Goal: Task Accomplishment & Management: Use online tool/utility

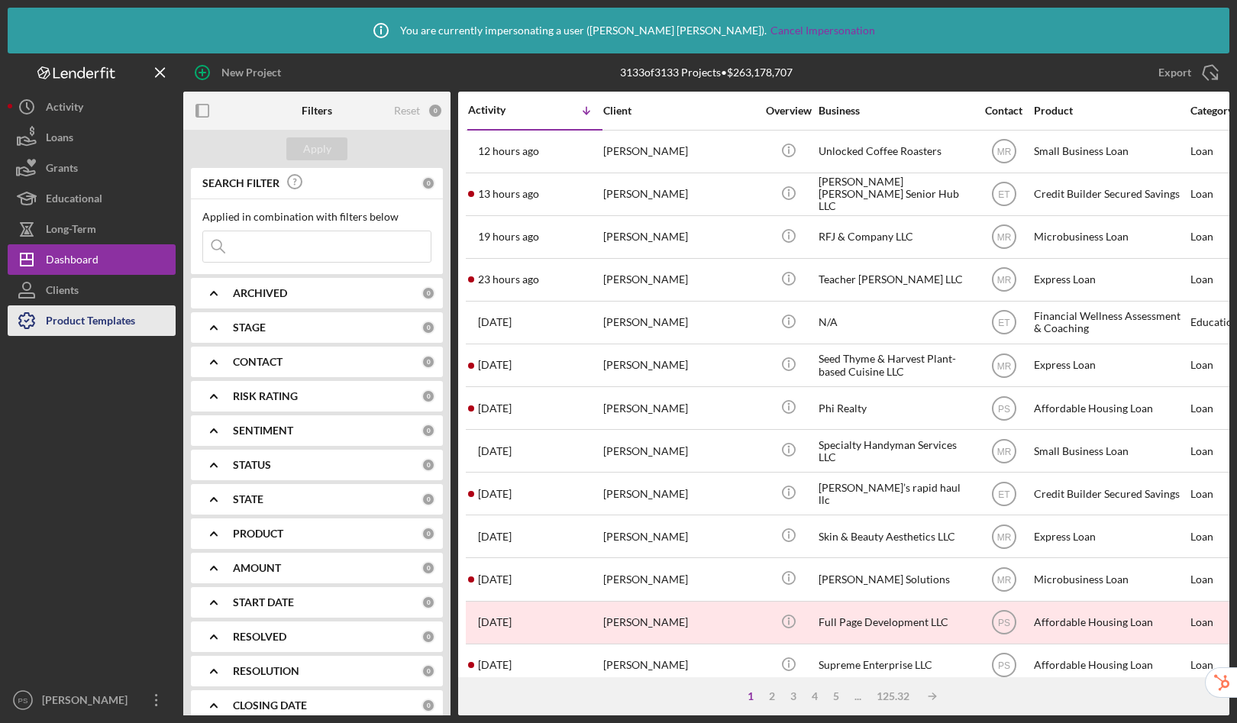
click at [98, 328] on div "Product Templates" at bounding box center [90, 322] width 89 height 34
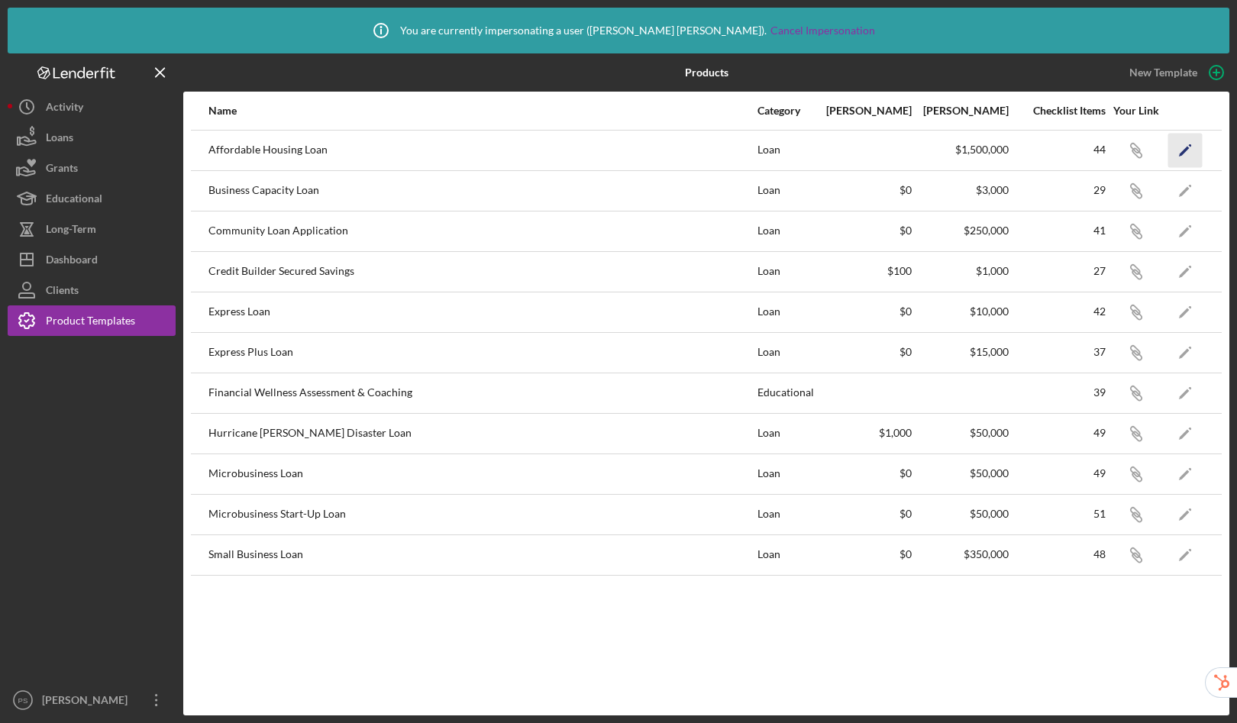
click at [1194, 144] on icon "Icon/Edit" at bounding box center [1185, 150] width 34 height 34
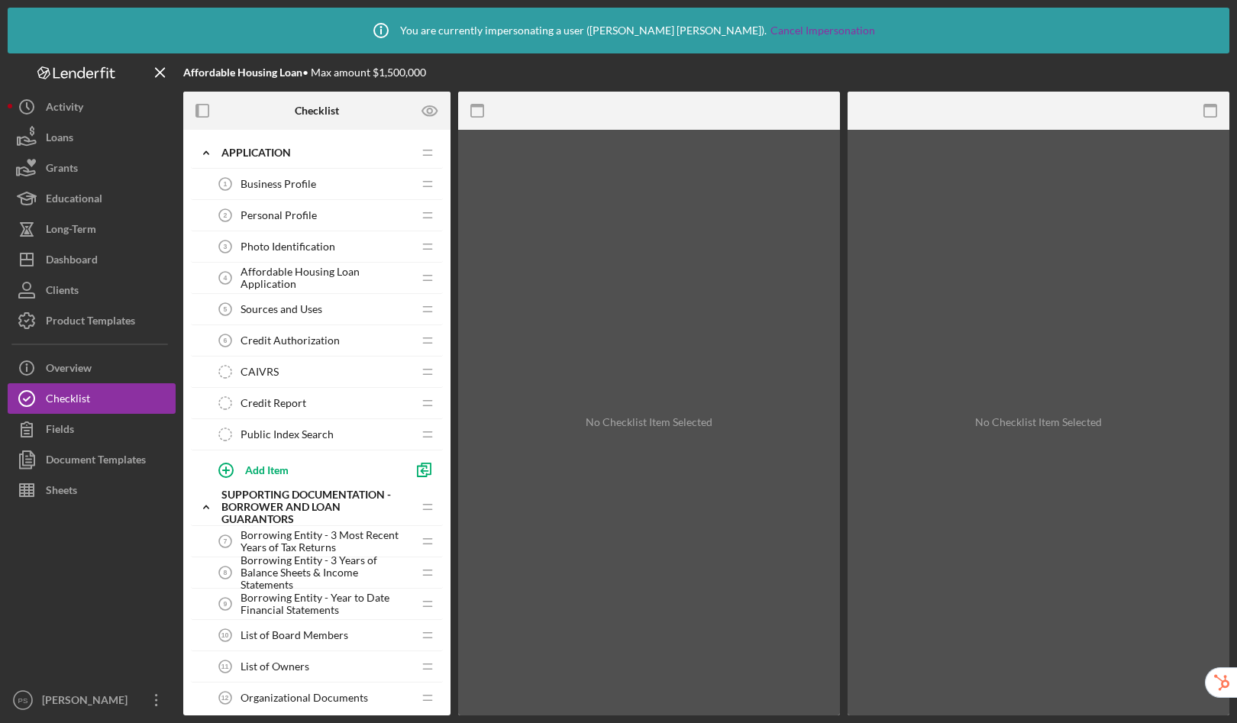
click at [321, 281] on span "Affordable Housing Loan Application" at bounding box center [327, 278] width 172 height 24
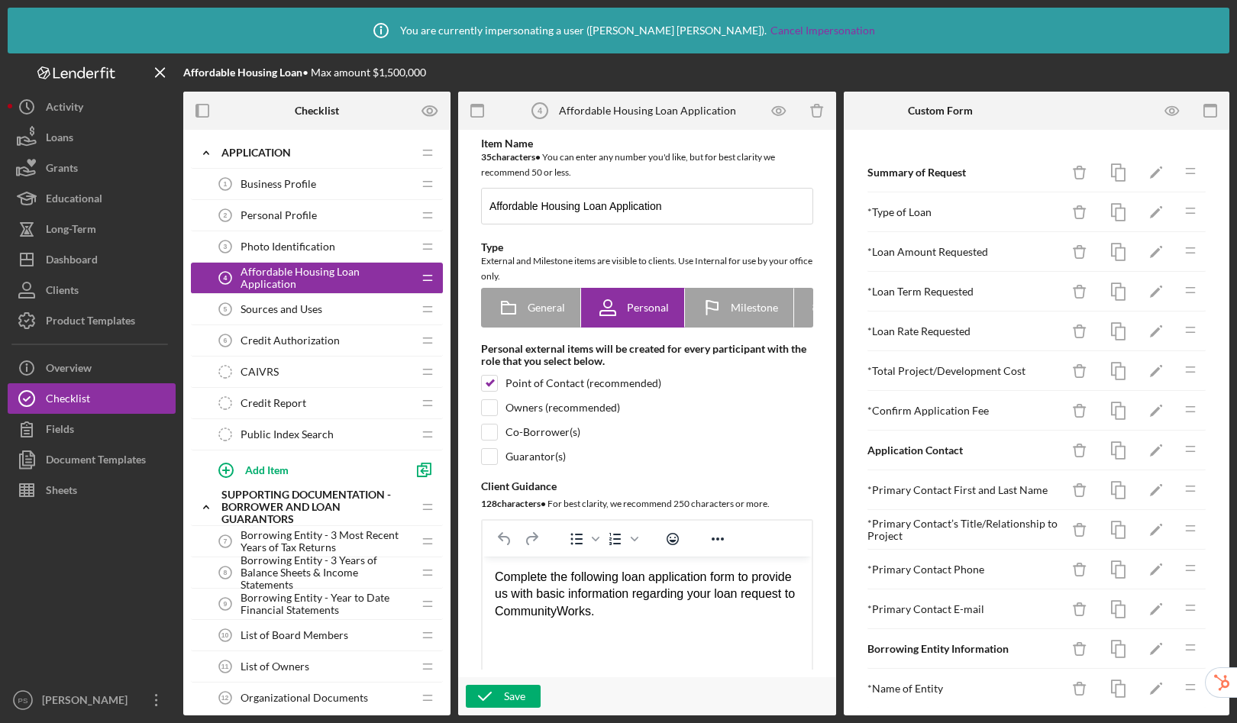
click at [296, 301] on div "Sources and Uses 5 Sources and Uses" at bounding box center [311, 309] width 202 height 31
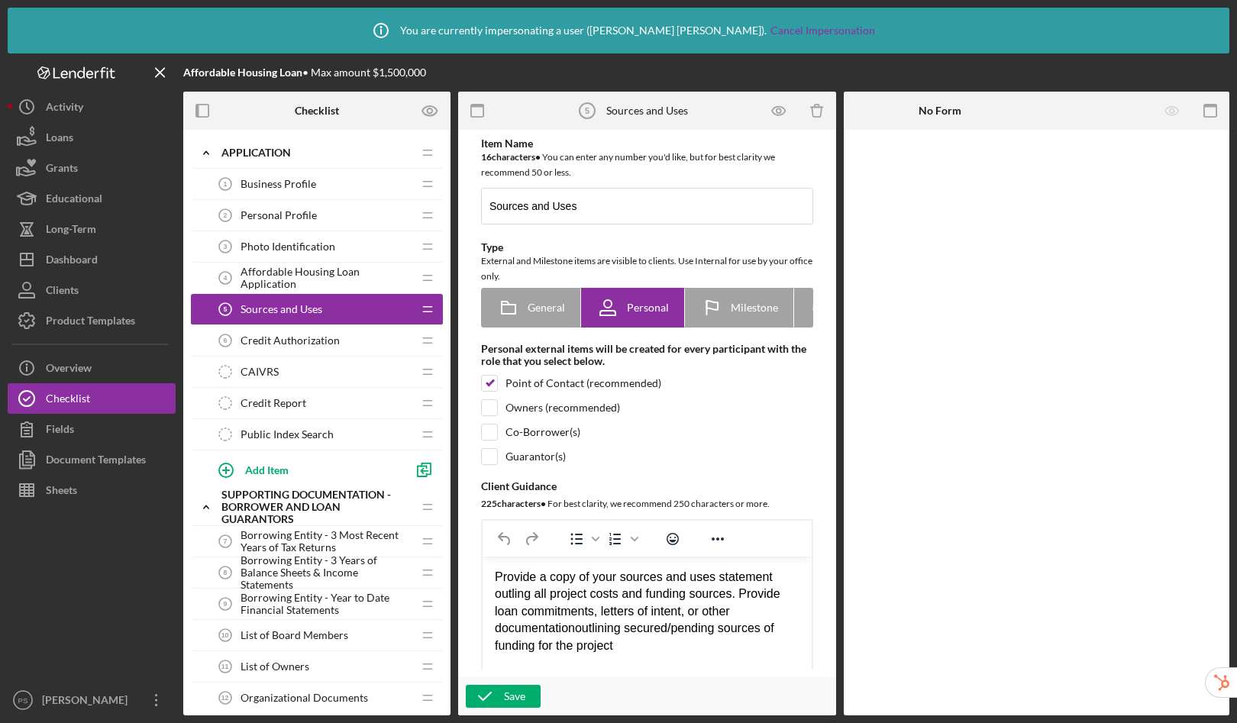
click at [294, 344] on span "Credit Authorization" at bounding box center [290, 340] width 99 height 12
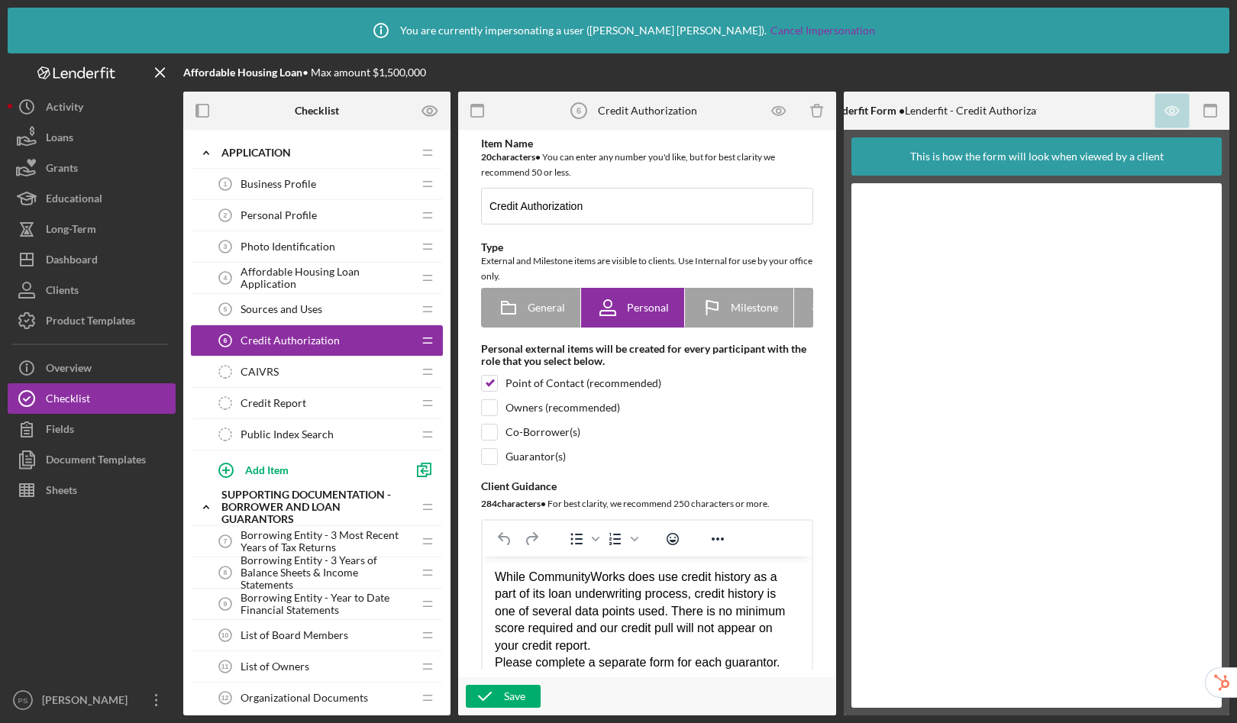
click at [289, 372] on div "CAIVRS CAIVRS" at bounding box center [311, 372] width 202 height 31
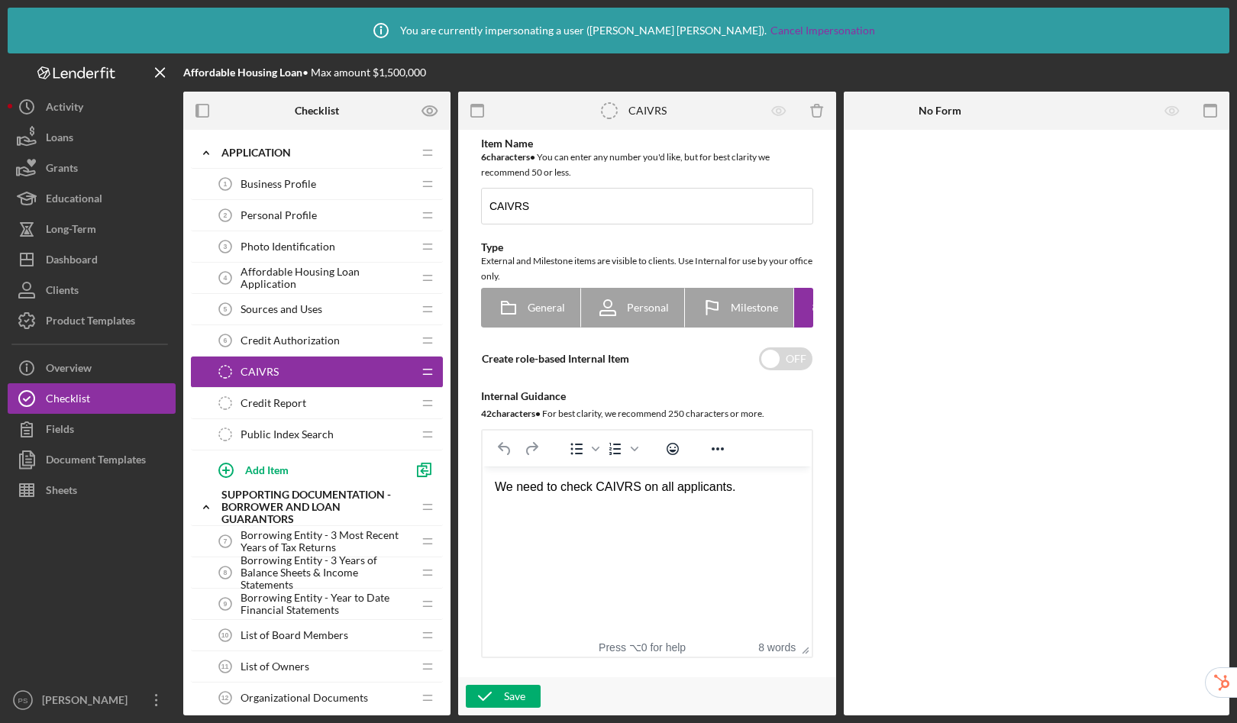
click at [302, 542] on span "Borrowing Entity - 3 Most Recent Years of Tax Returns" at bounding box center [327, 541] width 172 height 24
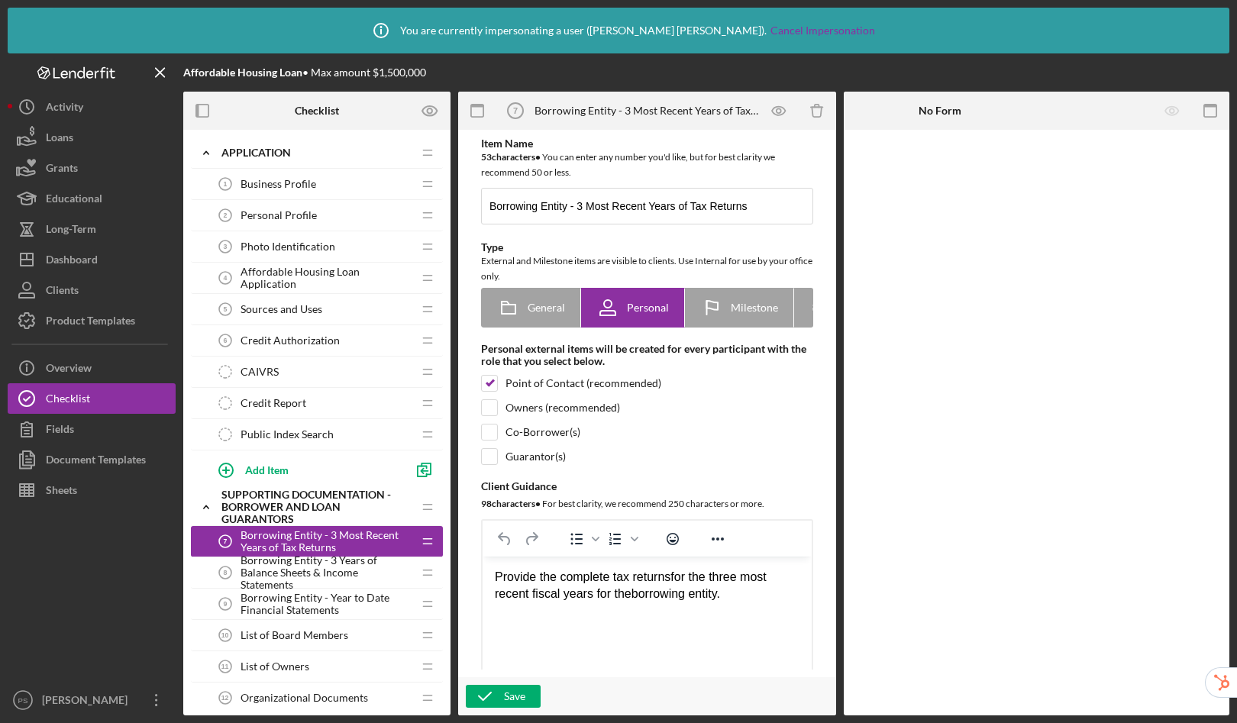
click at [310, 581] on span "Borrowing Entity - 3 Years of Balance Sheets & Income Statements" at bounding box center [327, 572] width 172 height 37
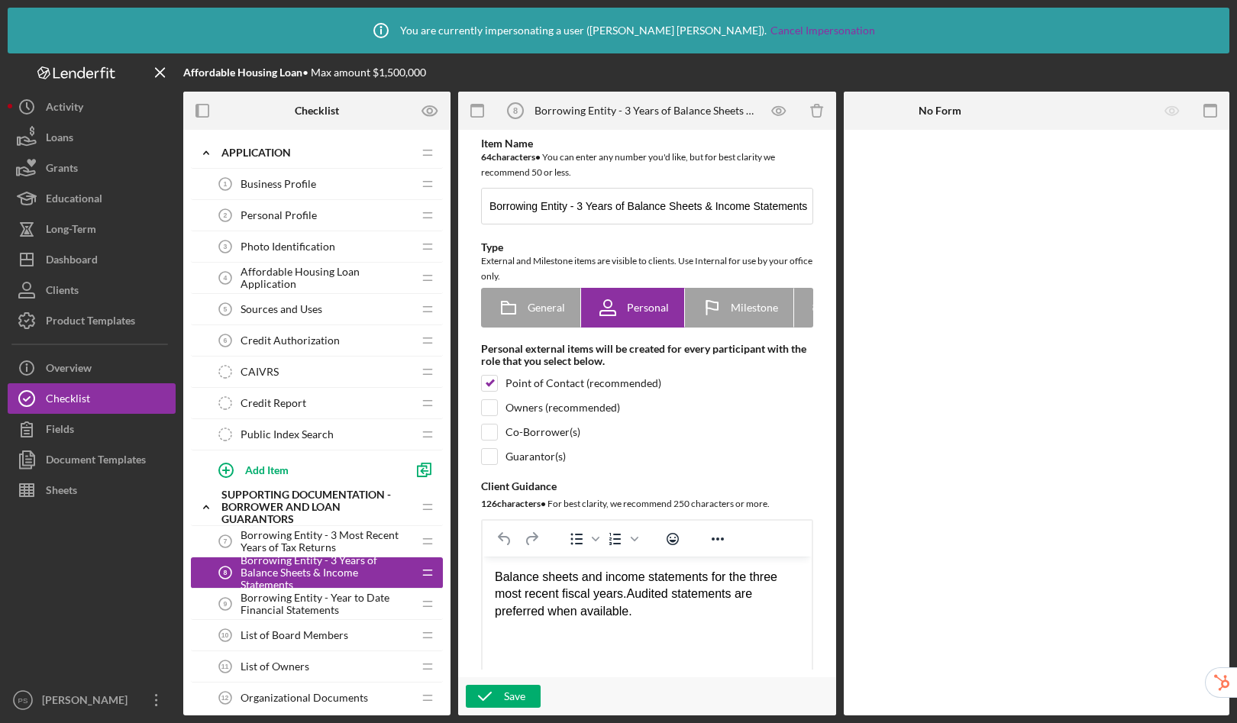
click at [301, 626] on div "List of Board Members 10 List of Board Members" at bounding box center [311, 635] width 202 height 31
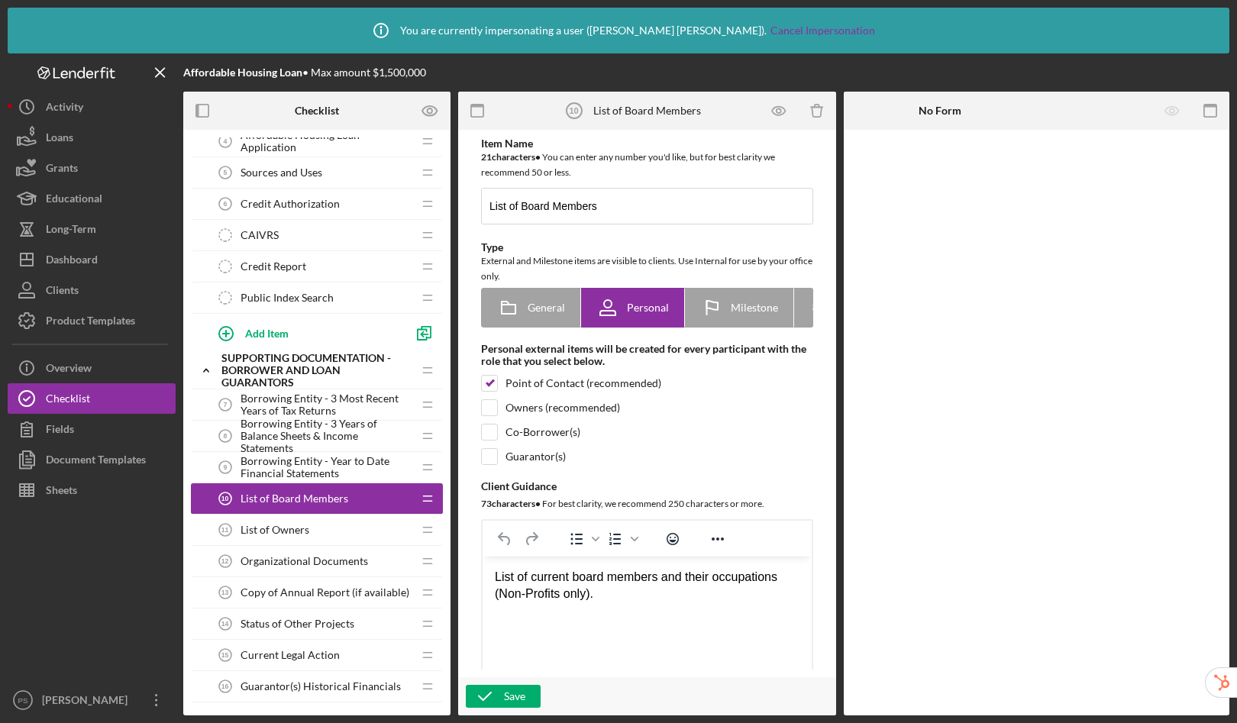
scroll to position [499, 0]
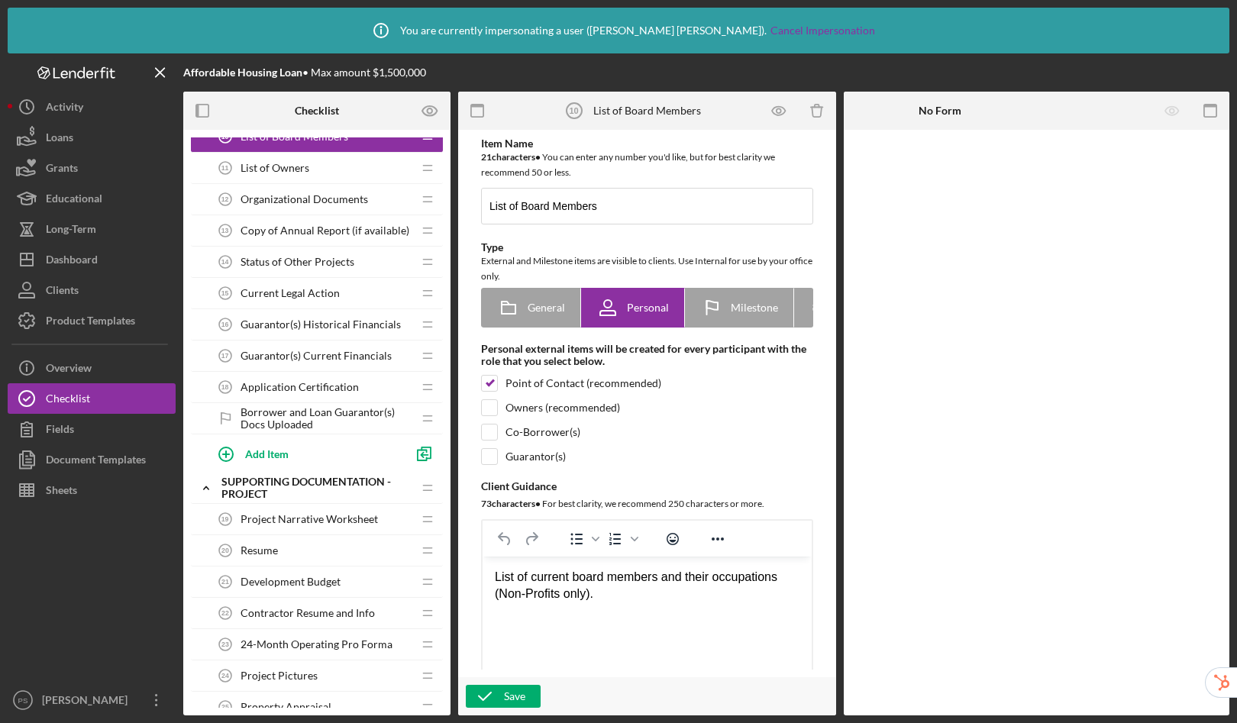
click at [321, 381] on span "Application Certification" at bounding box center [300, 387] width 118 height 12
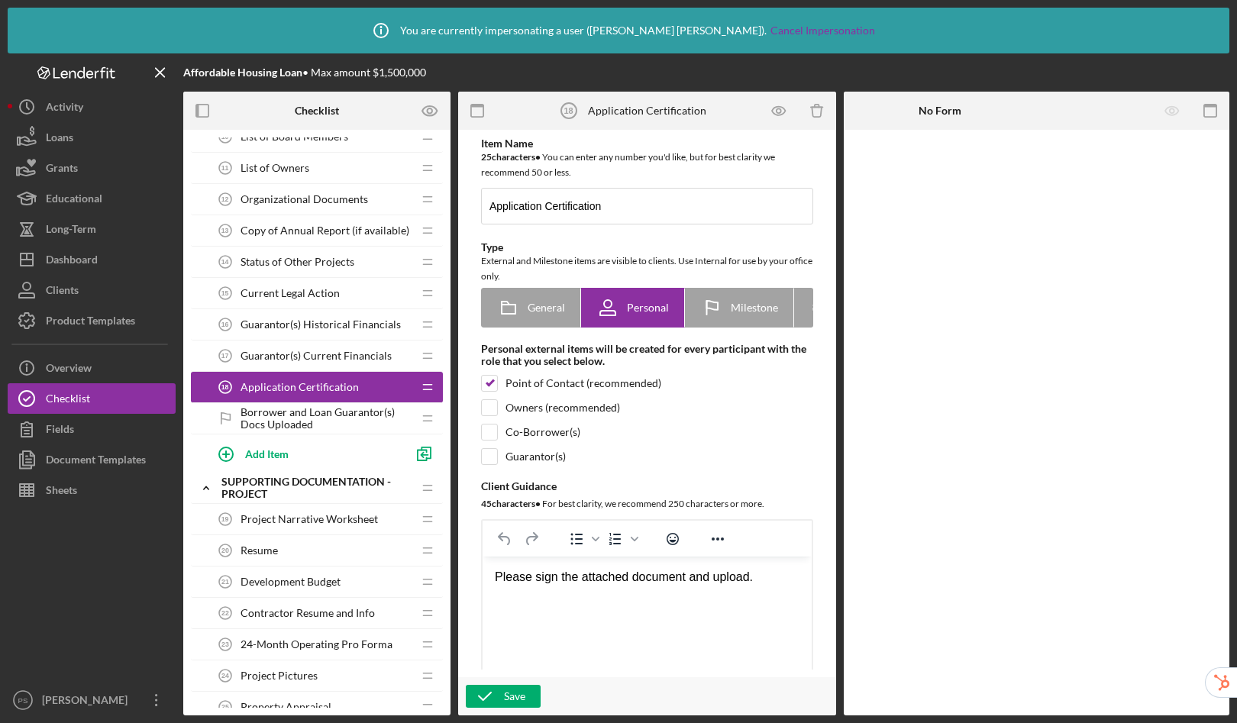
click at [295, 583] on span "Development Budget" at bounding box center [291, 582] width 100 height 12
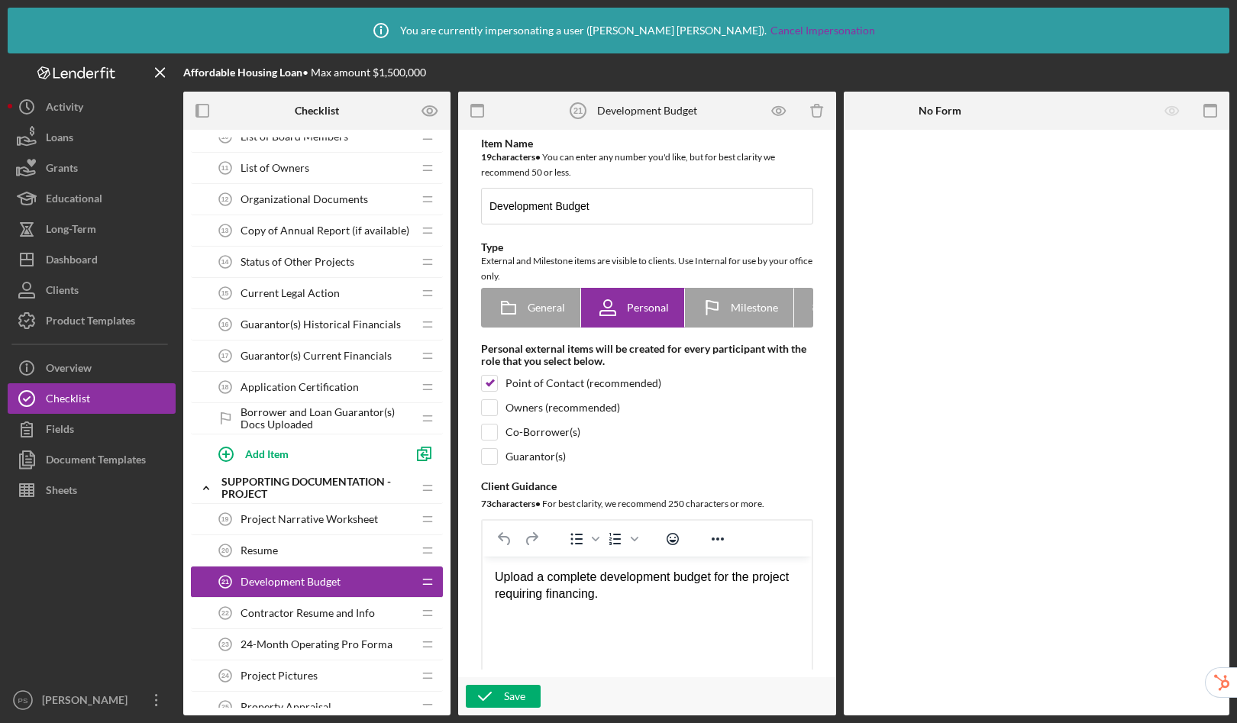
scroll to position [639, 0]
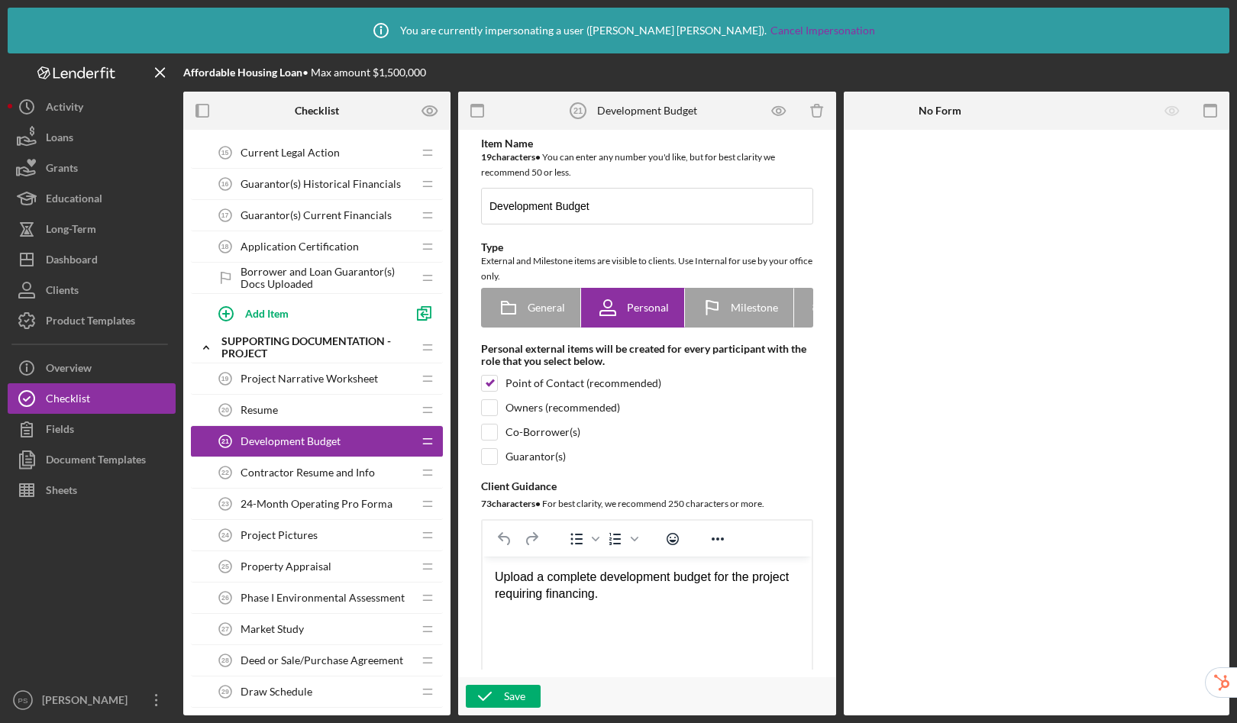
click at [269, 400] on div "Resume 20 Resume" at bounding box center [311, 410] width 202 height 31
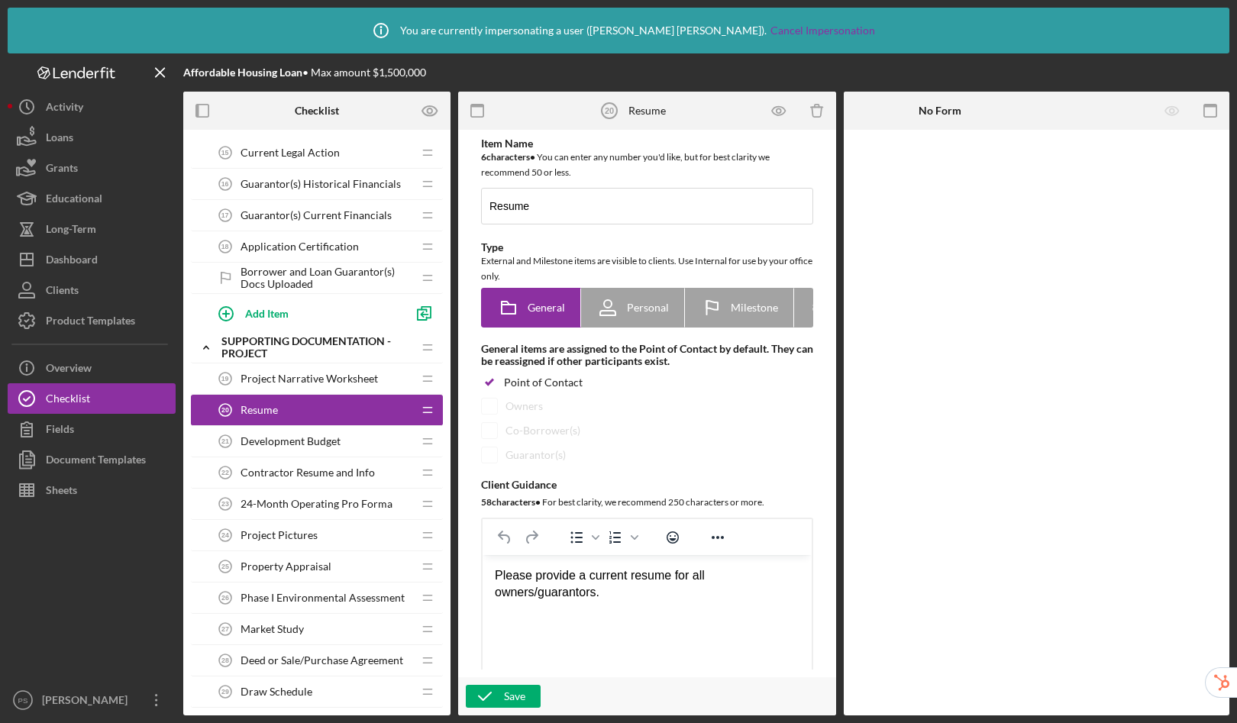
click at [274, 479] on div "Contractor Resume and Info 22 Contractor Resume and Info" at bounding box center [311, 472] width 202 height 31
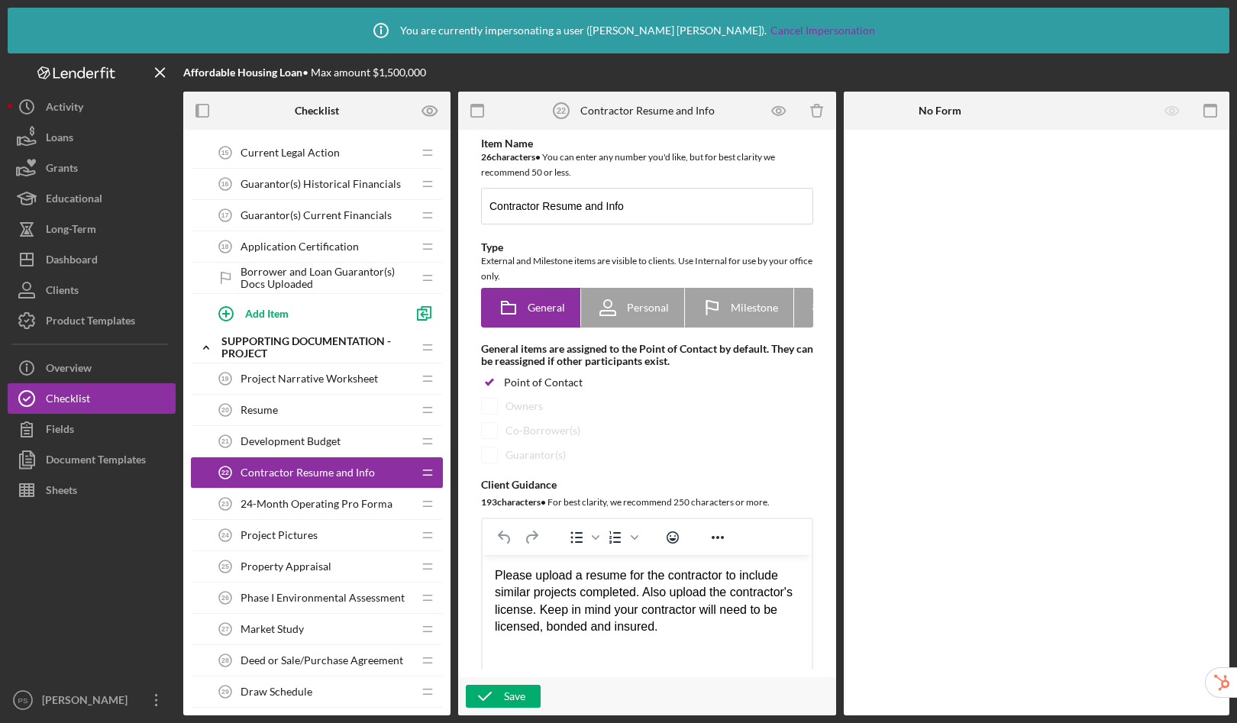
click at [301, 443] on span "Development Budget" at bounding box center [291, 441] width 100 height 12
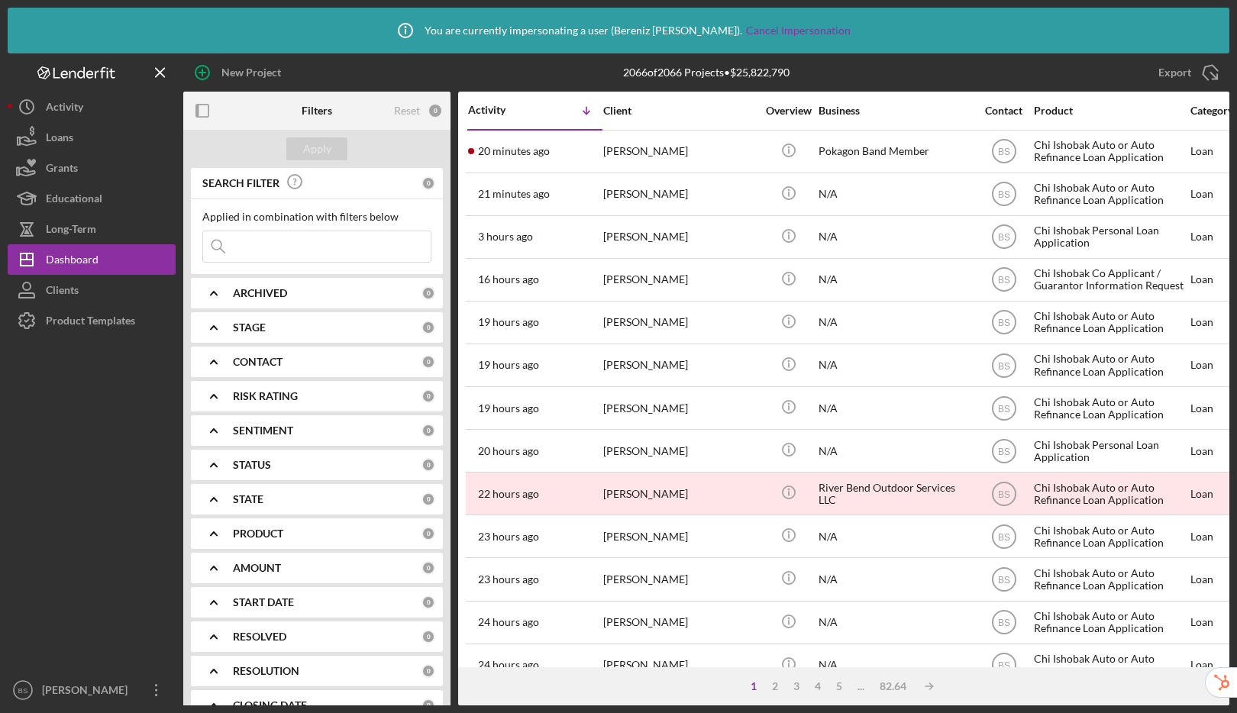
click at [348, 254] on input at bounding box center [317, 246] width 228 height 31
paste input "[EMAIL_ADDRESS][DOMAIN_NAME]"
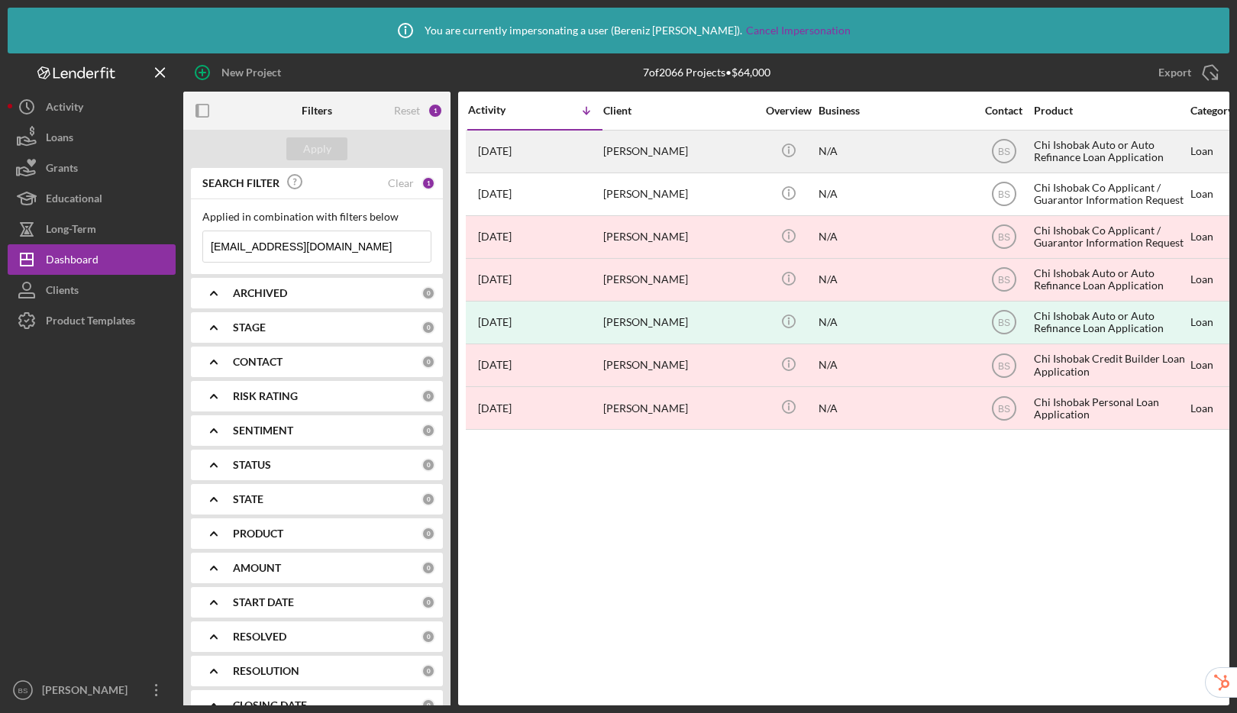
type input "[EMAIL_ADDRESS][DOMAIN_NAME]"
click at [696, 152] on div "[PERSON_NAME]" at bounding box center [679, 151] width 153 height 40
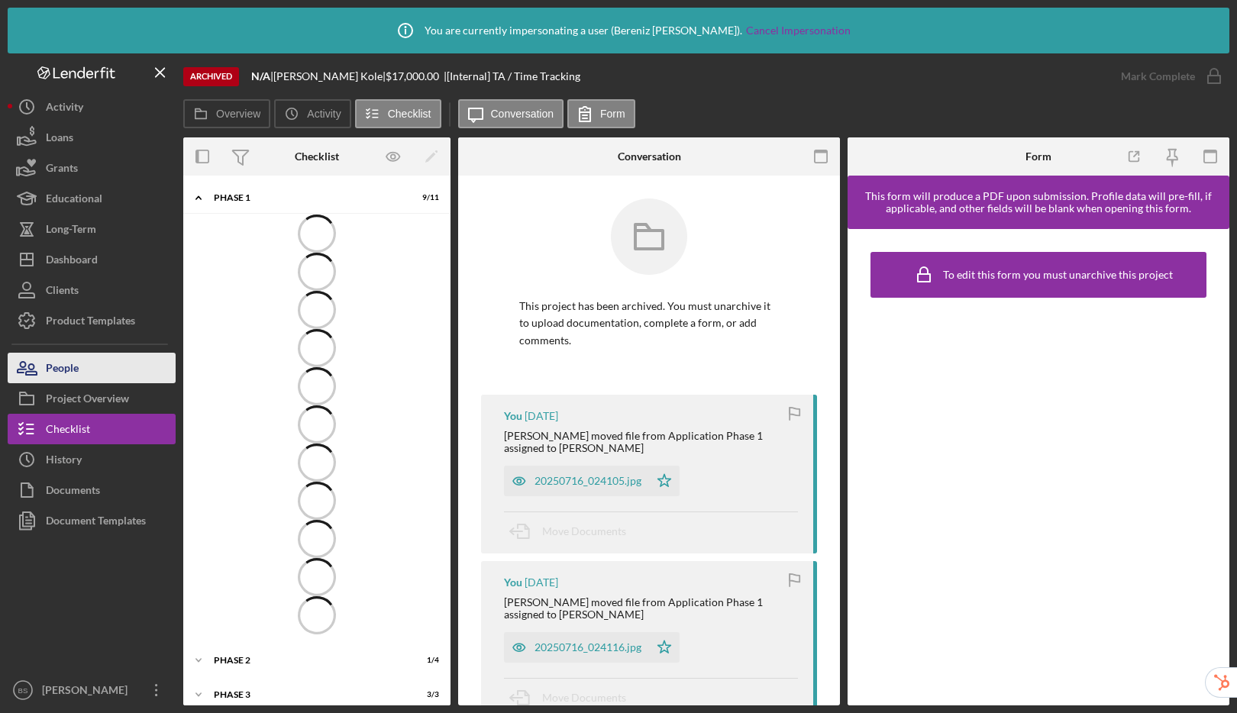
click at [118, 376] on button "People" at bounding box center [92, 368] width 168 height 31
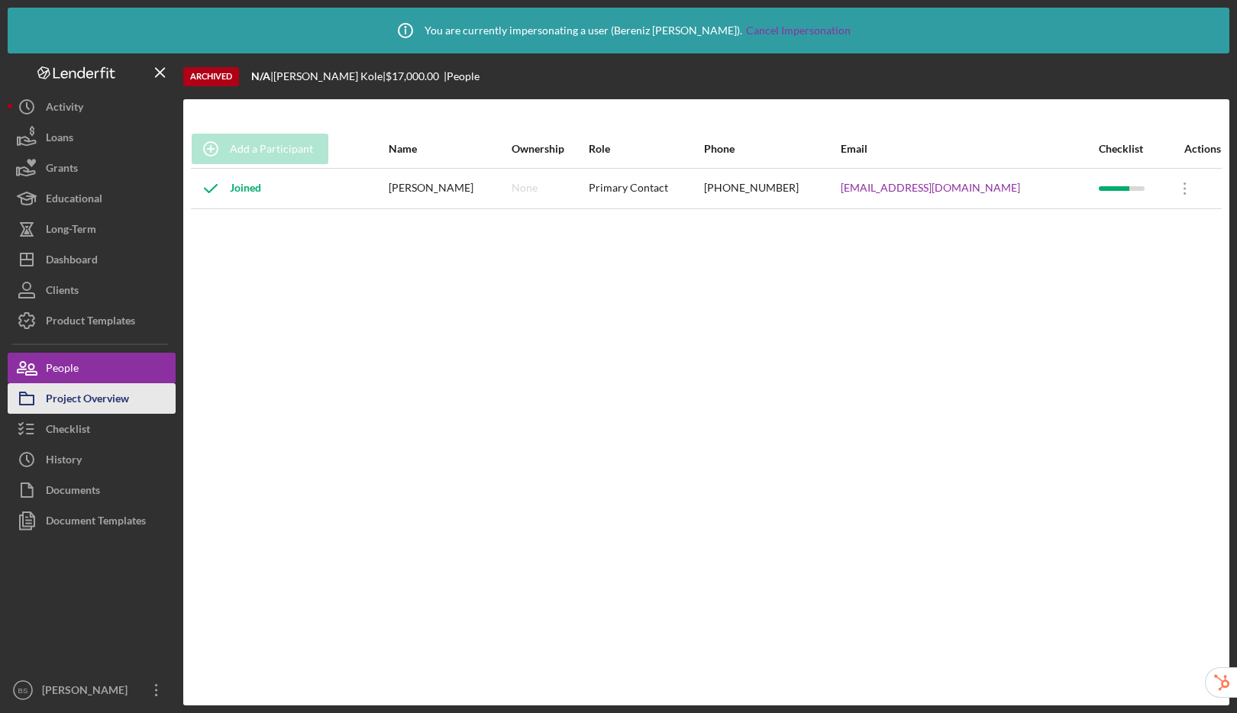
click at [92, 389] on div "Project Overview" at bounding box center [87, 400] width 83 height 34
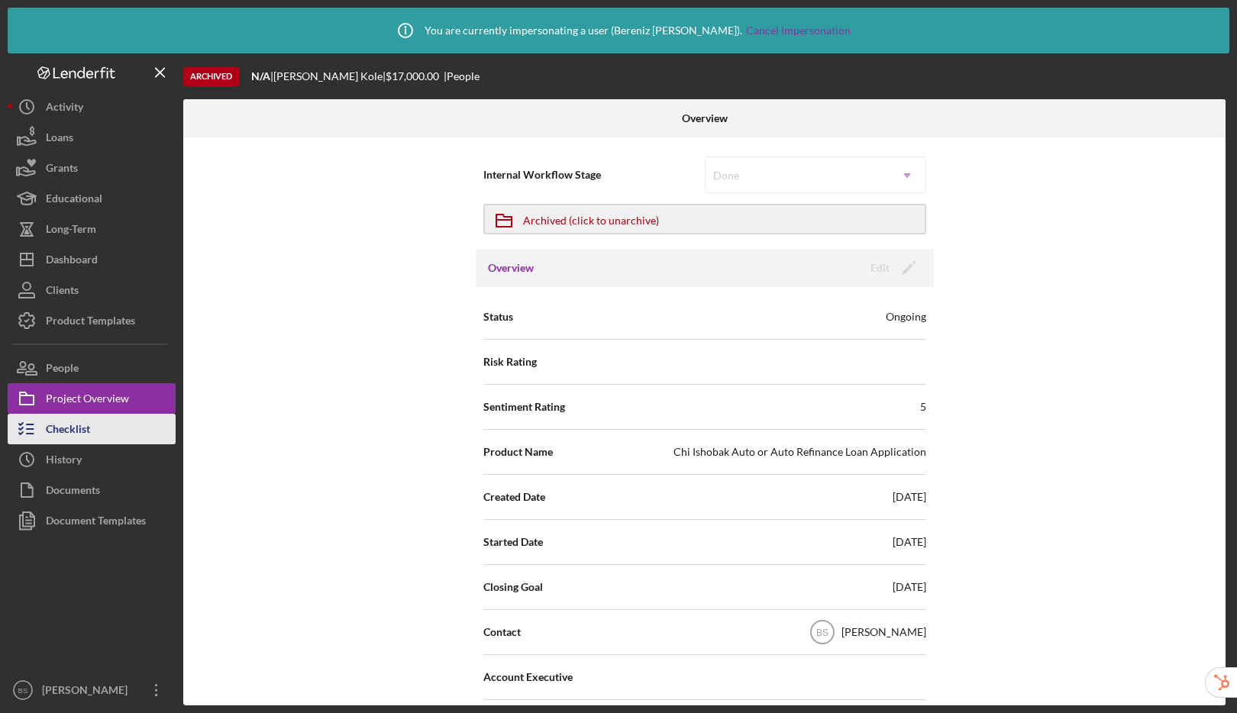
click at [82, 436] on div "Checklist" at bounding box center [68, 431] width 44 height 34
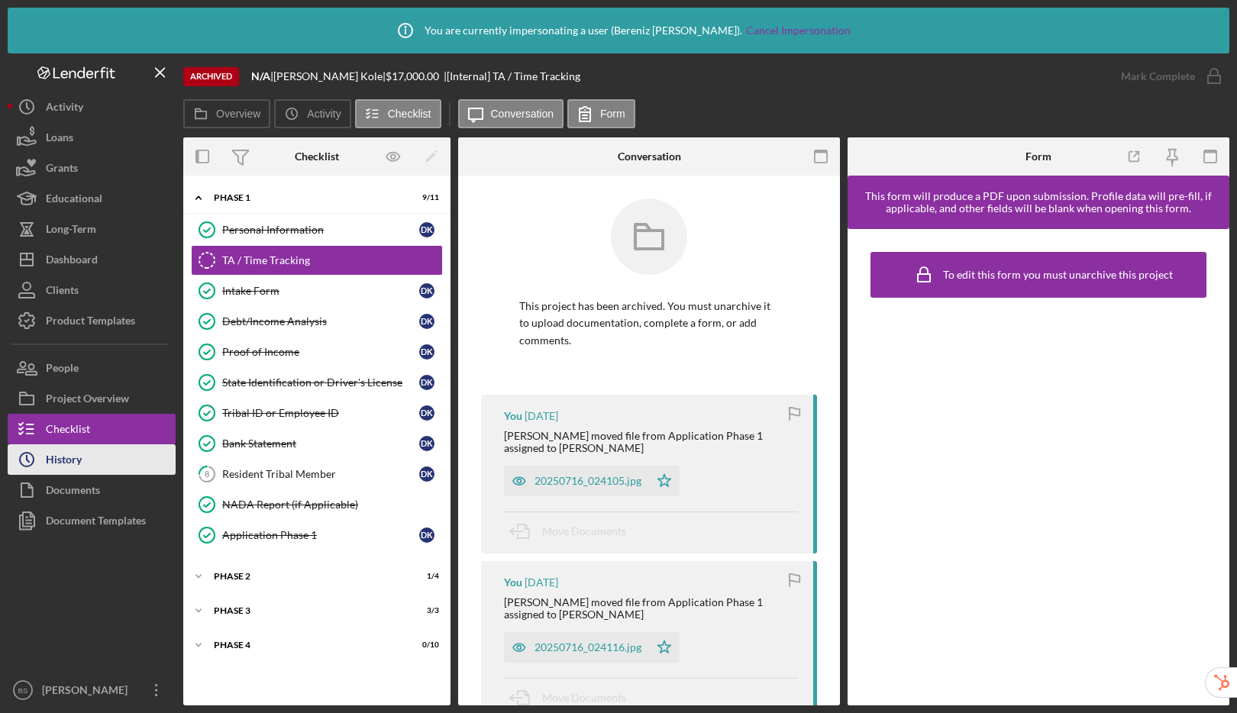
click at [86, 463] on button "Icon/History History" at bounding box center [92, 459] width 168 height 31
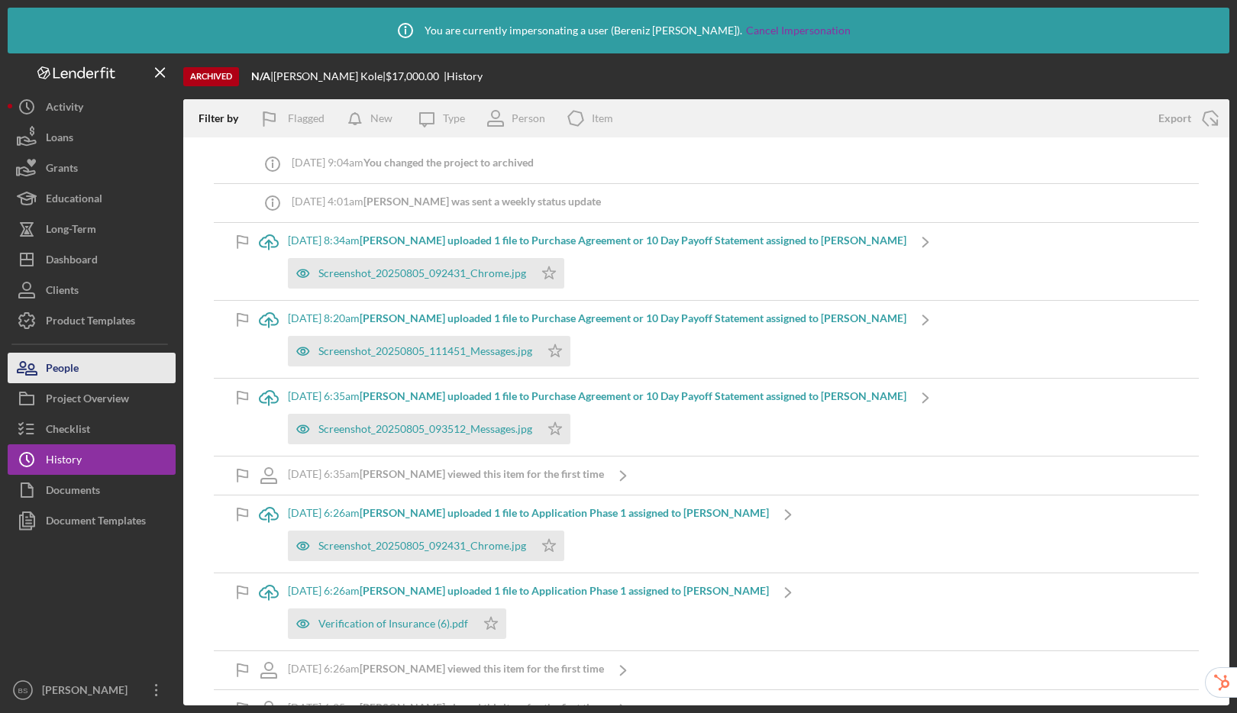
click at [94, 374] on button "People" at bounding box center [92, 368] width 168 height 31
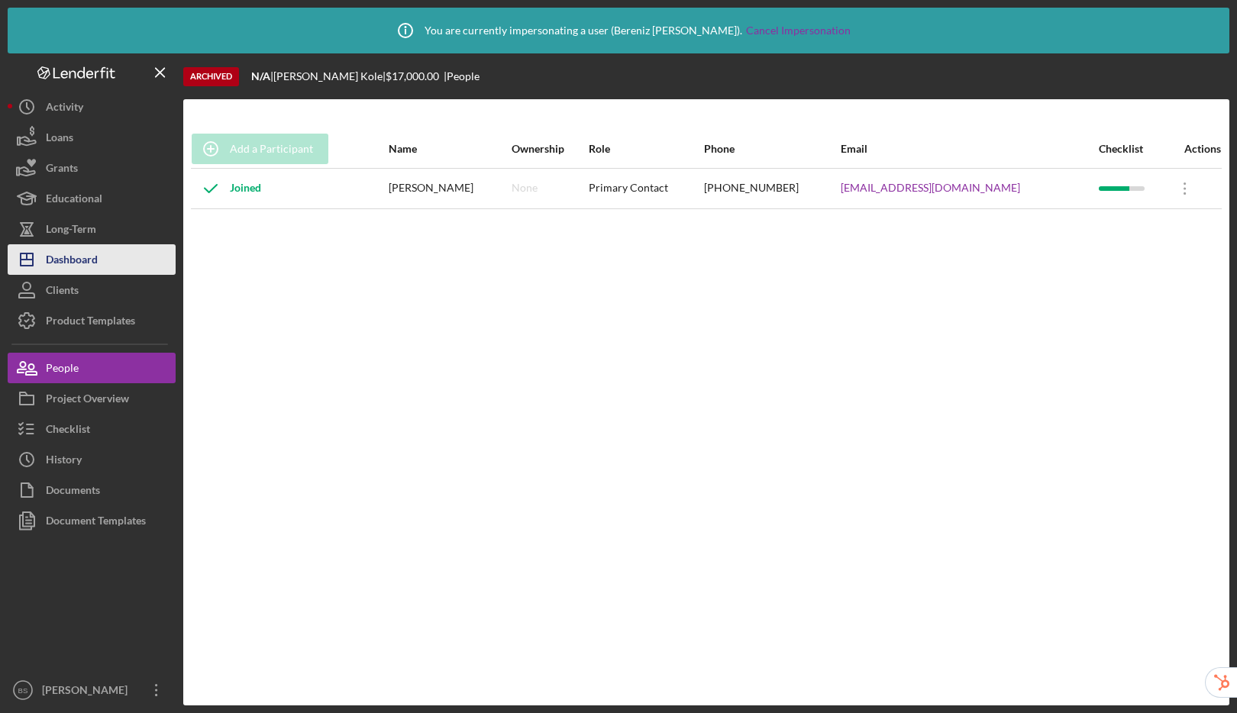
click at [113, 263] on button "Icon/Dashboard Dashboard" at bounding box center [92, 259] width 168 height 31
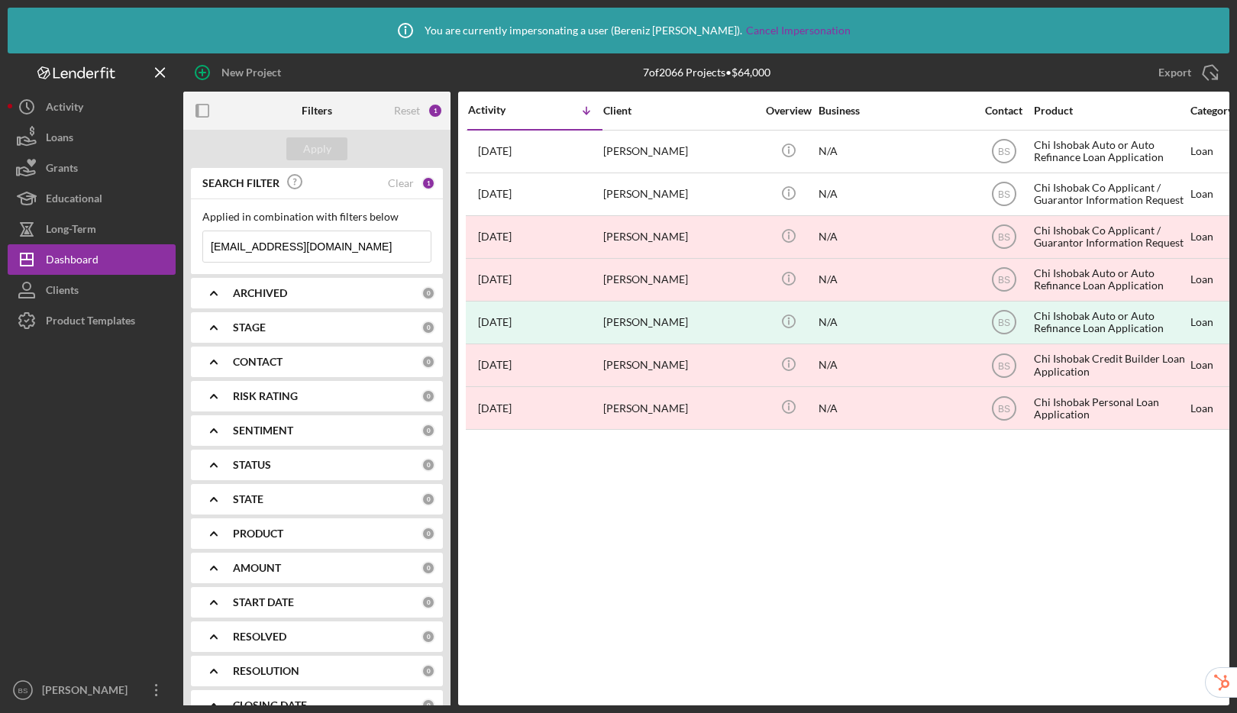
drag, startPoint x: 360, startPoint y: 242, endPoint x: 207, endPoint y: 239, distance: 152.7
click at [207, 239] on input "Kaydeecakes82@gmail.com" at bounding box center [317, 246] width 228 height 31
paste input "sjmorseau"
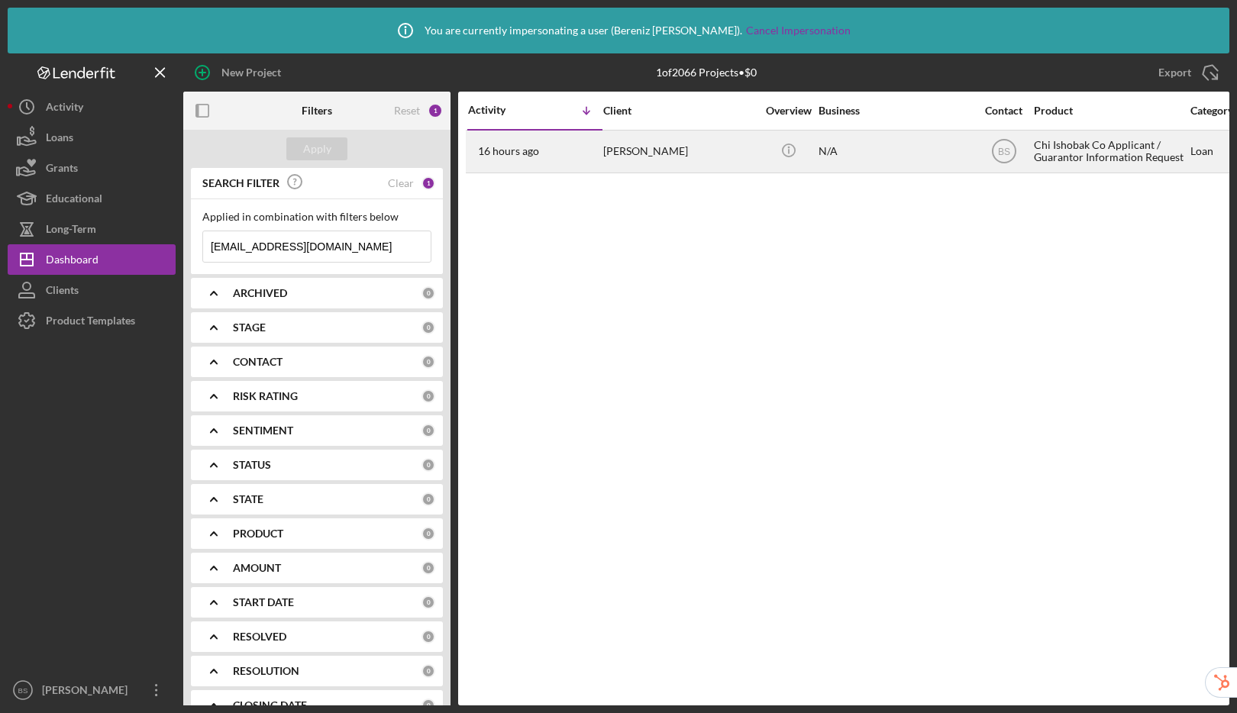
type input "sjmorseau@gmail.com"
click at [720, 152] on div "Samuel Morseau" at bounding box center [679, 151] width 153 height 40
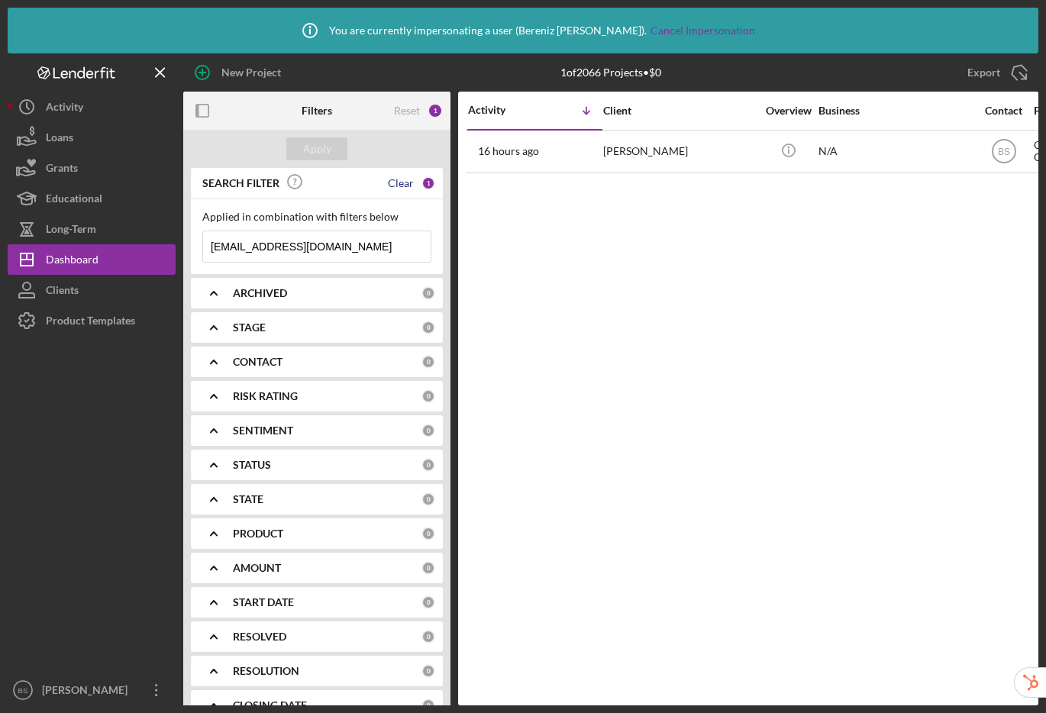
click at [405, 182] on div "Clear" at bounding box center [401, 183] width 26 height 12
click at [335, 254] on input at bounding box center [317, 246] width 228 height 31
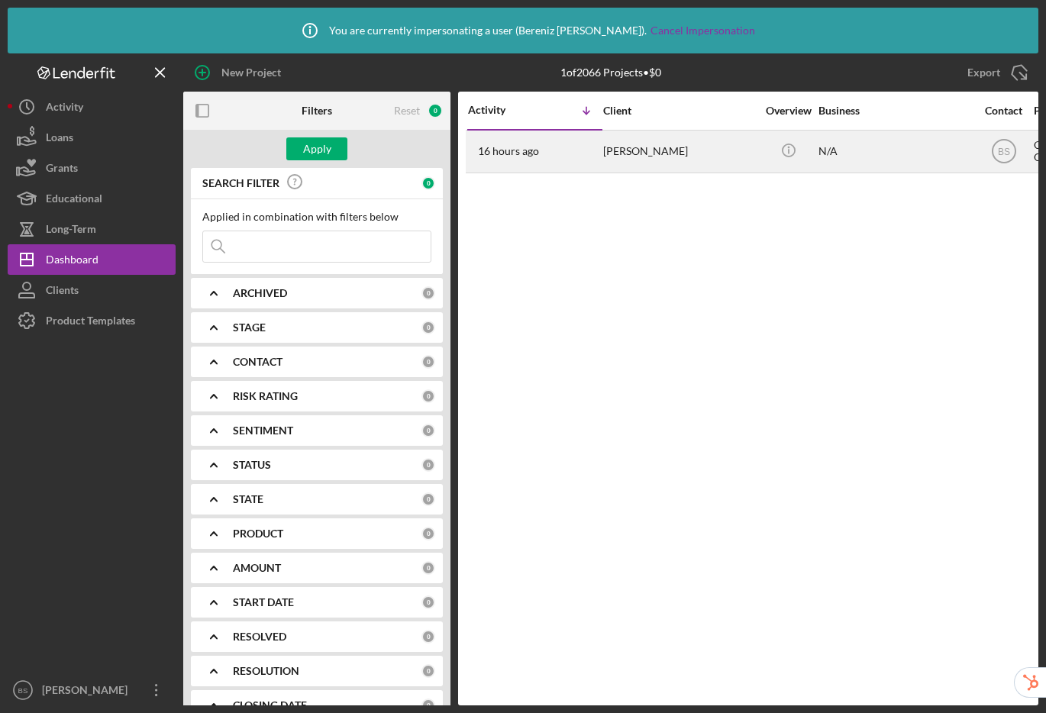
click at [689, 162] on div "[PERSON_NAME]" at bounding box center [679, 151] width 153 height 40
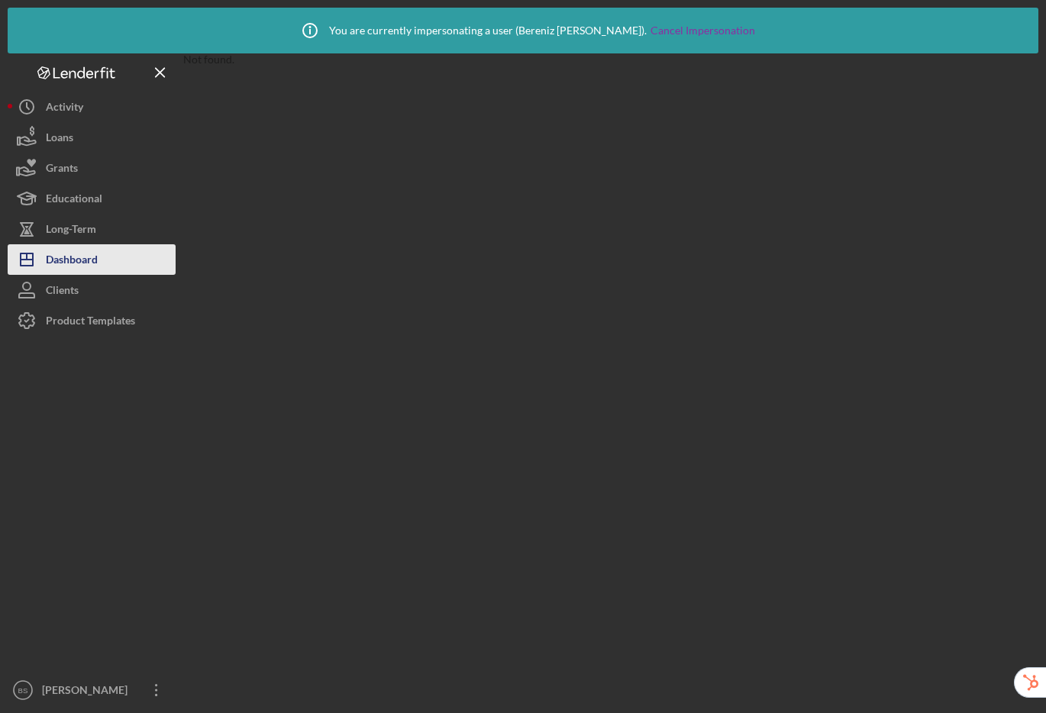
click at [74, 261] on div "Dashboard" at bounding box center [72, 261] width 52 height 34
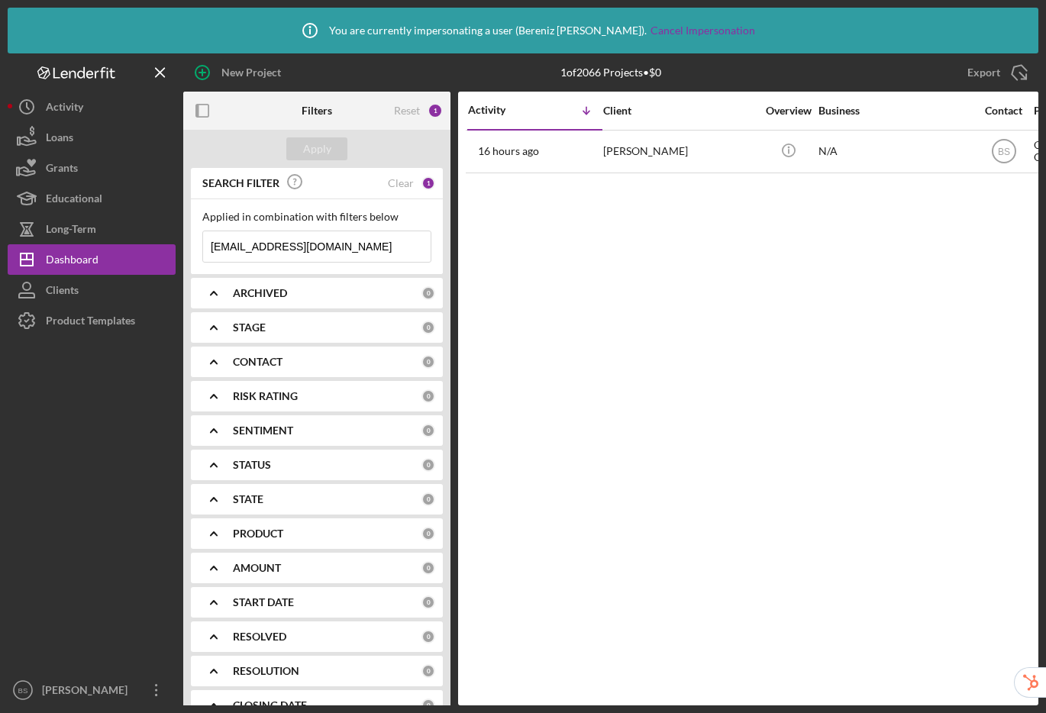
click at [333, 256] on input "[EMAIL_ADDRESS][DOMAIN_NAME]" at bounding box center [317, 246] width 228 height 31
drag, startPoint x: 361, startPoint y: 251, endPoint x: 182, endPoint y: 252, distance: 179.4
click at [182, 252] on div "New Project 1 of 2066 Projects • $0 sjmorseau@gmail.com Export Icon/Export Filt…" at bounding box center [523, 379] width 1031 height 652
click at [384, 254] on input "[EMAIL_ADDRESS][DOMAIN_NAME]" at bounding box center [317, 246] width 228 height 31
drag, startPoint x: 383, startPoint y: 253, endPoint x: 185, endPoint y: 252, distance: 197.8
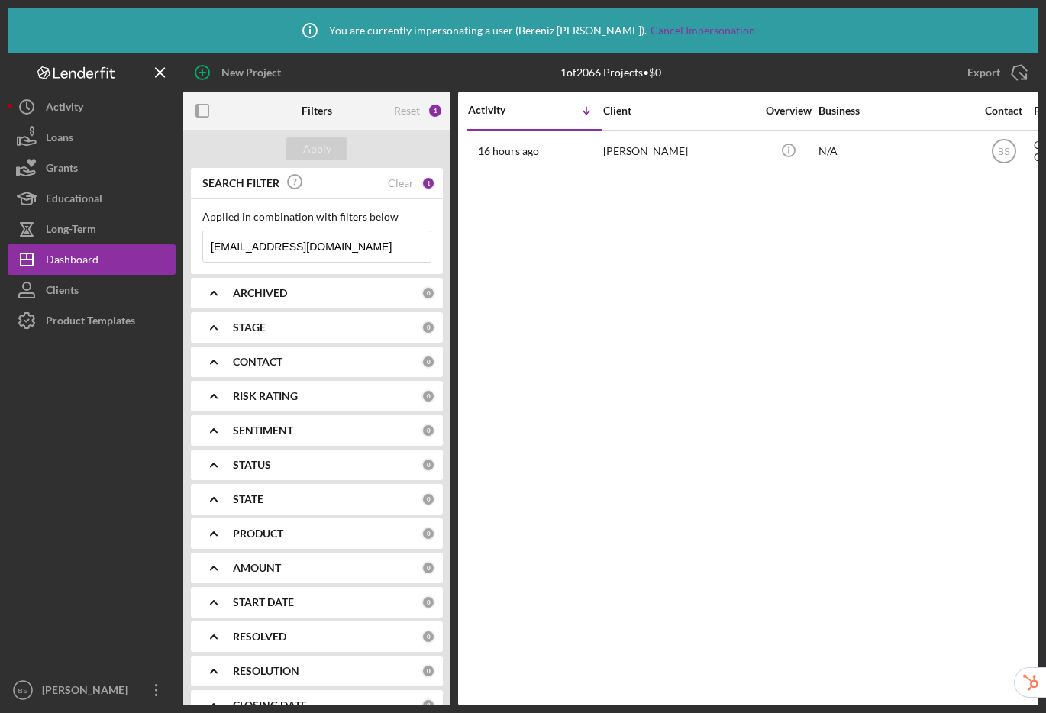
click at [185, 252] on div "SEARCH FILTER Clear 1 Applied in combination with filters below sjmorseau@gmail…" at bounding box center [316, 463] width 267 height 591
paste input "Kaydeecakes82"
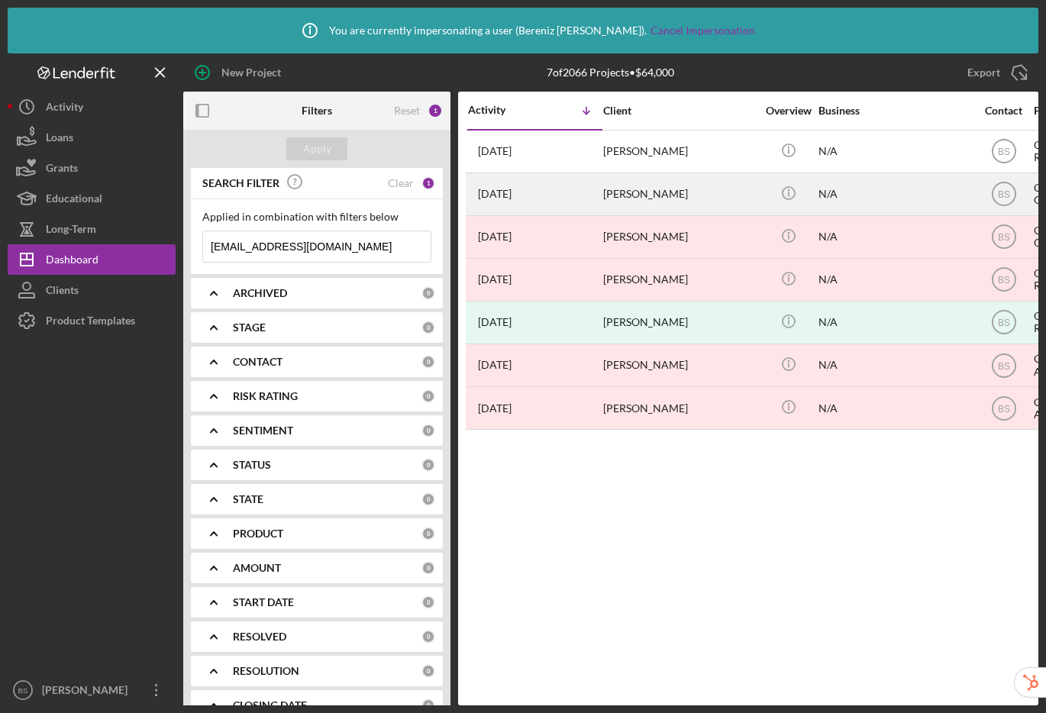
type input "[EMAIL_ADDRESS][DOMAIN_NAME]"
click at [677, 201] on div "[PERSON_NAME]" at bounding box center [679, 194] width 153 height 40
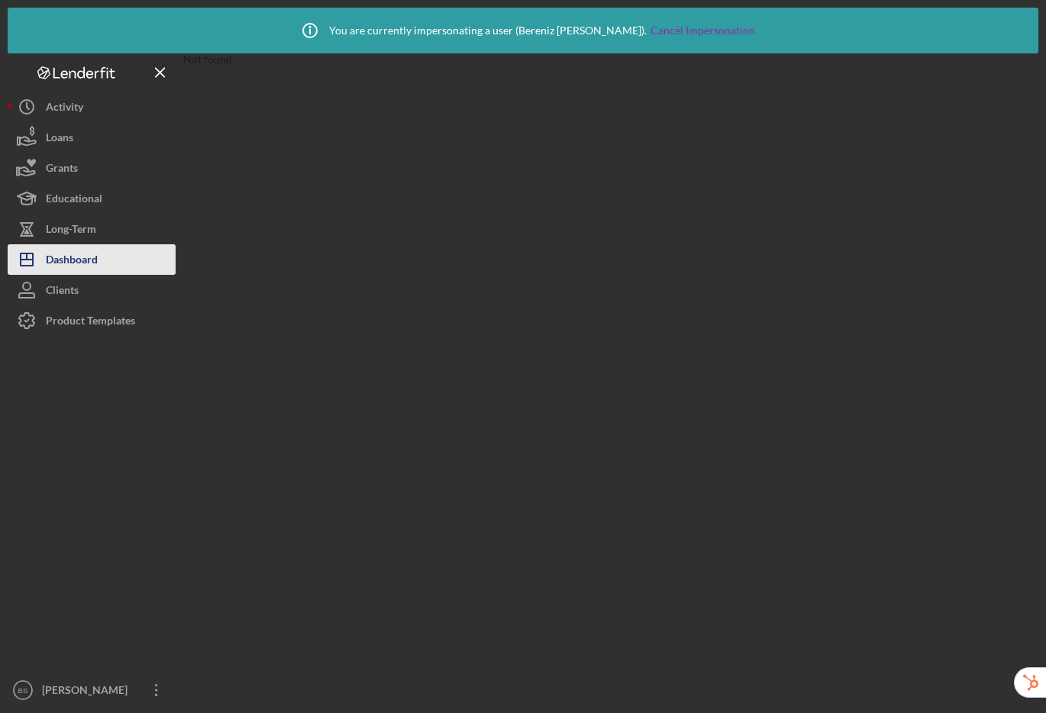
click at [101, 263] on button "Icon/Dashboard Dashboard" at bounding box center [92, 259] width 168 height 31
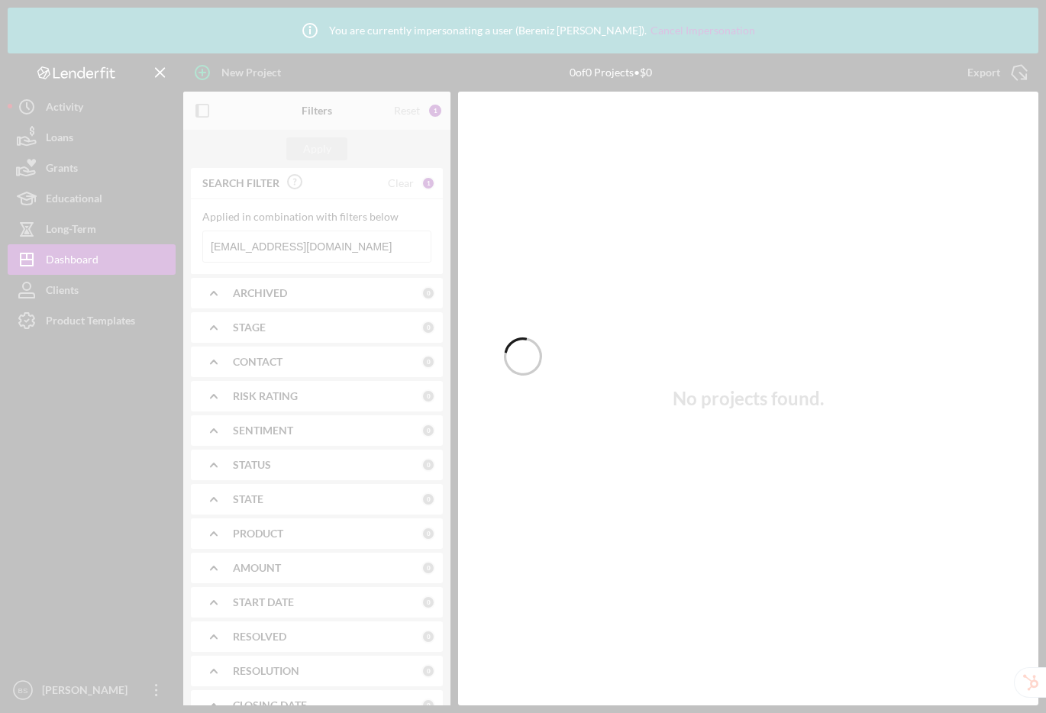
click at [362, 254] on div at bounding box center [523, 356] width 1046 height 713
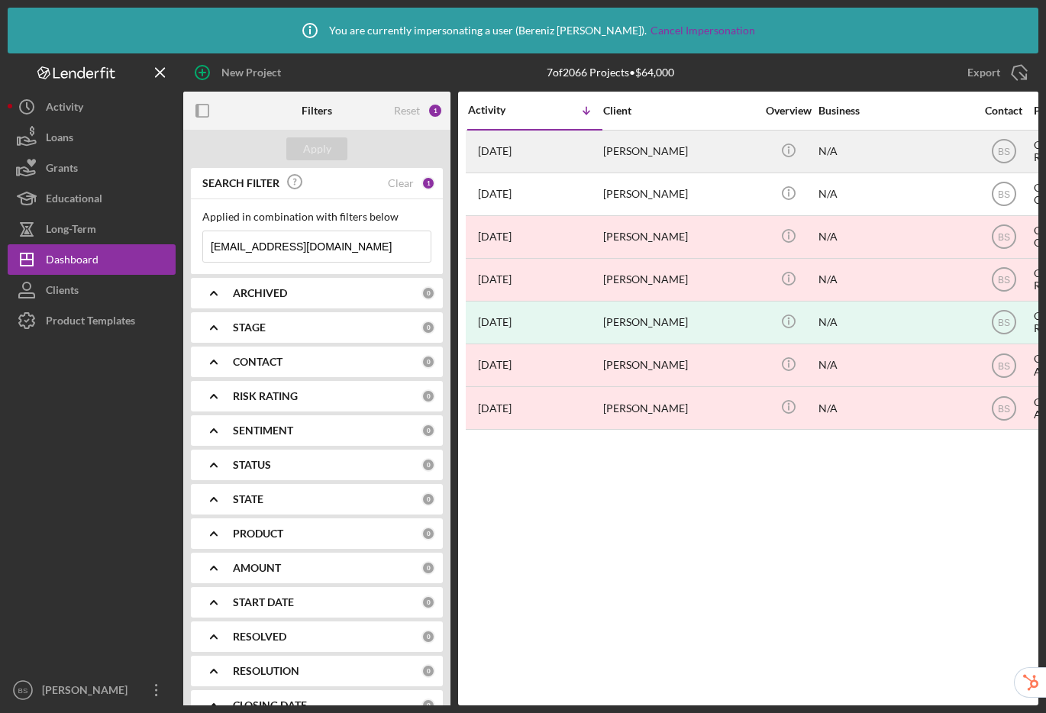
click at [747, 157] on div "[PERSON_NAME]" at bounding box center [679, 151] width 153 height 40
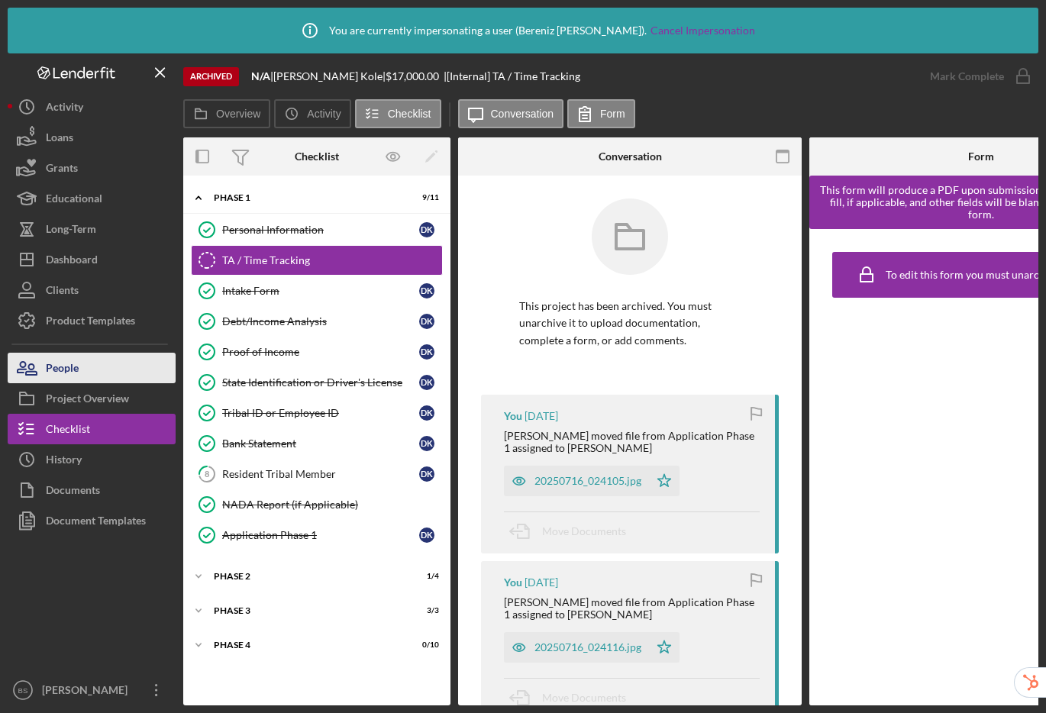
click at [94, 373] on button "People" at bounding box center [92, 368] width 168 height 31
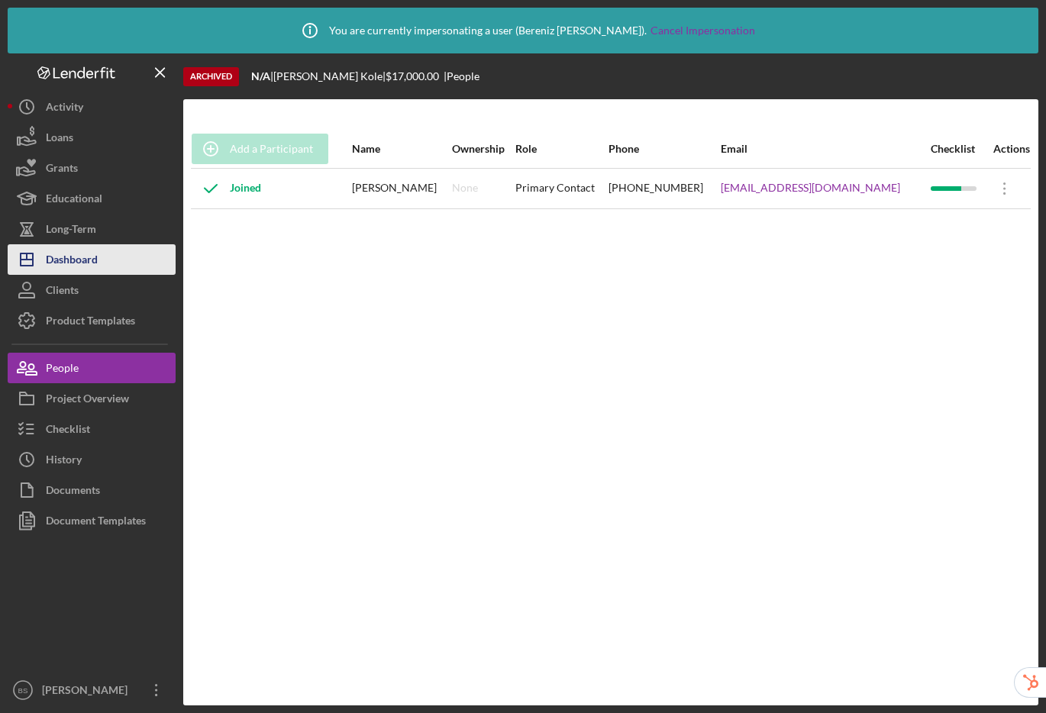
click at [88, 264] on div "Dashboard" at bounding box center [72, 261] width 52 height 34
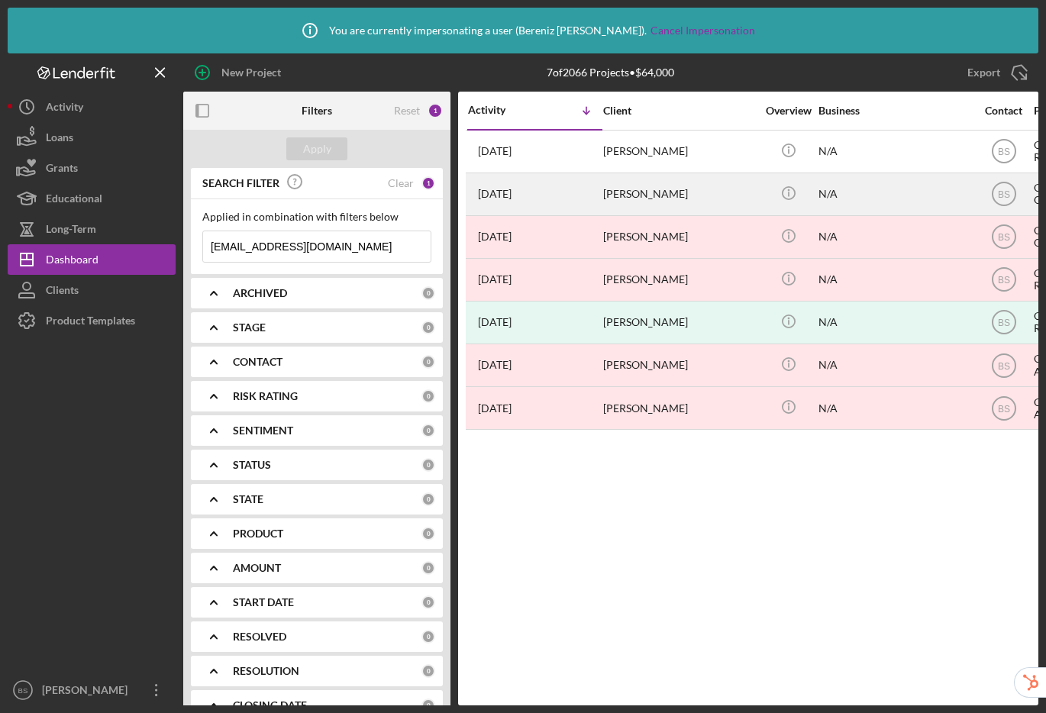
click at [612, 201] on div "[PERSON_NAME]" at bounding box center [679, 194] width 153 height 40
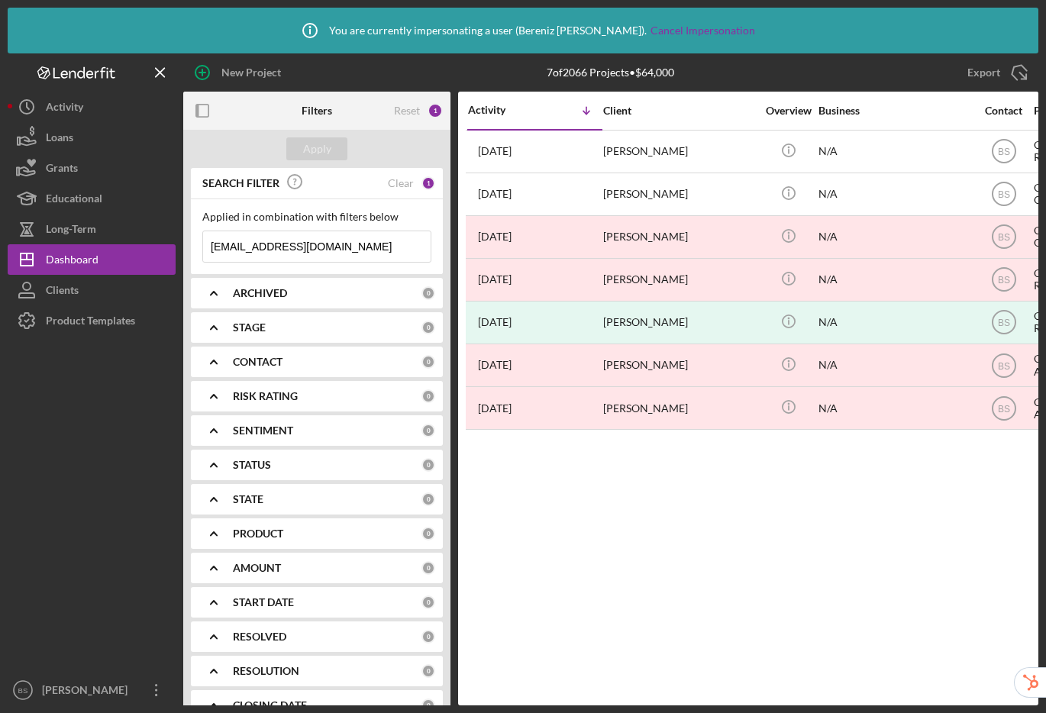
click at [386, 241] on input "[EMAIL_ADDRESS][DOMAIN_NAME]" at bounding box center [317, 246] width 228 height 31
click at [400, 244] on icon "Icon/Menu Close" at bounding box center [415, 246] width 31 height 31
click at [334, 243] on input at bounding box center [317, 246] width 228 height 31
paste input "[EMAIL_ADDRESS][DOMAIN_NAME]"
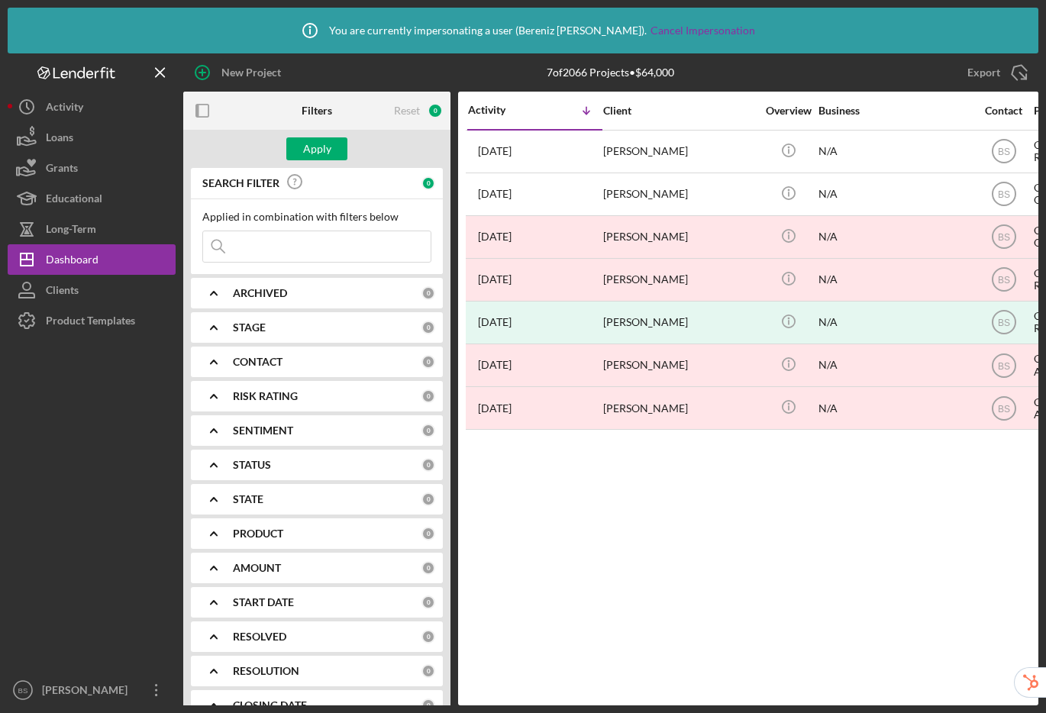
type input "[EMAIL_ADDRESS][DOMAIN_NAME]"
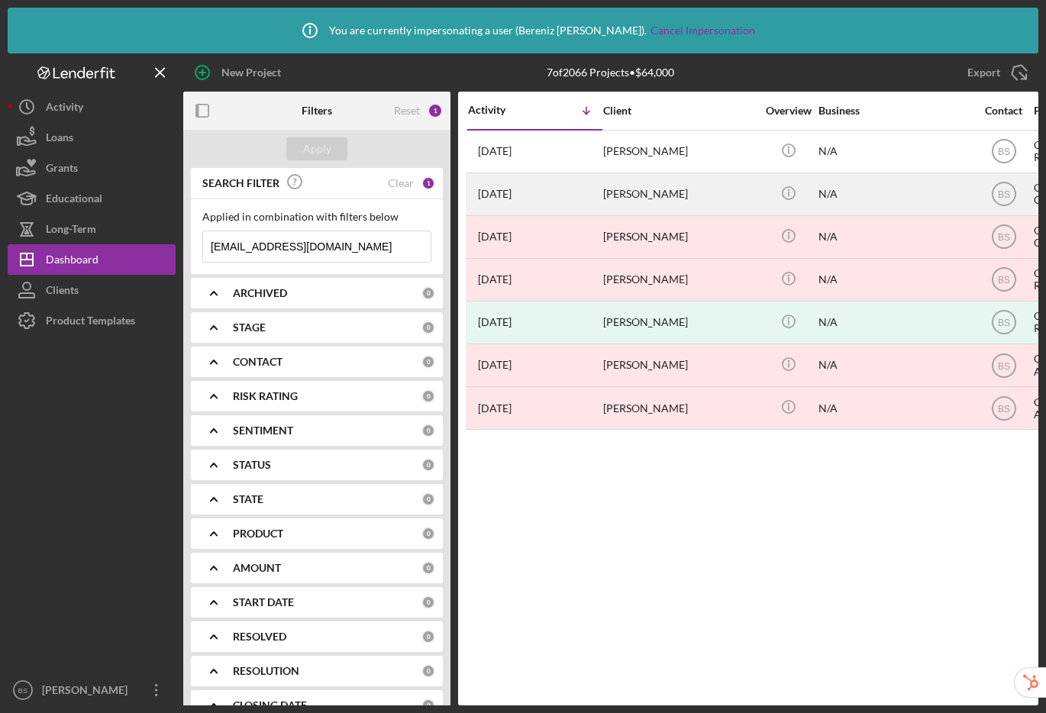
click at [677, 192] on div "[PERSON_NAME]" at bounding box center [679, 194] width 153 height 40
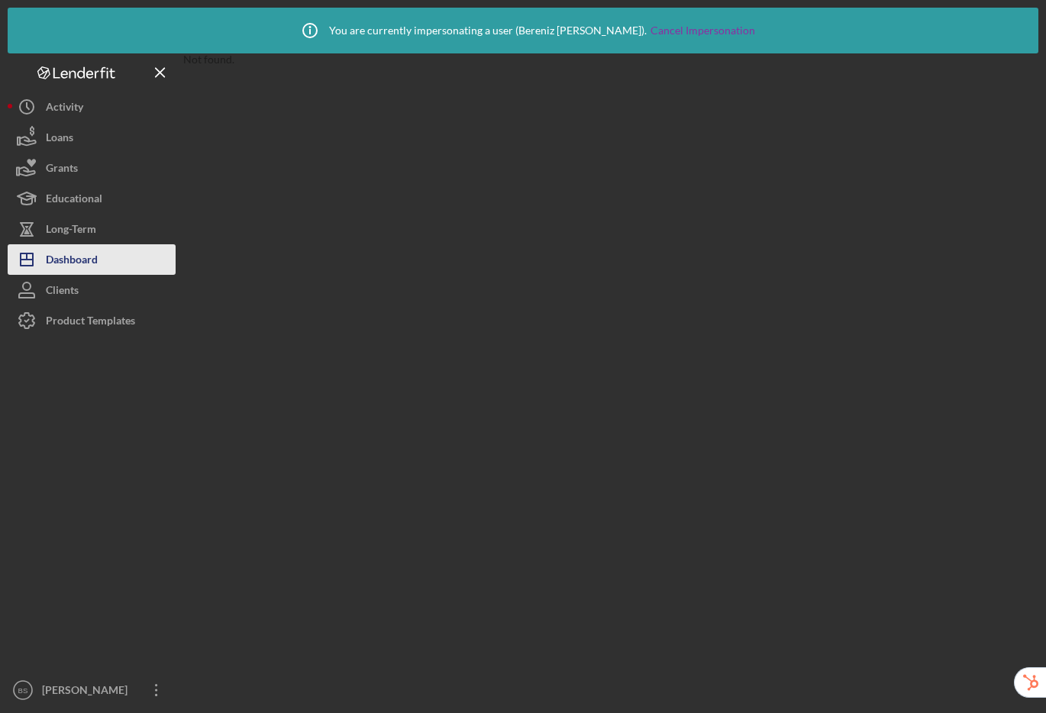
click at [111, 265] on button "Icon/Dashboard Dashboard" at bounding box center [92, 259] width 168 height 31
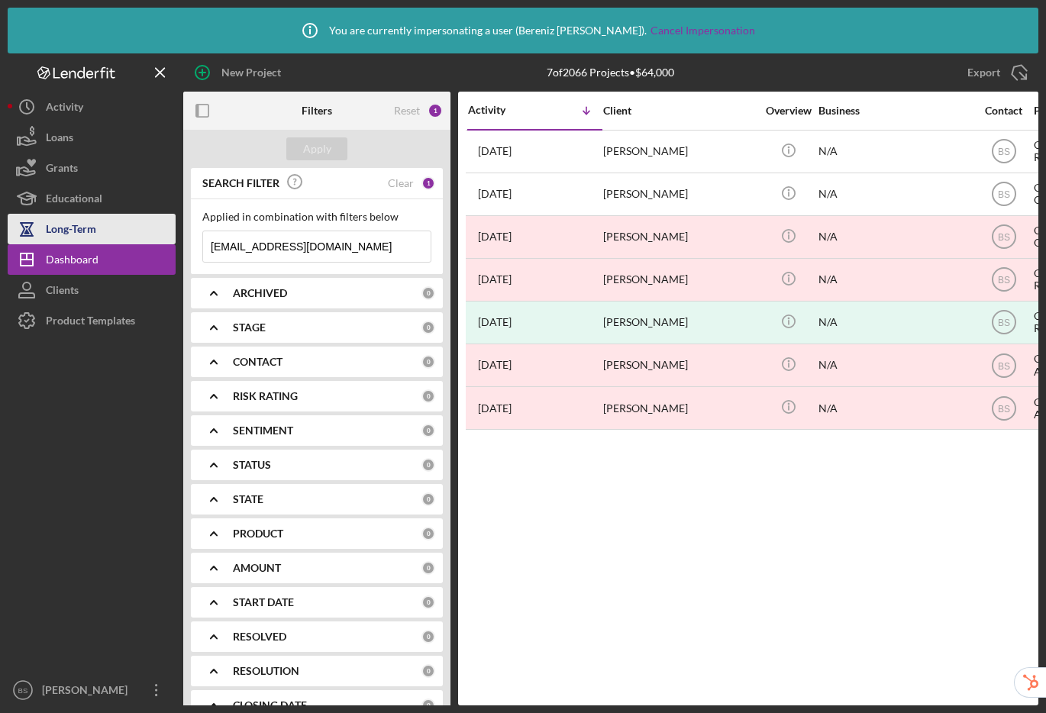
drag, startPoint x: 379, startPoint y: 247, endPoint x: 170, endPoint y: 229, distance: 210.0
click at [170, 229] on div "New Project 7 of 2066 Projects • $64,000 Kaydeecakes82@gmail.com Export Icon/Ex…" at bounding box center [523, 379] width 1031 height 652
paste input "sjmorseau"
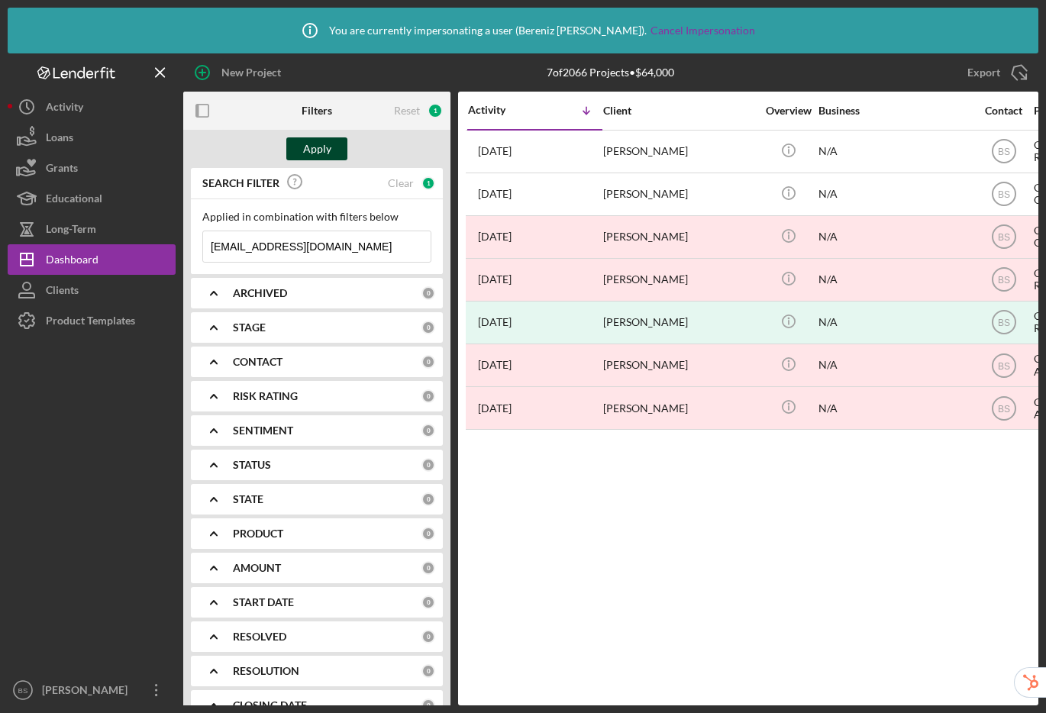
type input "[EMAIL_ADDRESS][DOMAIN_NAME]"
click at [329, 151] on div "Apply" at bounding box center [317, 148] width 28 height 23
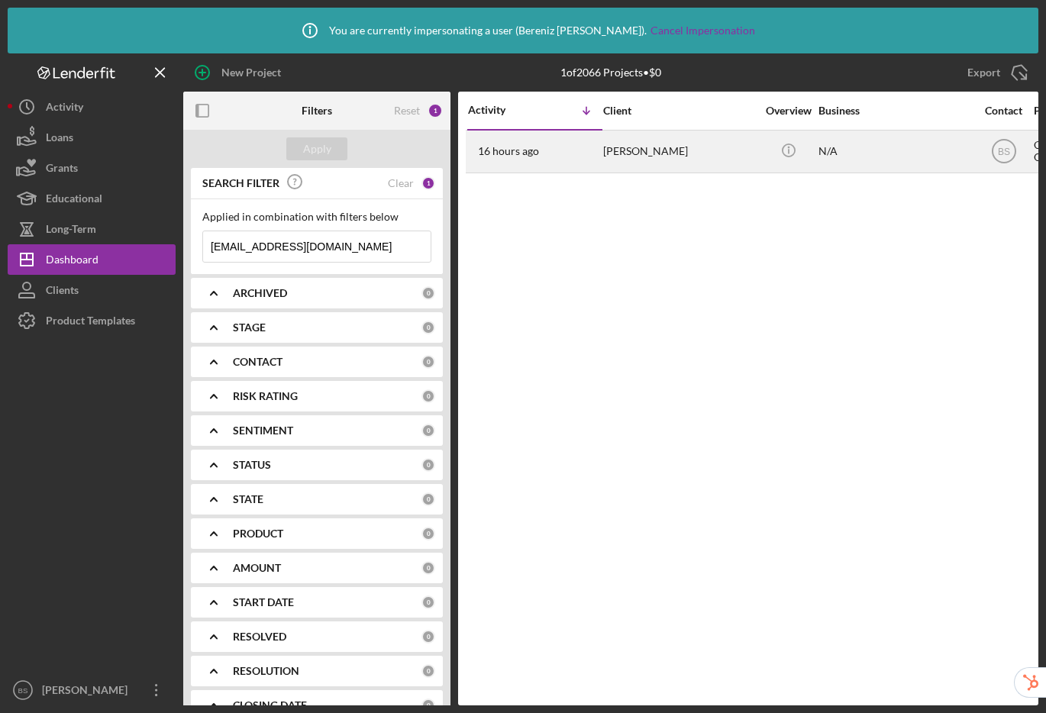
click at [629, 160] on div "[PERSON_NAME]" at bounding box center [679, 151] width 153 height 40
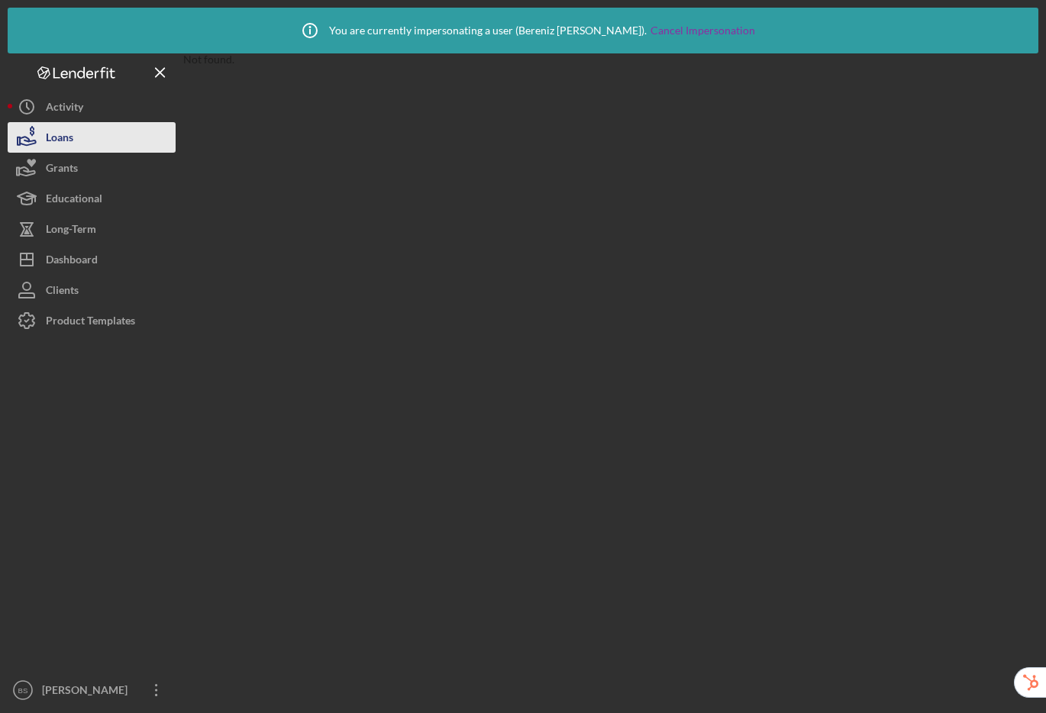
click at [53, 139] on div "Loans" at bounding box center [59, 139] width 27 height 34
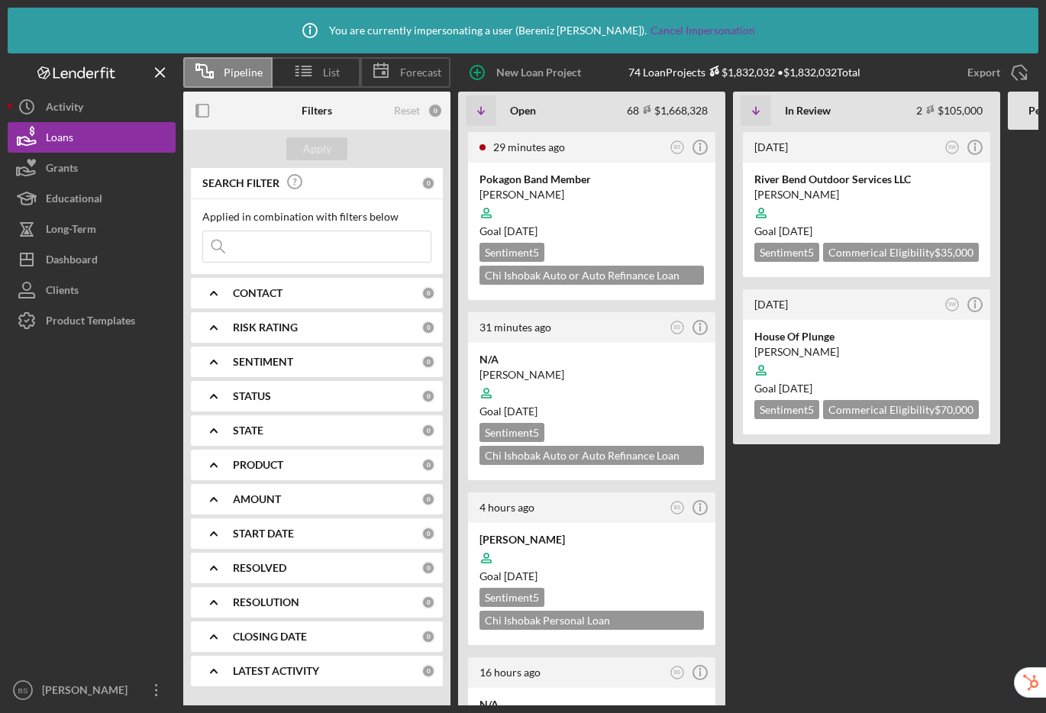
click at [357, 257] on input at bounding box center [317, 246] width 228 height 31
paste input "[EMAIL_ADDRESS][DOMAIN_NAME]"
click at [325, 147] on div "Apply" at bounding box center [317, 148] width 28 height 23
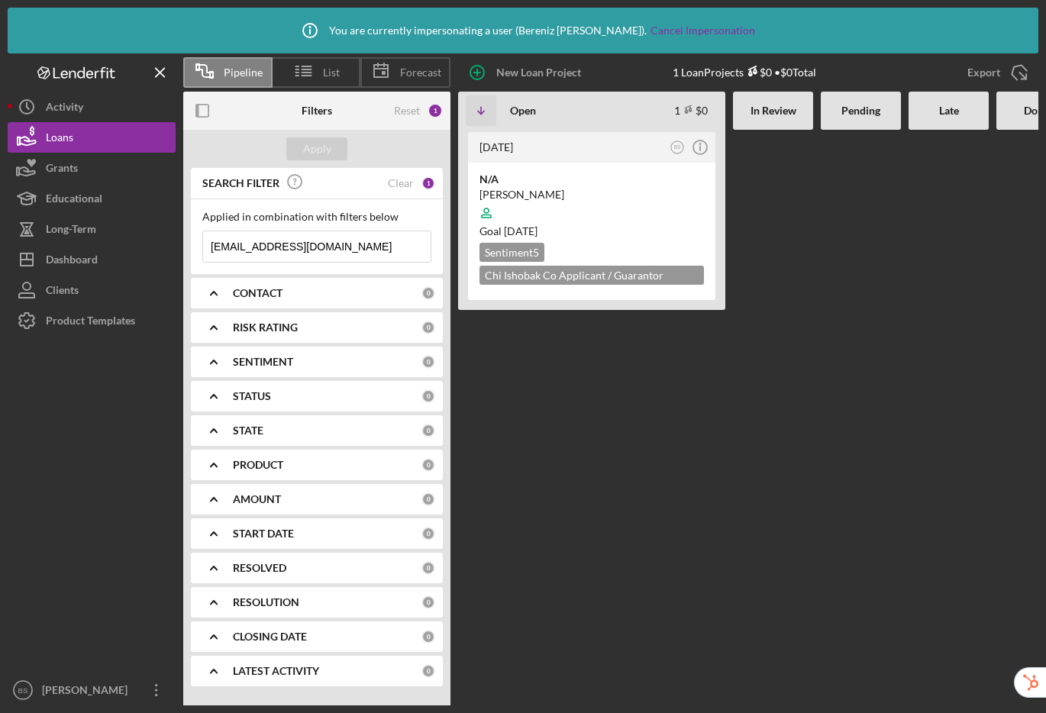
click at [394, 260] on input "[EMAIL_ADDRESS][DOMAIN_NAME]" at bounding box center [317, 246] width 228 height 31
drag, startPoint x: 349, startPoint y: 246, endPoint x: 219, endPoint y: 241, distance: 129.9
click at [219, 241] on input "[EMAIL_ADDRESS][DOMAIN_NAME]" at bounding box center [317, 246] width 228 height 31
paste input "sjmorseau"
type input "Ksjmorseau@gmail.com"
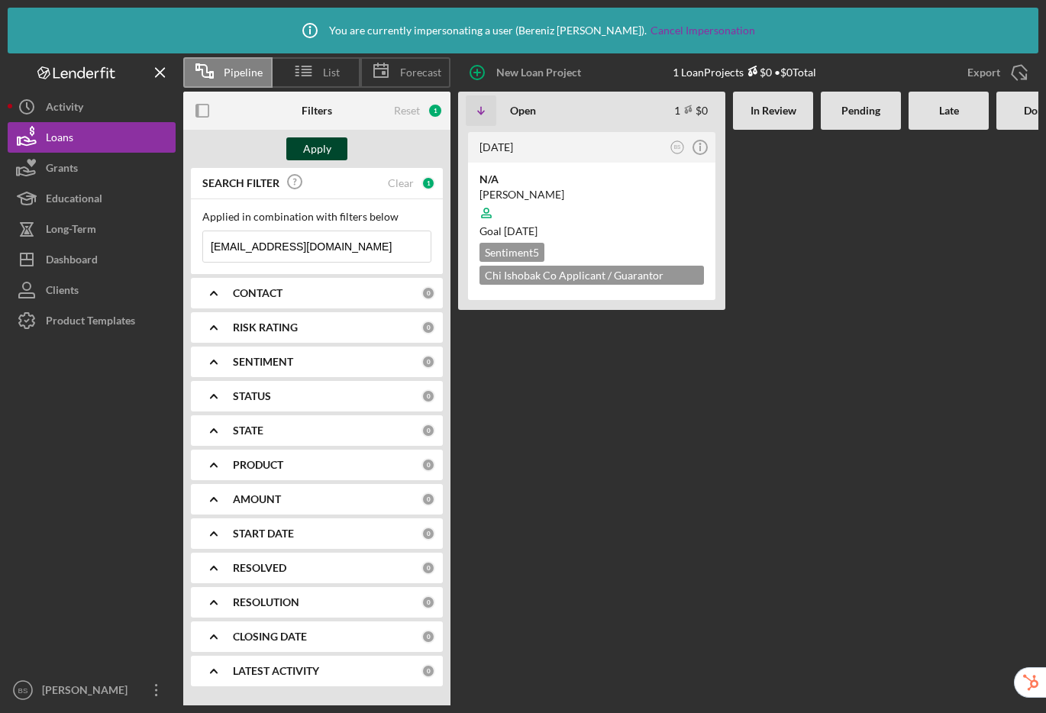
click at [313, 149] on div "Apply" at bounding box center [317, 148] width 28 height 23
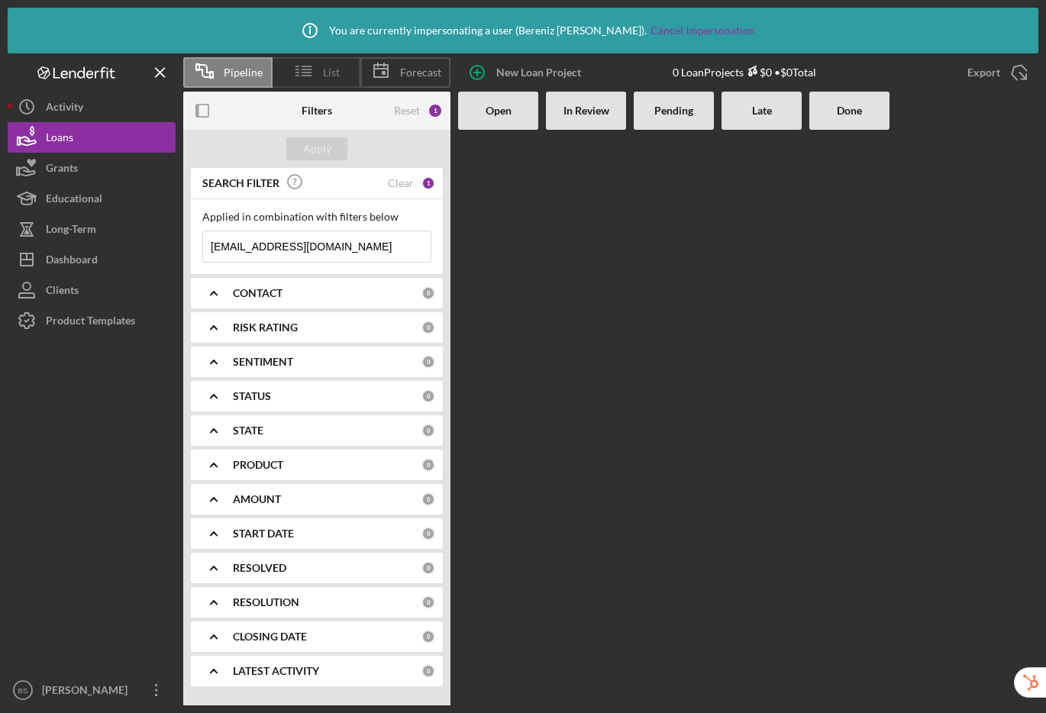
click at [325, 81] on div "List" at bounding box center [317, 72] width 88 height 31
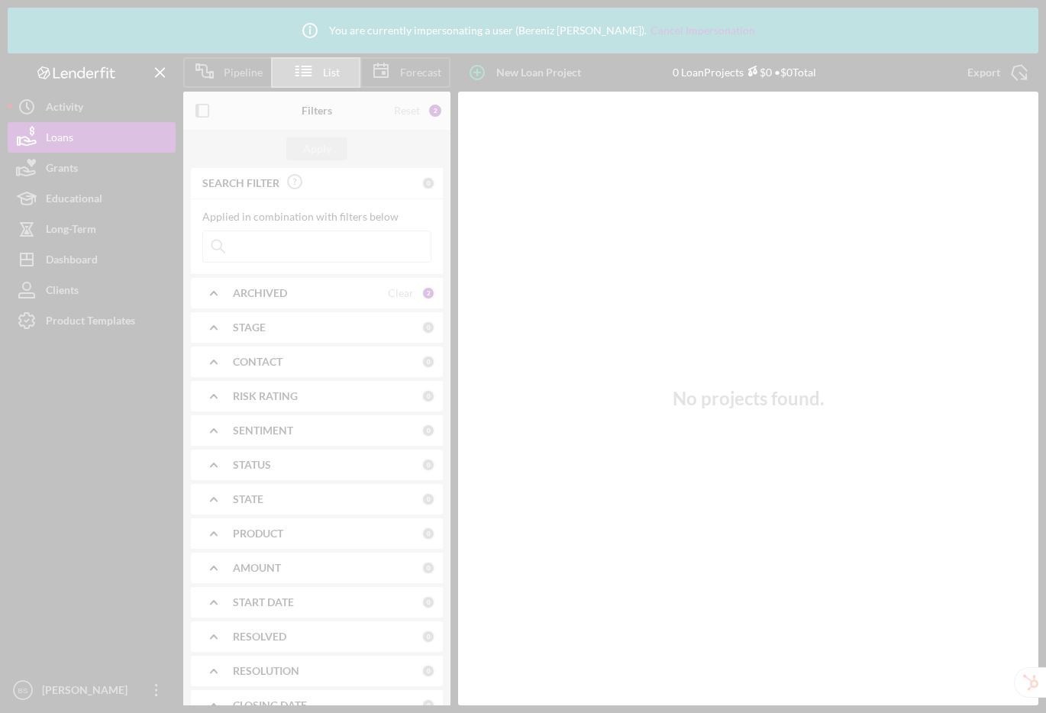
click at [321, 244] on div at bounding box center [523, 356] width 1046 height 713
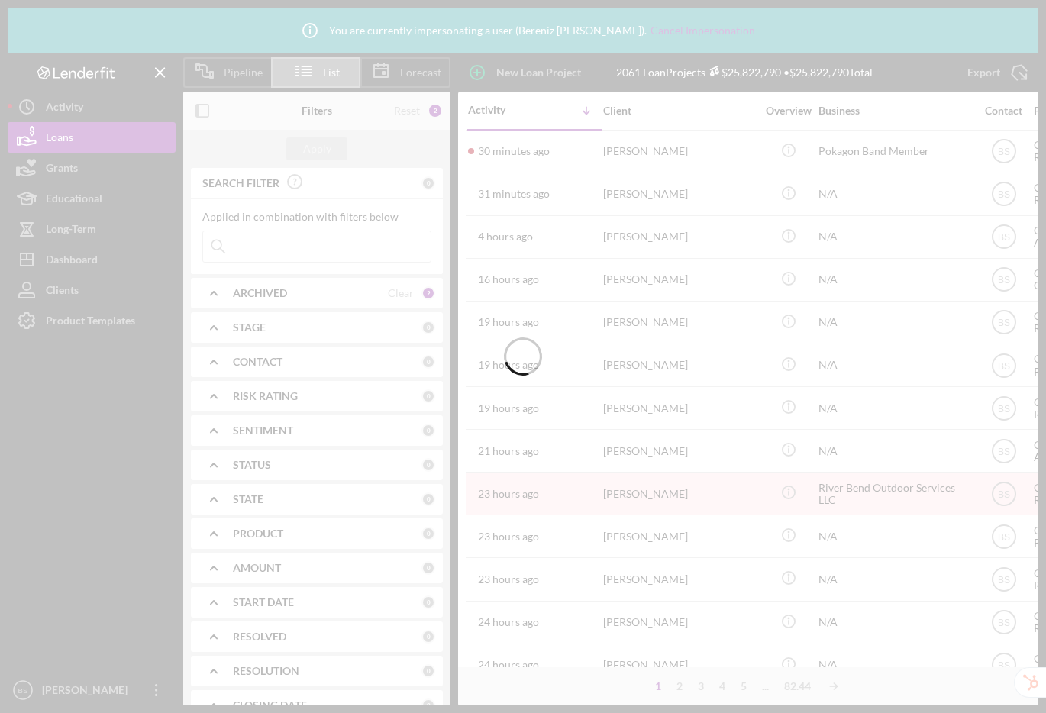
click at [322, 251] on input at bounding box center [317, 246] width 228 height 31
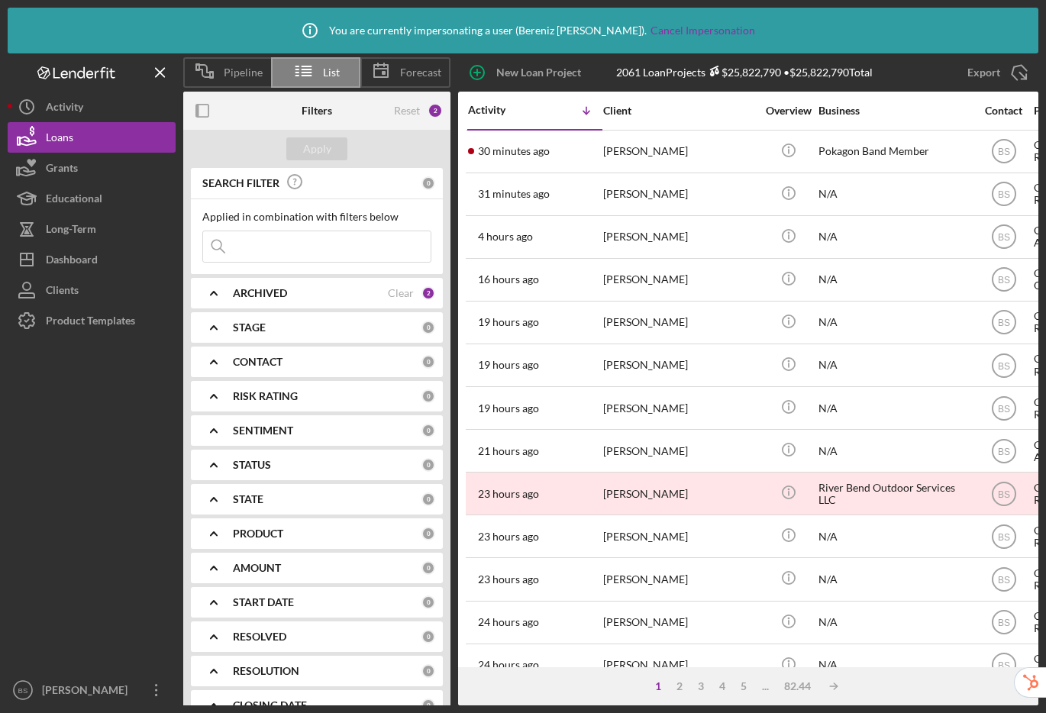
paste input "[EMAIL_ADDRESS][DOMAIN_NAME]"
type input "[EMAIL_ADDRESS][DOMAIN_NAME]"
click at [323, 150] on div "Apply" at bounding box center [317, 148] width 28 height 23
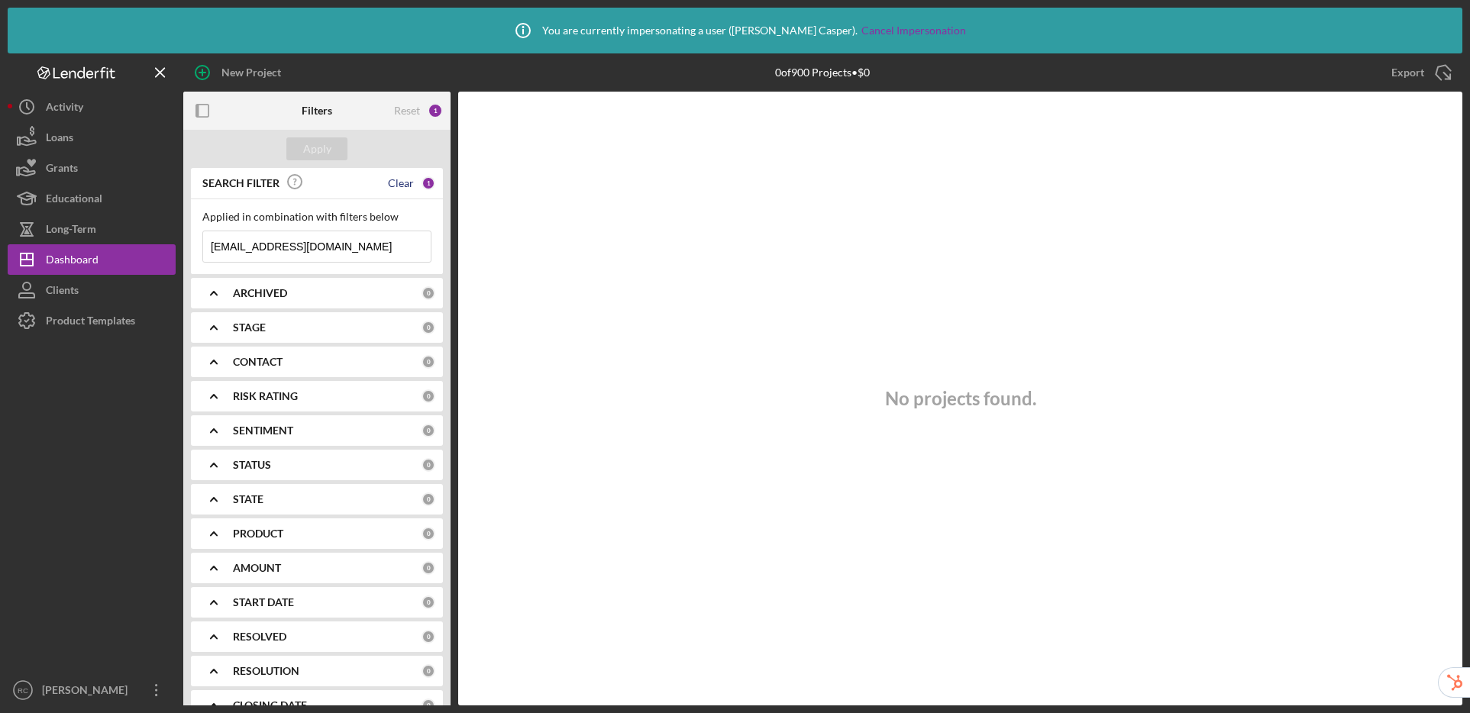
click at [392, 180] on div "Clear" at bounding box center [401, 183] width 26 height 12
click at [303, 144] on div "Apply" at bounding box center [317, 148] width 28 height 23
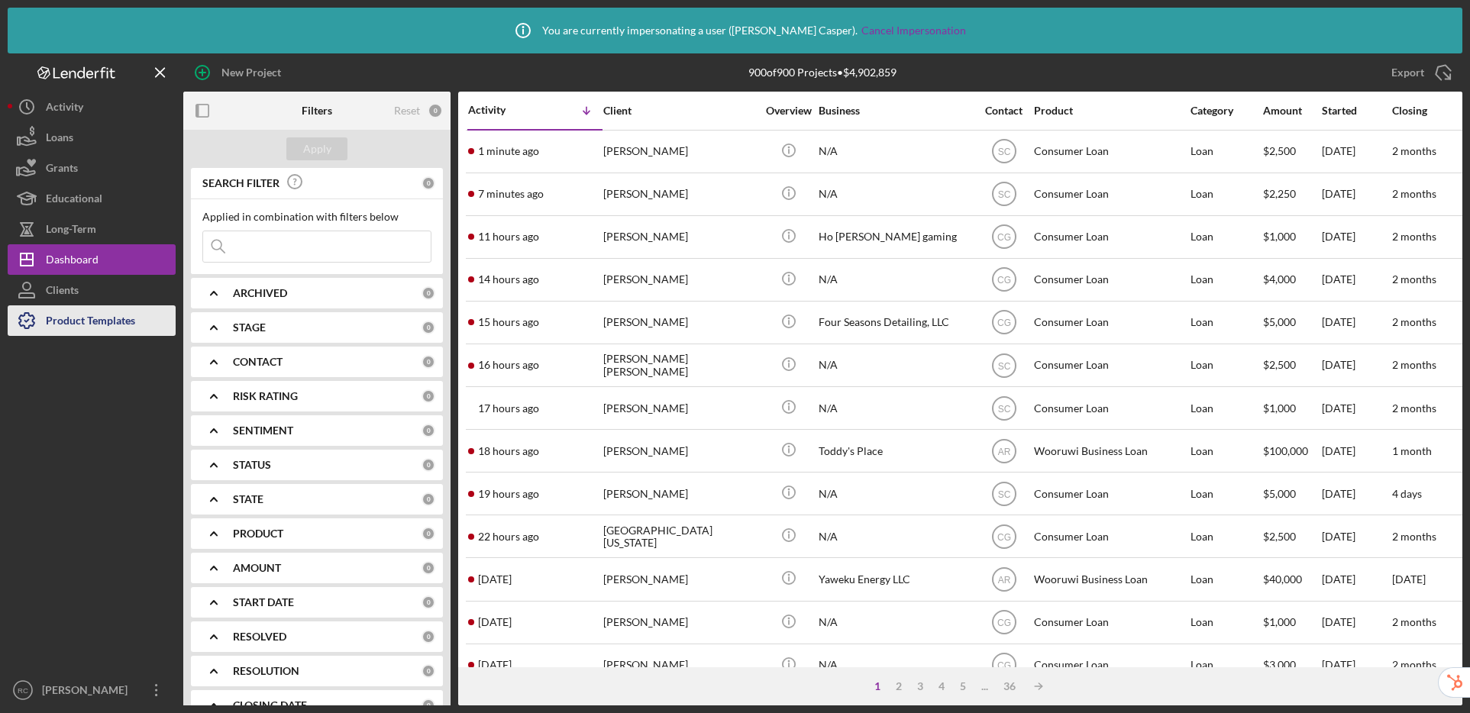
click at [113, 326] on div "Product Templates" at bounding box center [90, 322] width 89 height 34
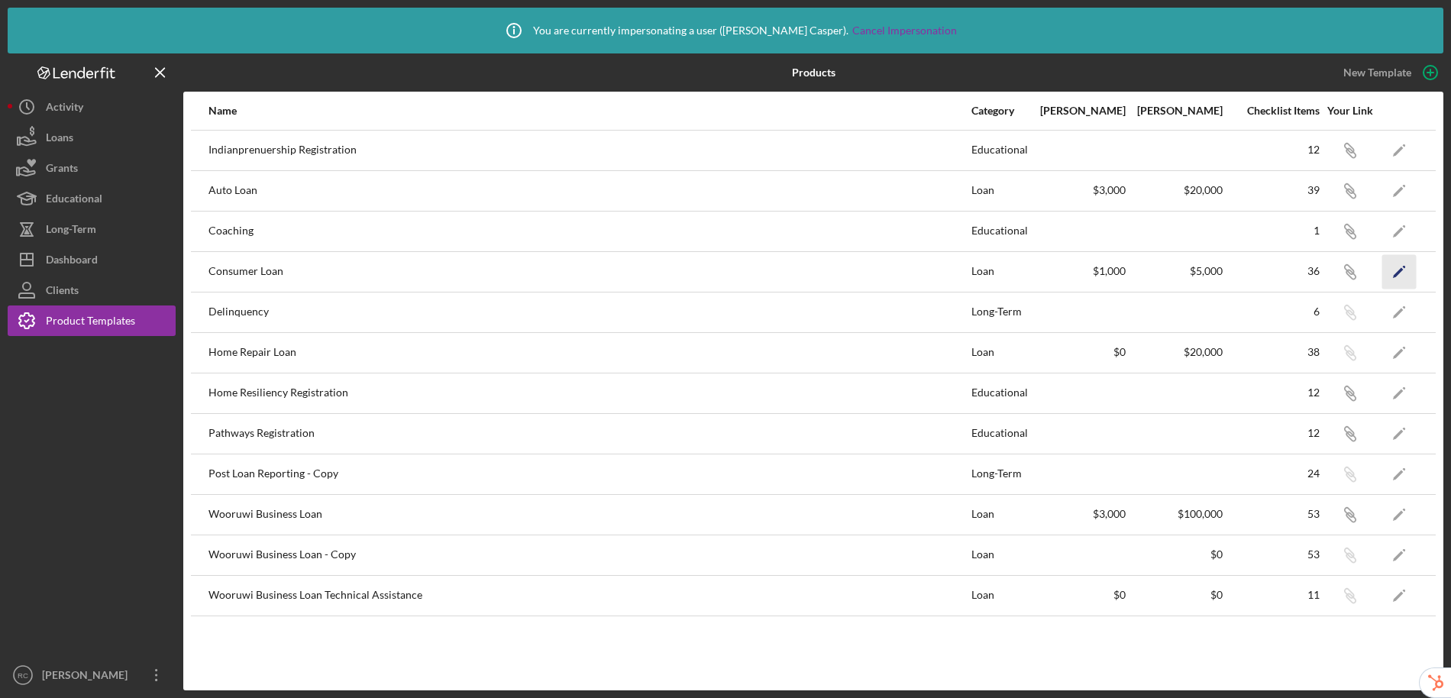
click at [1400, 273] on icon "Icon/Edit" at bounding box center [1399, 271] width 34 height 34
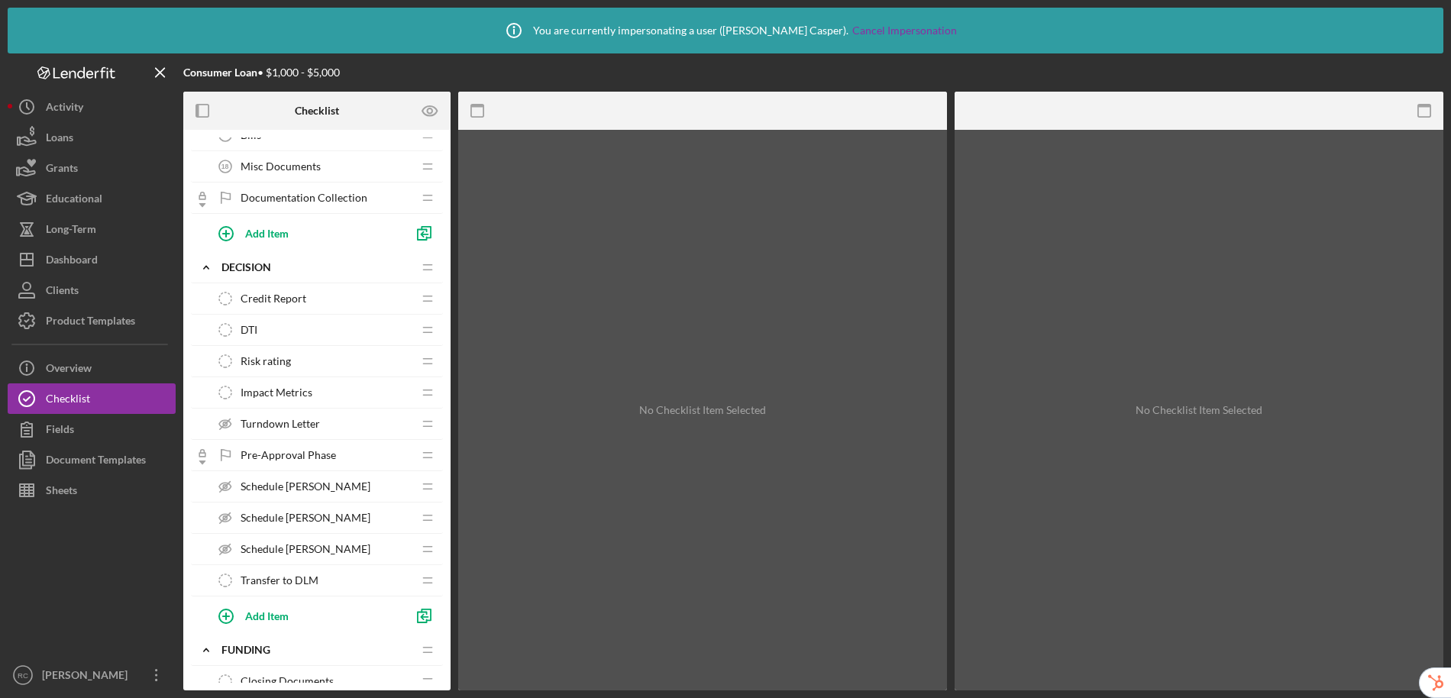
scroll to position [622, 0]
click at [320, 487] on span "Schedule TA-Stephanie" at bounding box center [306, 484] width 130 height 12
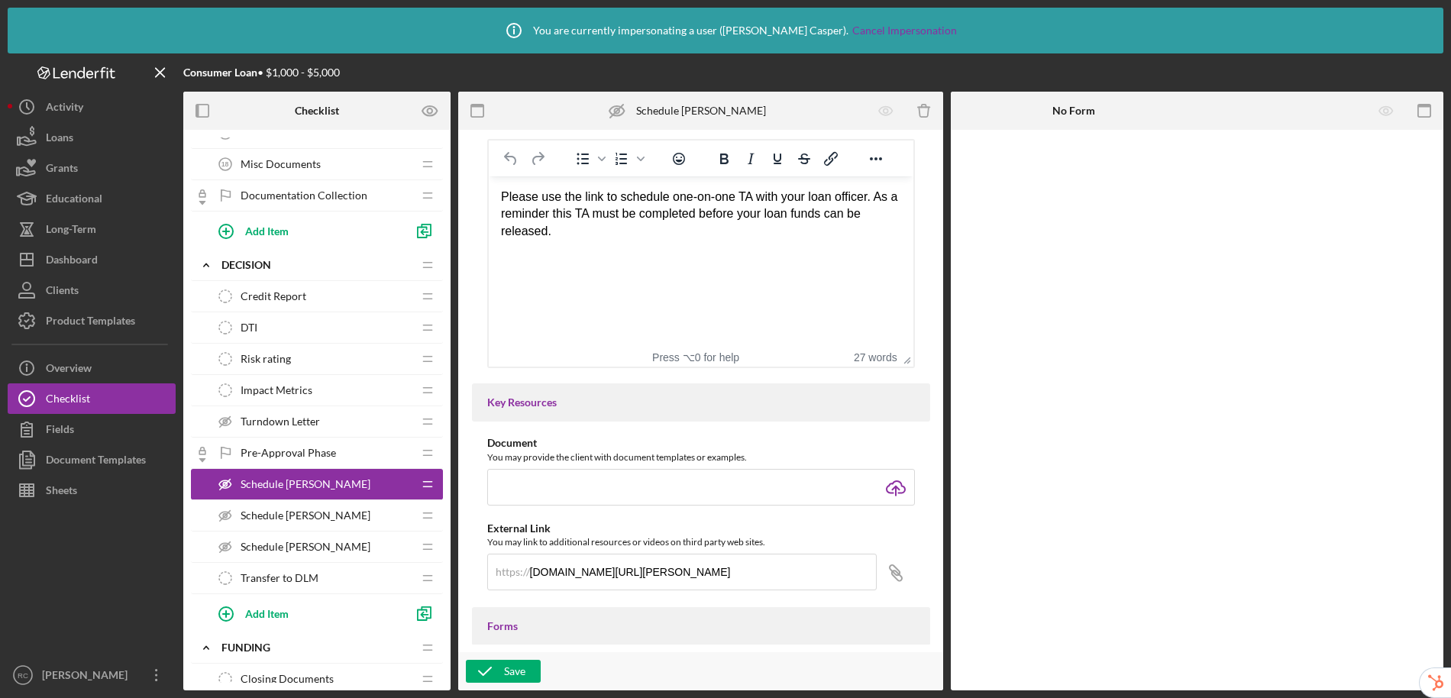
scroll to position [614, 0]
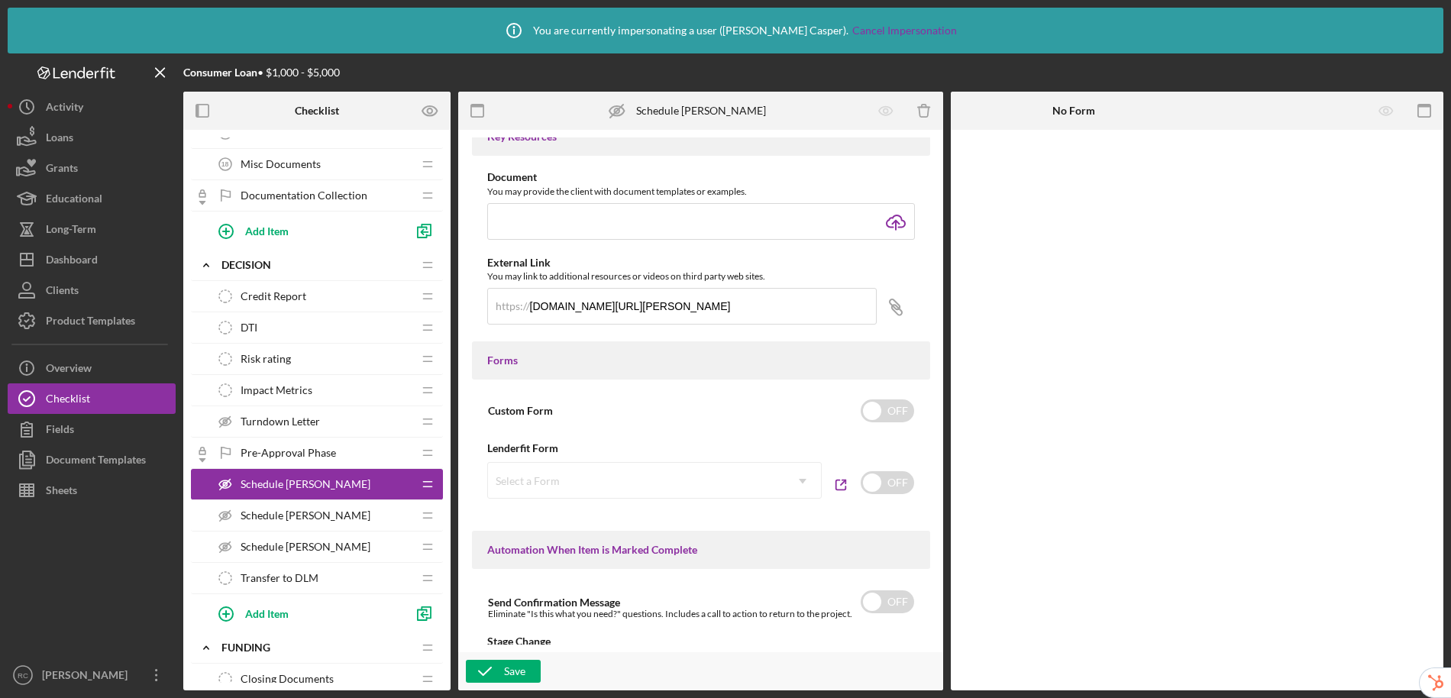
click at [305, 517] on span "Schedule TA-Ashley" at bounding box center [306, 515] width 130 height 12
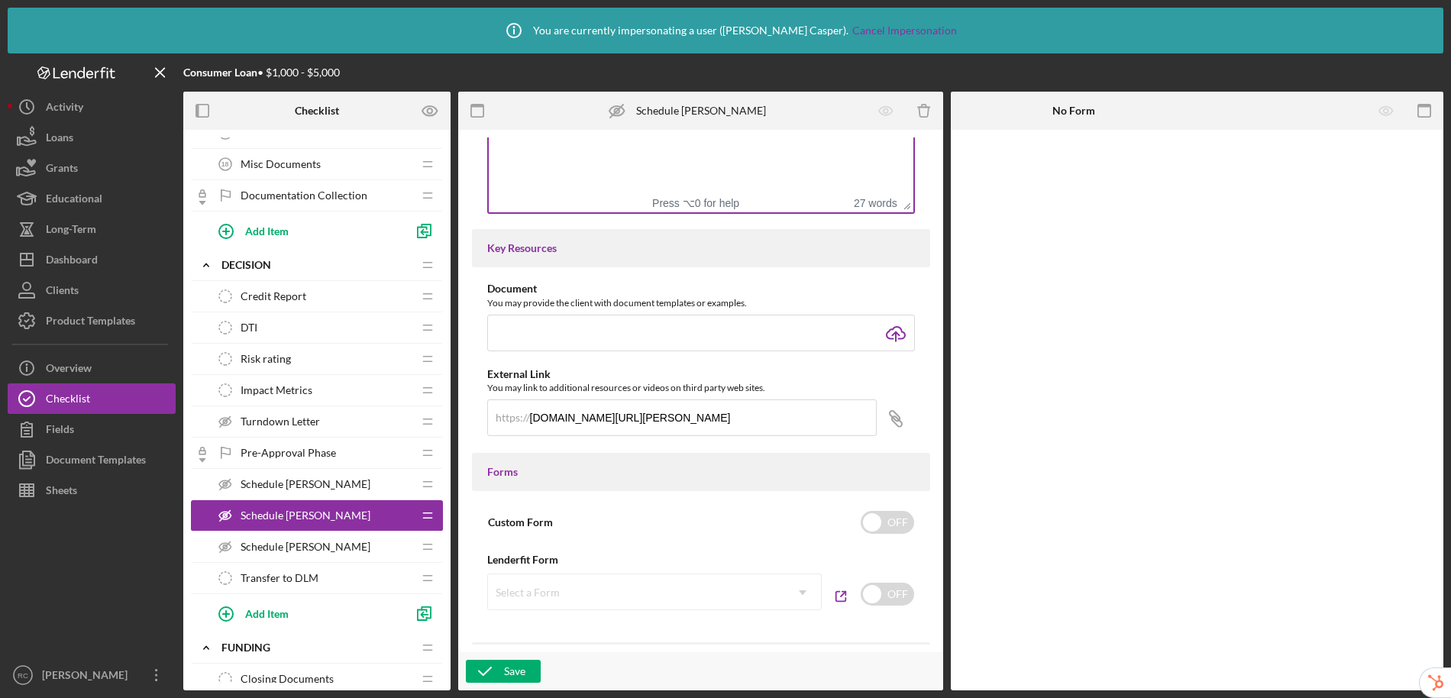
scroll to position [511, 0]
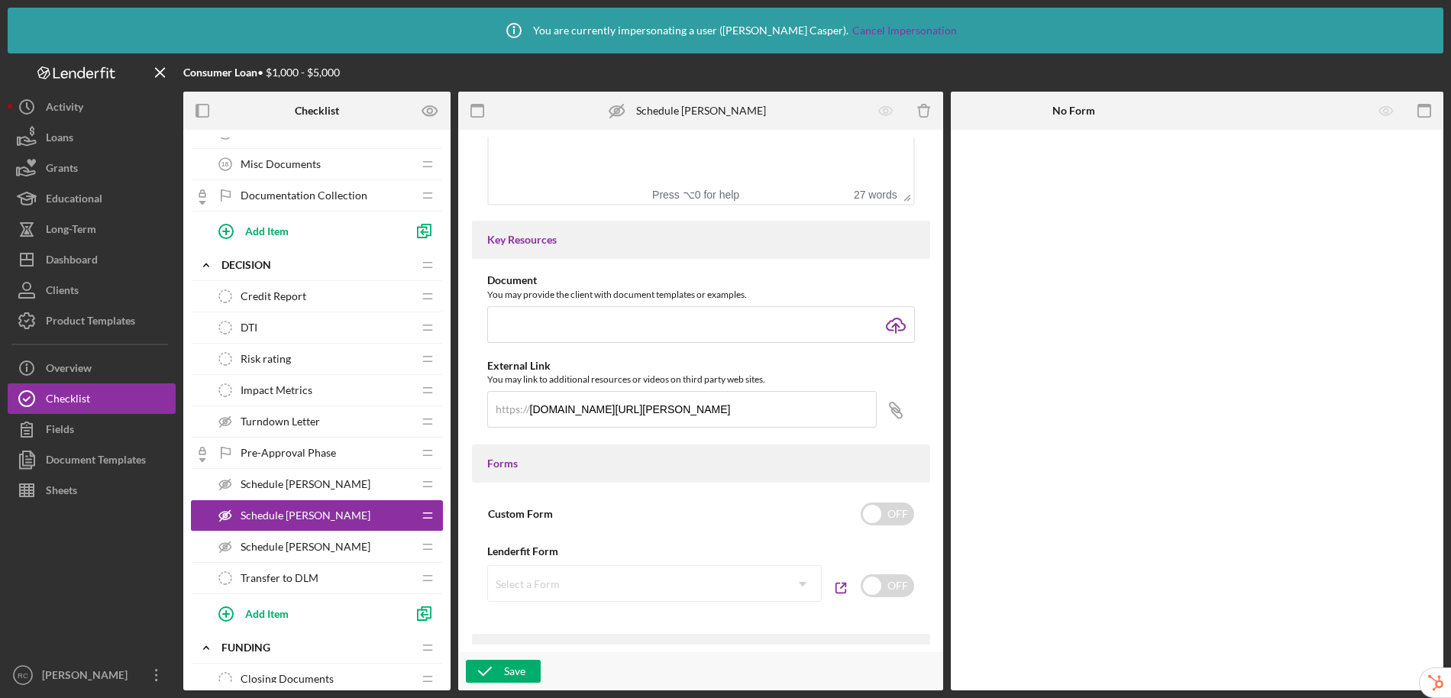
click at [267, 478] on span "Schedule TA-Stephanie" at bounding box center [306, 484] width 130 height 12
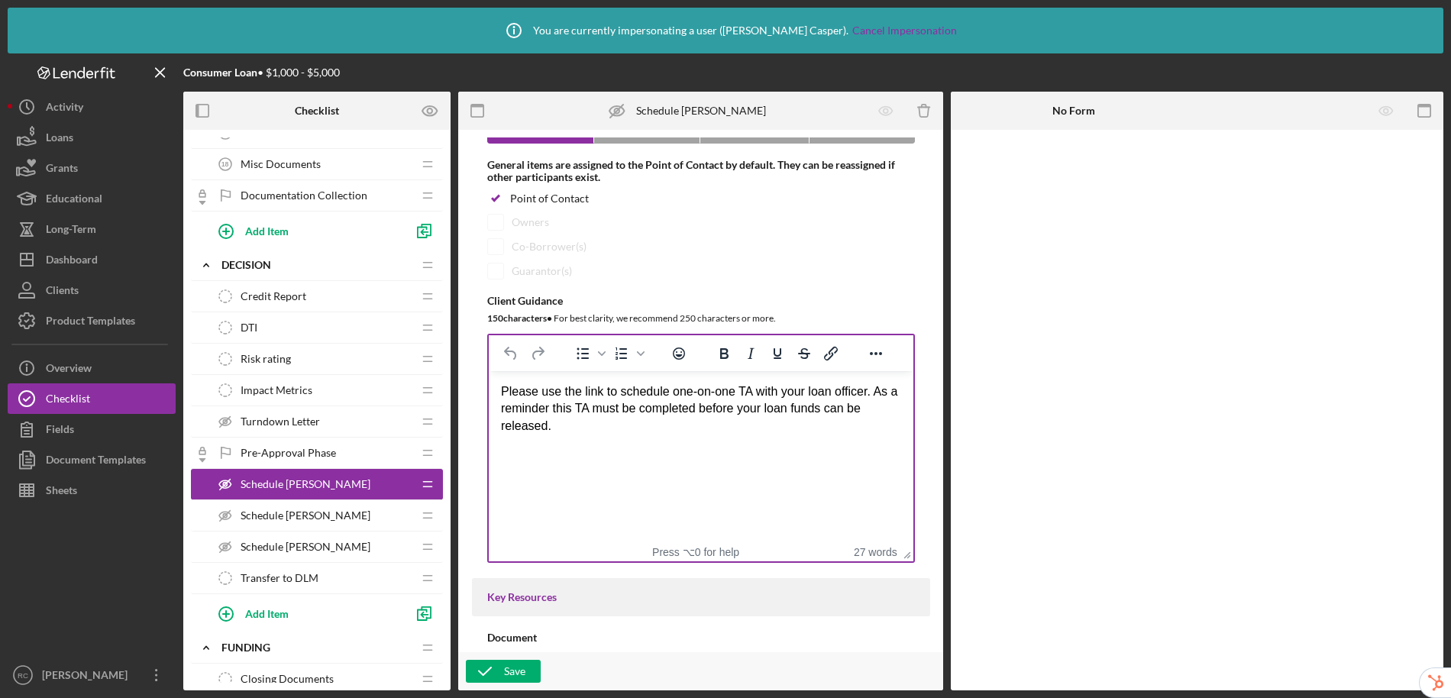
scroll to position [527, 0]
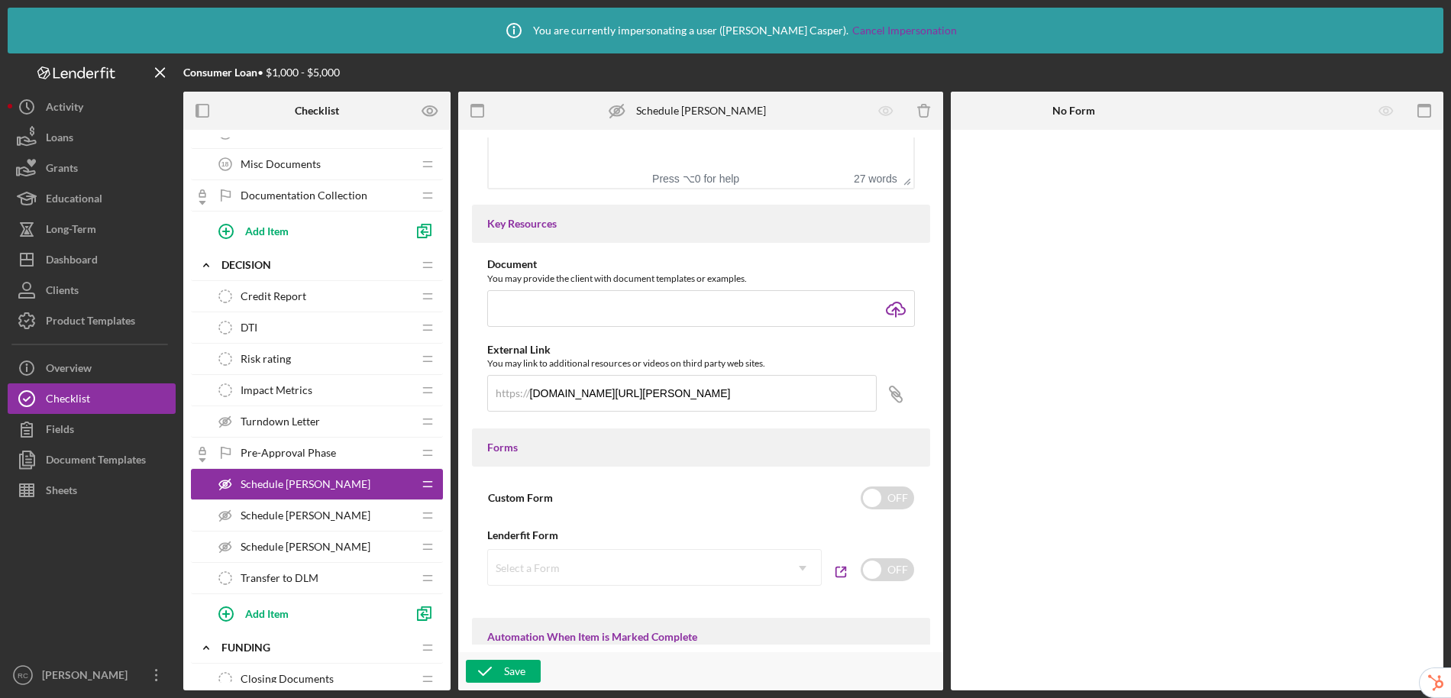
click at [287, 523] on div "Schedule TA-Ashley Schedule TA-Ashley" at bounding box center [311, 515] width 202 height 31
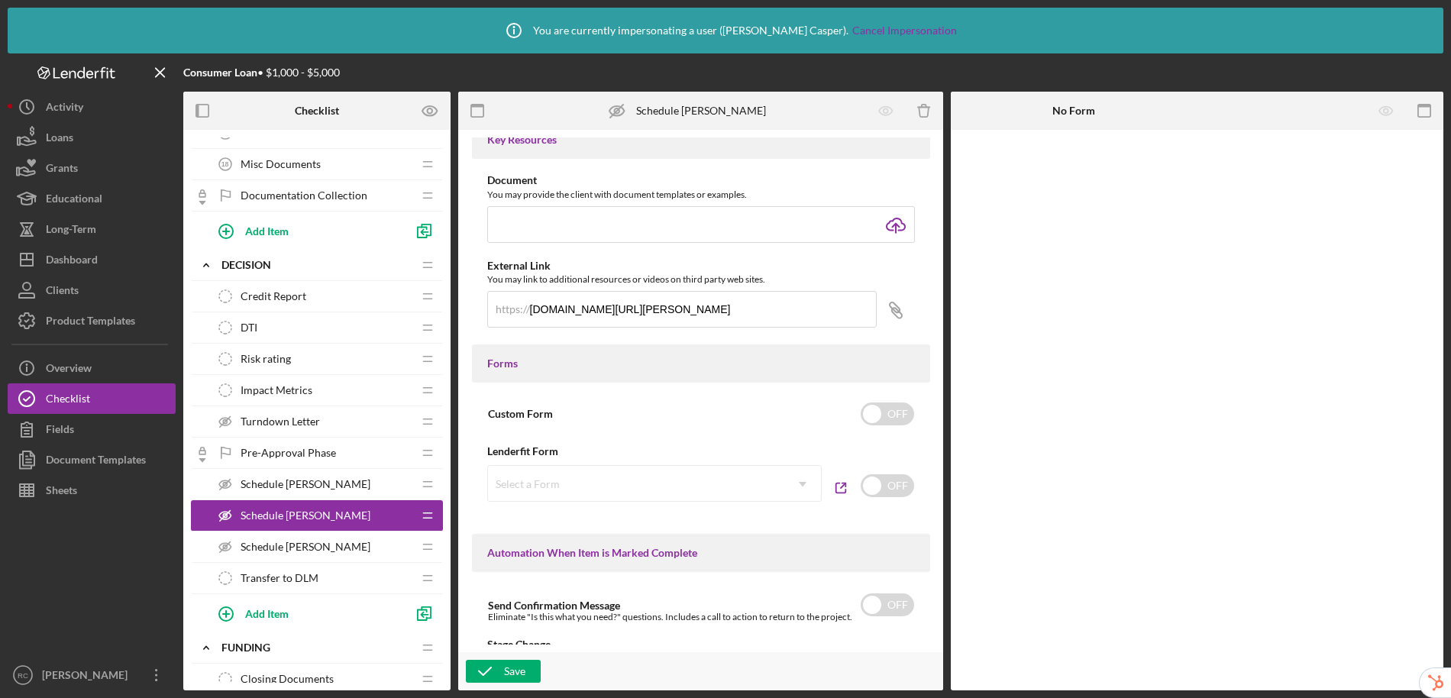
scroll to position [770, 0]
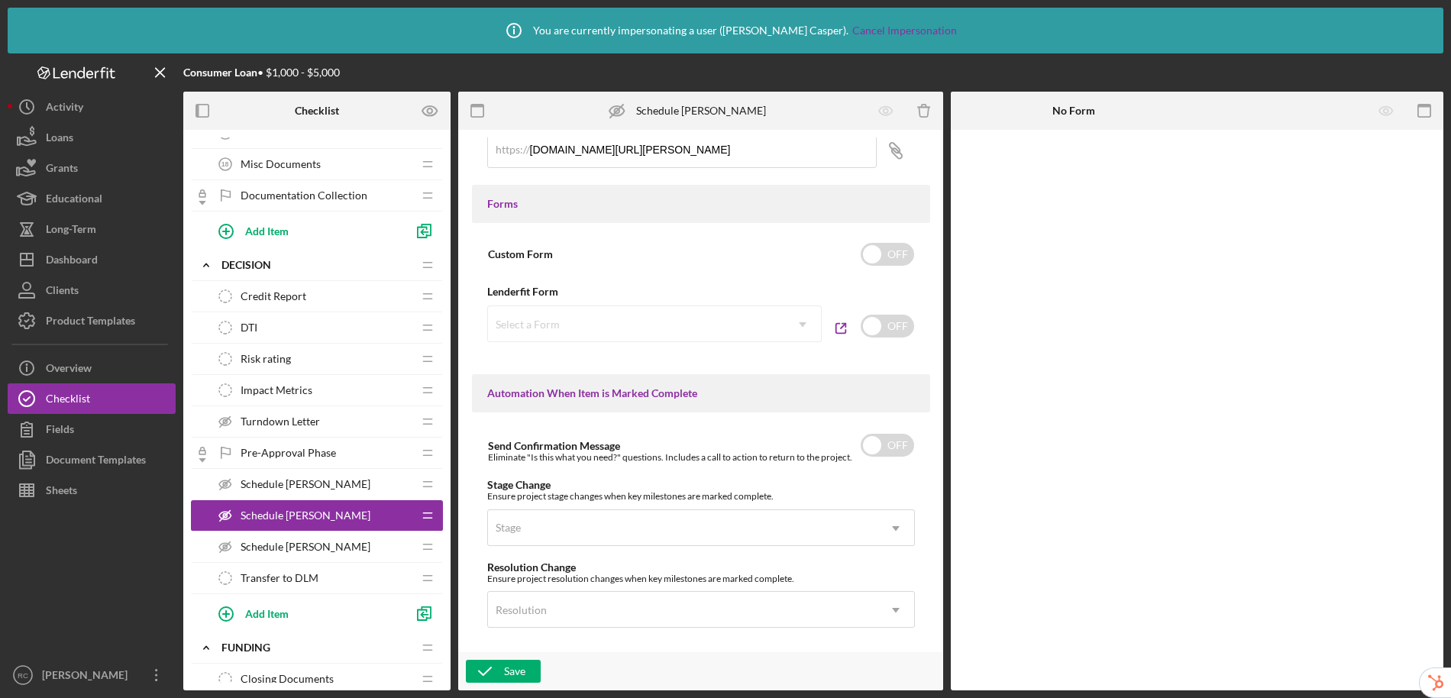
click at [326, 556] on div "Schedule TA-Rita Schedule TA-Rita" at bounding box center [311, 546] width 202 height 31
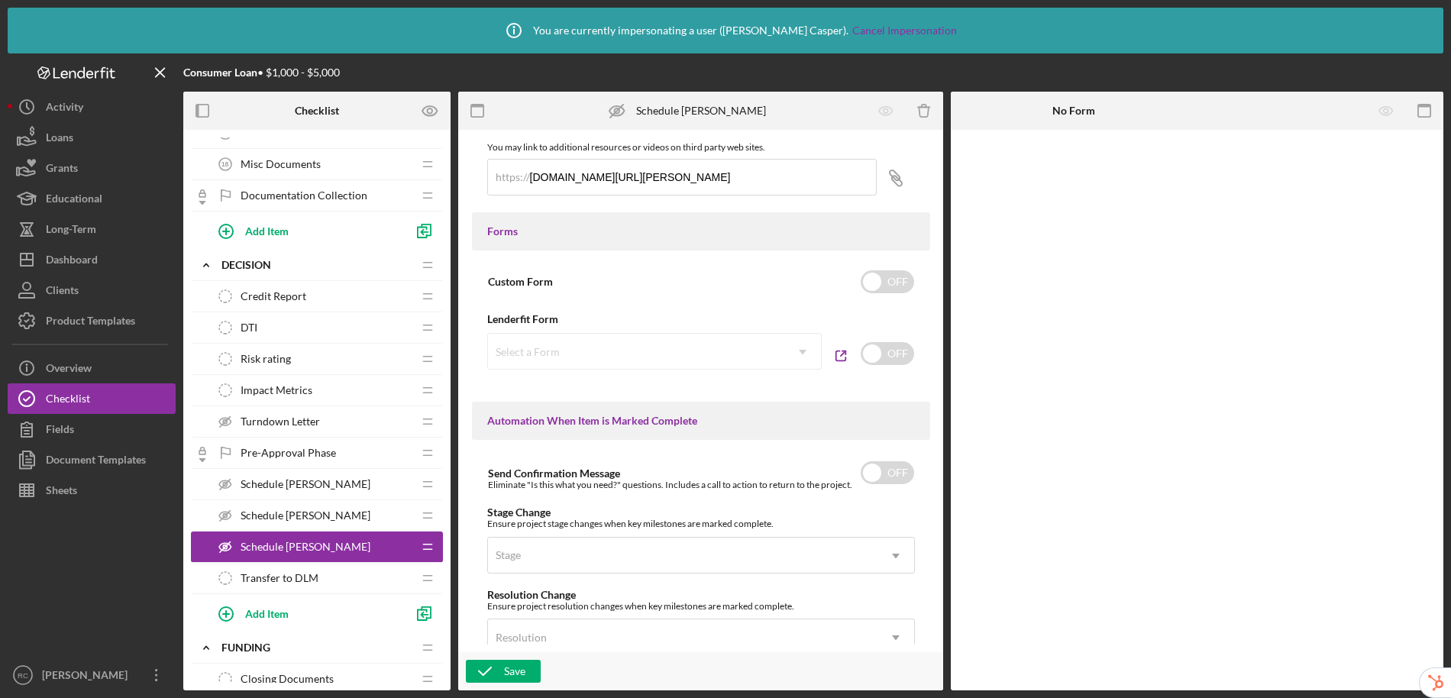
scroll to position [485, 0]
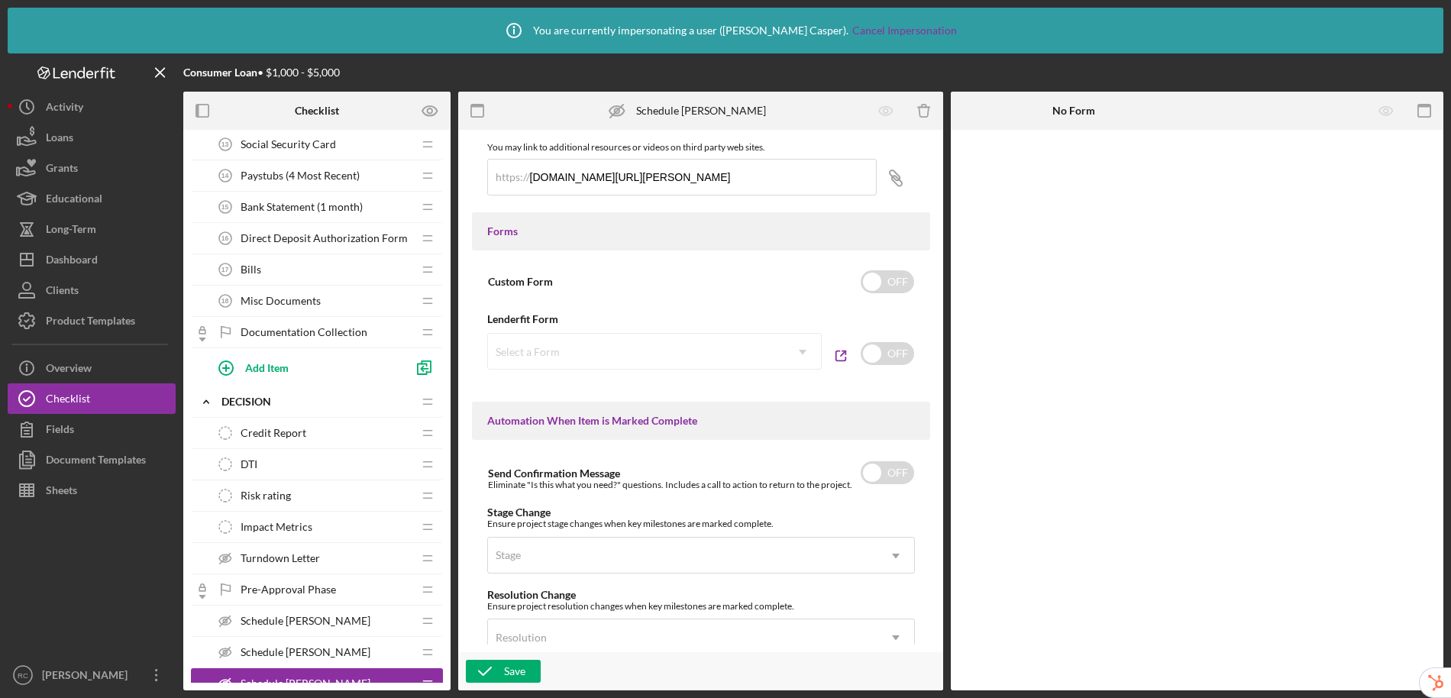
click at [329, 618] on span "Schedule TA-Stephanie" at bounding box center [306, 621] width 130 height 12
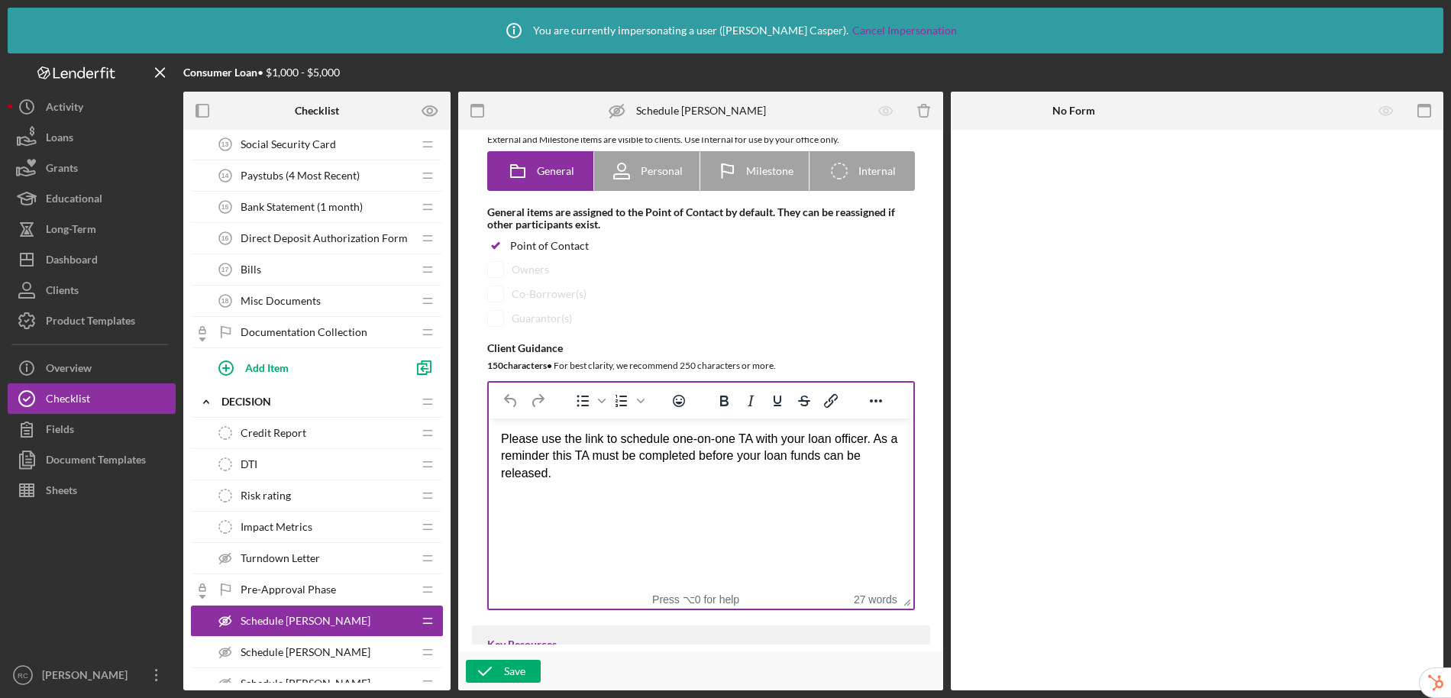
scroll to position [396, 0]
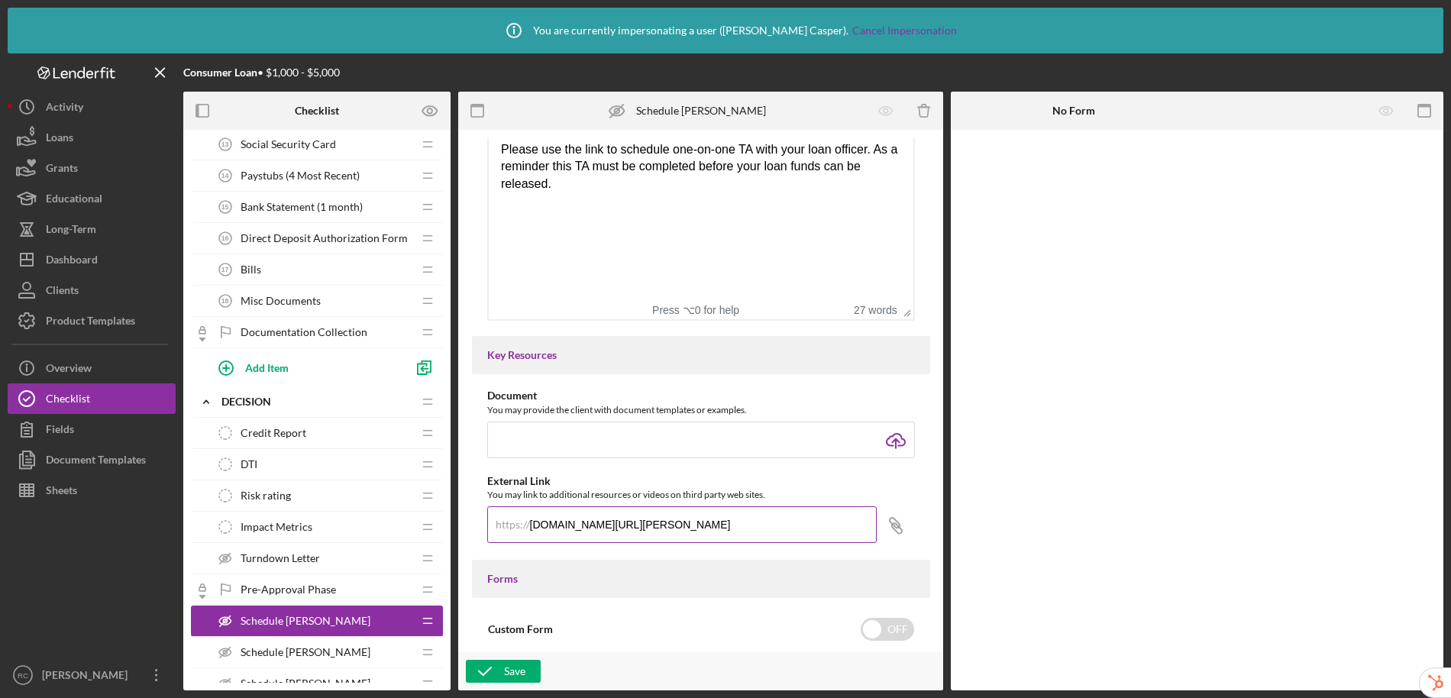
drag, startPoint x: 689, startPoint y: 527, endPoint x: 496, endPoint y: 519, distance: 192.6
click at [496, 519] on div "https:// calendly.com/stephanie-clark" at bounding box center [681, 525] width 389 height 38
click at [892, 522] on icon "Icon/Link" at bounding box center [896, 525] width 38 height 38
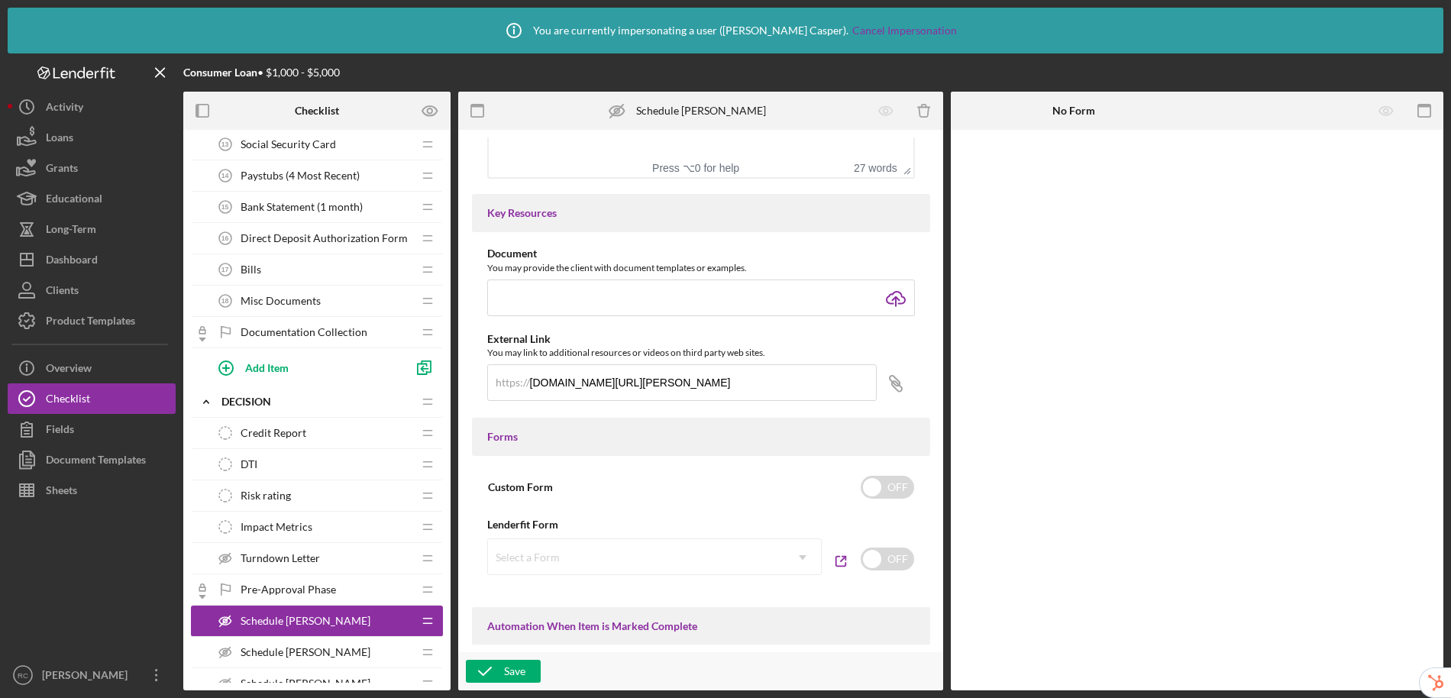
scroll to position [539, 0]
click at [328, 649] on span "Schedule TA-Ashley" at bounding box center [306, 652] width 130 height 12
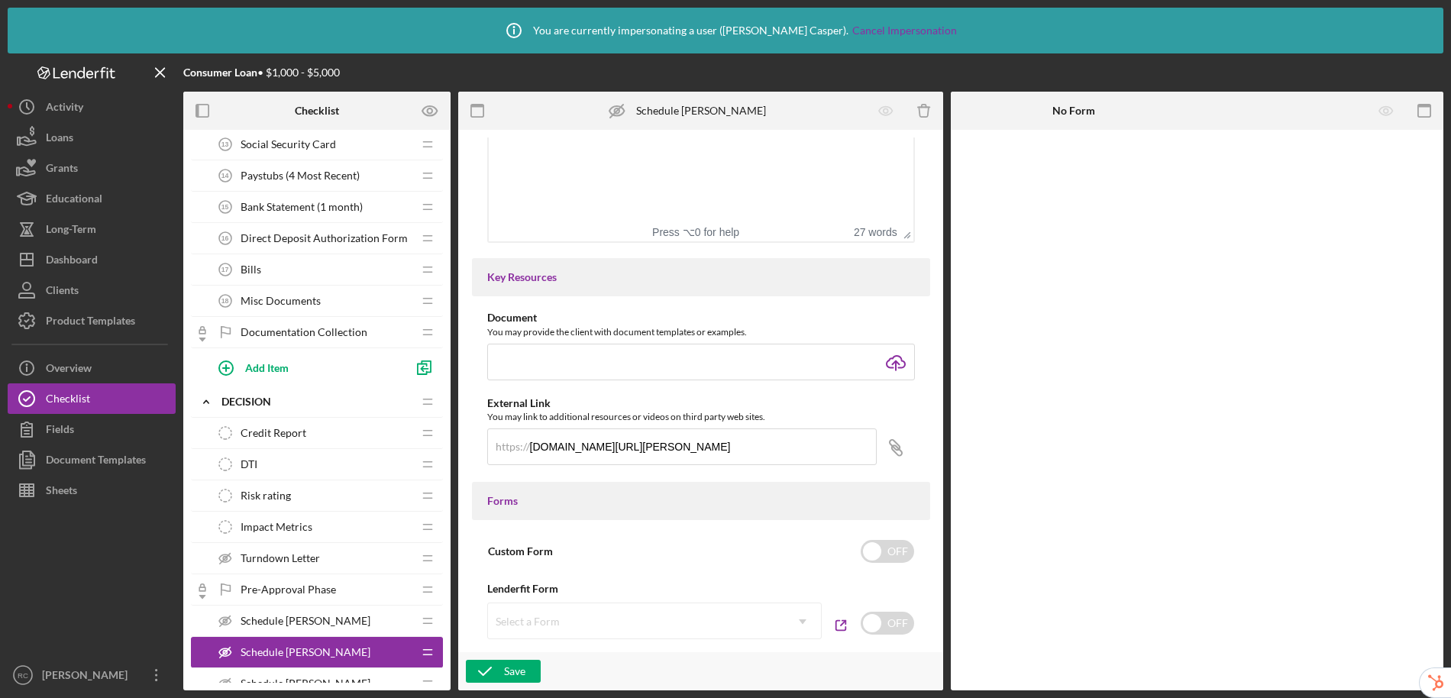
scroll to position [755, 0]
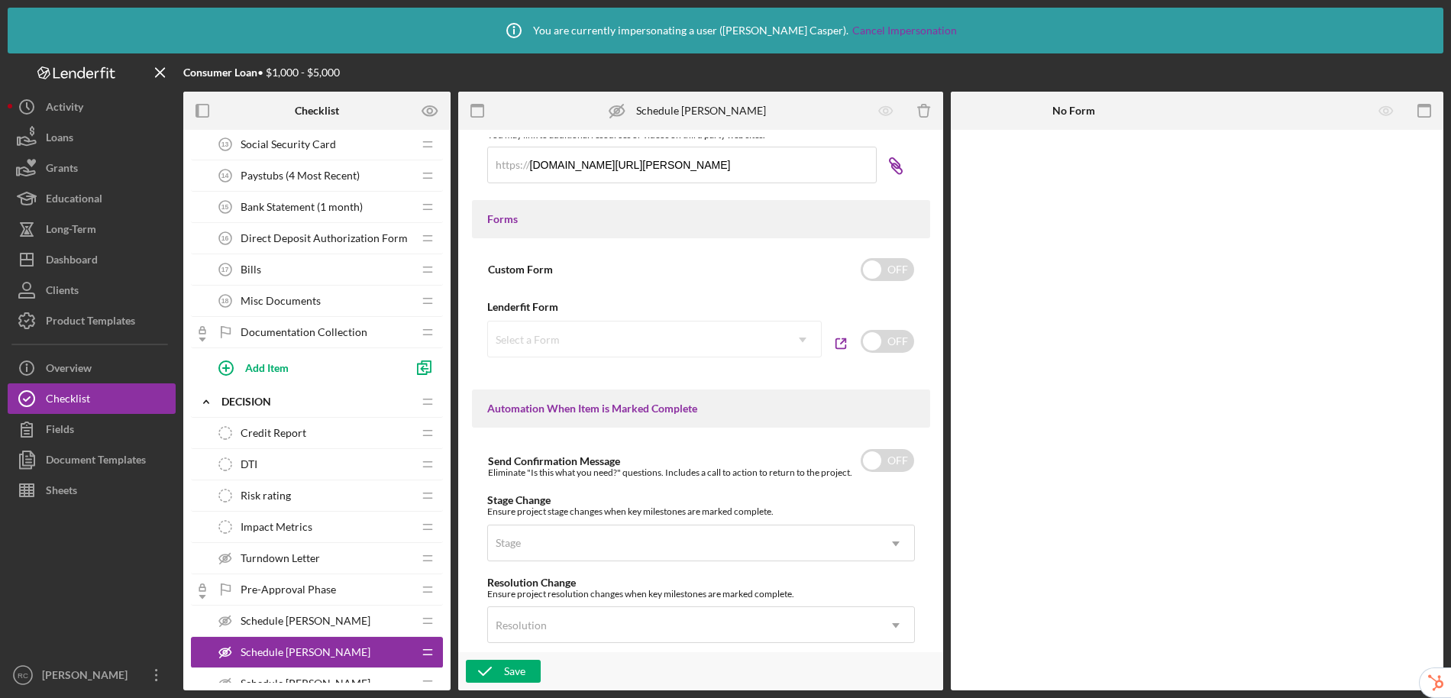
click at [893, 172] on icon at bounding box center [896, 168] width 10 height 10
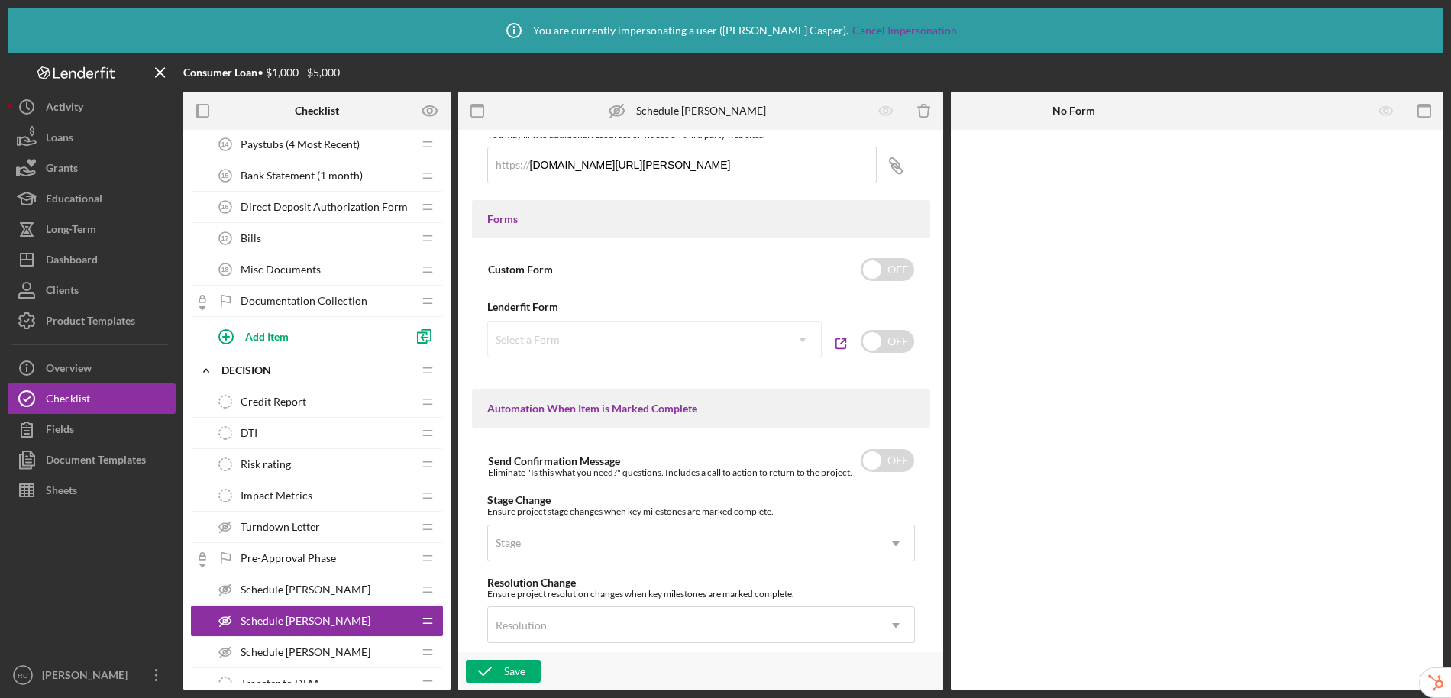
scroll to position [593, 0]
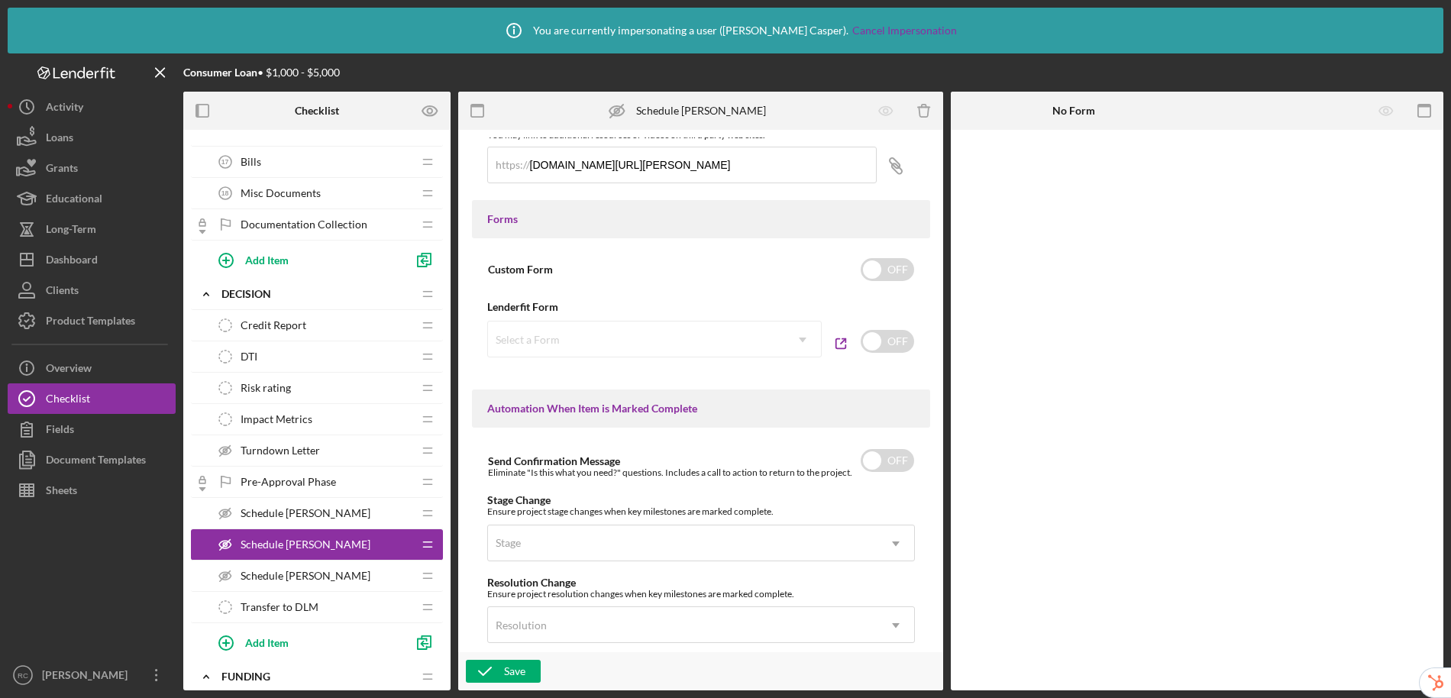
click at [309, 575] on span "Schedule TA-Rita" at bounding box center [306, 576] width 130 height 12
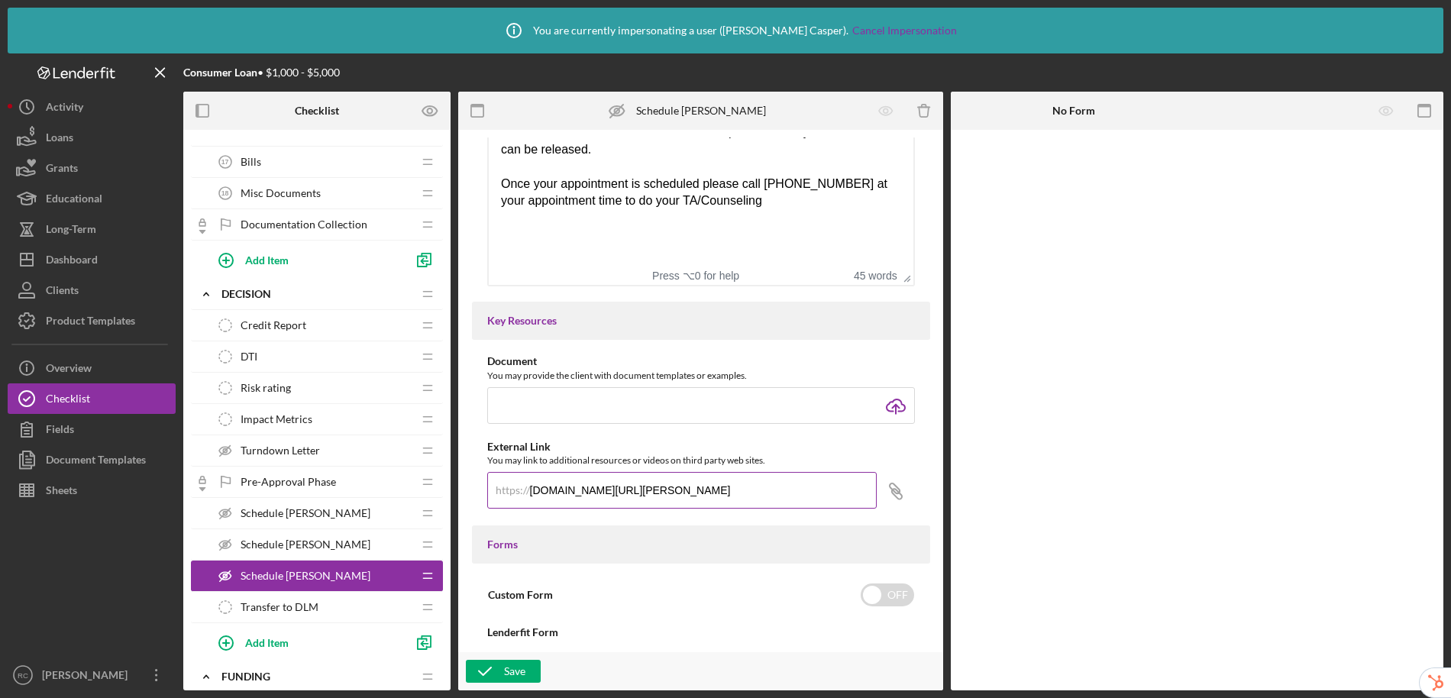
scroll to position [439, 0]
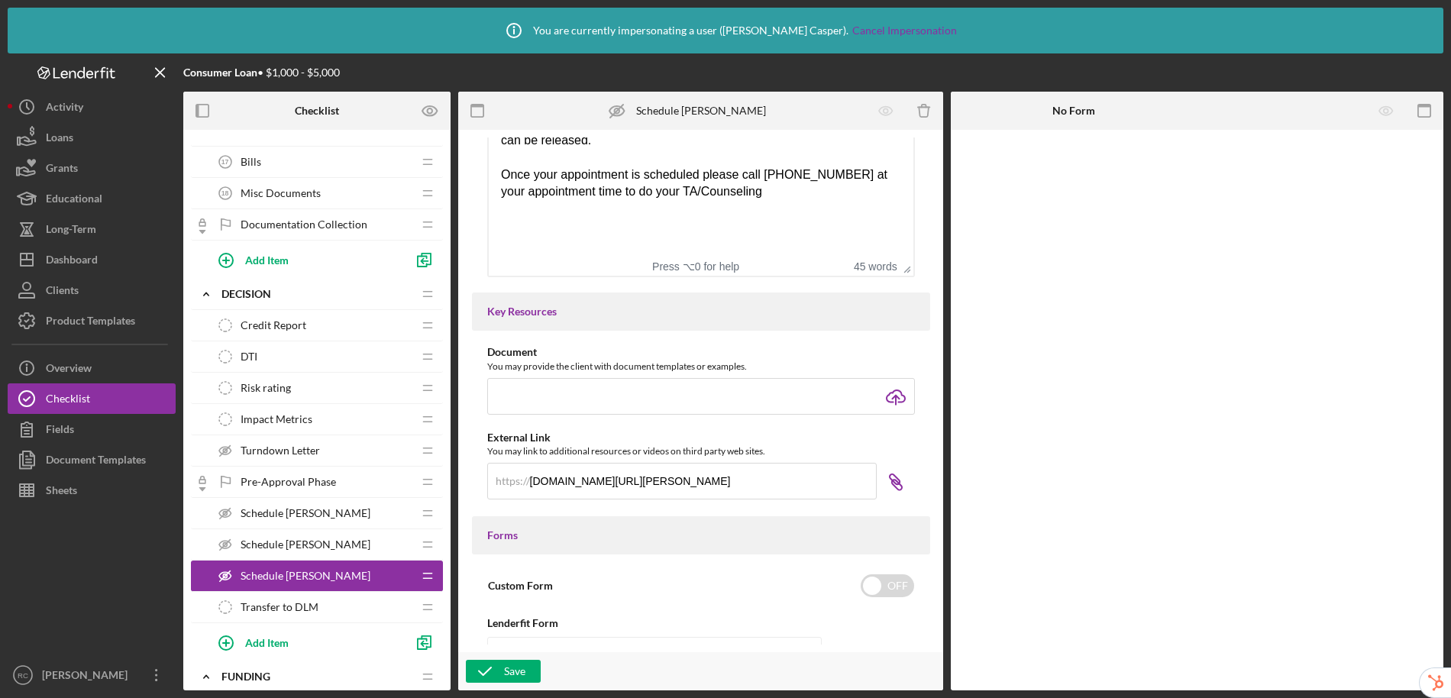
click at [901, 480] on icon "Icon/Link" at bounding box center [896, 482] width 38 height 38
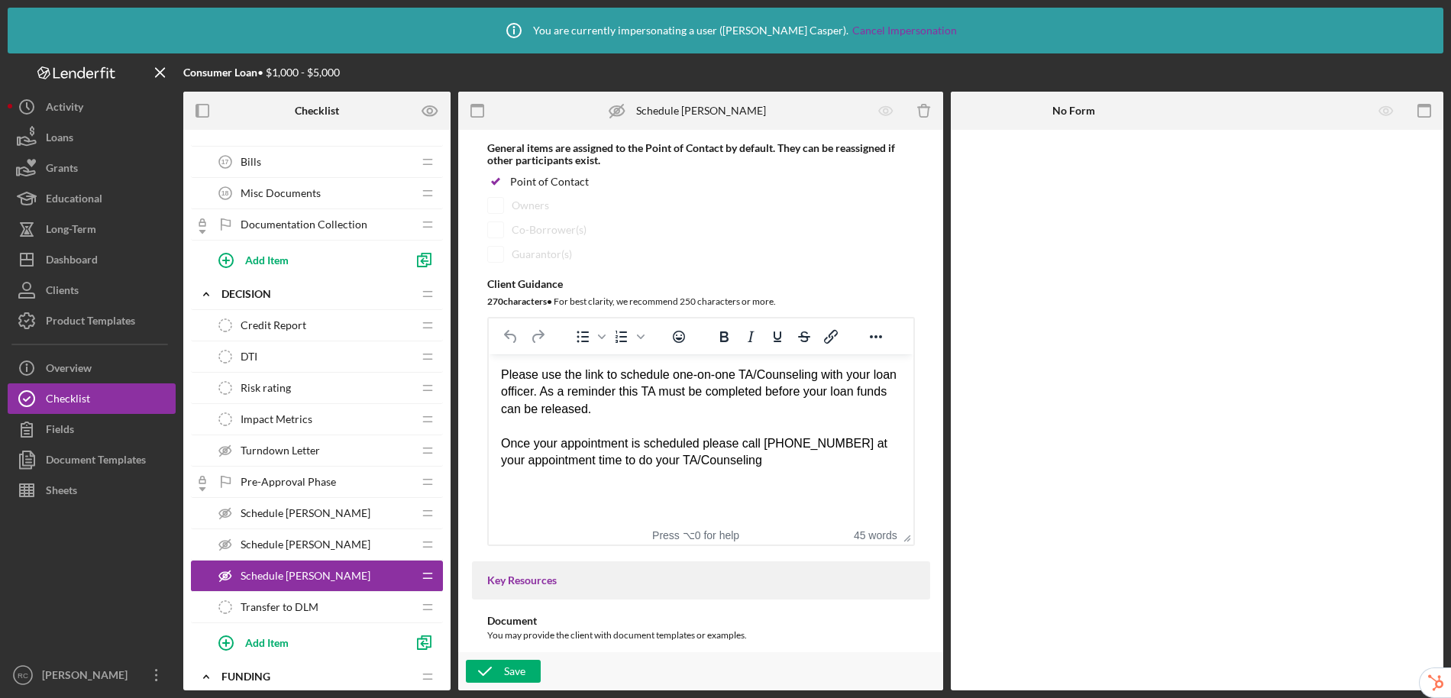
scroll to position [184, 0]
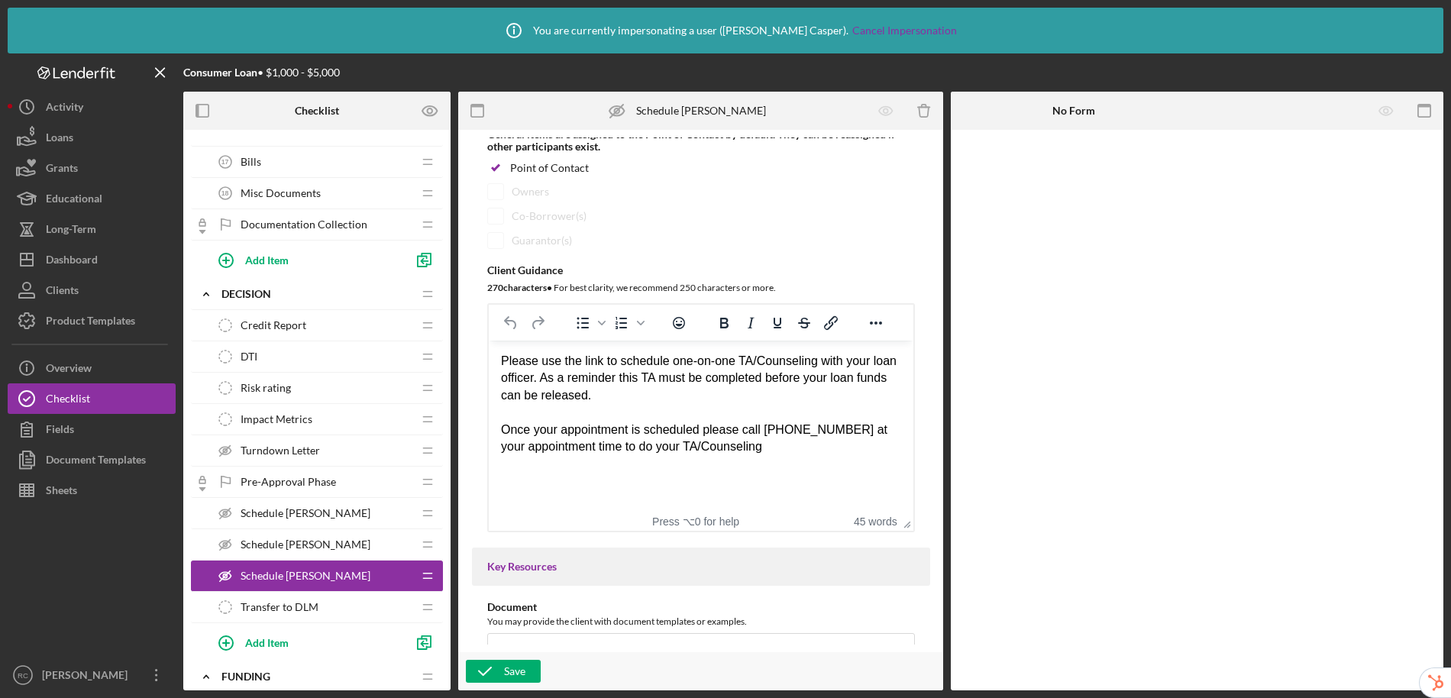
click at [337, 511] on span "Schedule TA-Stephanie" at bounding box center [306, 513] width 130 height 12
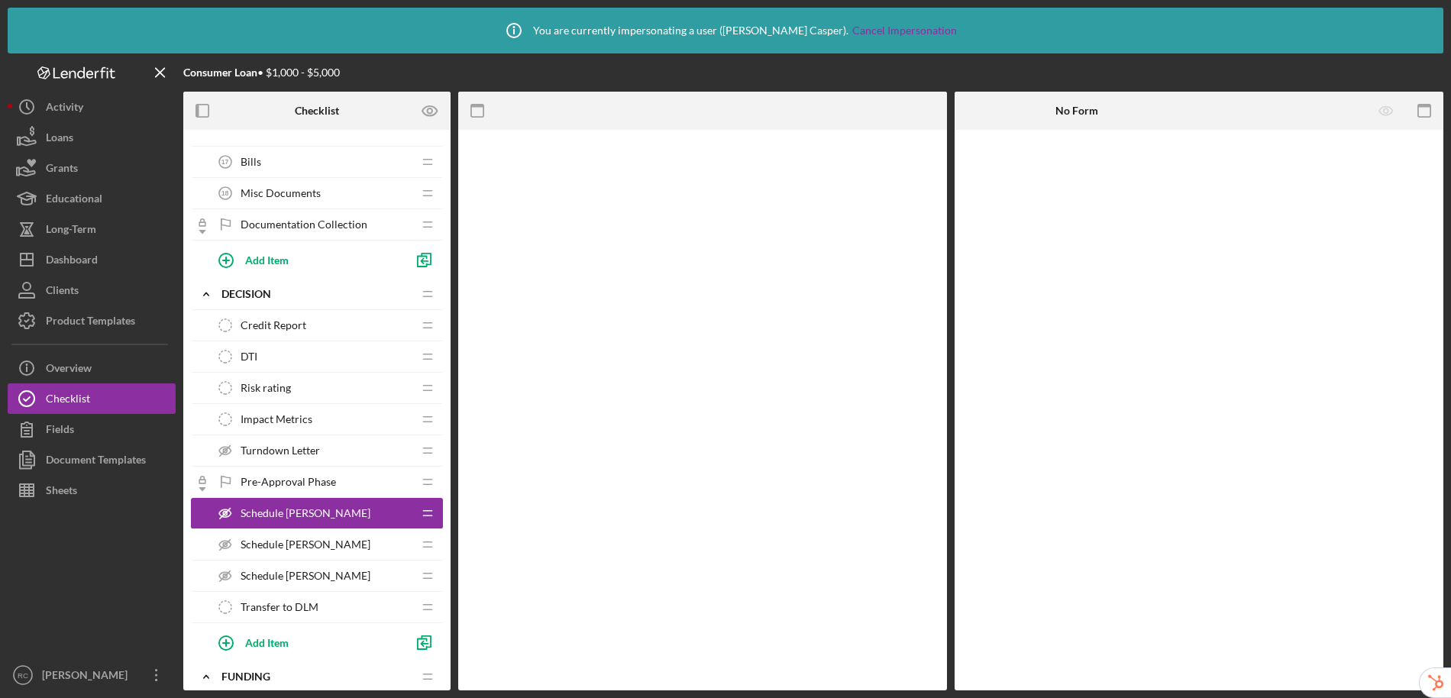
click at [338, 515] on span "Schedule TA-Stephanie" at bounding box center [306, 513] width 130 height 12
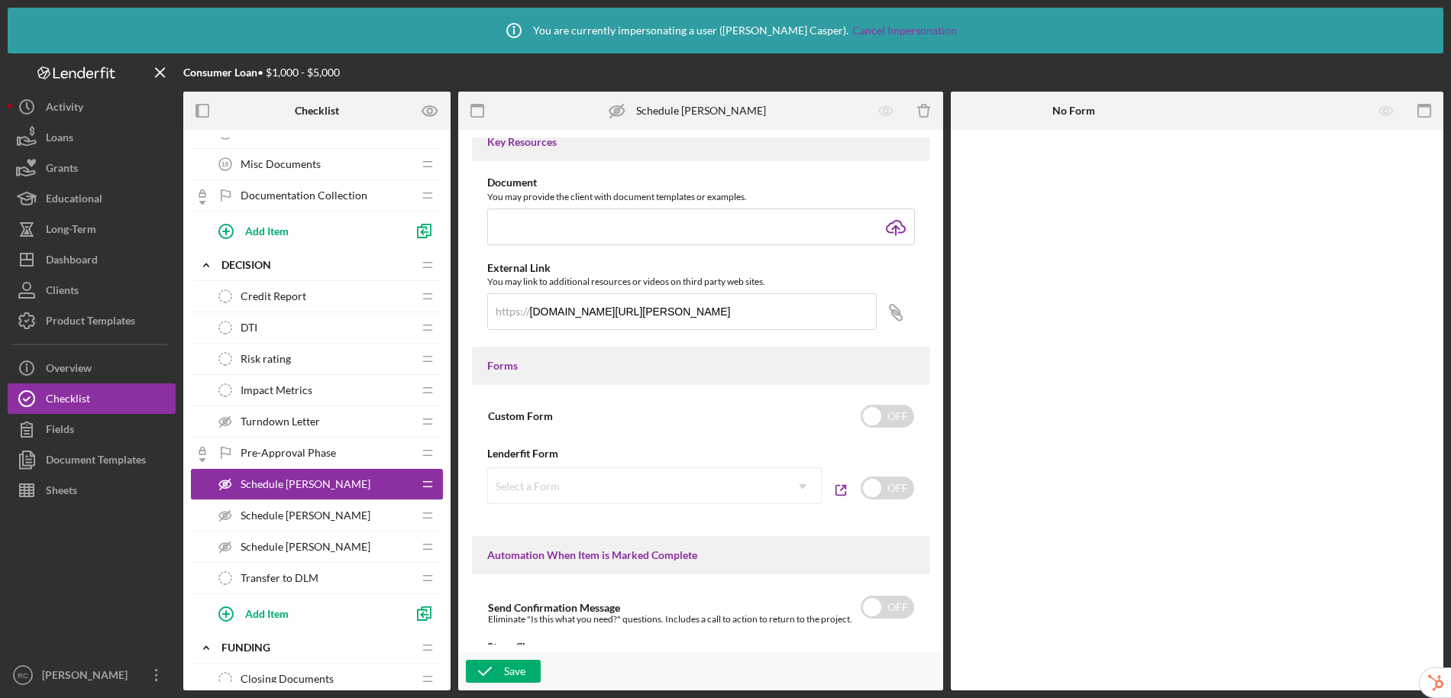
scroll to position [495, 0]
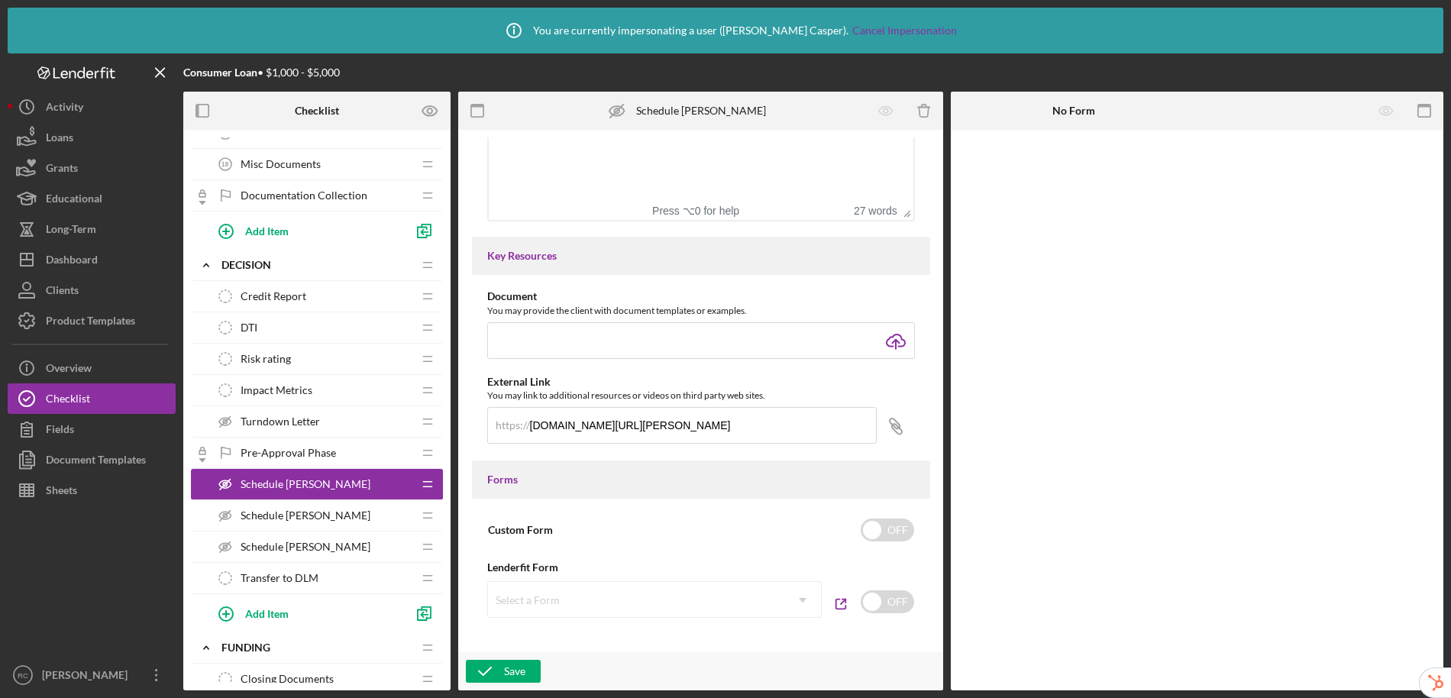
click at [328, 522] on div "Schedule TA-Ashley Schedule TA-Ashley" at bounding box center [311, 515] width 202 height 31
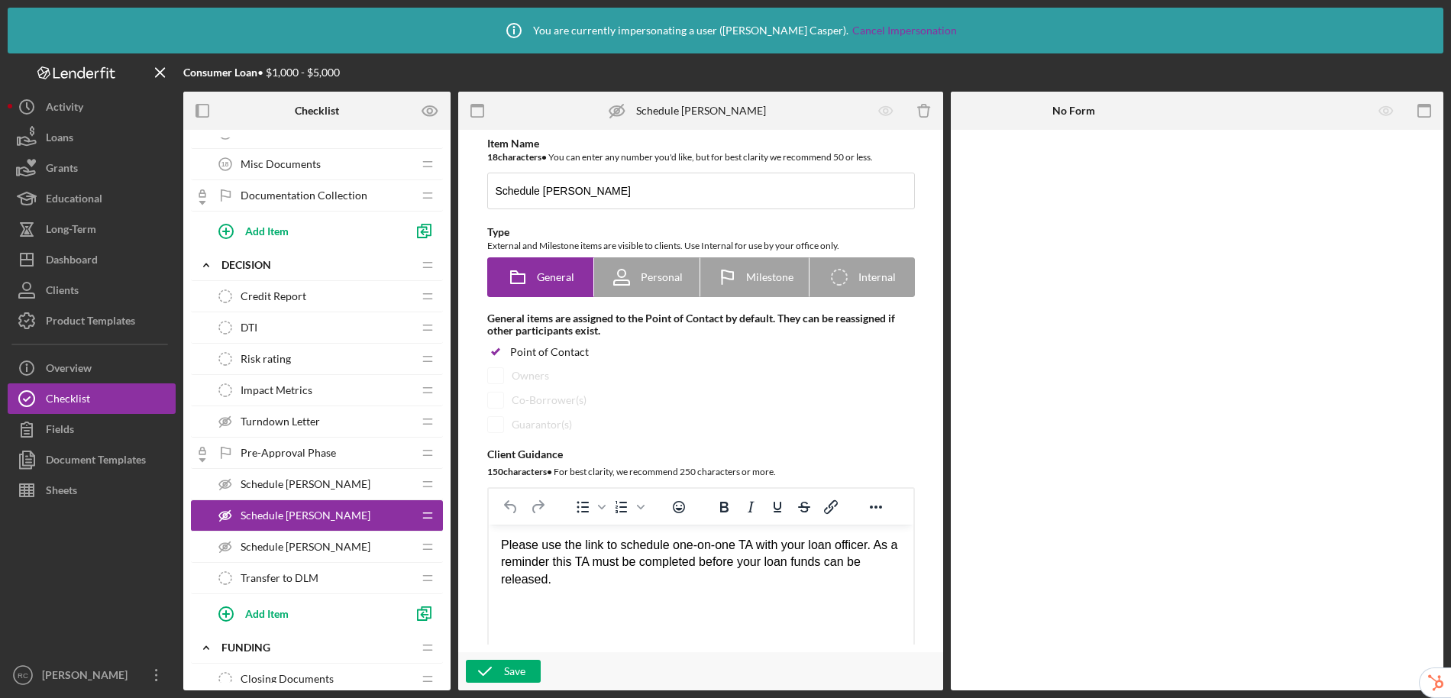
click at [325, 548] on div "Schedule TA-Rita Schedule TA-Rita" at bounding box center [311, 546] width 202 height 31
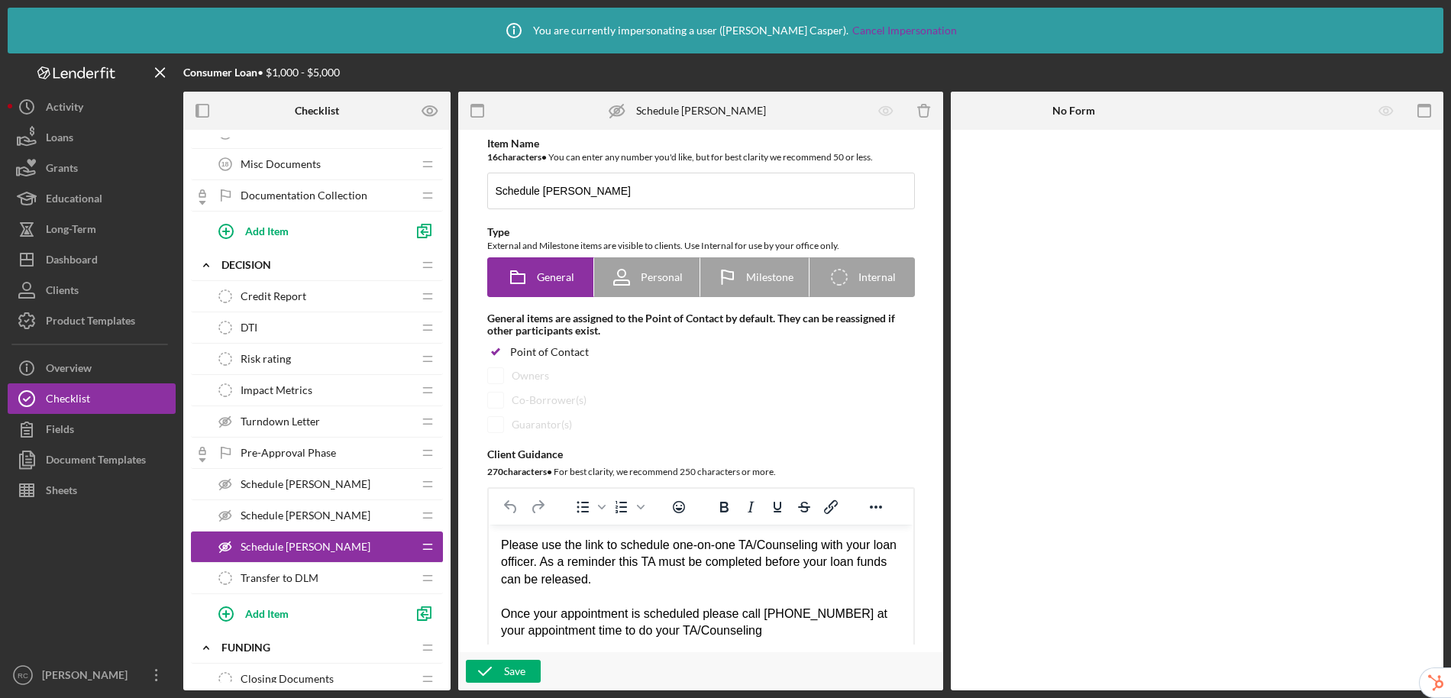
scroll to position [625, 0]
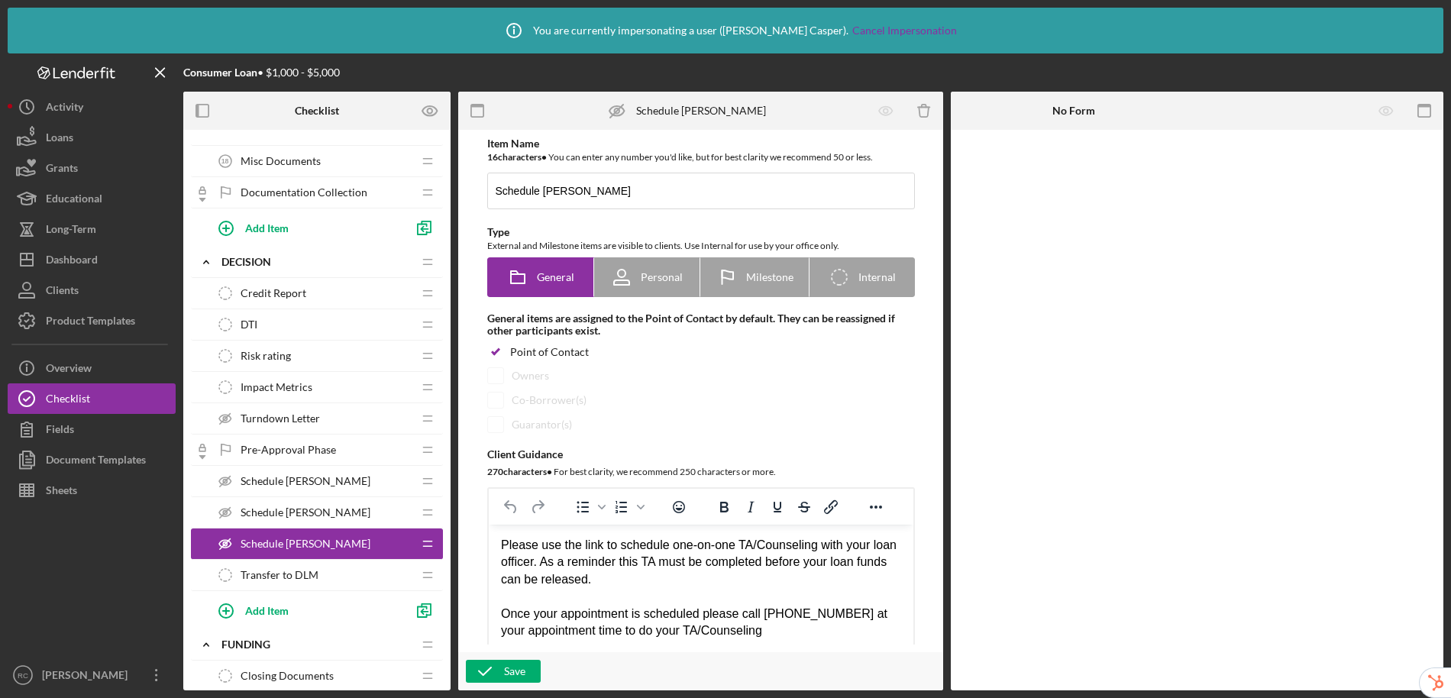
click at [283, 482] on span "Schedule TA-Stephanie" at bounding box center [306, 481] width 130 height 12
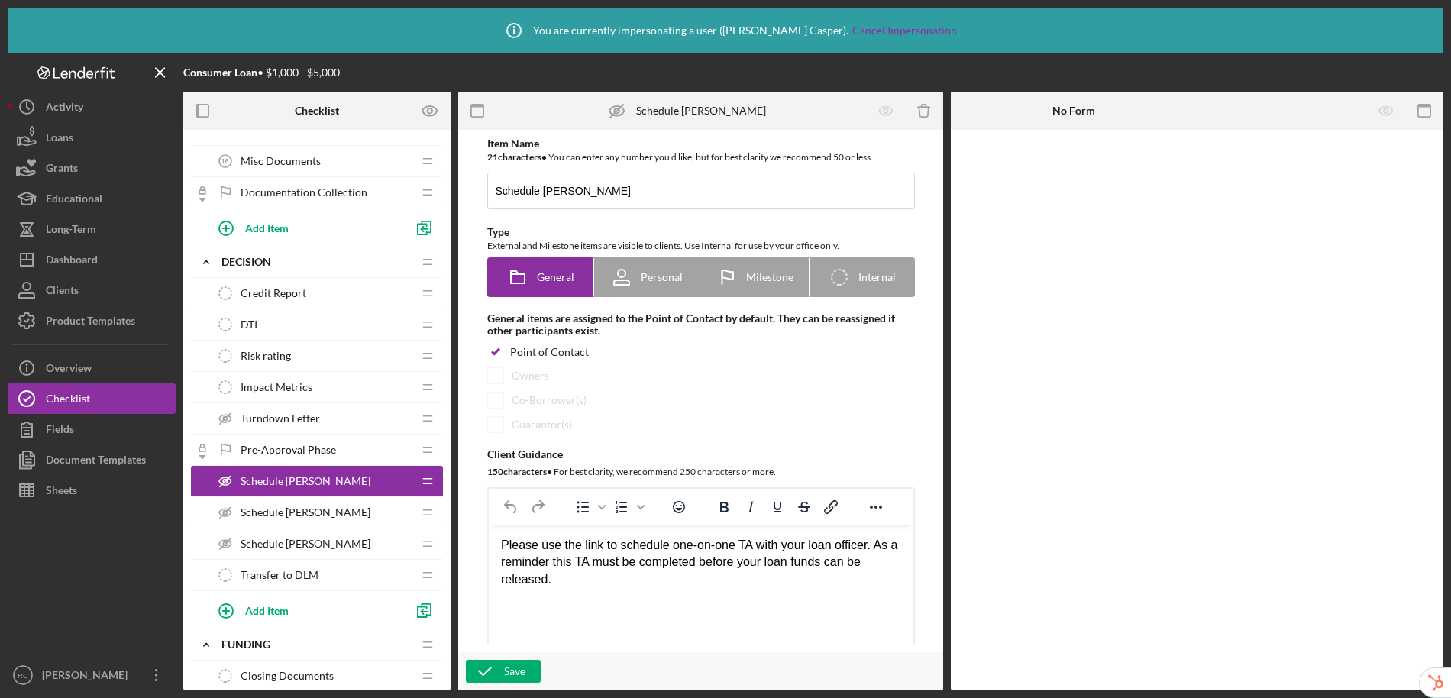
click at [300, 512] on span "Schedule TA-Ashley" at bounding box center [306, 512] width 130 height 12
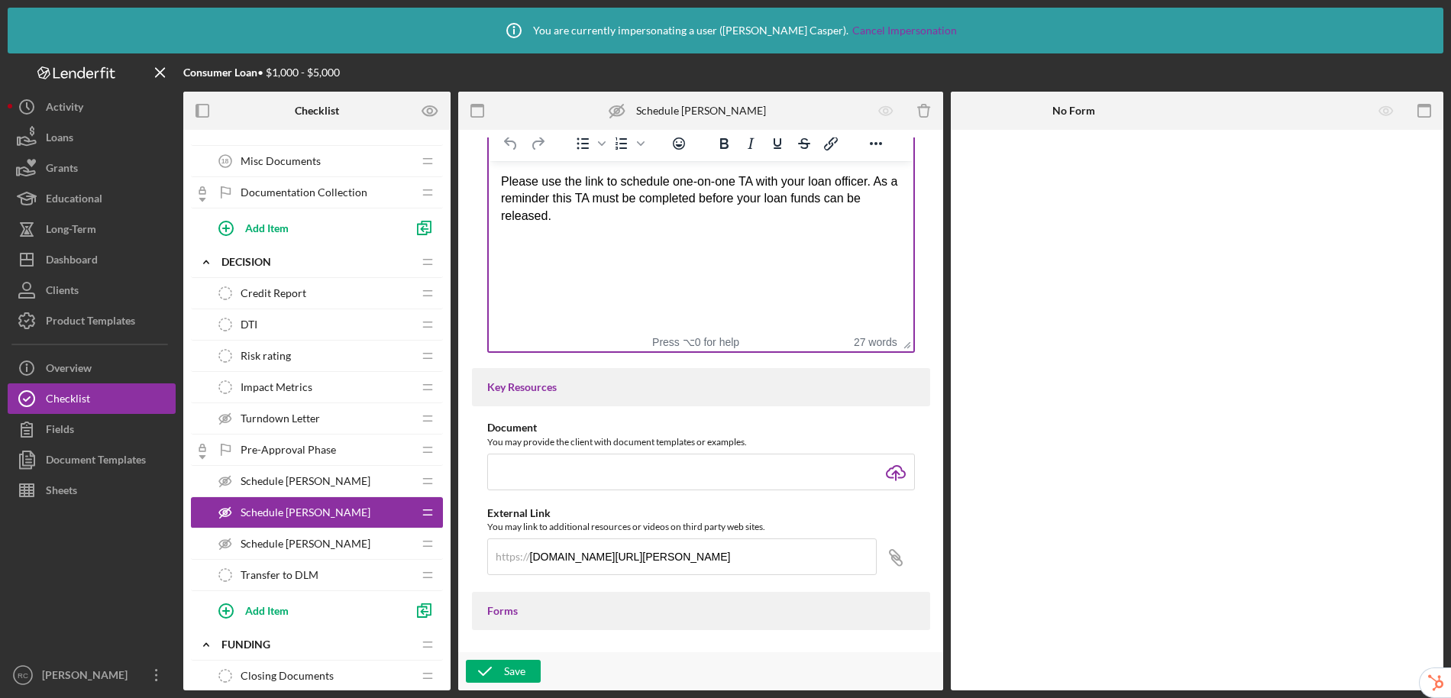
scroll to position [525, 0]
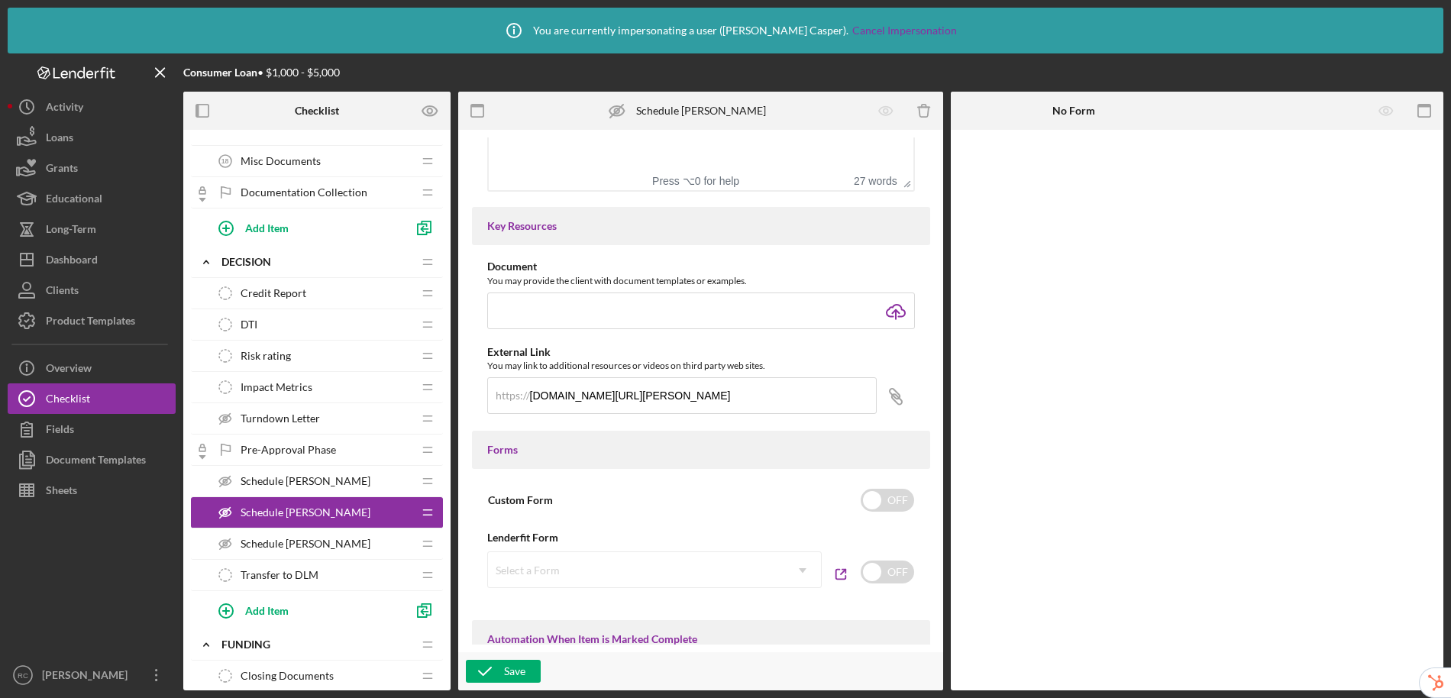
click at [323, 542] on div "Schedule TA-Rita Schedule TA-Rita" at bounding box center [311, 543] width 202 height 31
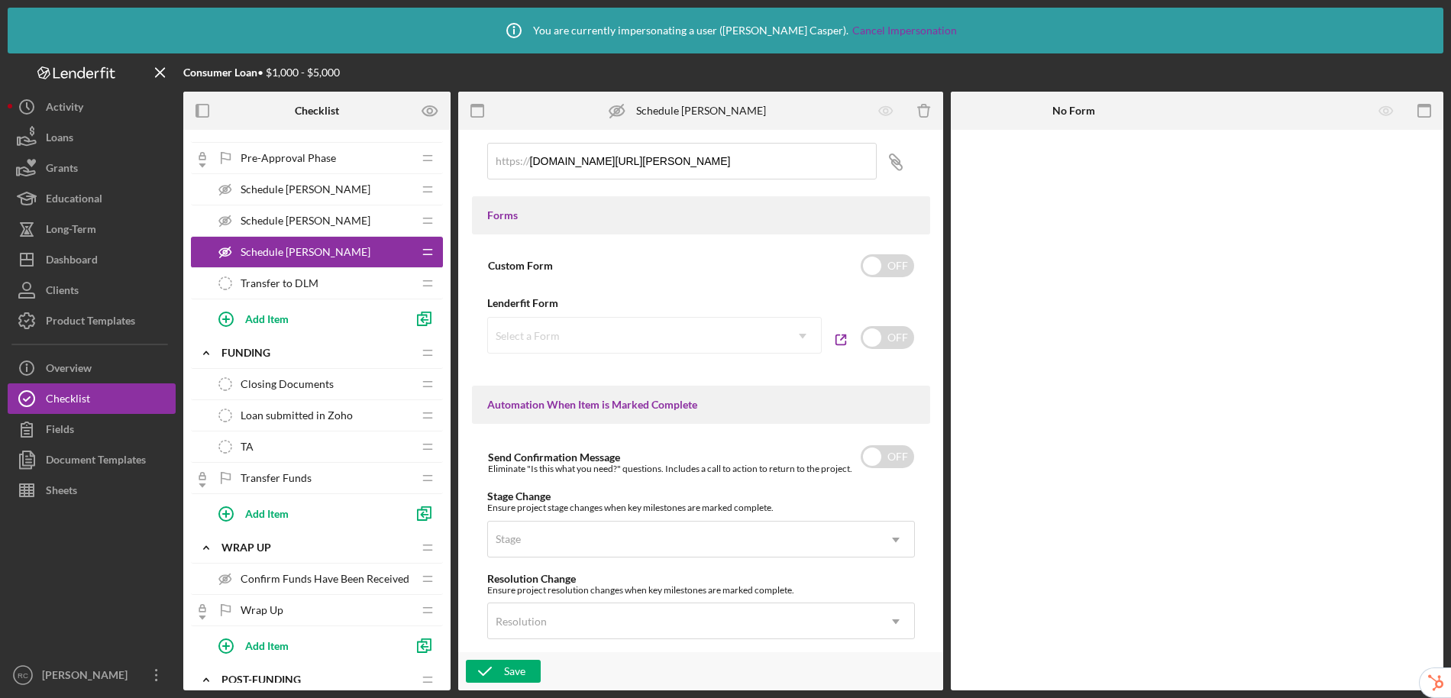
scroll to position [755, 0]
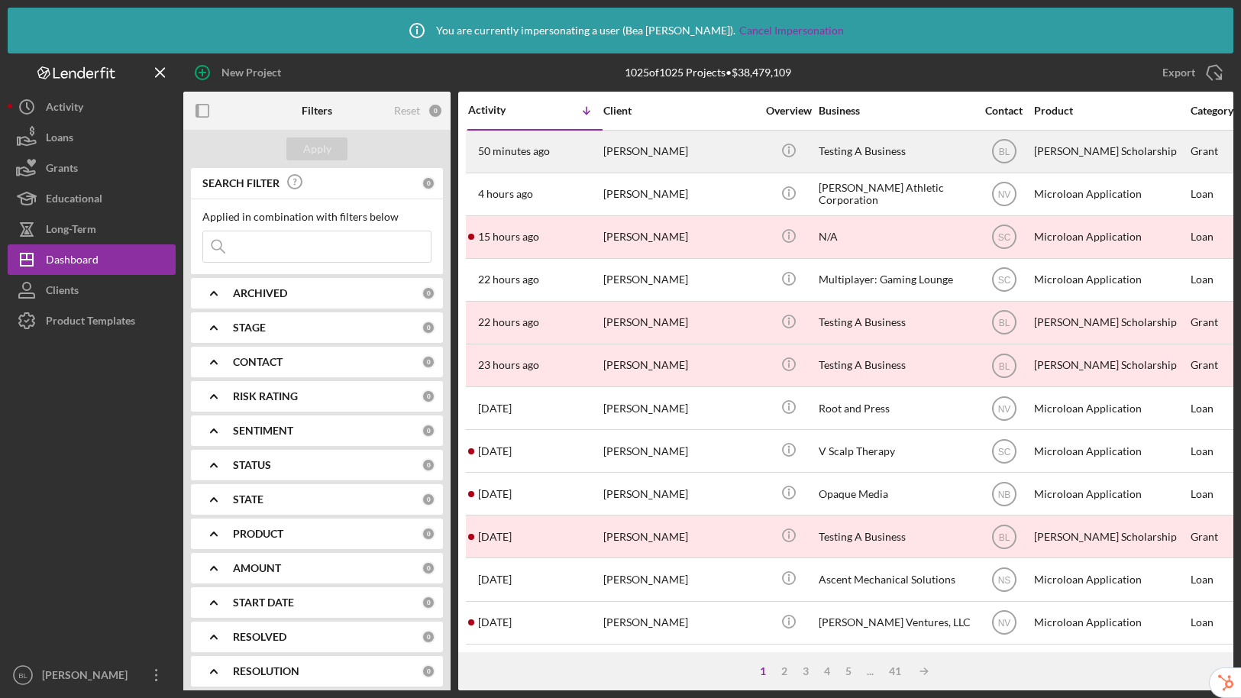
click at [673, 156] on div "[PERSON_NAME]" at bounding box center [679, 151] width 153 height 40
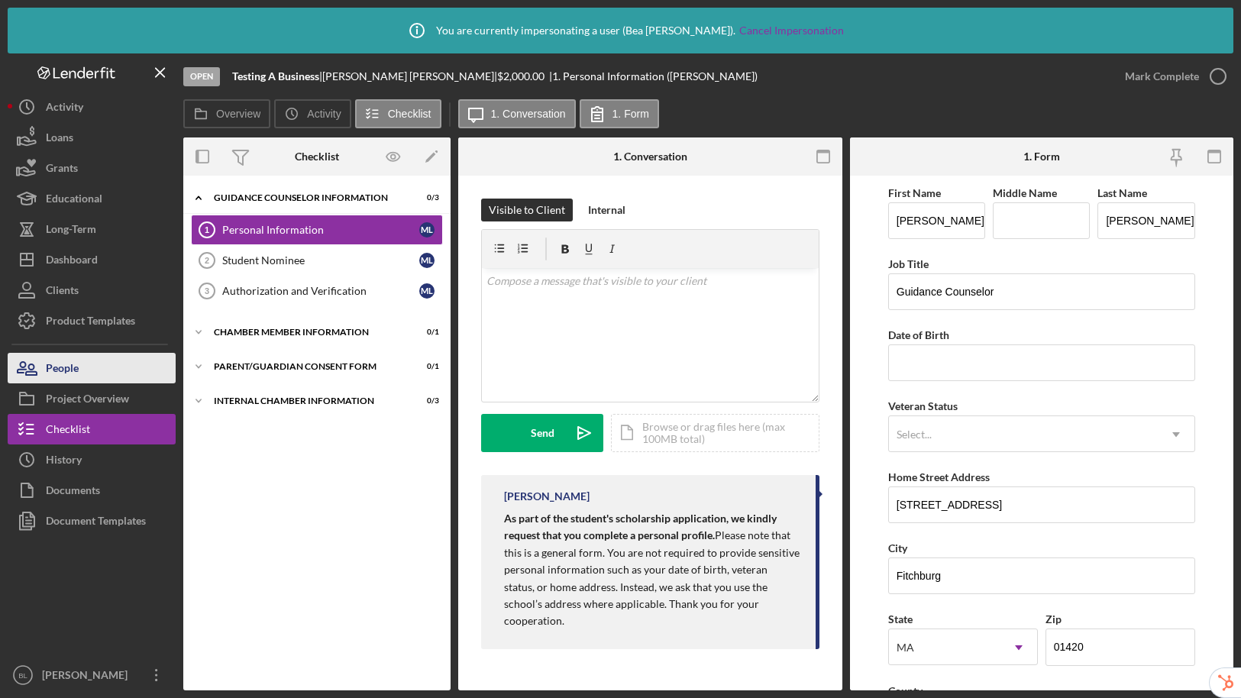
click at [66, 365] on div "People" at bounding box center [62, 370] width 33 height 34
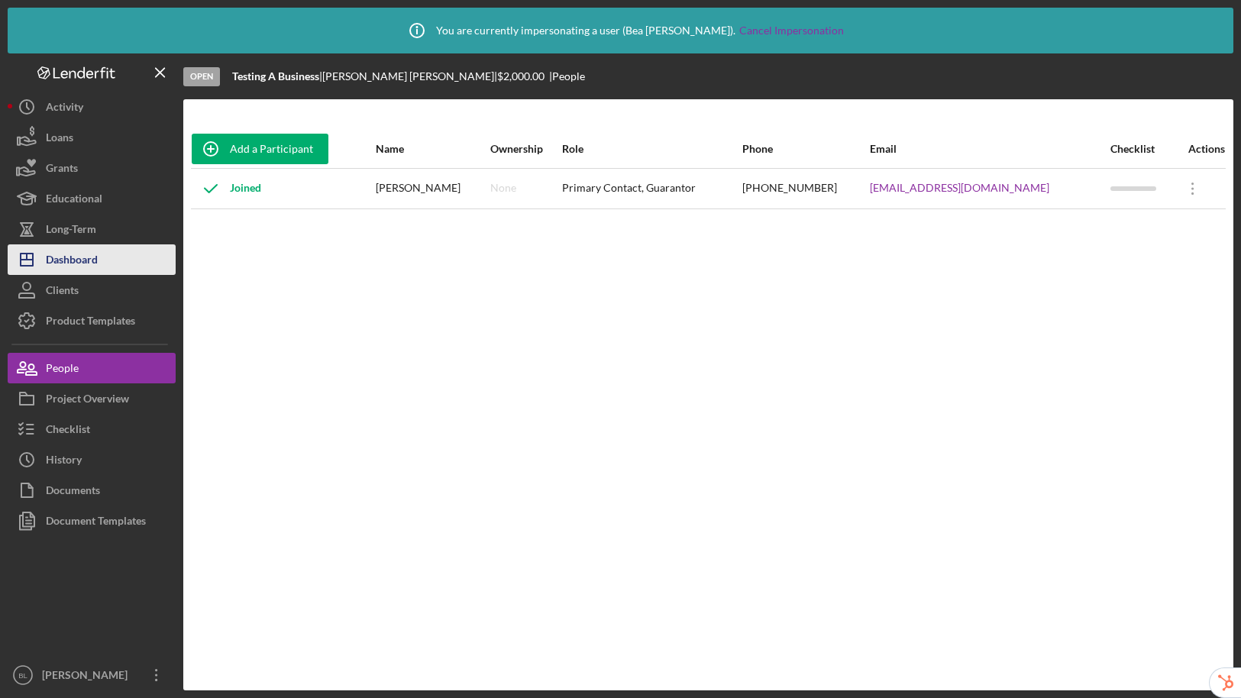
click at [70, 261] on div "Dashboard" at bounding box center [72, 261] width 52 height 34
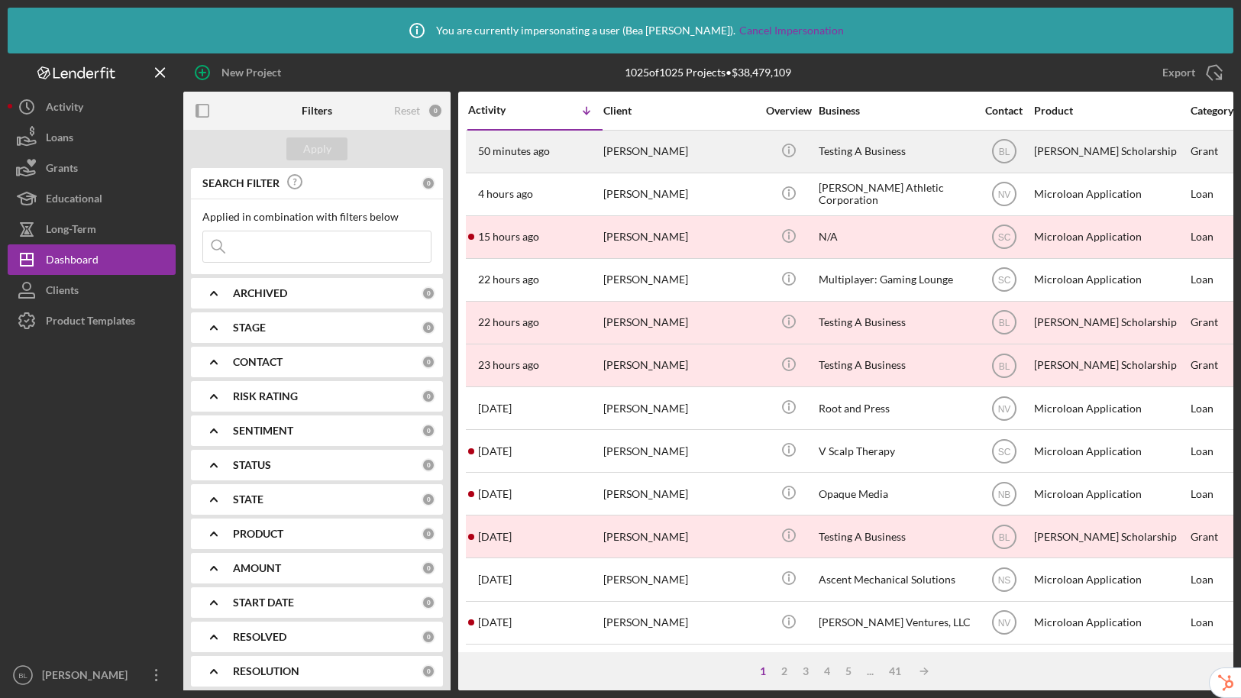
click at [607, 154] on div "Mary Lee" at bounding box center [679, 151] width 153 height 40
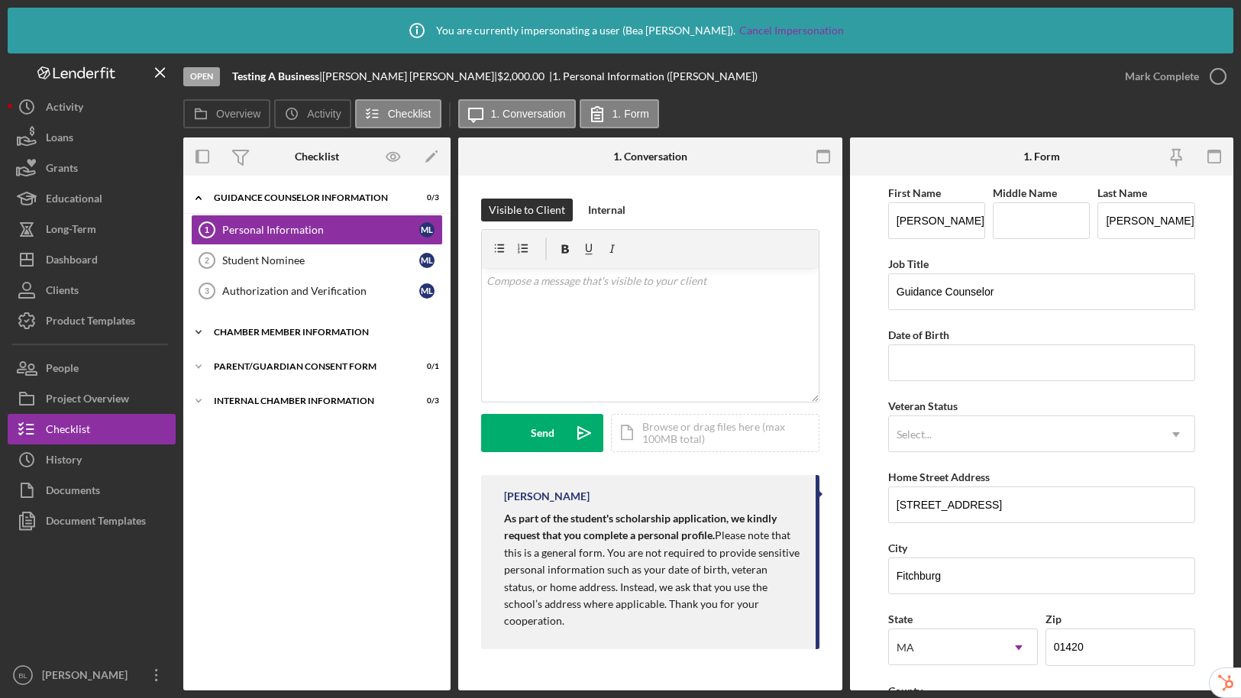
click at [248, 331] on div "Chamber Member Information" at bounding box center [323, 332] width 218 height 9
click at [256, 402] on div "Parent/Guardian Consent Form" at bounding box center [323, 405] width 218 height 9
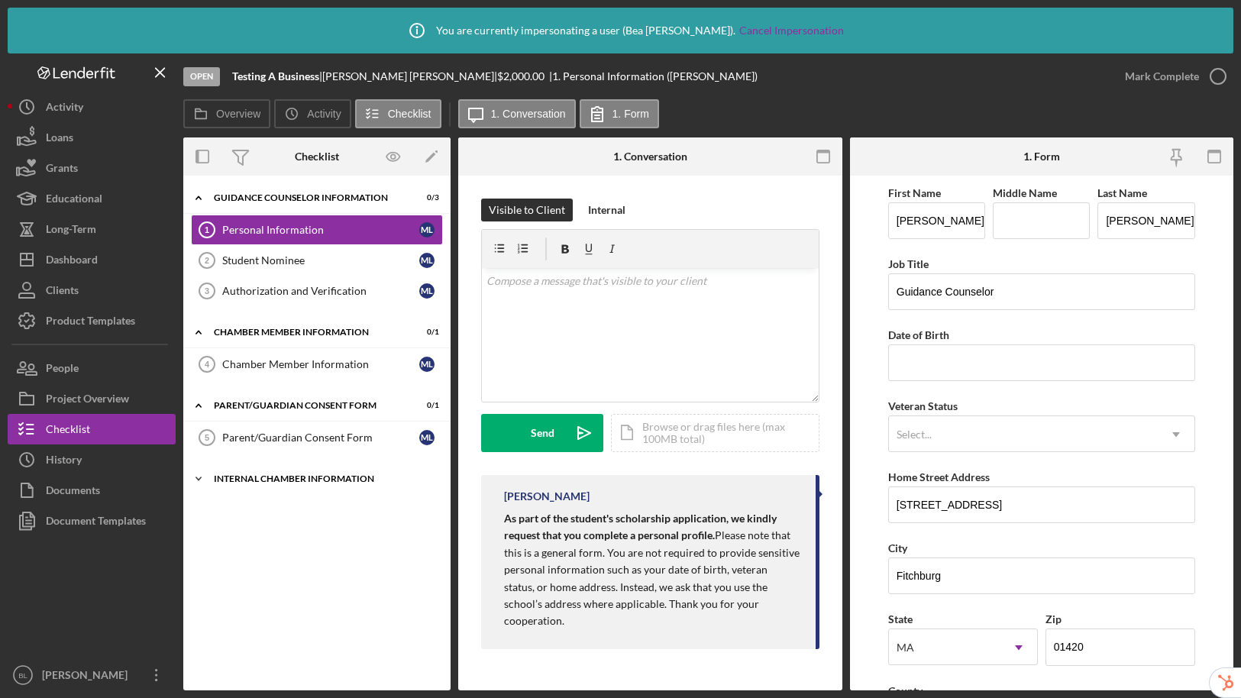
click at [244, 471] on div "Icon/Expander Internal Chamber Information 0 / 3" at bounding box center [316, 478] width 267 height 31
click at [85, 366] on button "People" at bounding box center [92, 368] width 168 height 31
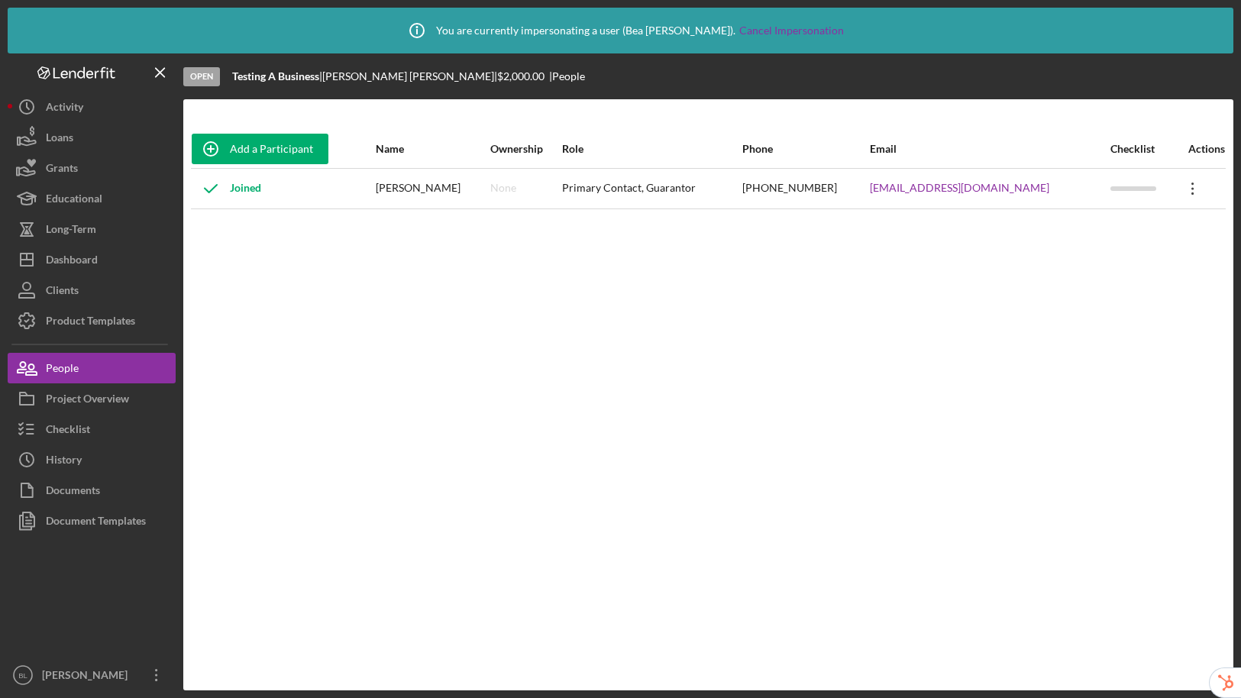
click at [1191, 187] on icon at bounding box center [1192, 188] width 2 height 12
click at [1093, 228] on div "Icon/Edit Edit" at bounding box center [1114, 228] width 168 height 31
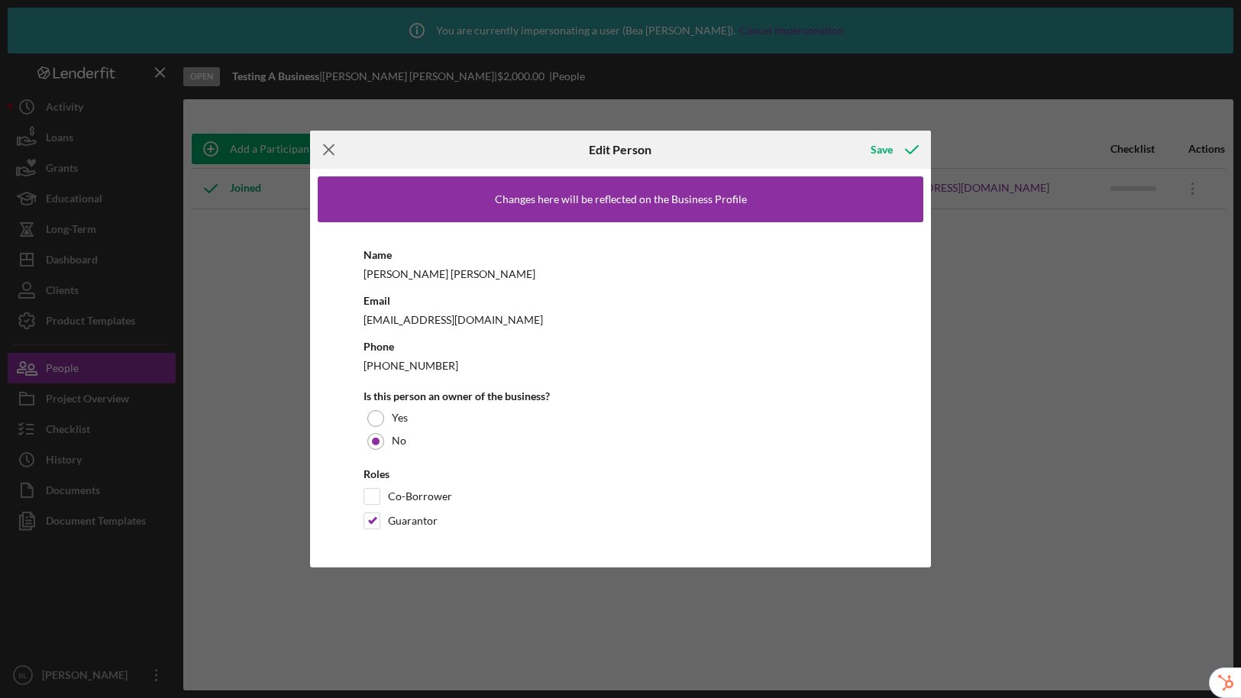
click at [334, 147] on icon "Icon/Menu Close" at bounding box center [329, 150] width 38 height 38
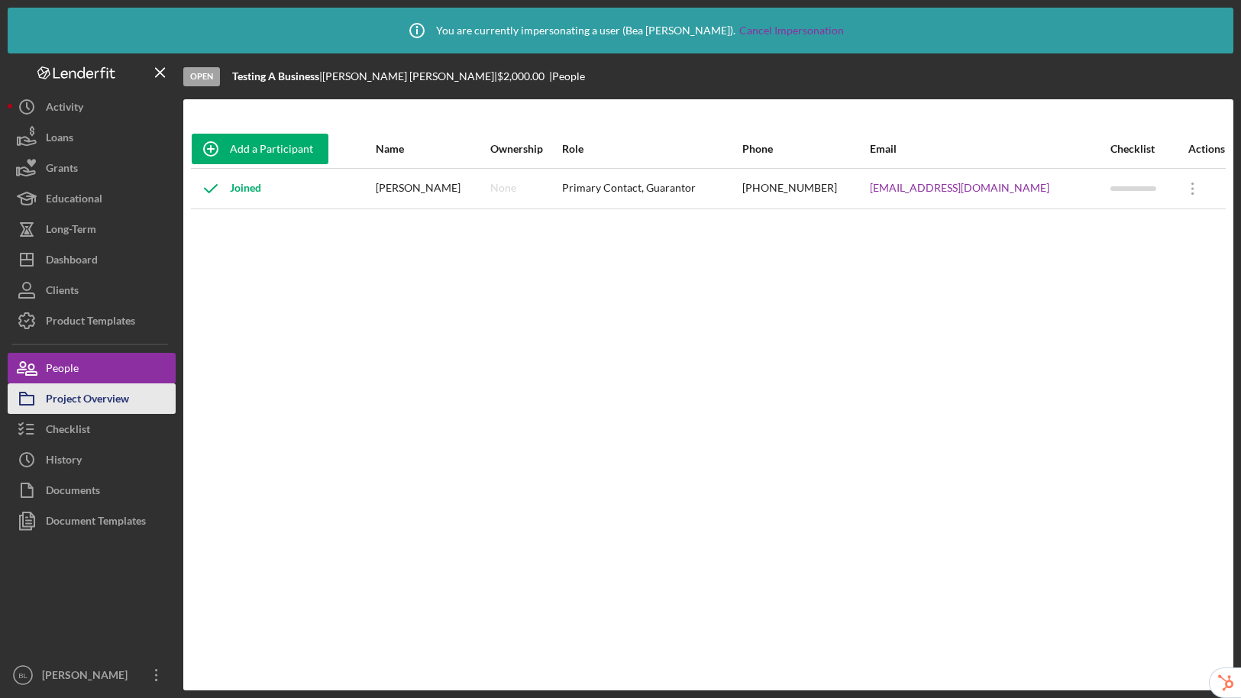
click at [79, 402] on div "Project Overview" at bounding box center [87, 400] width 83 height 34
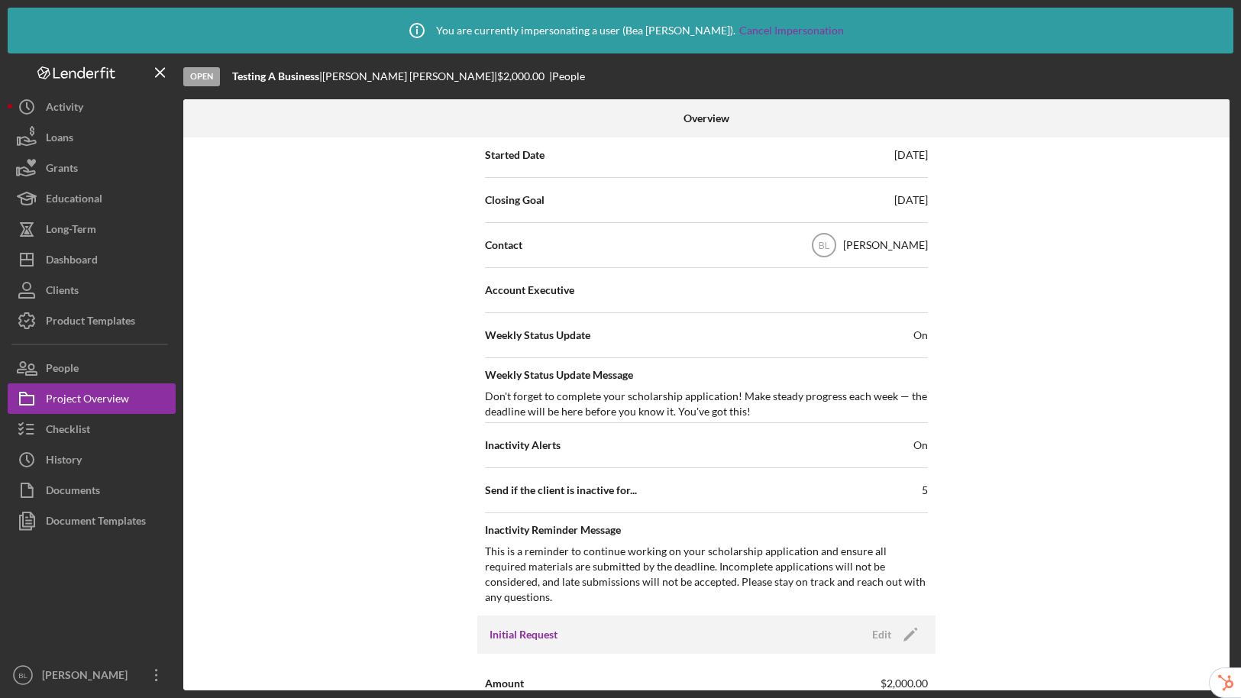
scroll to position [460, 0]
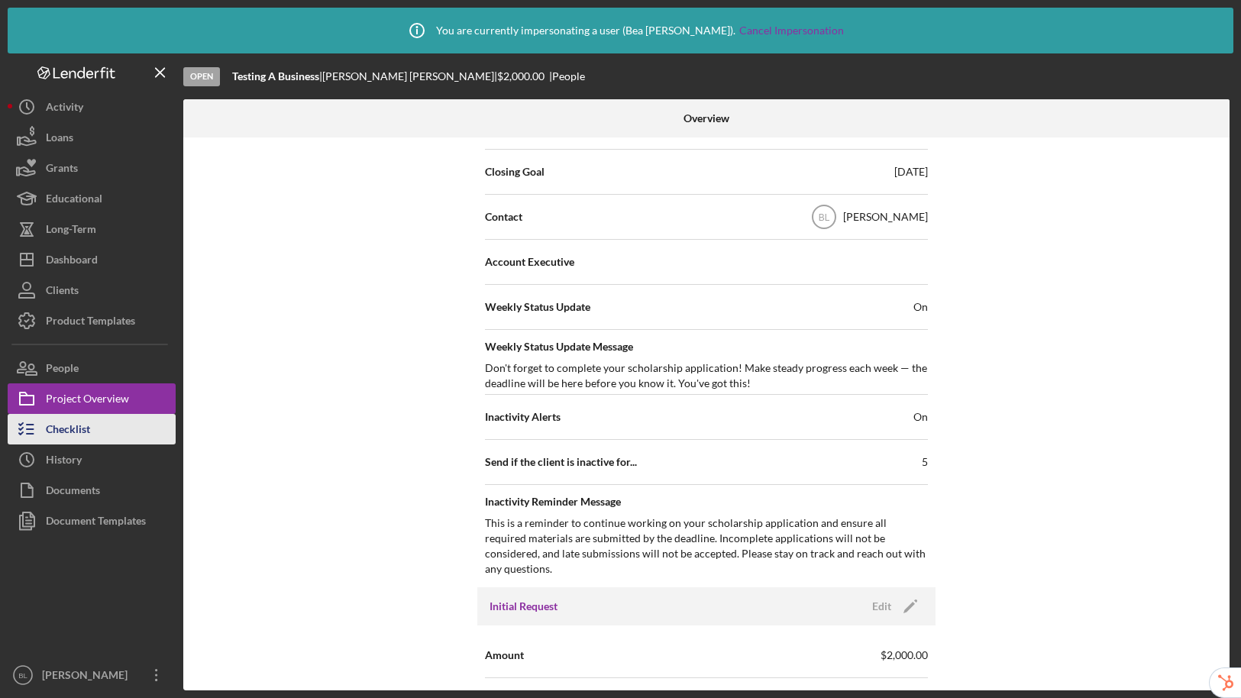
click at [40, 432] on icon "button" at bounding box center [27, 429] width 38 height 38
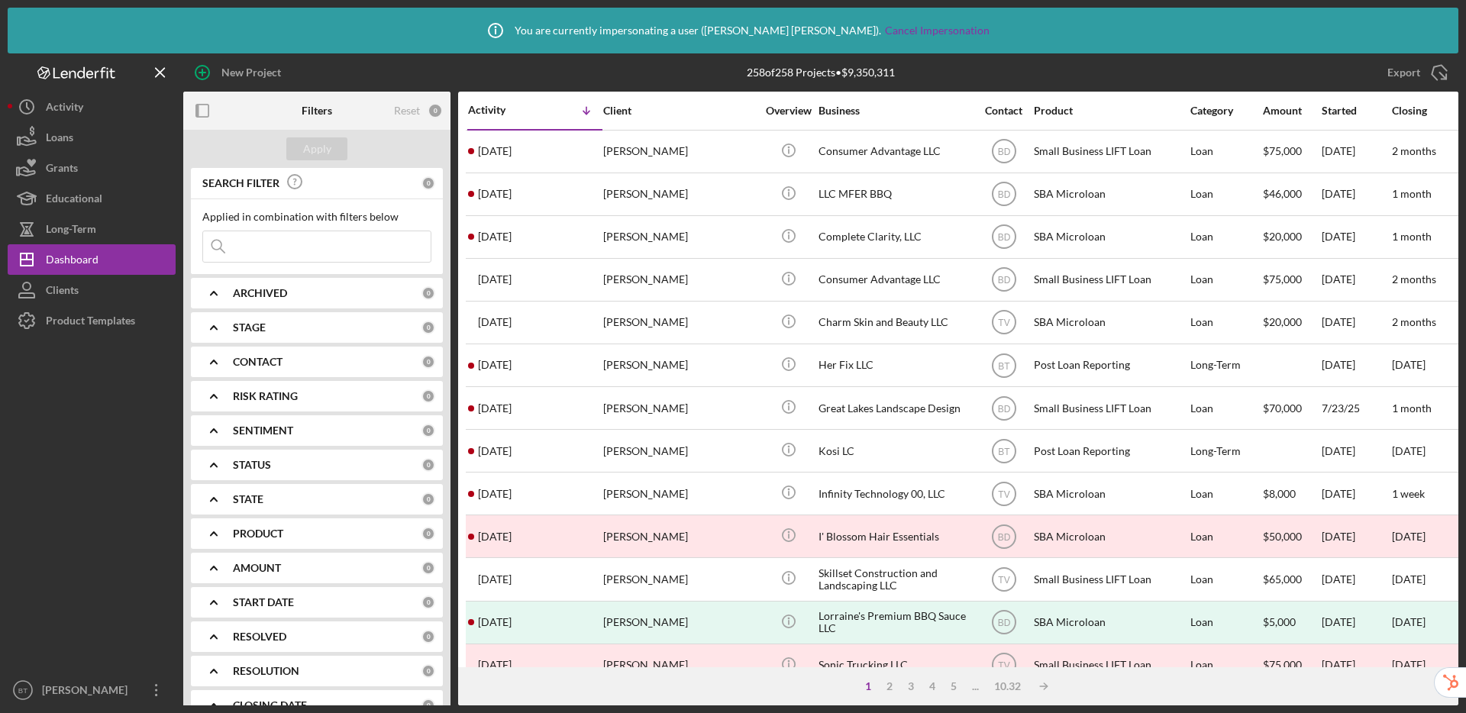
click at [267, 254] on input at bounding box center [317, 246] width 228 height 31
paste input "michaelcobb421@yahoo.com"
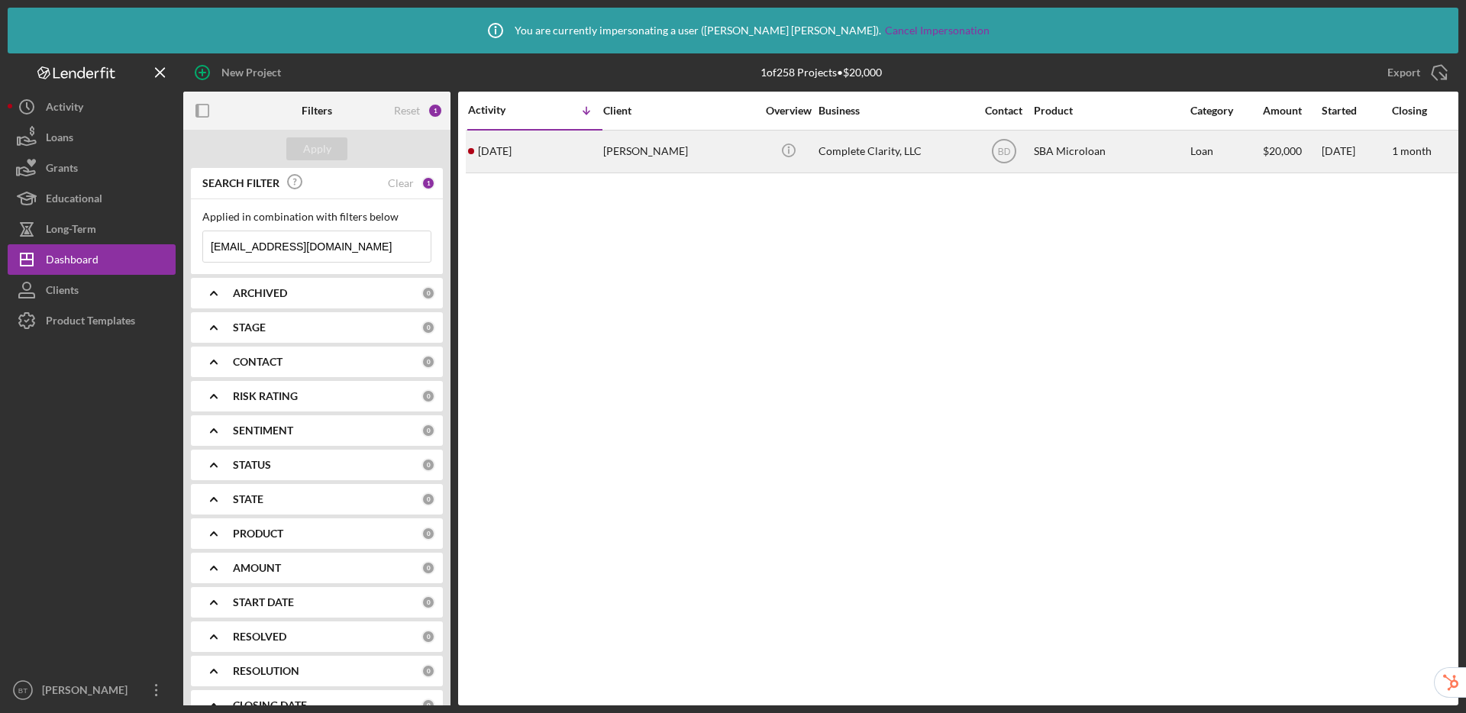
type input "michaelcobb421@yahoo.com"
click at [654, 149] on div "Maya Cobb" at bounding box center [679, 151] width 153 height 40
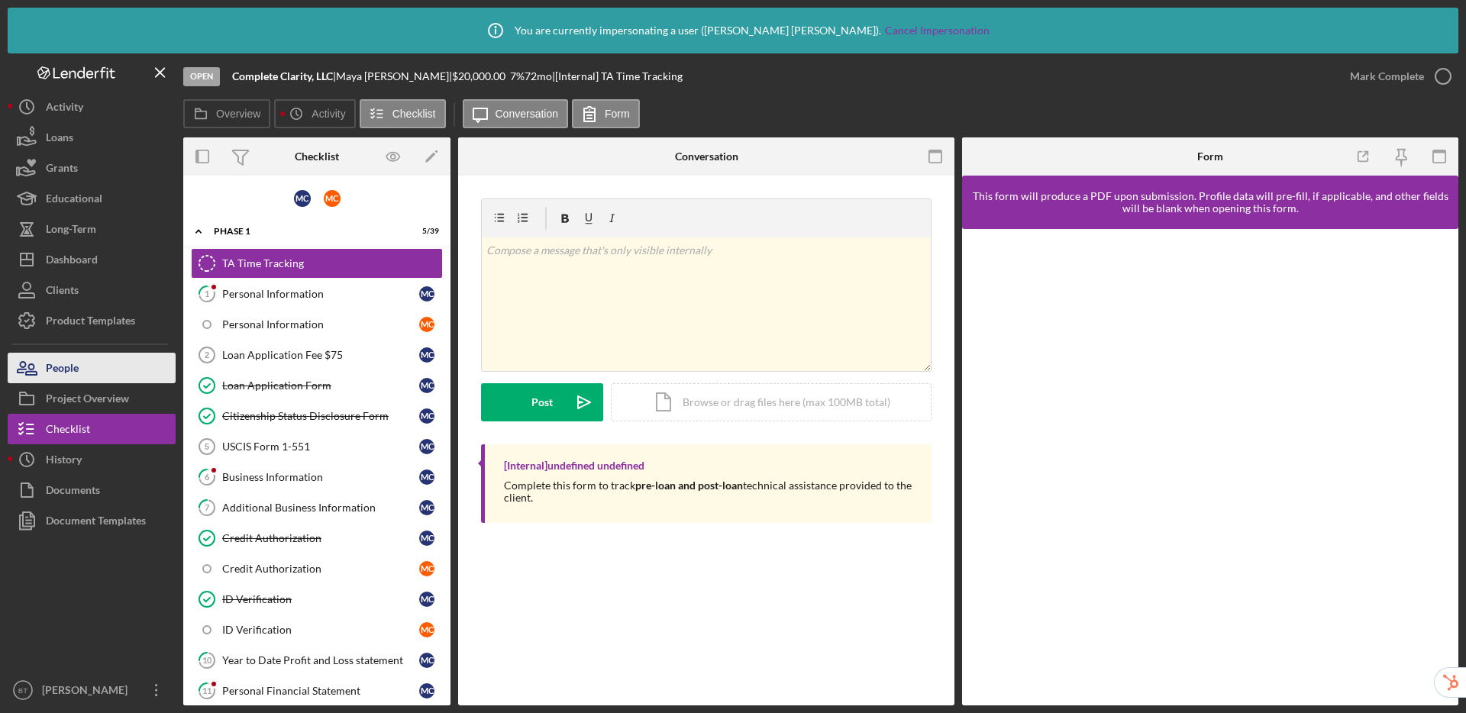
click at [81, 354] on button "People" at bounding box center [92, 368] width 168 height 31
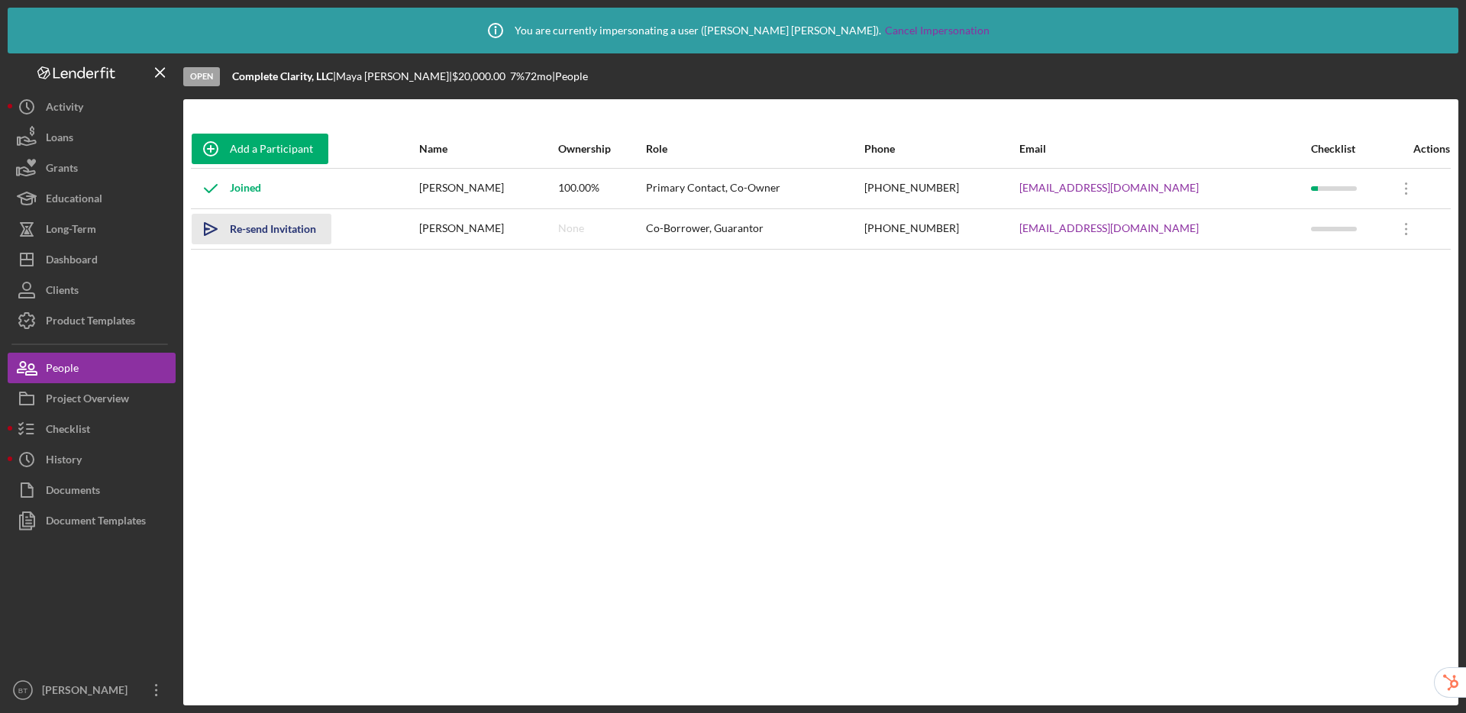
click at [258, 231] on div "Re-send Invitation" at bounding box center [273, 229] width 86 height 31
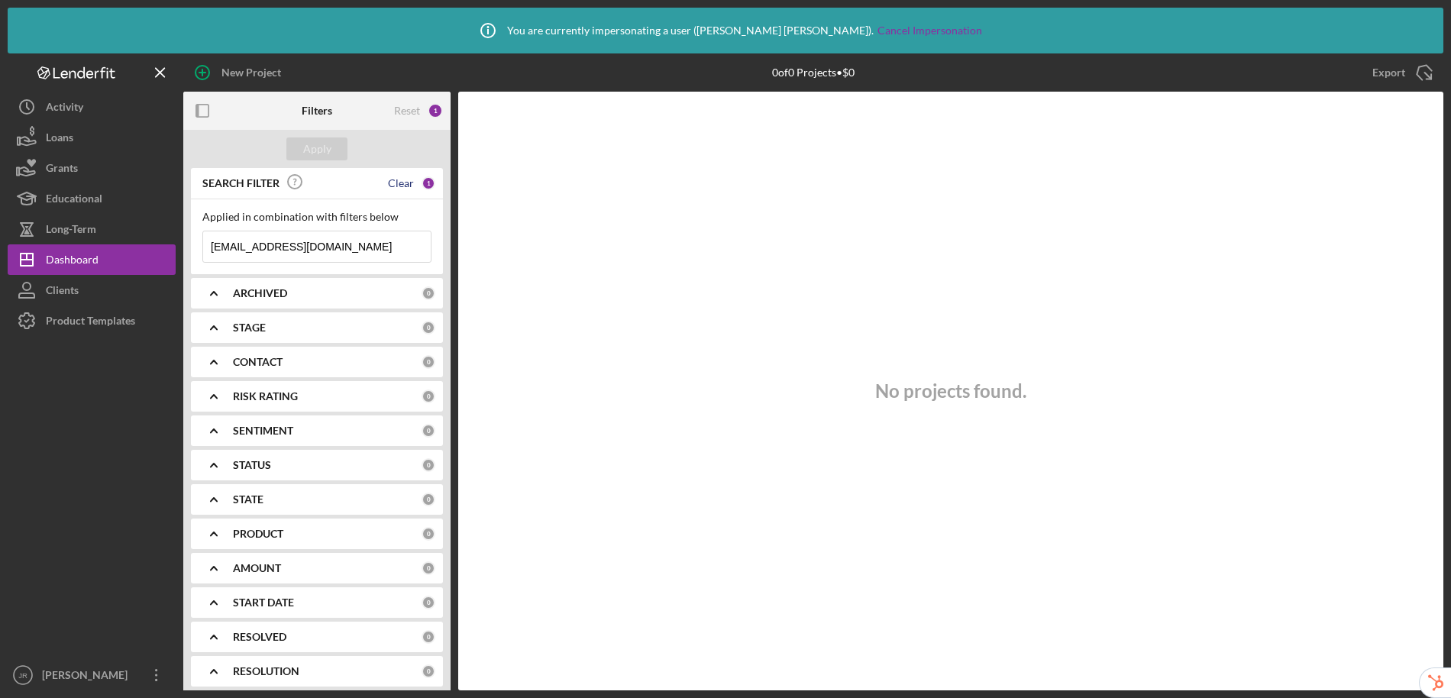
click at [396, 189] on div "Clear" at bounding box center [401, 183] width 26 height 12
click at [310, 147] on div "Apply" at bounding box center [317, 148] width 28 height 23
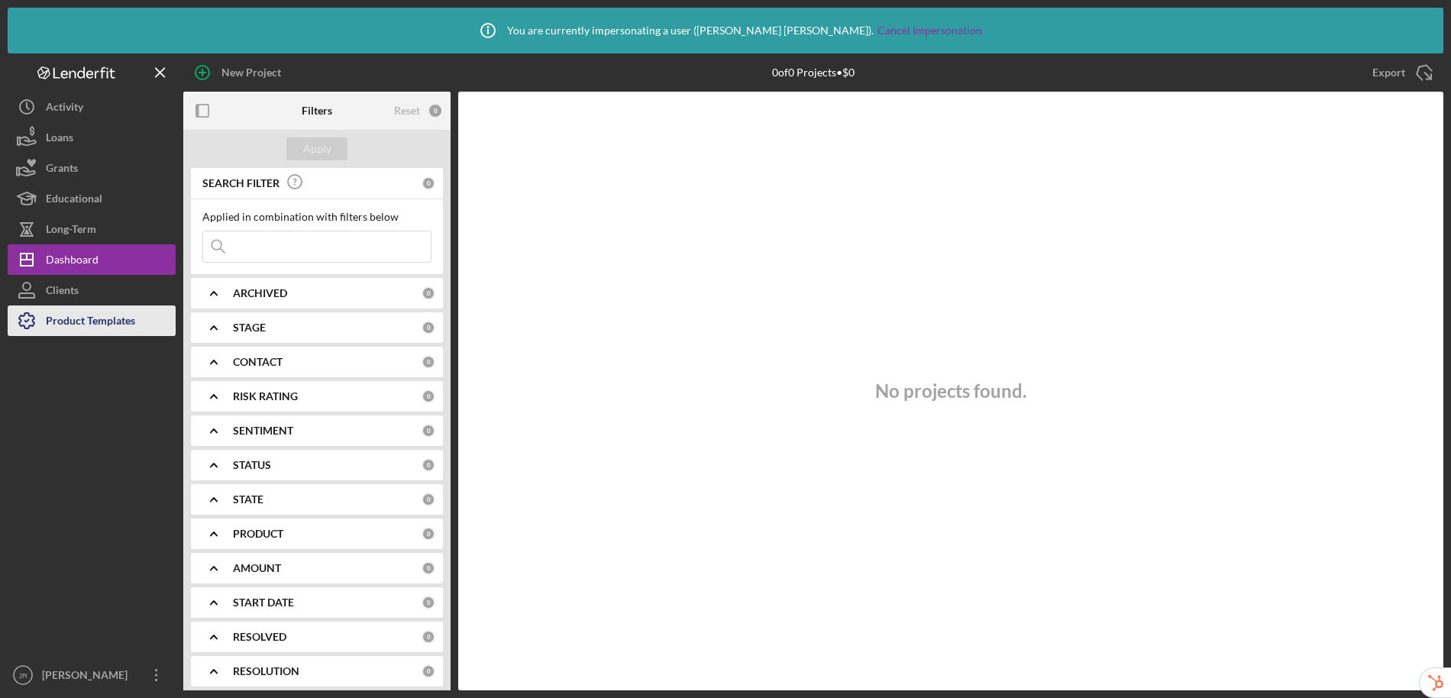
click at [96, 327] on div "Product Templates" at bounding box center [90, 322] width 89 height 34
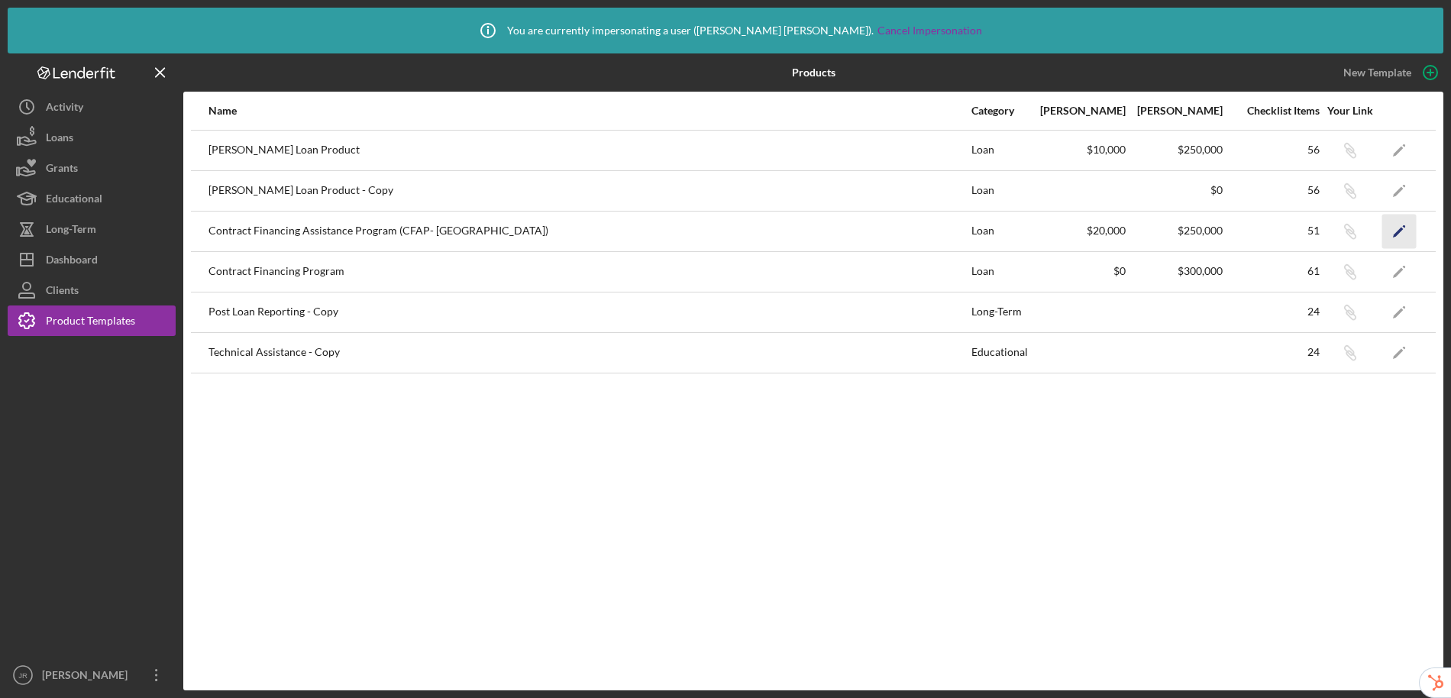
click at [1400, 236] on icon "Icon/Edit" at bounding box center [1399, 231] width 34 height 34
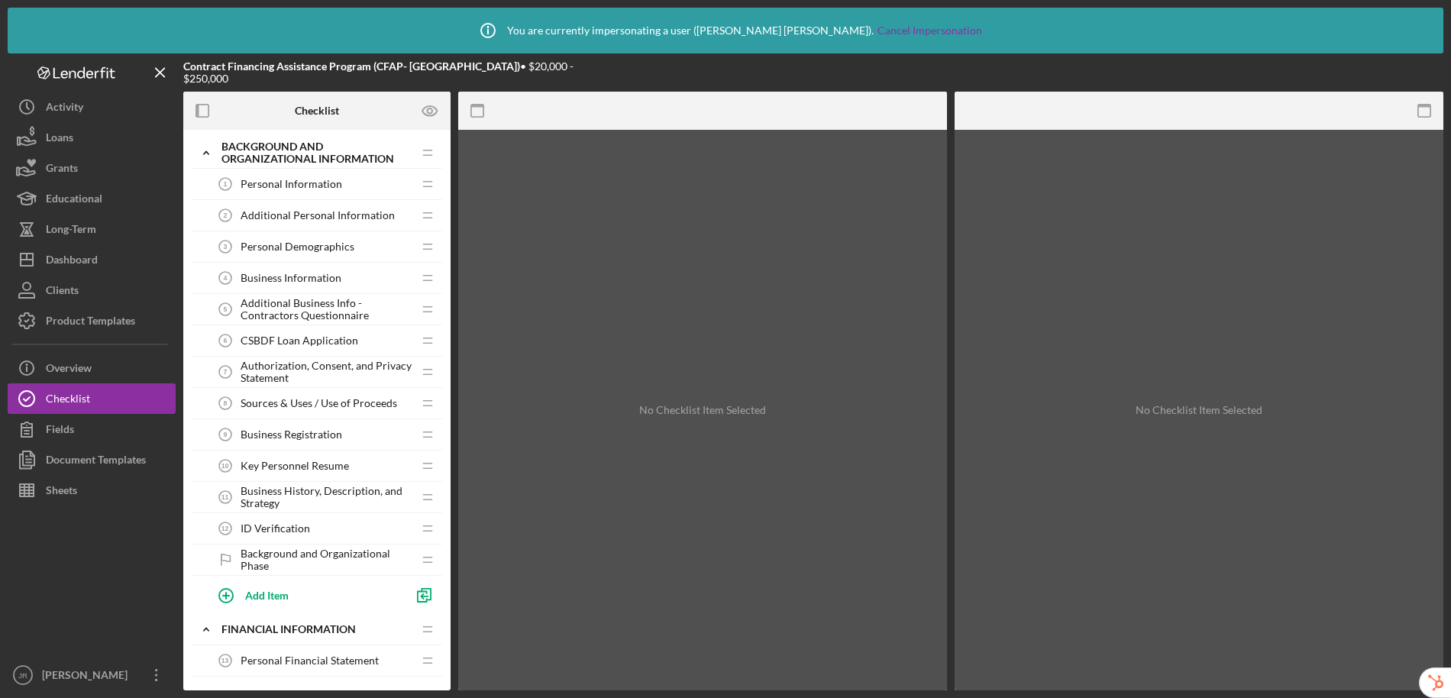
click at [341, 192] on div "Personal Information 1 Personal Information" at bounding box center [311, 184] width 202 height 31
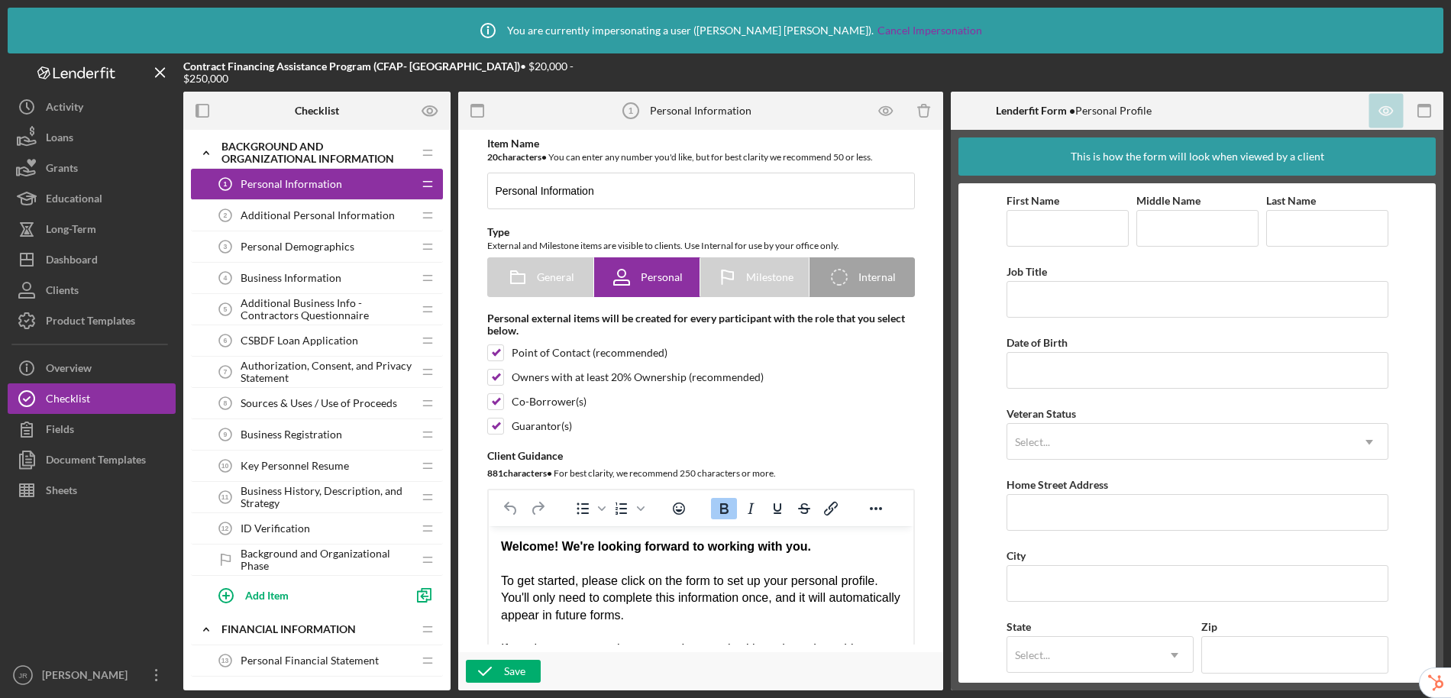
click at [337, 215] on span "Additional Personal Information" at bounding box center [318, 215] width 154 height 12
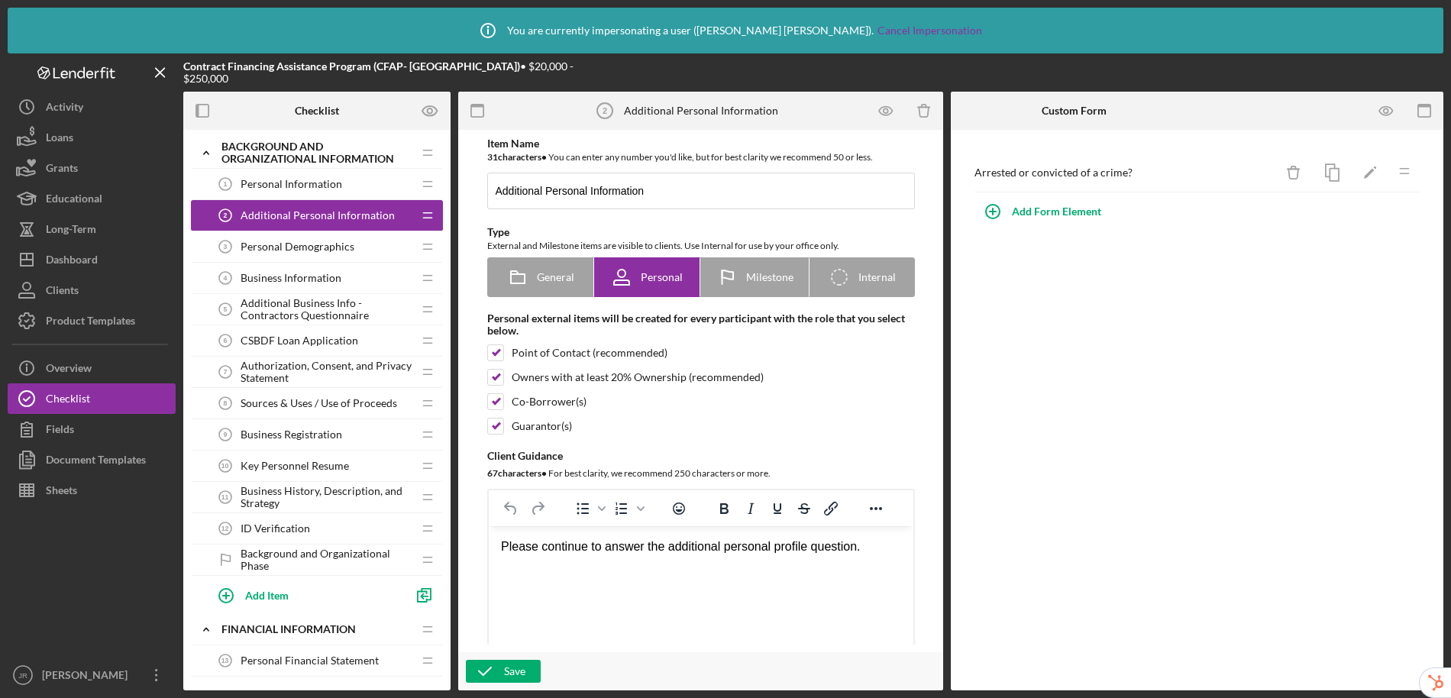
click at [323, 253] on div "Personal Demographics 3 Personal Demographics" at bounding box center [311, 246] width 202 height 31
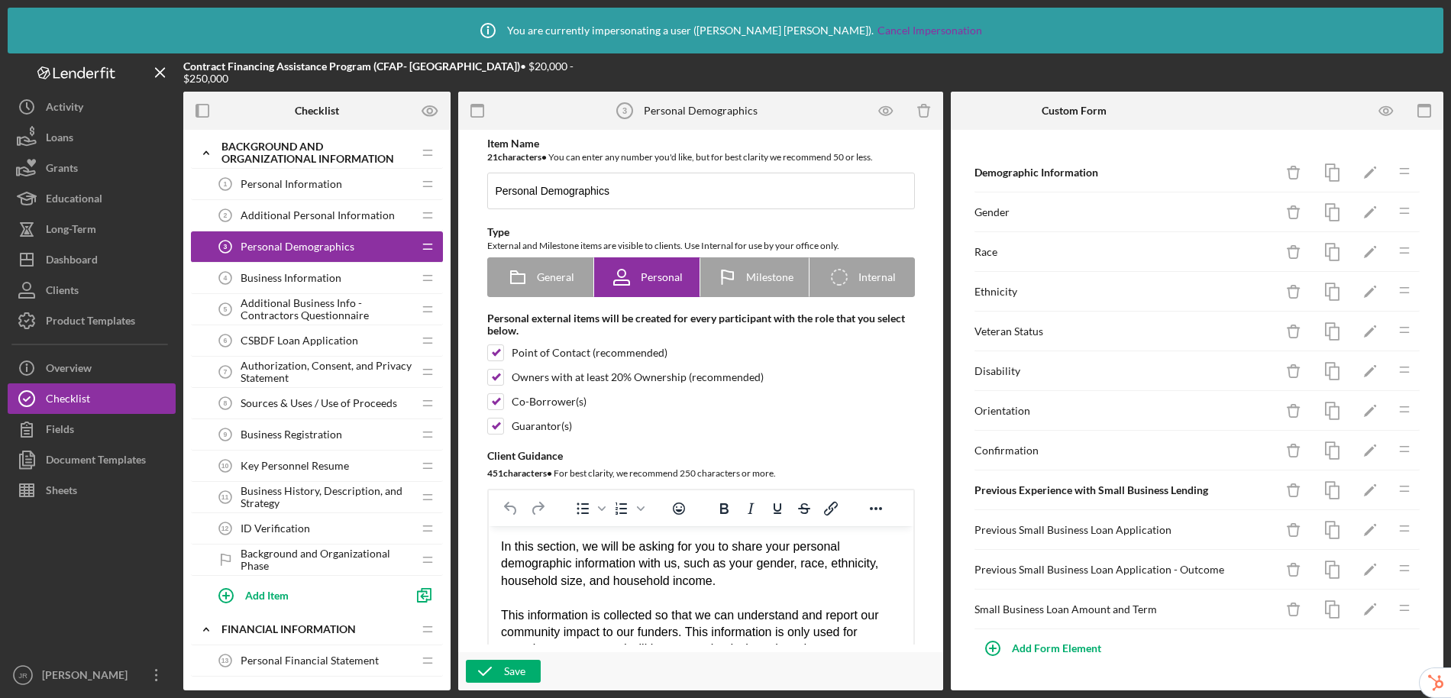
click at [316, 313] on span "Additional Business Info - Contractors Questionnaire" at bounding box center [327, 309] width 172 height 24
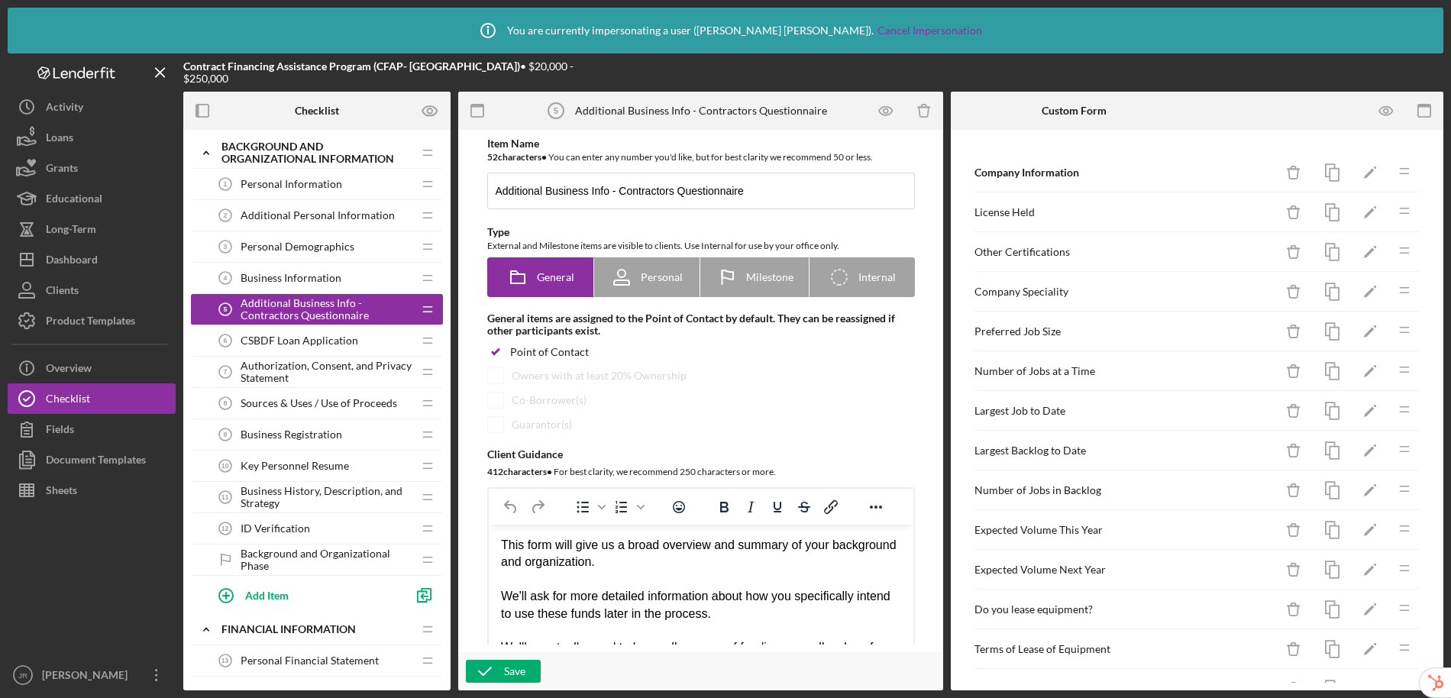
click at [306, 338] on span "CSBDF Loan Application" at bounding box center [300, 340] width 118 height 12
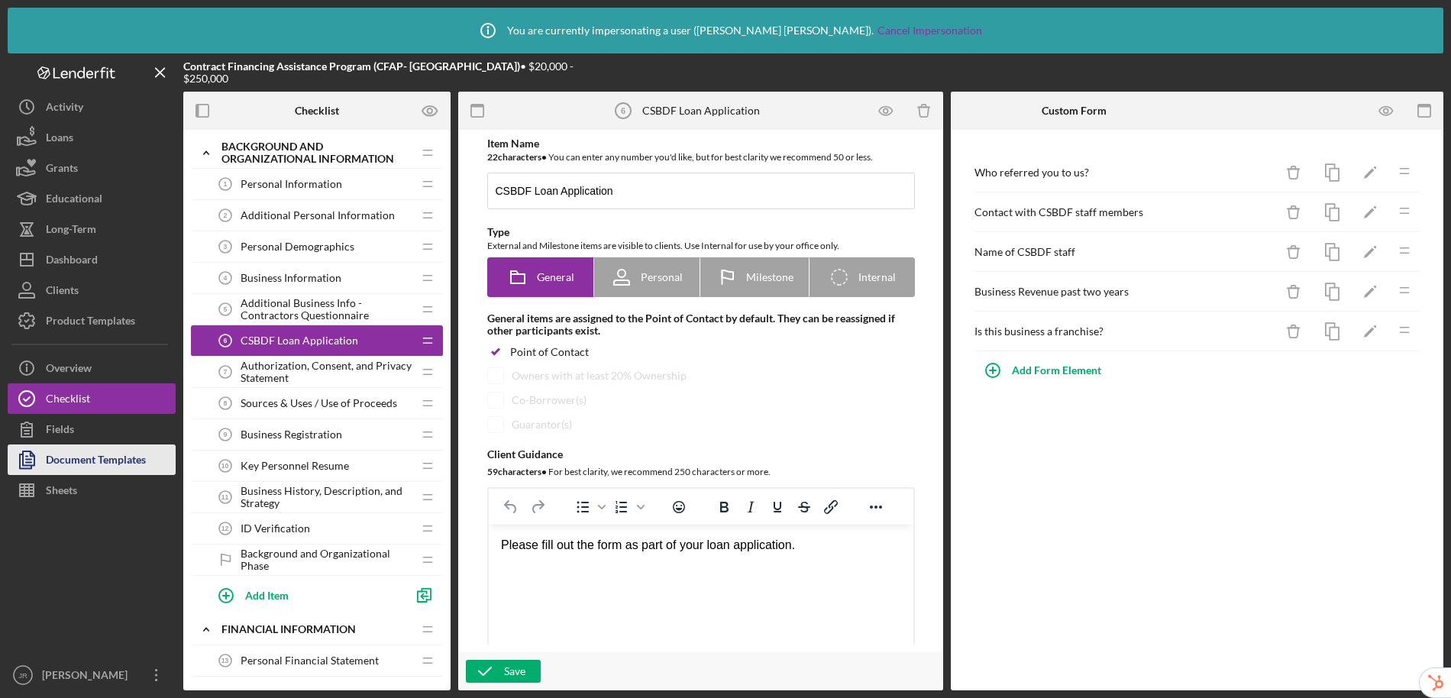
click at [82, 467] on div "Document Templates" at bounding box center [96, 461] width 100 height 34
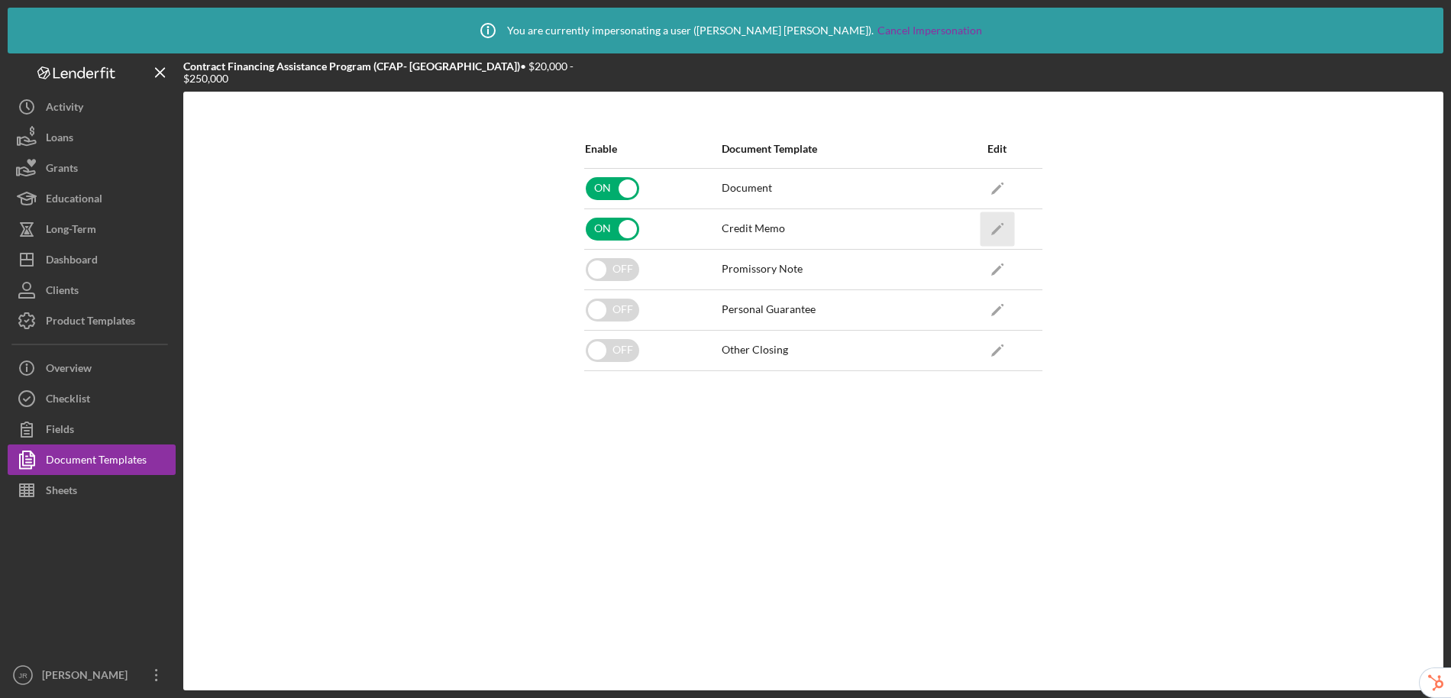
click at [990, 228] on icon "Icon/Edit" at bounding box center [997, 229] width 34 height 34
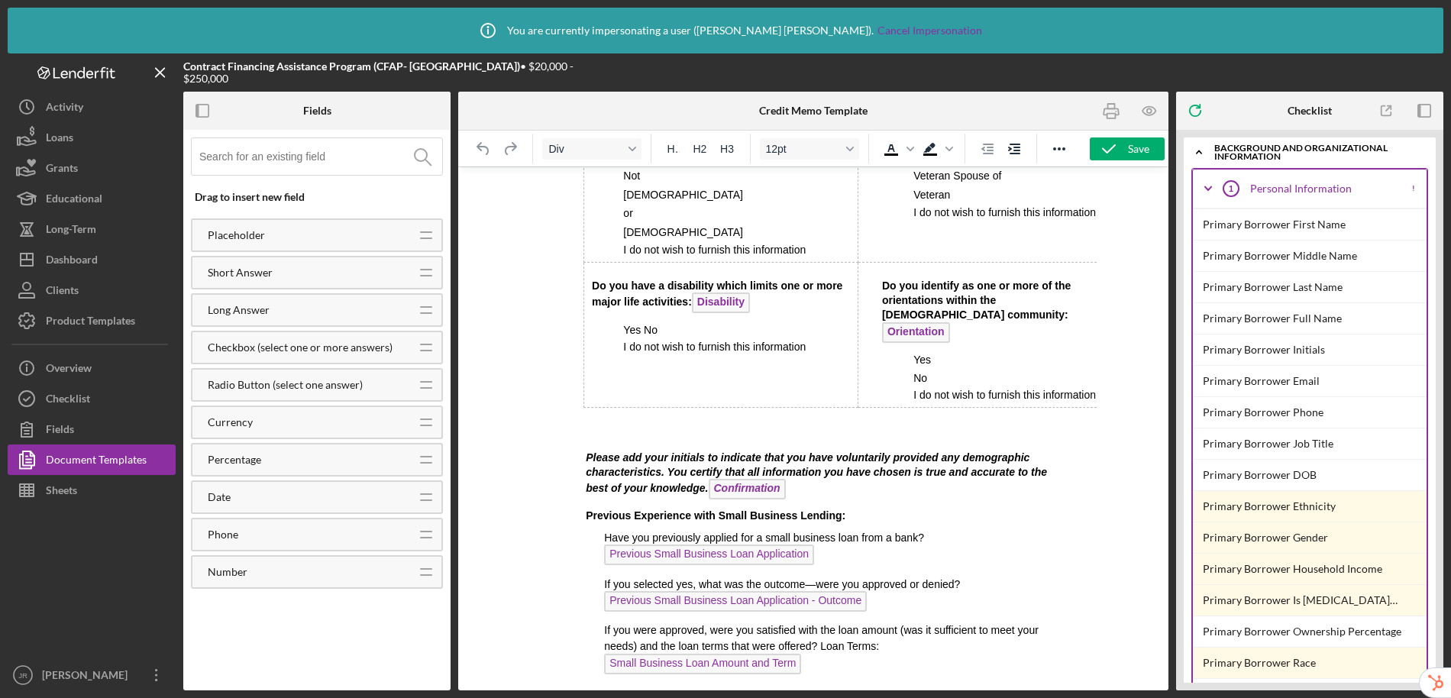
scroll to position [4054, 0]
click at [76, 496] on div "Sheets" at bounding box center [61, 492] width 31 height 34
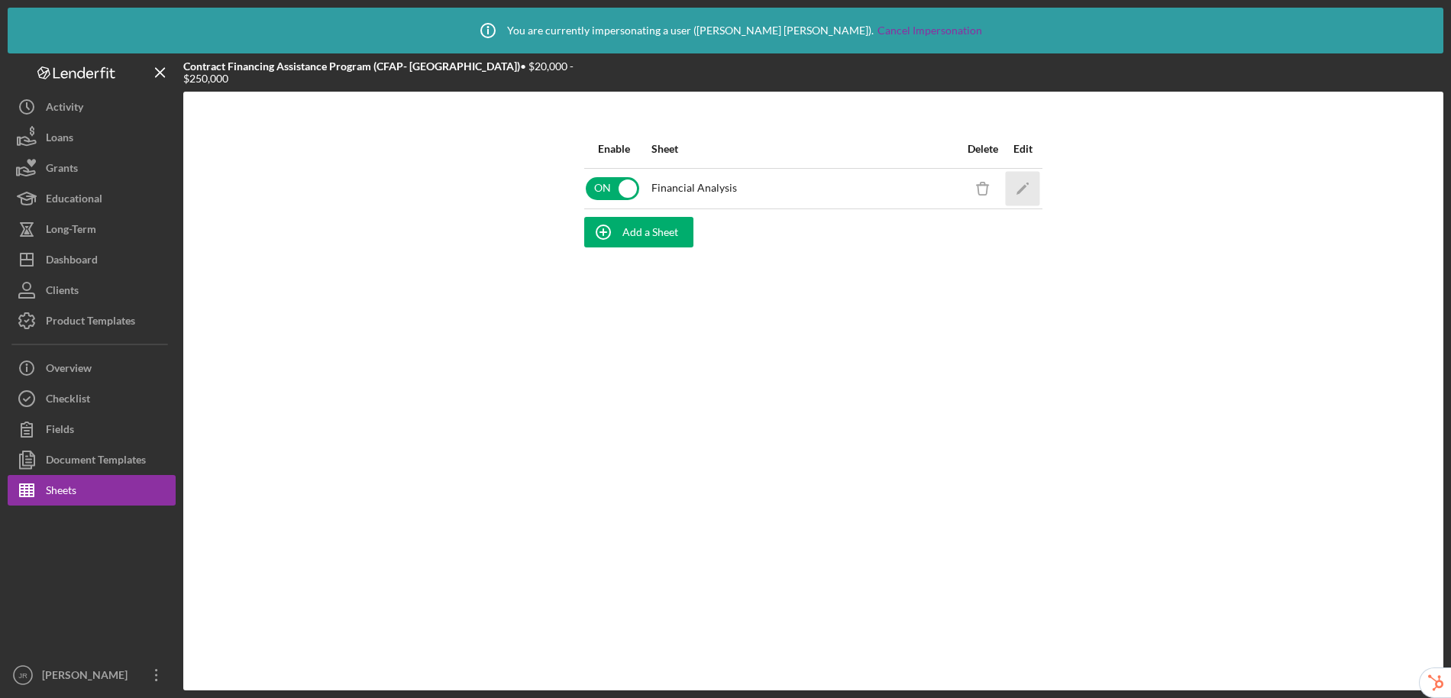
click at [1023, 186] on polygon "button" at bounding box center [1021, 189] width 11 height 11
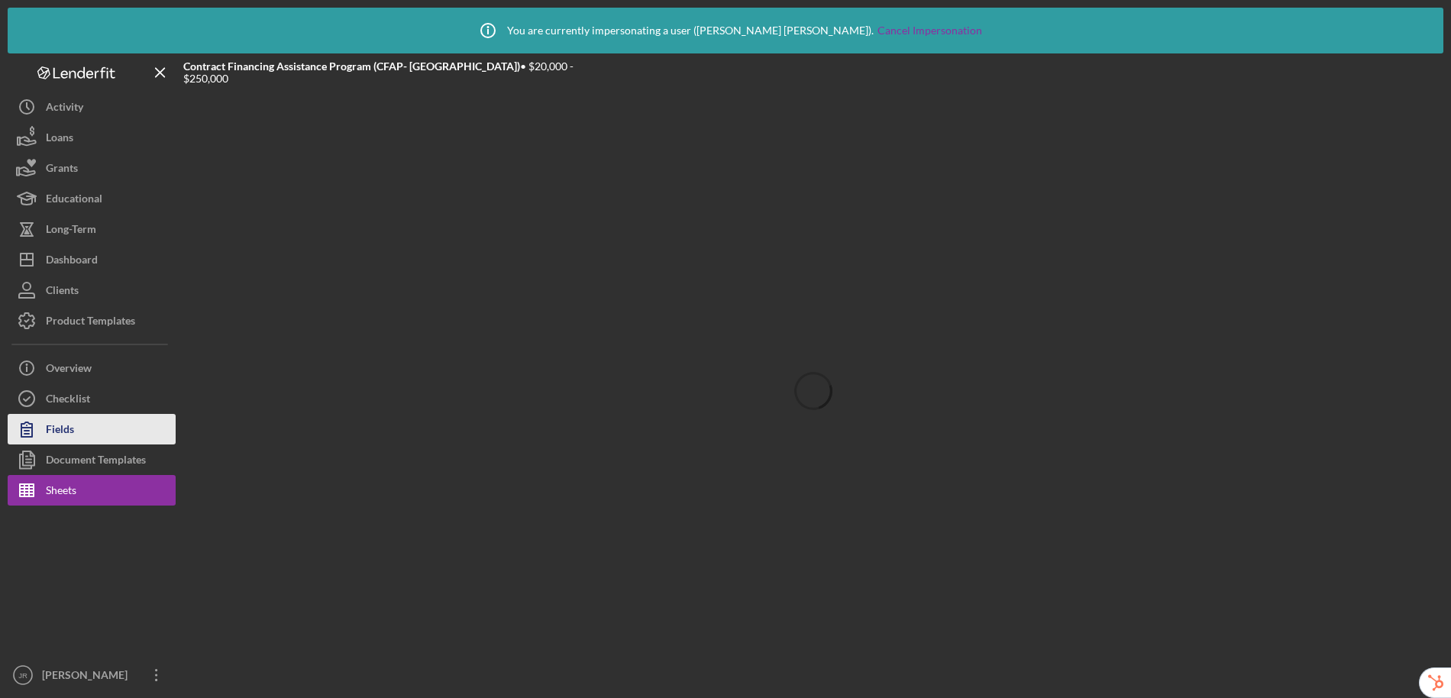
click at [41, 431] on icon "button" at bounding box center [27, 429] width 38 height 38
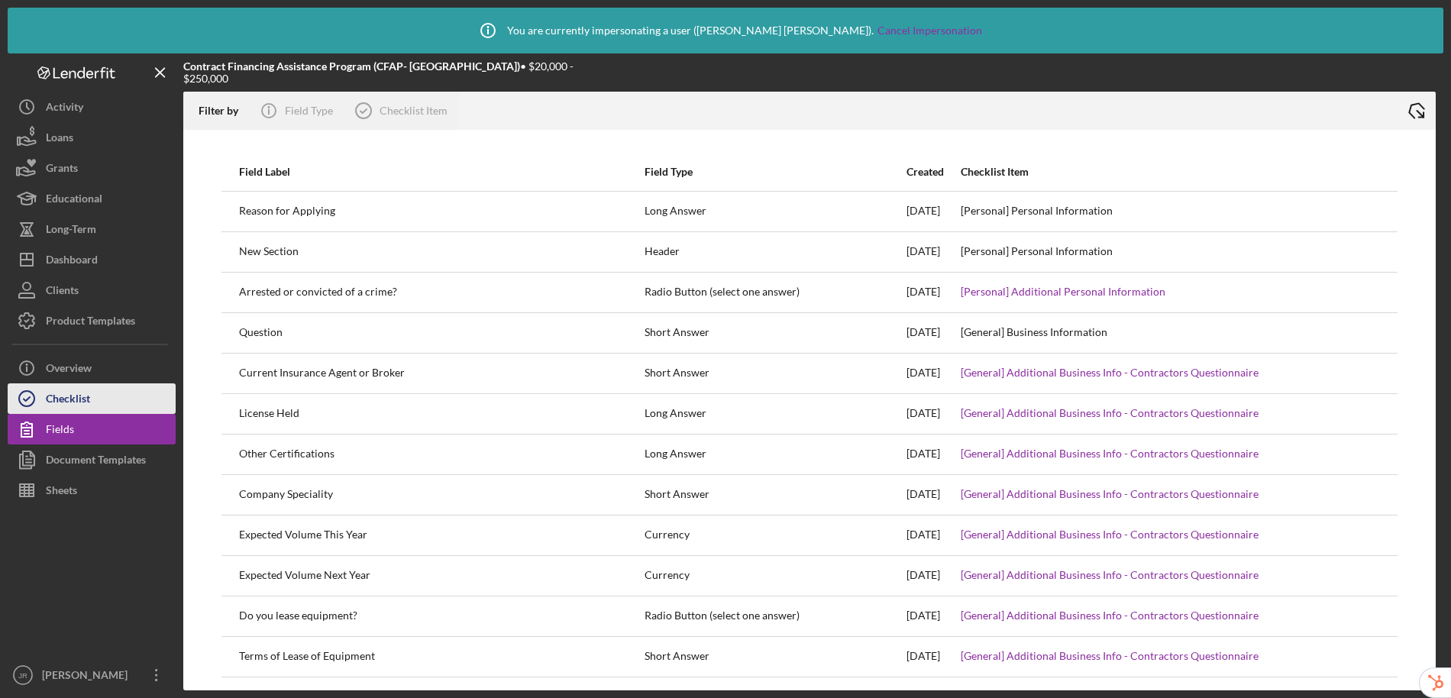
click at [58, 400] on div "Checklist" at bounding box center [68, 400] width 44 height 34
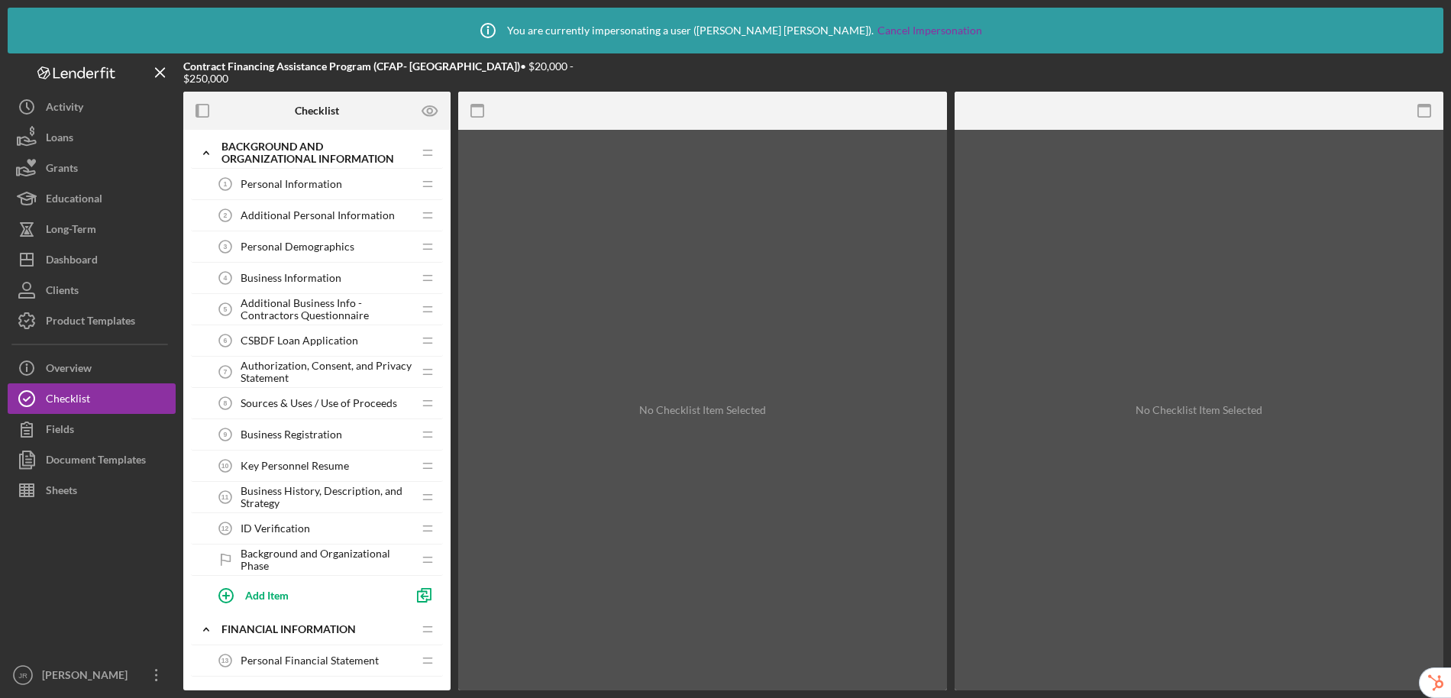
click at [299, 518] on div "ID Verification 12 ID Verification" at bounding box center [311, 528] width 202 height 31
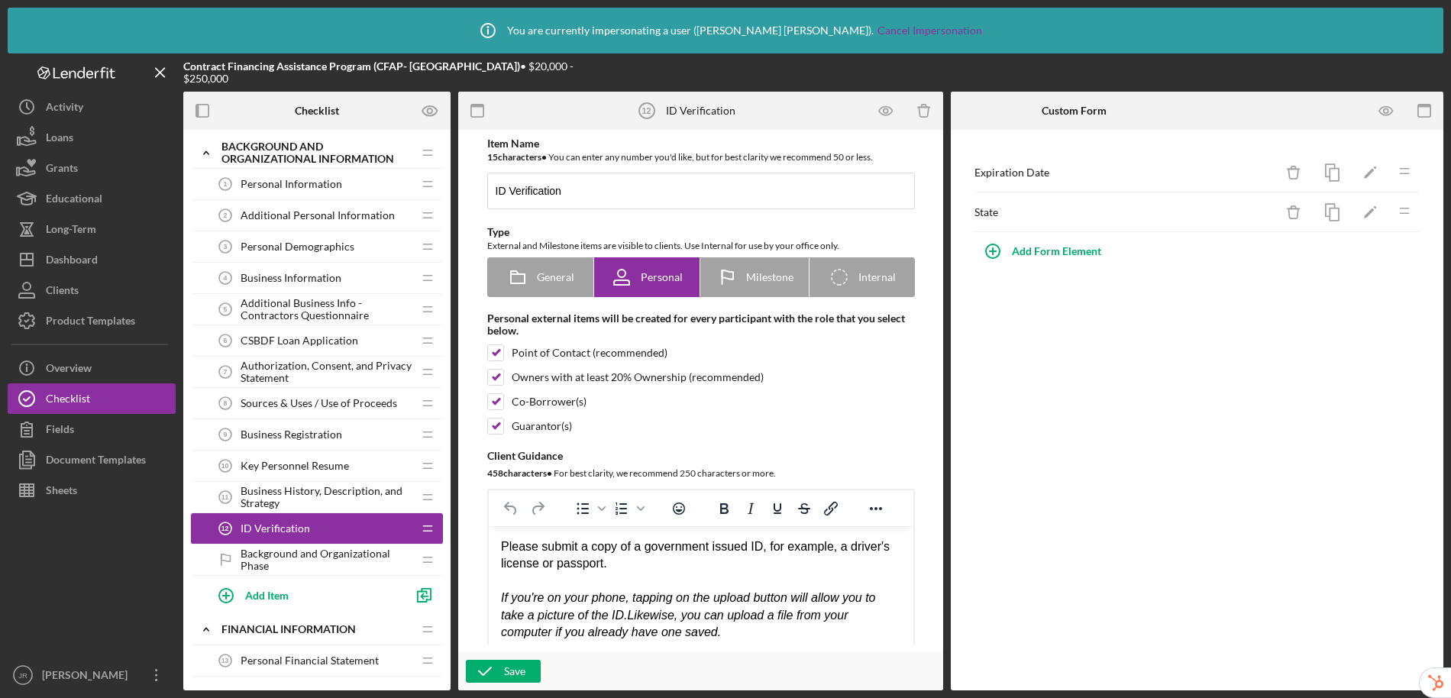
click at [306, 560] on span "Background and Organizational Phase" at bounding box center [327, 559] width 172 height 24
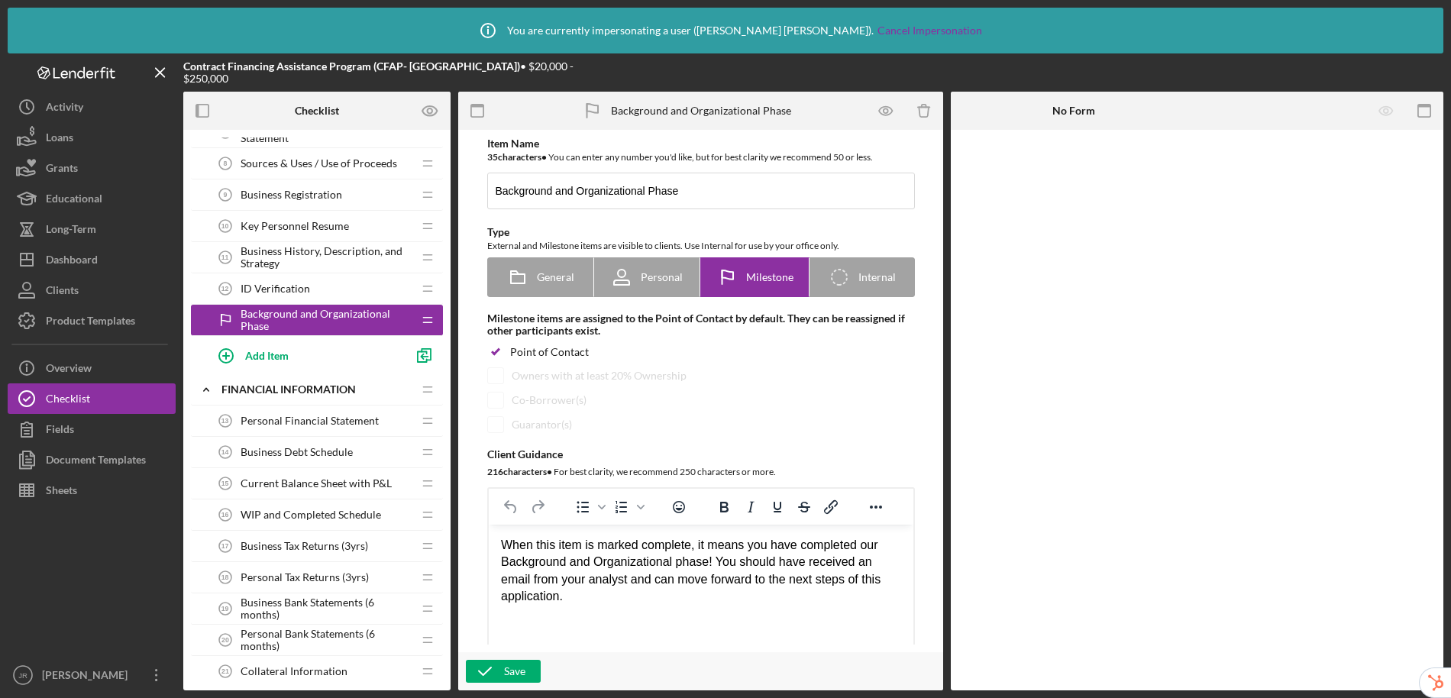
scroll to position [264, 0]
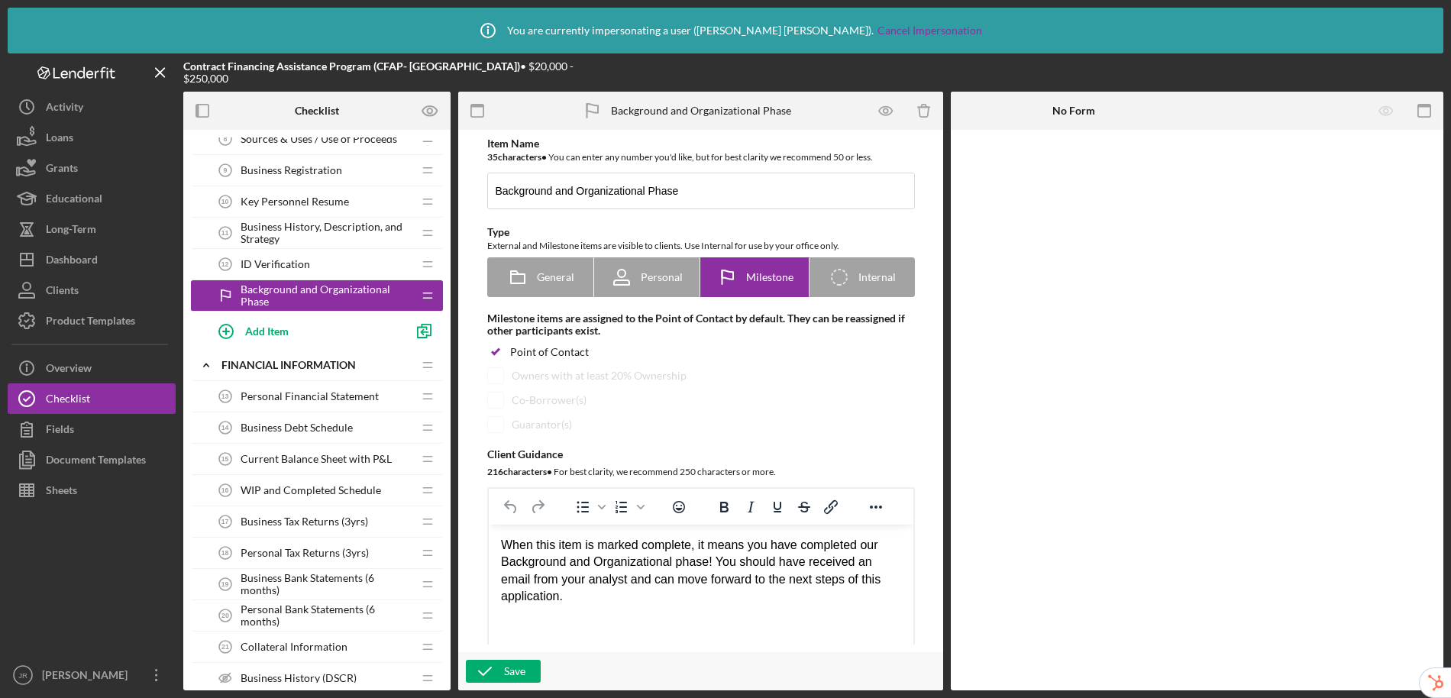
click at [321, 397] on span "Personal Financial Statement" at bounding box center [310, 396] width 138 height 12
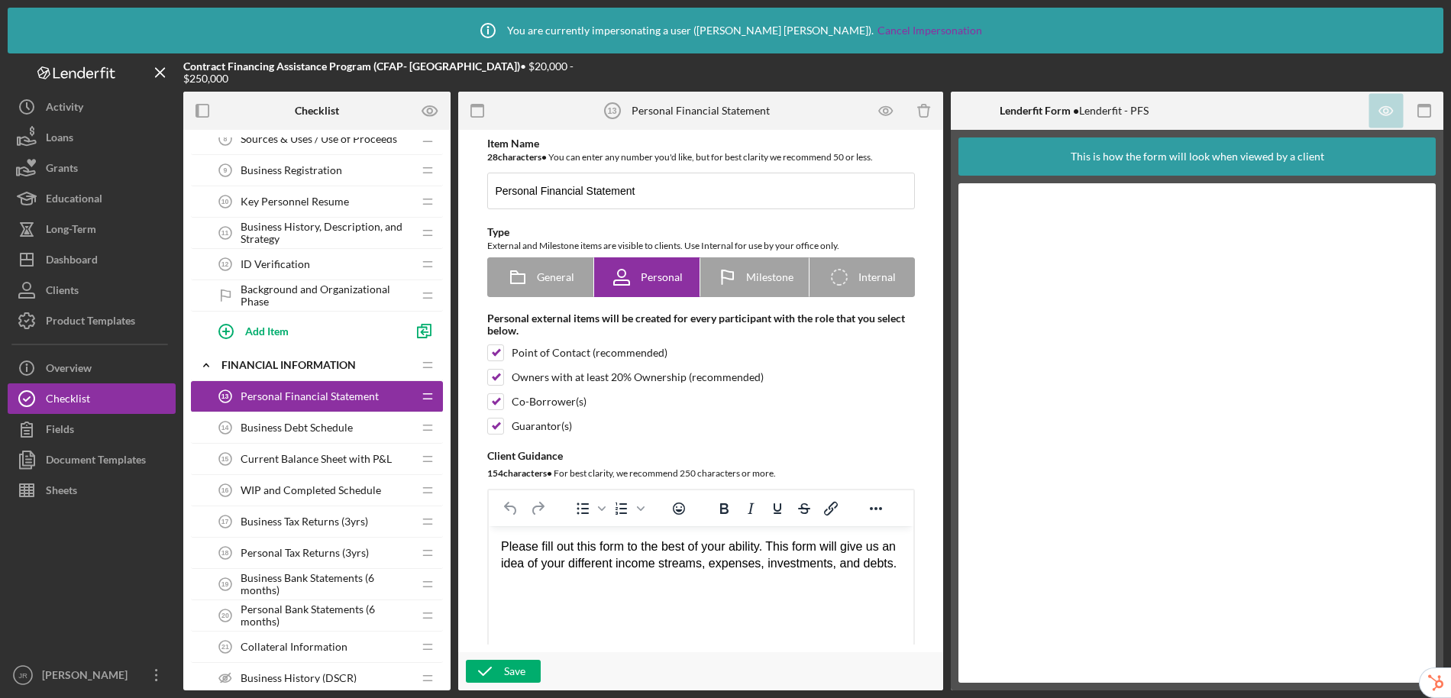
click at [296, 285] on span "Background and Organizational Phase" at bounding box center [327, 295] width 172 height 24
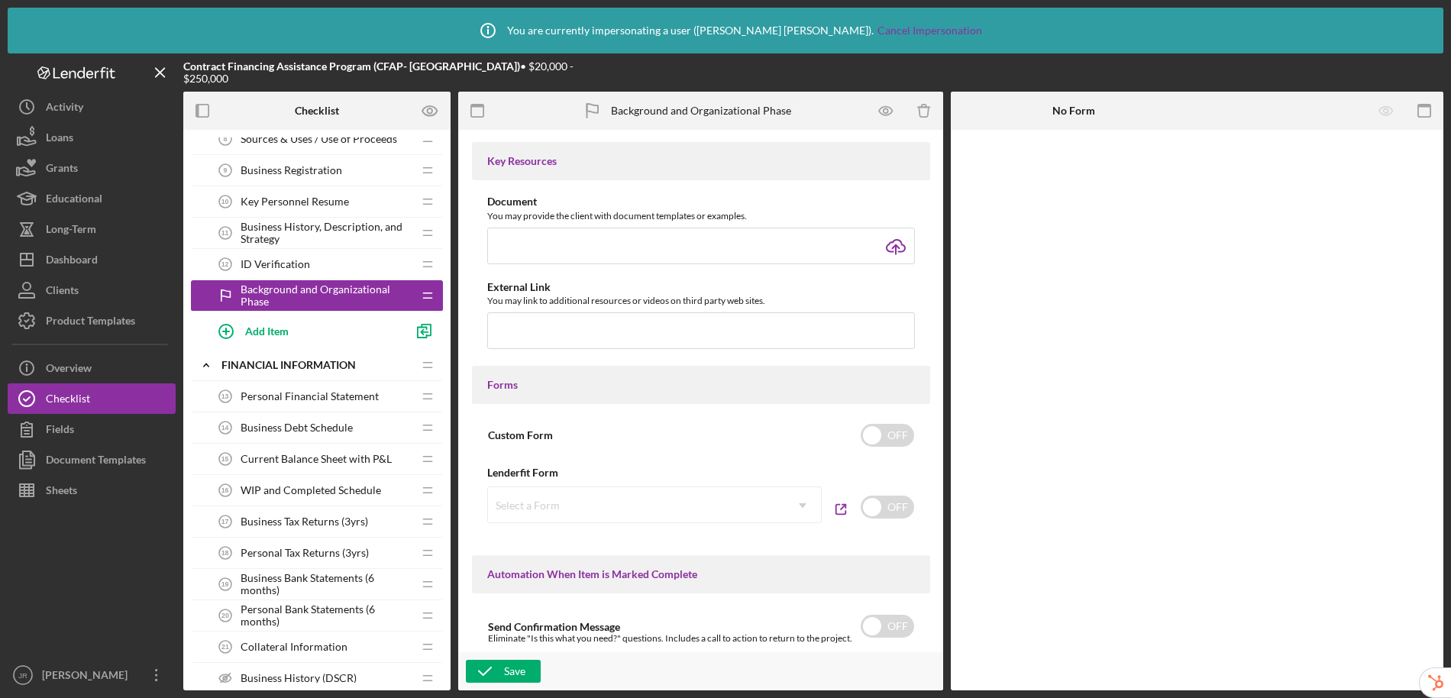
scroll to position [987, 0]
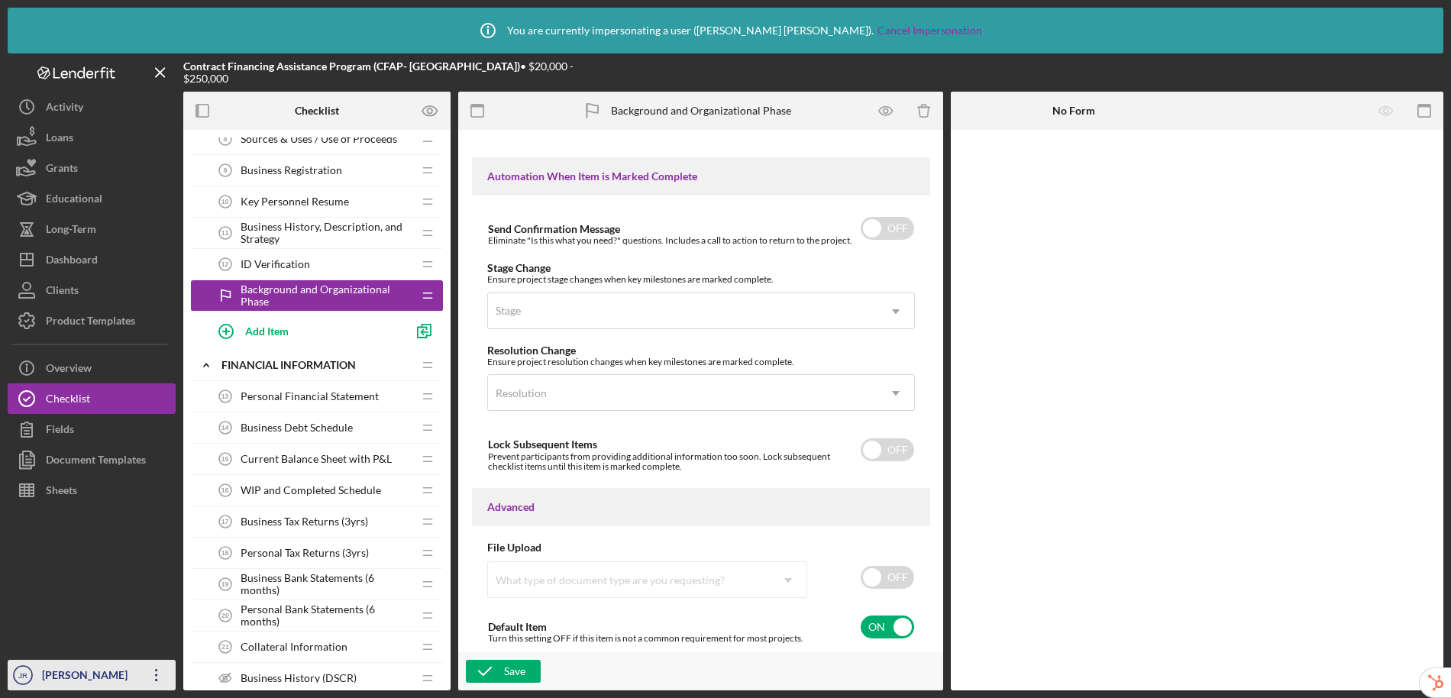
click at [84, 683] on div "Janet Ramirez" at bounding box center [87, 677] width 99 height 34
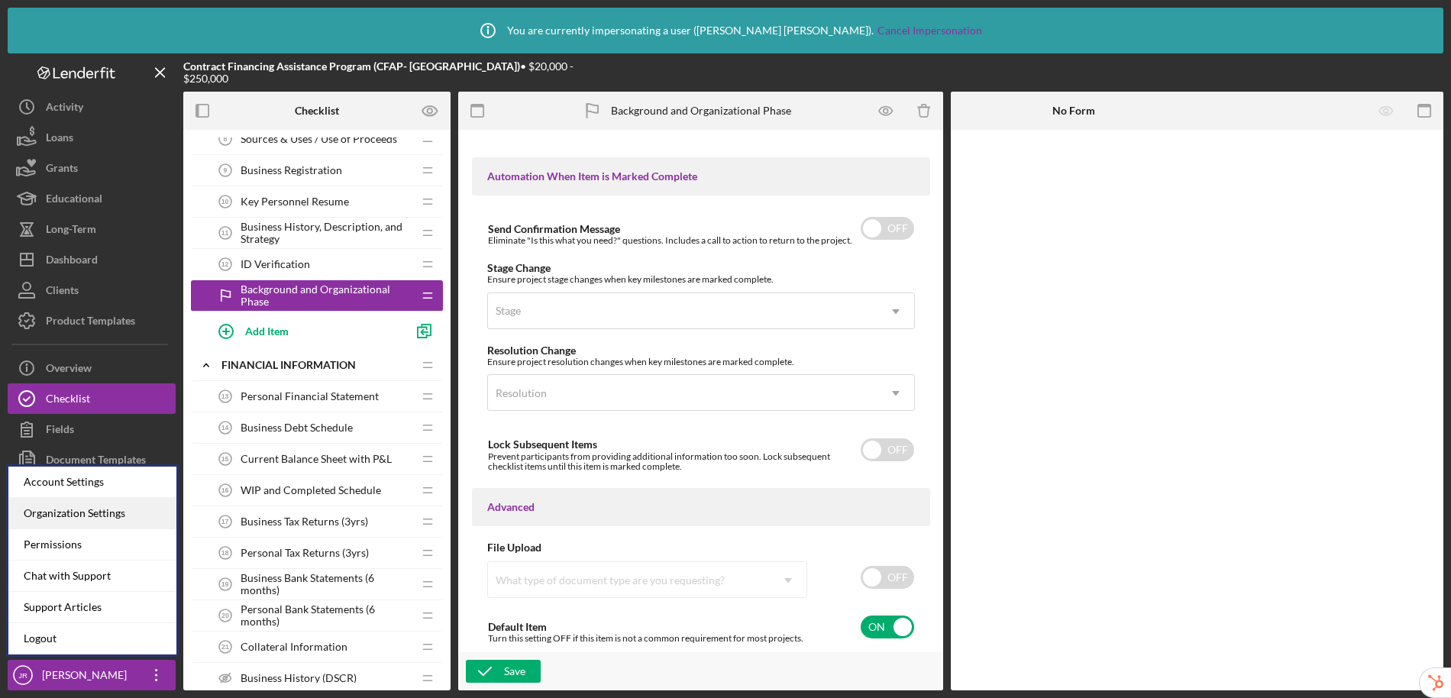
click at [88, 518] on div "Organization Settings" at bounding box center [92, 513] width 168 height 31
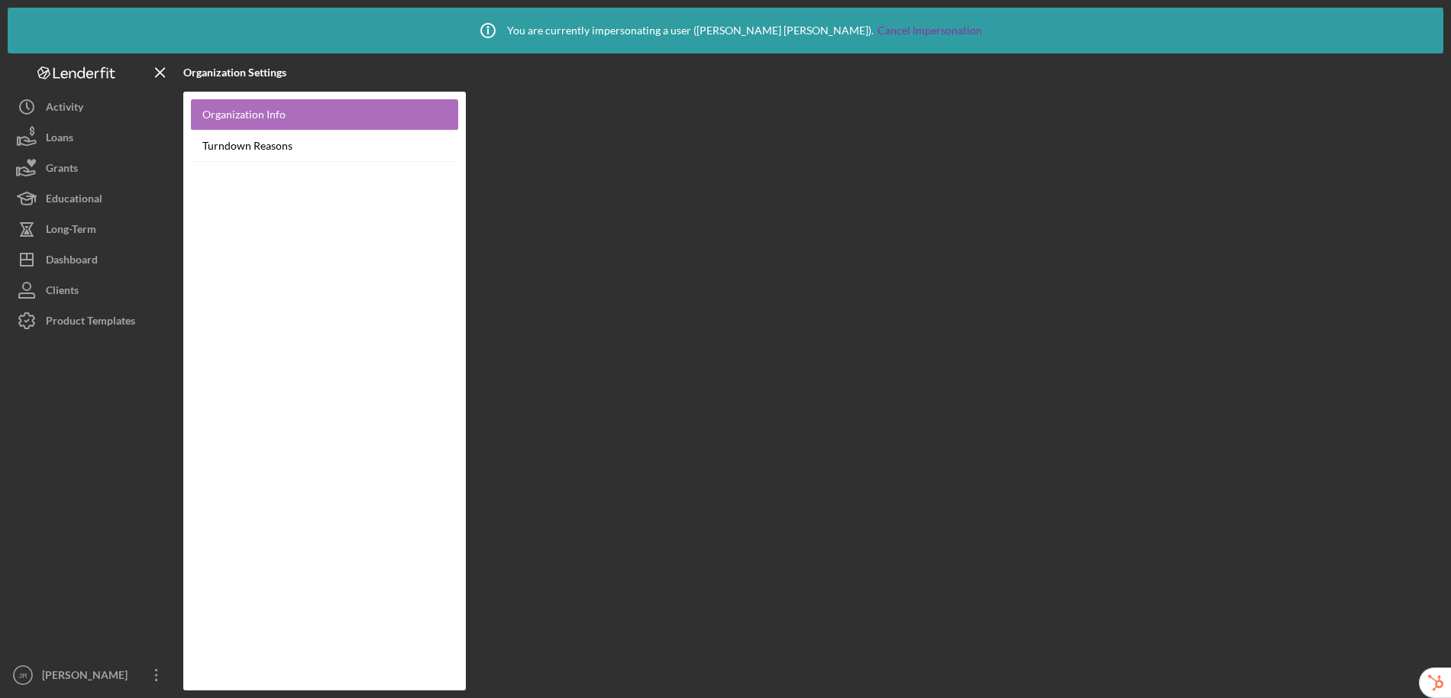
click at [286, 115] on link "Organization Info" at bounding box center [324, 114] width 267 height 31
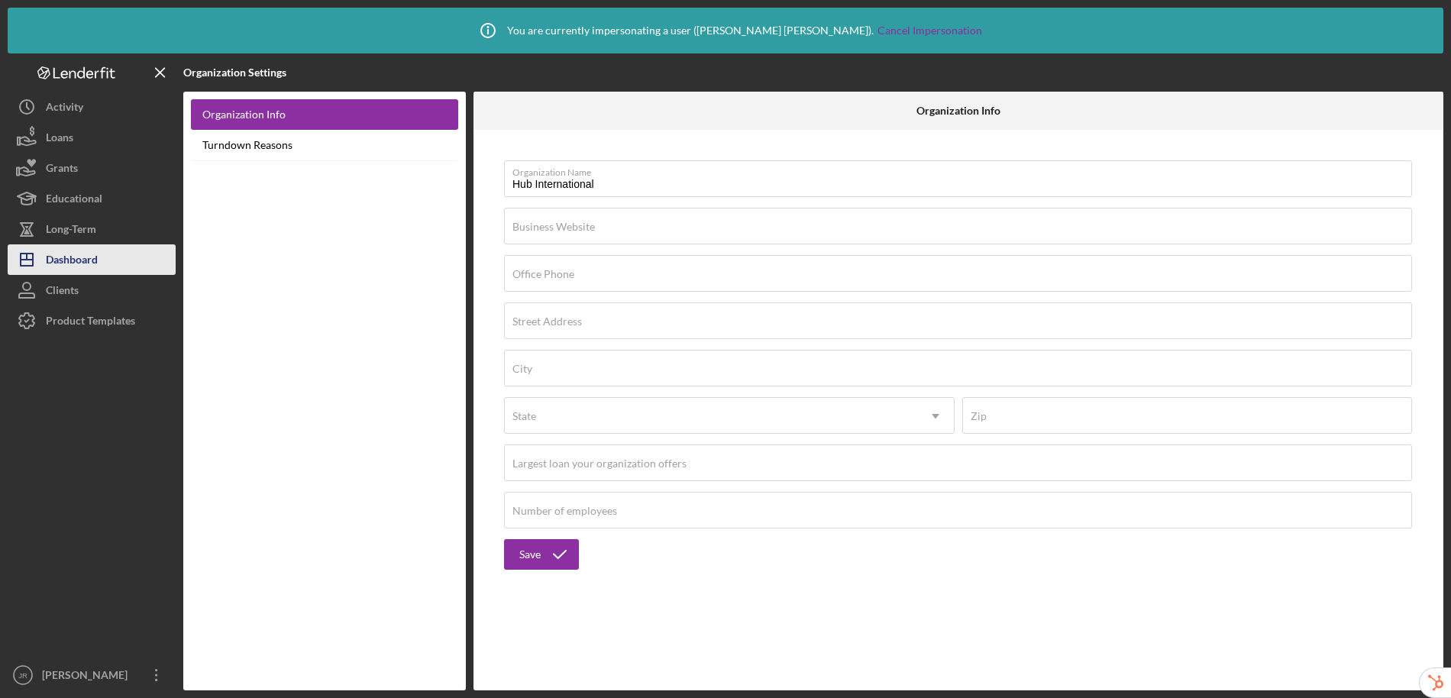
click at [91, 263] on div "Dashboard" at bounding box center [72, 261] width 52 height 34
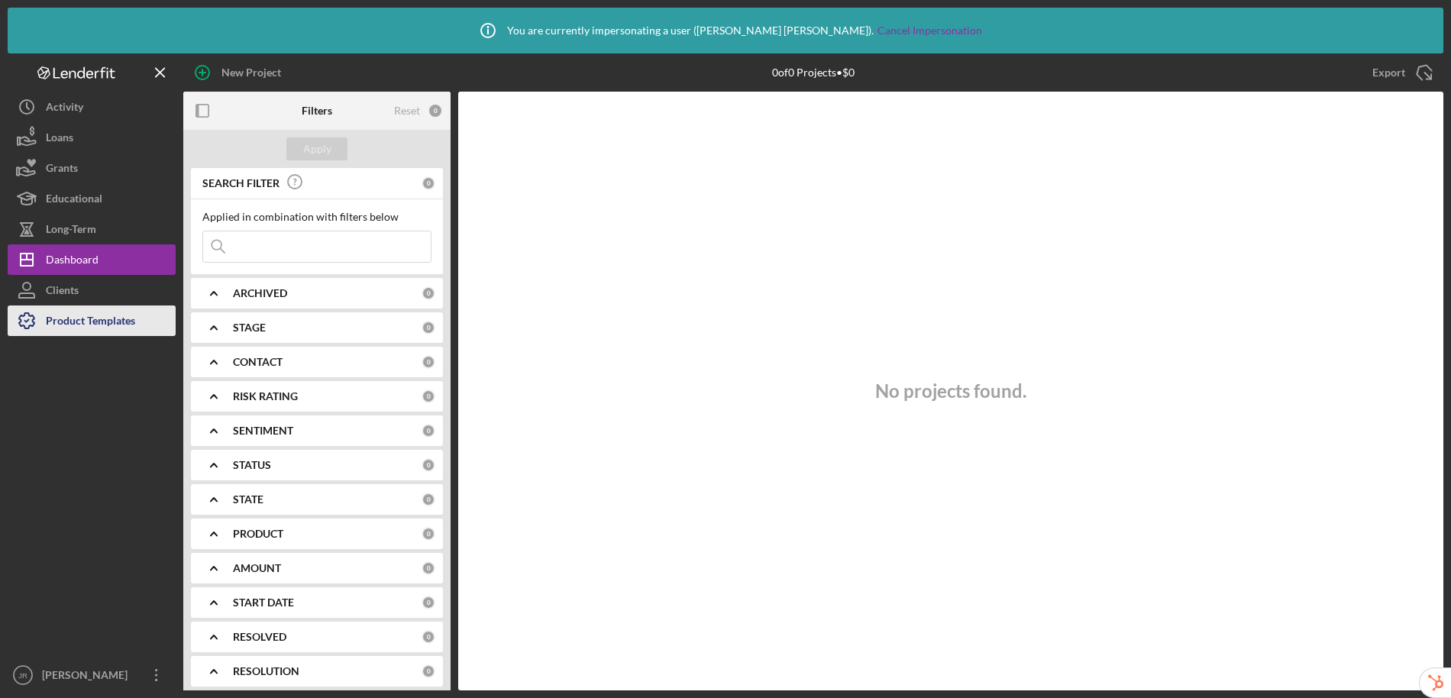
click at [76, 314] on div "Product Templates" at bounding box center [90, 322] width 89 height 34
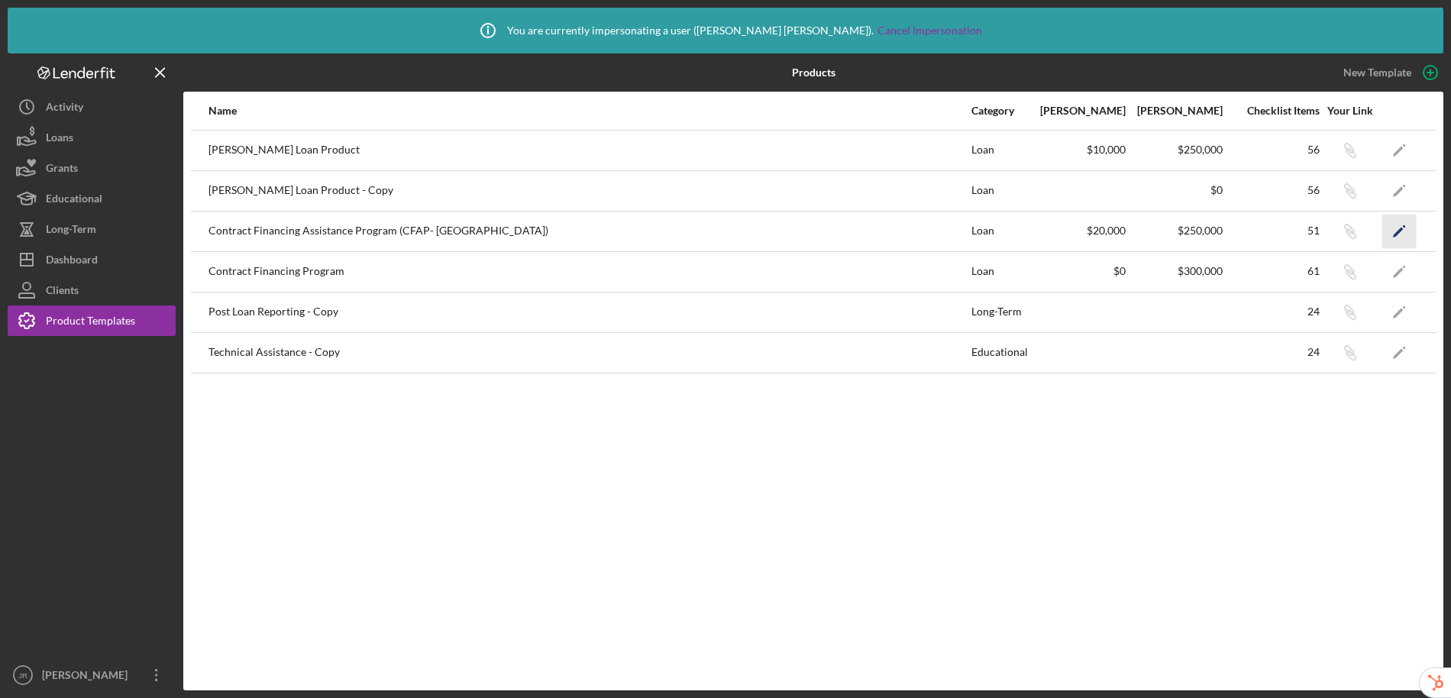
click at [1411, 227] on icon "Icon/Edit" at bounding box center [1399, 231] width 34 height 34
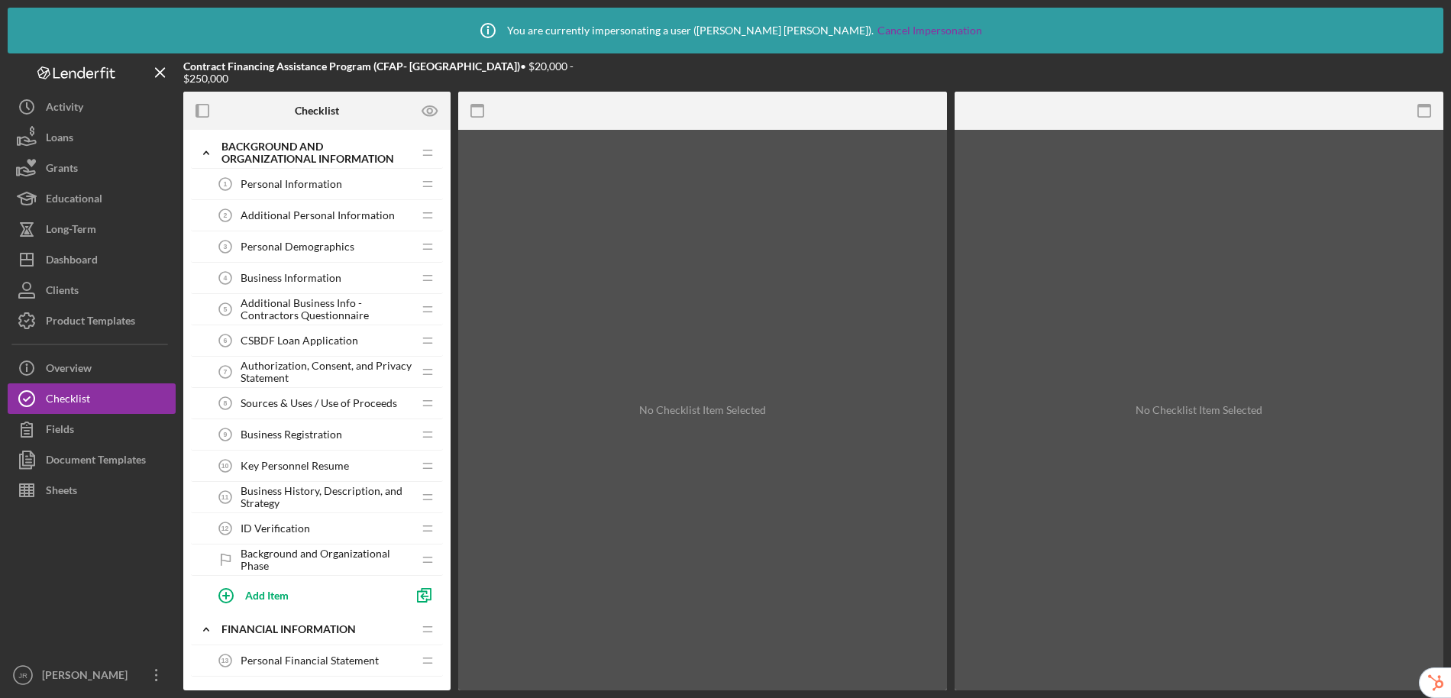
click at [327, 341] on span "CSBDF Loan Application" at bounding box center [300, 340] width 118 height 12
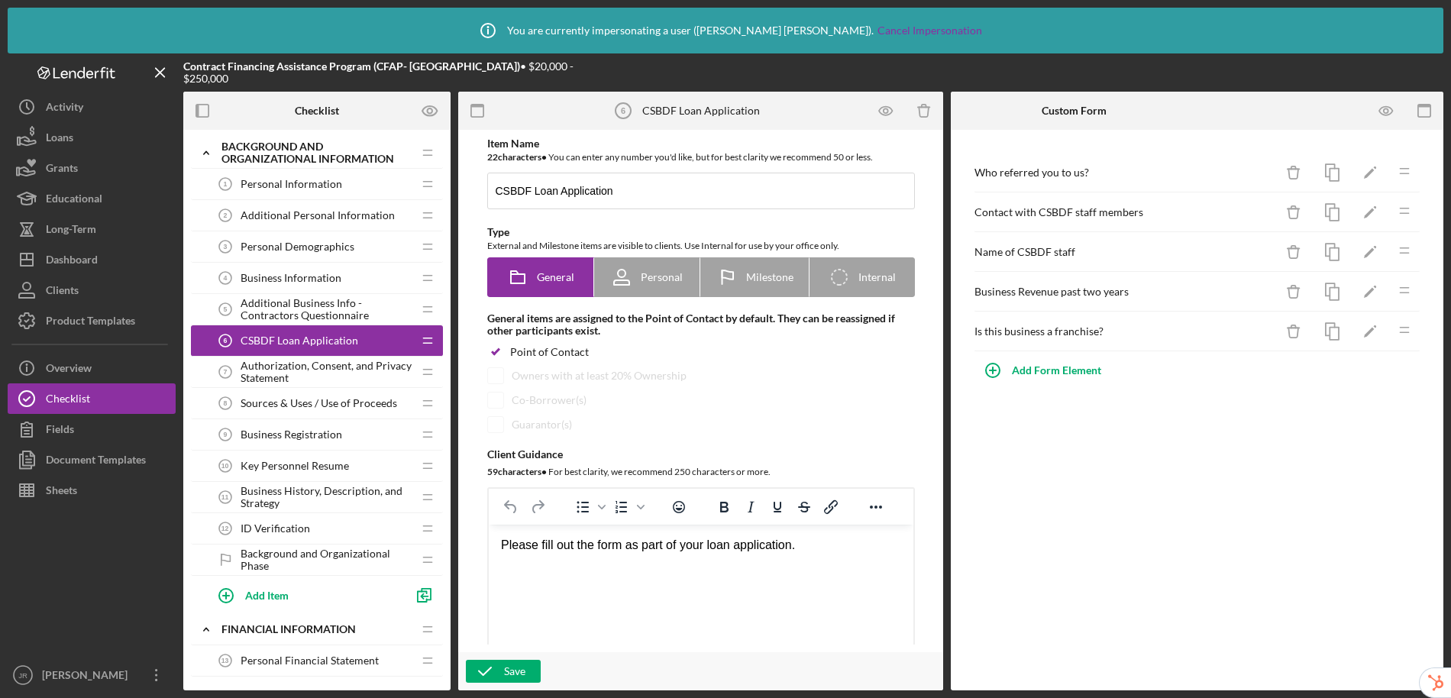
click at [311, 212] on span "Additional Personal Information" at bounding box center [318, 215] width 154 height 12
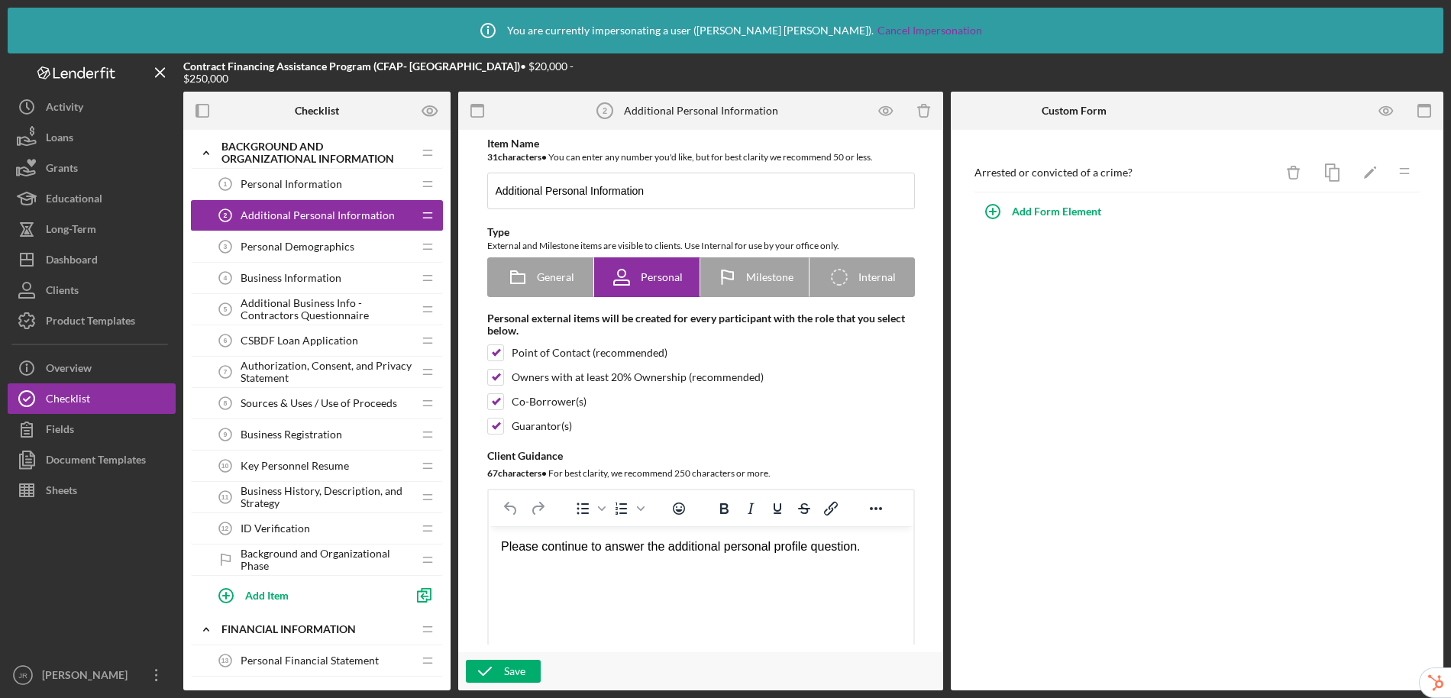
click at [309, 343] on span "CSBDF Loan Application" at bounding box center [300, 340] width 118 height 12
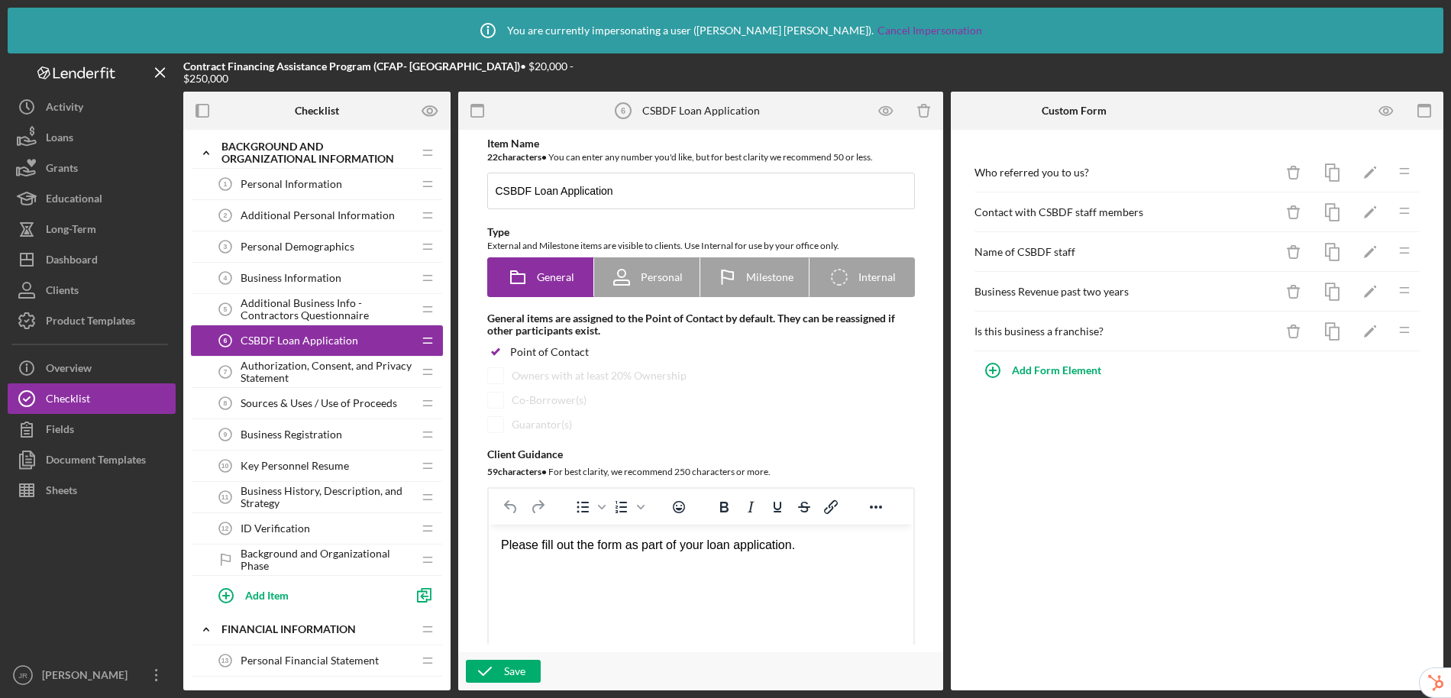
click at [322, 404] on span "Sources & Uses / Use of Proceeds" at bounding box center [319, 403] width 157 height 12
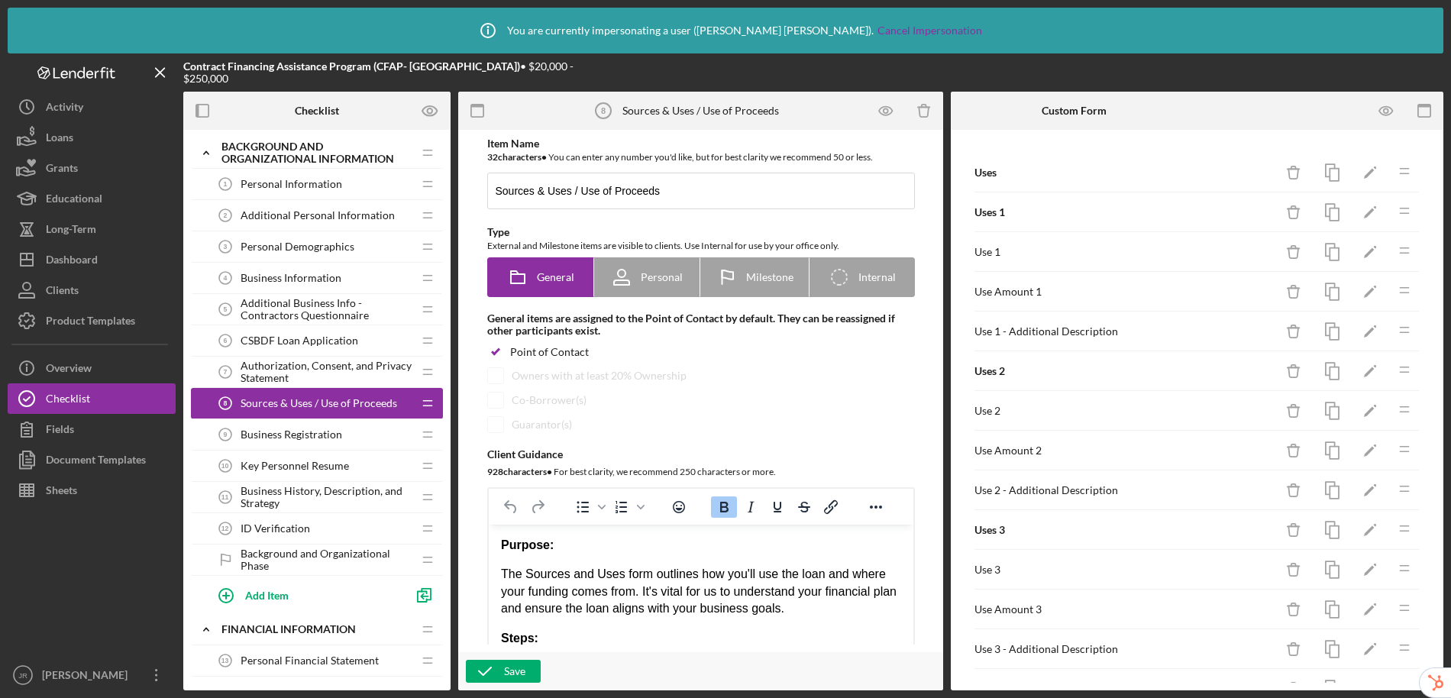
click at [318, 431] on span "Business Registration" at bounding box center [292, 434] width 102 height 12
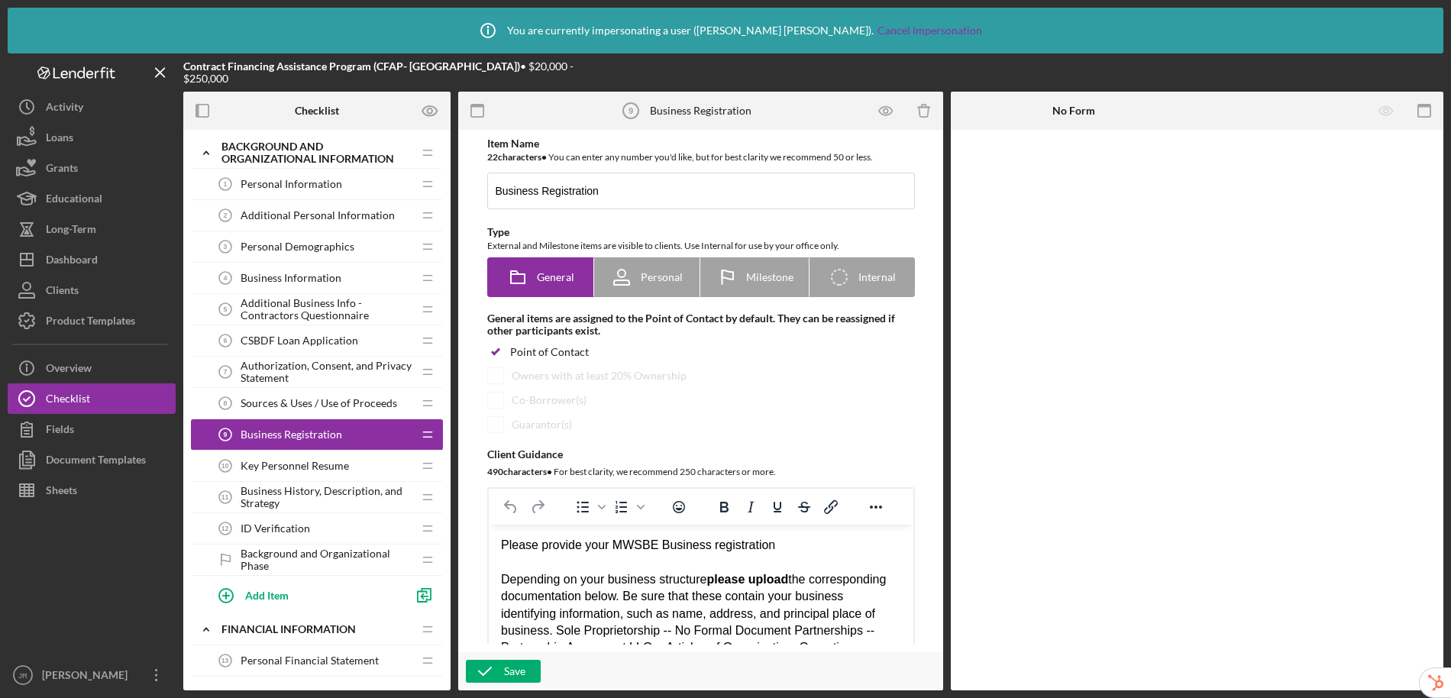
click at [333, 368] on span "Authorization, Consent, and Privacy Statement" at bounding box center [327, 372] width 172 height 24
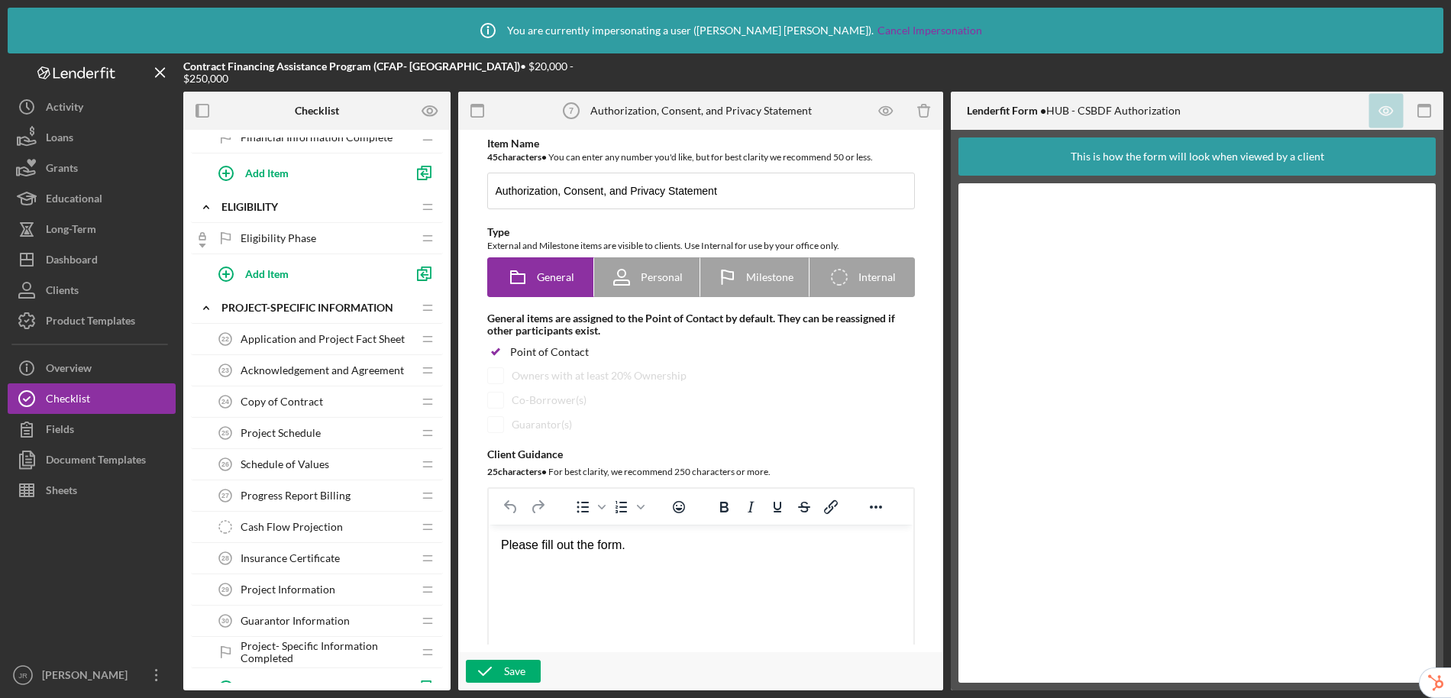
scroll to position [899, 0]
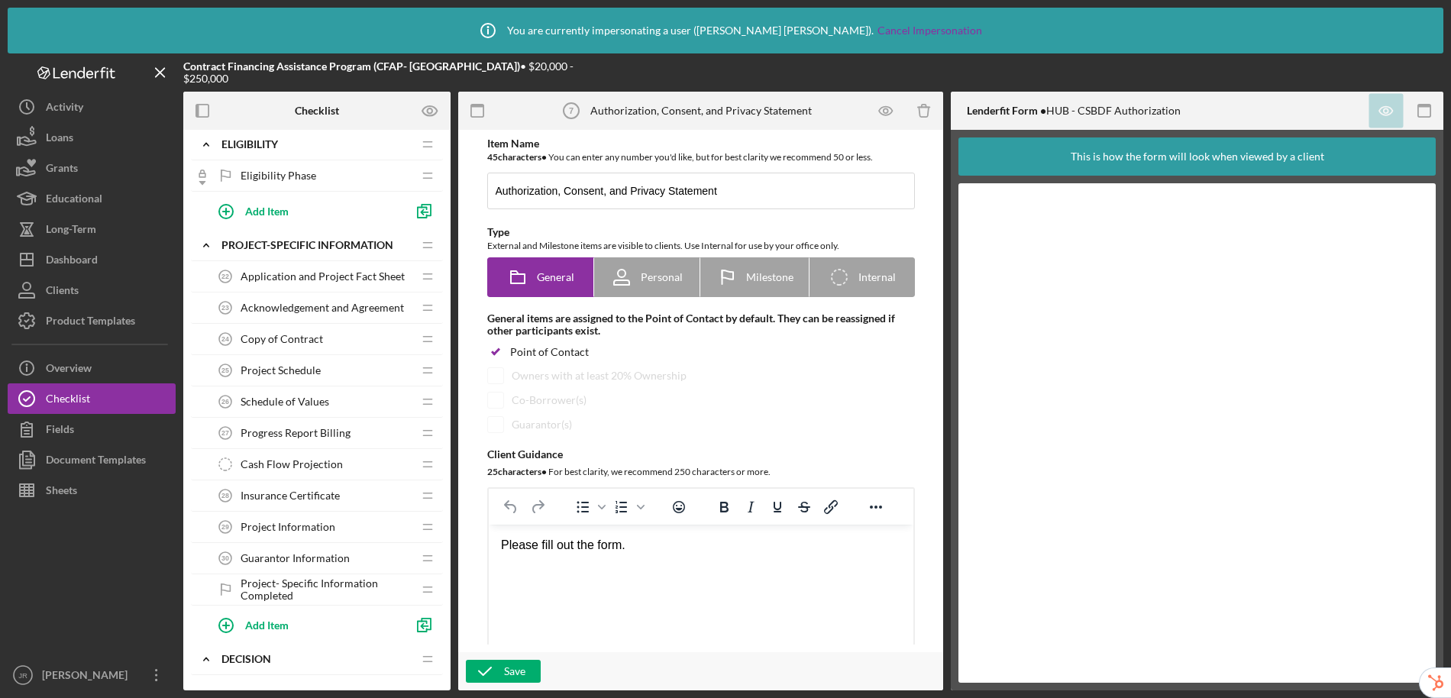
click at [321, 525] on span "Project Information" at bounding box center [288, 527] width 95 height 12
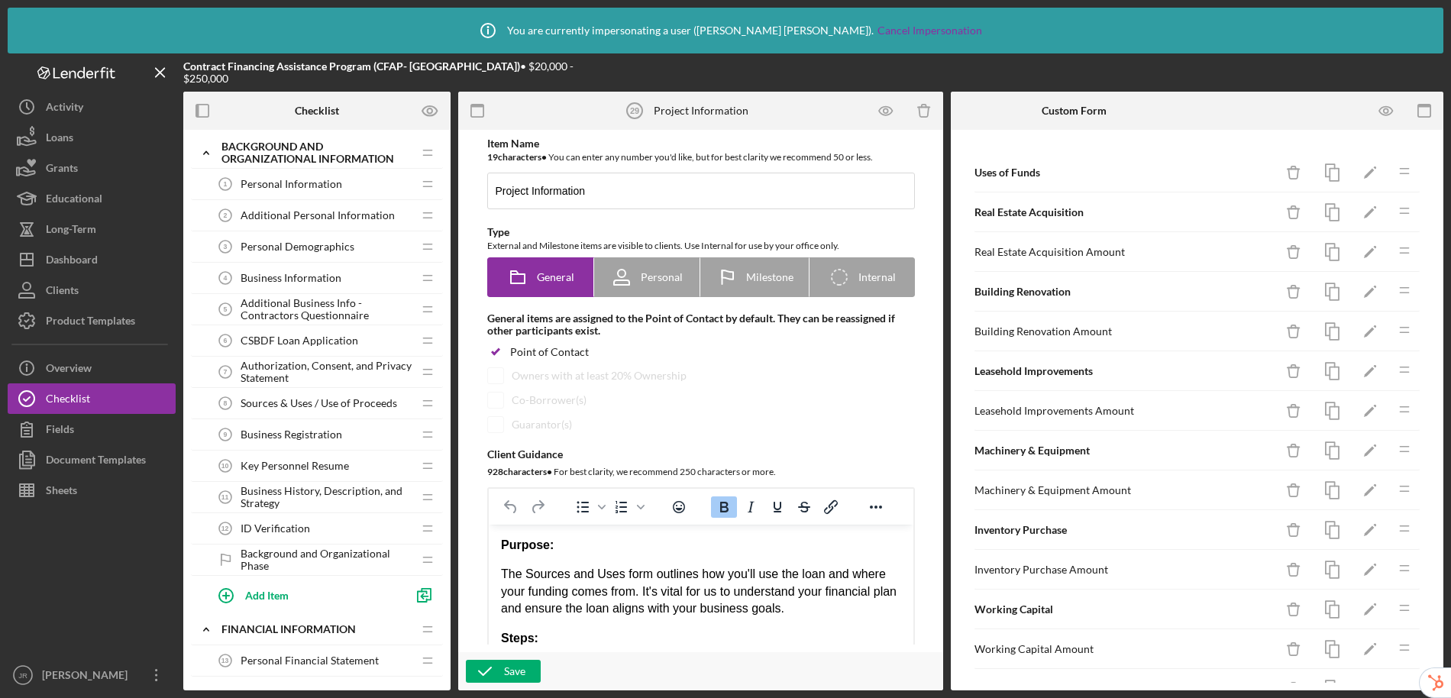
click at [302, 468] on span "Key Personnel Resume" at bounding box center [295, 466] width 108 height 12
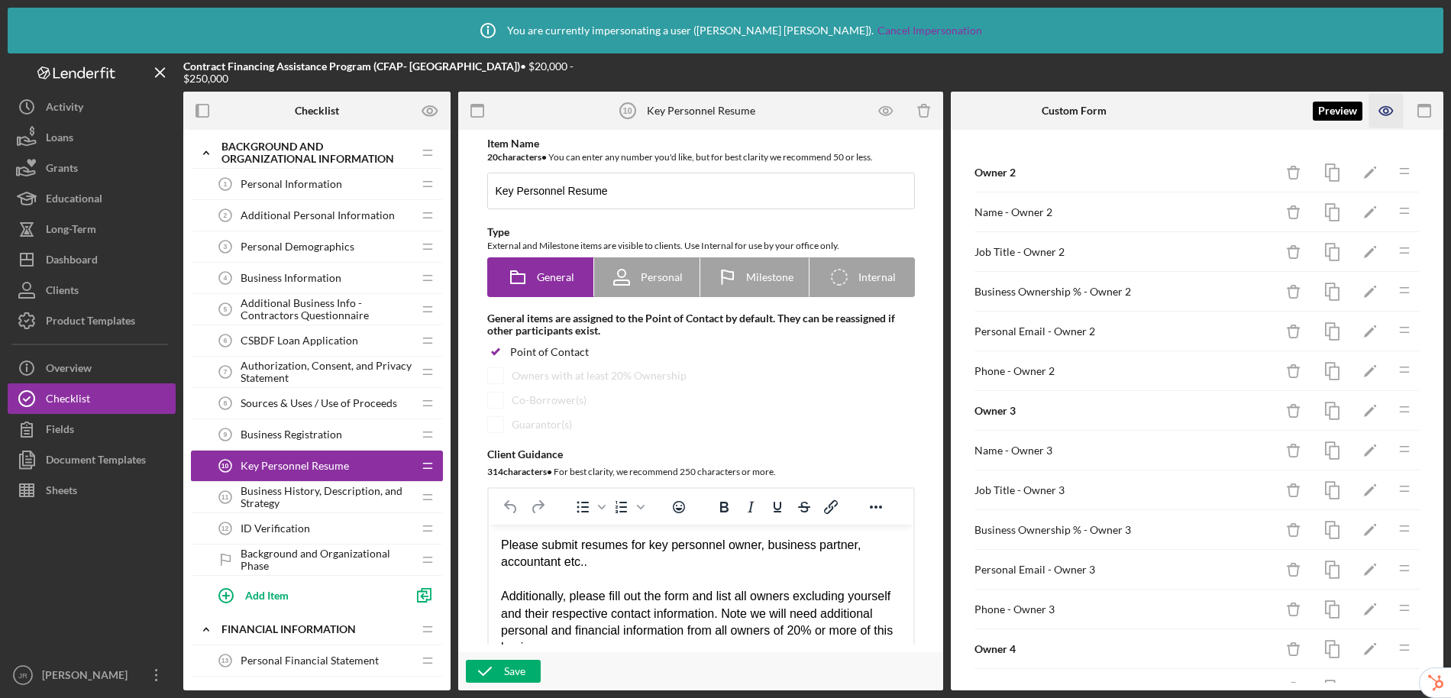
click at [1386, 115] on icon "button" at bounding box center [1385, 111] width 13 height 8
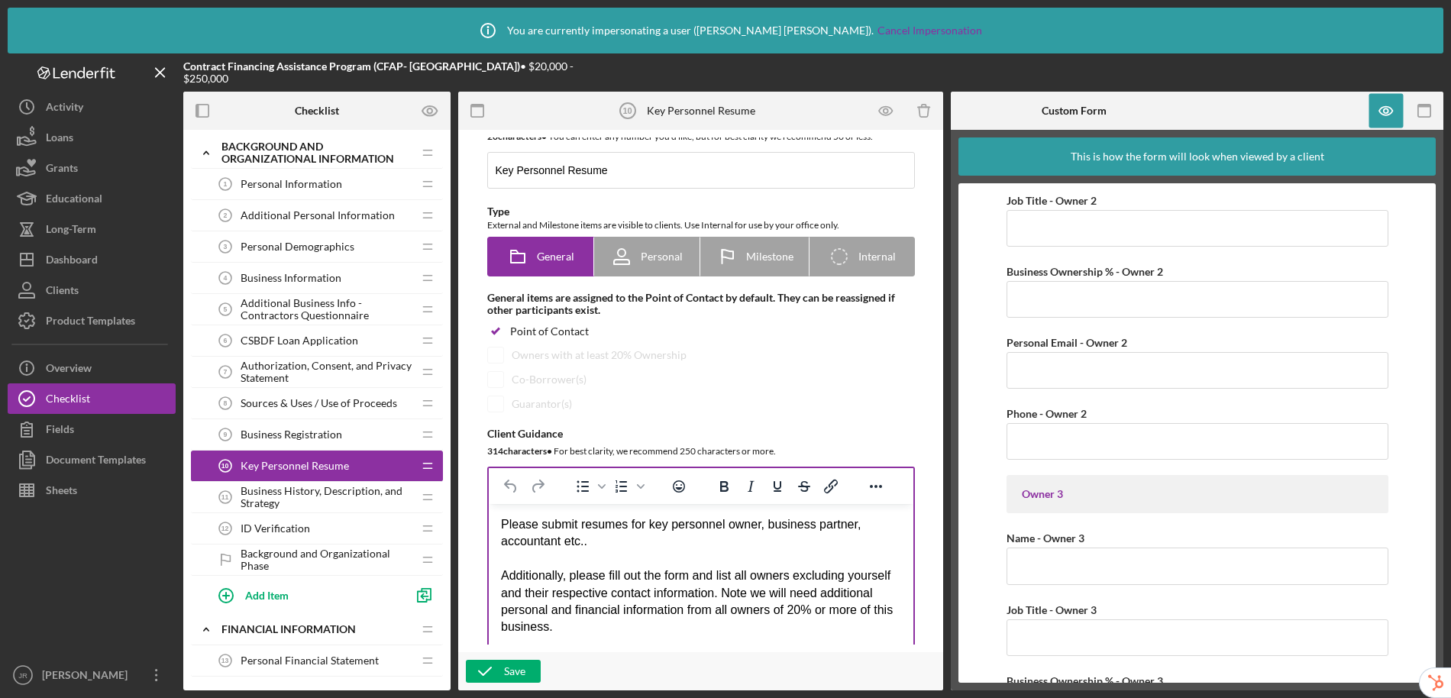
scroll to position [48, 0]
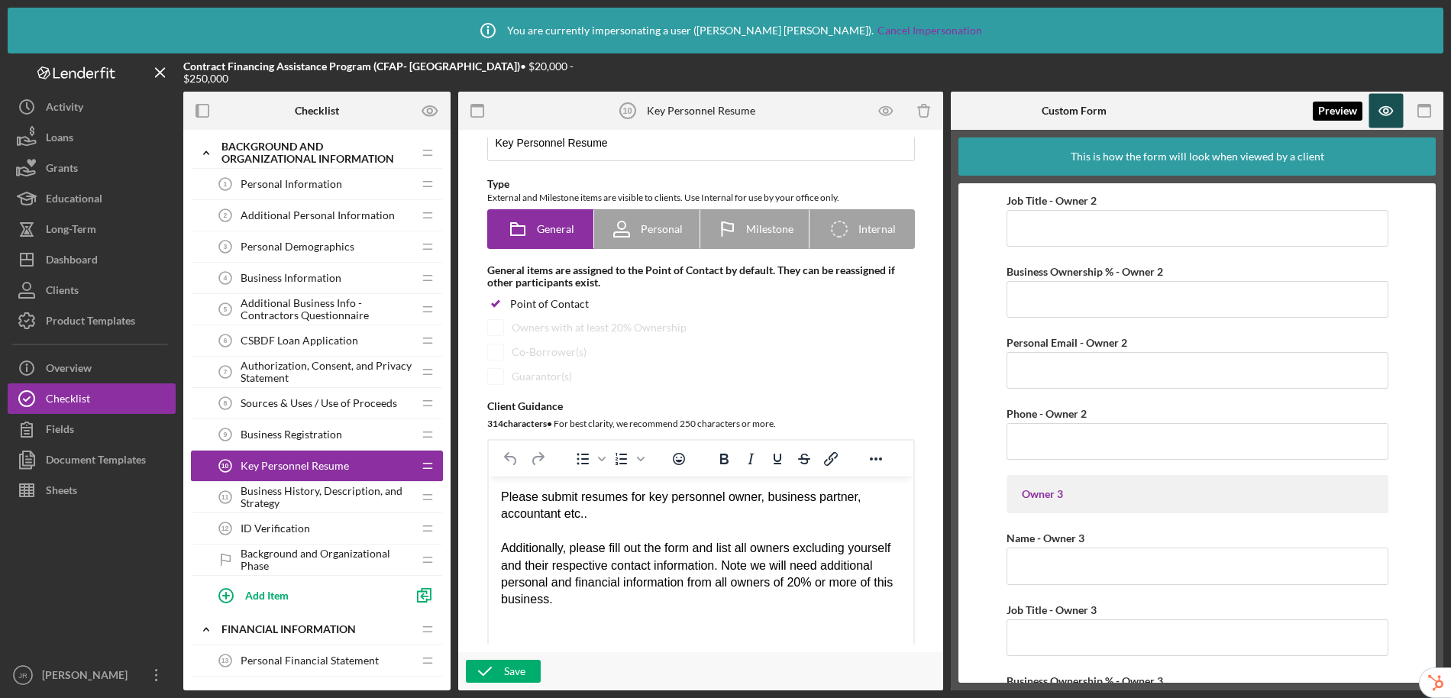
click at [1384, 110] on icon "button" at bounding box center [1386, 110] width 5 height 5
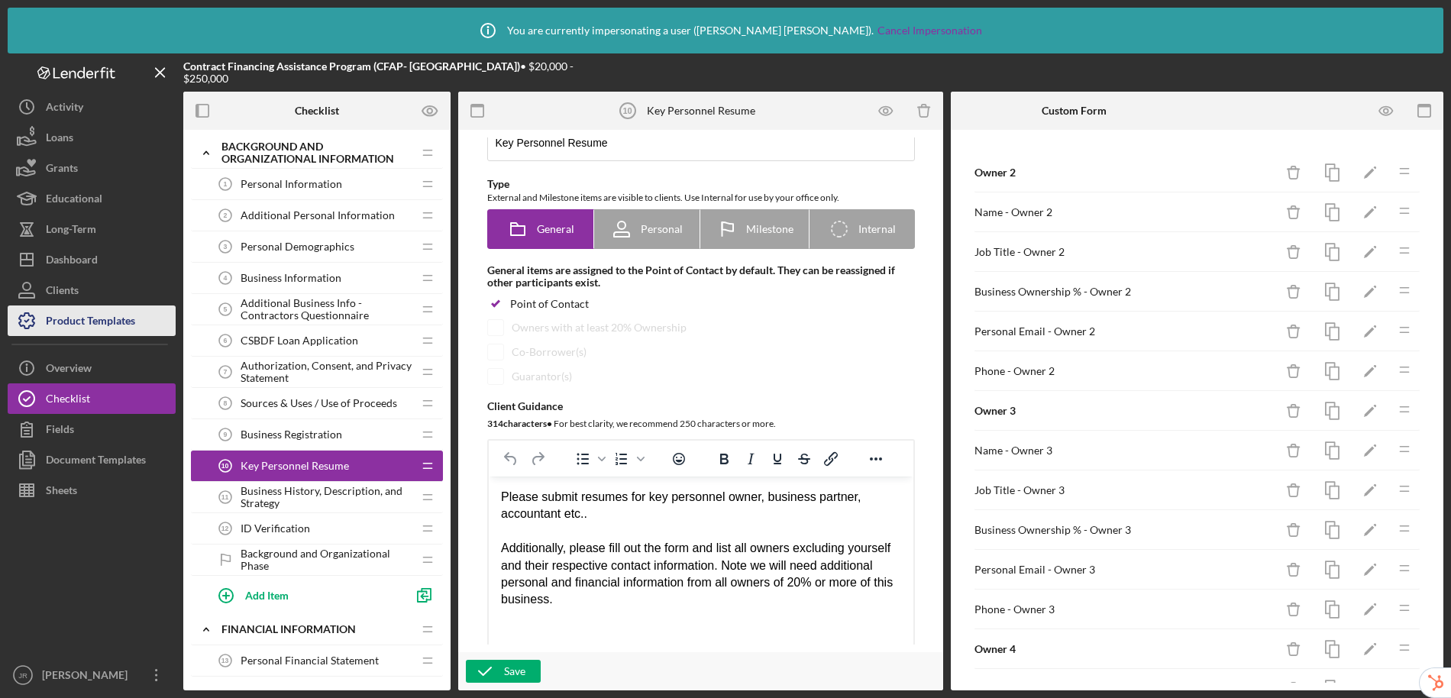
click at [120, 319] on div "Product Templates" at bounding box center [90, 322] width 89 height 34
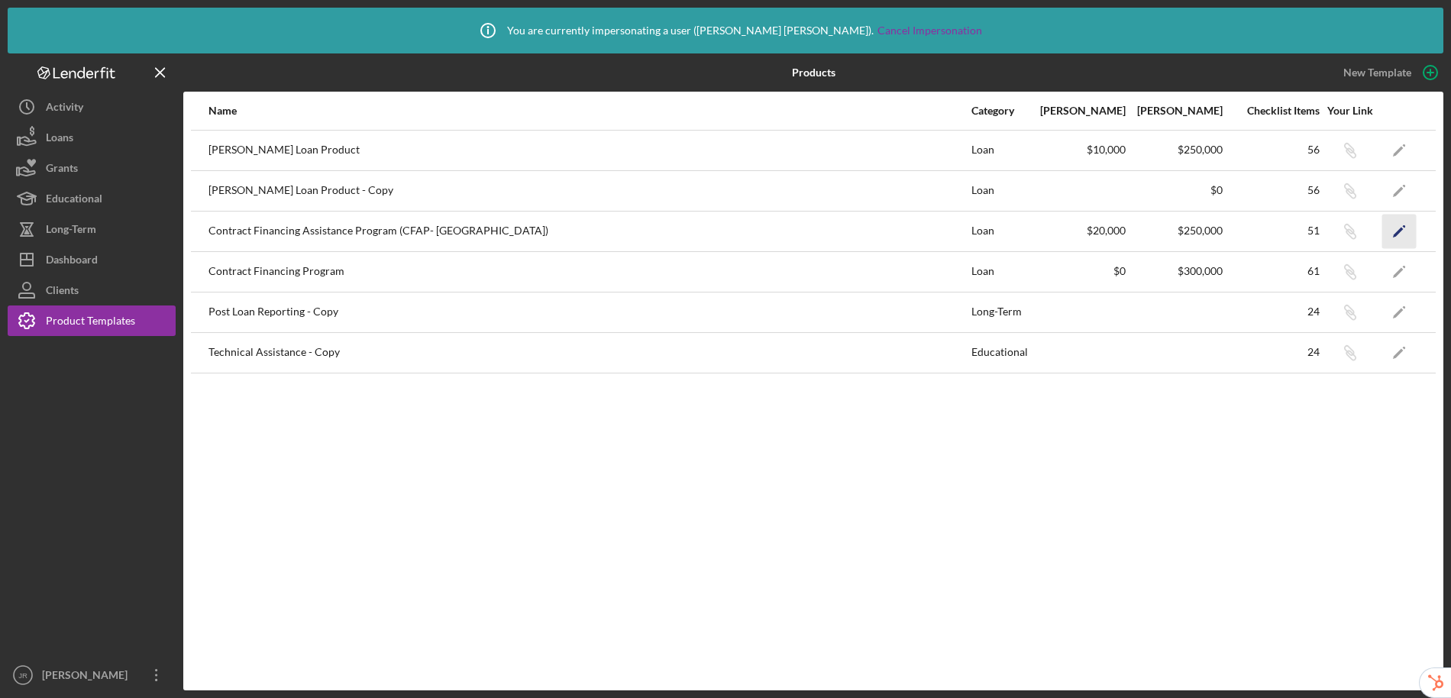
click at [1402, 236] on icon "Icon/Edit" at bounding box center [1399, 231] width 34 height 34
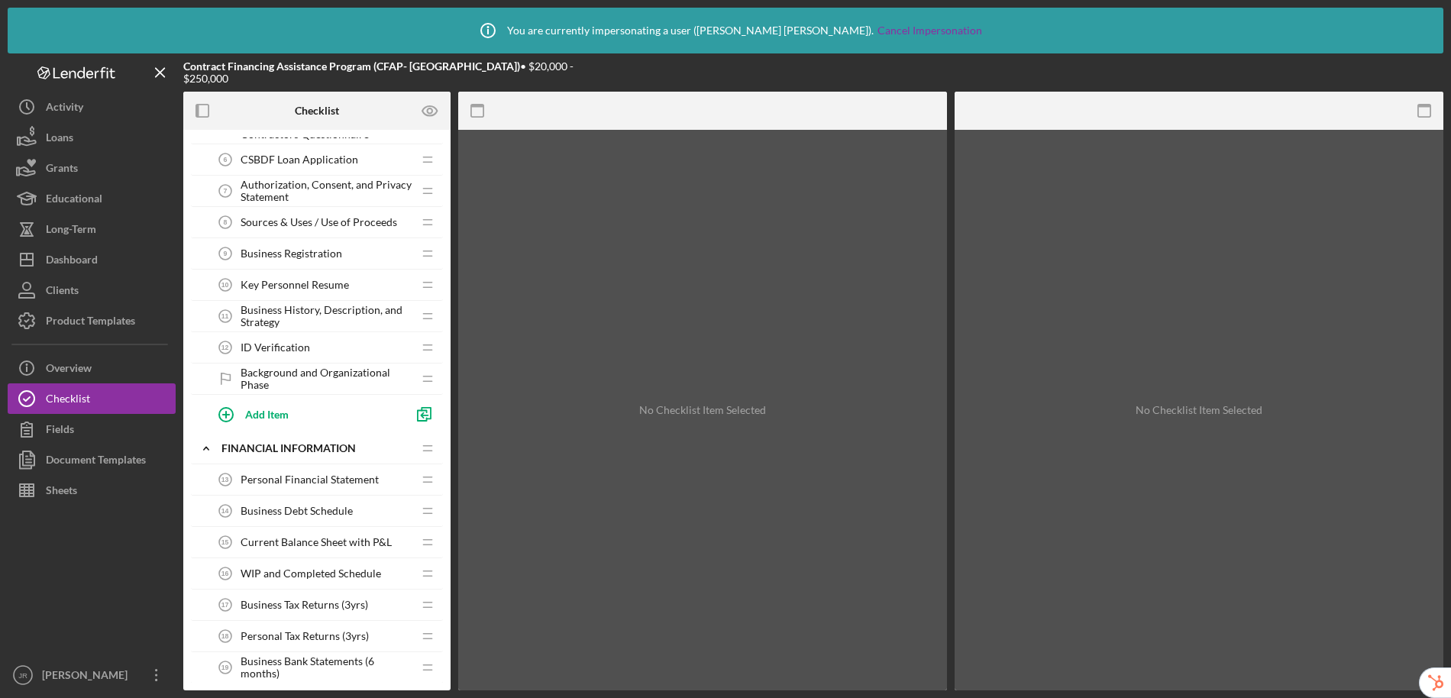
scroll to position [184, 0]
click at [92, 462] on div "Document Templates" at bounding box center [96, 461] width 100 height 34
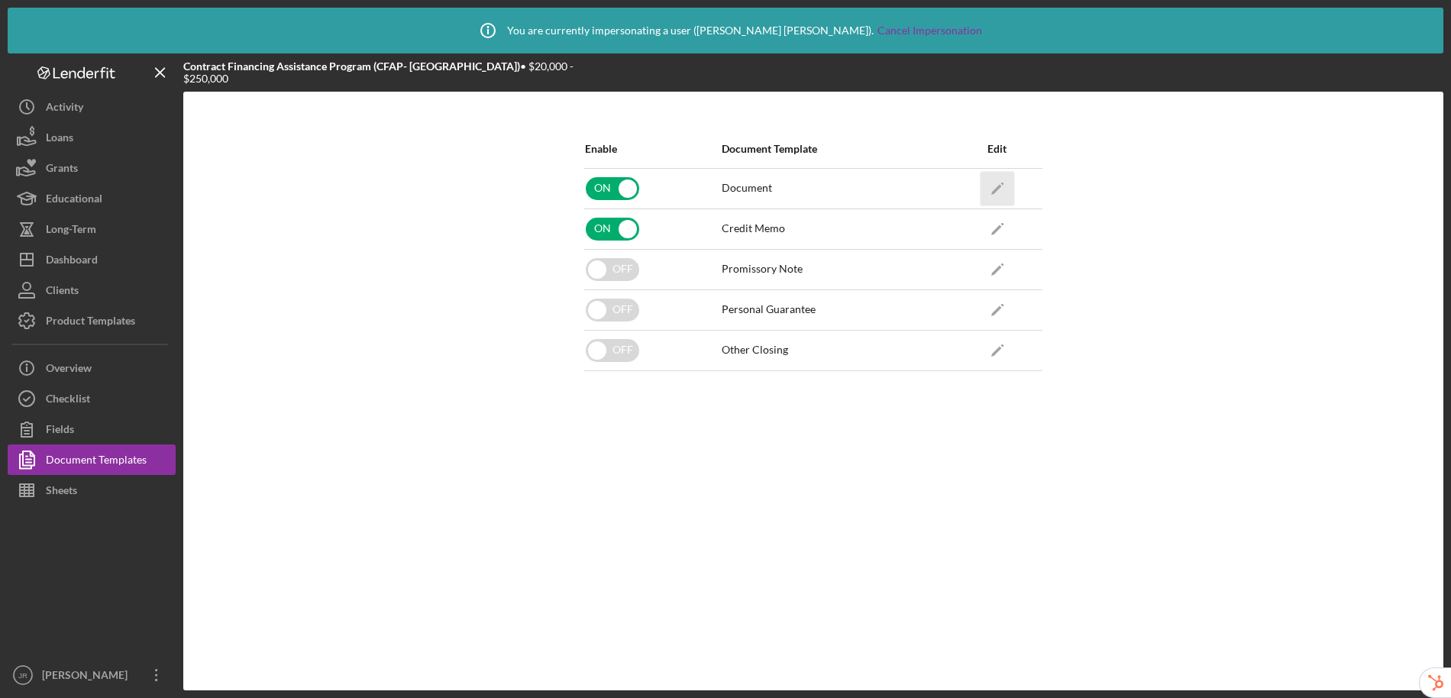
click at [998, 187] on polygon "button" at bounding box center [996, 189] width 11 height 11
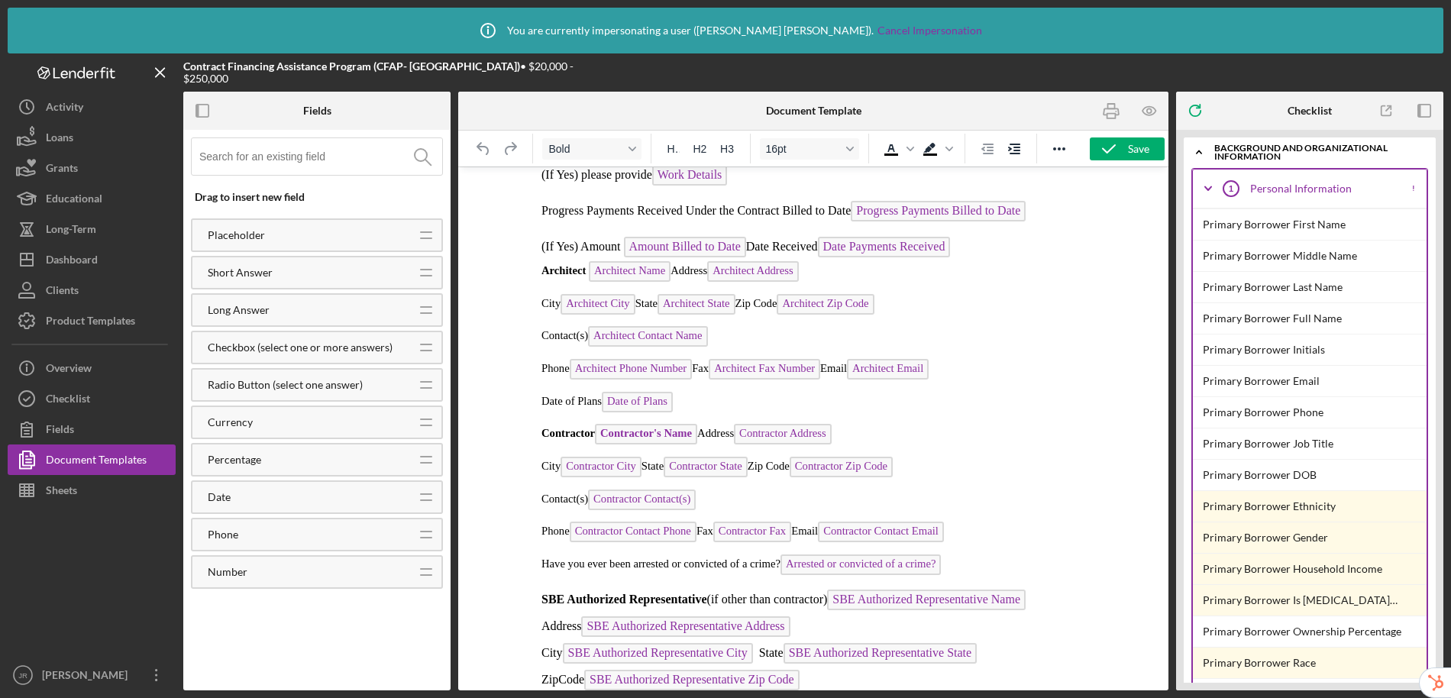
scroll to position [1536, 0]
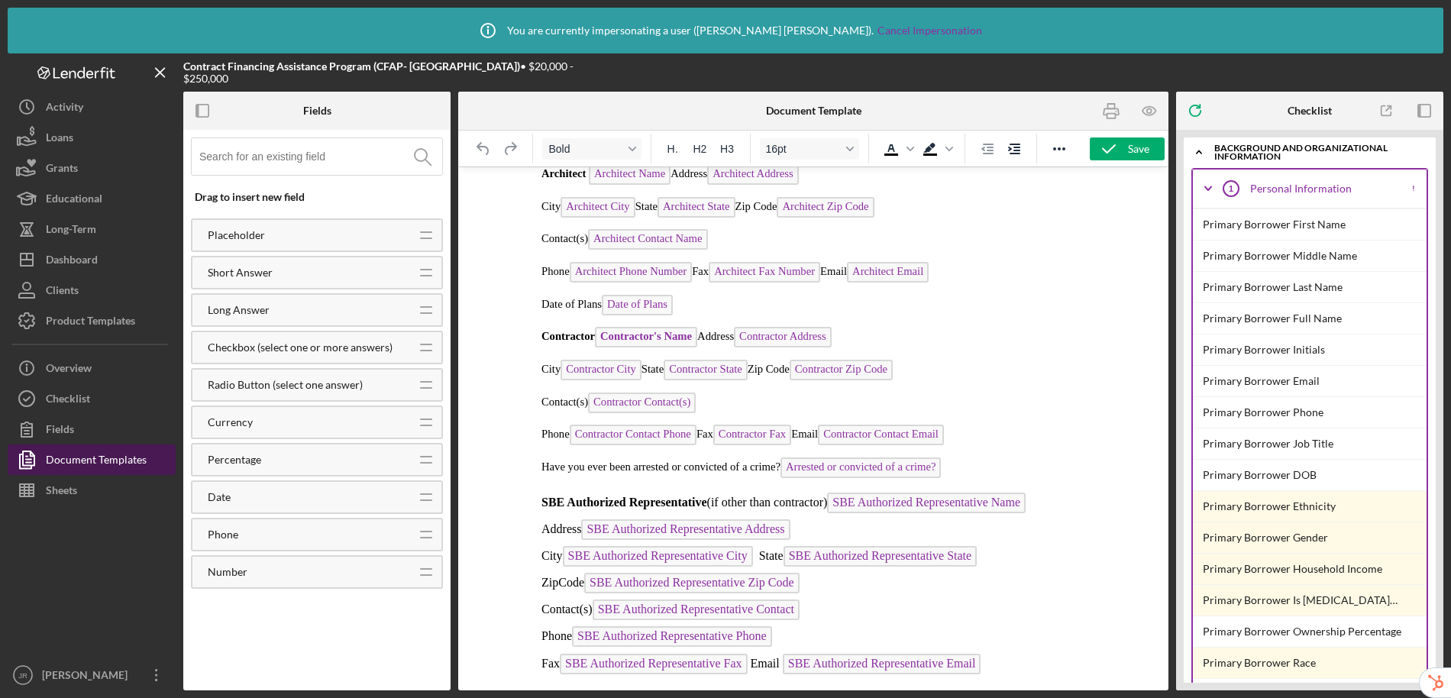
click at [110, 457] on div "Document Templates" at bounding box center [96, 461] width 101 height 34
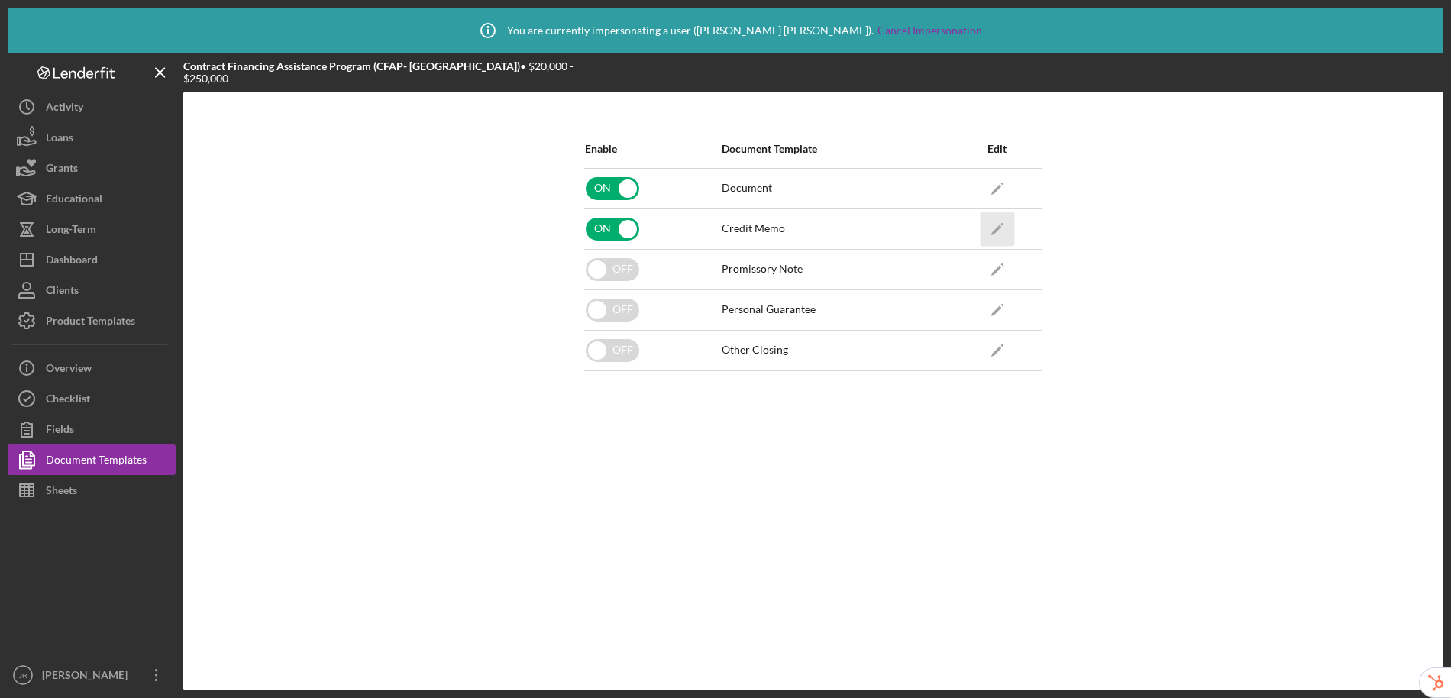
click at [996, 229] on polygon "button" at bounding box center [996, 229] width 11 height 11
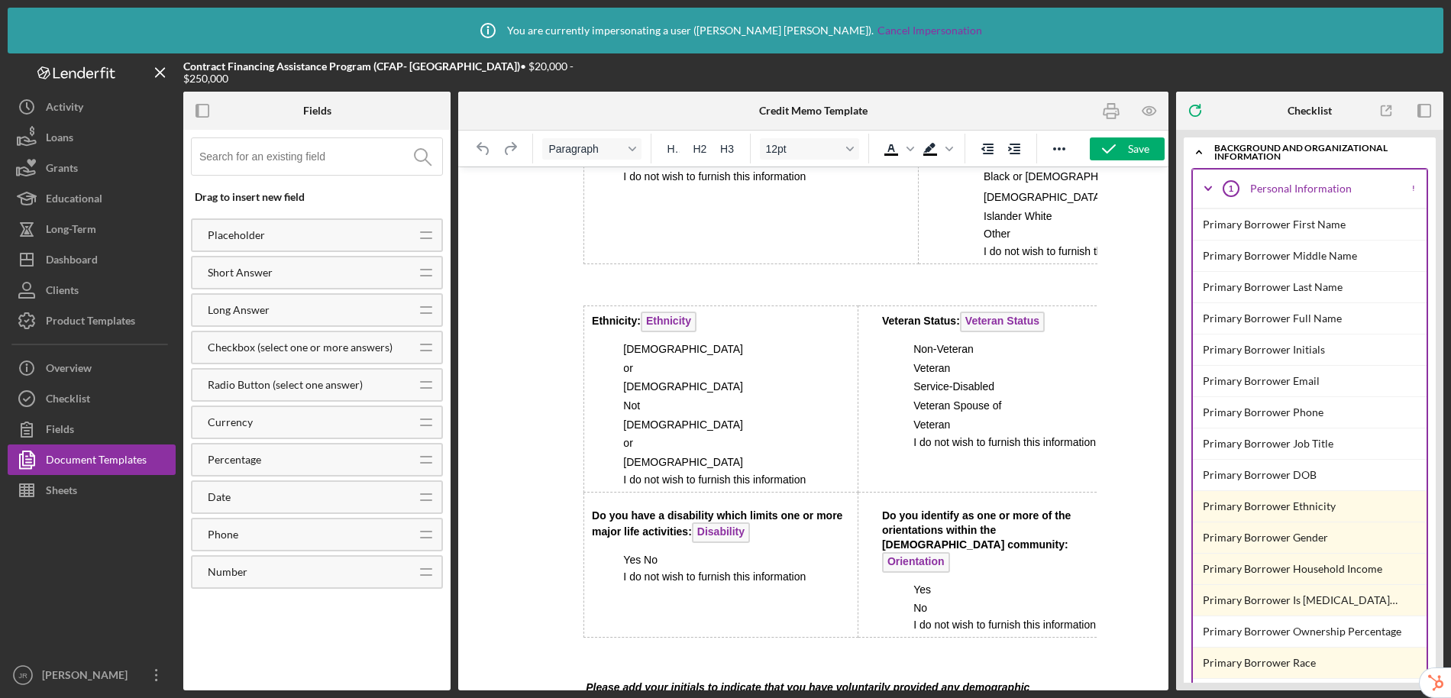
scroll to position [4054, 0]
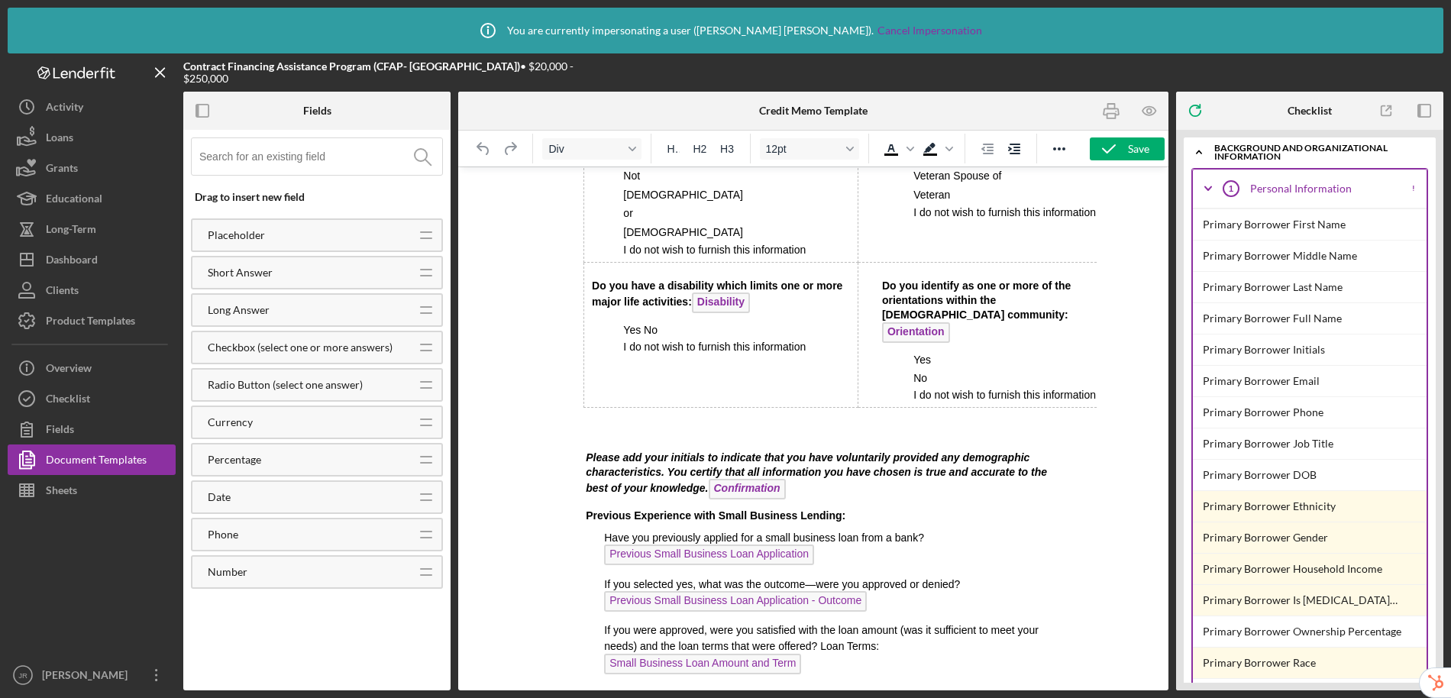
click at [754, 479] on span "Confirmation" at bounding box center [747, 489] width 77 height 21
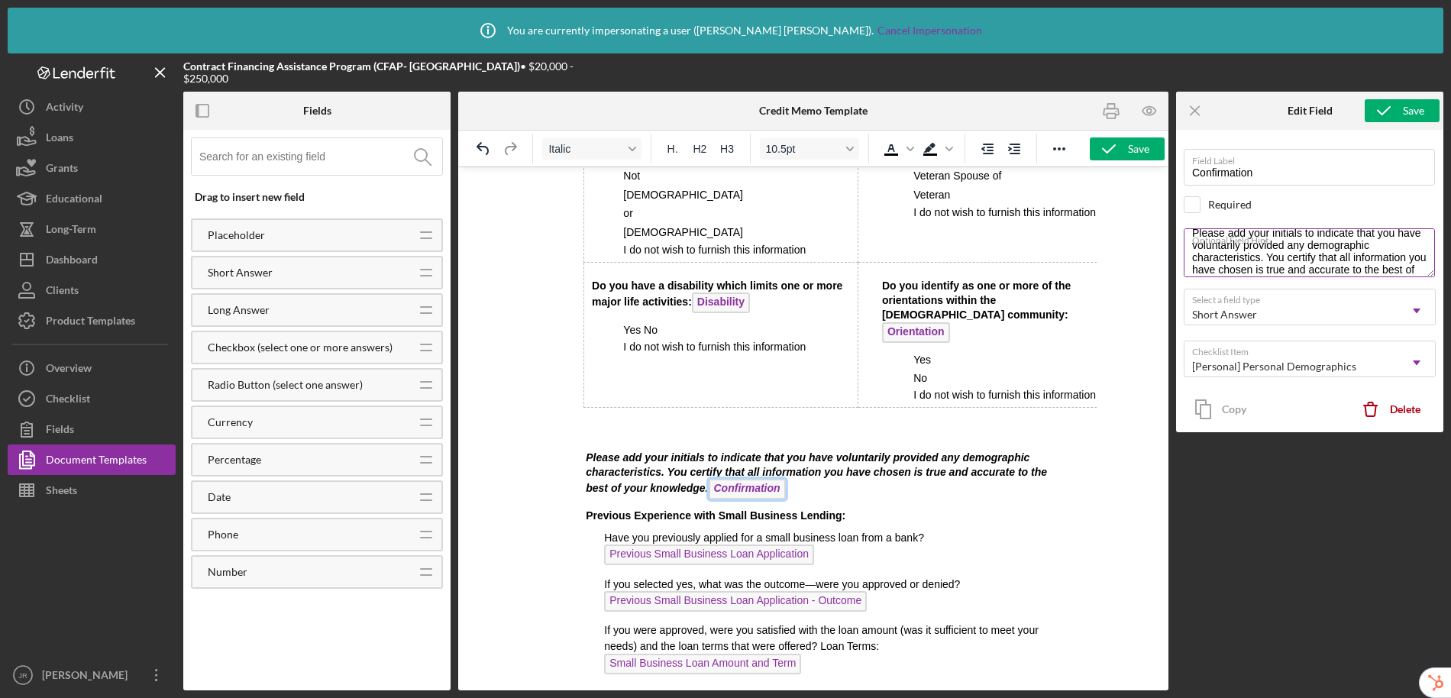
scroll to position [22, 0]
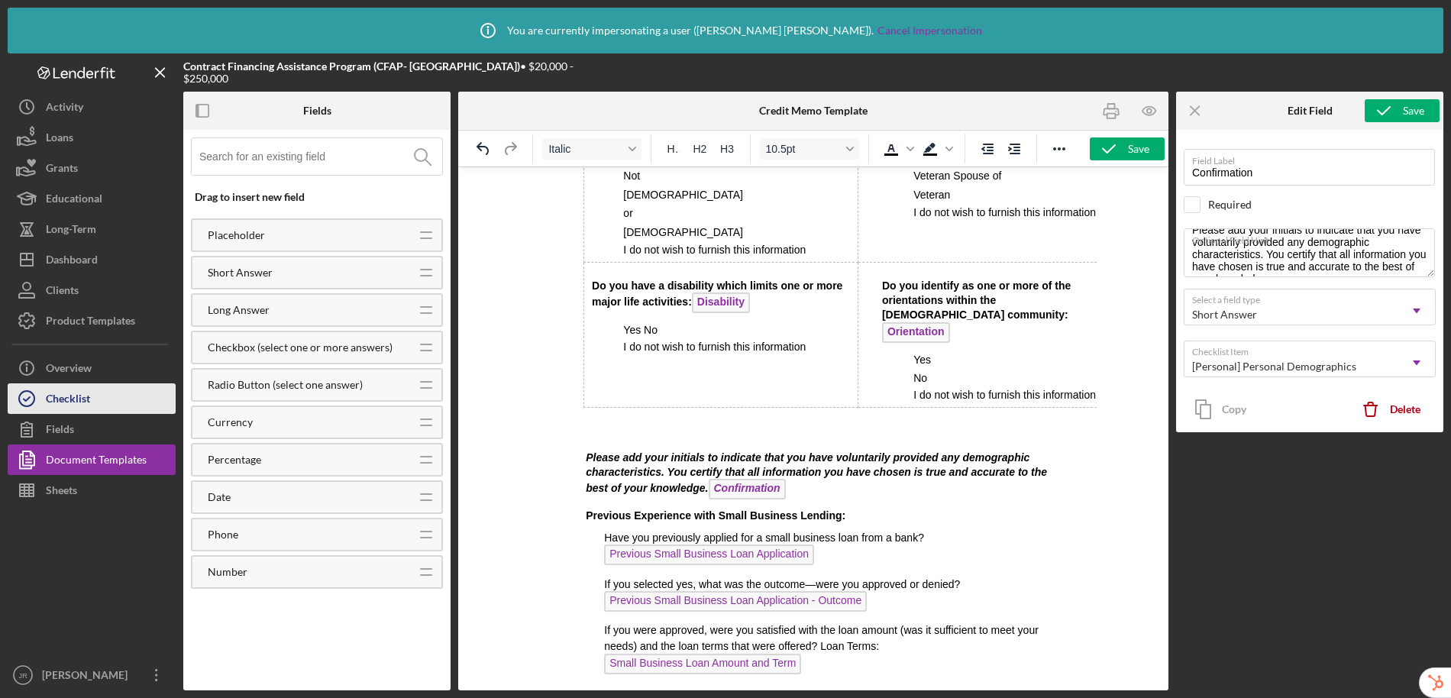
click at [61, 392] on div "Checklist" at bounding box center [68, 400] width 44 height 34
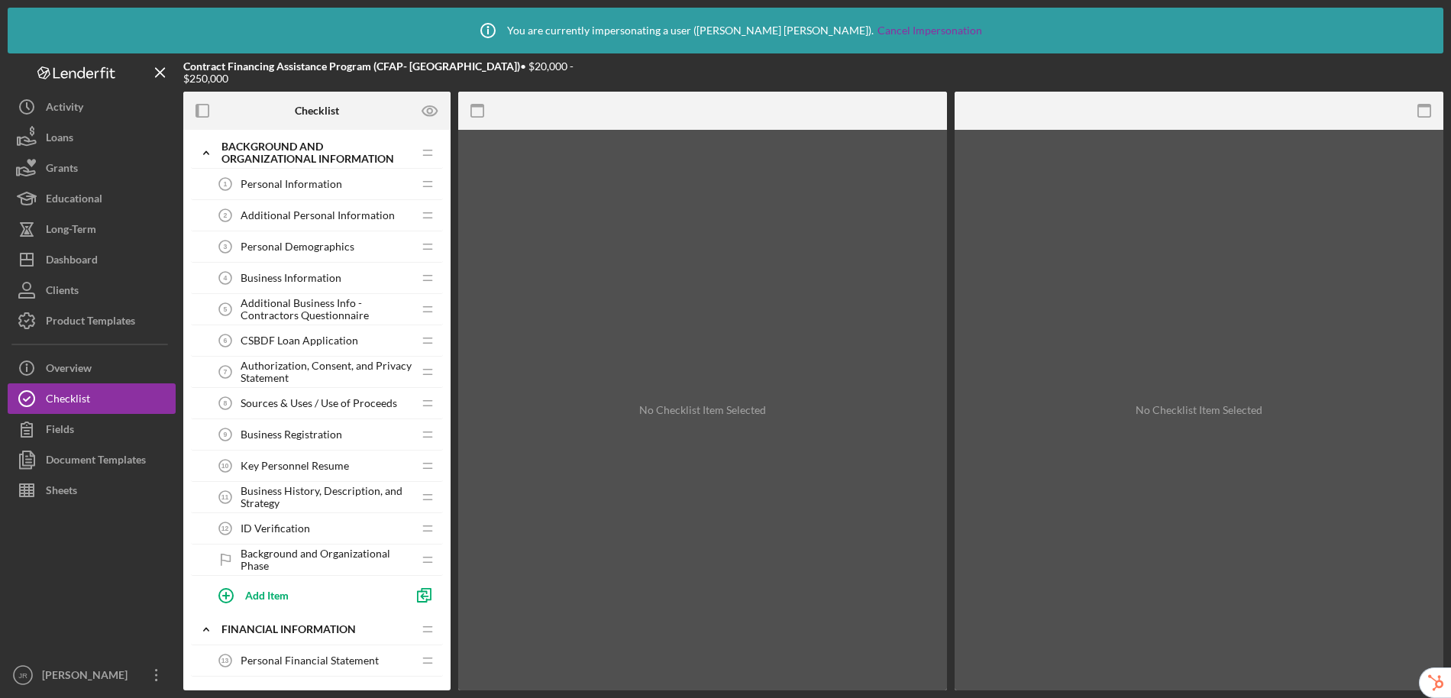
click at [302, 341] on span "CSBDF Loan Application" at bounding box center [300, 340] width 118 height 12
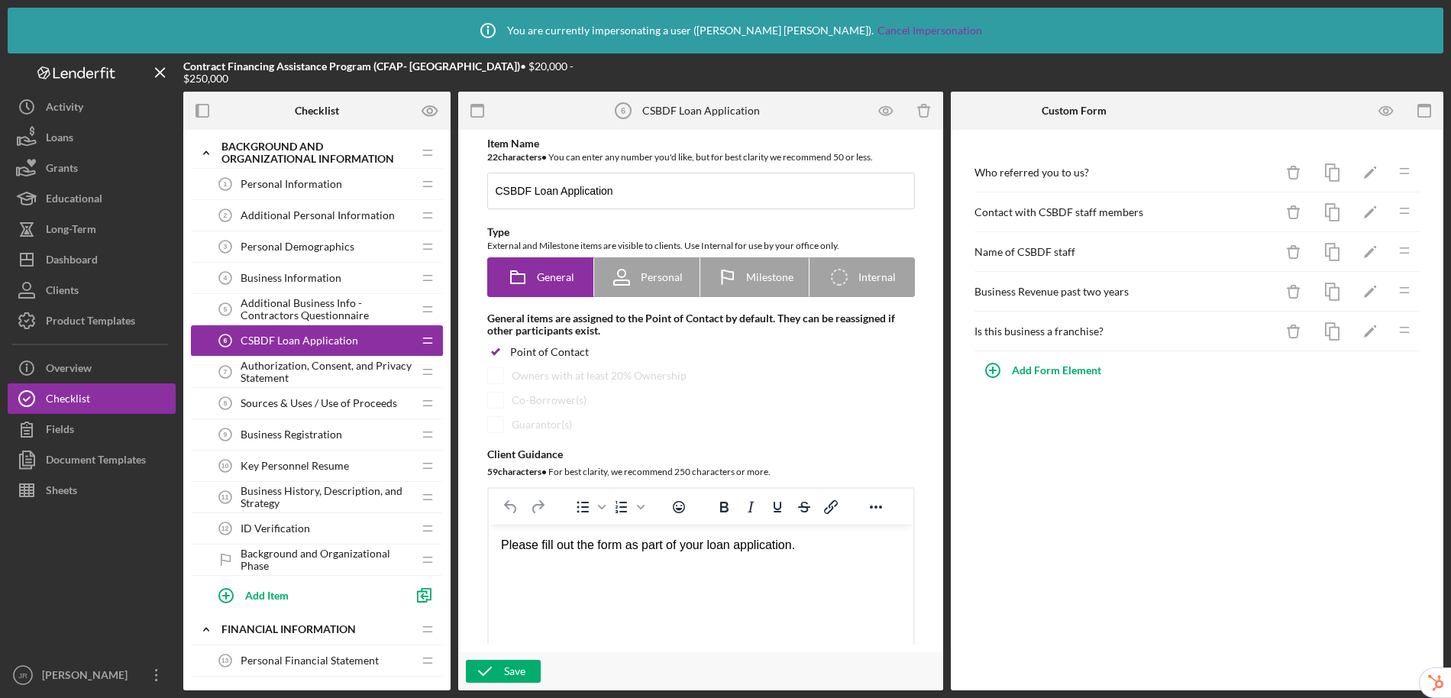
click at [266, 250] on span "Personal Demographics" at bounding box center [298, 247] width 114 height 12
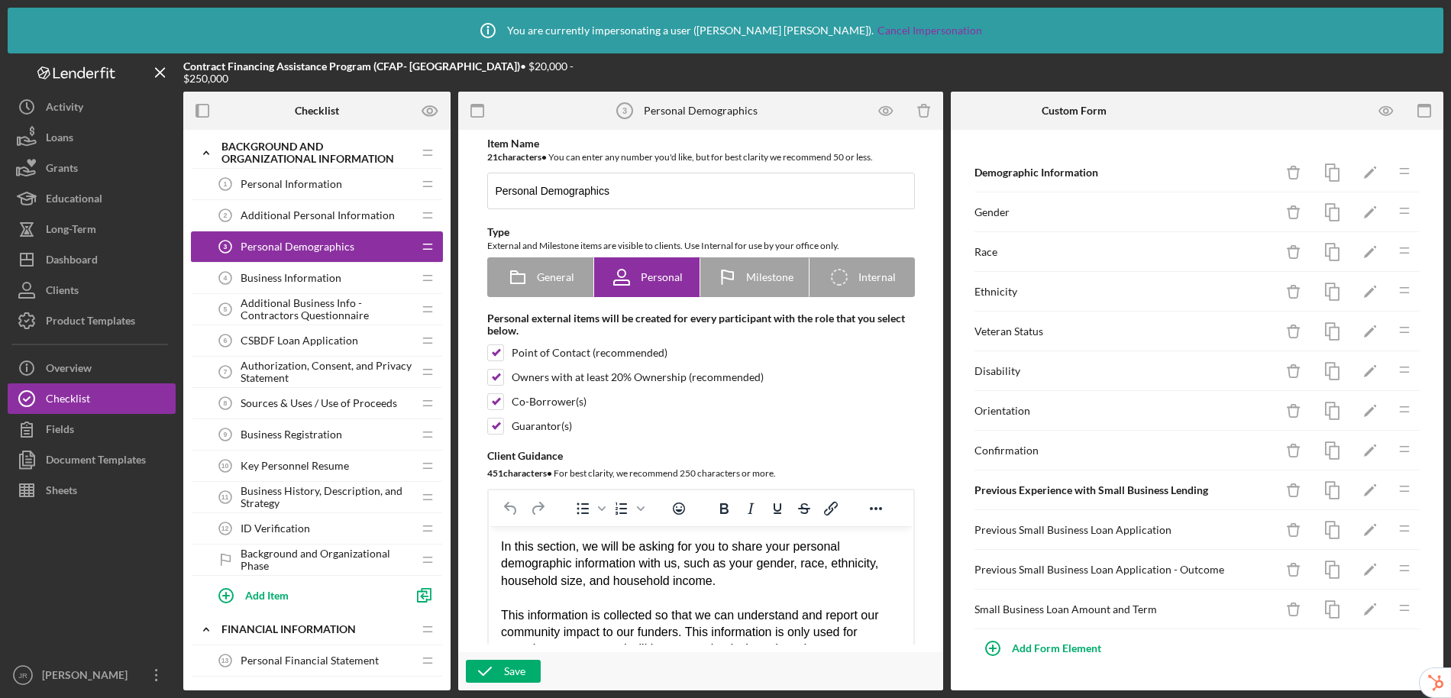
click at [286, 215] on span "Additional Personal Information" at bounding box center [318, 215] width 154 height 12
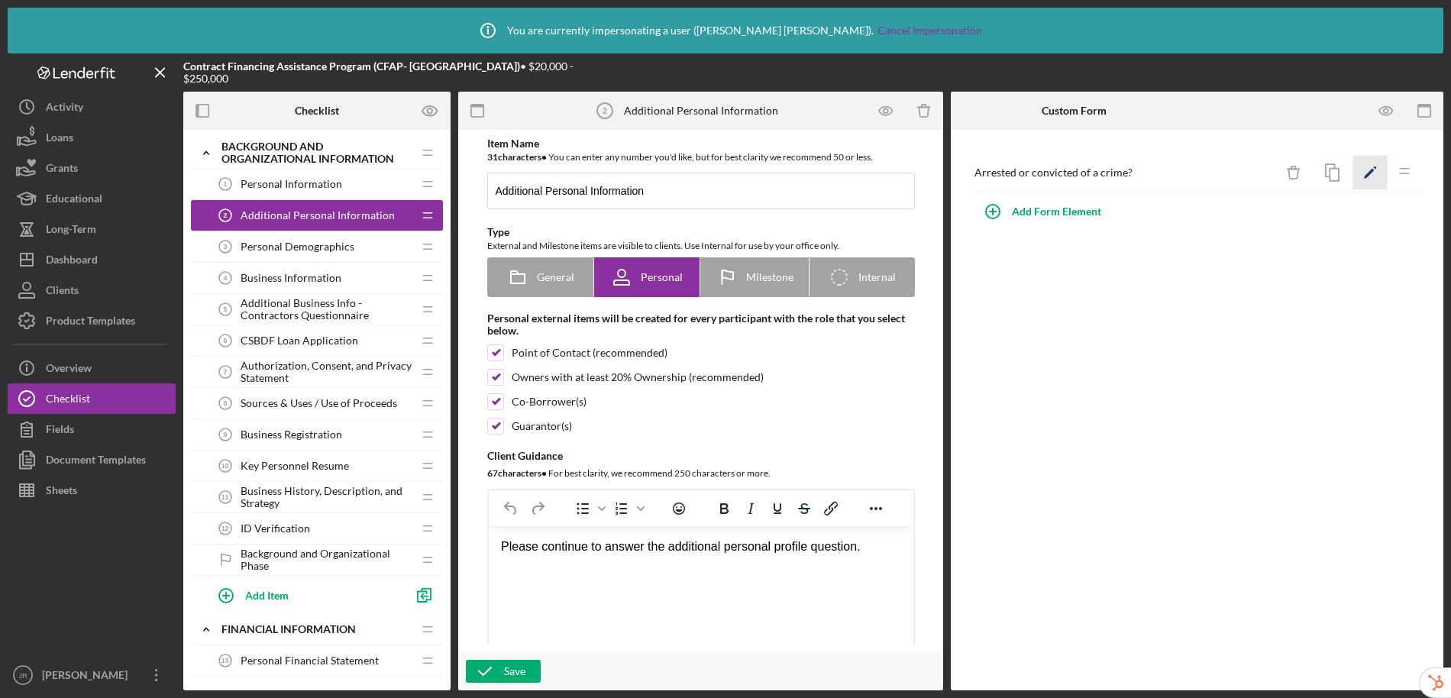
click at [1369, 166] on icon "Icon/Edit" at bounding box center [1370, 173] width 34 height 34
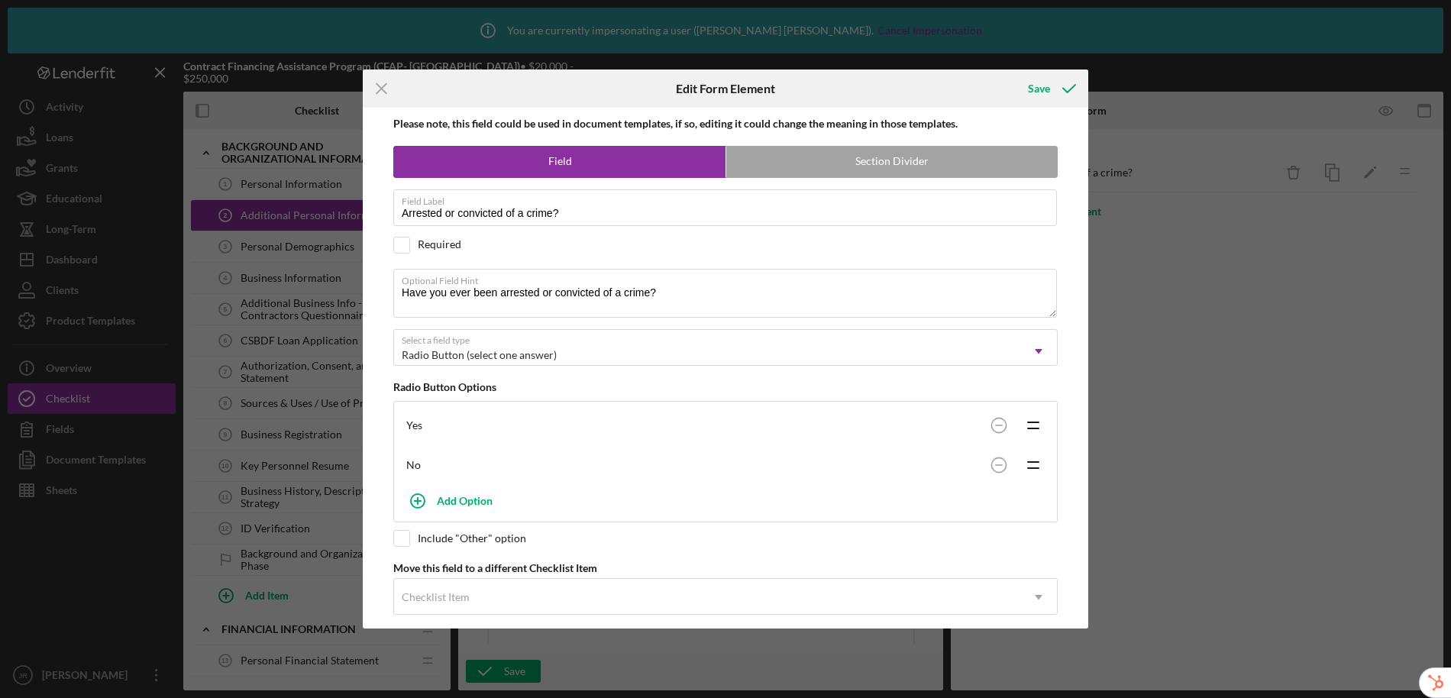
scroll to position [31, 0]
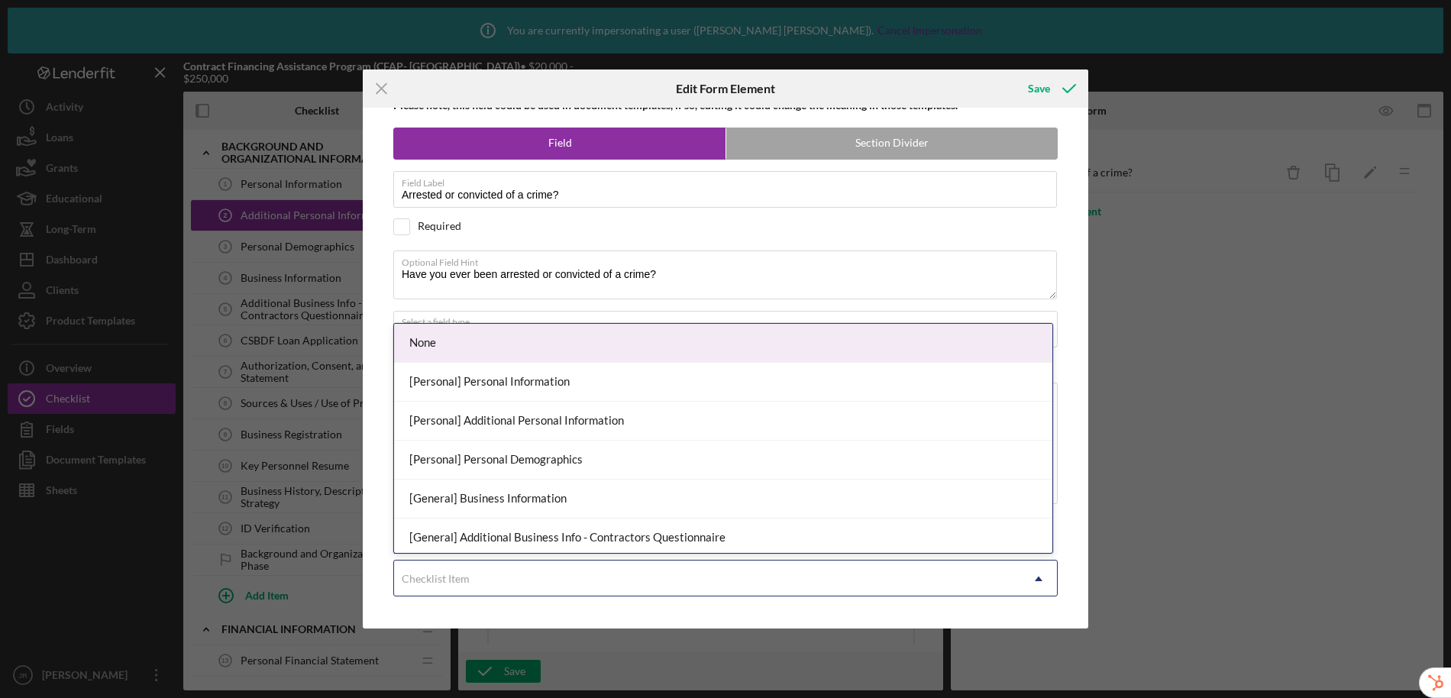
click at [457, 583] on div "Checklist Item" at bounding box center [436, 579] width 68 height 12
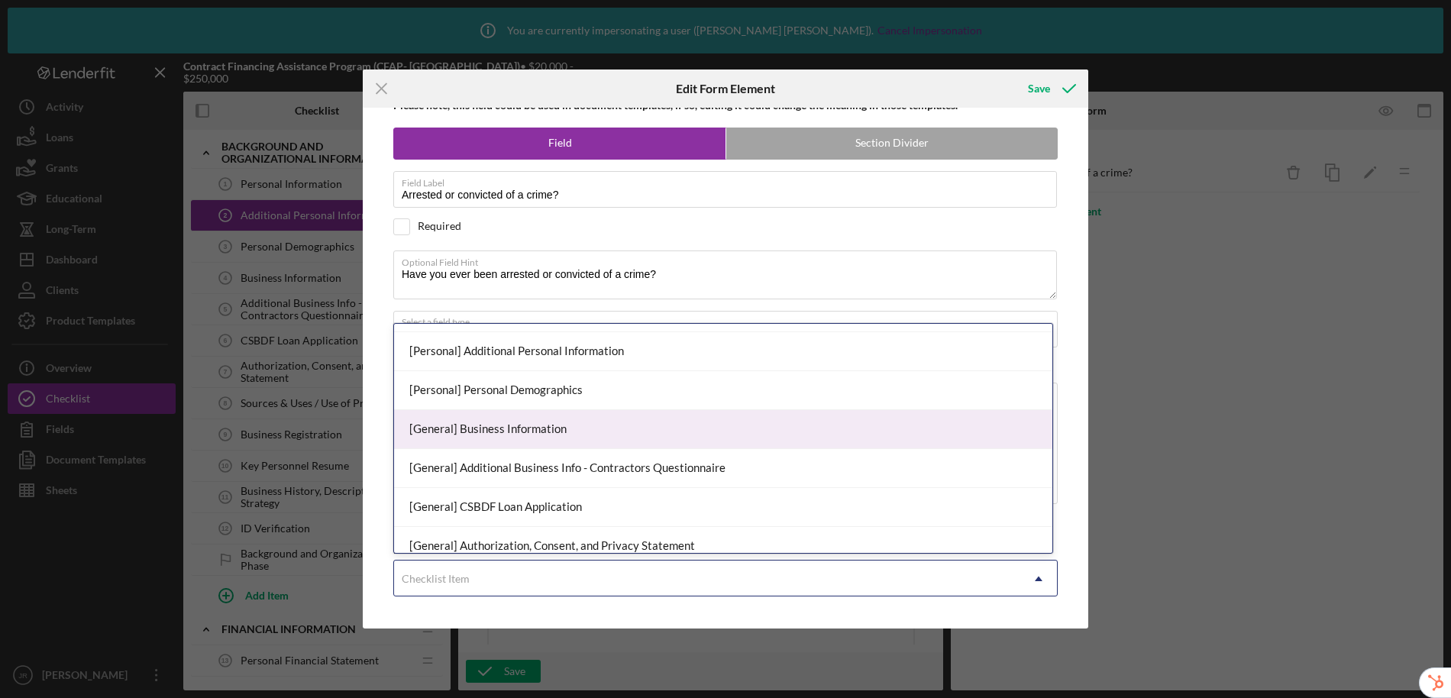
scroll to position [73, 0]
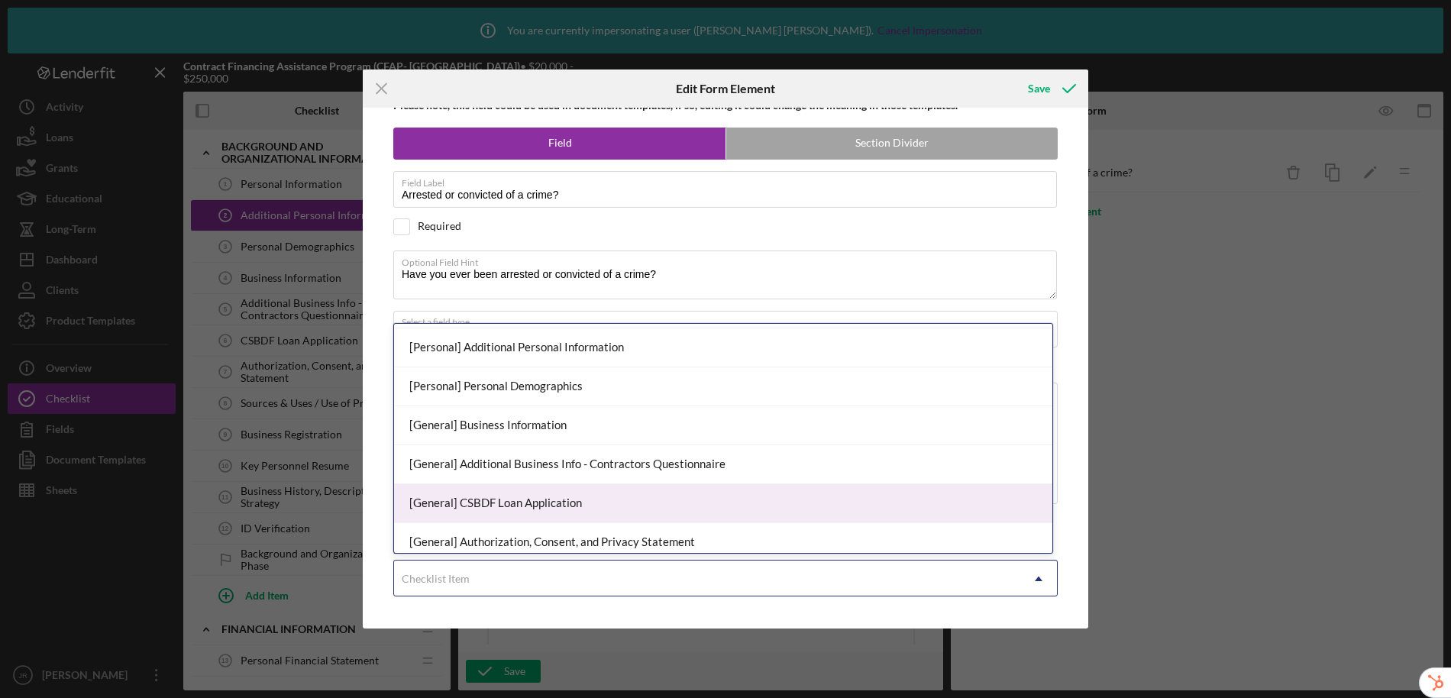
click at [458, 509] on div "[General] CSBDF Loan Application" at bounding box center [723, 503] width 658 height 39
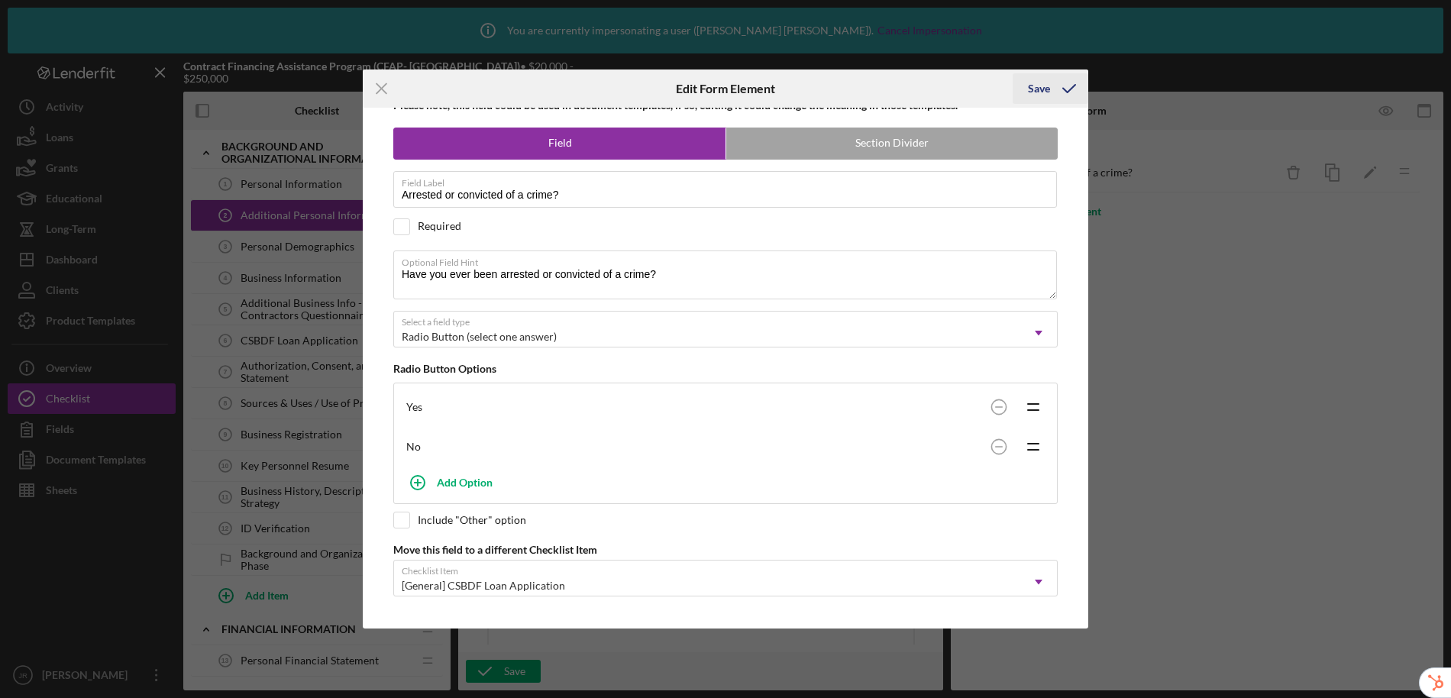
click at [1035, 88] on div "Save" at bounding box center [1039, 88] width 22 height 31
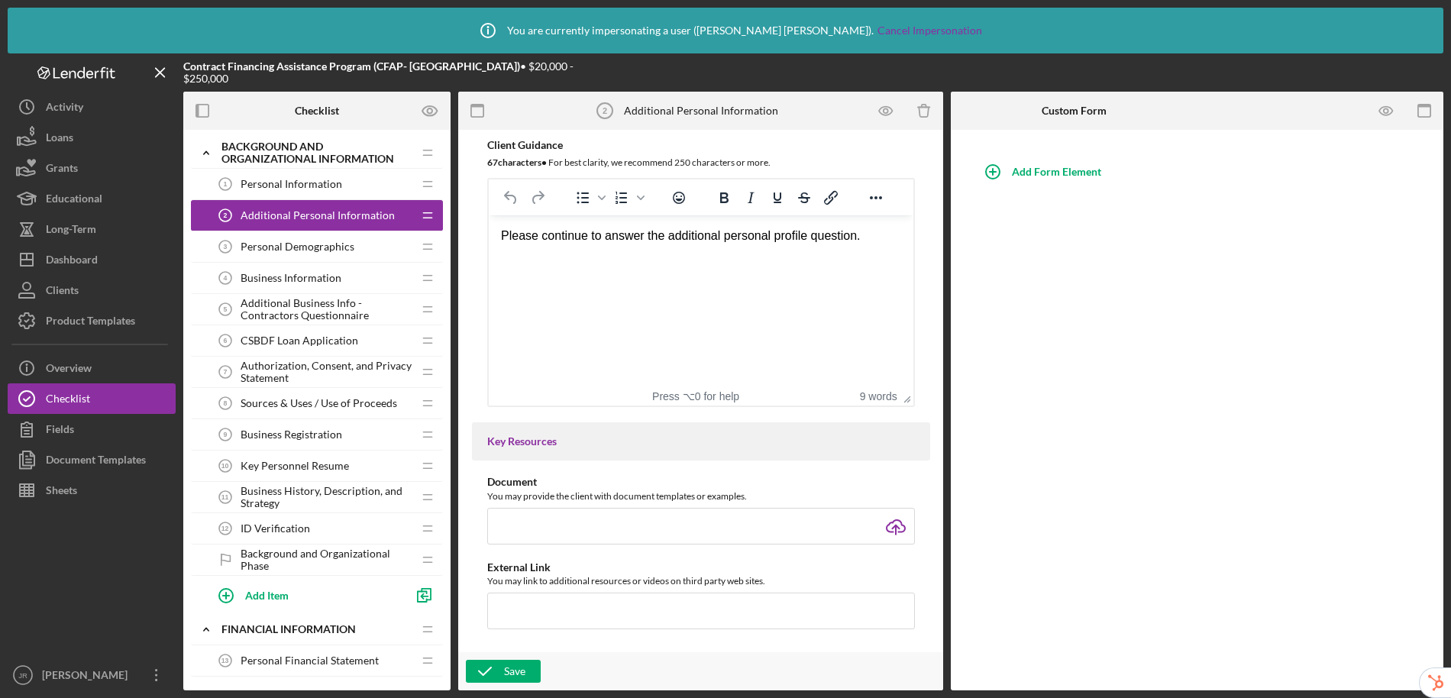
scroll to position [0, 0]
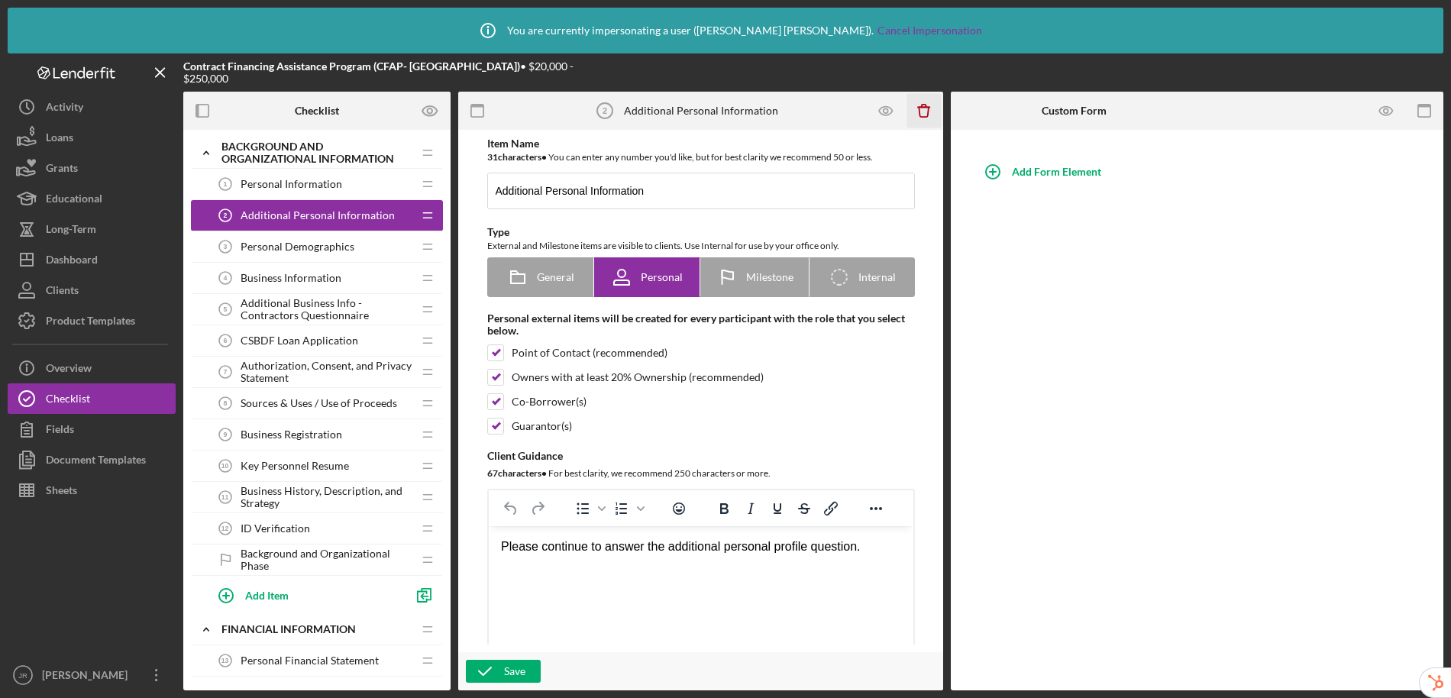
click at [924, 112] on icon "Icon/Delete" at bounding box center [924, 111] width 34 height 34
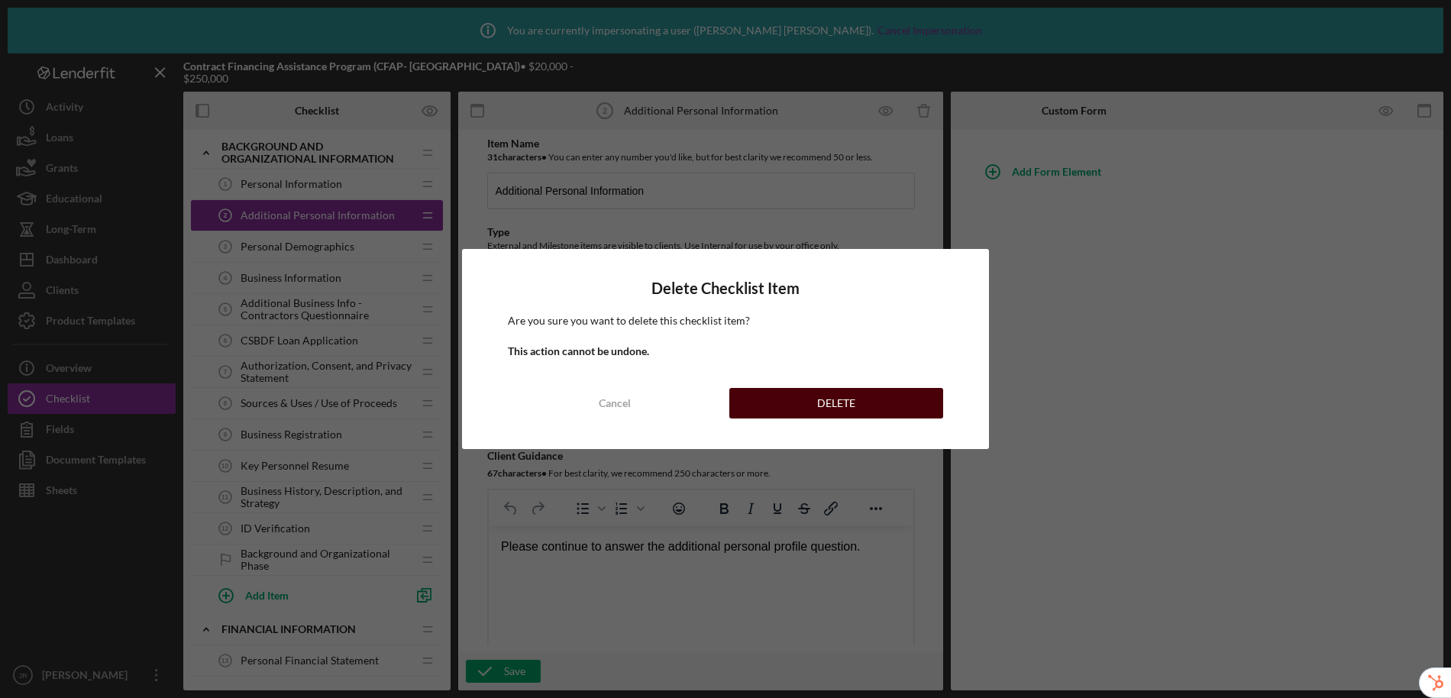
click at [862, 405] on button "DELETE" at bounding box center [836, 403] width 214 height 31
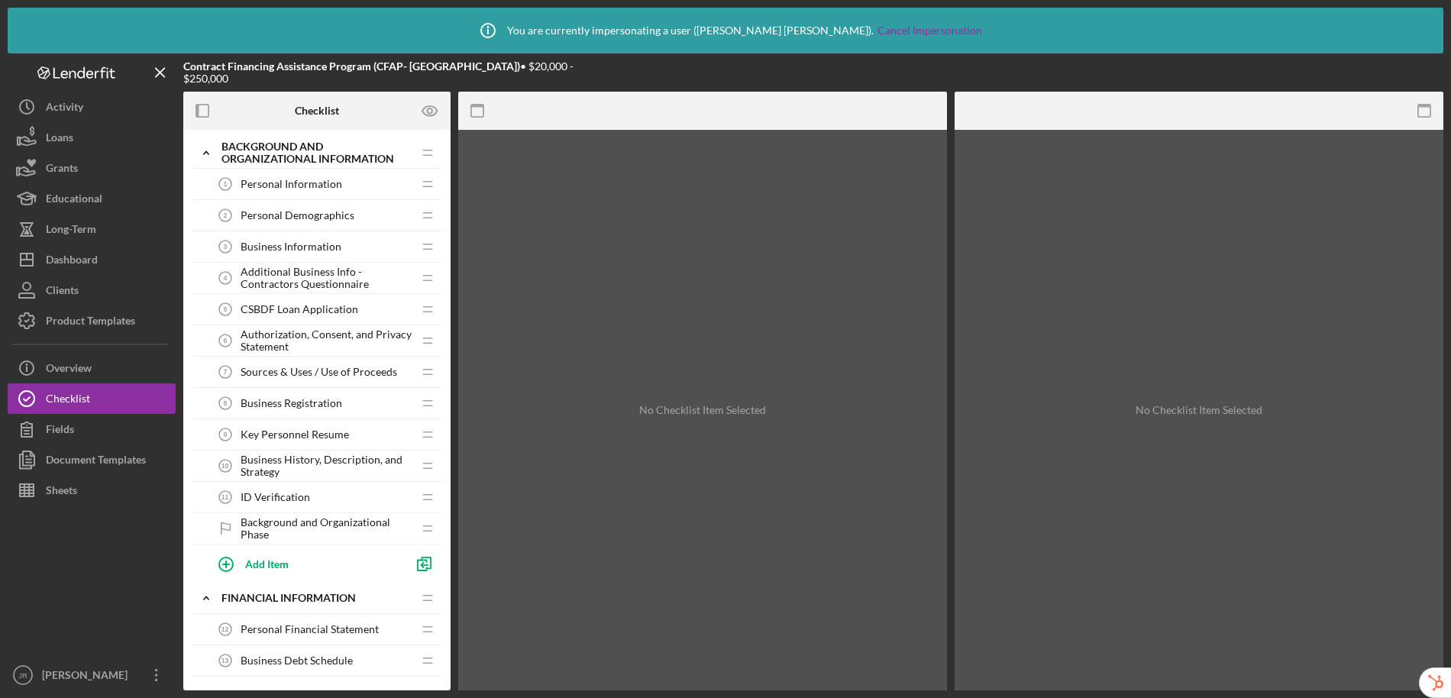
click at [254, 306] on span "CSBDF Loan Application" at bounding box center [300, 309] width 118 height 12
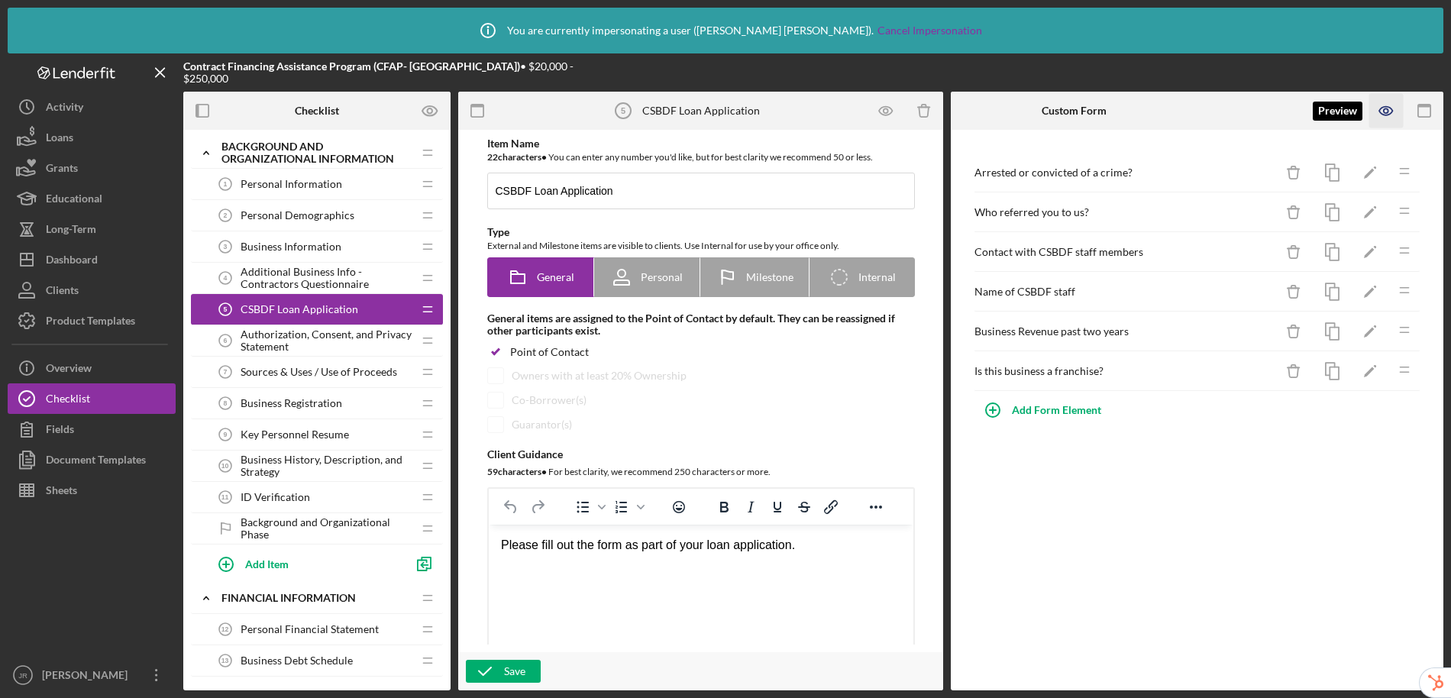
click at [1381, 111] on icon "button" at bounding box center [1386, 111] width 34 height 34
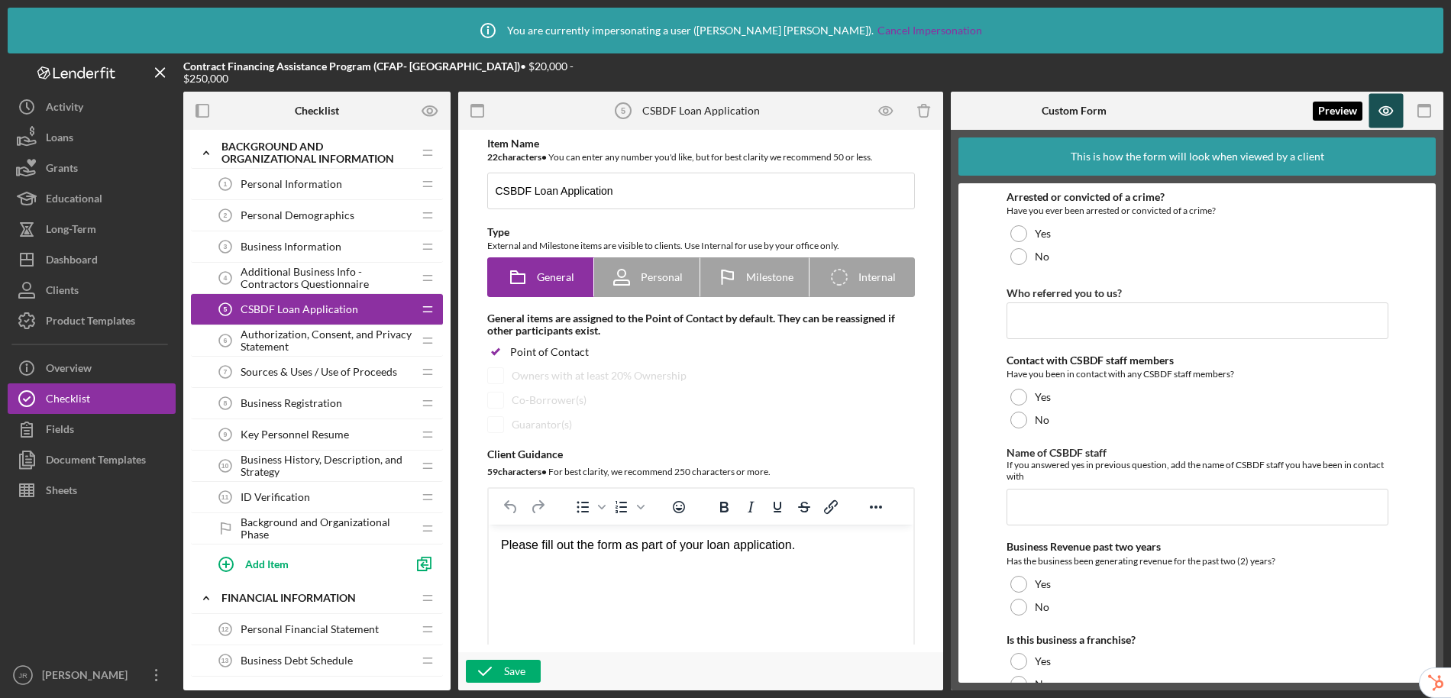
click at [1387, 108] on icon "button" at bounding box center [1386, 110] width 5 height 5
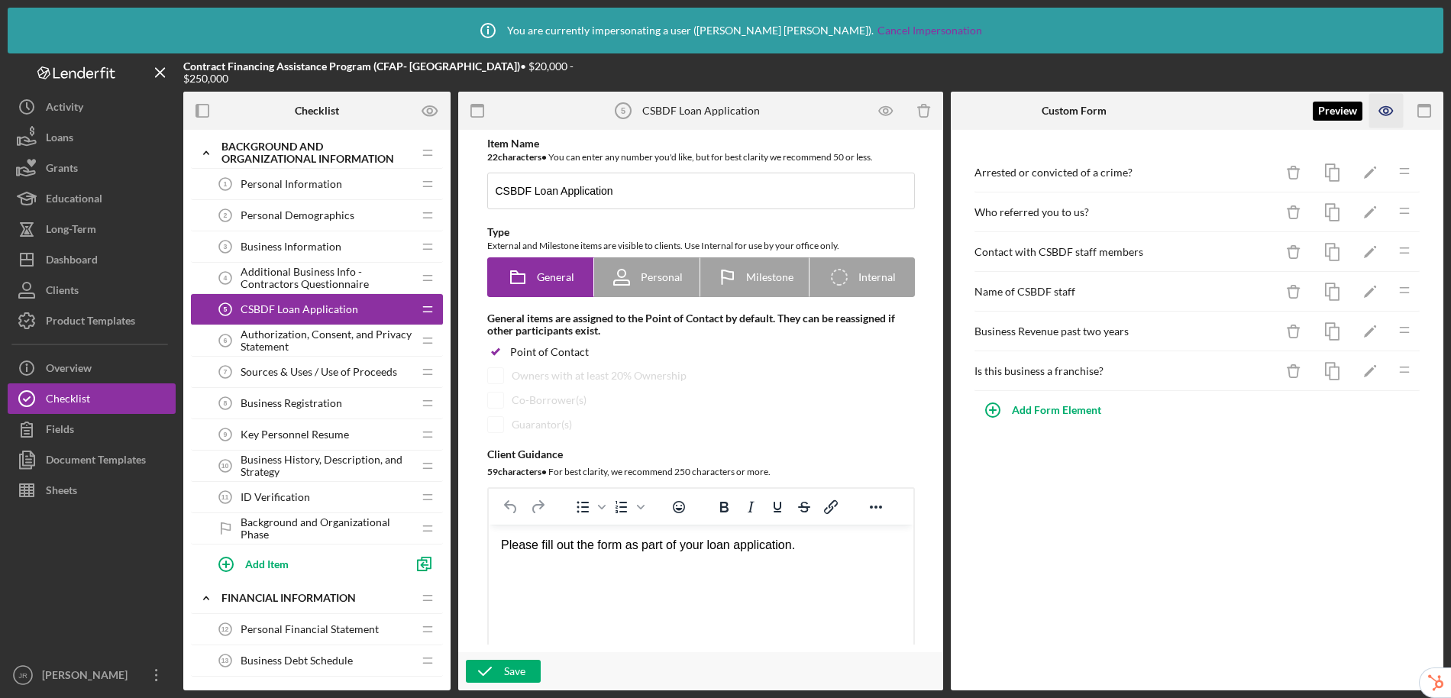
click at [1395, 117] on icon "button" at bounding box center [1386, 111] width 34 height 34
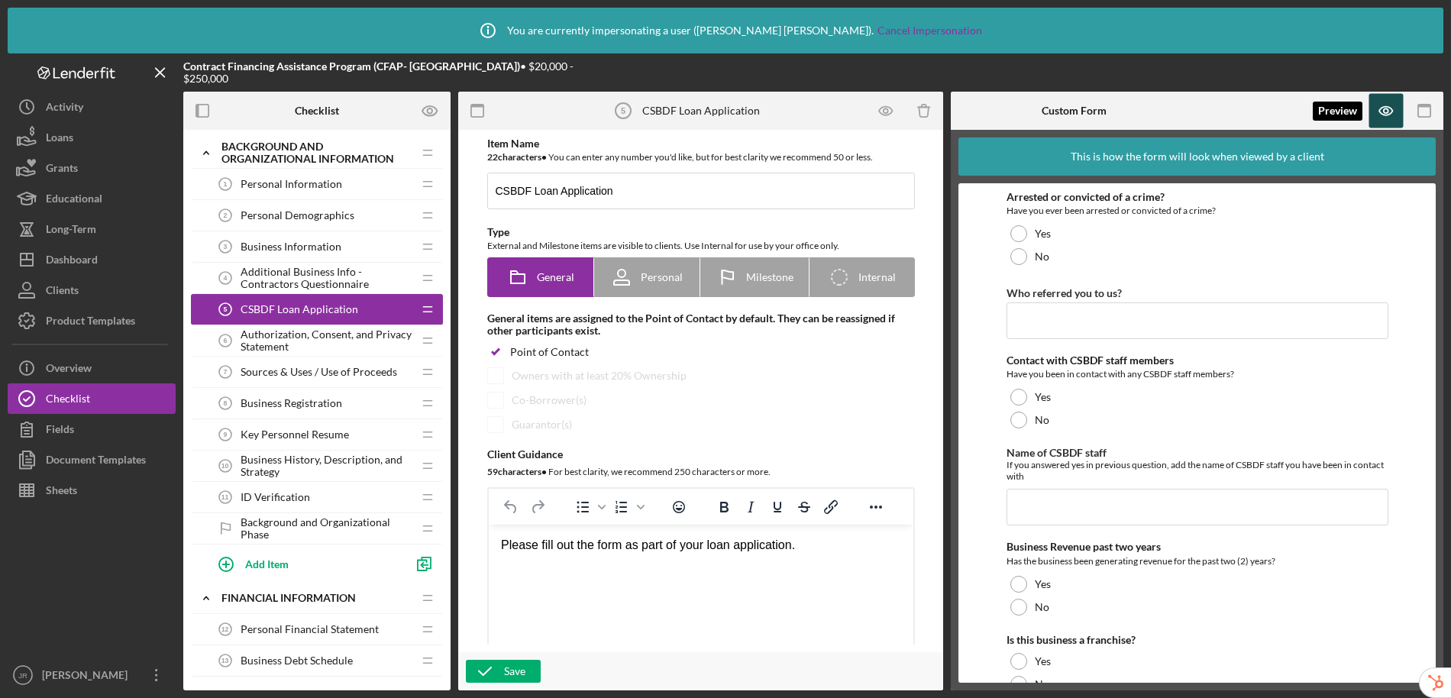
click at [1388, 111] on icon "button" at bounding box center [1386, 110] width 5 height 5
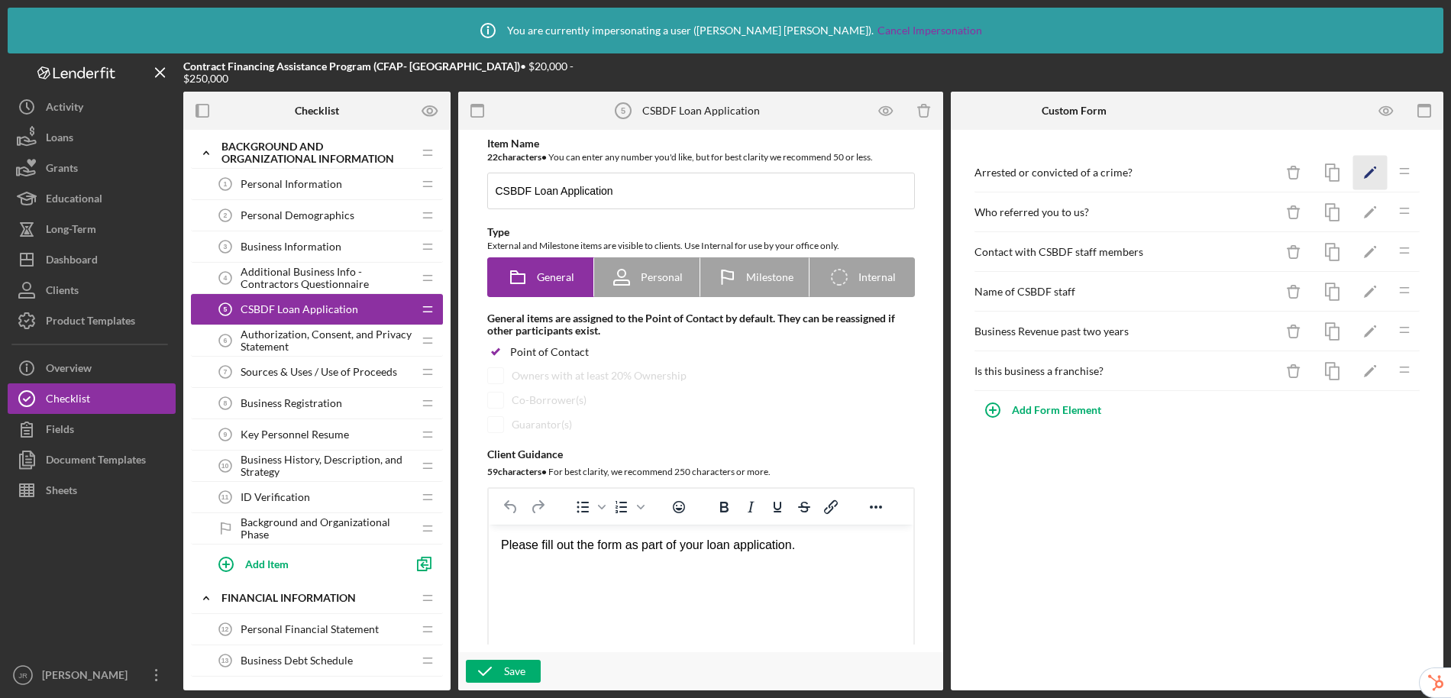
click at [1369, 172] on polygon "button" at bounding box center [1369, 174] width 11 height 11
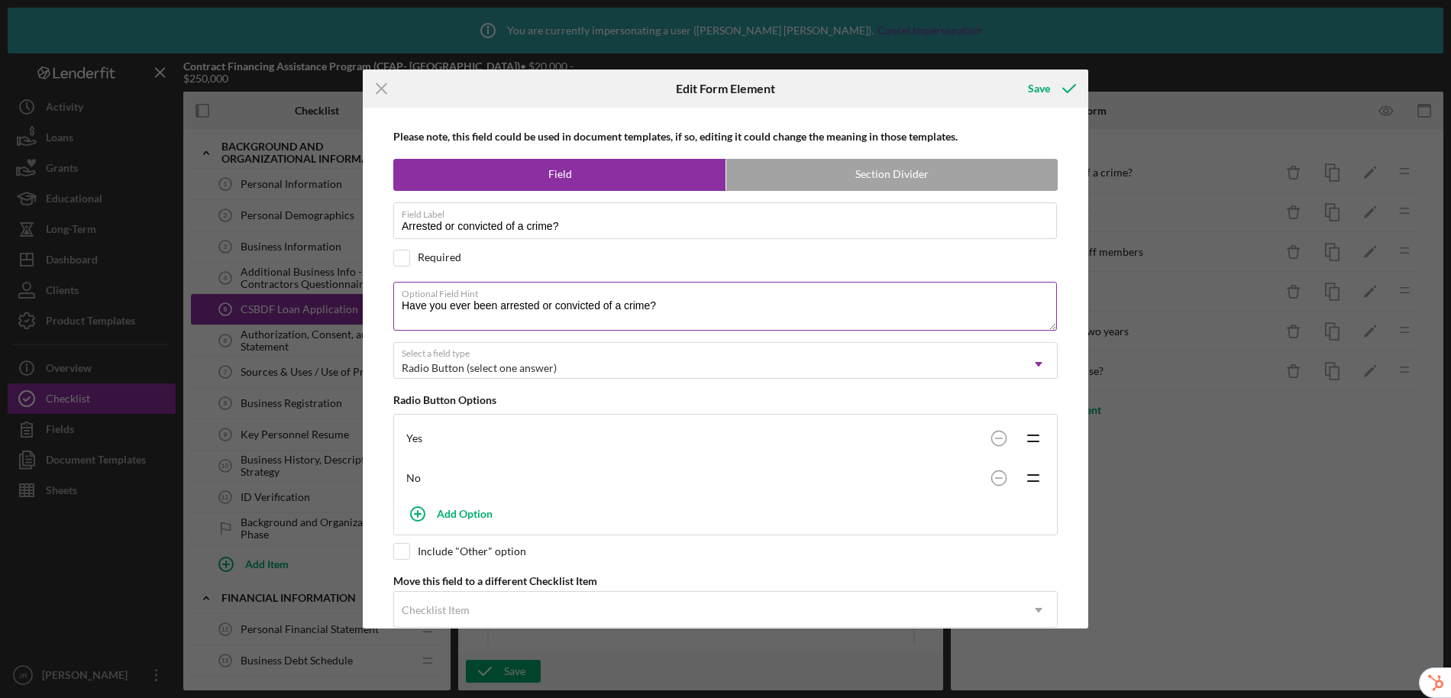
drag, startPoint x: 402, startPoint y: 305, endPoint x: 659, endPoint y: 310, distance: 256.6
click at [659, 310] on textarea "Have you ever been arrested or convicted of a crime?" at bounding box center [725, 306] width 664 height 49
click at [706, 314] on textarea "Have you ever been arrested or convicted of a crime?" at bounding box center [725, 306] width 664 height 49
click at [1041, 87] on div "Save" at bounding box center [1039, 88] width 22 height 31
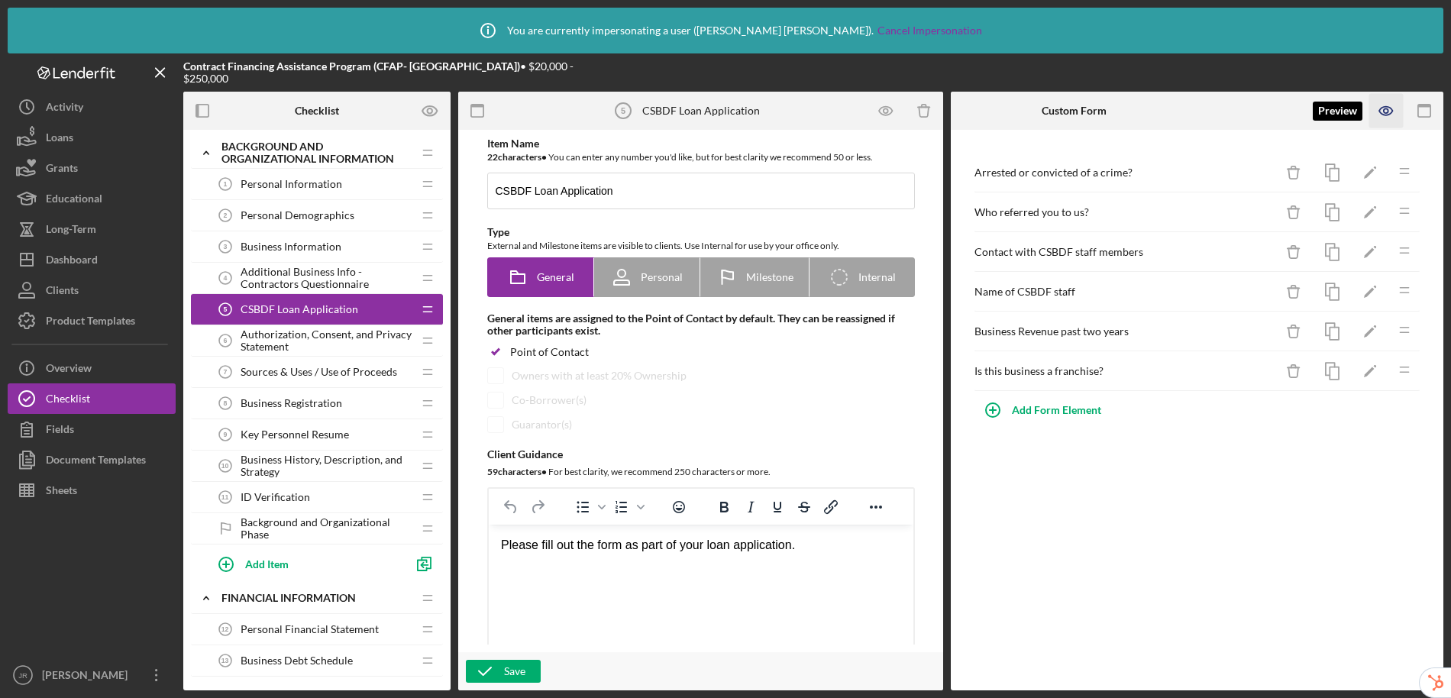
click at [1387, 111] on icon "button" at bounding box center [1386, 111] width 34 height 34
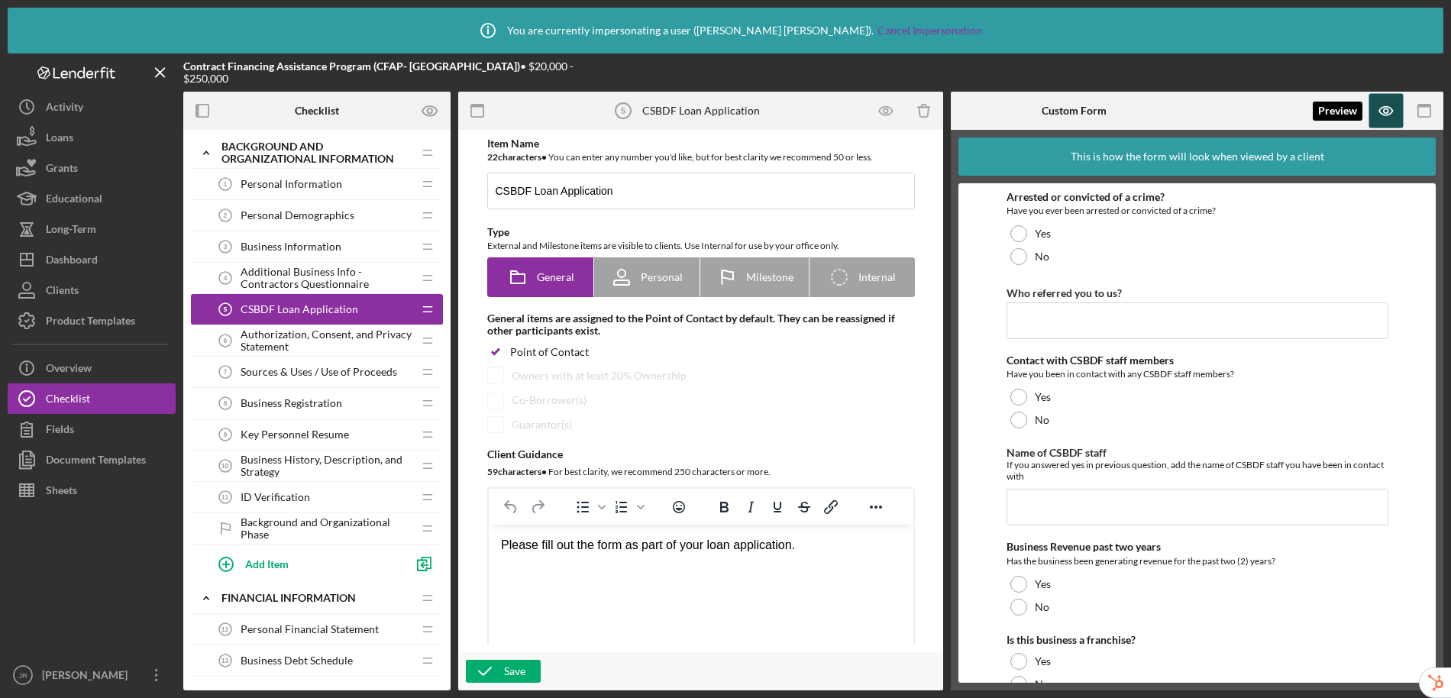
click at [1389, 116] on icon "button" at bounding box center [1386, 111] width 34 height 34
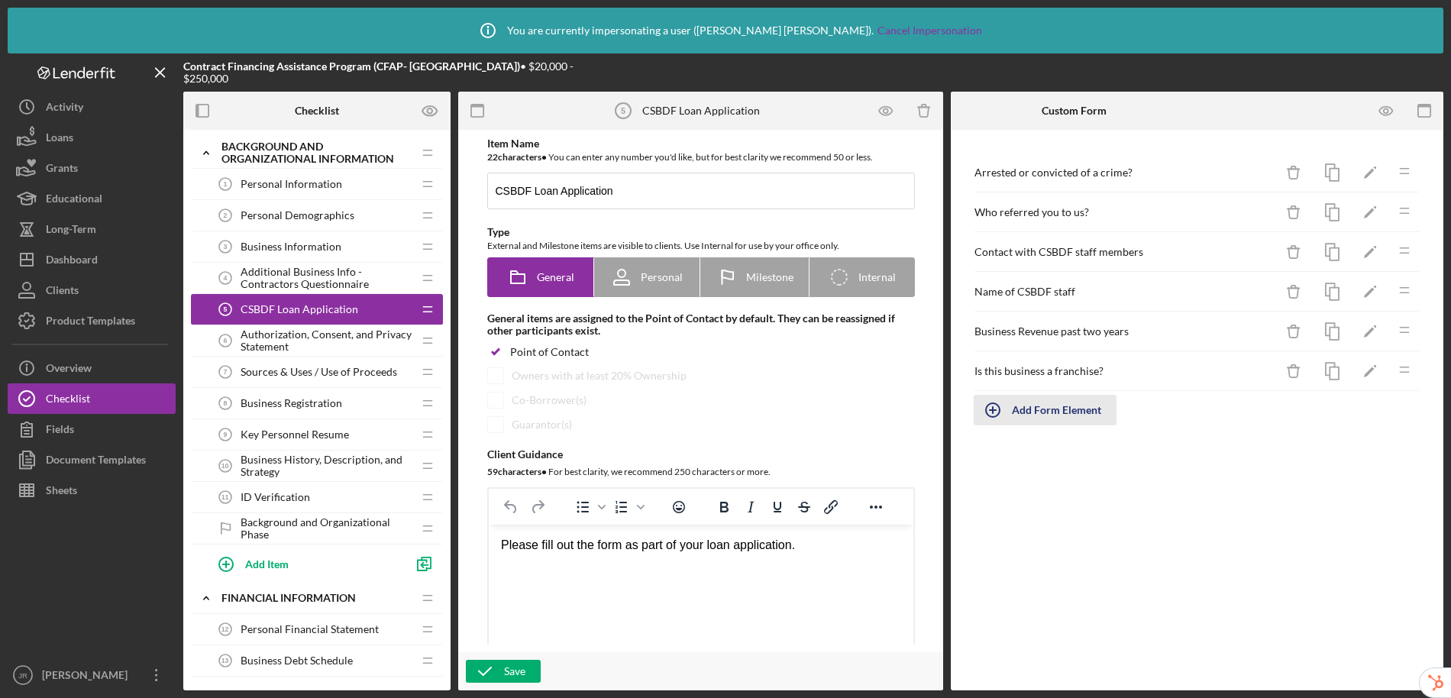
click at [1064, 415] on div "Add Form Element" at bounding box center [1056, 410] width 89 height 31
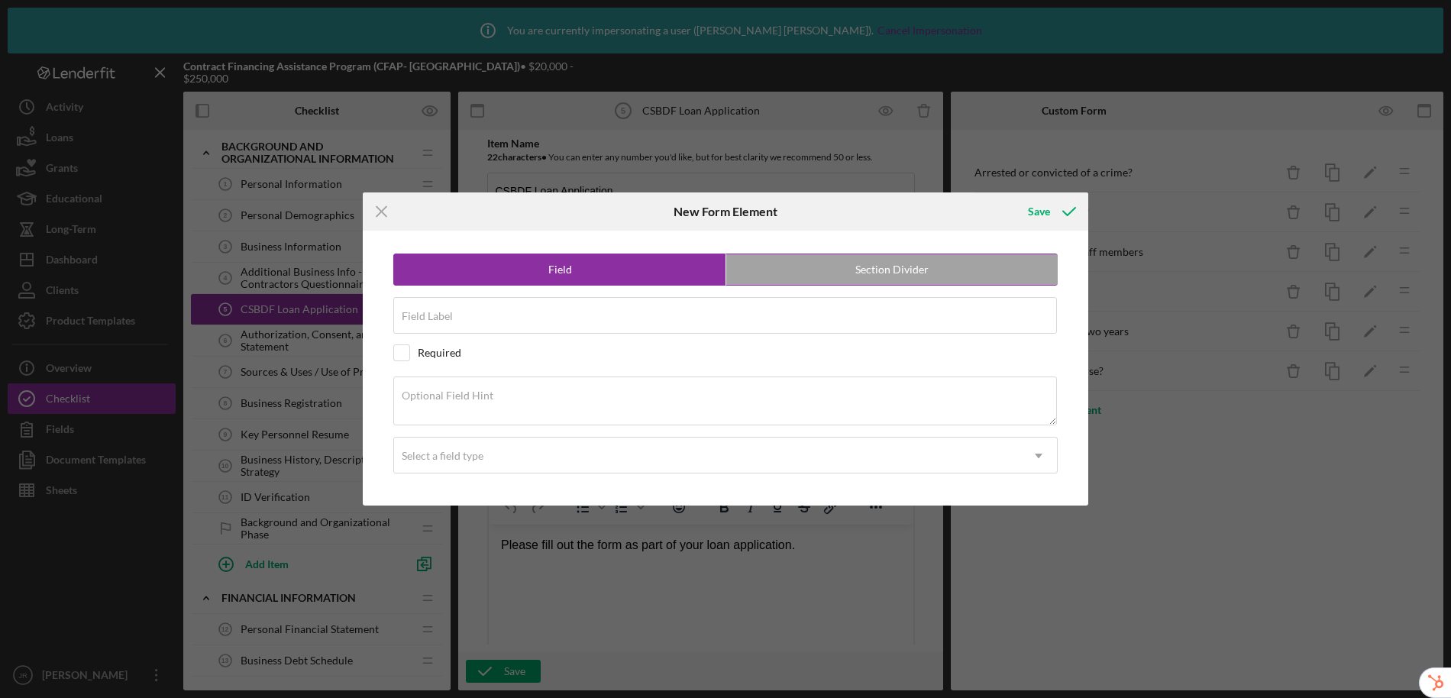
click at [778, 266] on label "Section Divider" at bounding box center [891, 269] width 331 height 31
radio input "false"
radio input "true"
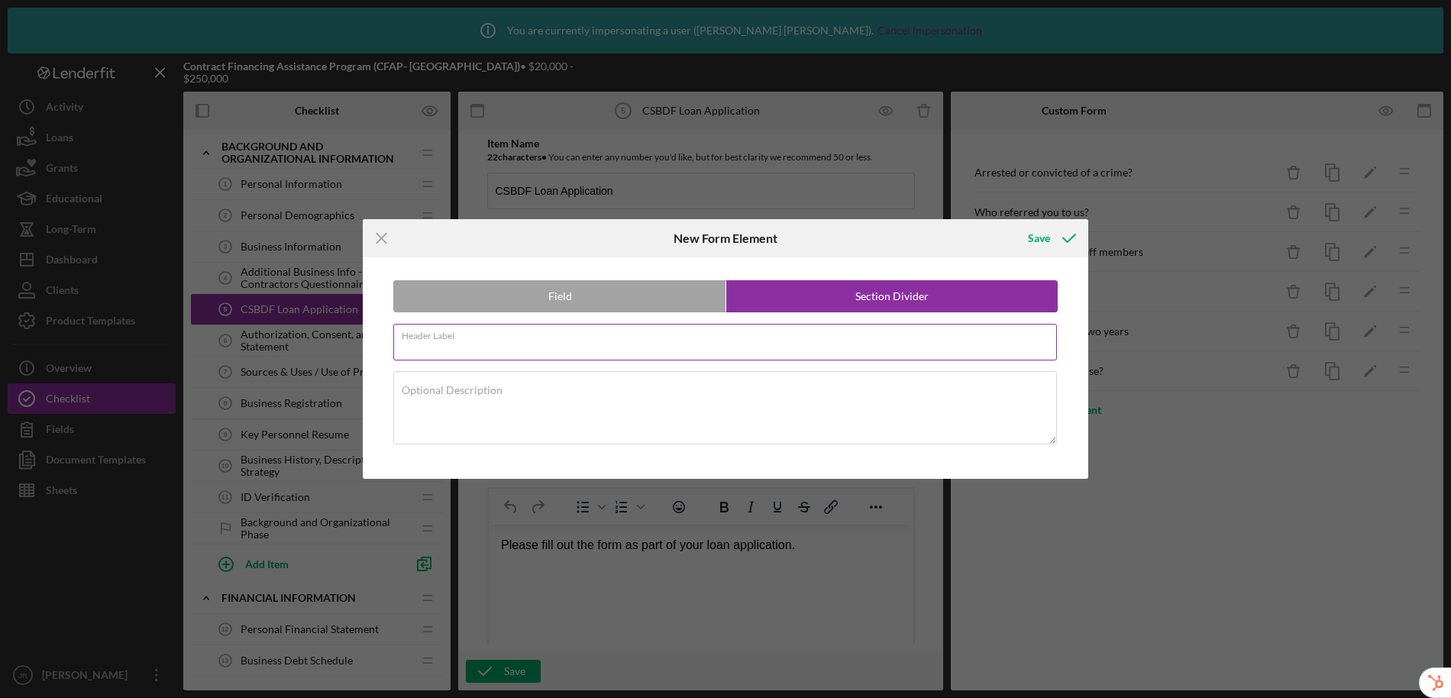
click at [570, 347] on input "Header Label" at bounding box center [725, 342] width 664 height 37
type input "Additional Personal Information Question"
click at [1056, 234] on icon "submit" at bounding box center [1069, 238] width 38 height 38
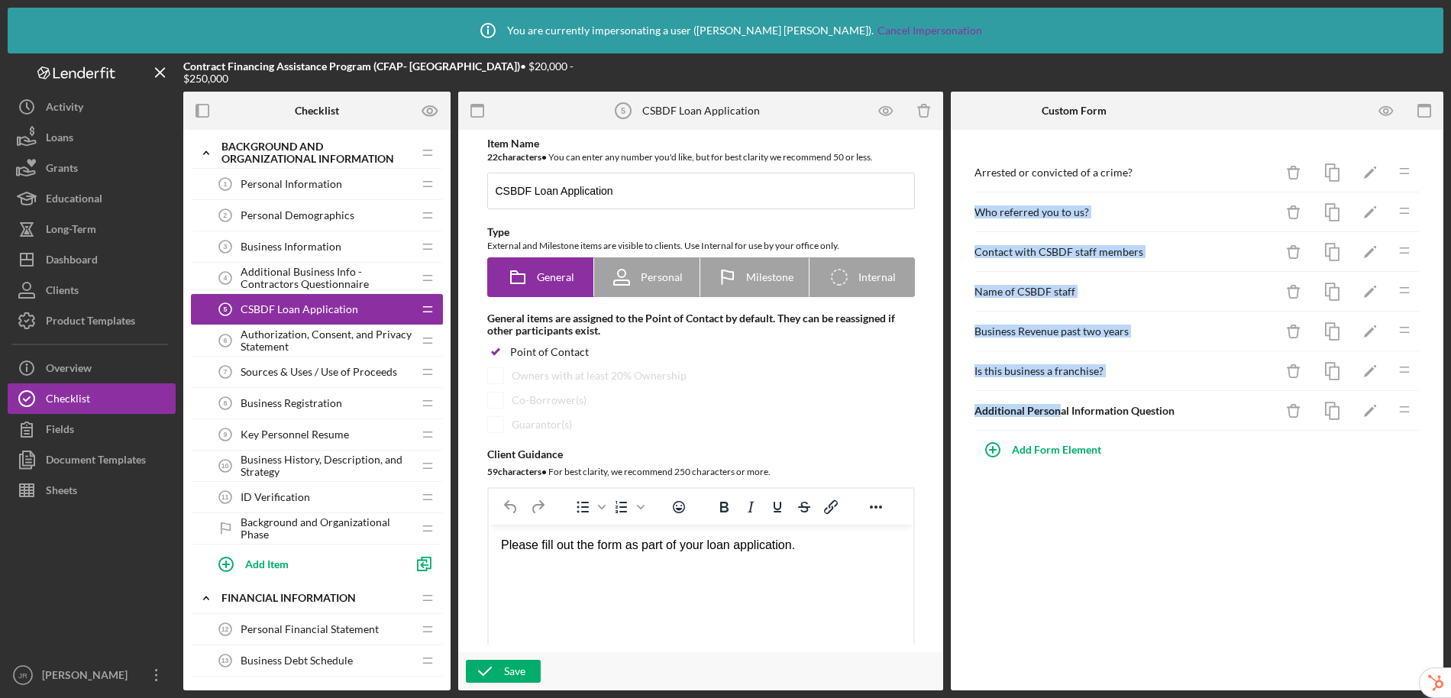
drag, startPoint x: 1058, startPoint y: 412, endPoint x: 1070, endPoint y: 192, distance: 220.2
click at [1070, 192] on div "Arrested or convicted of a crime? Icon/Delete Icon/Edit Icon/Drag Who referred …" at bounding box center [1197, 292] width 447 height 278
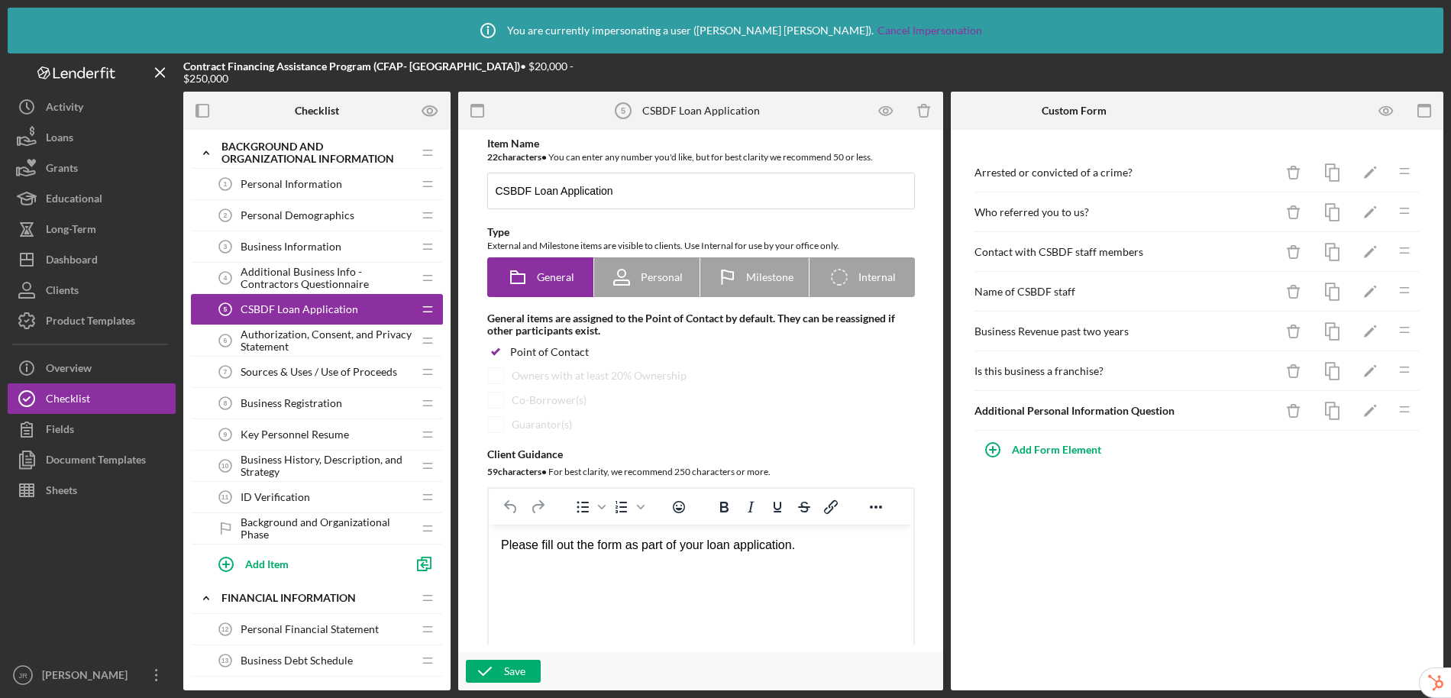
click at [1162, 525] on div "Arrested or convicted of a crime? Icon/Delete Icon/Edit Icon/Drag Who referred …" at bounding box center [1197, 410] width 492 height 560
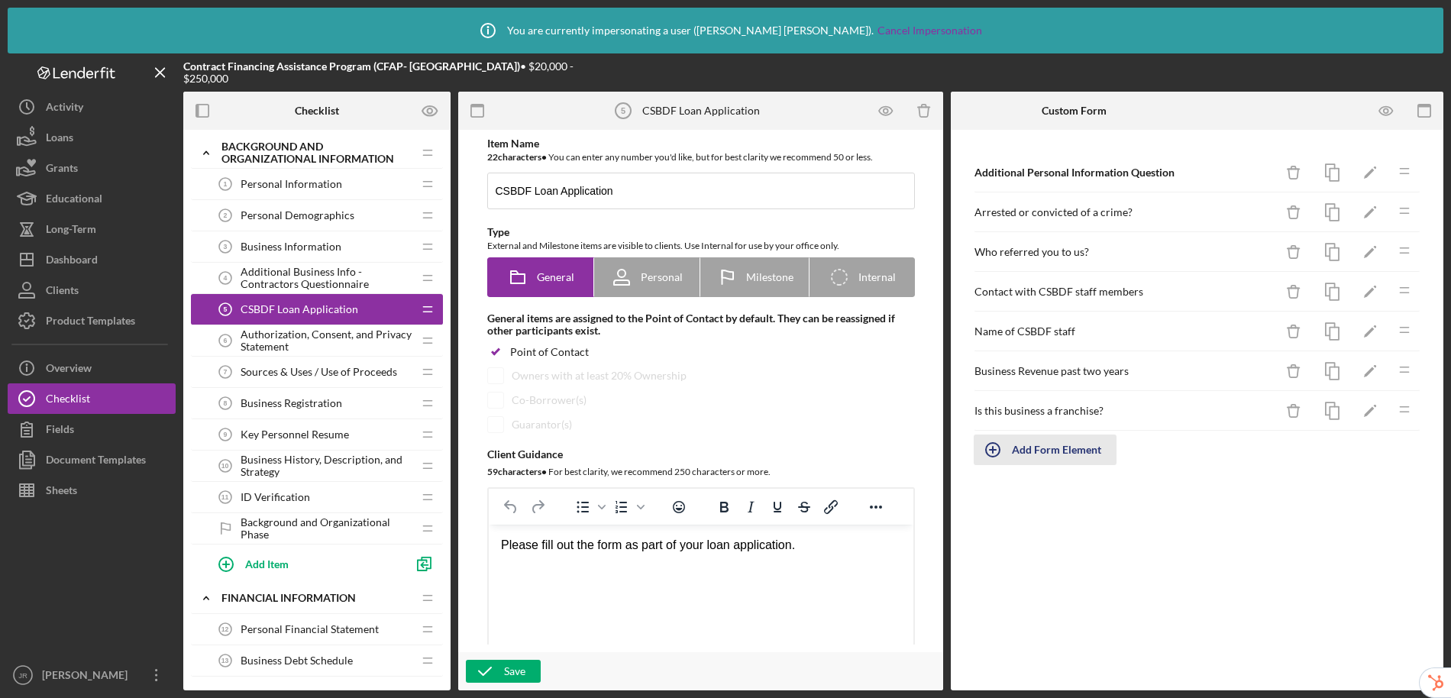
click at [1066, 449] on div "Add Form Element" at bounding box center [1056, 449] width 89 height 31
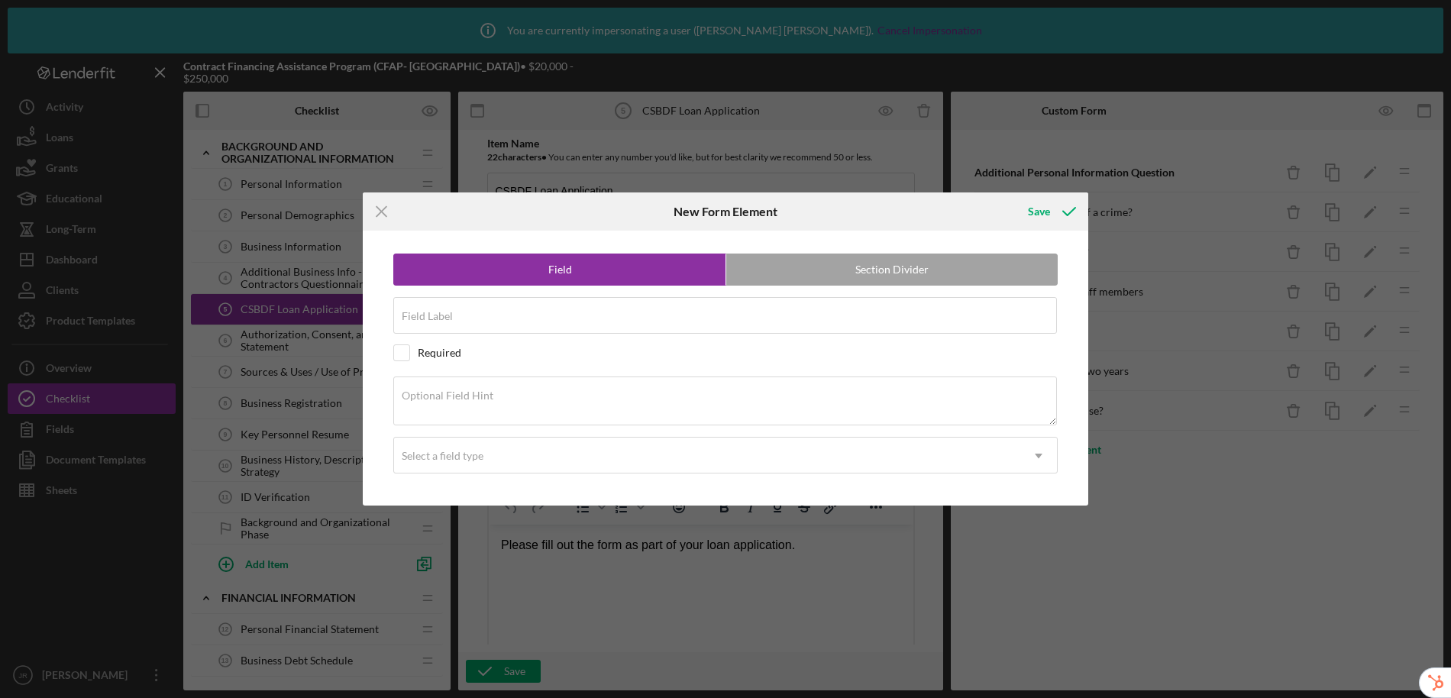
drag, startPoint x: 881, startPoint y: 261, endPoint x: 859, endPoint y: 267, distance: 23.0
click at [881, 261] on label "Section Divider" at bounding box center [891, 269] width 331 height 31
radio input "false"
radio input "true"
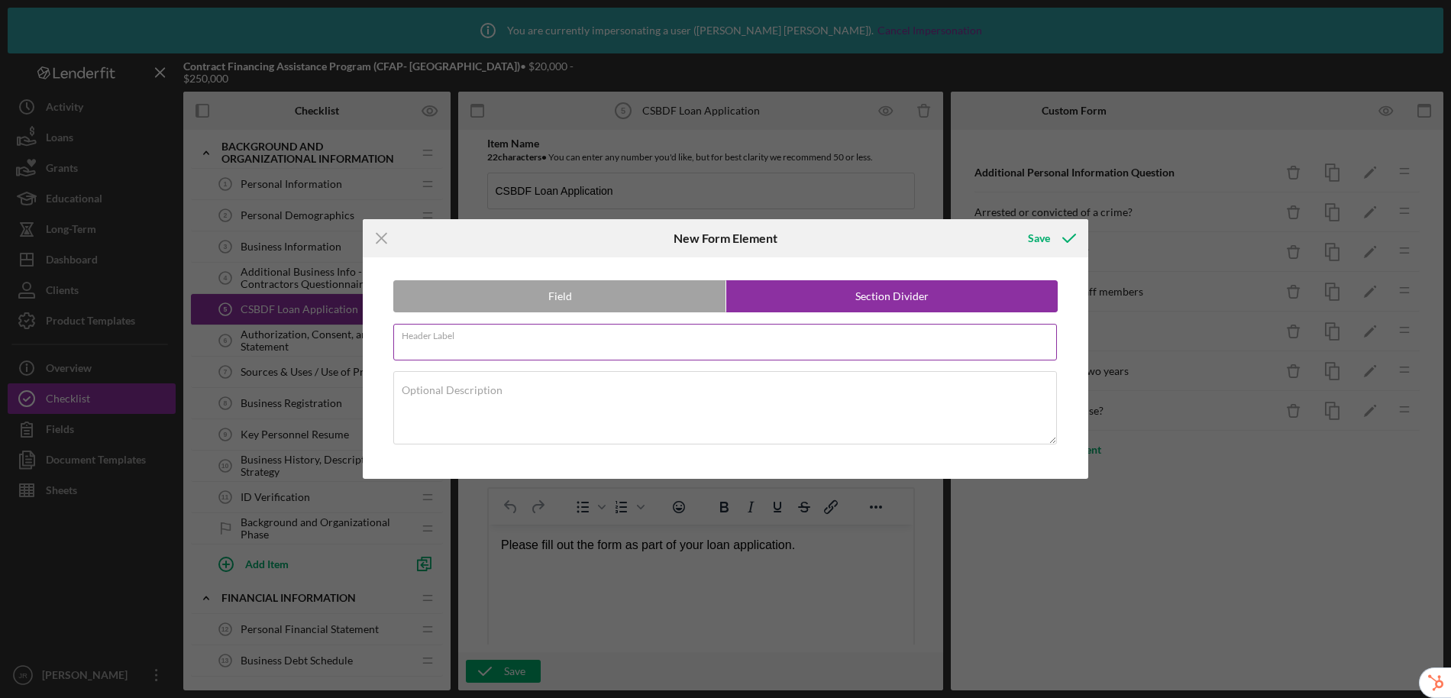
click at [674, 351] on input "Header Label" at bounding box center [725, 342] width 664 height 37
type input "Additional Business and Application Questions"
click at [1045, 247] on div "Save" at bounding box center [1039, 238] width 22 height 31
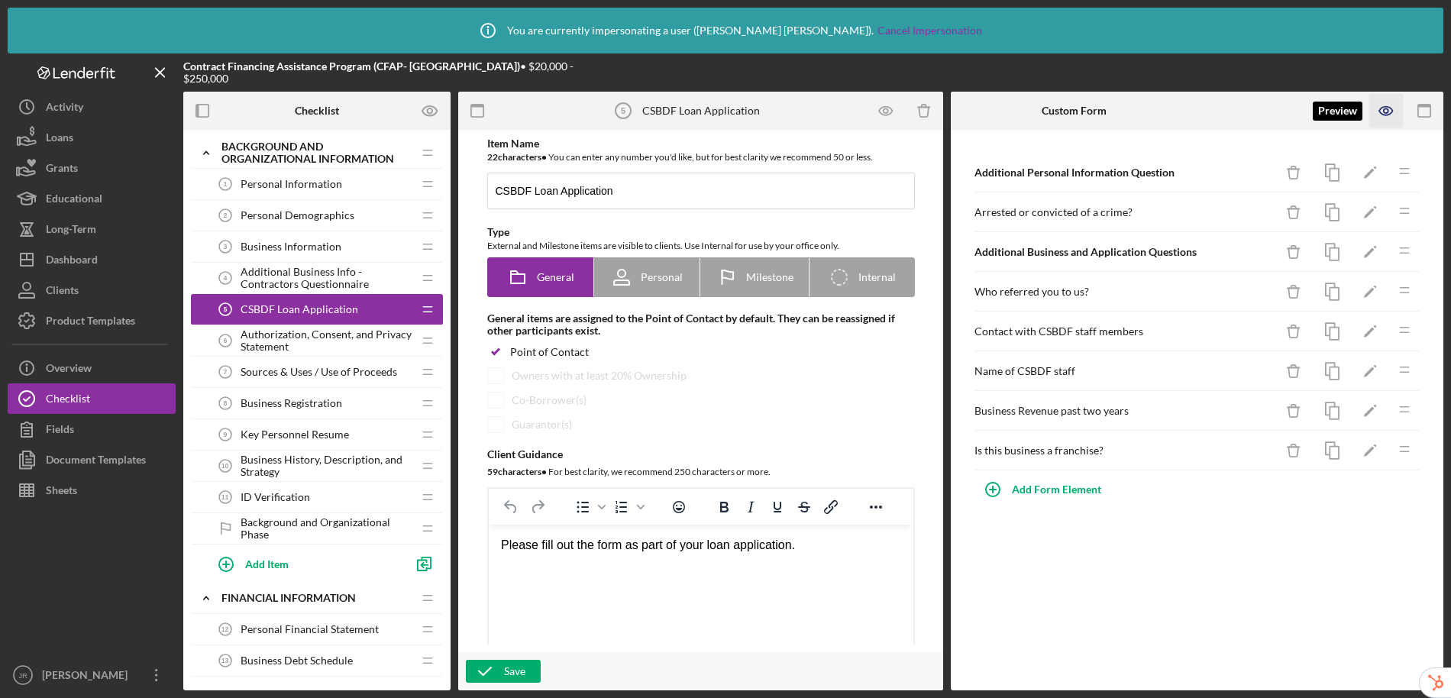
click at [1384, 111] on icon "button" at bounding box center [1386, 111] width 34 height 34
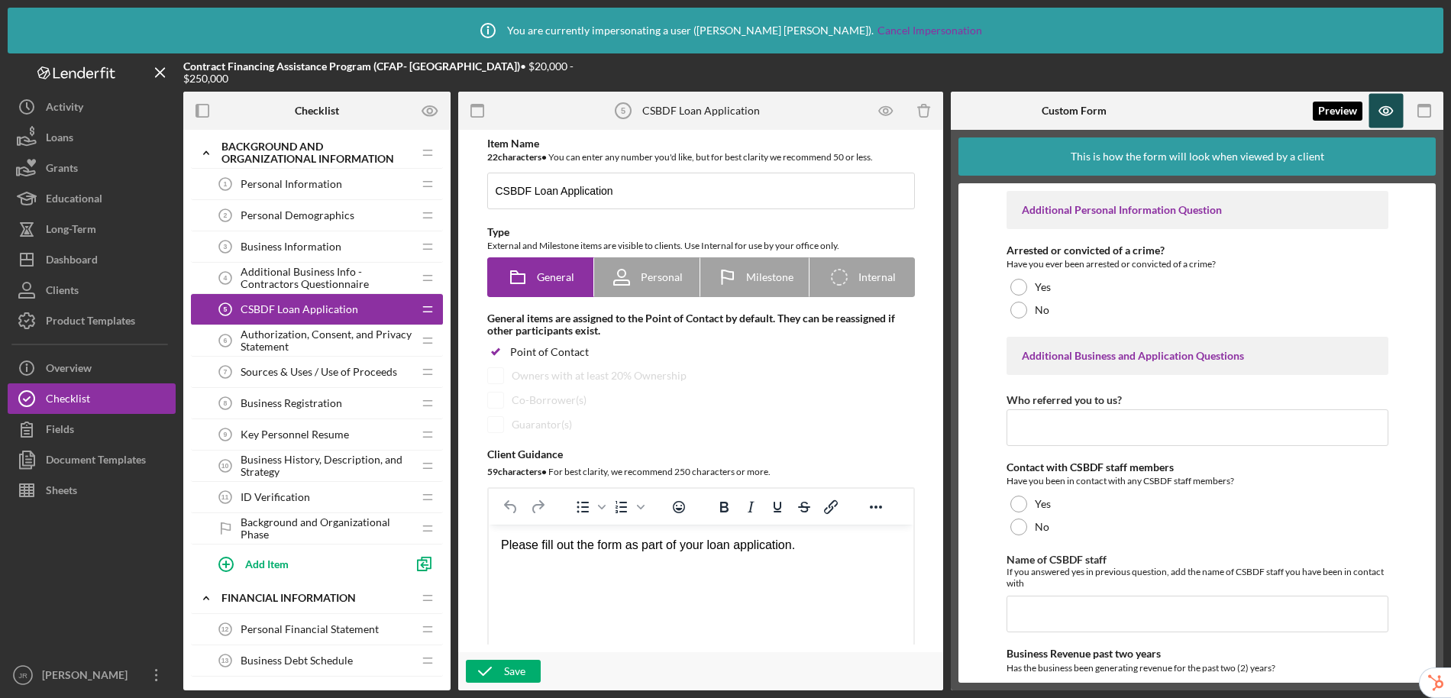
click at [1390, 116] on icon "button" at bounding box center [1386, 111] width 34 height 34
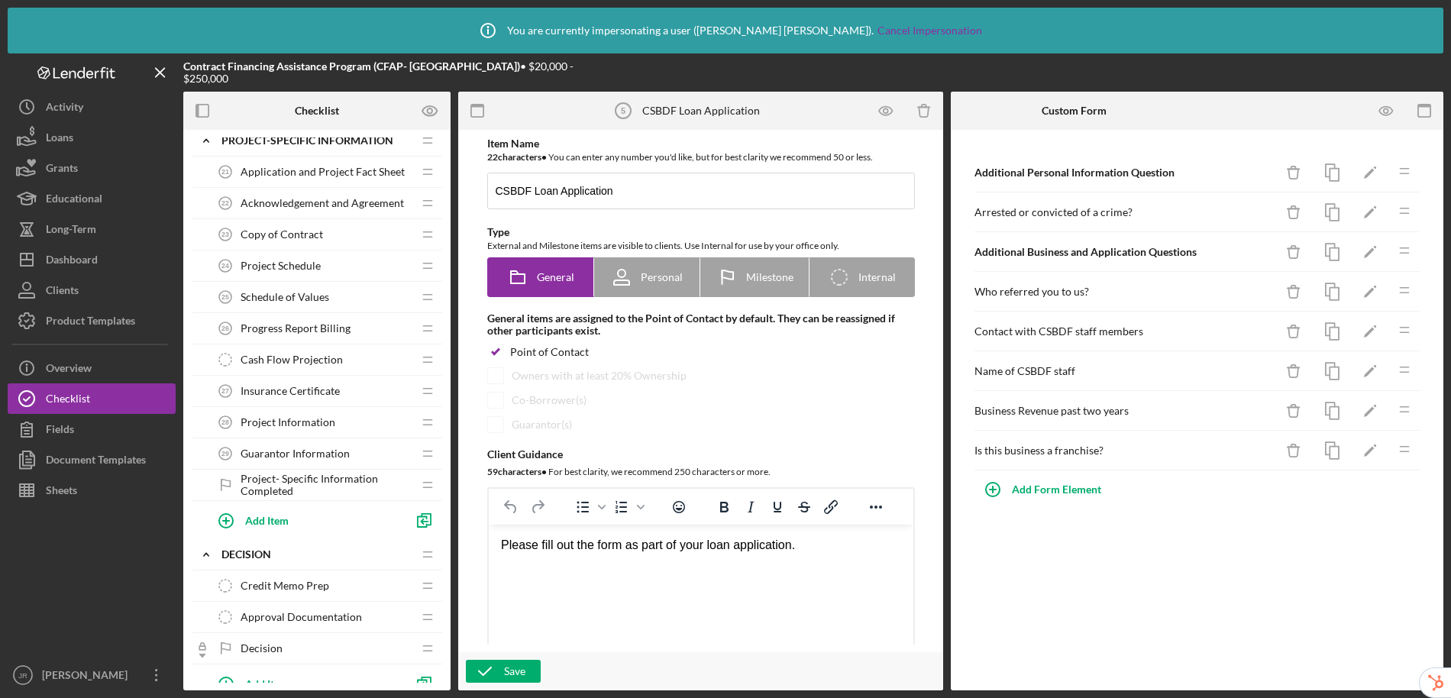
scroll to position [962, 0]
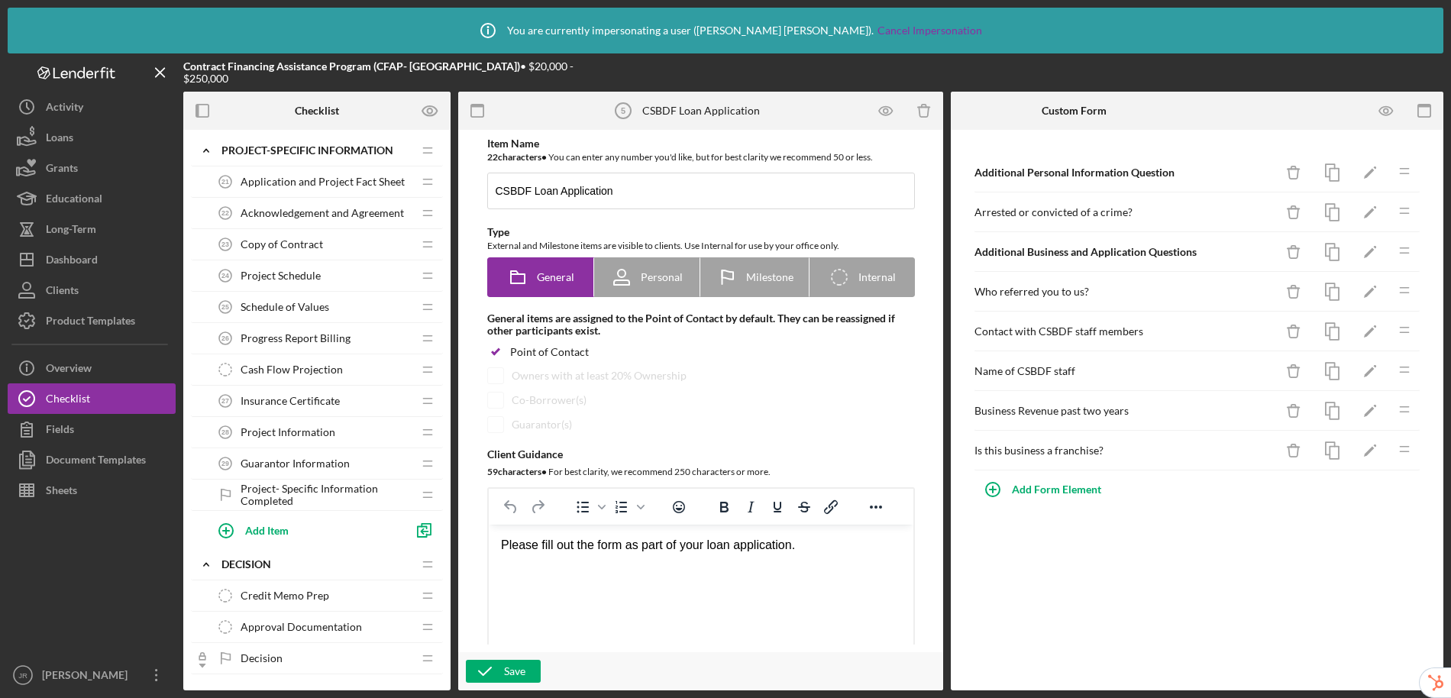
click at [299, 212] on span "Acknowledgement and Agreement" at bounding box center [322, 213] width 163 height 12
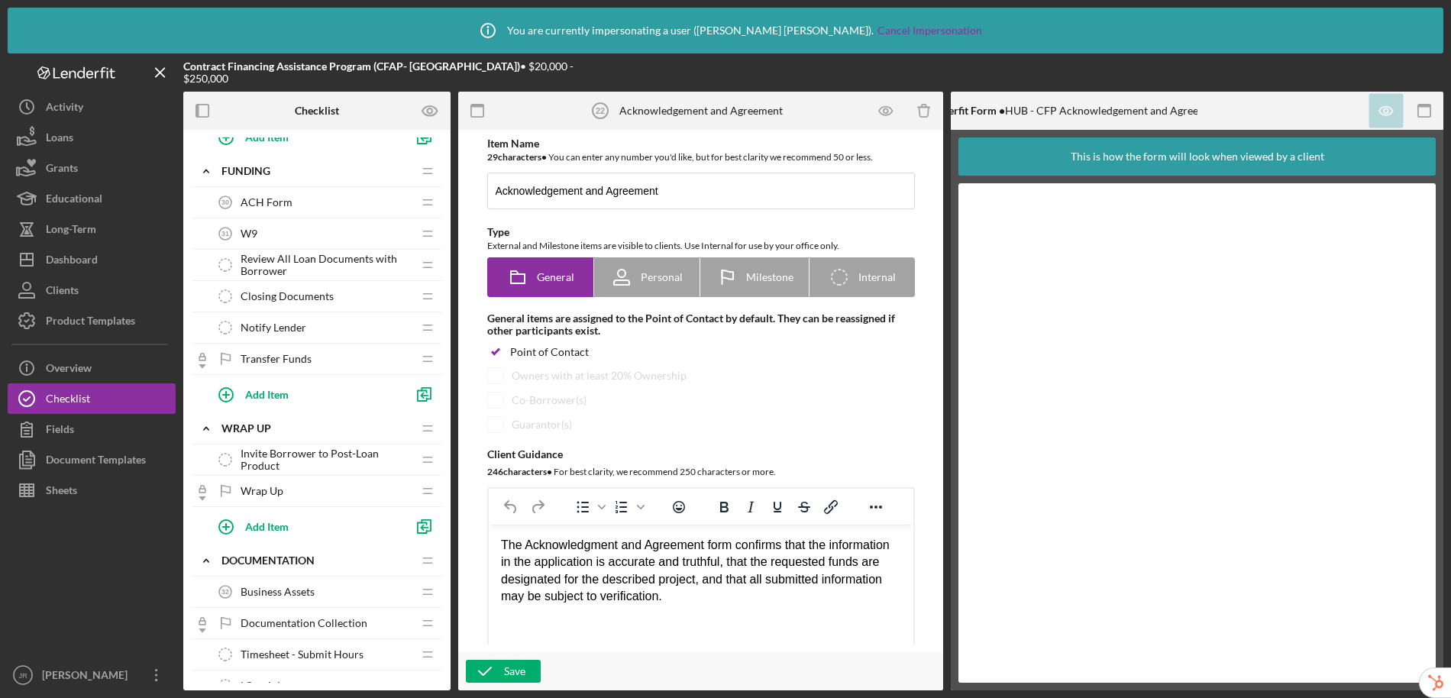
scroll to position [1356, 0]
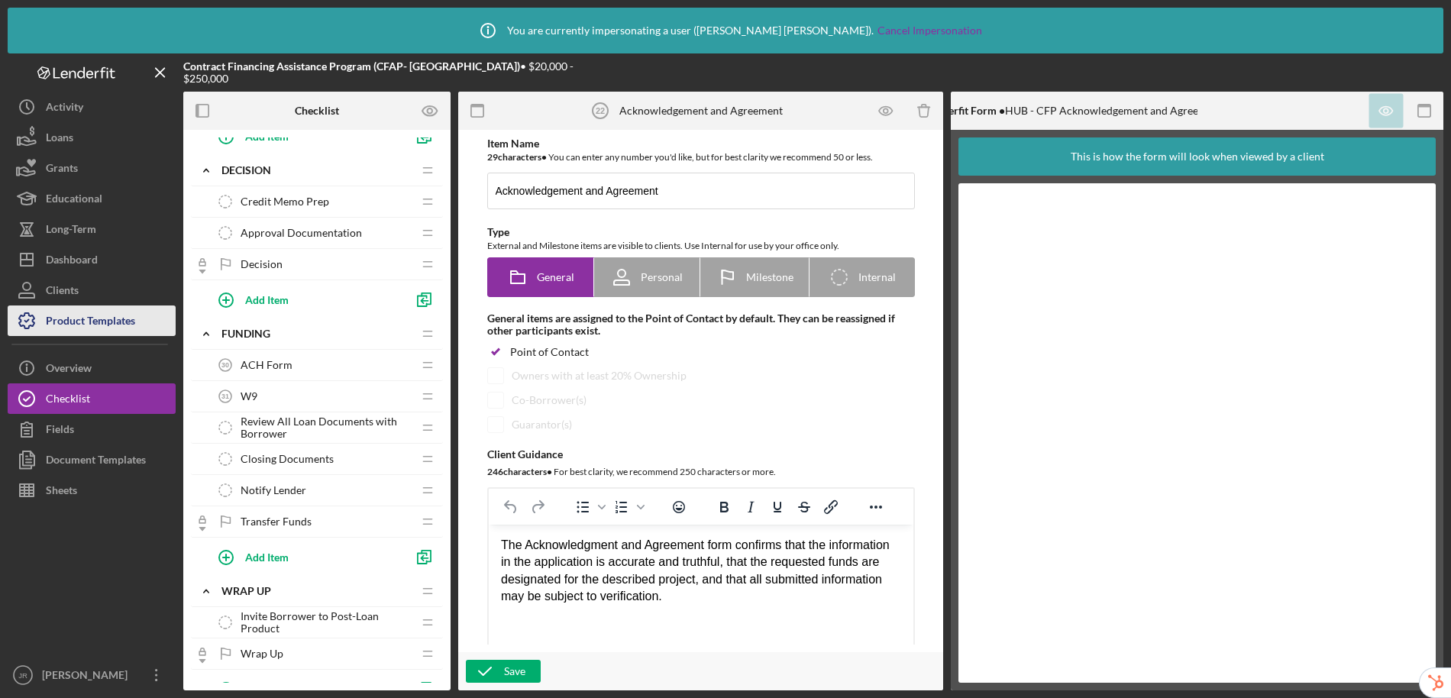
click at [94, 328] on div "Product Templates" at bounding box center [90, 322] width 89 height 34
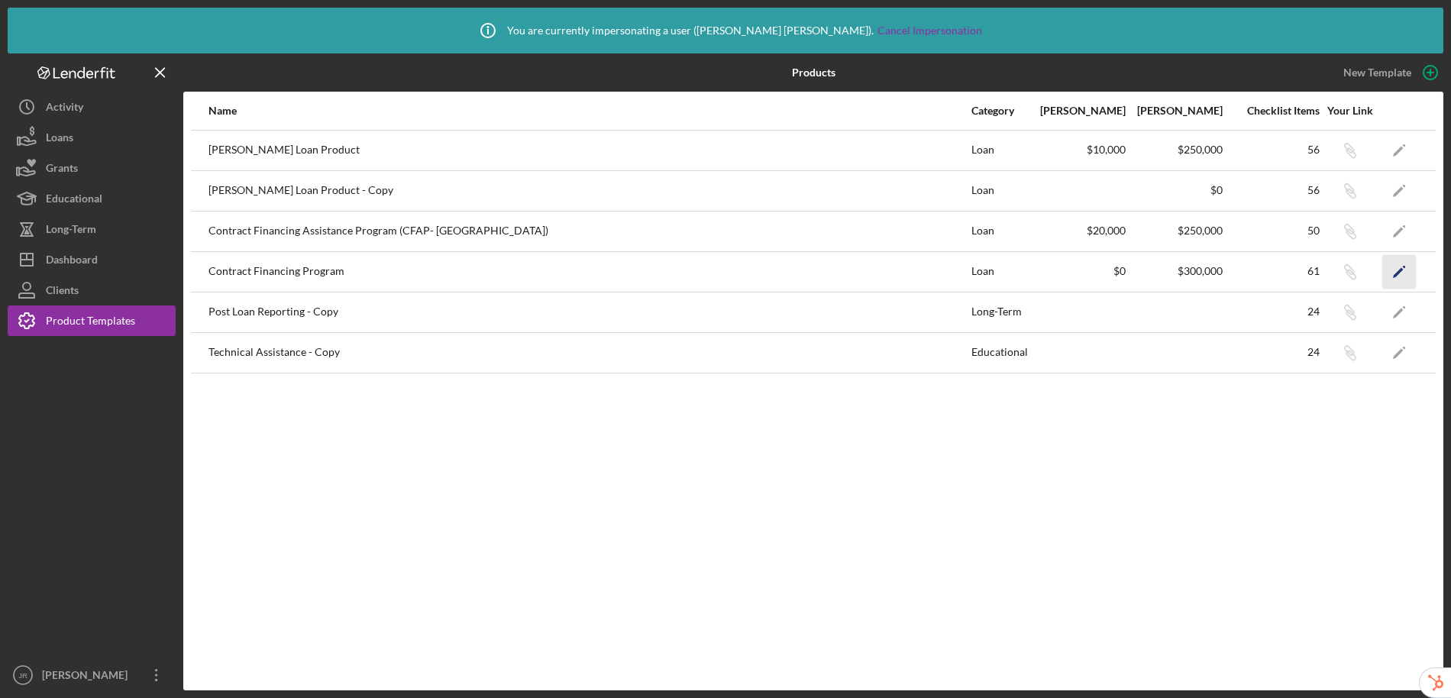
click at [1395, 270] on icon "Icon/Edit" at bounding box center [1399, 271] width 34 height 34
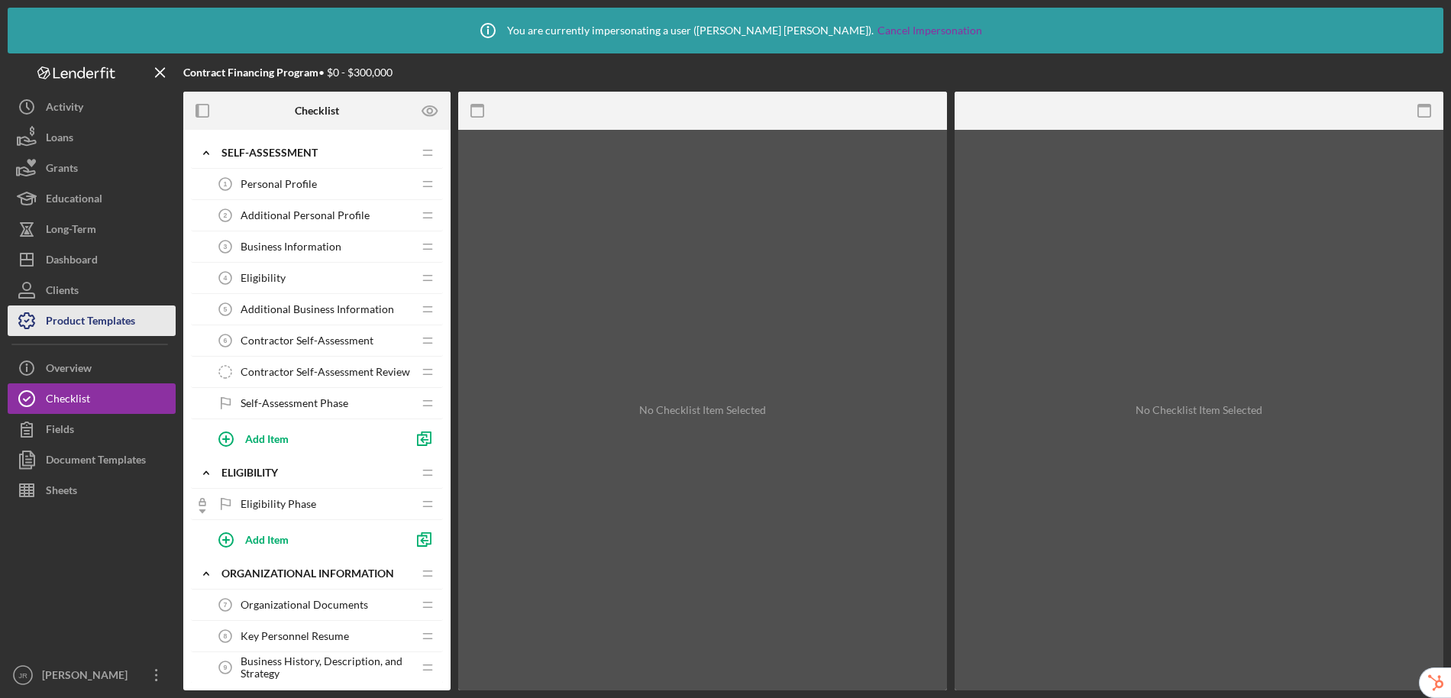
click at [76, 327] on div "Product Templates" at bounding box center [90, 322] width 89 height 34
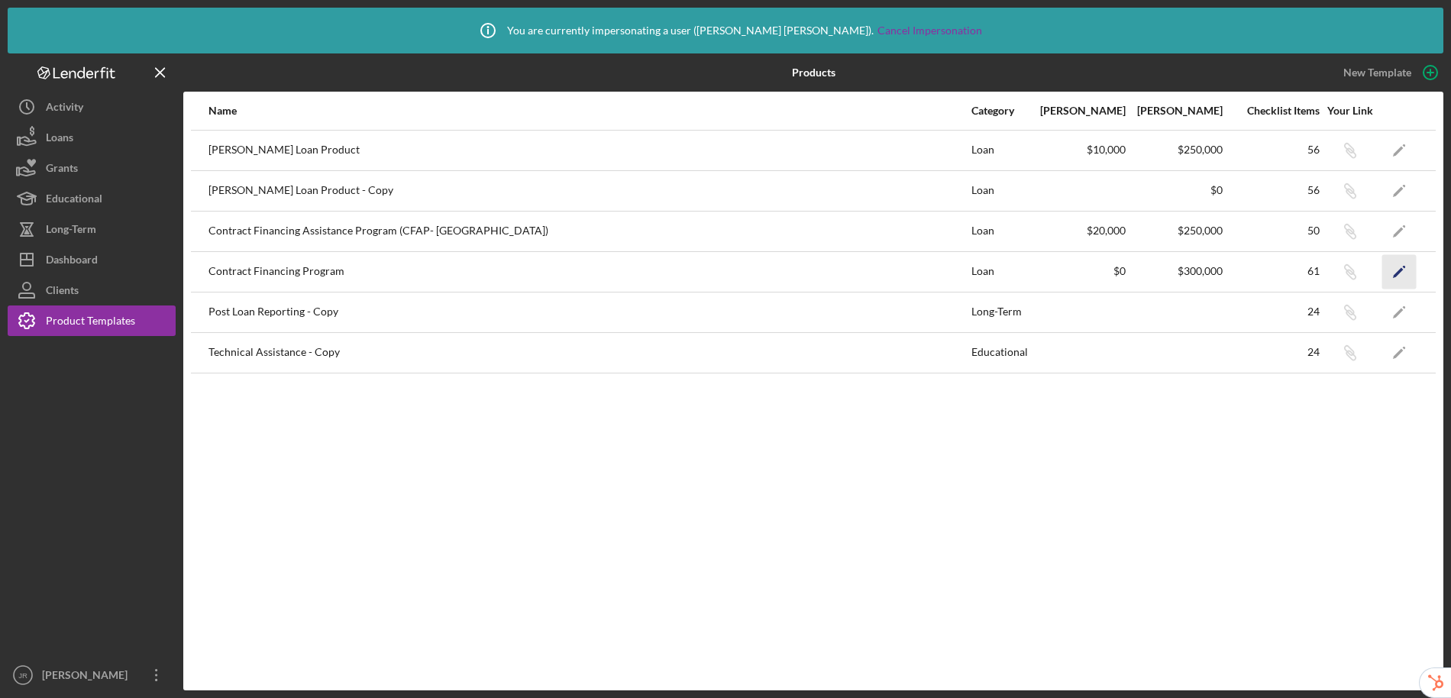
click at [1392, 276] on icon "Icon/Edit" at bounding box center [1399, 271] width 34 height 34
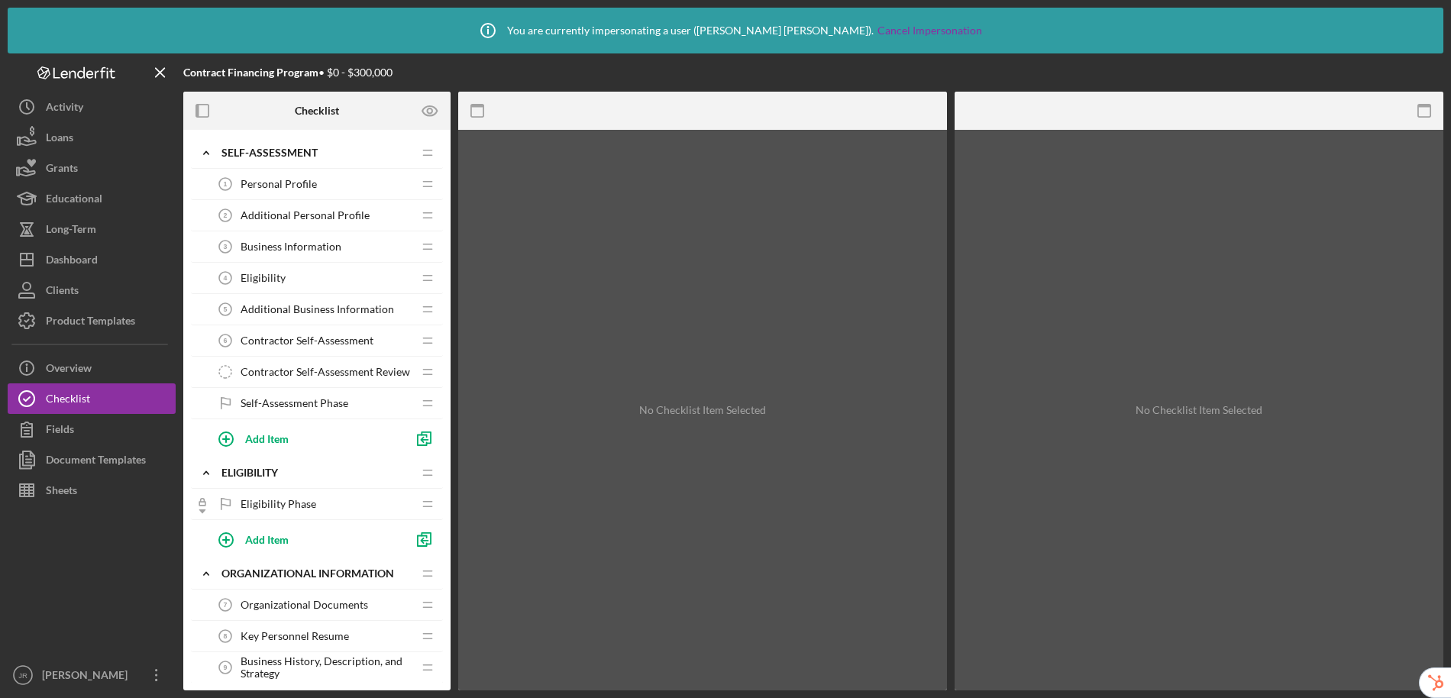
click at [289, 187] on span "Personal Profile" at bounding box center [279, 184] width 76 height 12
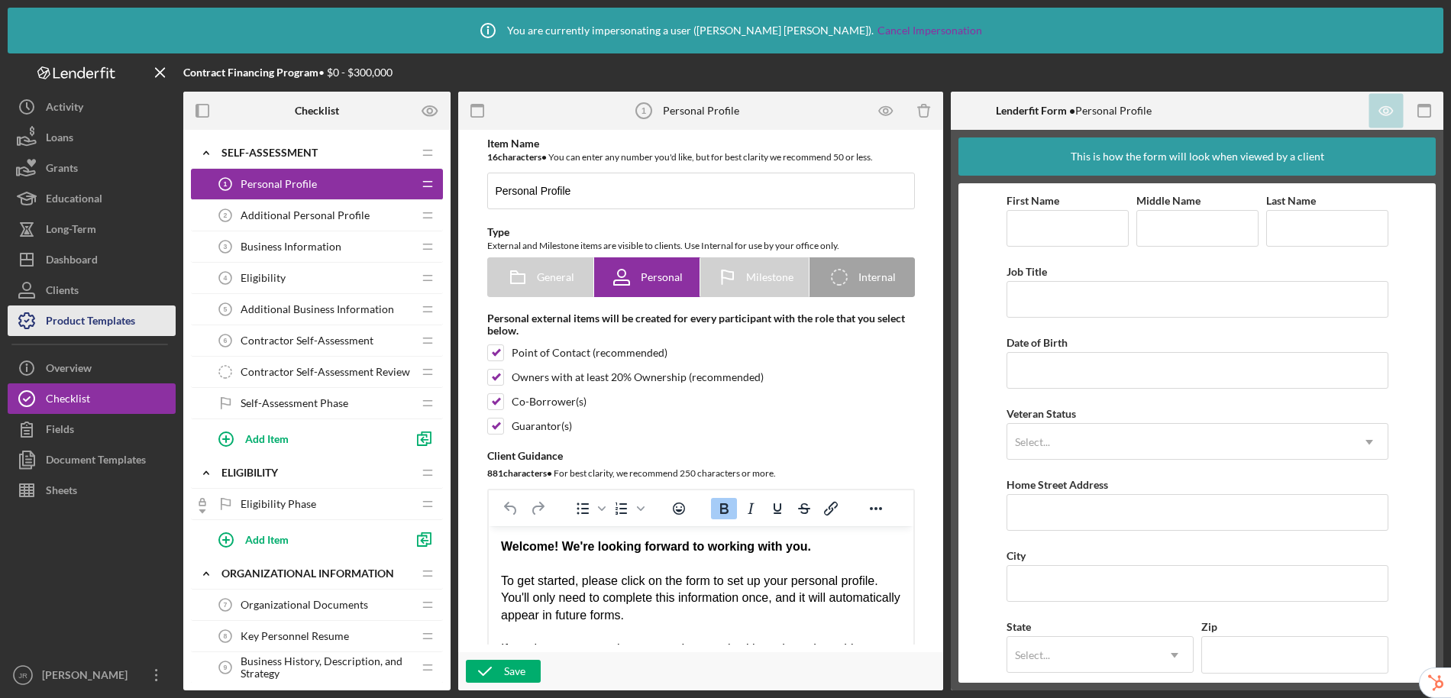
click at [61, 321] on div "Product Templates" at bounding box center [90, 322] width 89 height 34
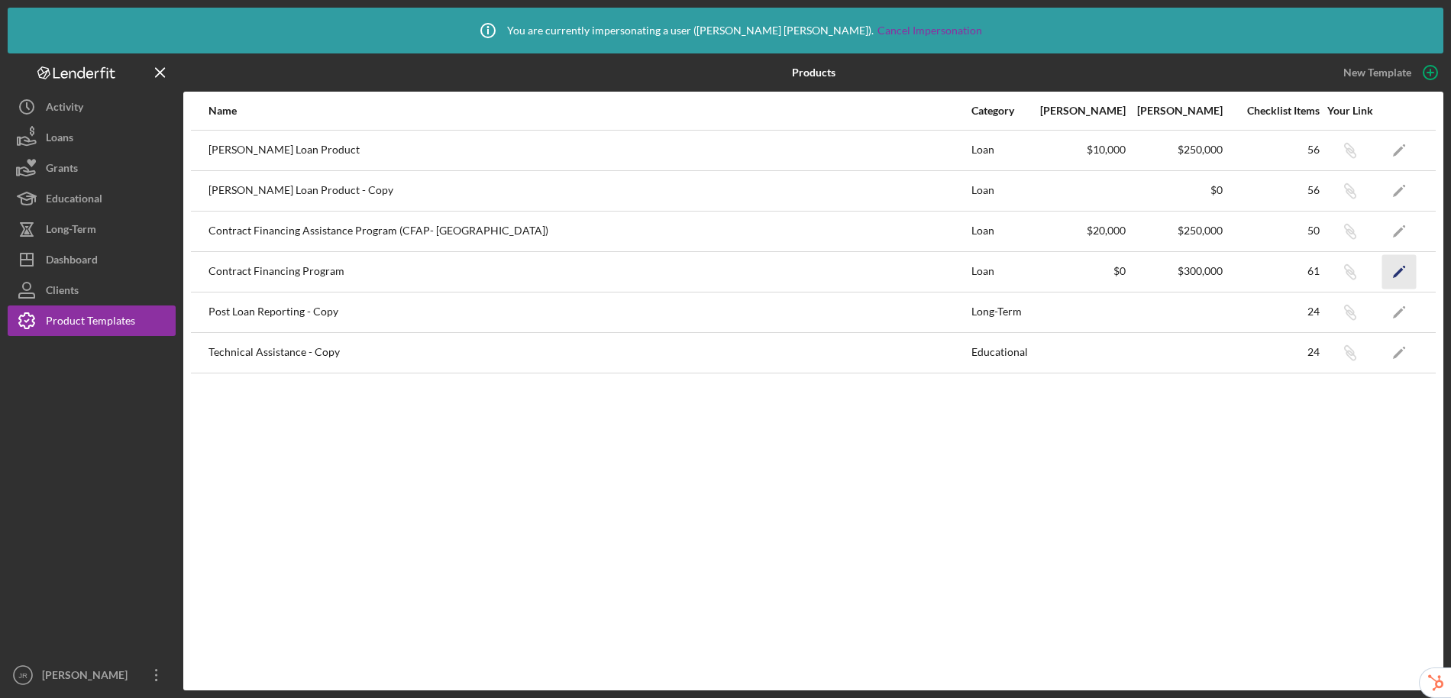
click at [1394, 274] on polygon "button" at bounding box center [1398, 272] width 11 height 11
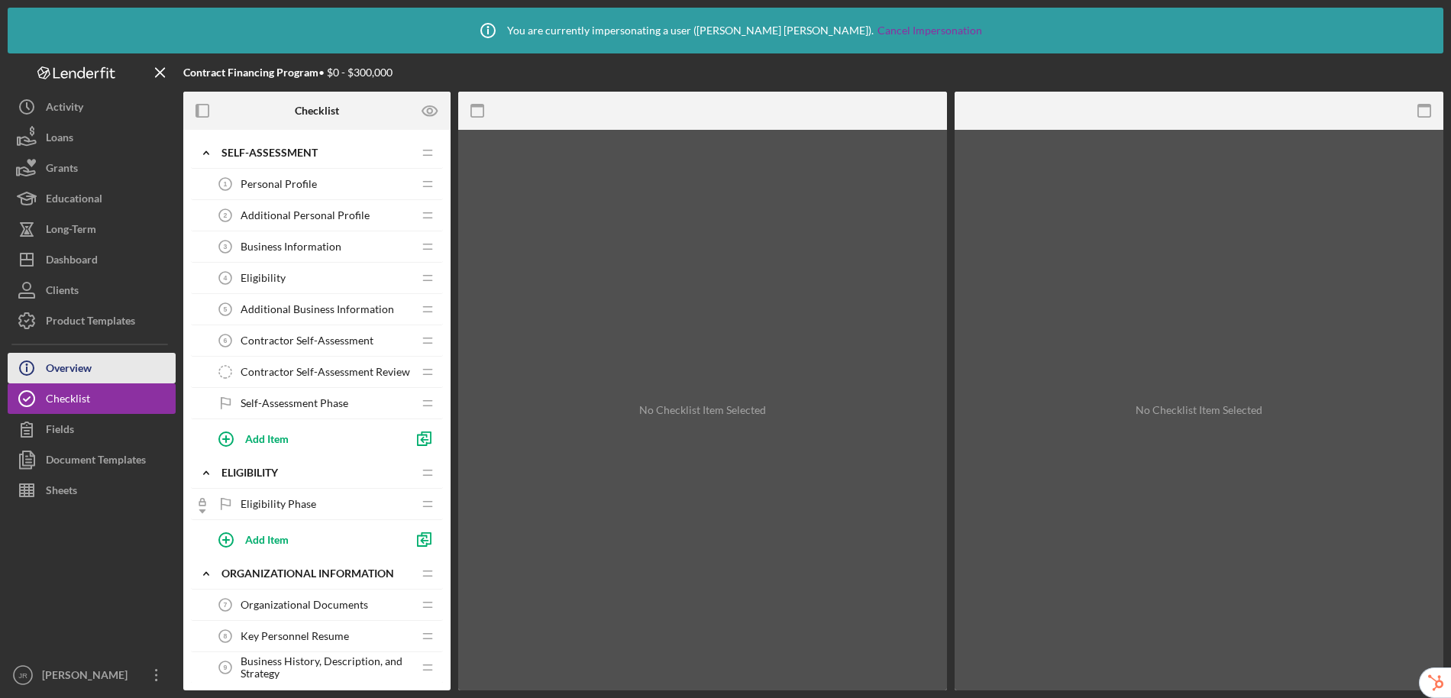
click at [43, 375] on icon "Icon/Info" at bounding box center [27, 368] width 38 height 38
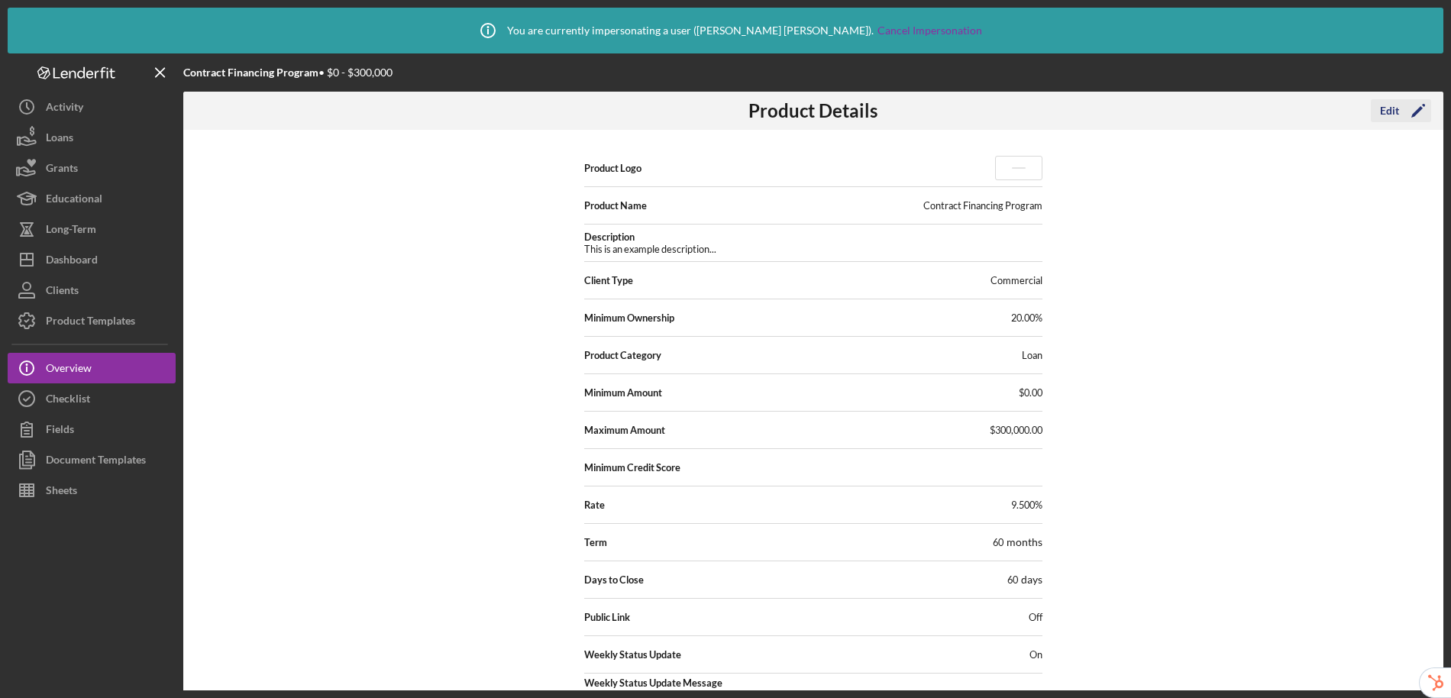
click at [1393, 114] on div "Edit" at bounding box center [1389, 110] width 19 height 23
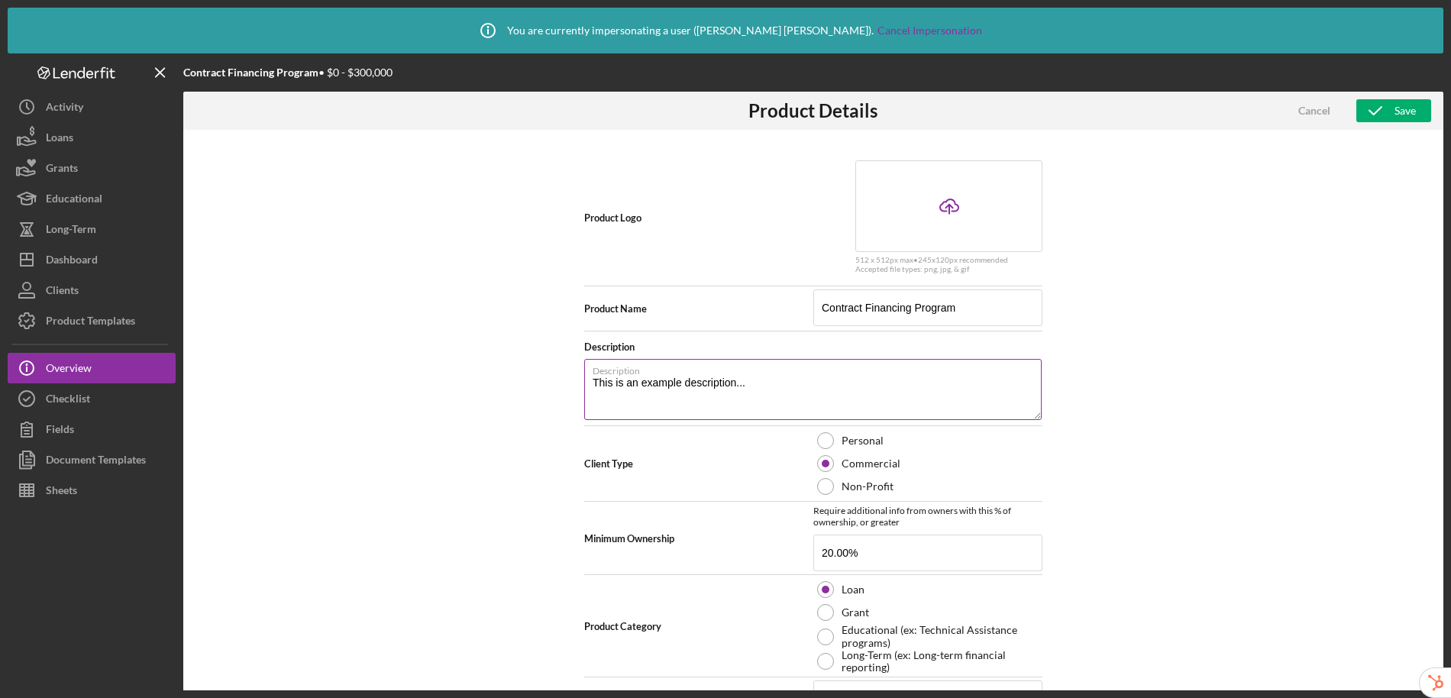
click at [741, 384] on textarea "This is an example description..." at bounding box center [812, 389] width 457 height 61
click at [1015, 312] on input "Contract Financing Program" at bounding box center [927, 307] width 229 height 37
type input "Contract Financing Program - Professional Services"
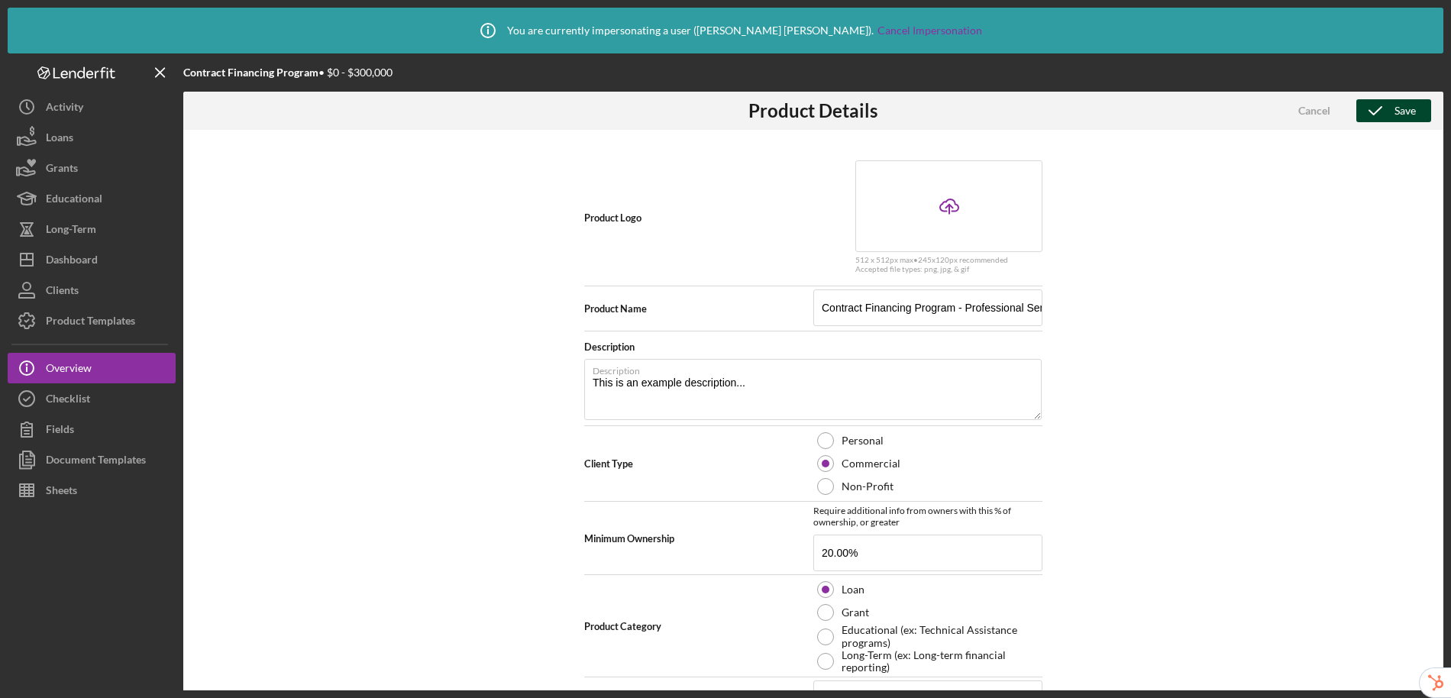
click at [1389, 107] on icon "button" at bounding box center [1375, 111] width 38 height 38
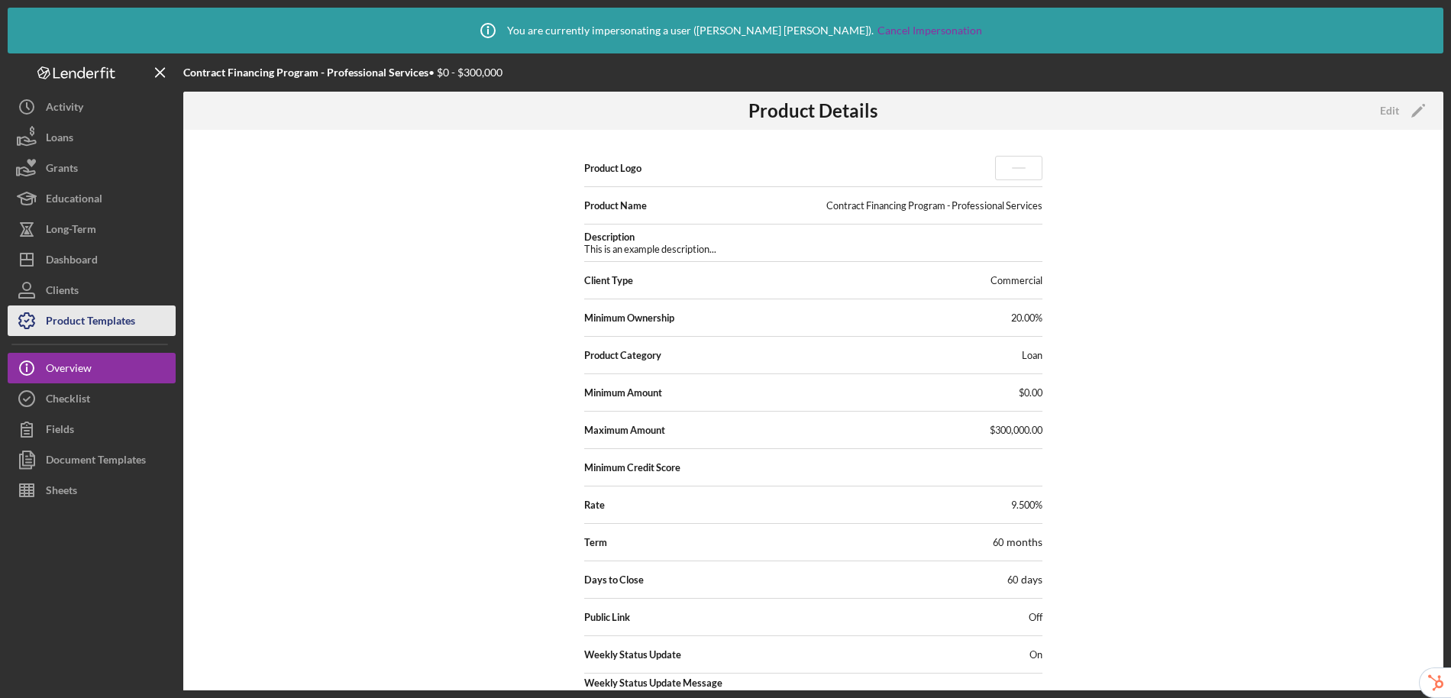
click at [102, 323] on div "Product Templates" at bounding box center [90, 322] width 89 height 34
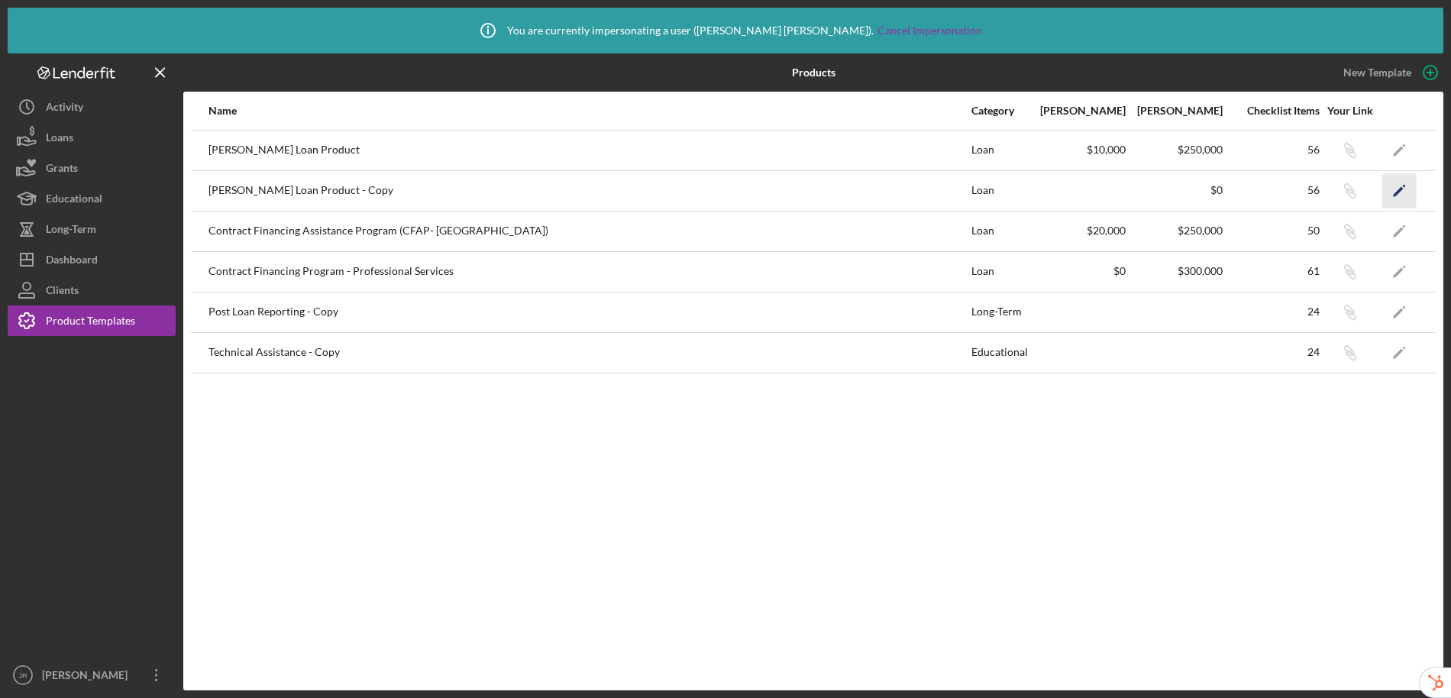
click at [1398, 189] on polygon "button" at bounding box center [1398, 191] width 11 height 11
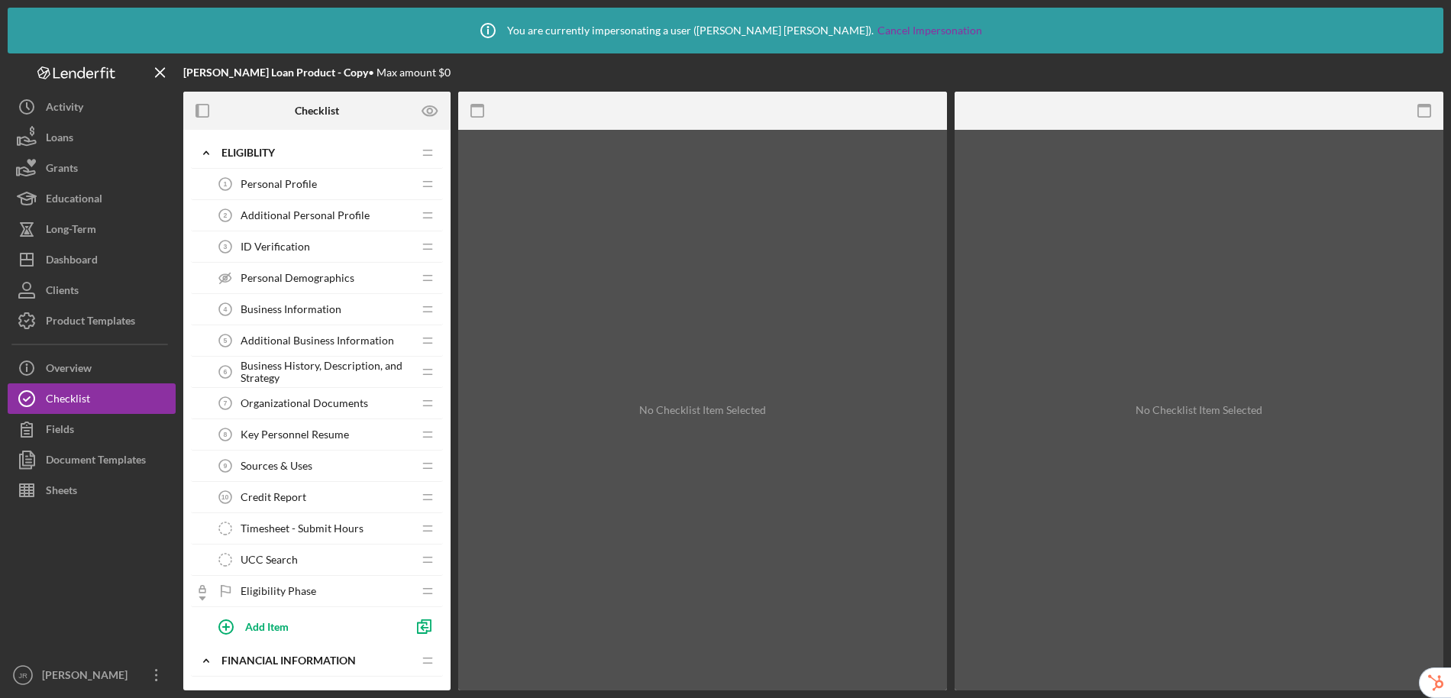
scroll to position [133, 0]
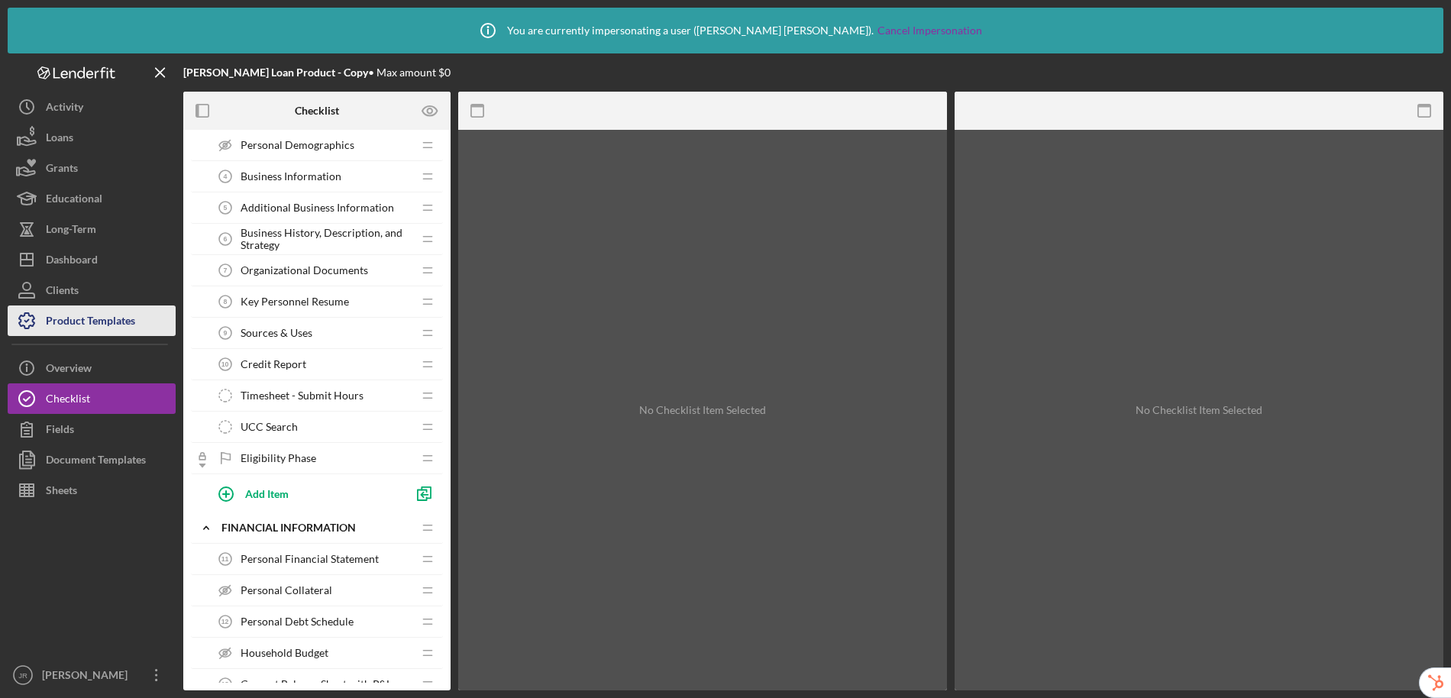
click at [51, 327] on div "Product Templates" at bounding box center [90, 322] width 89 height 34
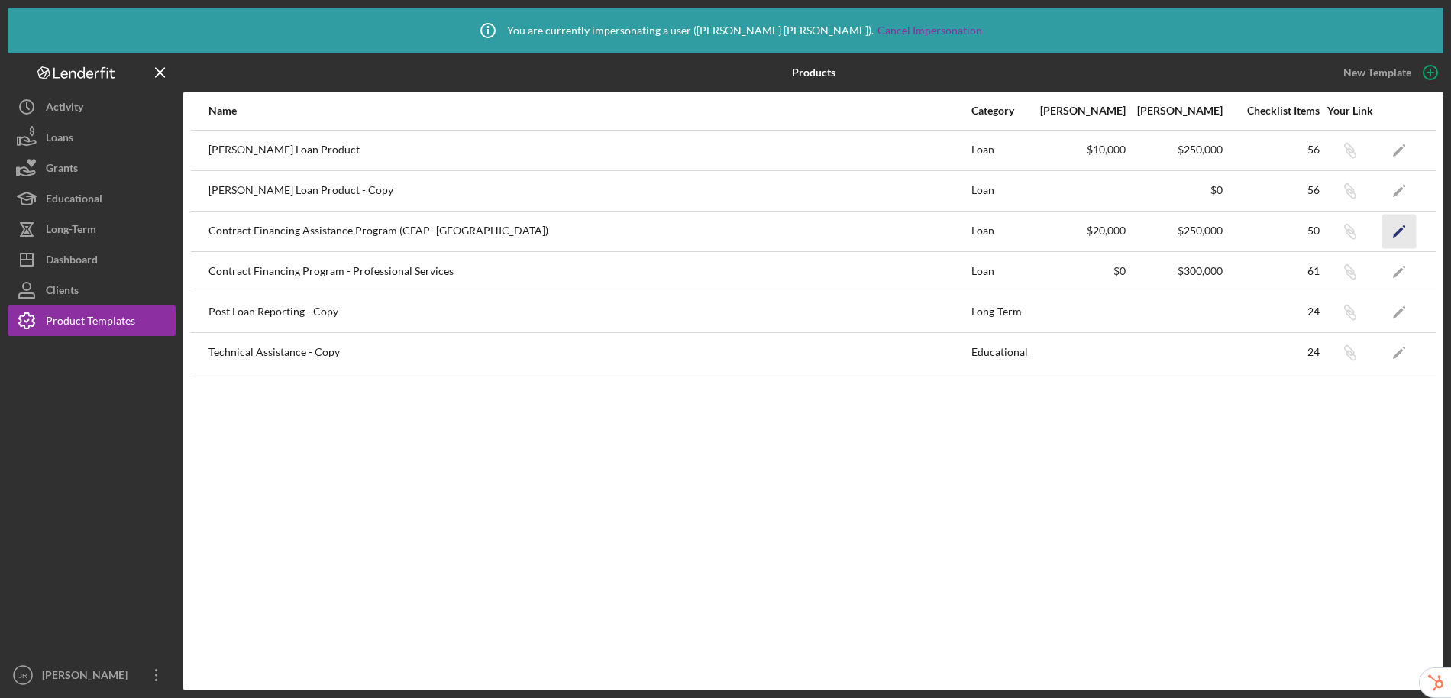
click at [1405, 234] on icon "Icon/Edit" at bounding box center [1399, 231] width 34 height 34
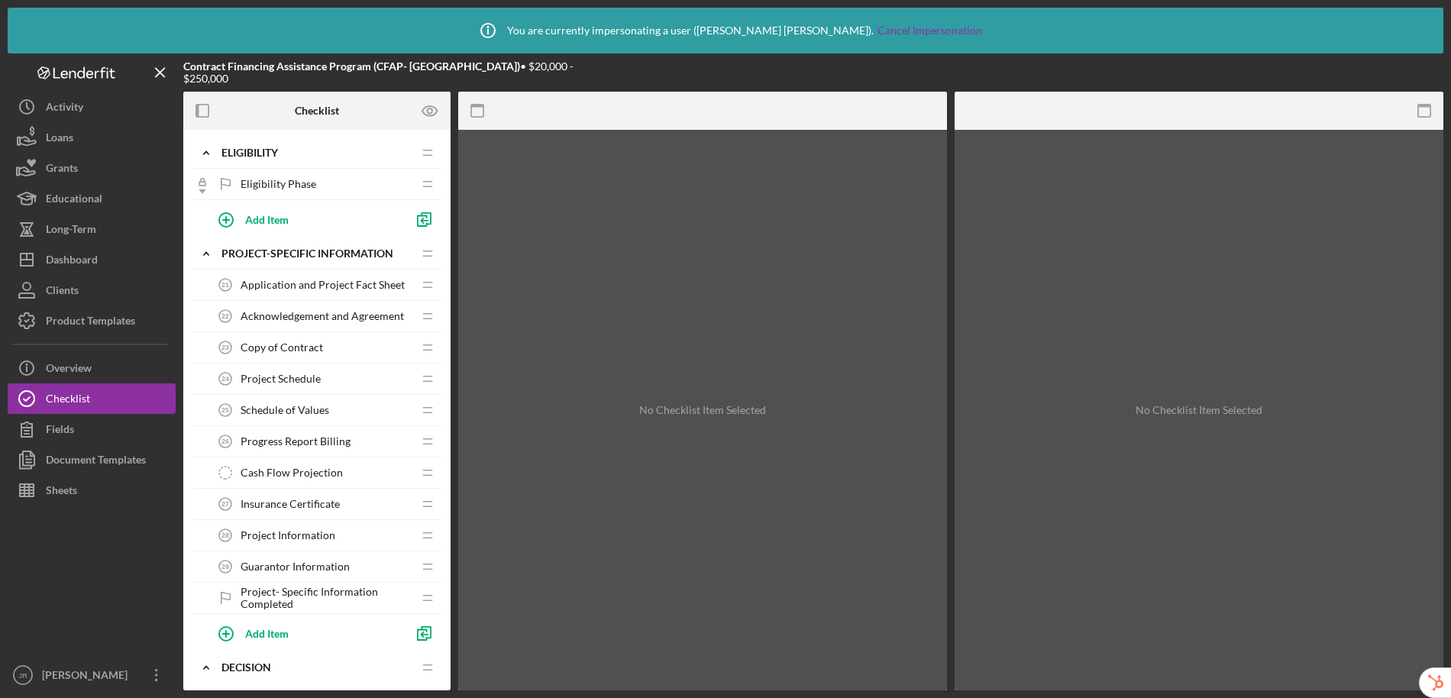
scroll to position [794, 0]
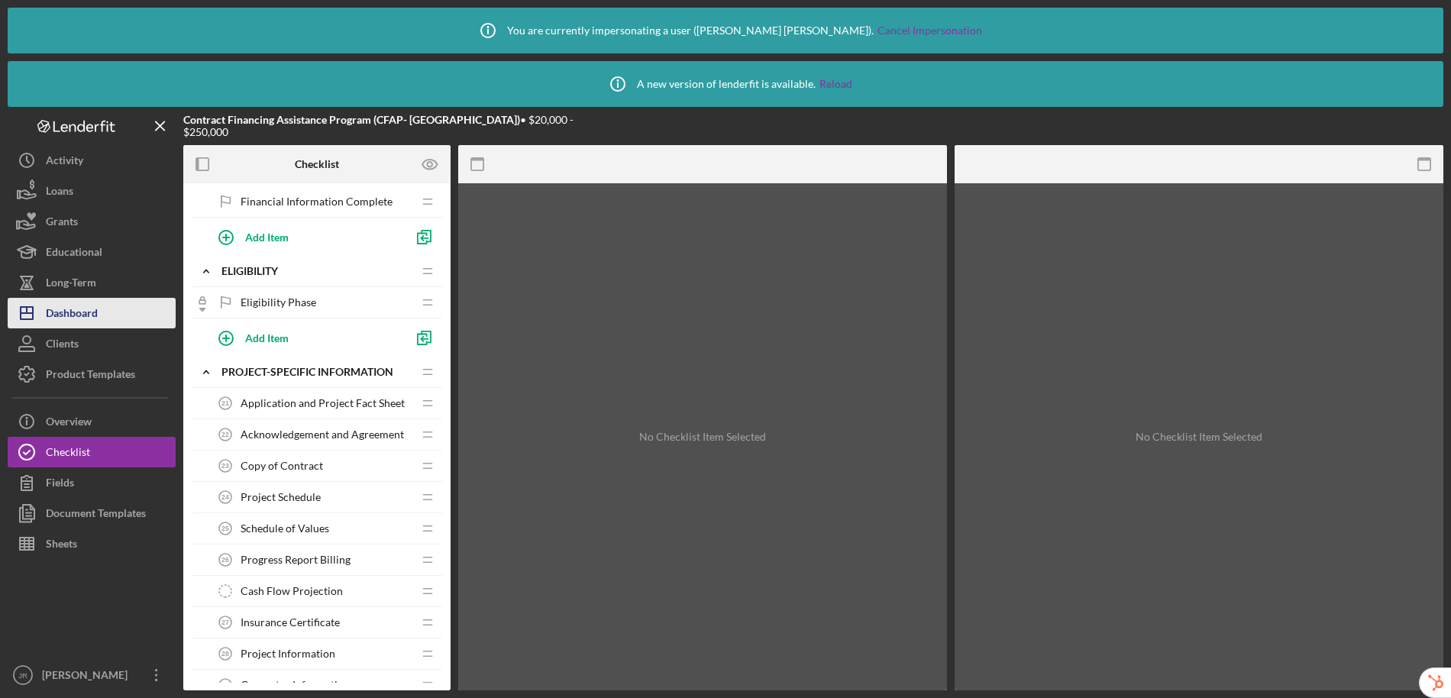
click at [81, 315] on div "Dashboard" at bounding box center [72, 315] width 52 height 34
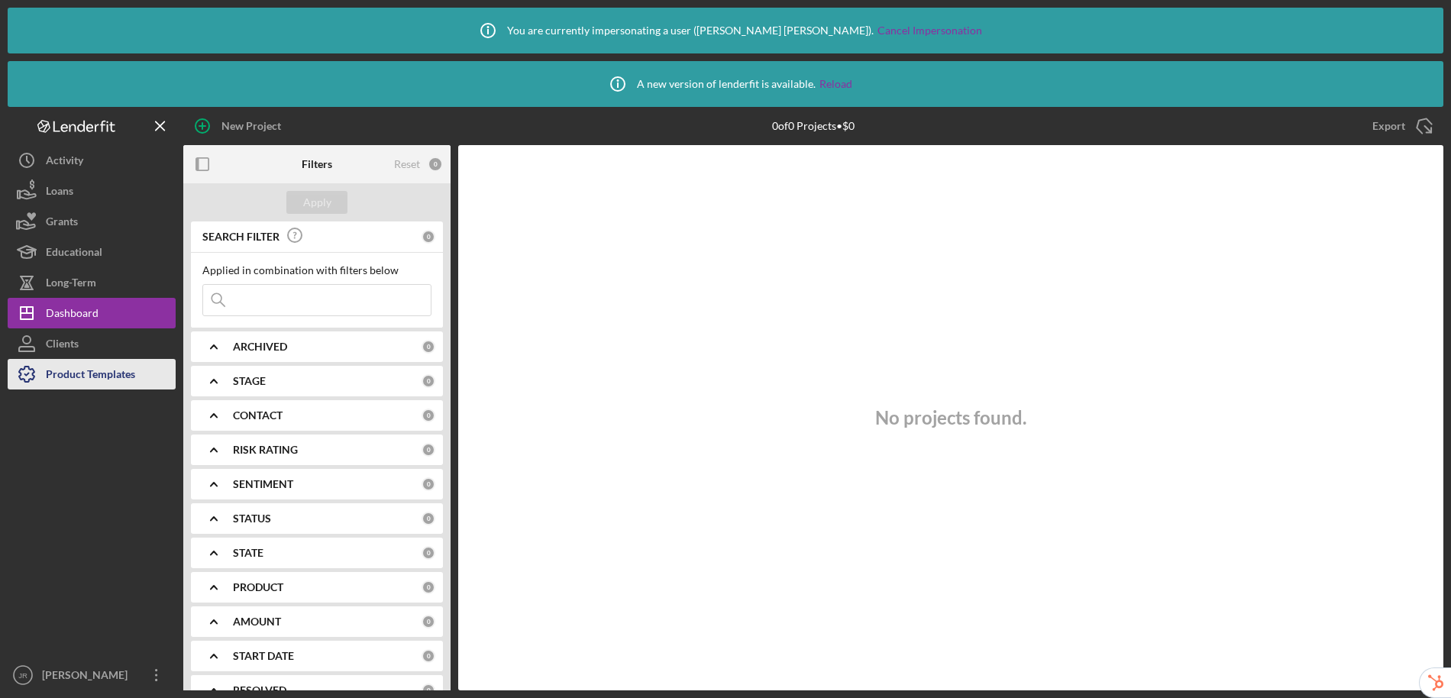
click at [79, 380] on div "Product Templates" at bounding box center [90, 376] width 89 height 34
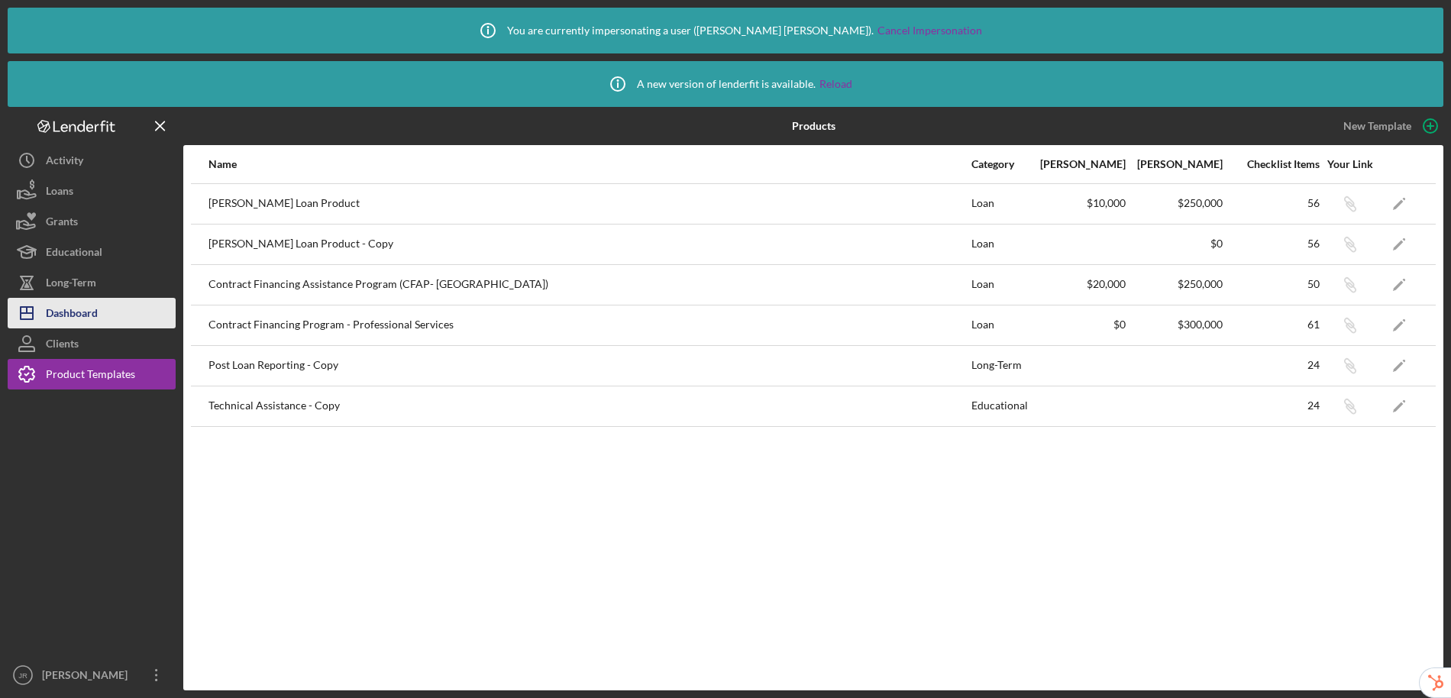
click at [66, 309] on div "Dashboard" at bounding box center [72, 315] width 52 height 34
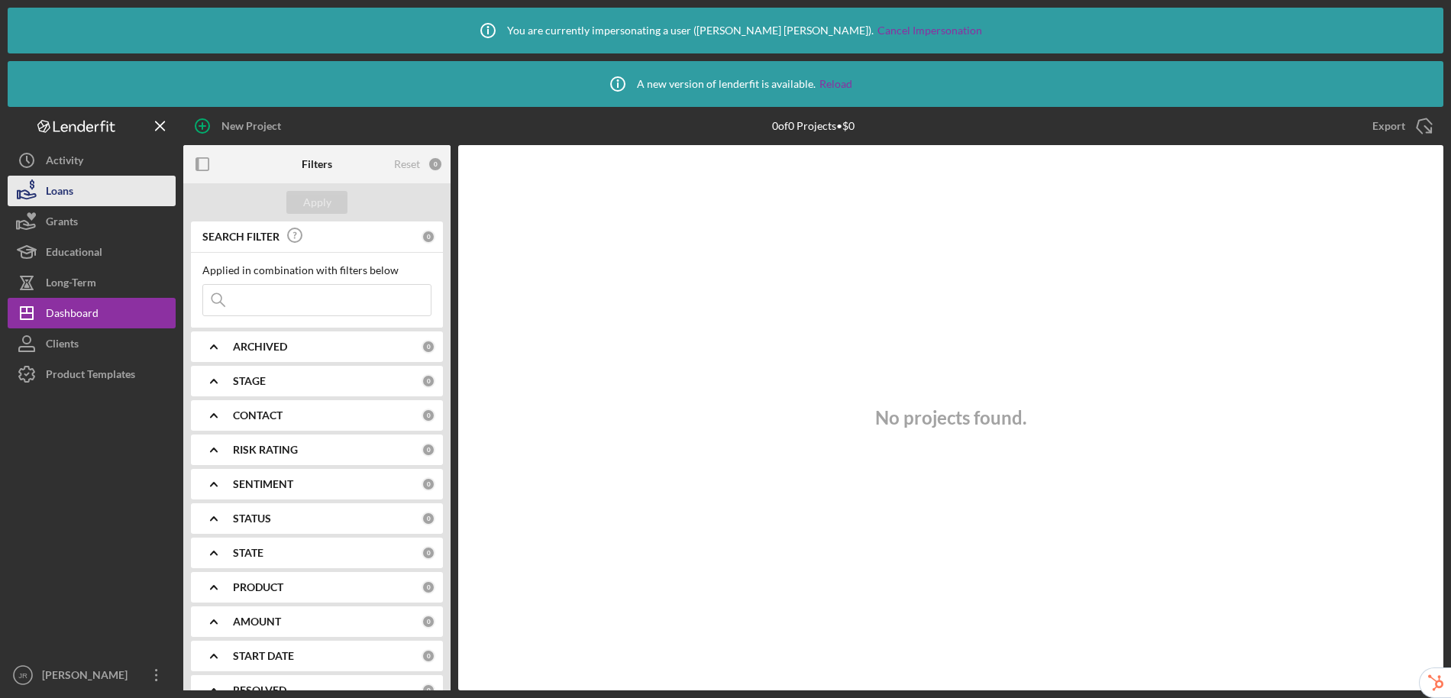
click at [60, 195] on div "Loans" at bounding box center [59, 193] width 27 height 34
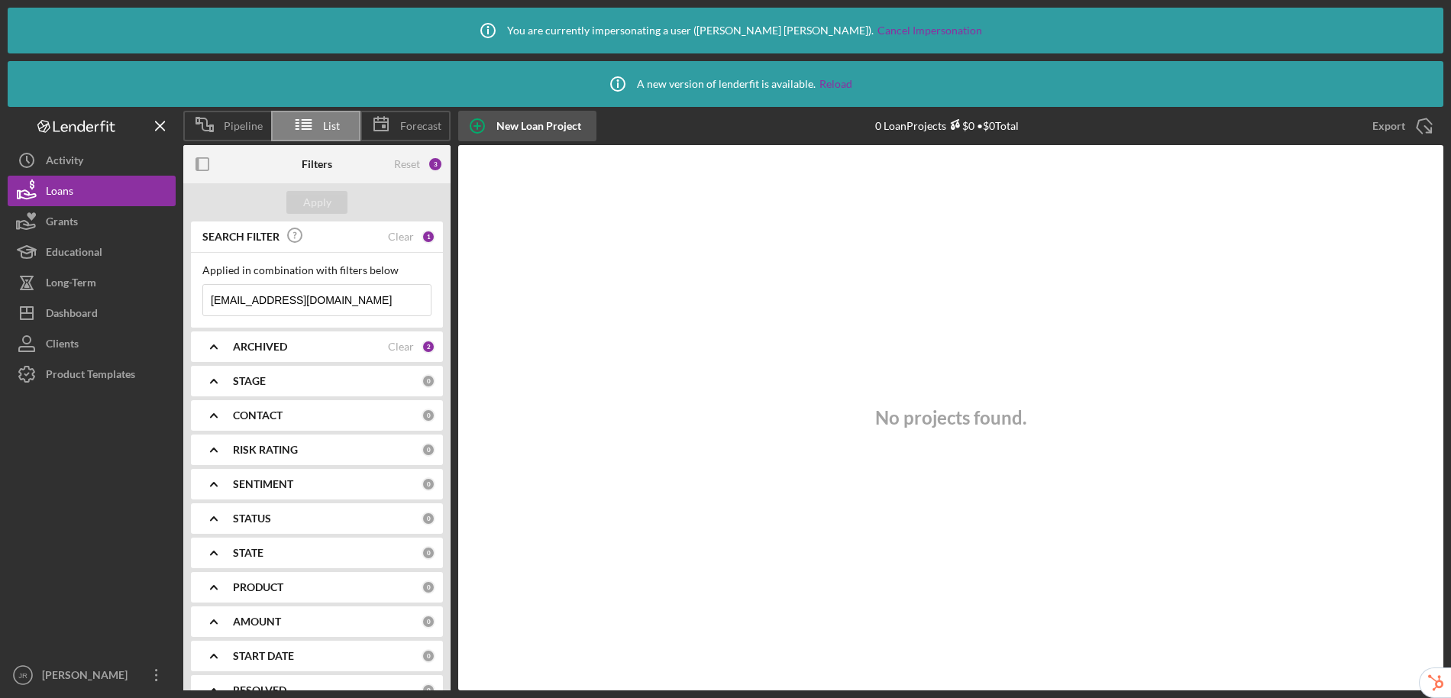
click at [519, 128] on div "New Loan Project" at bounding box center [538, 126] width 85 height 31
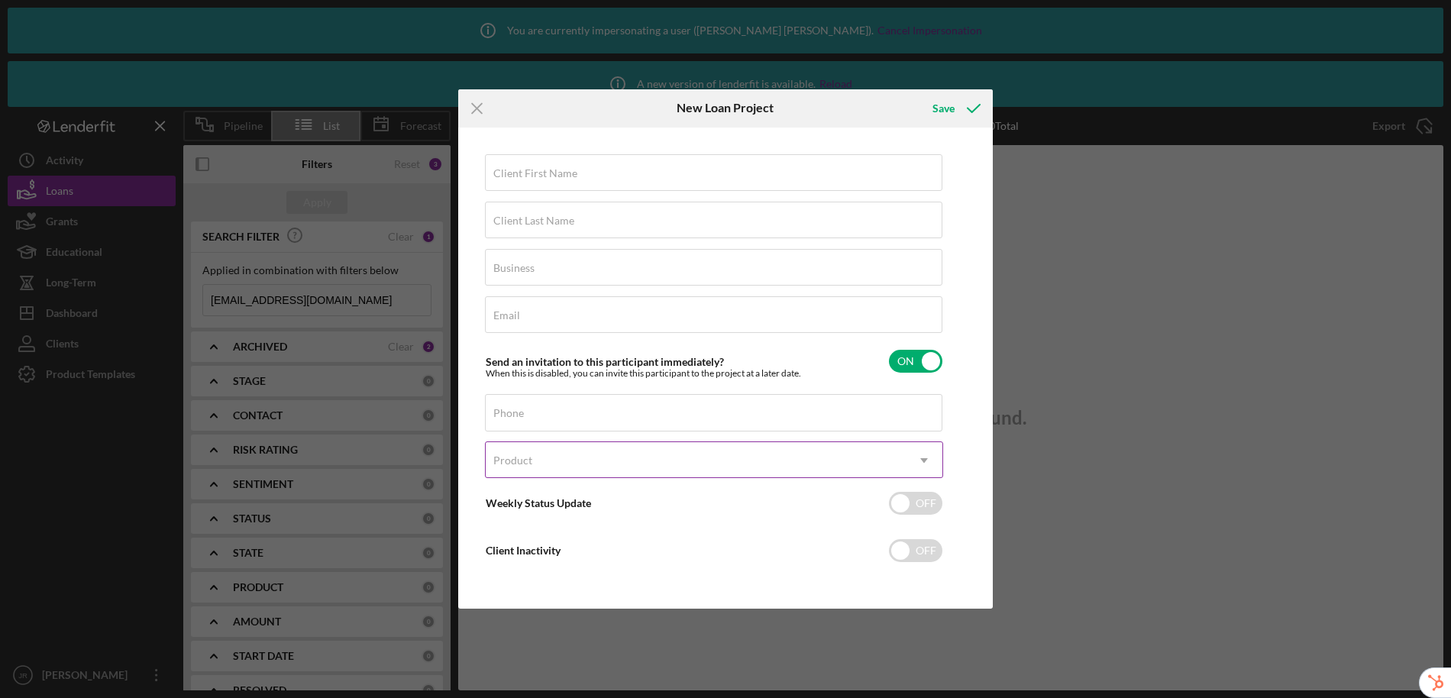
click at [921, 466] on icon "Icon/Dropdown Arrow" at bounding box center [924, 460] width 37 height 37
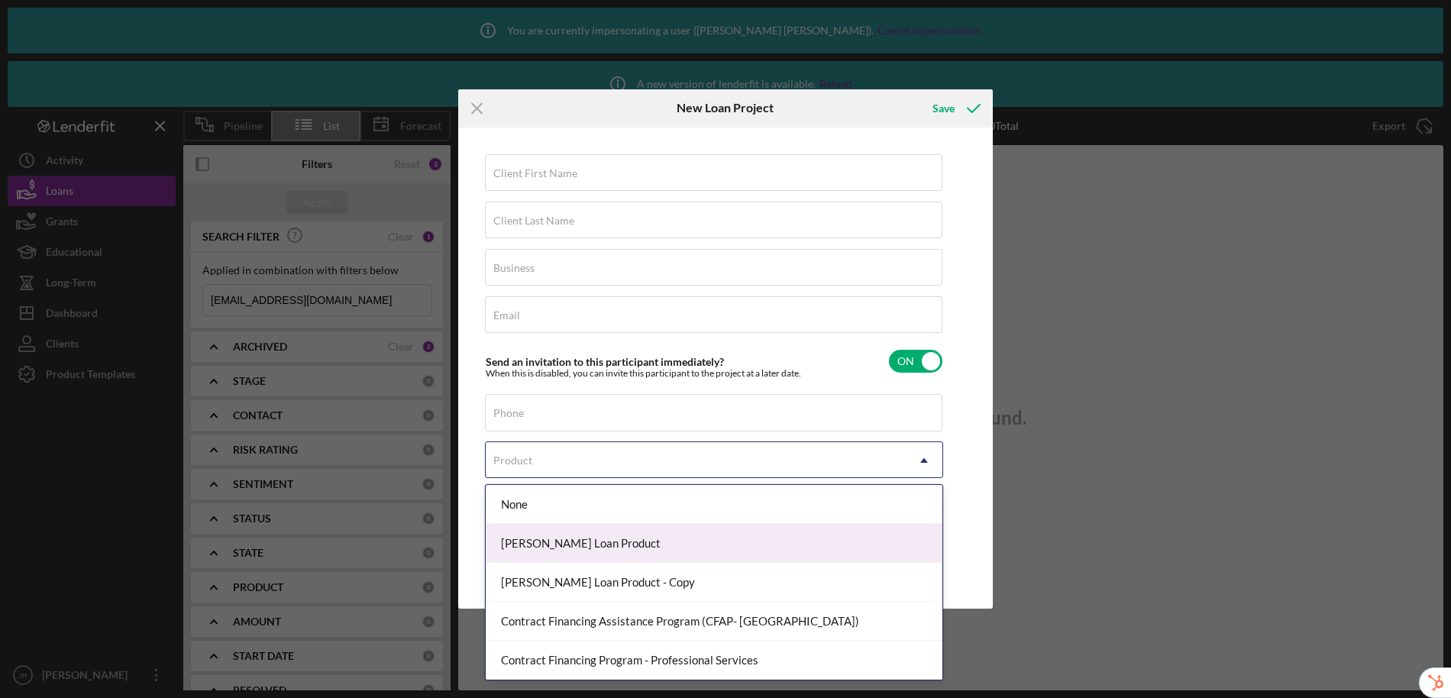
click at [477, 339] on div "Client First Name Required Client Last Name Required Business Required Email Re…" at bounding box center [725, 368] width 527 height 474
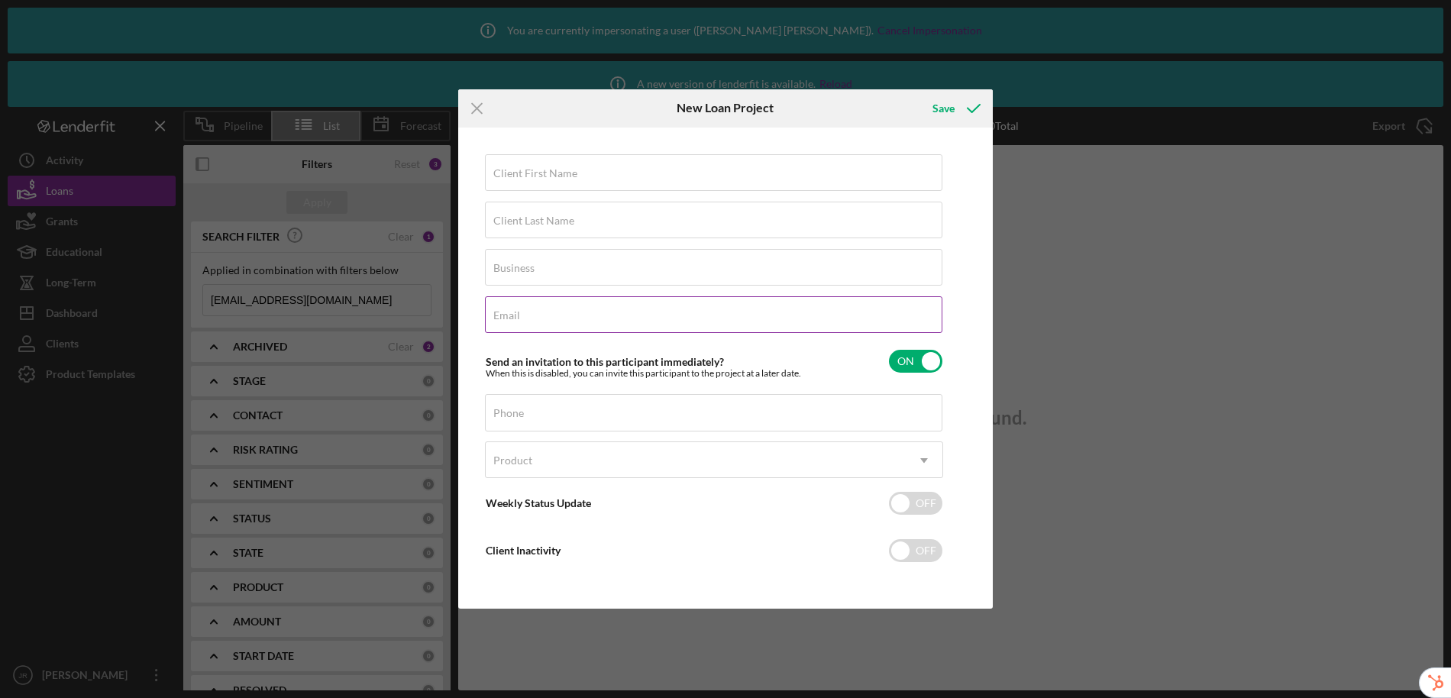
click at [556, 315] on input "Email" at bounding box center [713, 314] width 457 height 37
click at [578, 319] on input "ramadalenderuser@gmail.com" at bounding box center [713, 314] width 457 height 37
type input "ramadalenderuser@gmail.com"
click at [473, 110] on line at bounding box center [477, 108] width 10 height 10
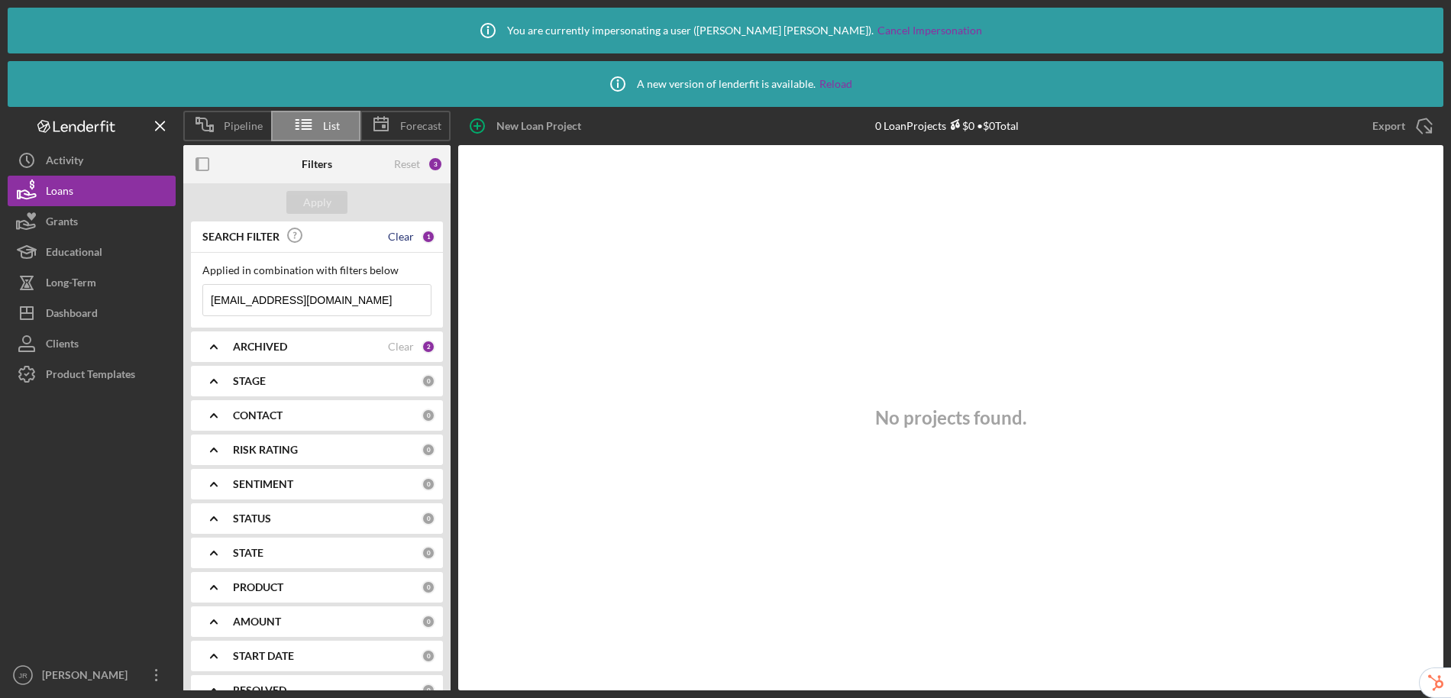
click at [402, 240] on div "Clear" at bounding box center [401, 237] width 26 height 12
click at [327, 205] on div "Apply" at bounding box center [317, 202] width 28 height 23
click at [85, 370] on div "Product Templates" at bounding box center [90, 376] width 89 height 34
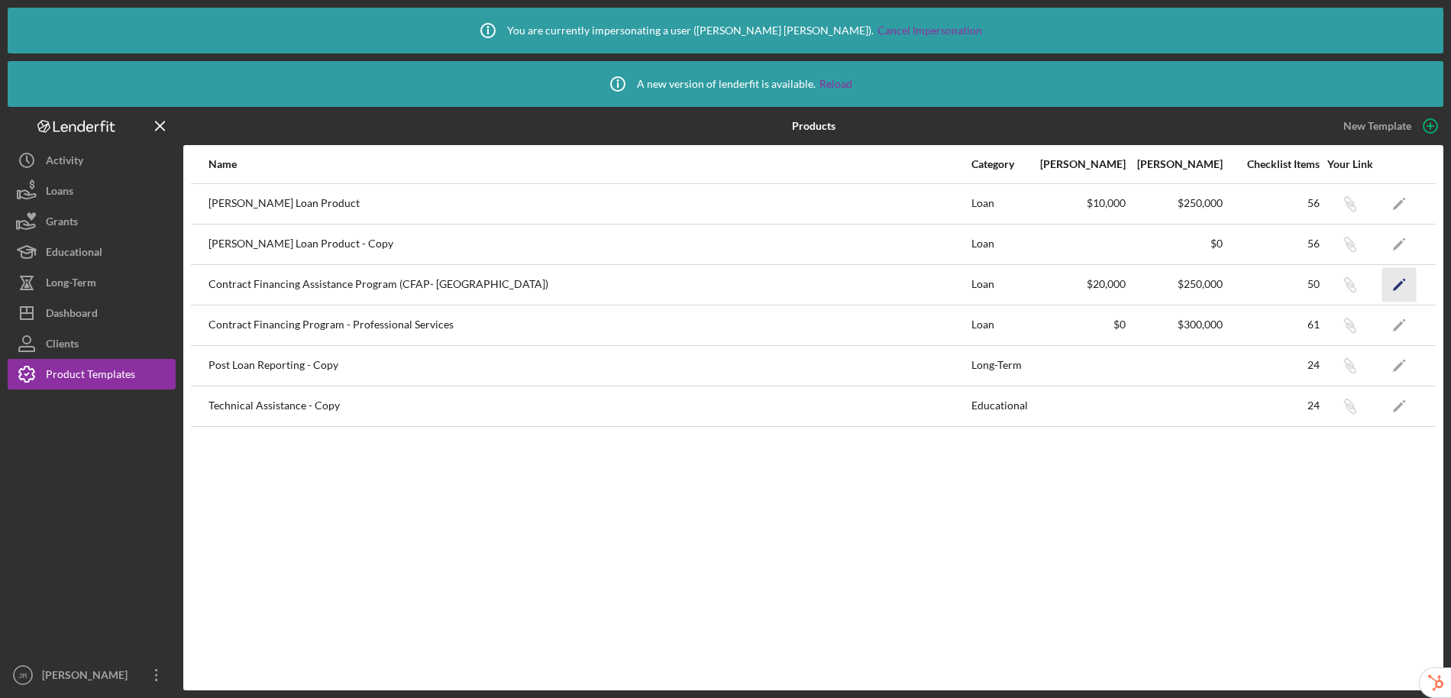
click at [1397, 287] on polygon "button" at bounding box center [1398, 285] width 11 height 11
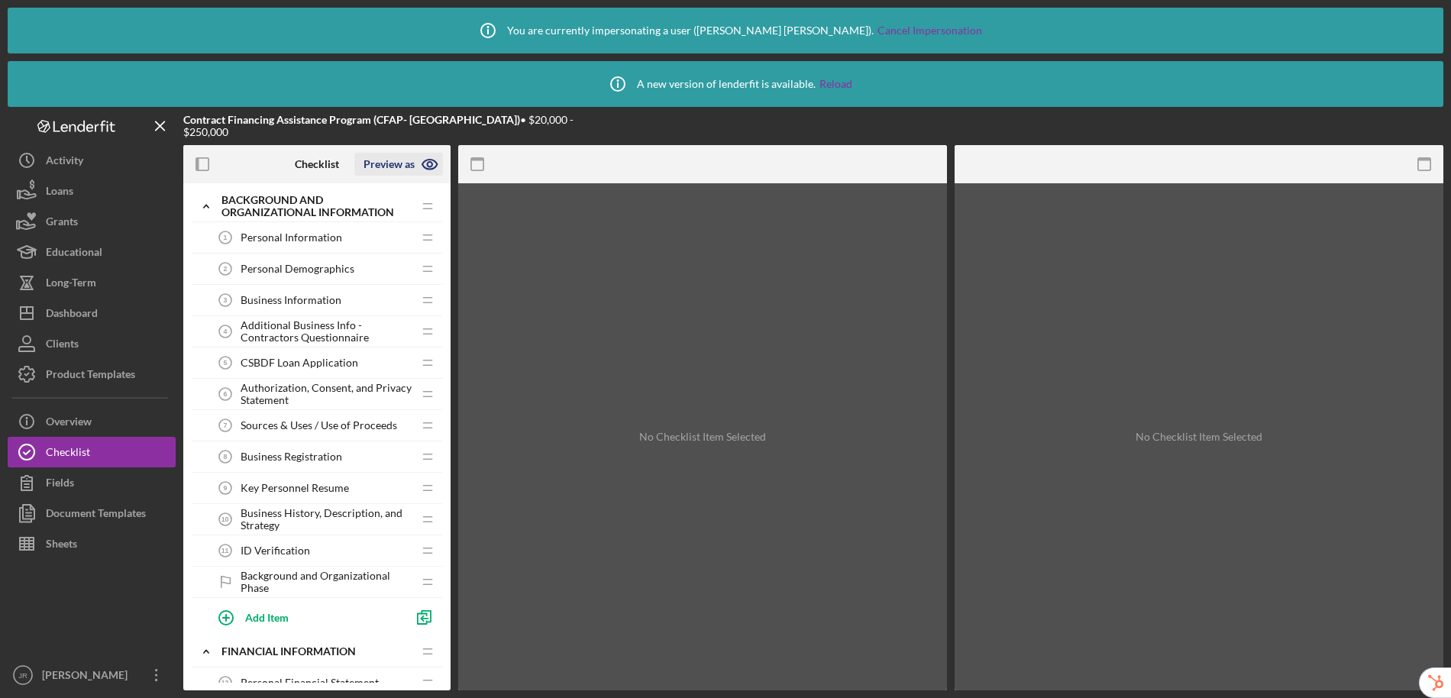
click at [428, 169] on icon "button" at bounding box center [429, 165] width 15 height 10
click at [416, 202] on link "Point of Contact" at bounding box center [404, 200] width 94 height 31
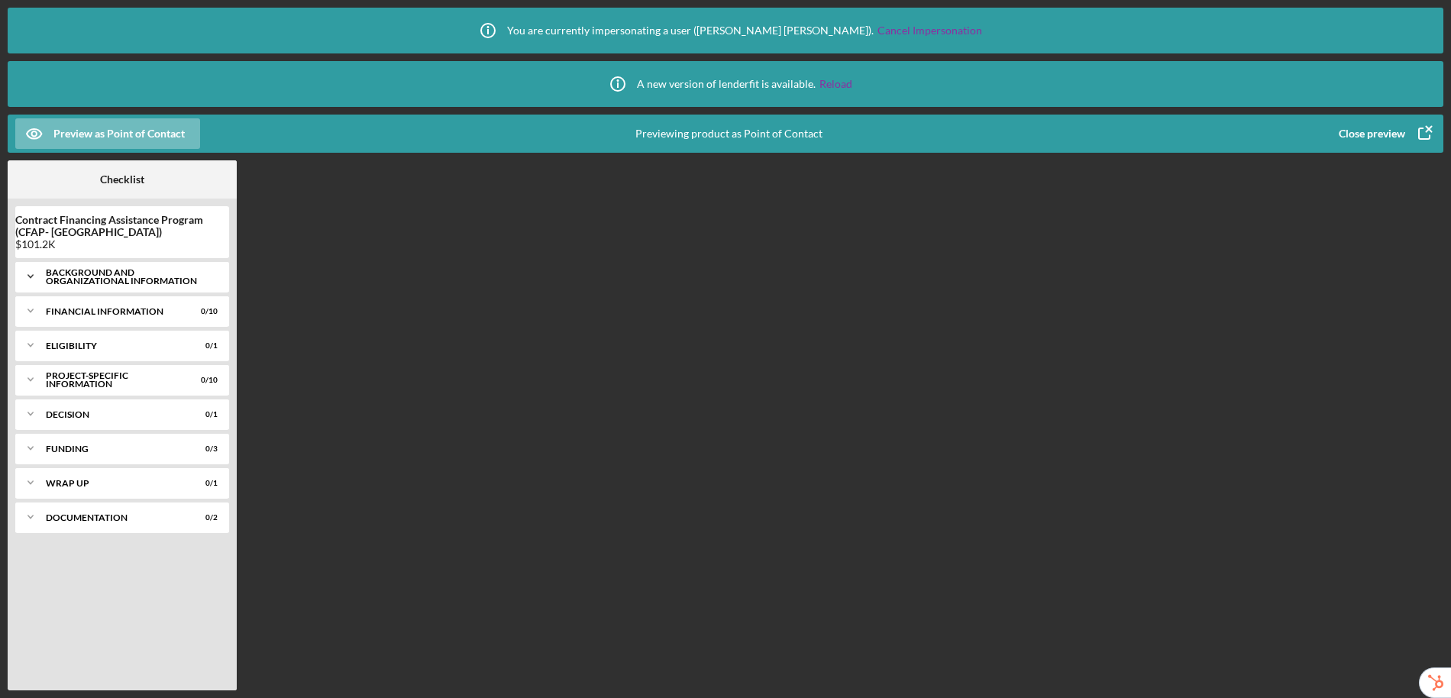
click at [75, 276] on div "Background and Organizational Information" at bounding box center [128, 277] width 164 height 18
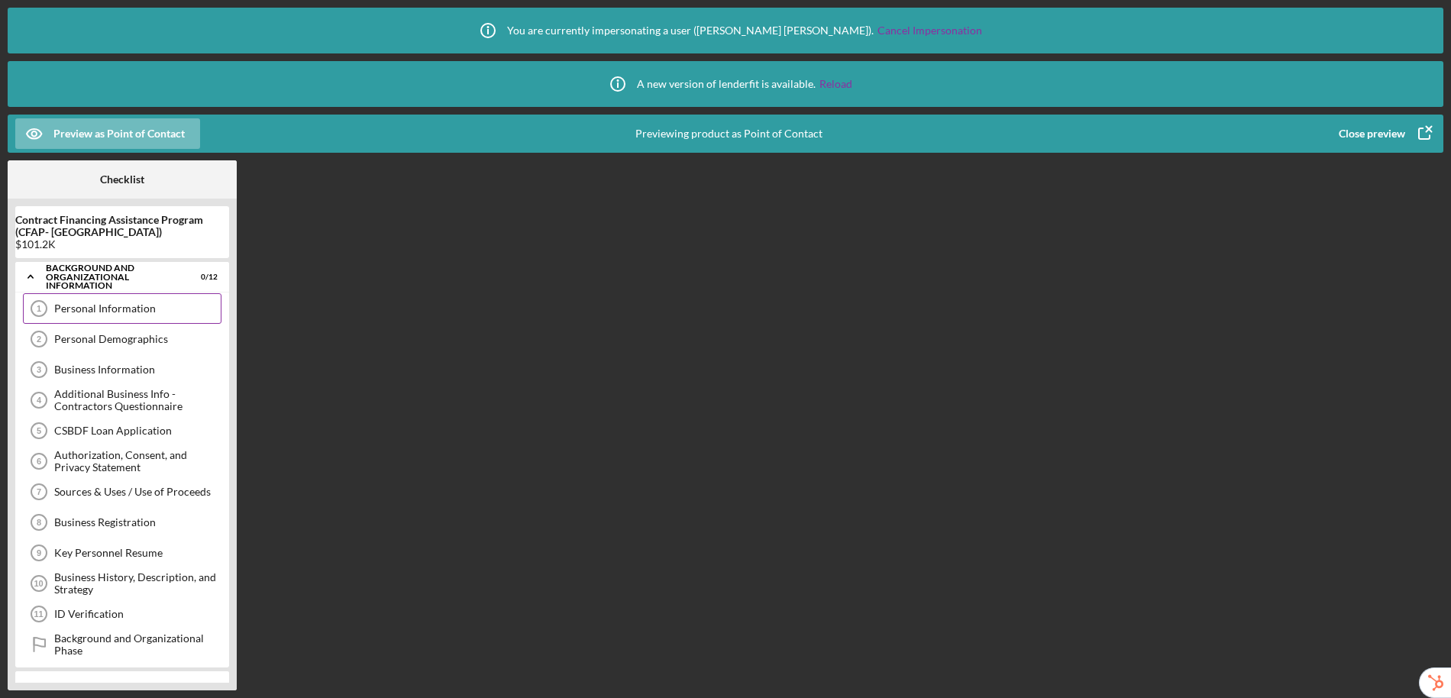
click at [89, 313] on div "Personal Information" at bounding box center [137, 308] width 166 height 12
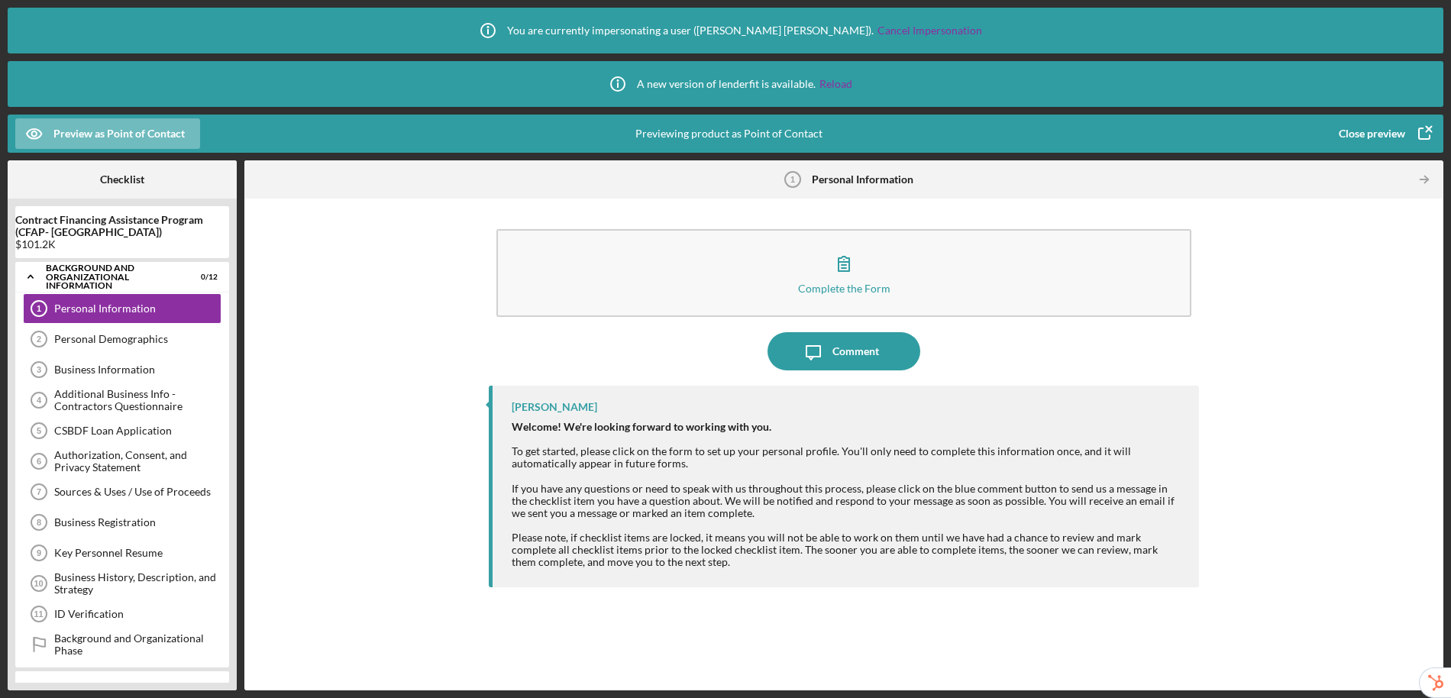
click at [42, 247] on div "$101.2K" at bounding box center [122, 244] width 214 height 12
click at [1342, 134] on div "Close preview" at bounding box center [1372, 133] width 66 height 31
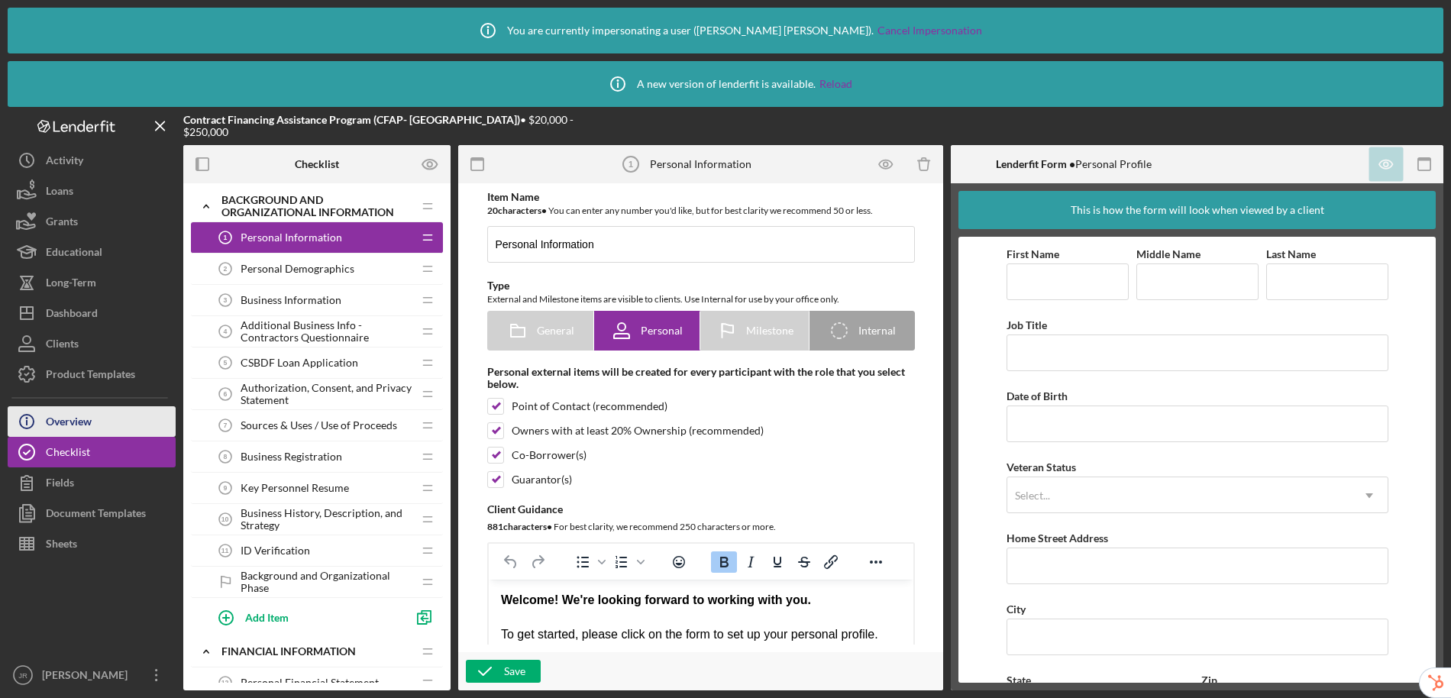
click at [126, 427] on button "Icon/Info Overview" at bounding box center [92, 421] width 168 height 31
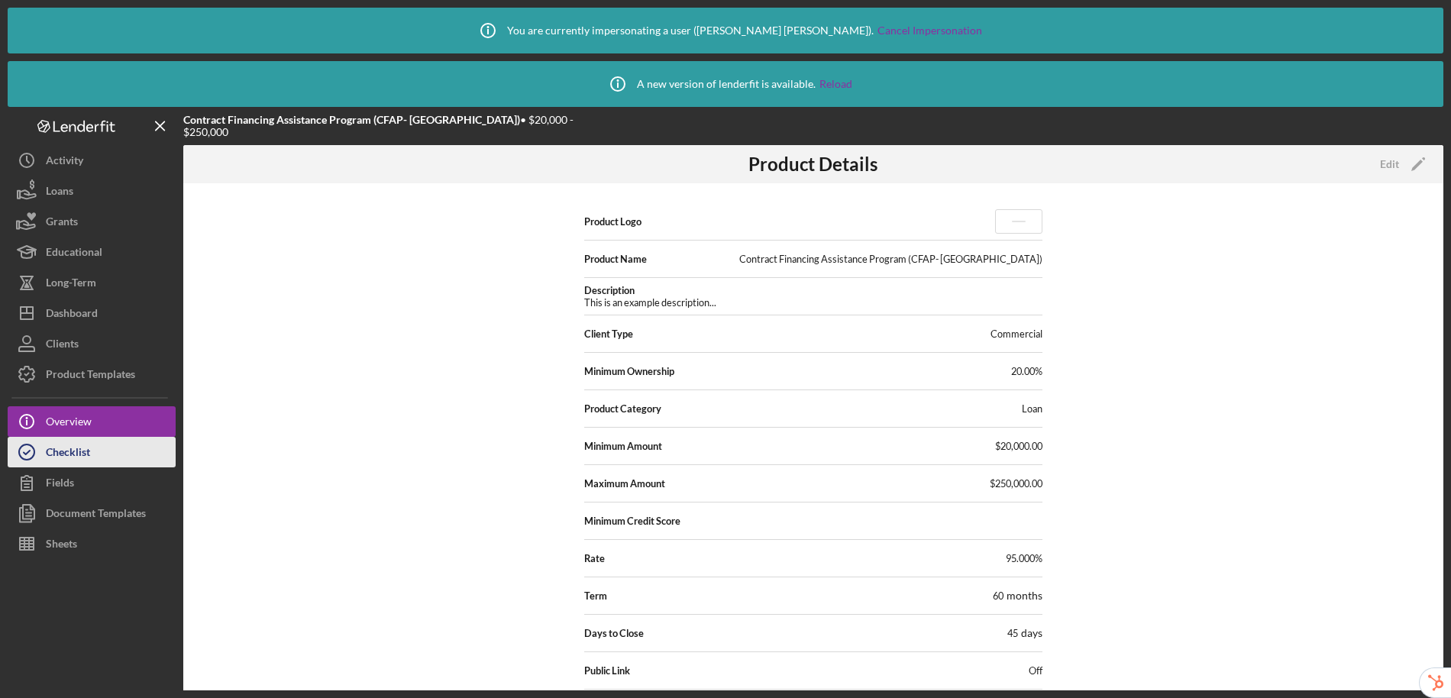
click at [41, 460] on icon "button" at bounding box center [27, 452] width 38 height 38
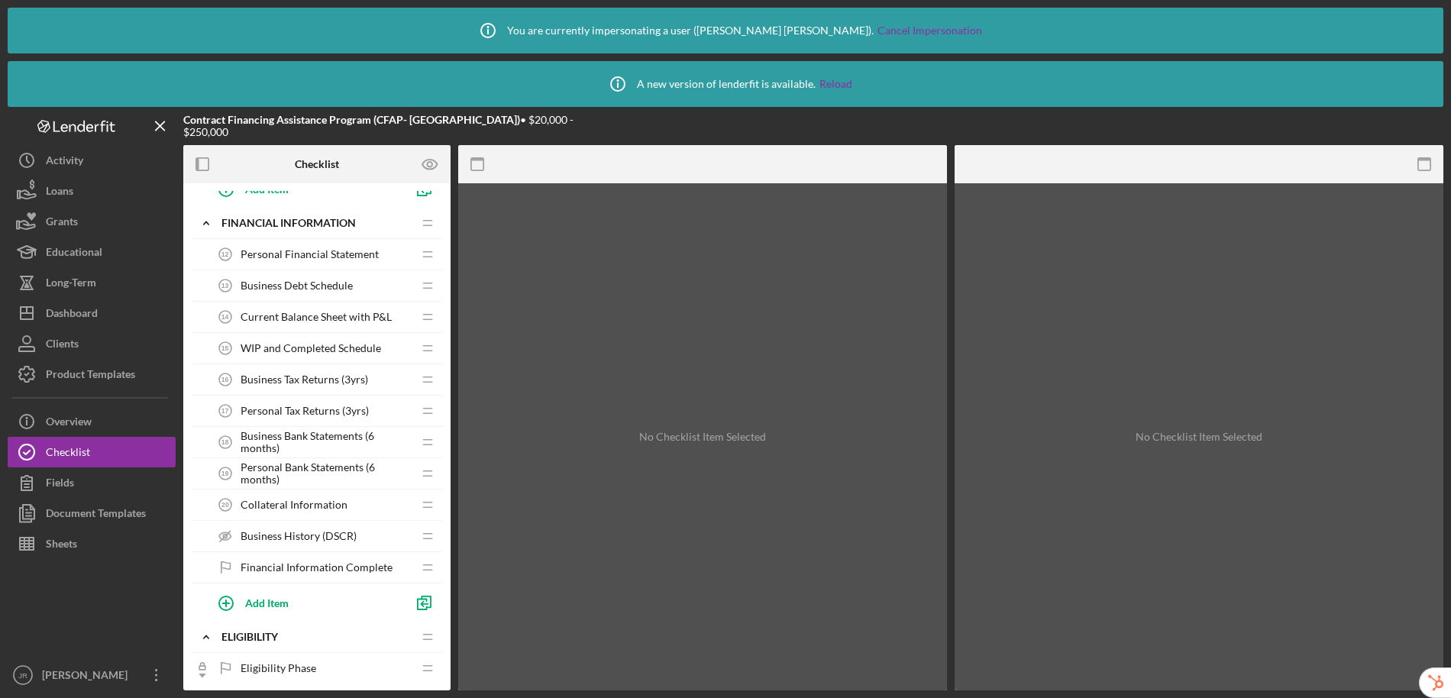
scroll to position [412, 0]
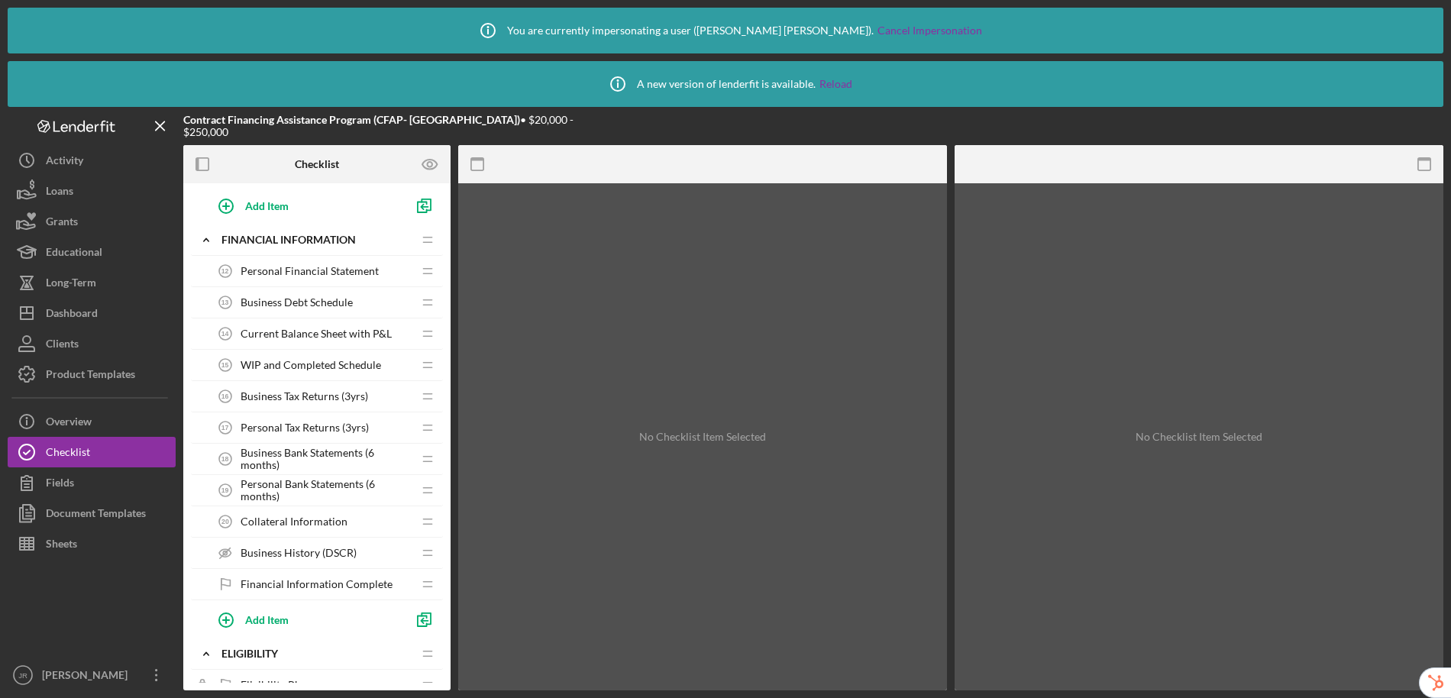
click at [286, 300] on span "Business Debt Schedule" at bounding box center [297, 302] width 112 height 12
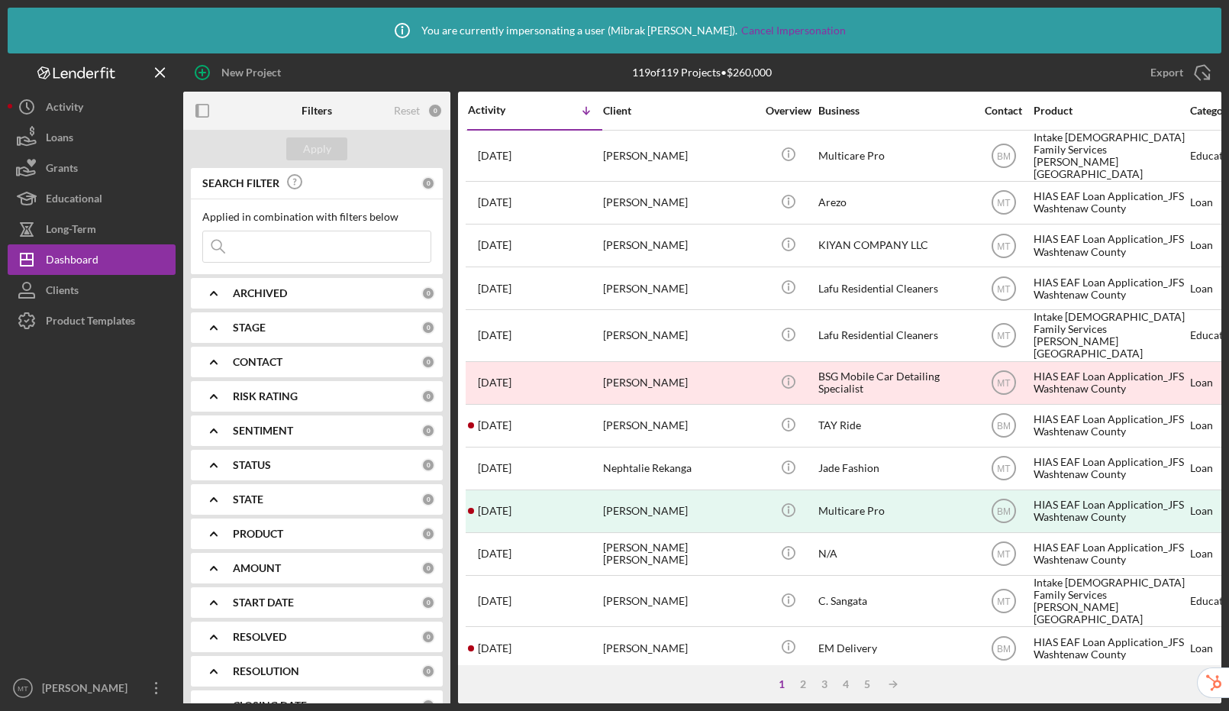
click at [293, 250] on input at bounding box center [317, 246] width 228 height 31
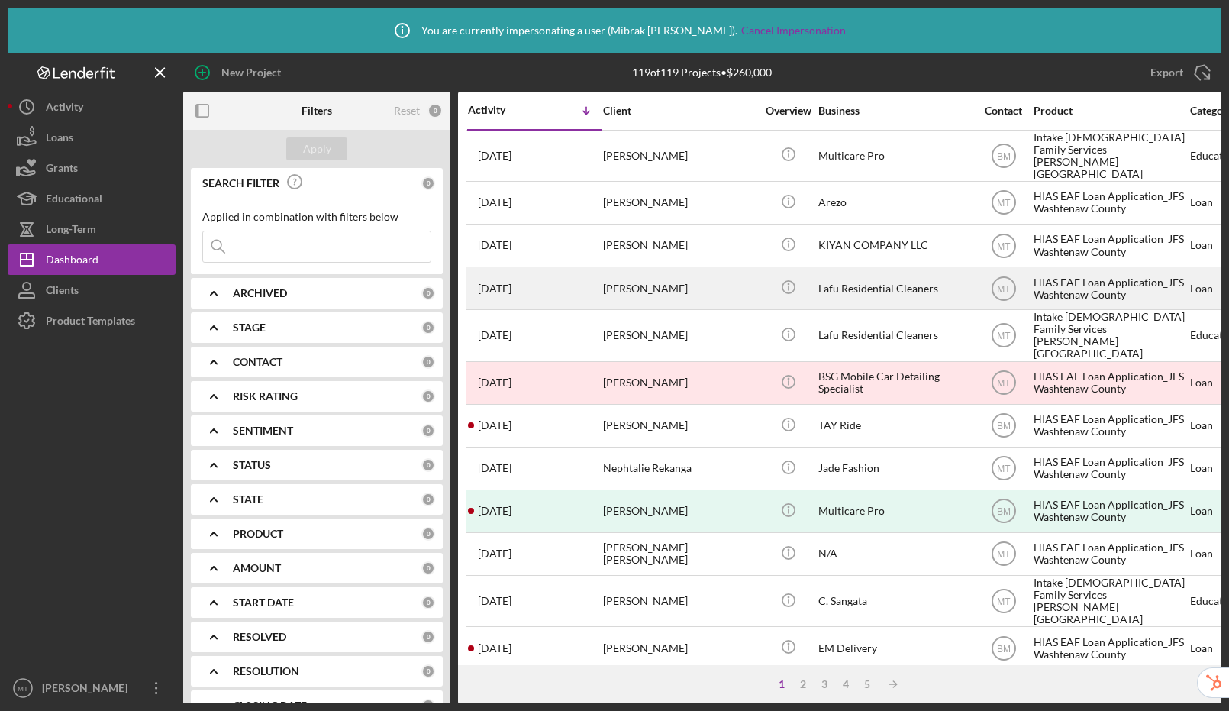
click at [696, 281] on div "[PERSON_NAME]" at bounding box center [679, 288] width 153 height 40
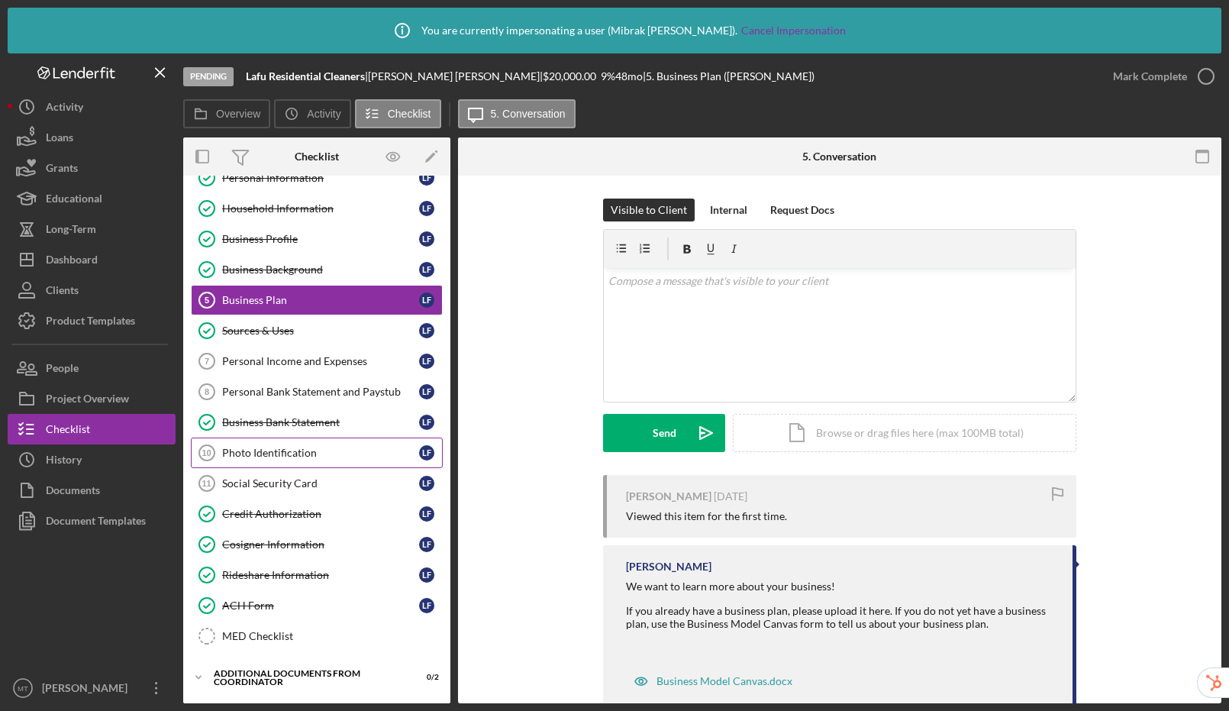
scroll to position [221, 0]
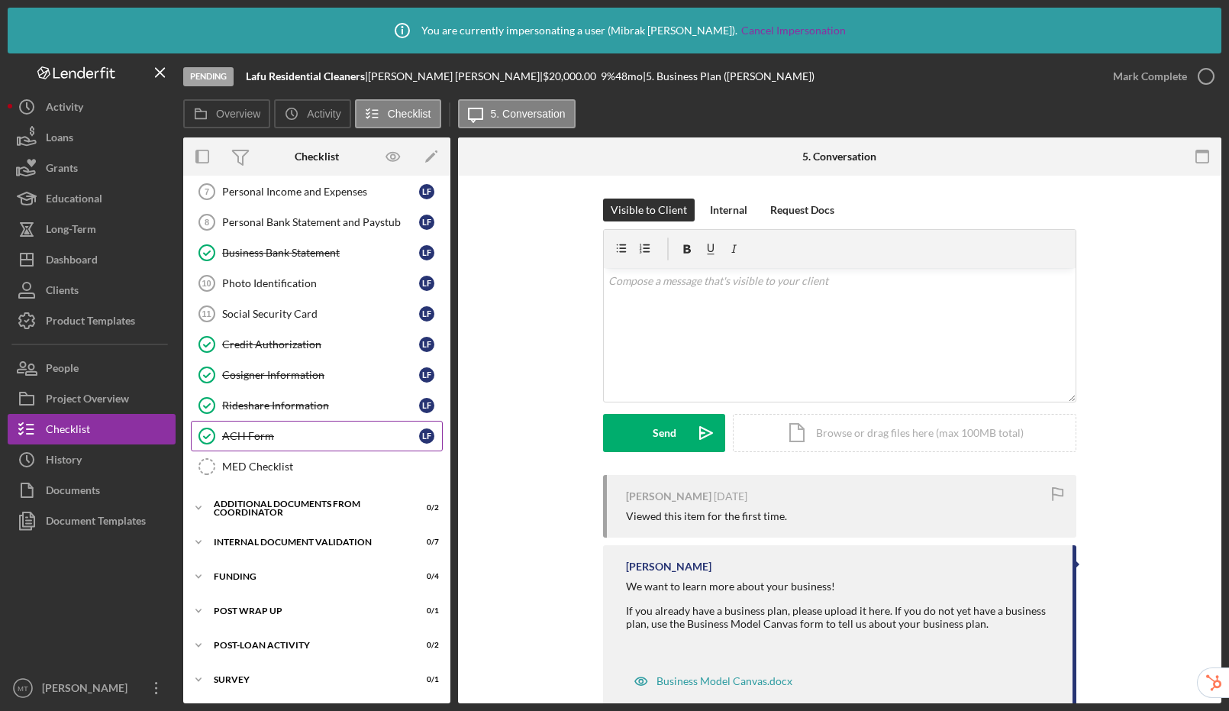
click at [306, 431] on div "ACH Form" at bounding box center [320, 436] width 197 height 12
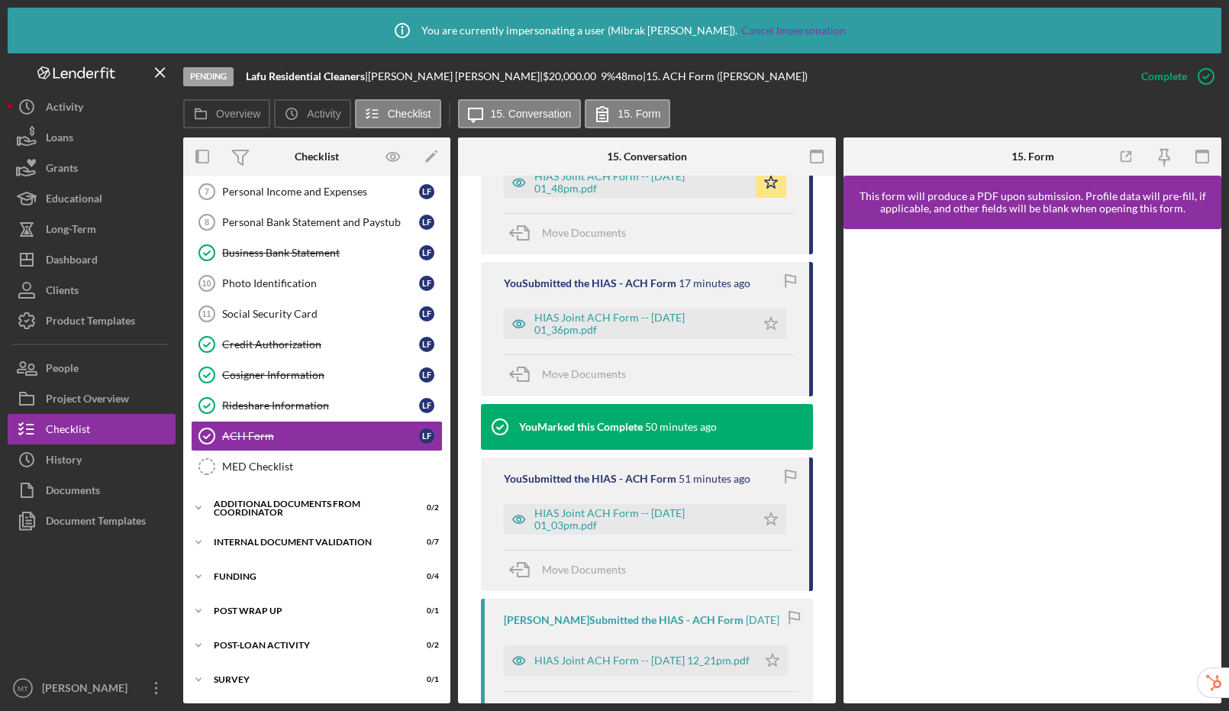
scroll to position [431, 0]
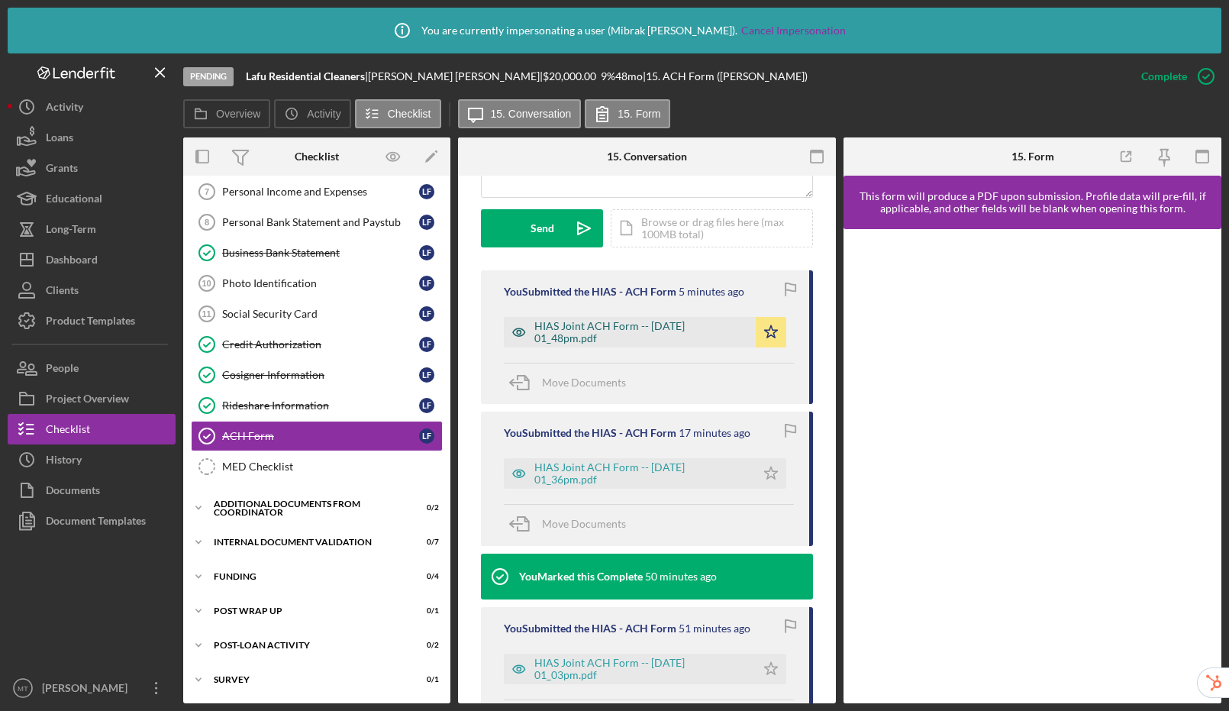
click at [576, 335] on div "HIAS Joint ACH Form -- 2025-08-12 01_48pm.pdf" at bounding box center [641, 332] width 214 height 24
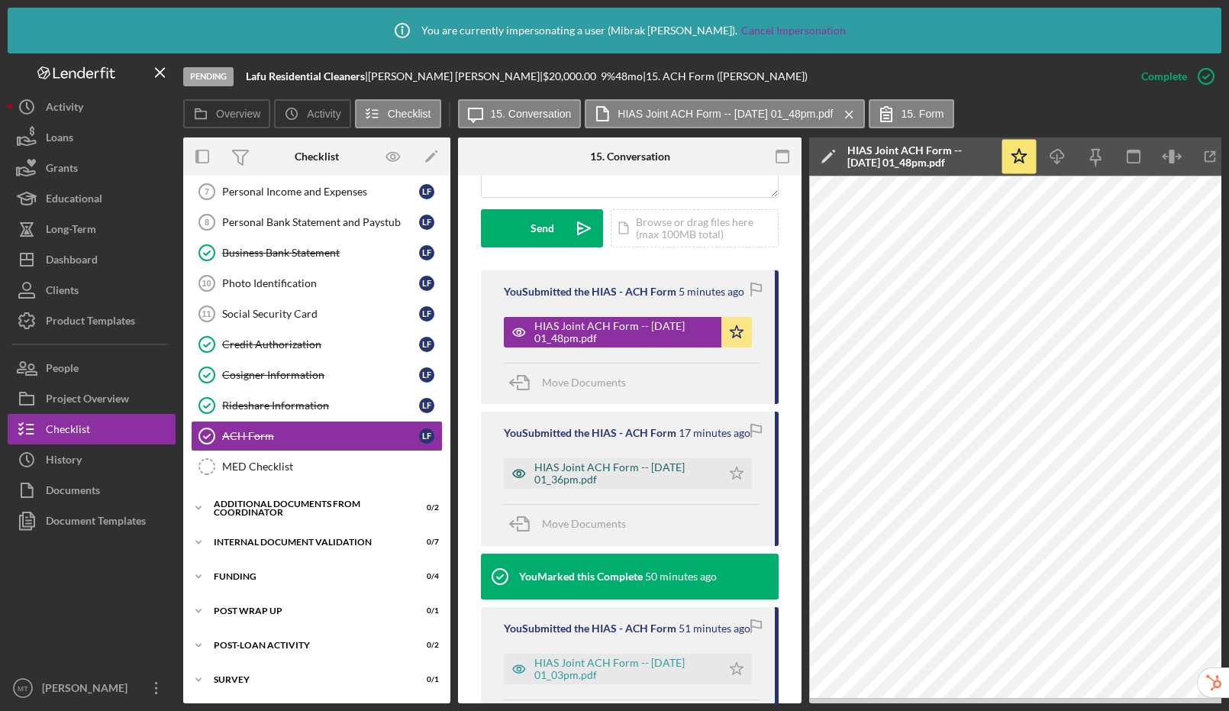
click at [570, 467] on div "HIAS Joint ACH Form -- 2025-08-12 01_36pm.pdf" at bounding box center [623, 473] width 179 height 24
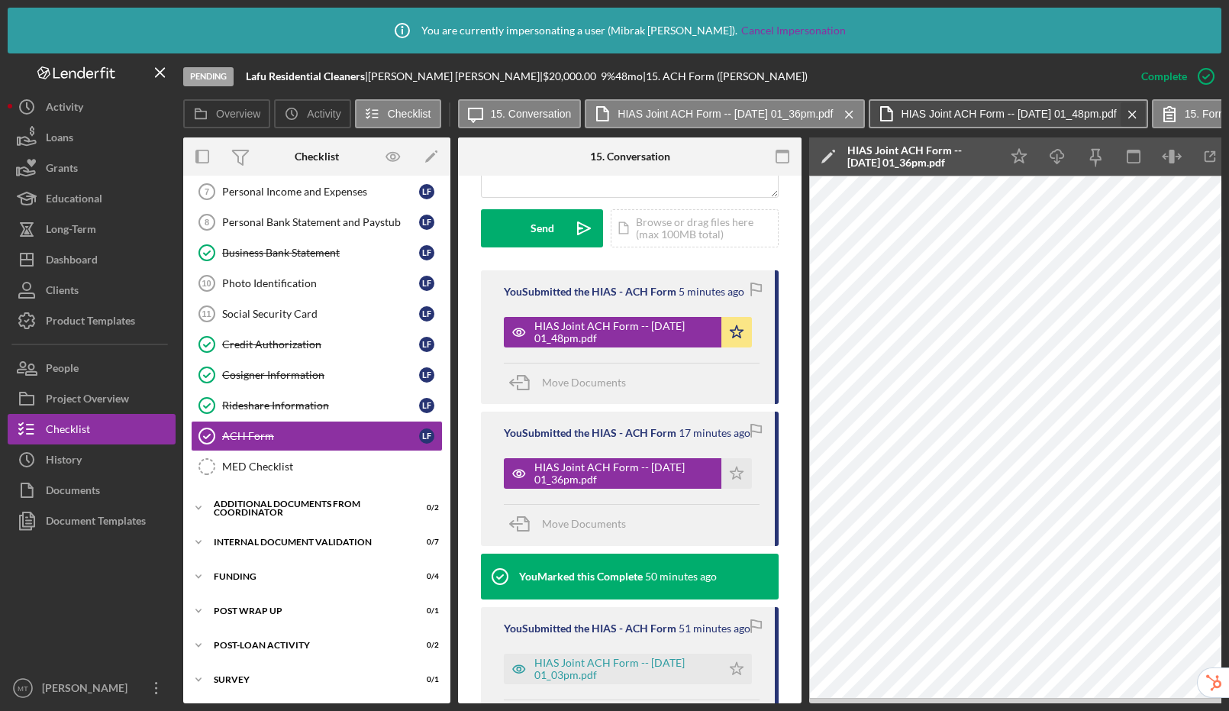
click at [1146, 111] on icon "Icon/Menu Close" at bounding box center [1132, 114] width 27 height 38
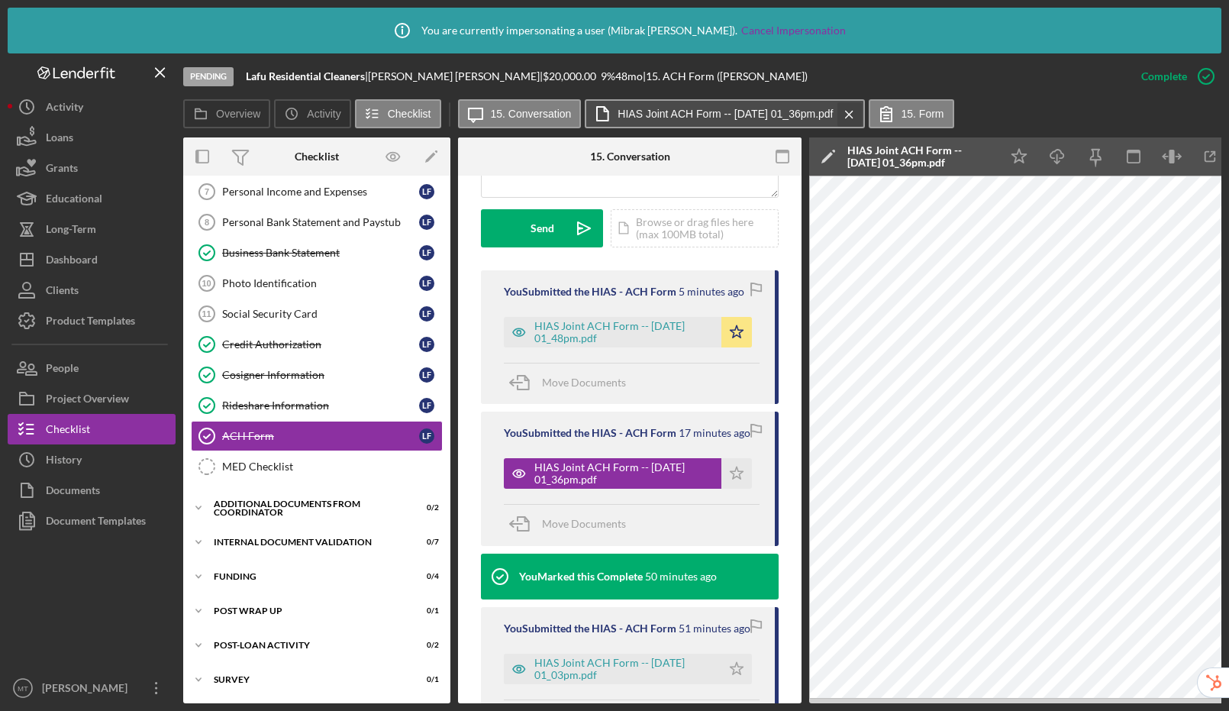
click at [861, 111] on icon "Icon/Menu Close" at bounding box center [849, 114] width 27 height 38
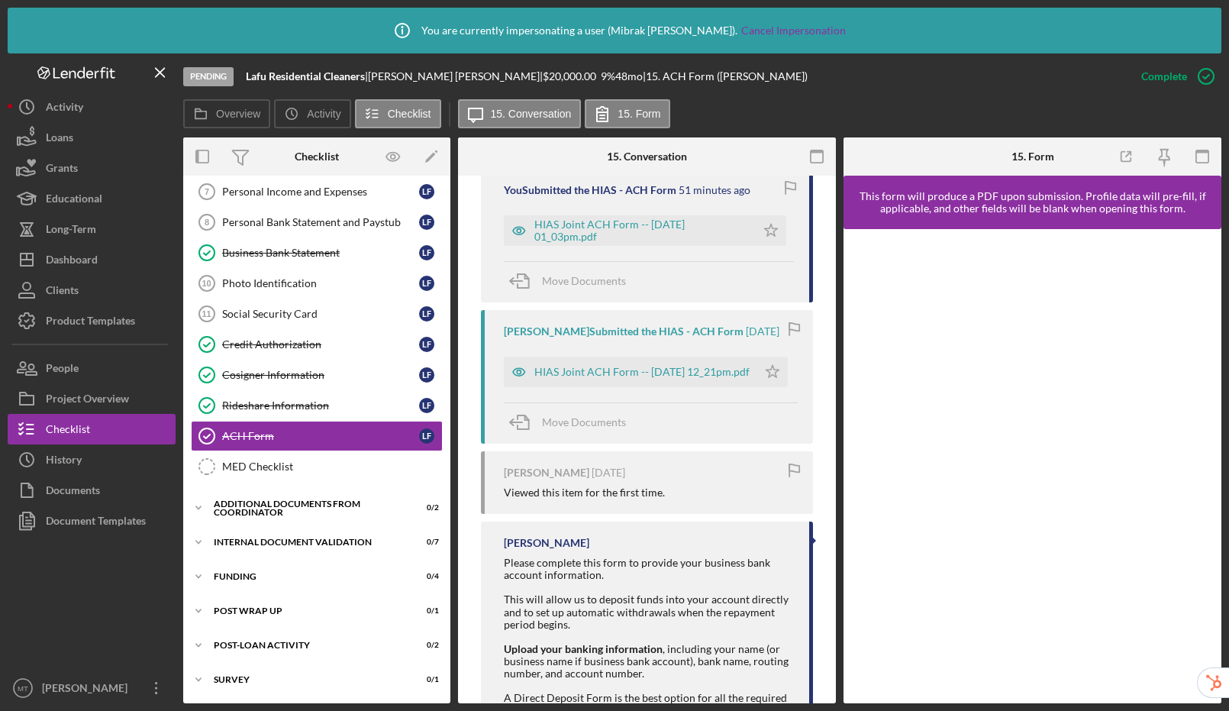
scroll to position [931, 0]
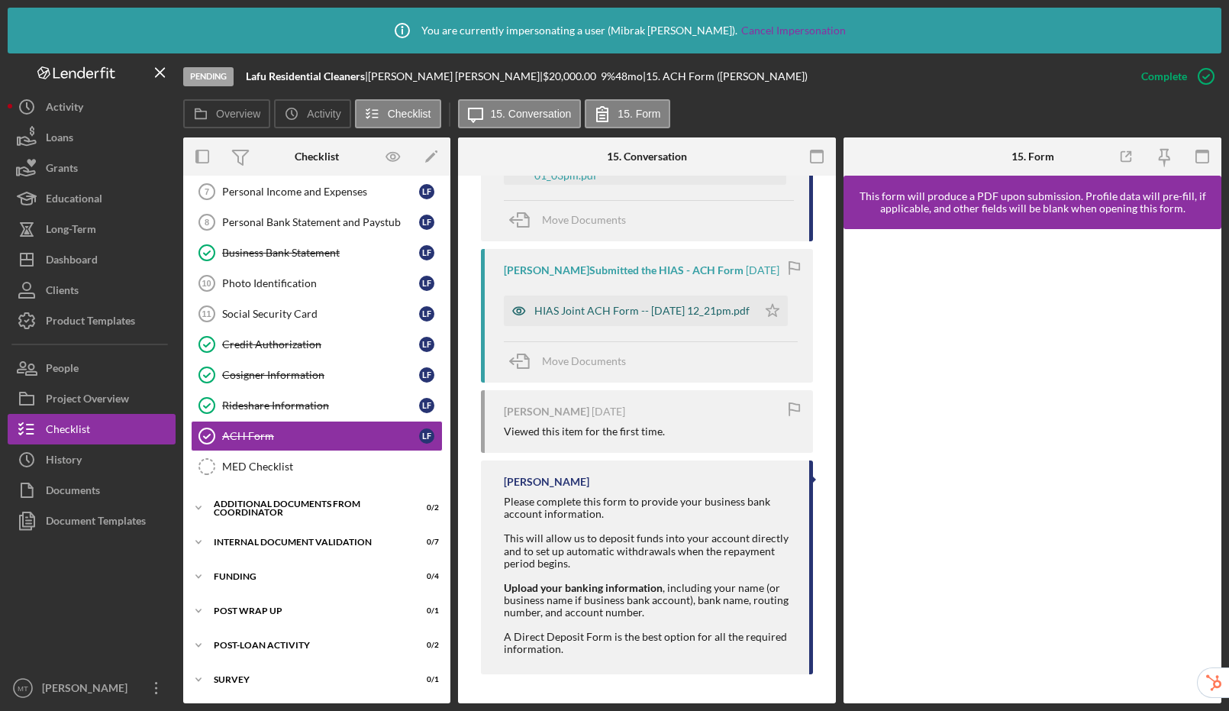
click at [576, 305] on div "HIAS Joint ACH Form -- 2025-05-20 12_21pm.pdf" at bounding box center [641, 311] width 215 height 12
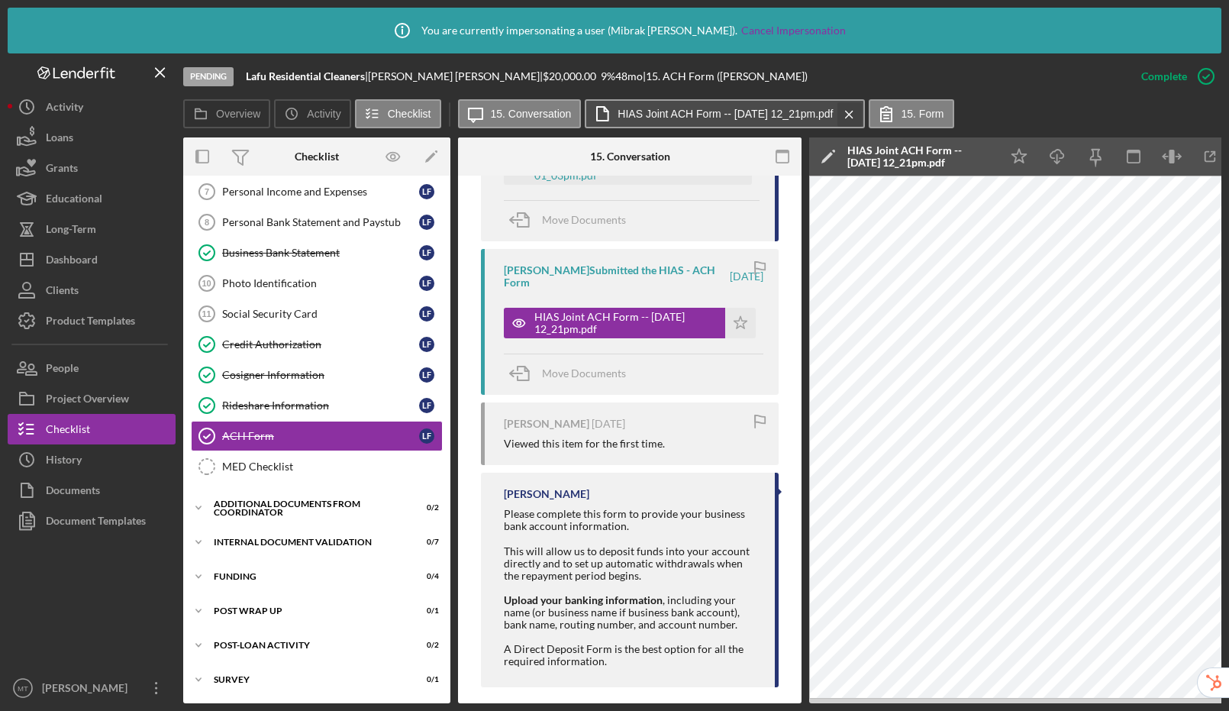
click at [858, 110] on icon "Icon/Menu Close" at bounding box center [849, 114] width 27 height 38
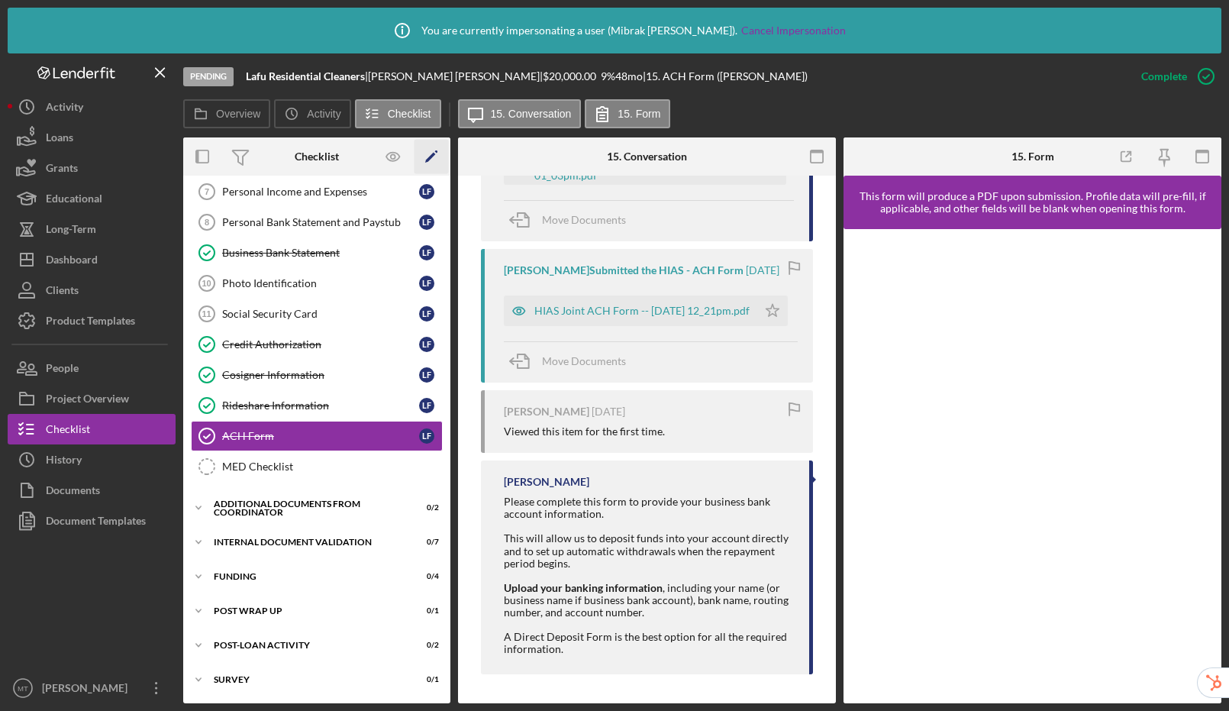
click at [433, 151] on icon "Icon/Edit" at bounding box center [432, 157] width 34 height 34
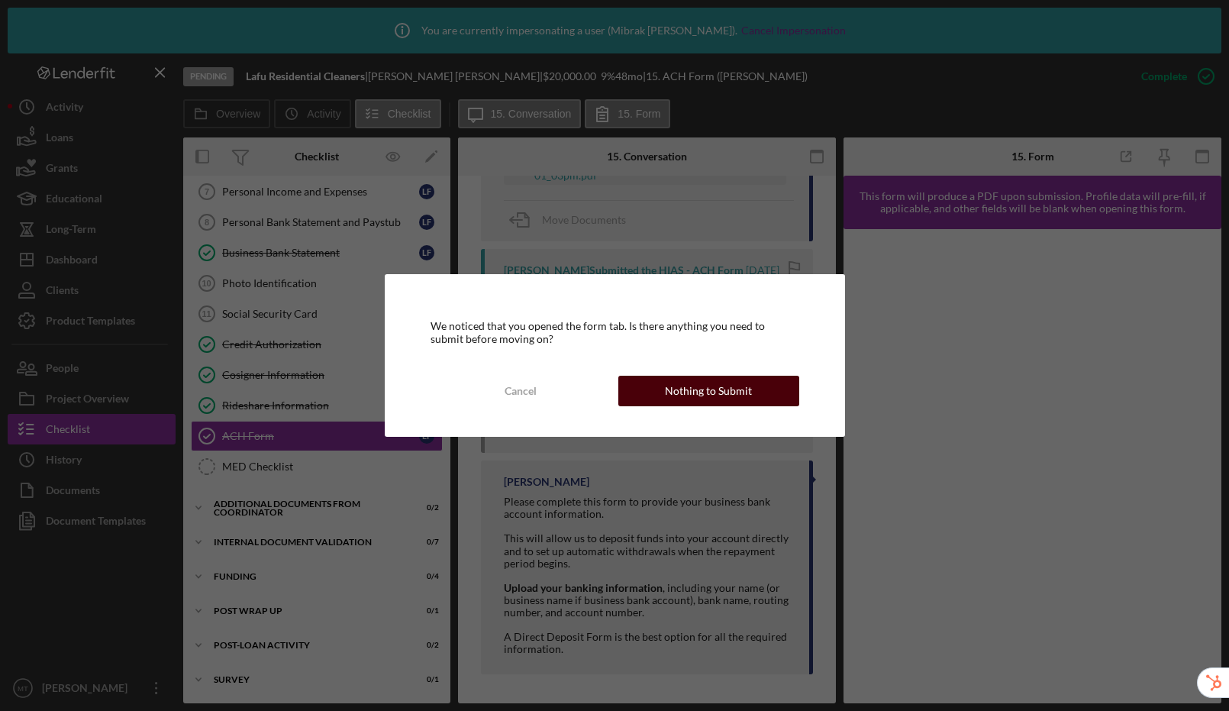
click at [706, 393] on div "Nothing to Submit" at bounding box center [708, 391] width 87 height 31
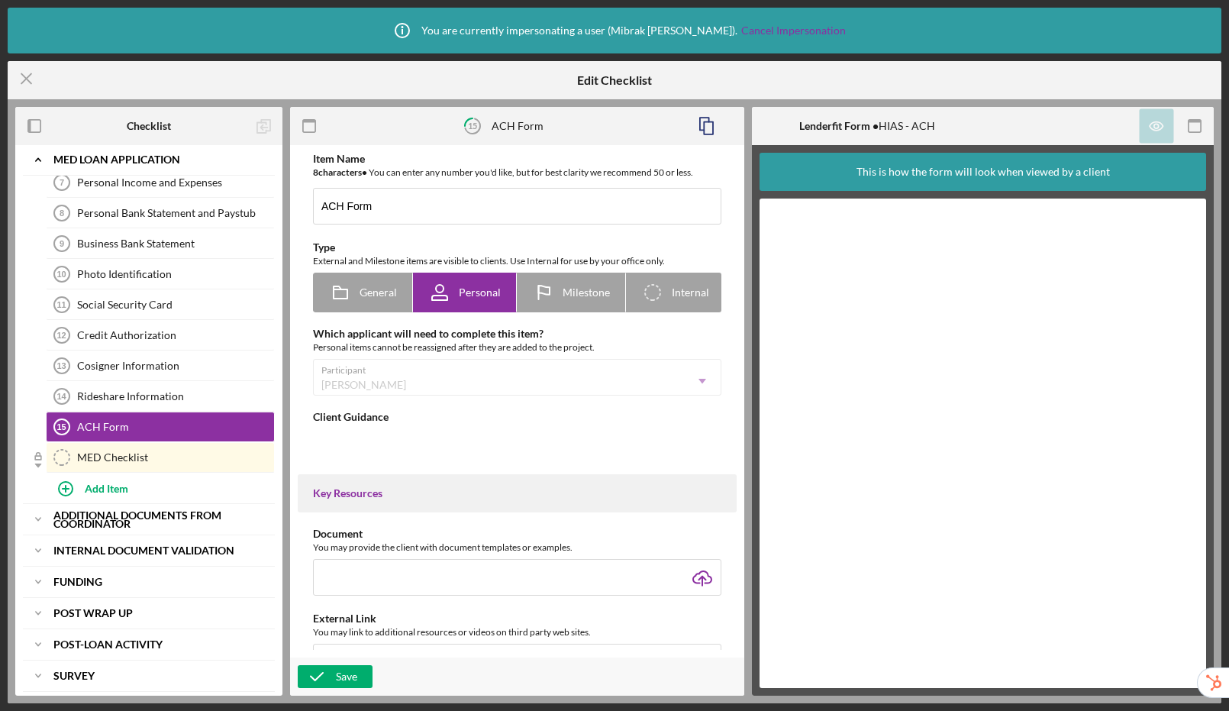
type textarea "<div>Please complete this form to provide your business bank account informatio…"
type textarea "<div>Thank you for applying with HIAS Economic Advancement Fund. We will review…"
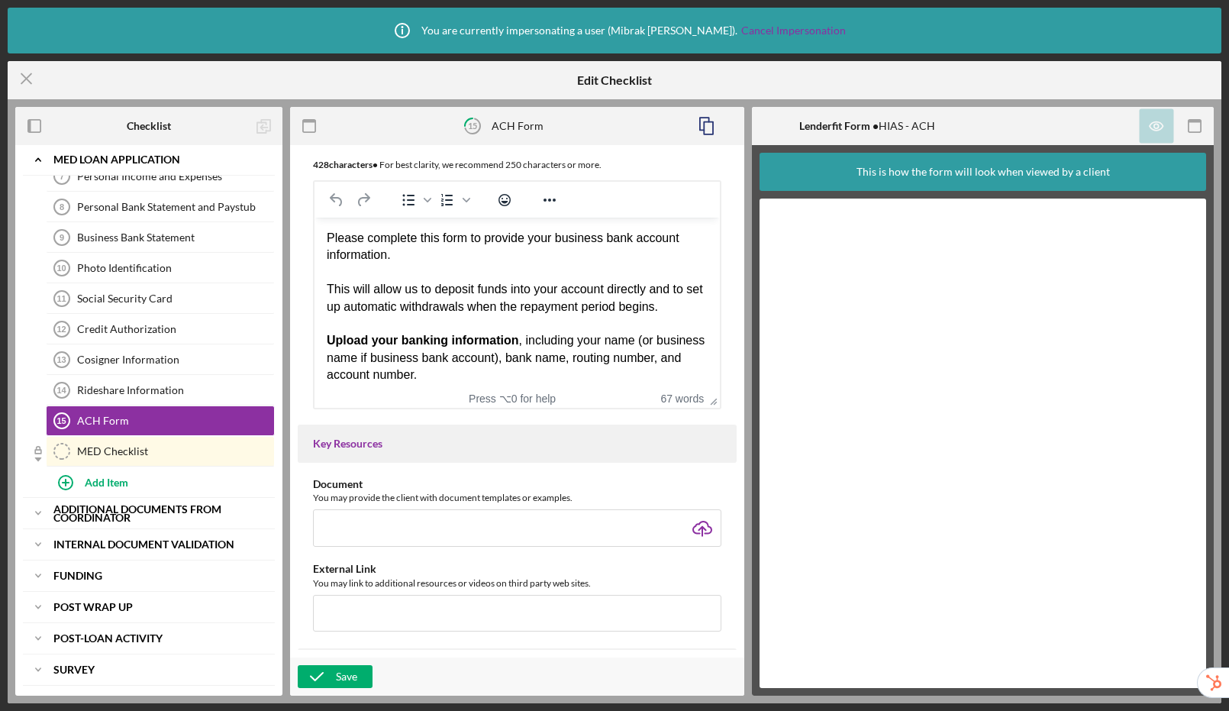
scroll to position [551, 0]
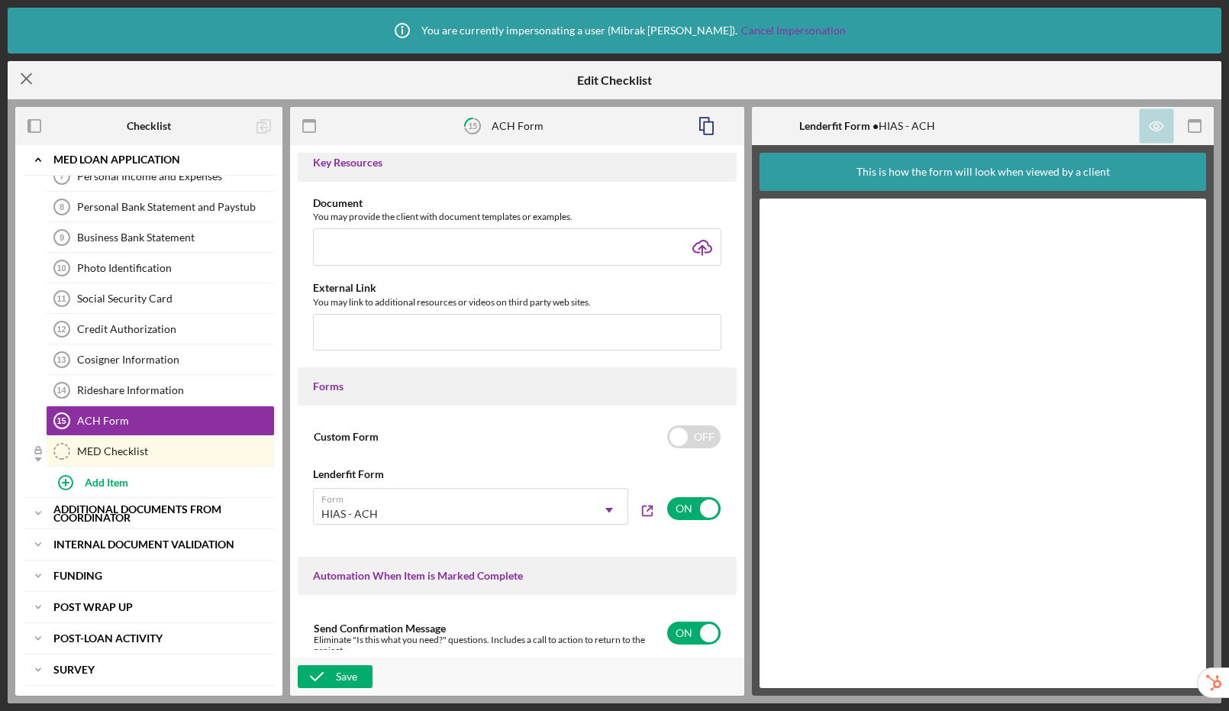
click at [40, 79] on icon "Icon/Menu Close" at bounding box center [27, 79] width 38 height 38
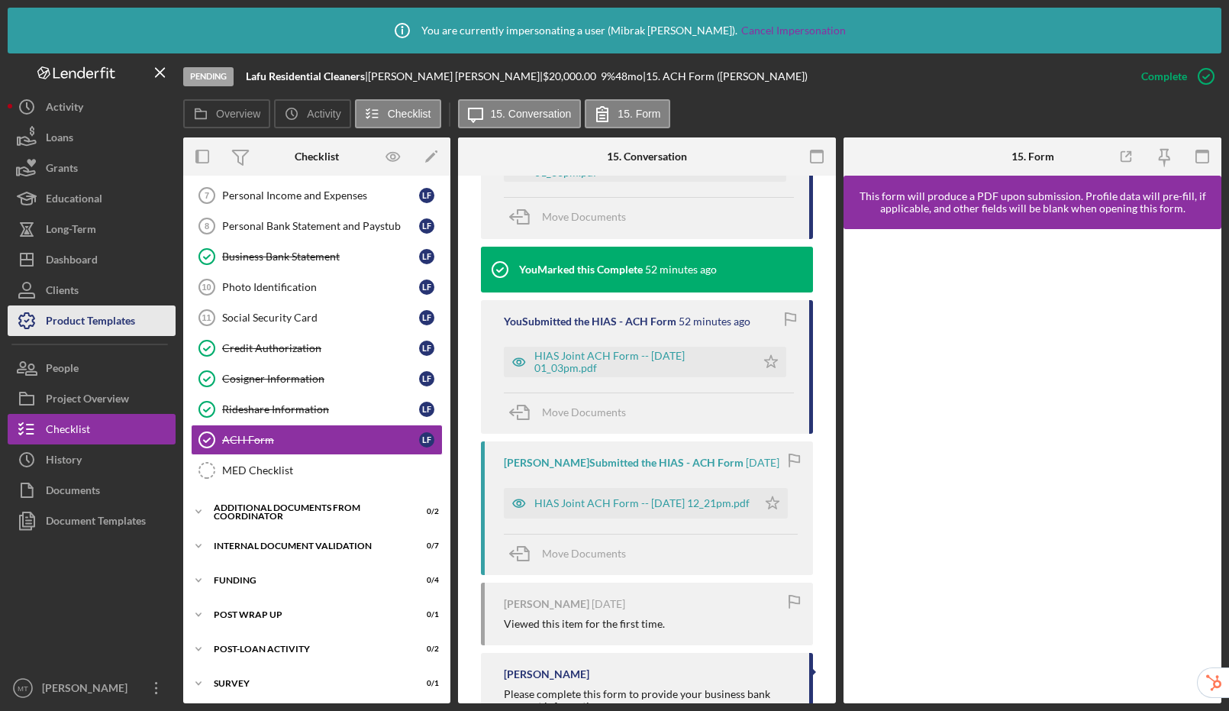
scroll to position [931, 0]
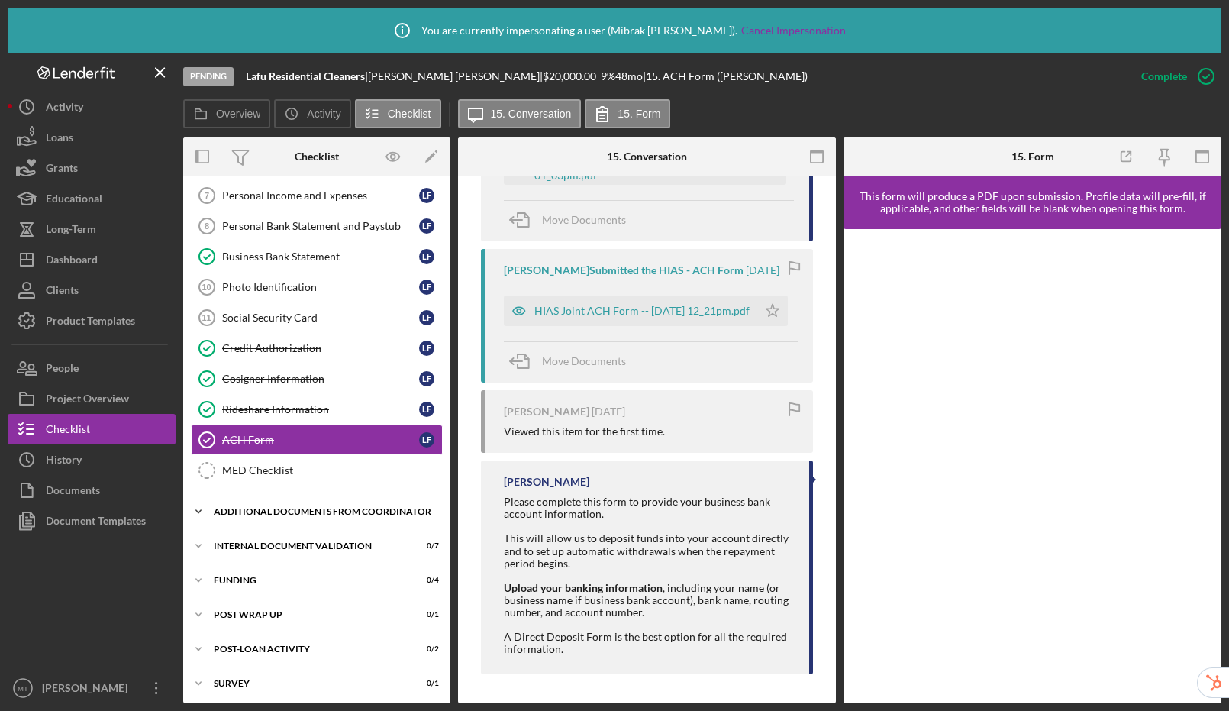
click at [341, 516] on div "Additional Documents from Coordinator" at bounding box center [323, 511] width 218 height 9
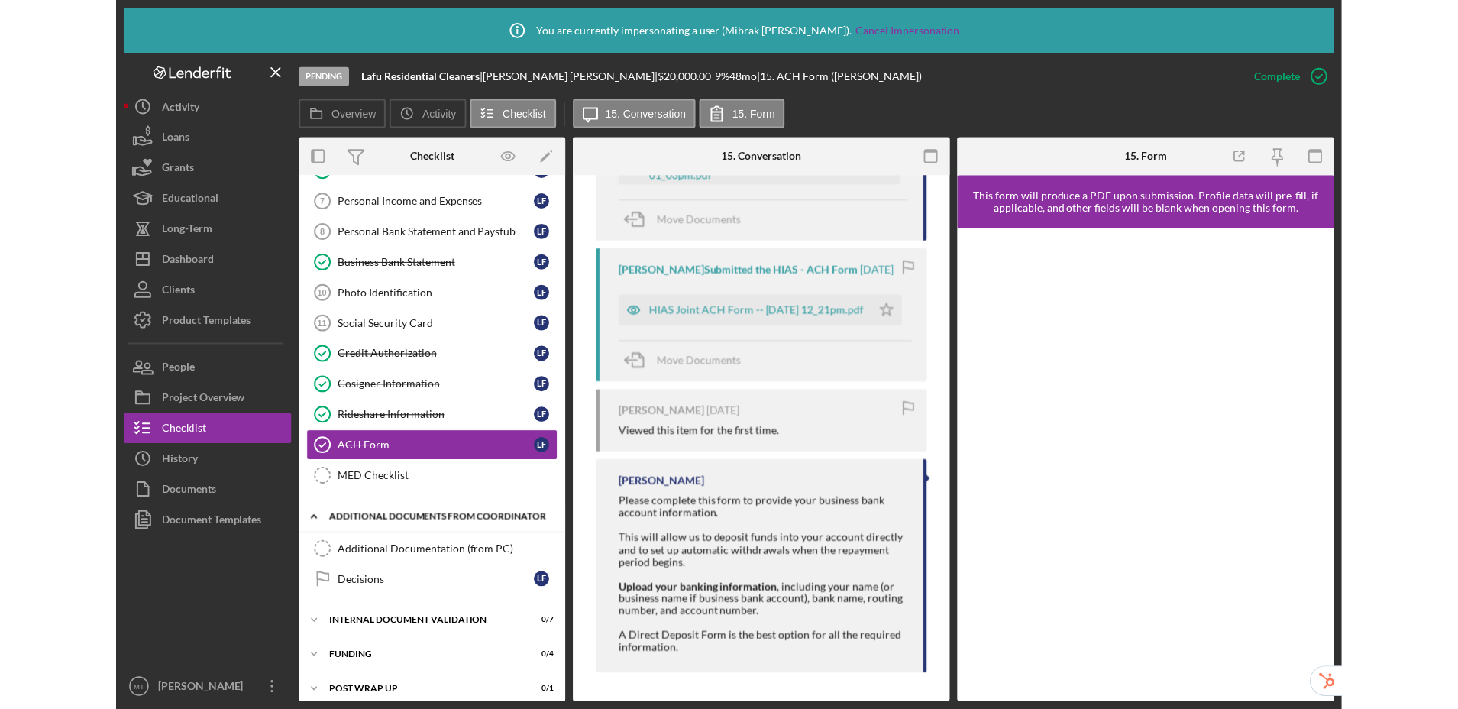
scroll to position [198, 0]
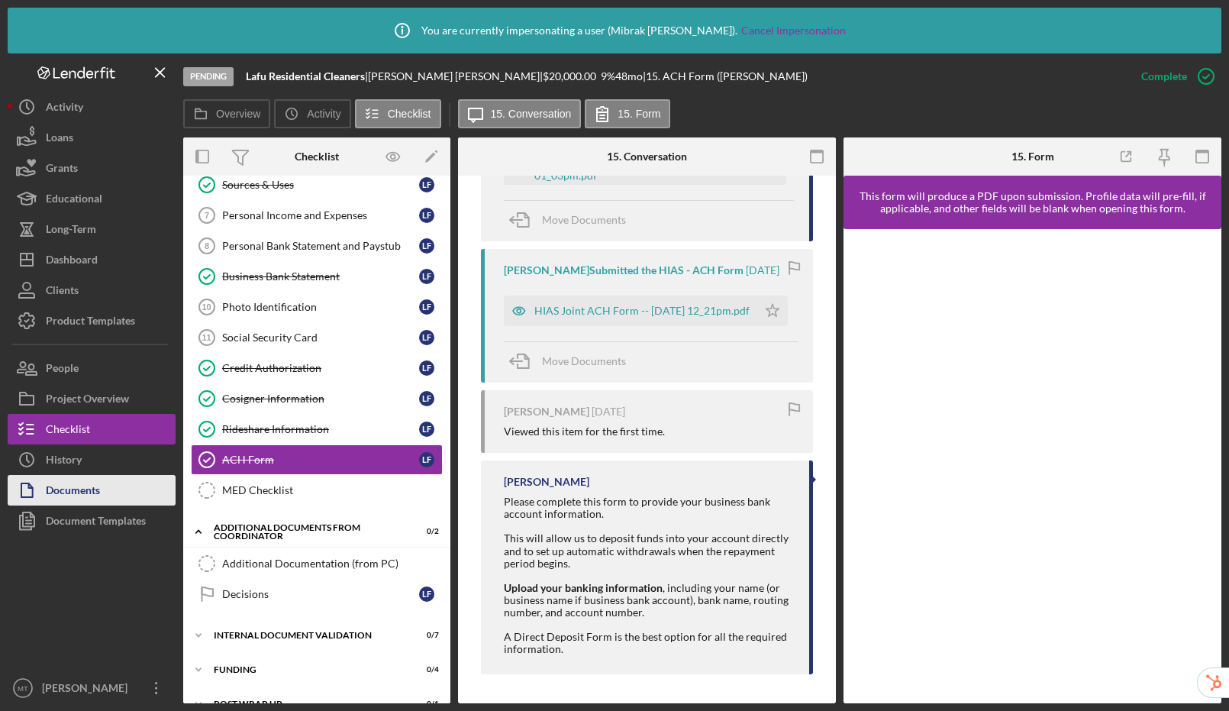
click at [106, 492] on button "Documents" at bounding box center [92, 490] width 168 height 31
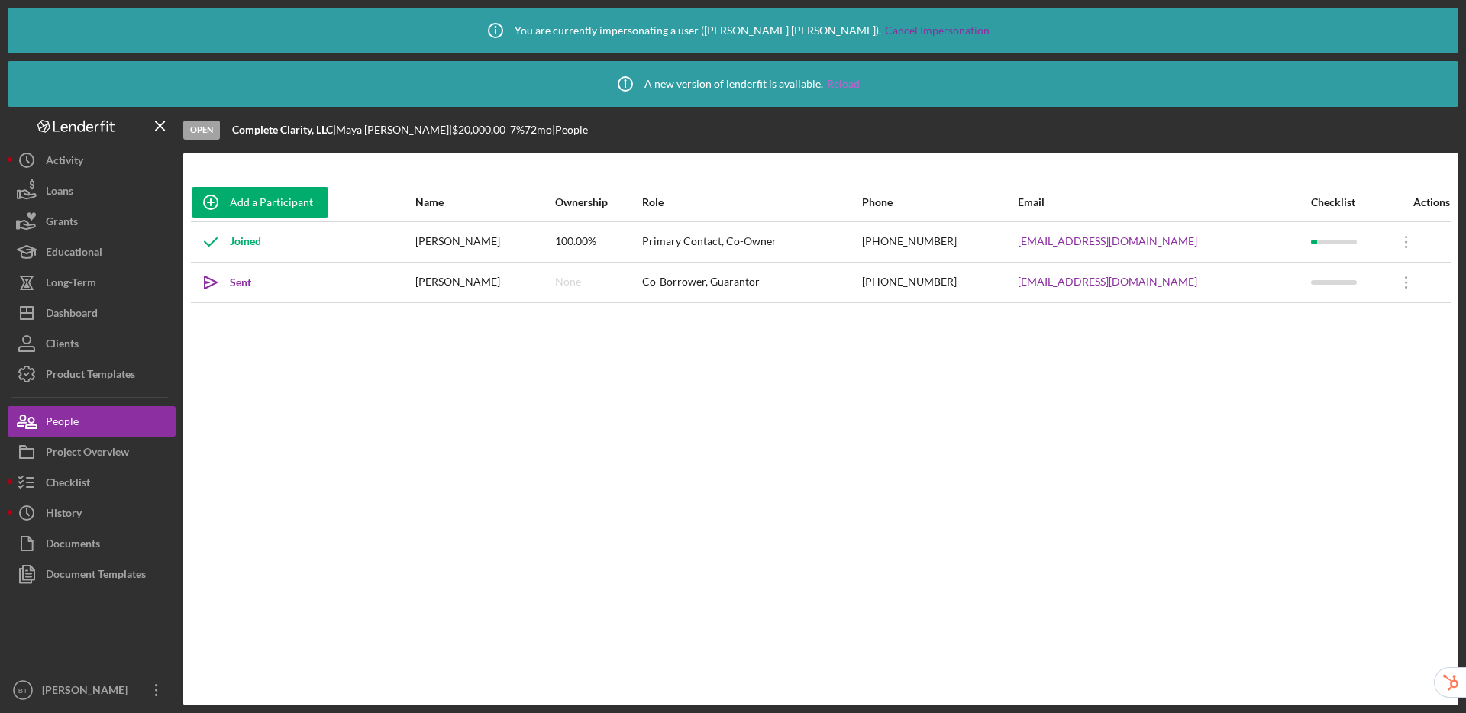
click at [838, 89] on link "Reload" at bounding box center [843, 84] width 33 height 12
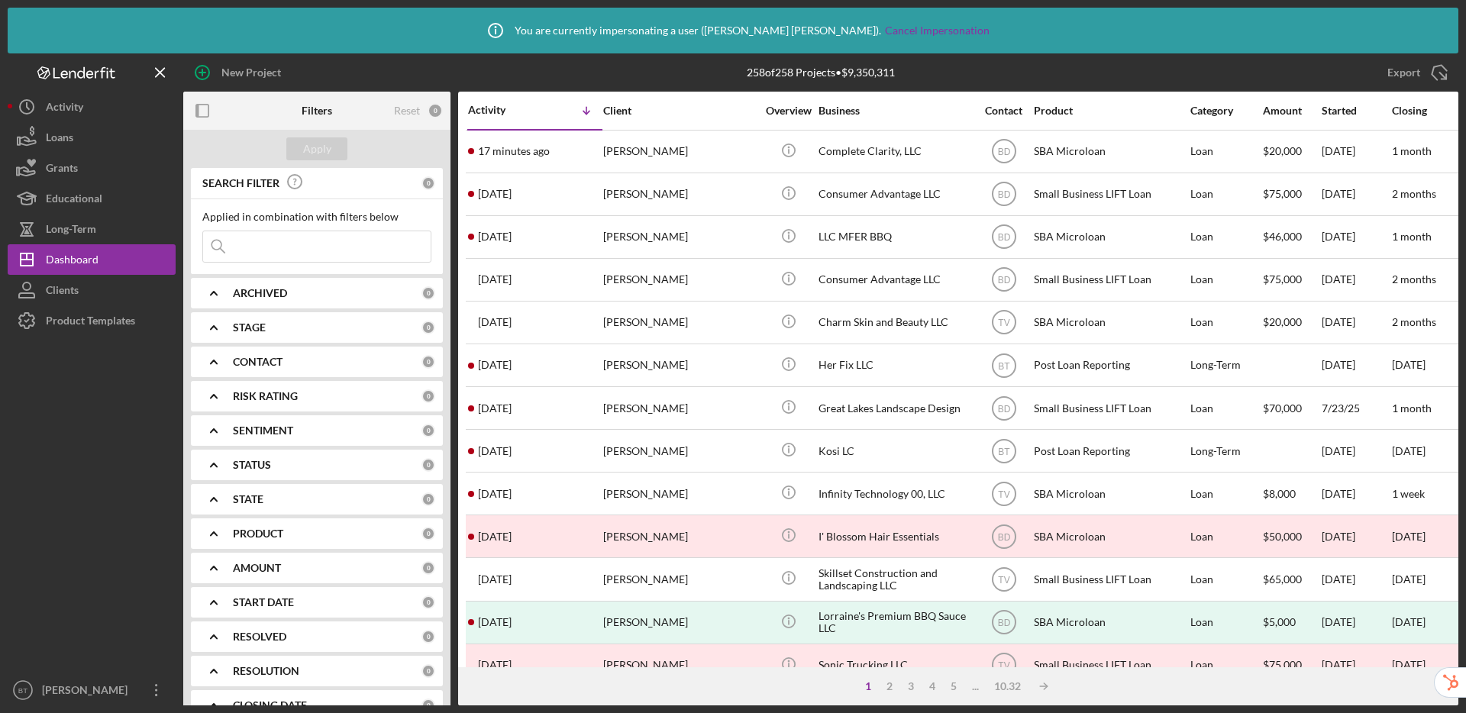
click at [328, 250] on input at bounding box center [317, 246] width 228 height 31
click at [355, 247] on input at bounding box center [317, 246] width 228 height 31
click at [374, 250] on input at bounding box center [317, 246] width 228 height 31
paste input "[EMAIL_ADDRESS][DOMAIN_NAME]"
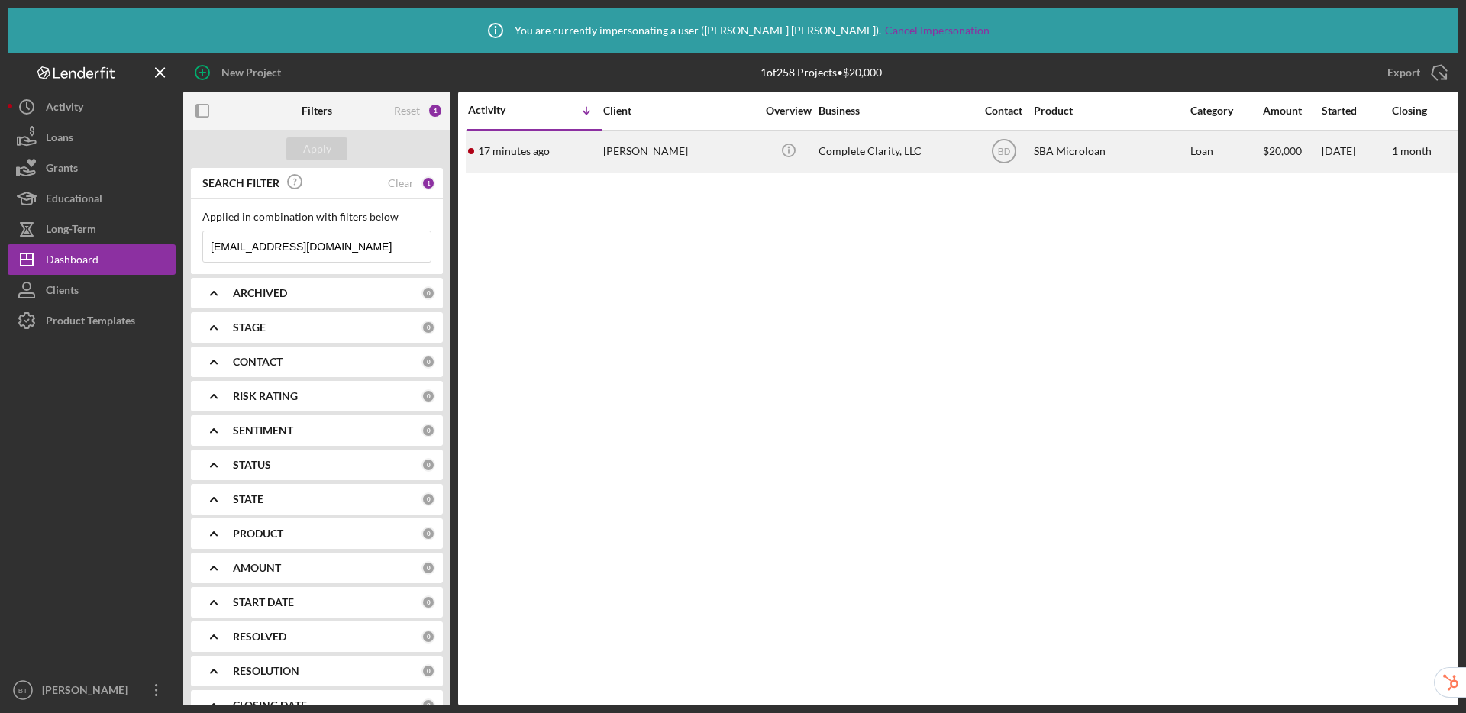
type input "[EMAIL_ADDRESS][DOMAIN_NAME]"
click at [722, 150] on div "[PERSON_NAME]" at bounding box center [679, 151] width 153 height 40
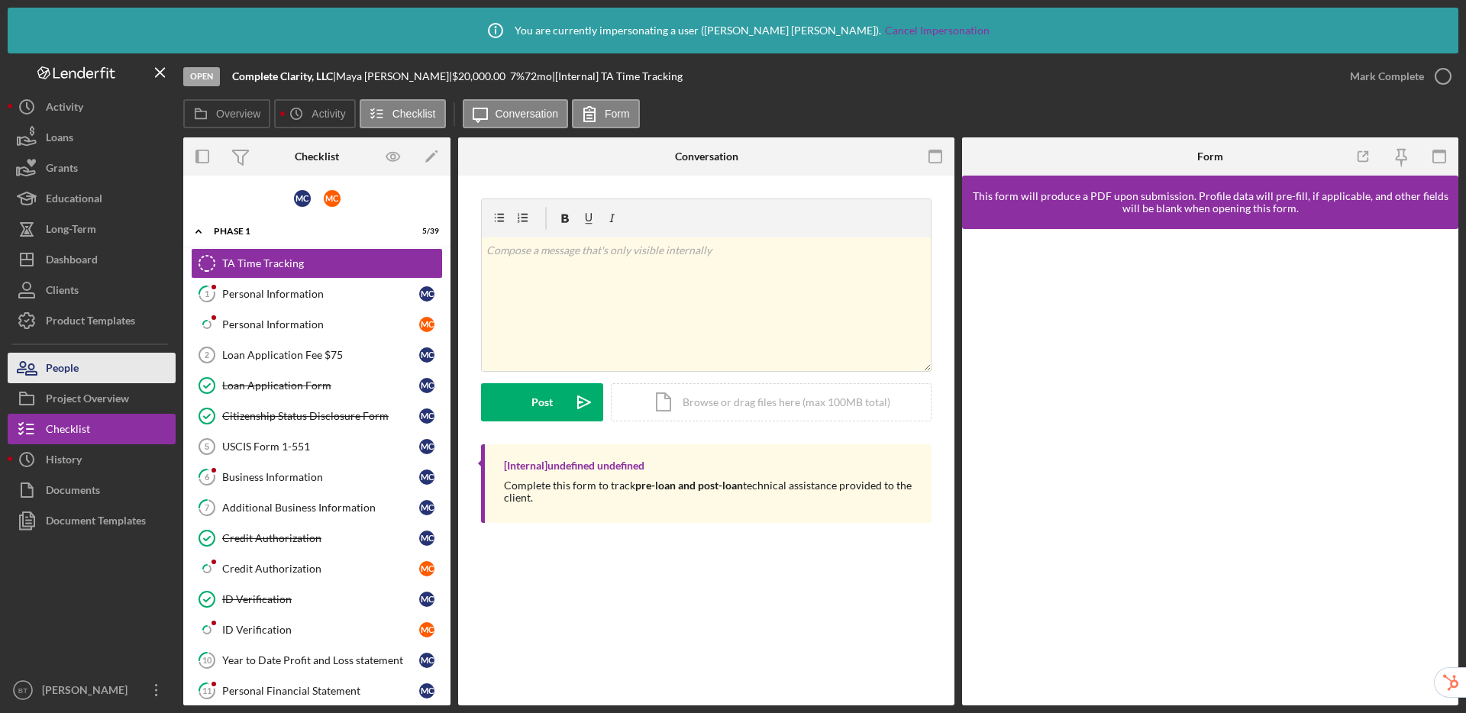
click at [62, 373] on div "People" at bounding box center [62, 370] width 33 height 34
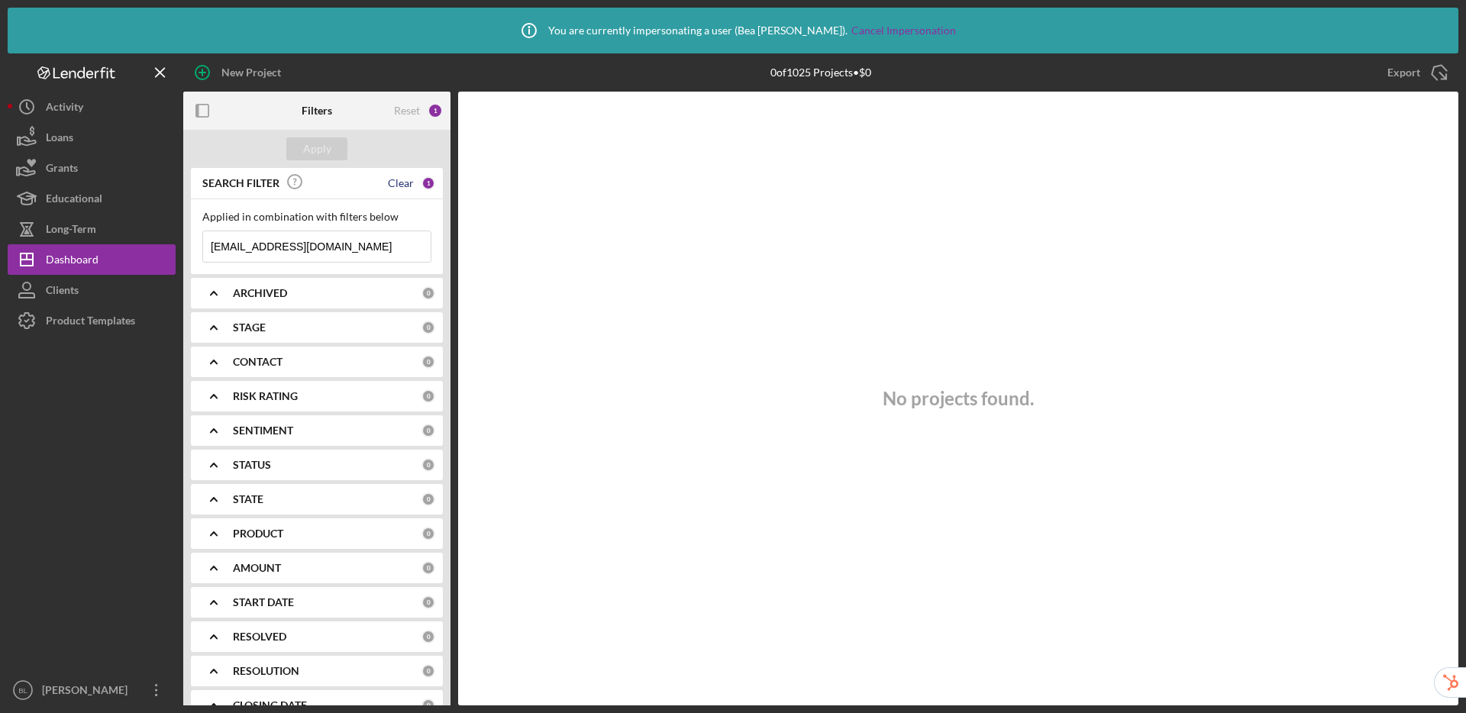
click at [399, 177] on div "Clear" at bounding box center [401, 183] width 26 height 12
click at [335, 153] on button "Apply" at bounding box center [316, 148] width 61 height 23
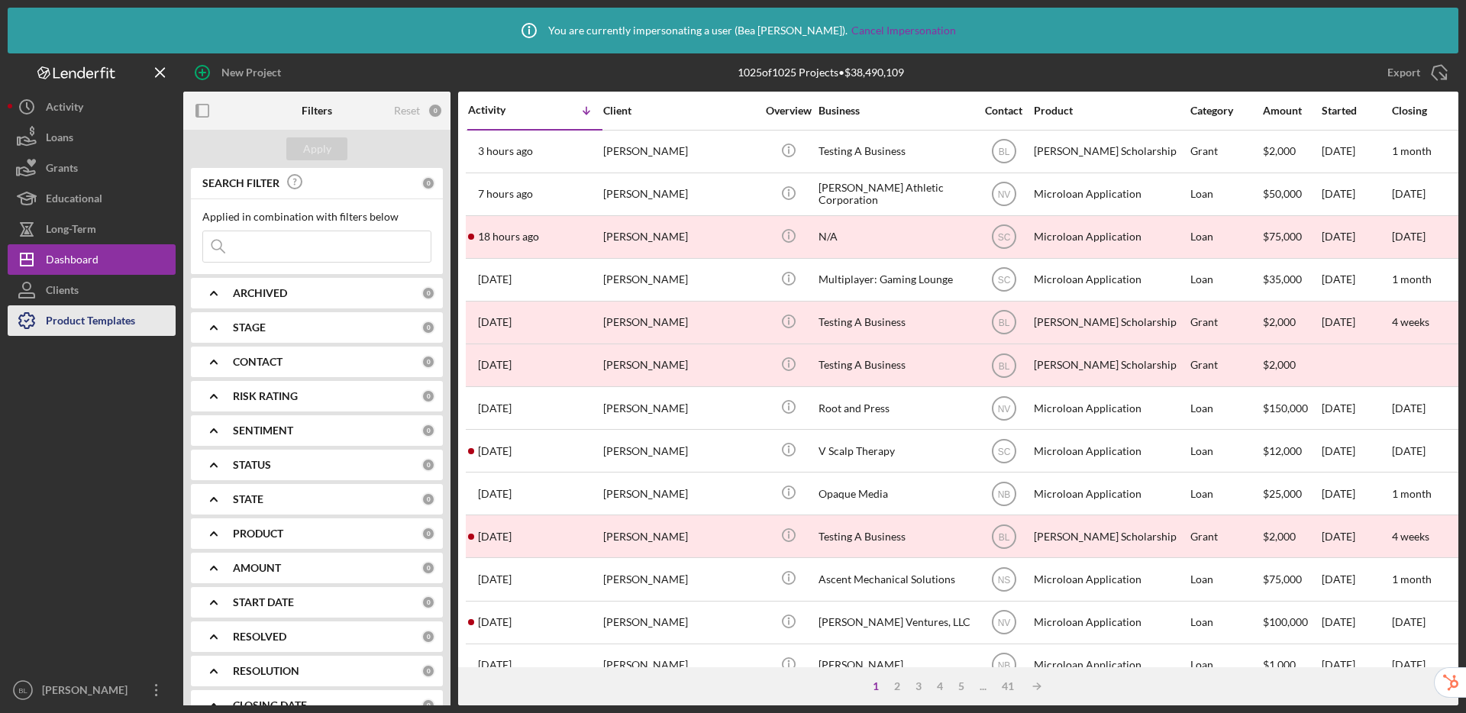
click at [112, 321] on div "Product Templates" at bounding box center [90, 322] width 89 height 34
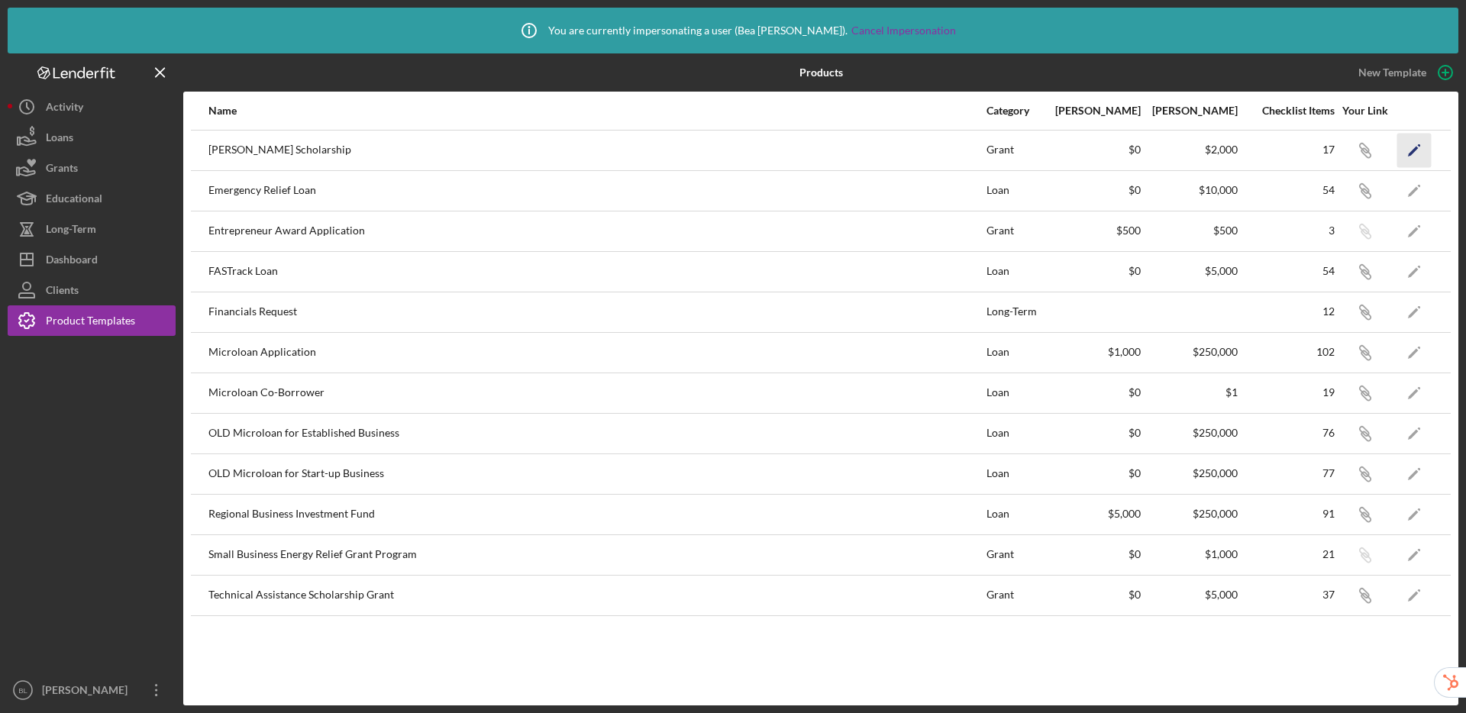
click at [1408, 149] on icon "Icon/Edit" at bounding box center [1414, 150] width 34 height 34
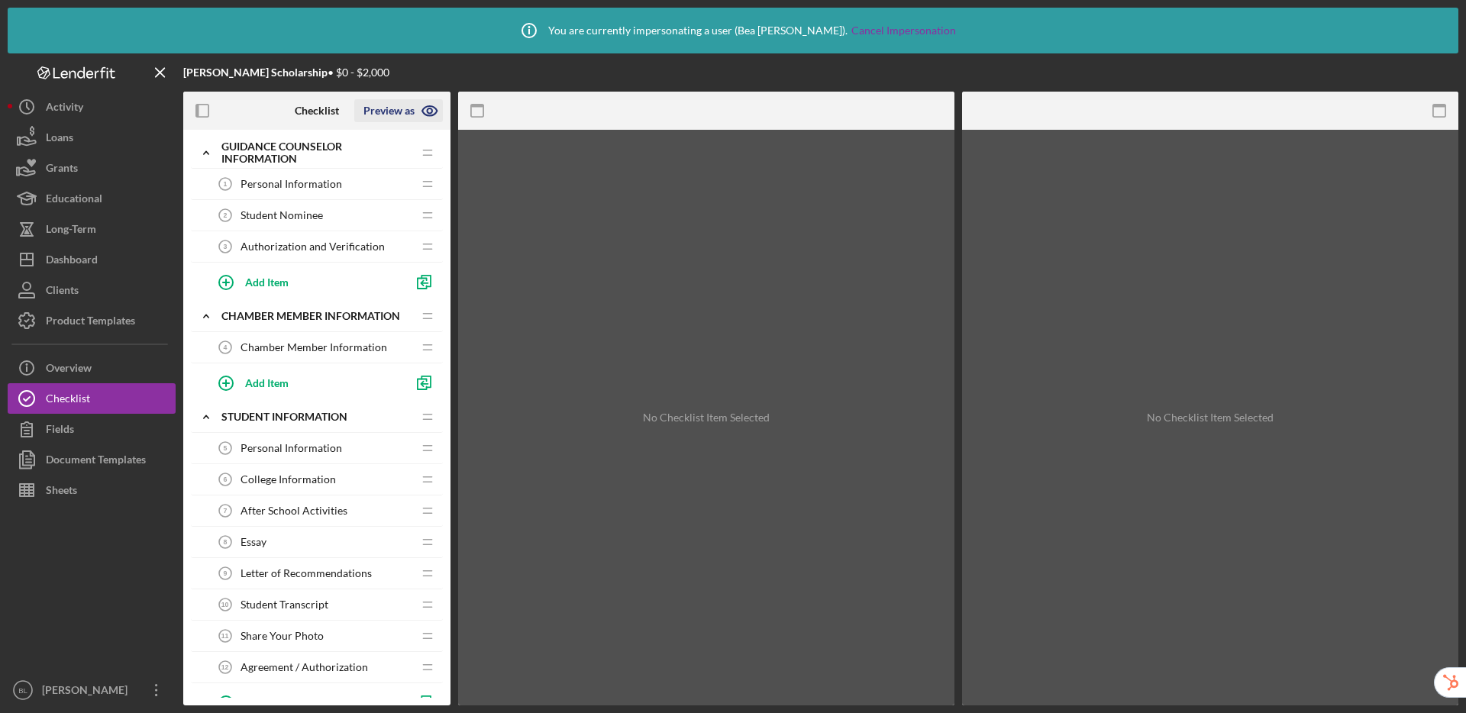
click at [428, 111] on icon "button" at bounding box center [430, 111] width 38 height 38
click at [393, 111] on div "Preview as" at bounding box center [388, 110] width 51 height 23
click at [376, 234] on link "Guarantor" at bounding box center [404, 240] width 94 height 31
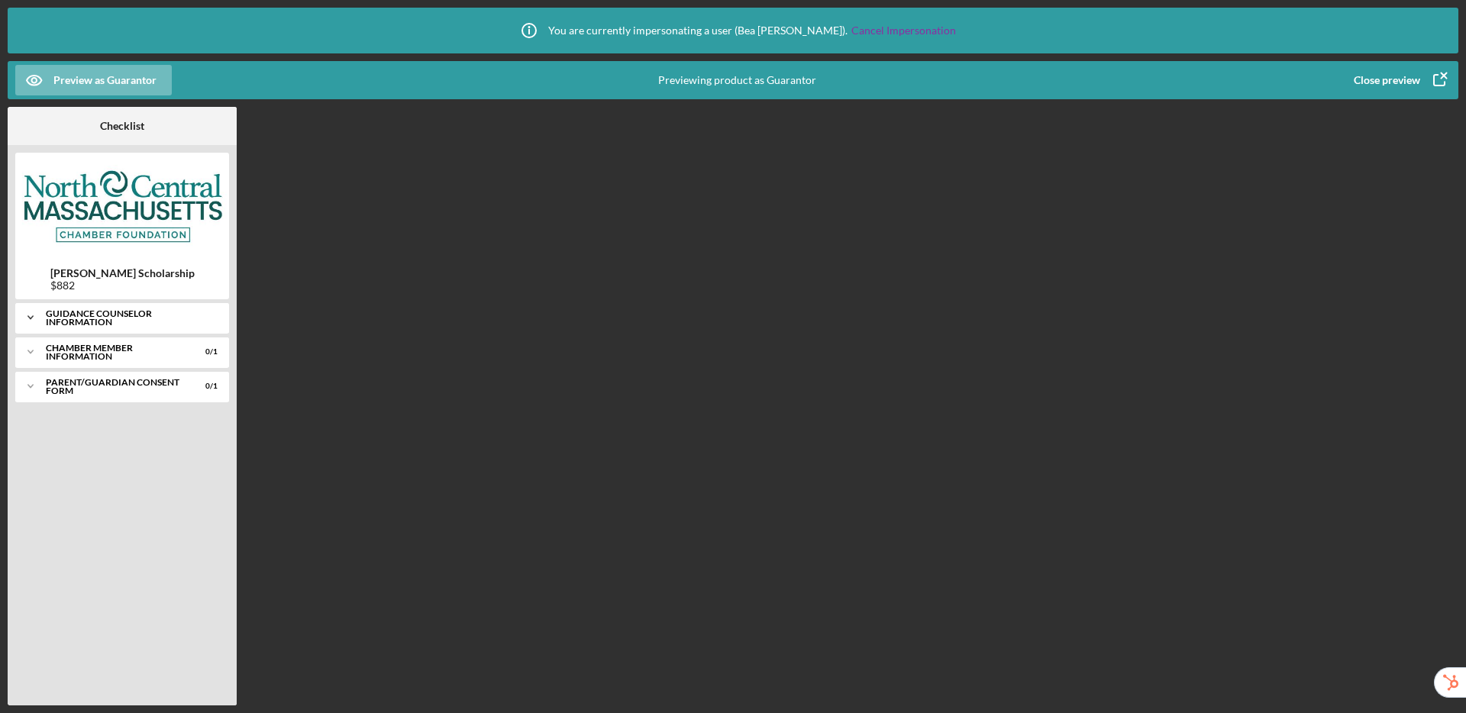
click at [89, 321] on div "Guidance Counselor Information" at bounding box center [128, 318] width 164 height 18
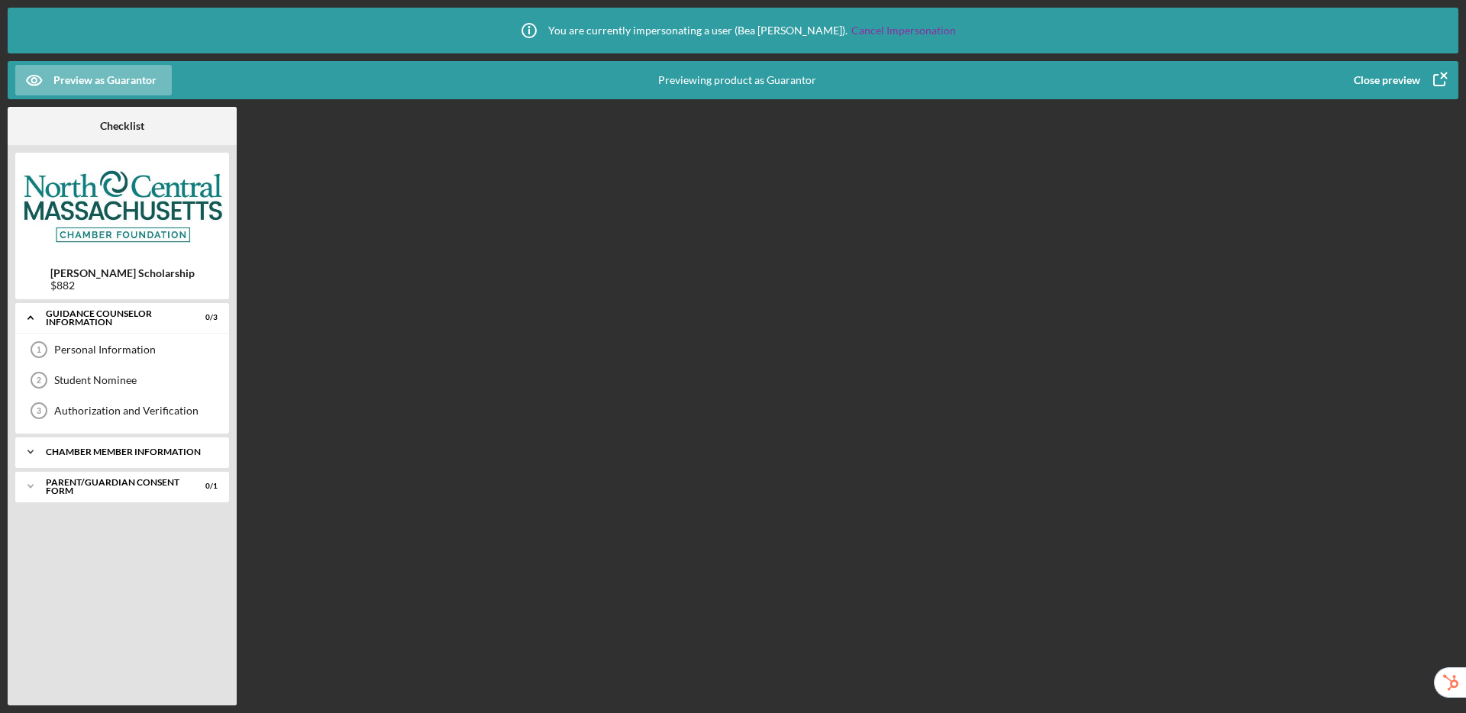
click at [94, 451] on div "Chamber Member Information" at bounding box center [128, 451] width 164 height 9
click at [101, 527] on div "Parent/Guardian Consent Form" at bounding box center [128, 525] width 164 height 9
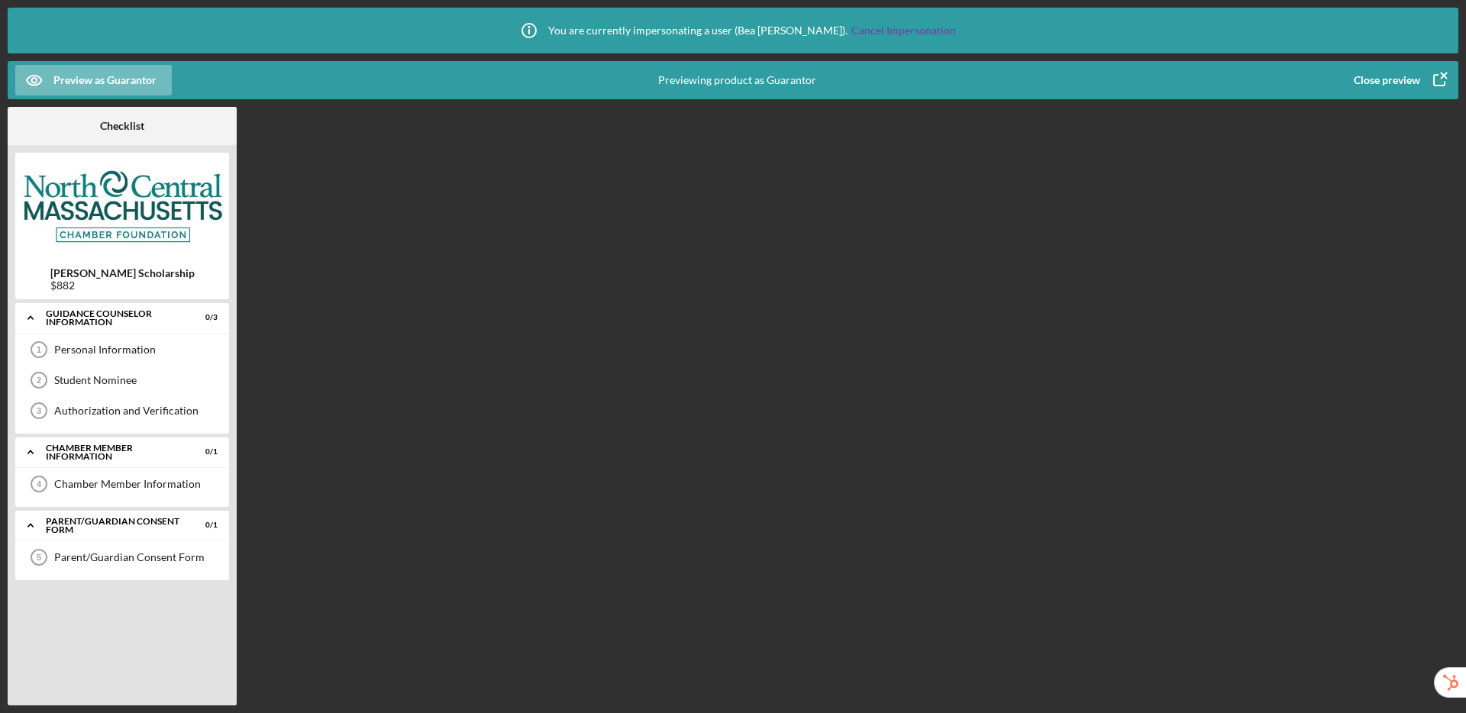
click at [1381, 77] on div "Close preview" at bounding box center [1387, 80] width 66 height 31
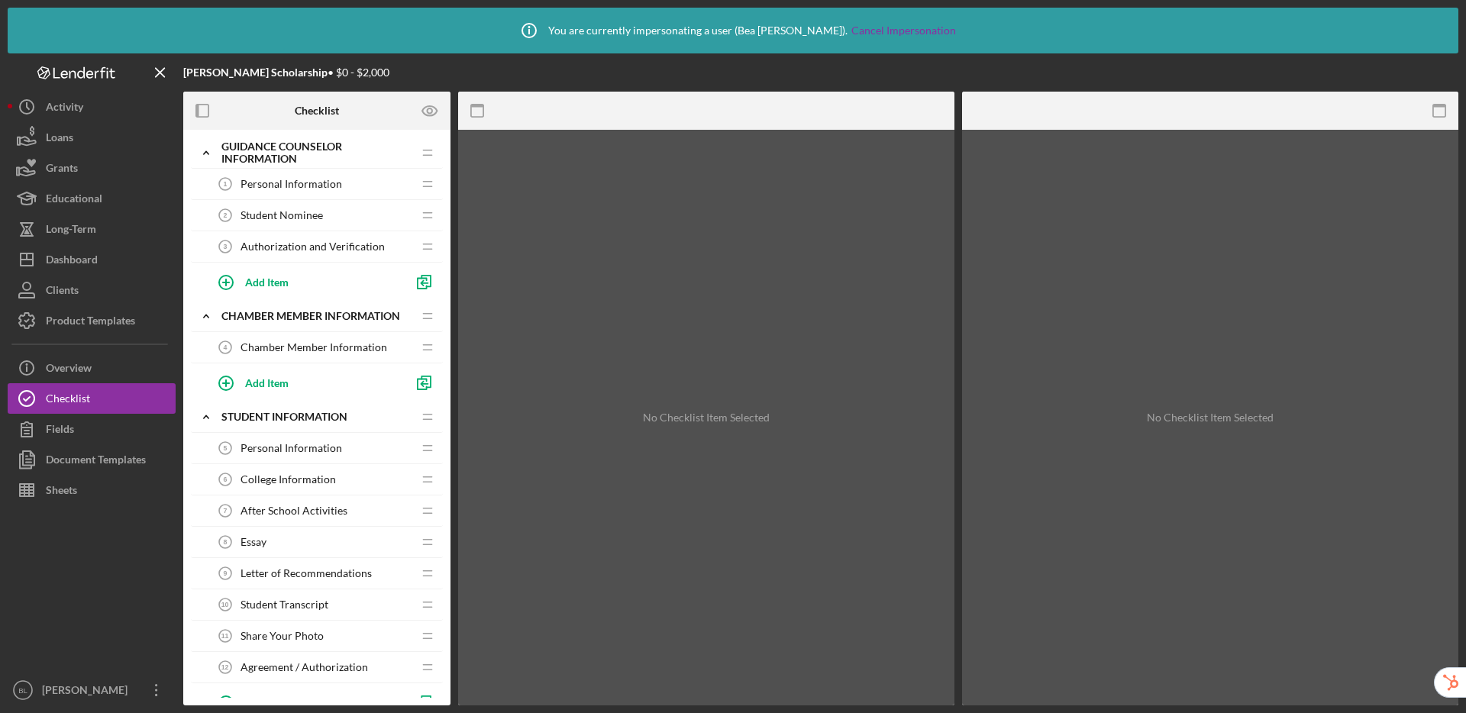
click at [270, 178] on span "Personal Information" at bounding box center [292, 184] width 102 height 12
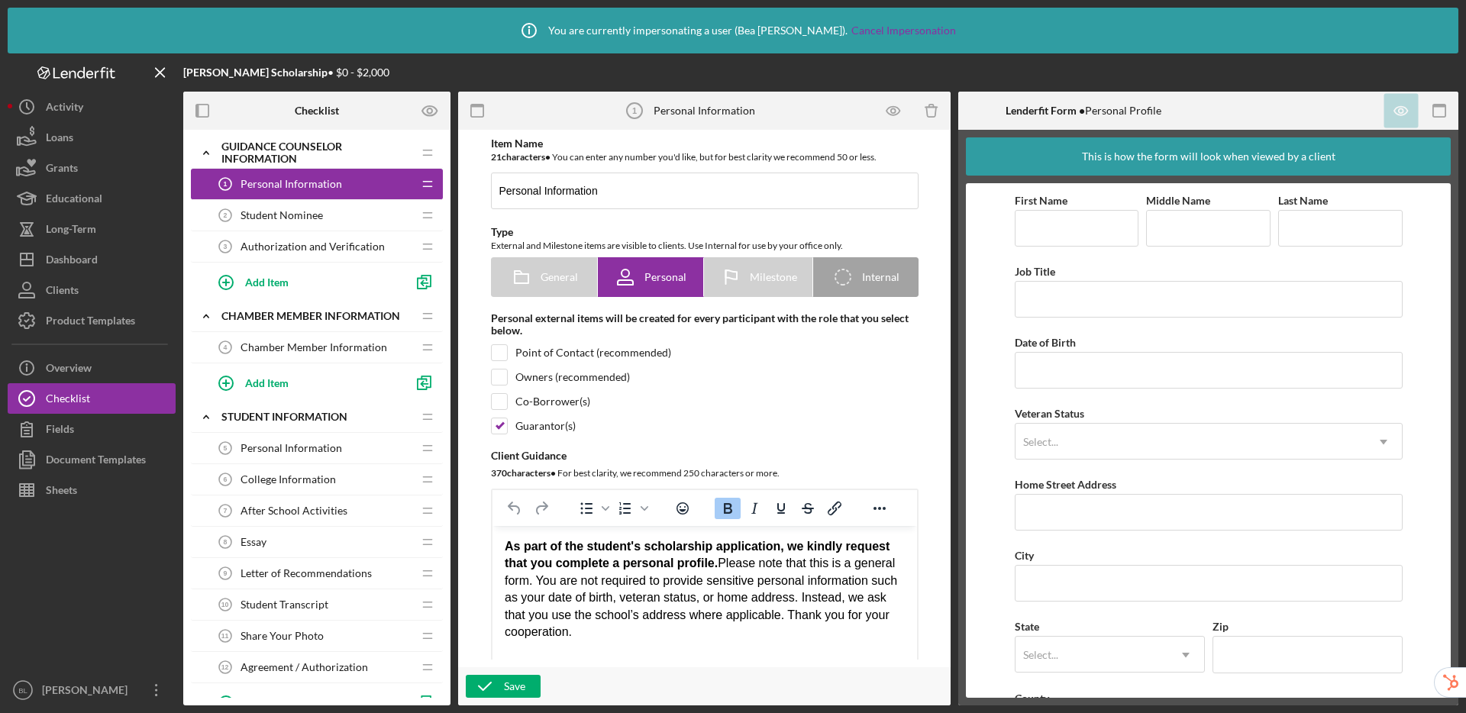
click at [315, 218] on span "Student Nominee" at bounding box center [282, 215] width 82 height 12
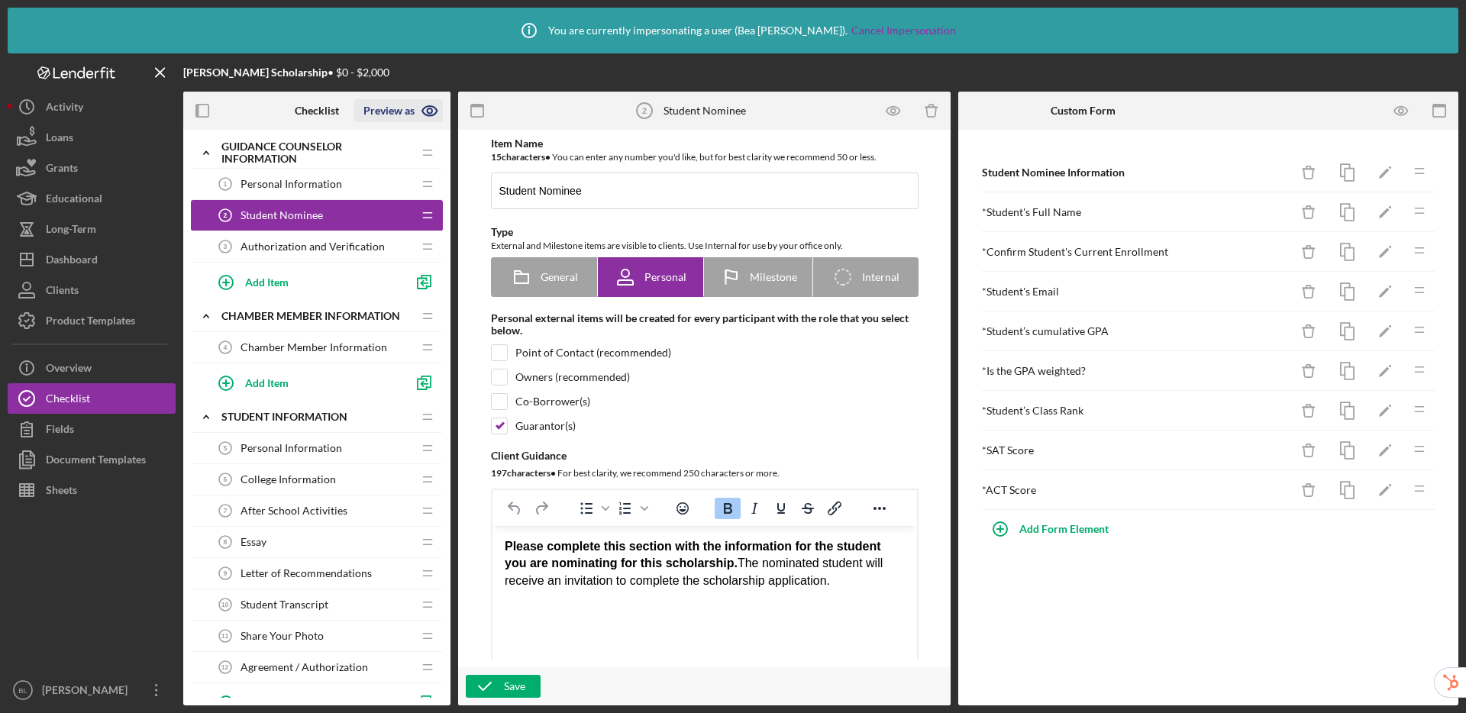
click at [431, 111] on icon "button" at bounding box center [429, 110] width 5 height 5
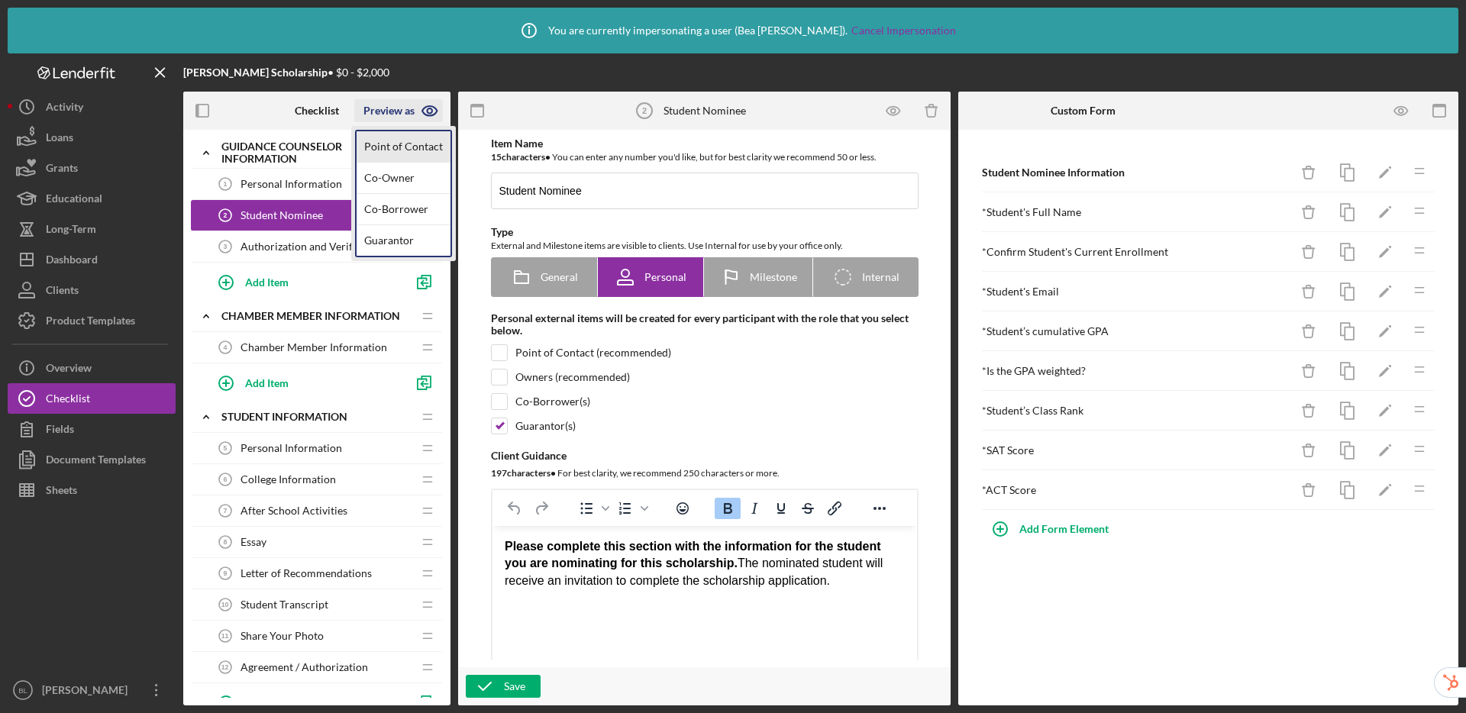
click at [399, 147] on link "Point of Contact" at bounding box center [404, 146] width 94 height 31
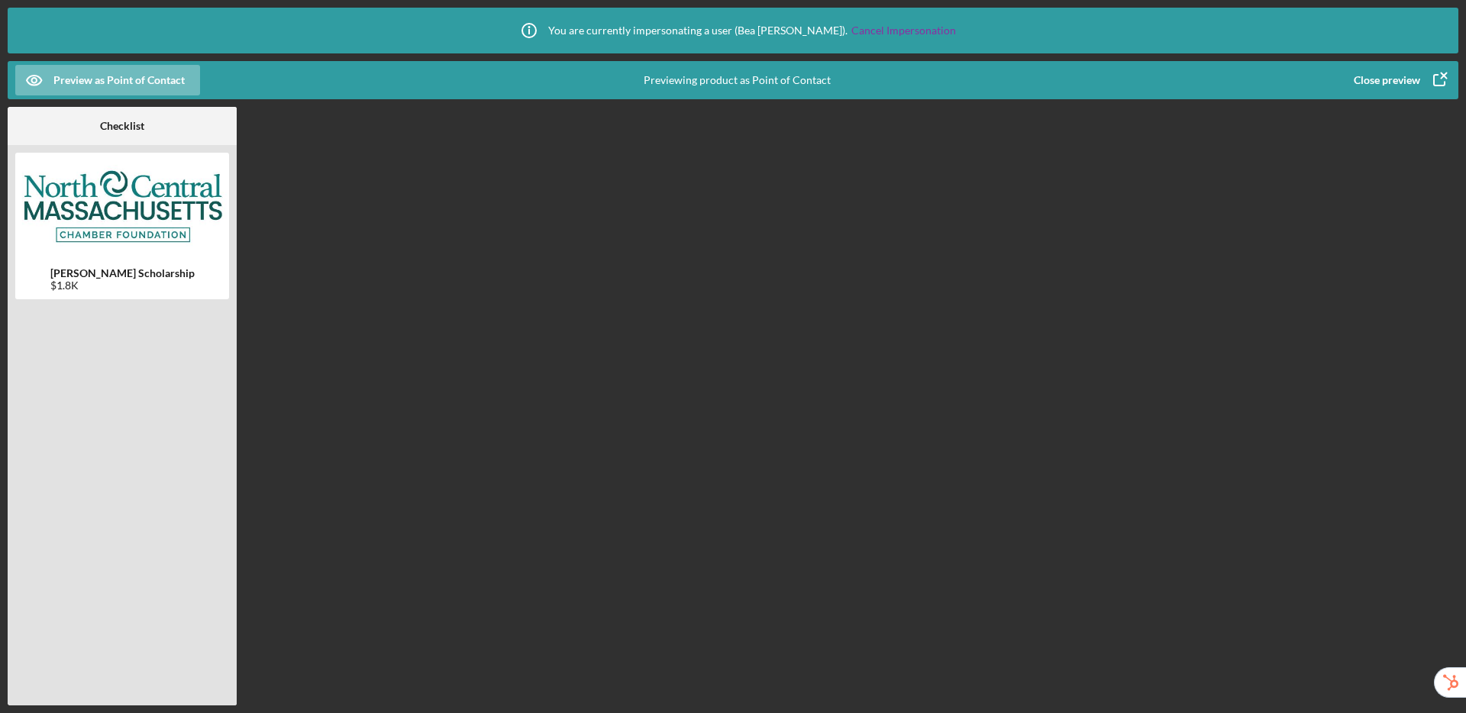
click at [95, 361] on div at bounding box center [122, 500] width 214 height 395
click at [1384, 76] on div "Close preview" at bounding box center [1387, 80] width 66 height 31
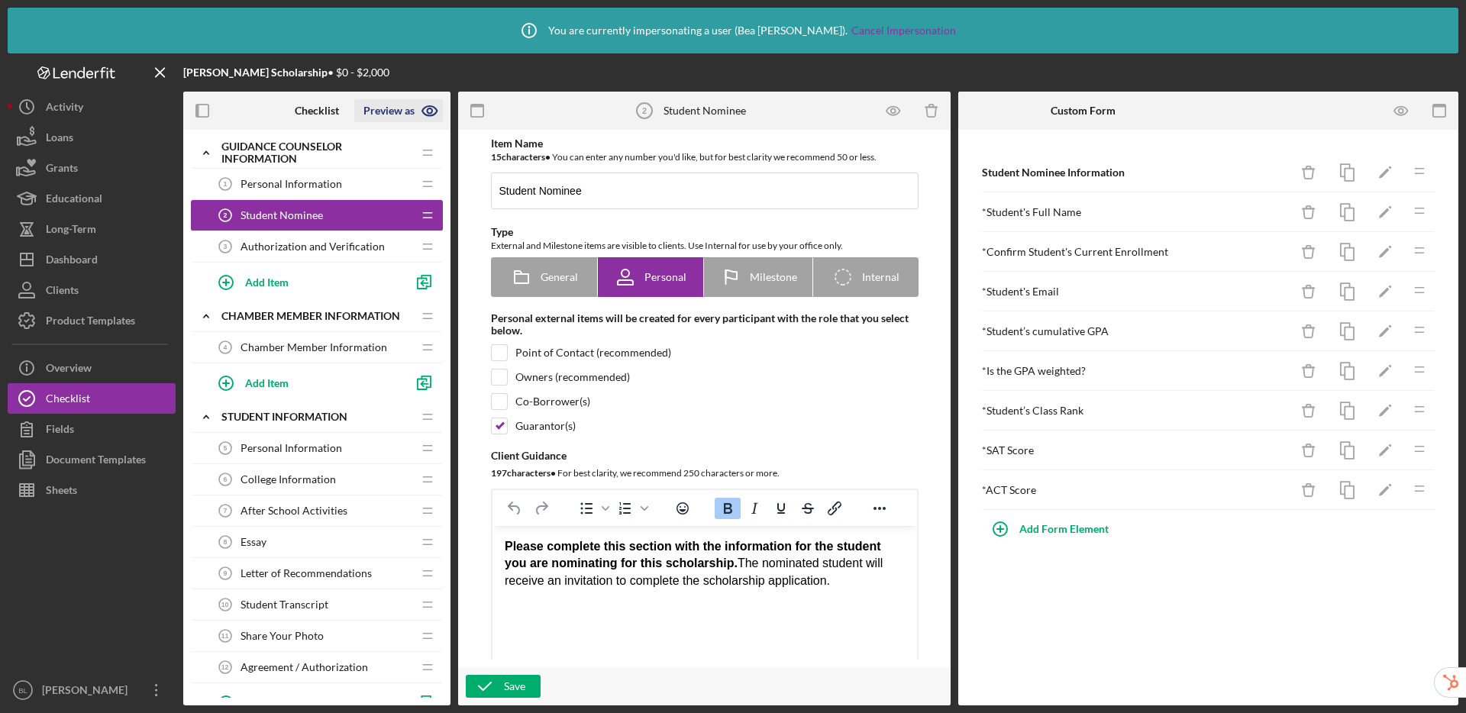
click at [426, 111] on icon "button" at bounding box center [430, 111] width 38 height 38
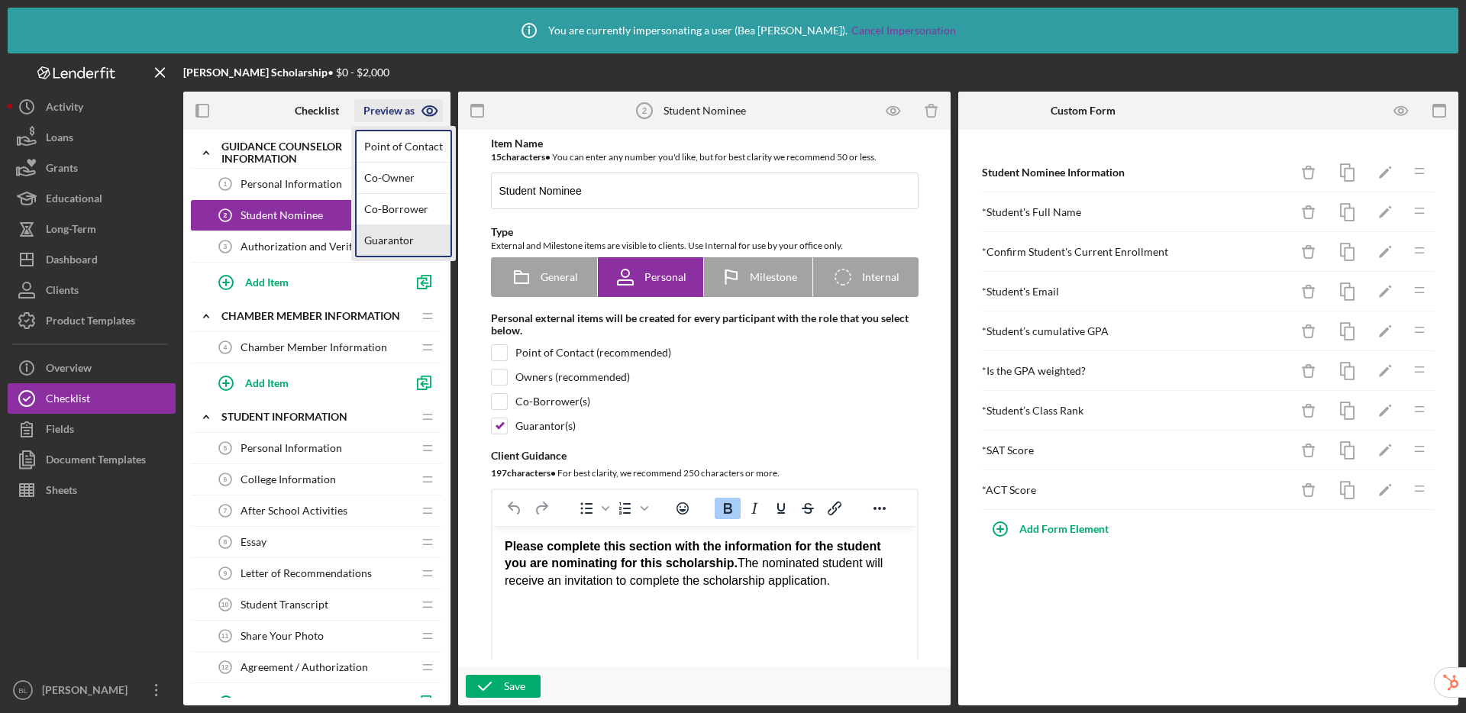
click at [392, 238] on link "Guarantor" at bounding box center [404, 240] width 94 height 31
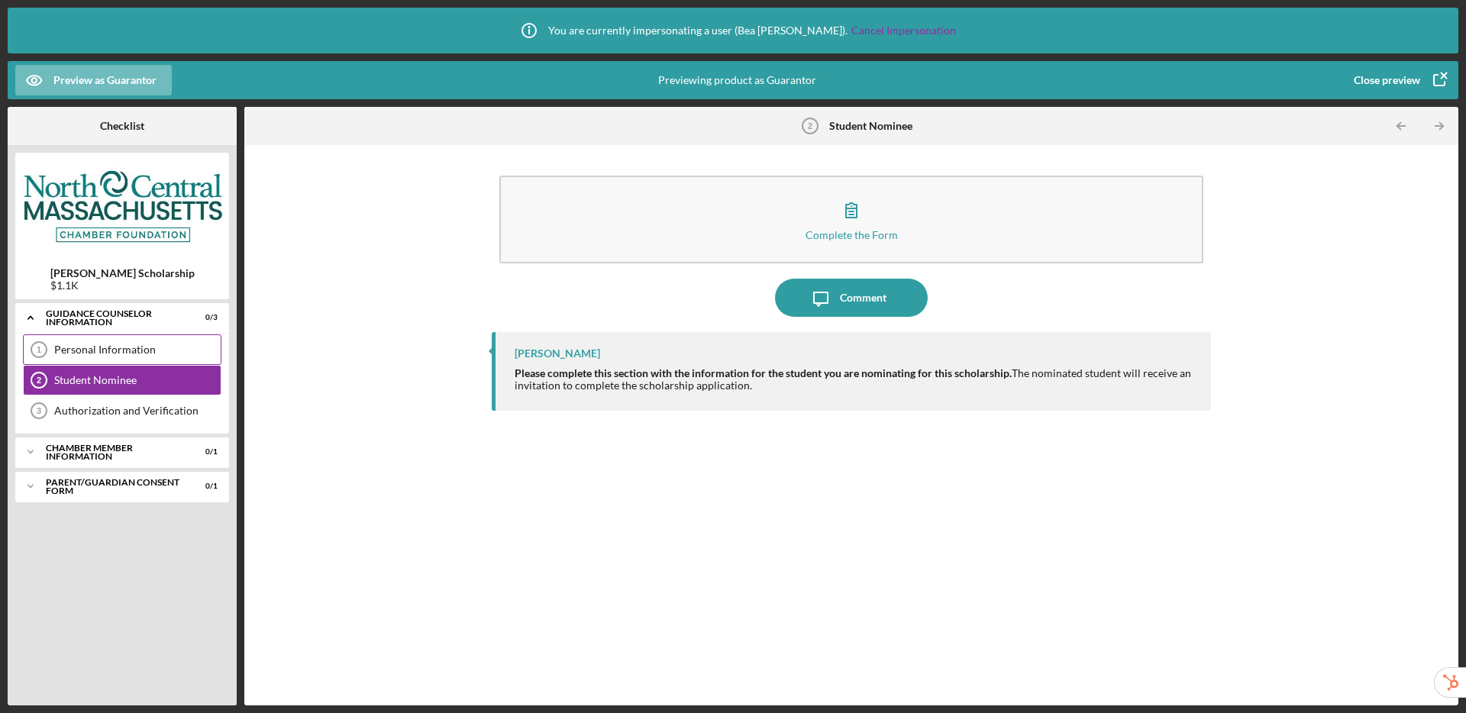
click at [135, 357] on div "Personal Information 1 Personal Information" at bounding box center [122, 349] width 199 height 31
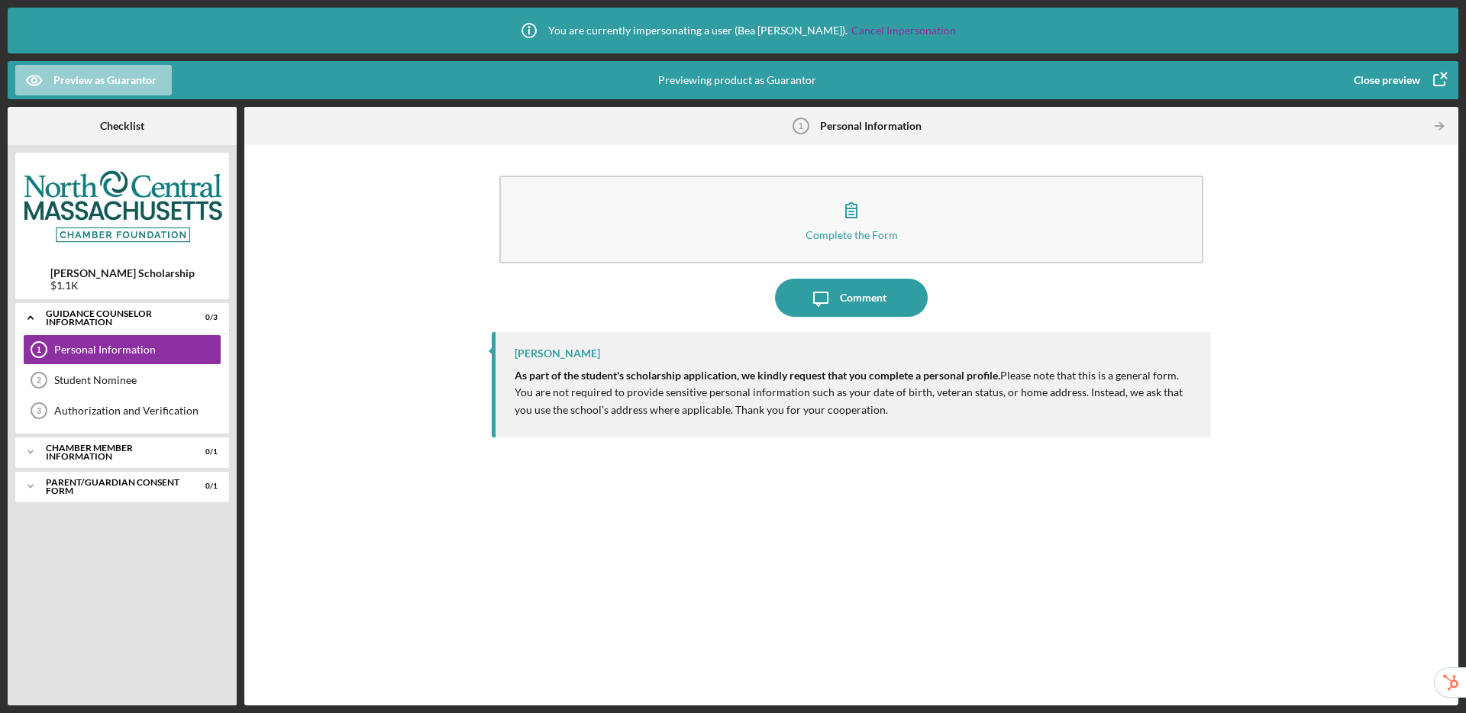
click at [90, 82] on div "Preview as Guarantor" at bounding box center [104, 80] width 103 height 31
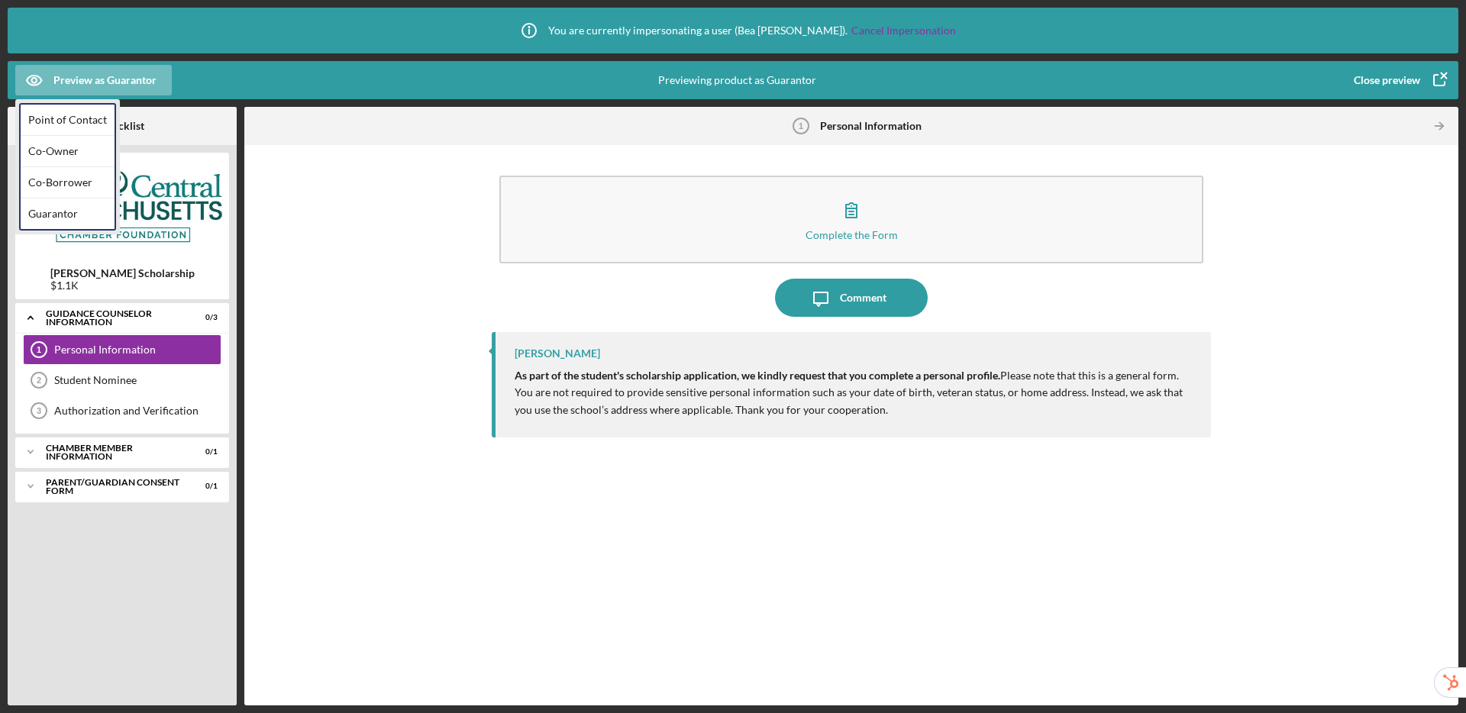
click at [1376, 80] on div "Close preview" at bounding box center [1387, 80] width 66 height 31
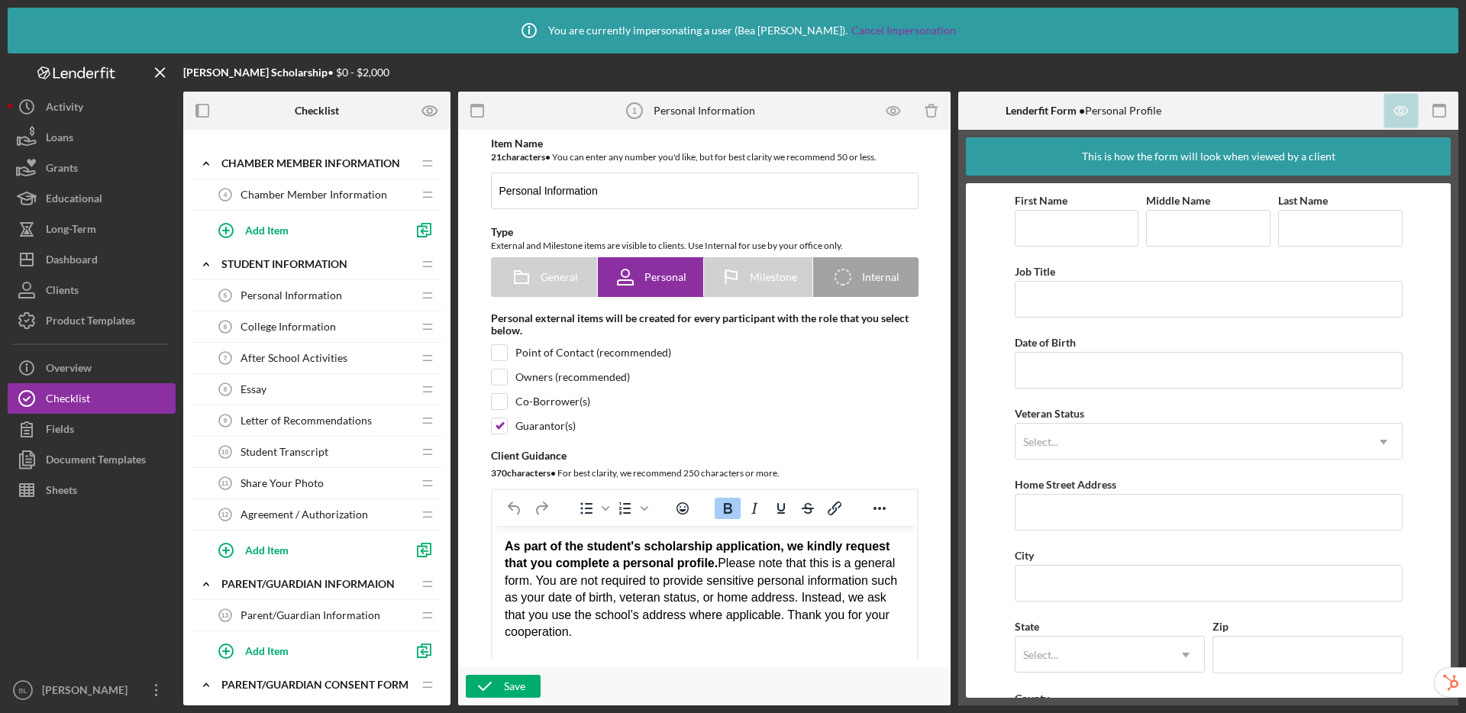
scroll to position [156, 0]
click at [315, 187] on span "Chamber Member Information" at bounding box center [314, 192] width 147 height 12
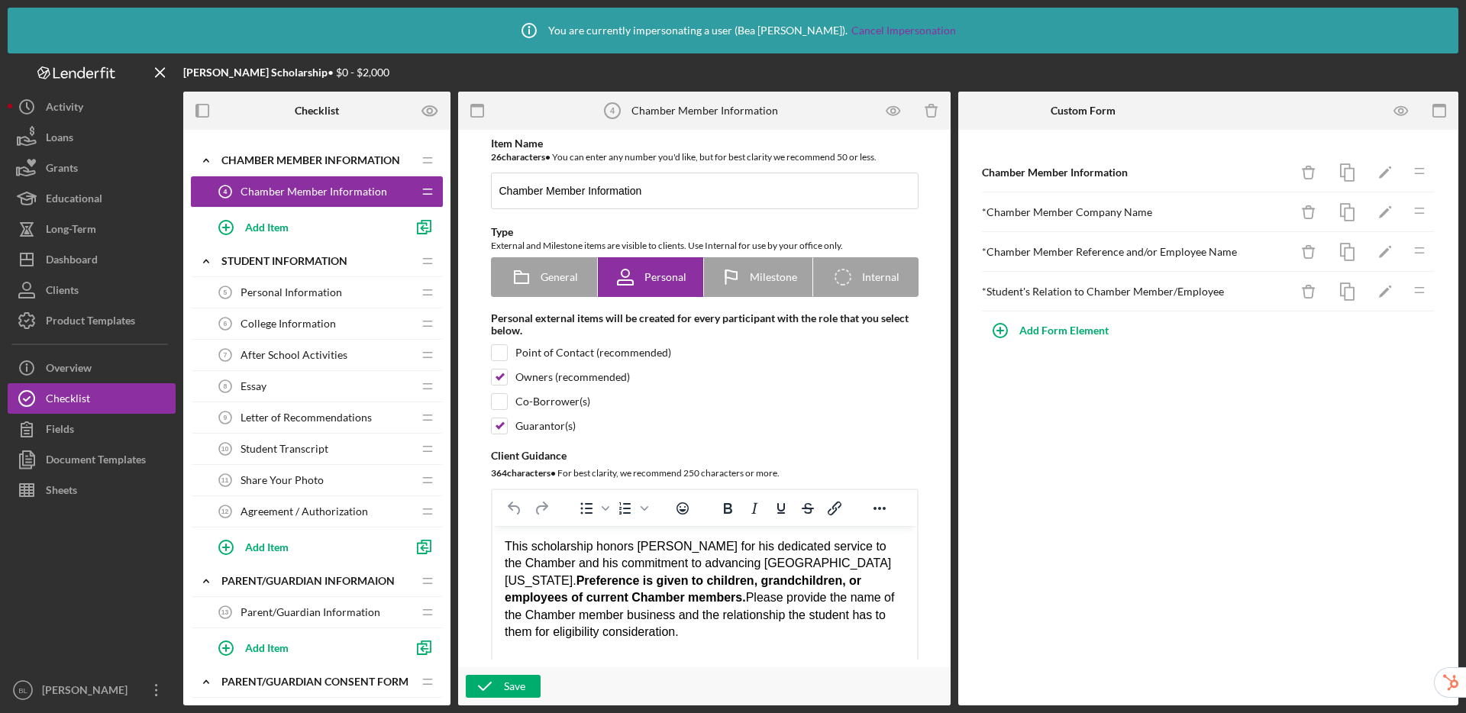
click at [310, 289] on span "Personal Information" at bounding box center [292, 292] width 102 height 12
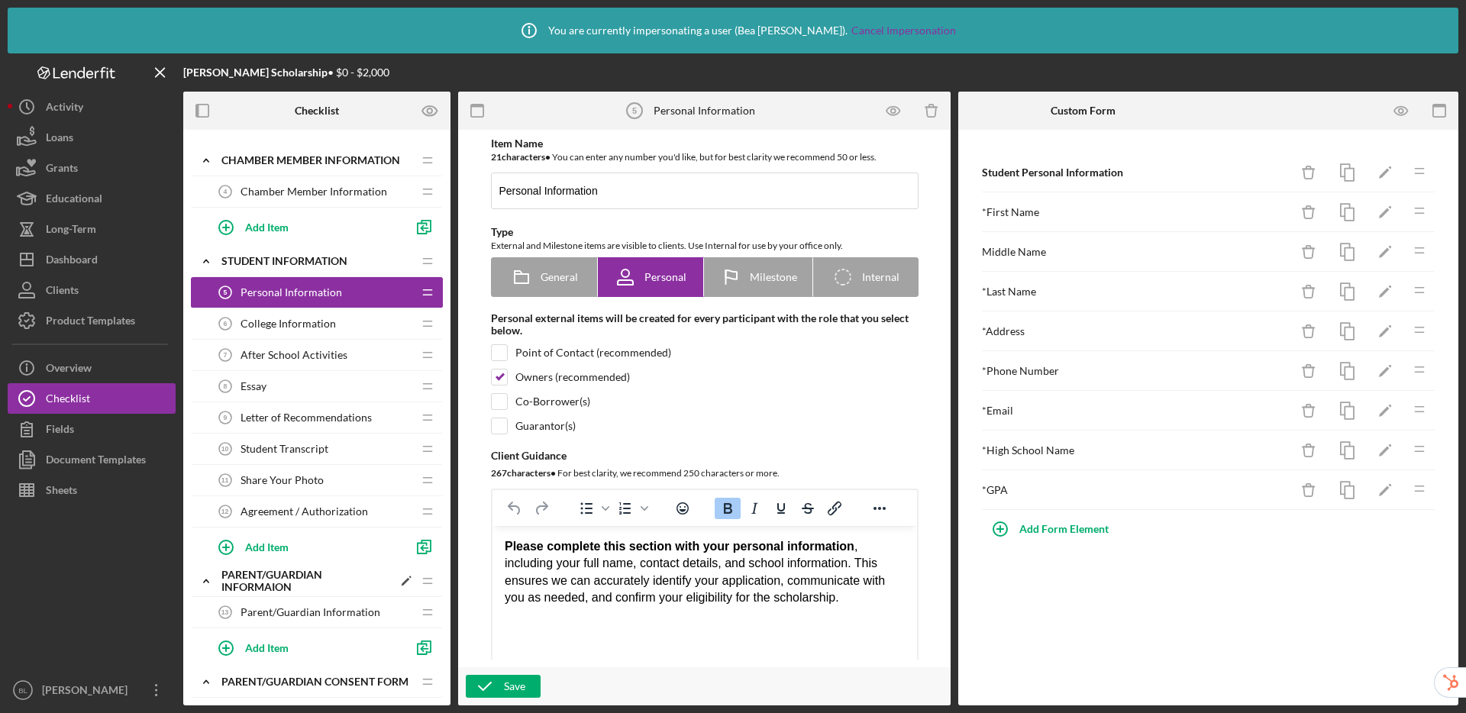
scroll to position [176, 0]
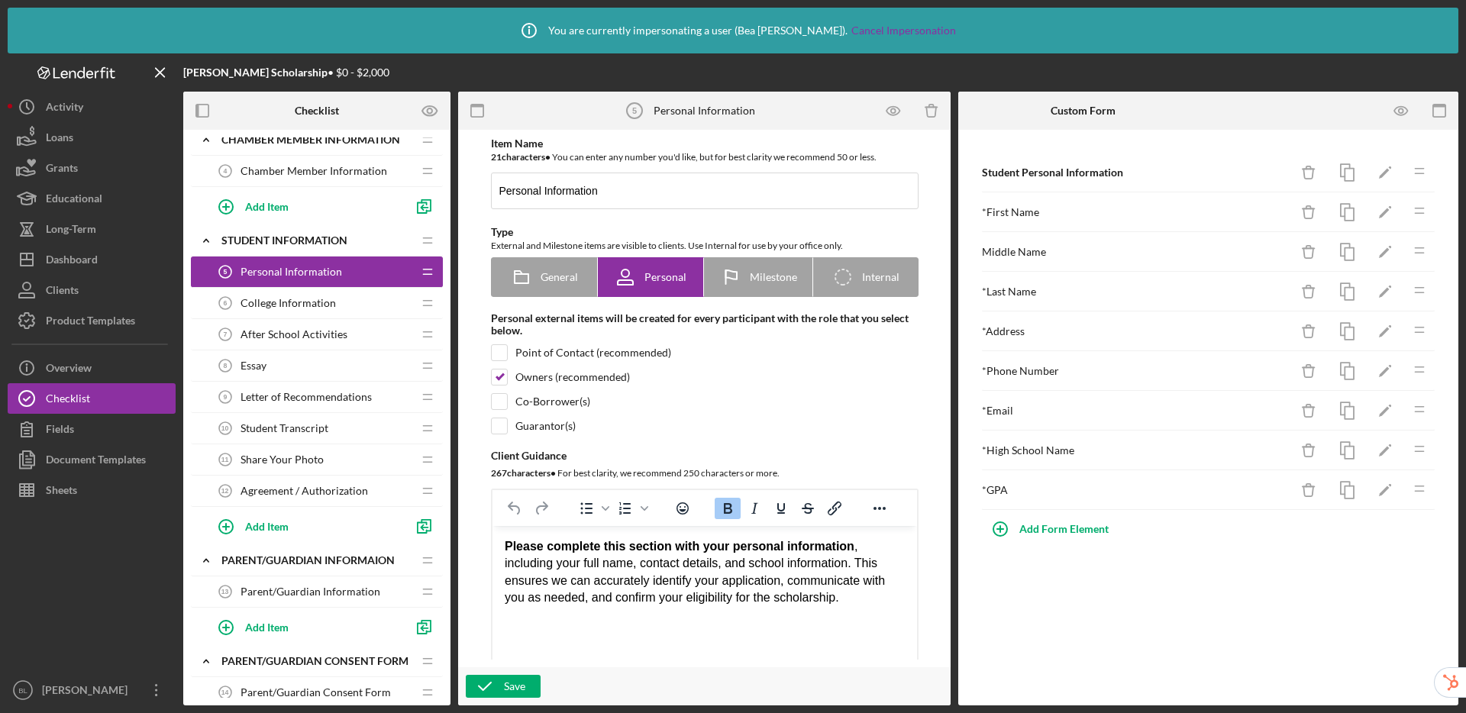
click at [287, 590] on span "Parent/Guardian Information" at bounding box center [311, 592] width 140 height 12
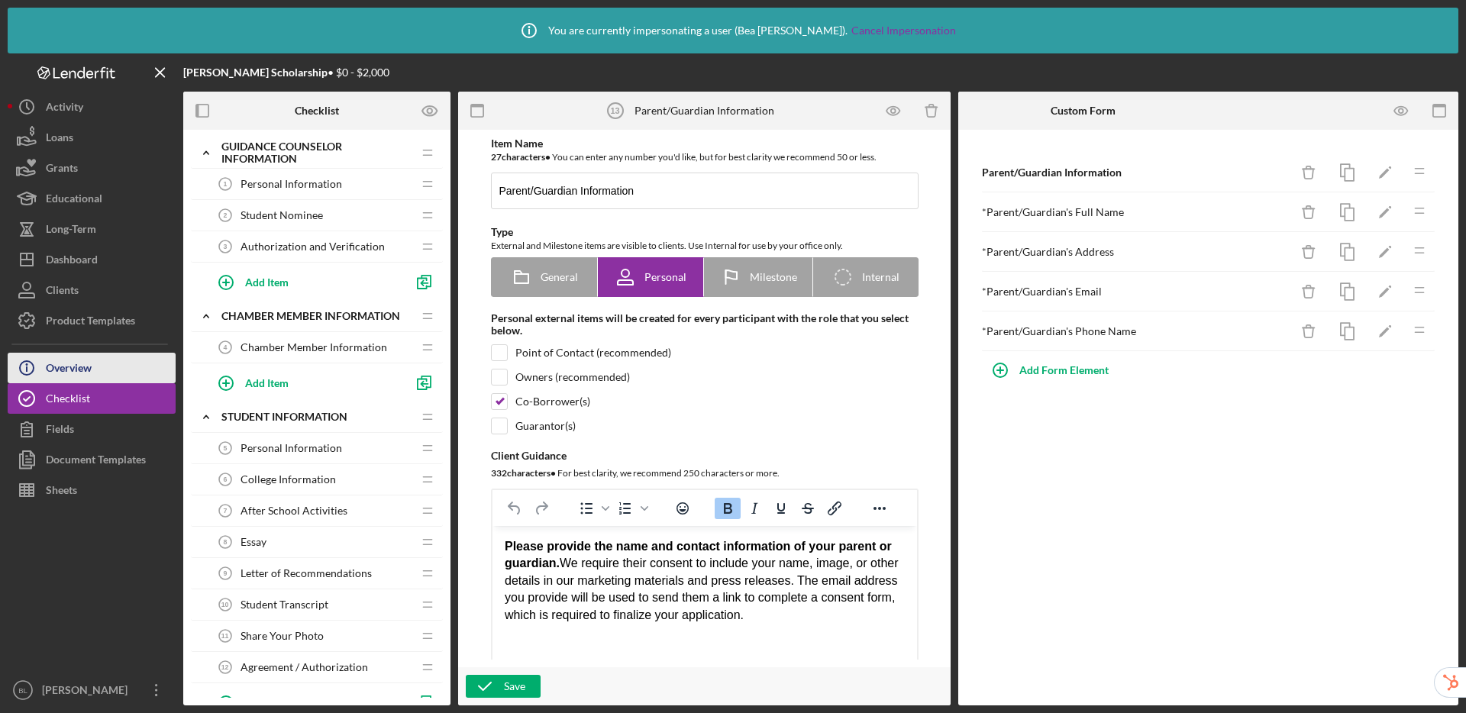
click at [76, 367] on div "Overview" at bounding box center [69, 370] width 46 height 34
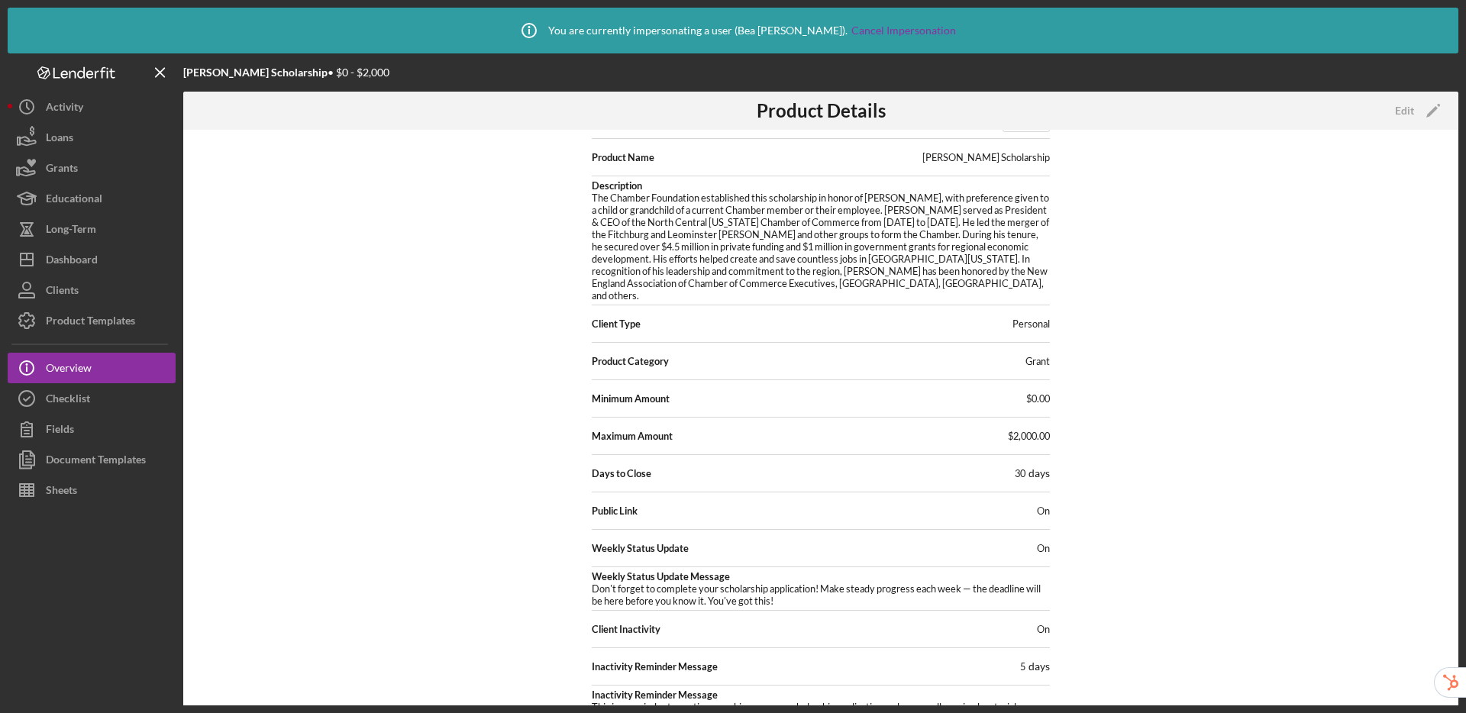
scroll to position [50, 0]
click at [53, 401] on div "Checklist" at bounding box center [68, 400] width 44 height 34
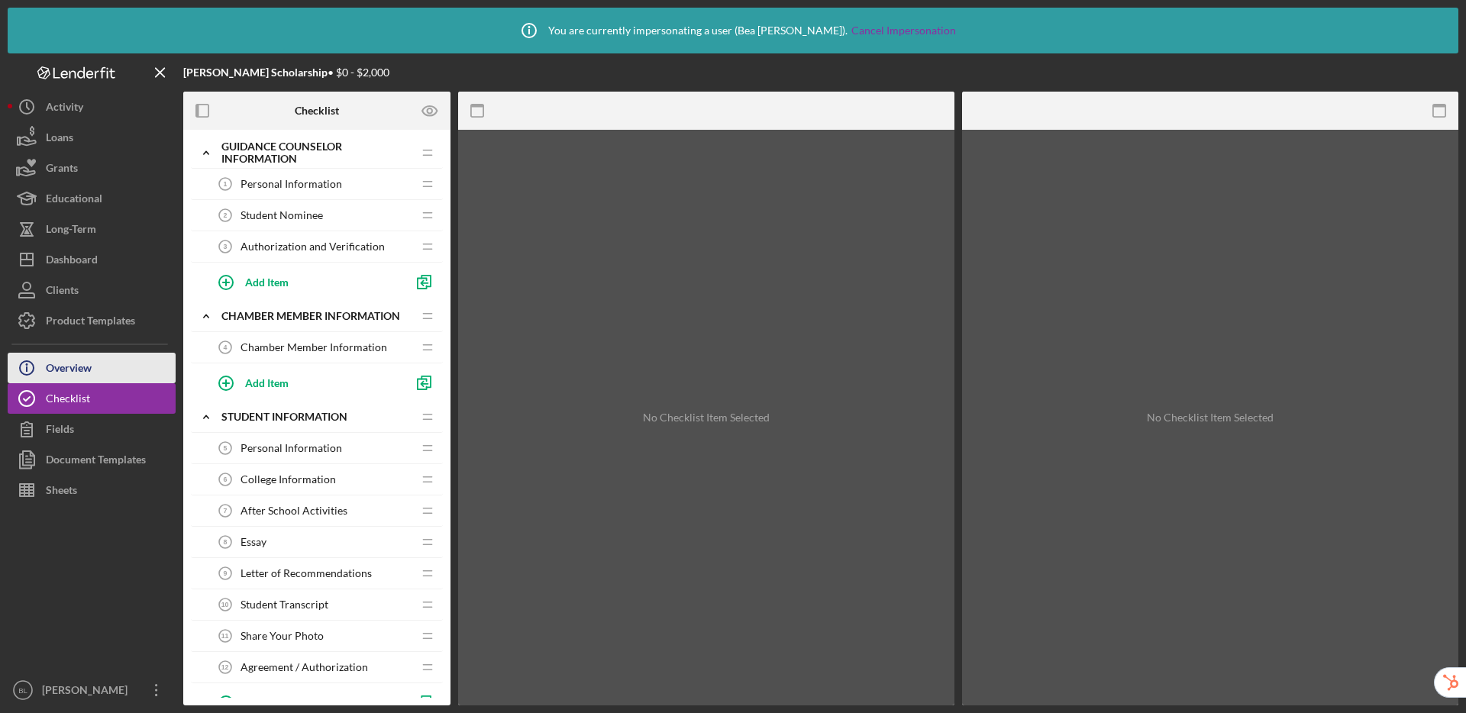
click at [73, 363] on div "Overview" at bounding box center [69, 370] width 46 height 34
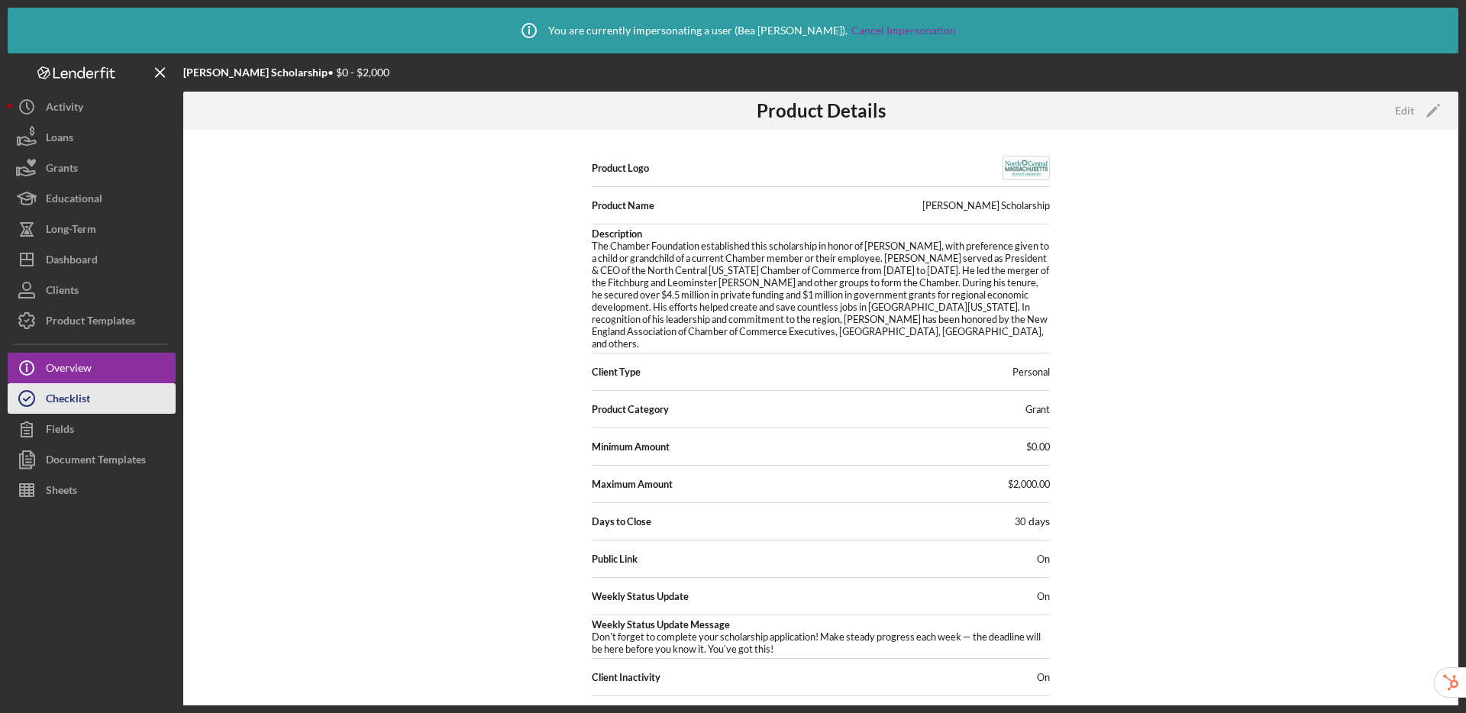
click at [73, 399] on div "Checklist" at bounding box center [68, 400] width 44 height 34
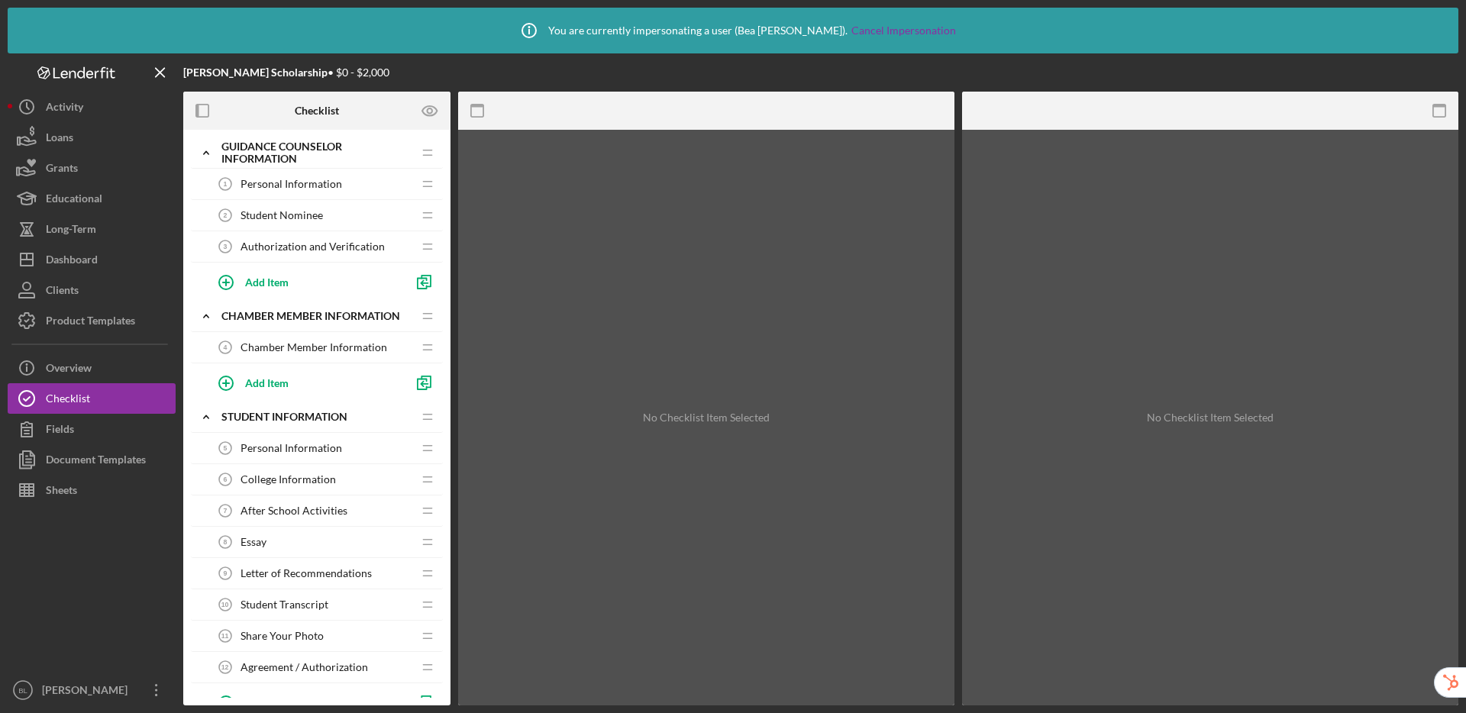
click at [279, 477] on span "College Information" at bounding box center [288, 479] width 95 height 12
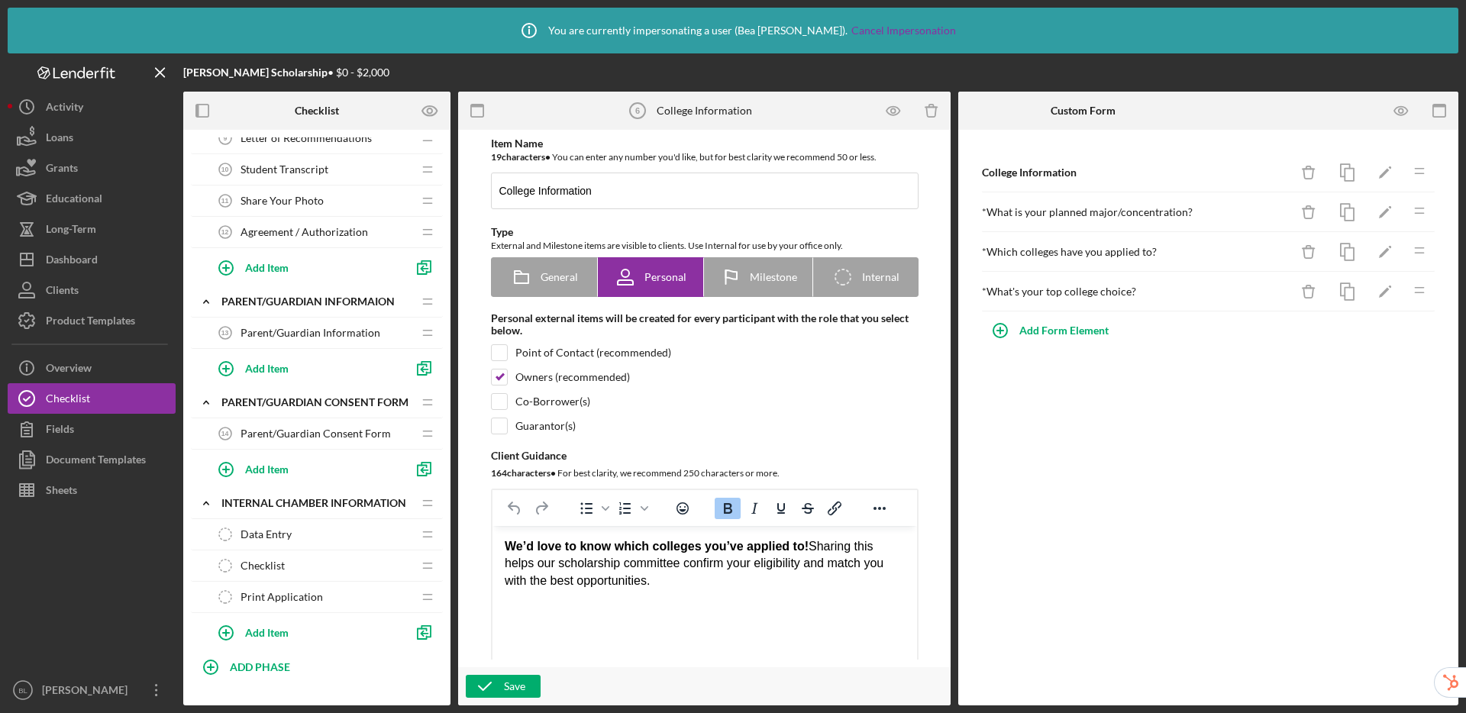
scroll to position [434, 0]
click at [284, 331] on span "Parent/Guardian Information" at bounding box center [311, 334] width 140 height 12
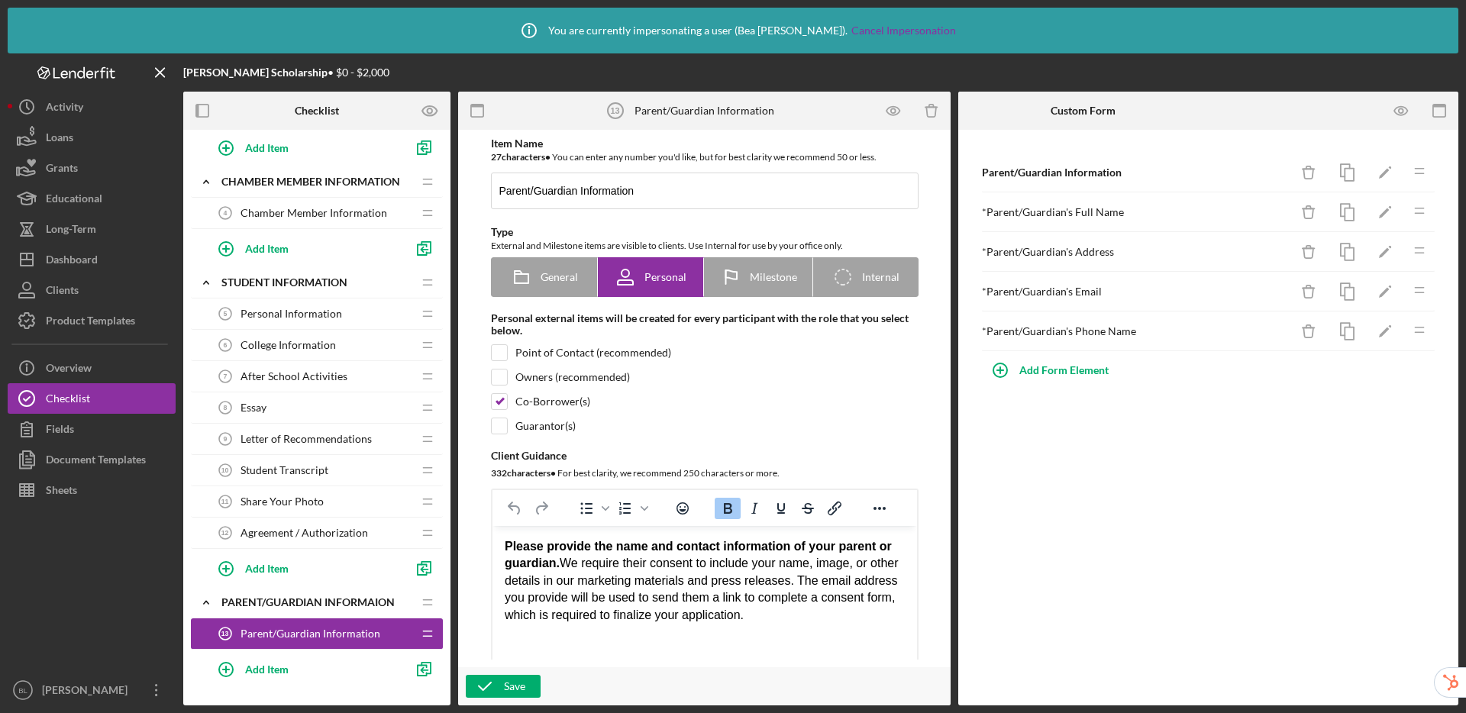
scroll to position [153, 0]
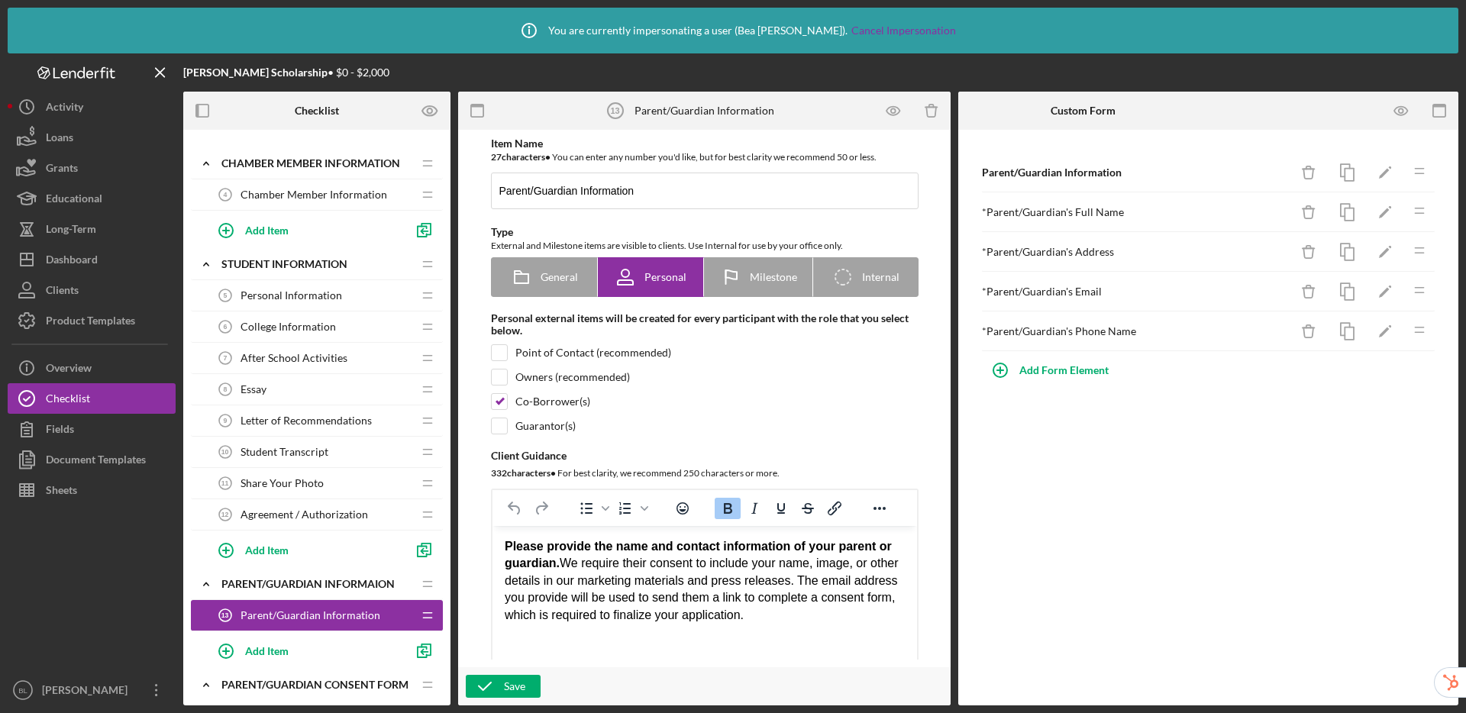
click at [277, 295] on span "Personal Information" at bounding box center [292, 295] width 102 height 12
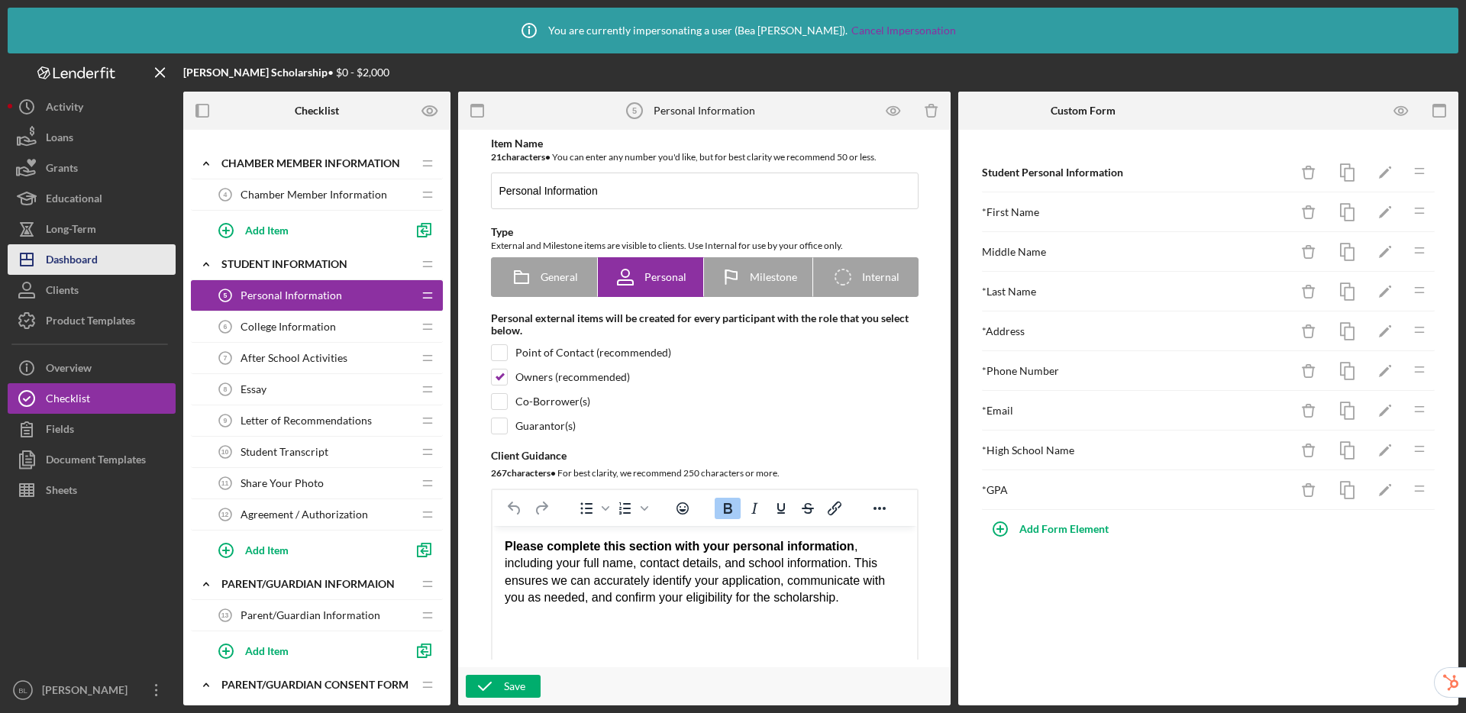
click at [88, 260] on div "Dashboard" at bounding box center [72, 261] width 52 height 34
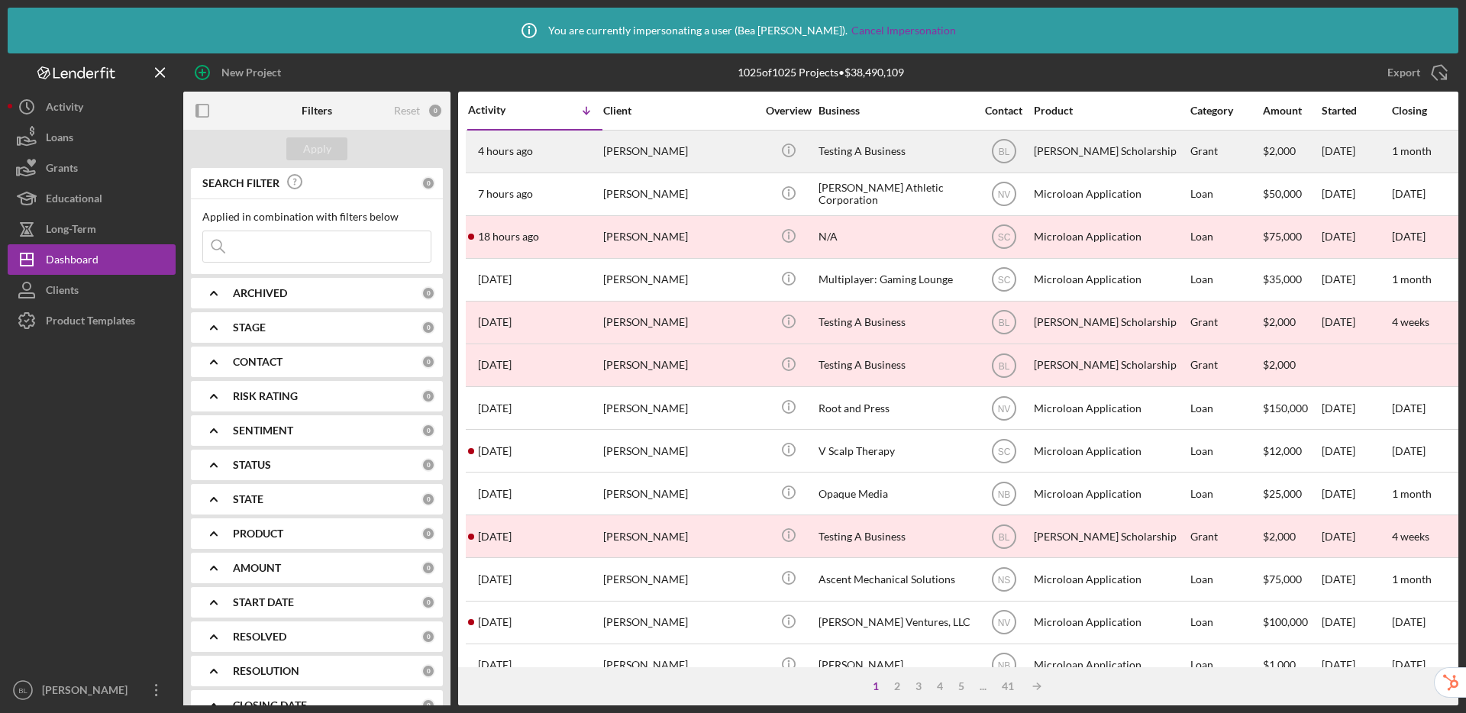
click at [690, 148] on div "Mary Lee" at bounding box center [679, 151] width 153 height 40
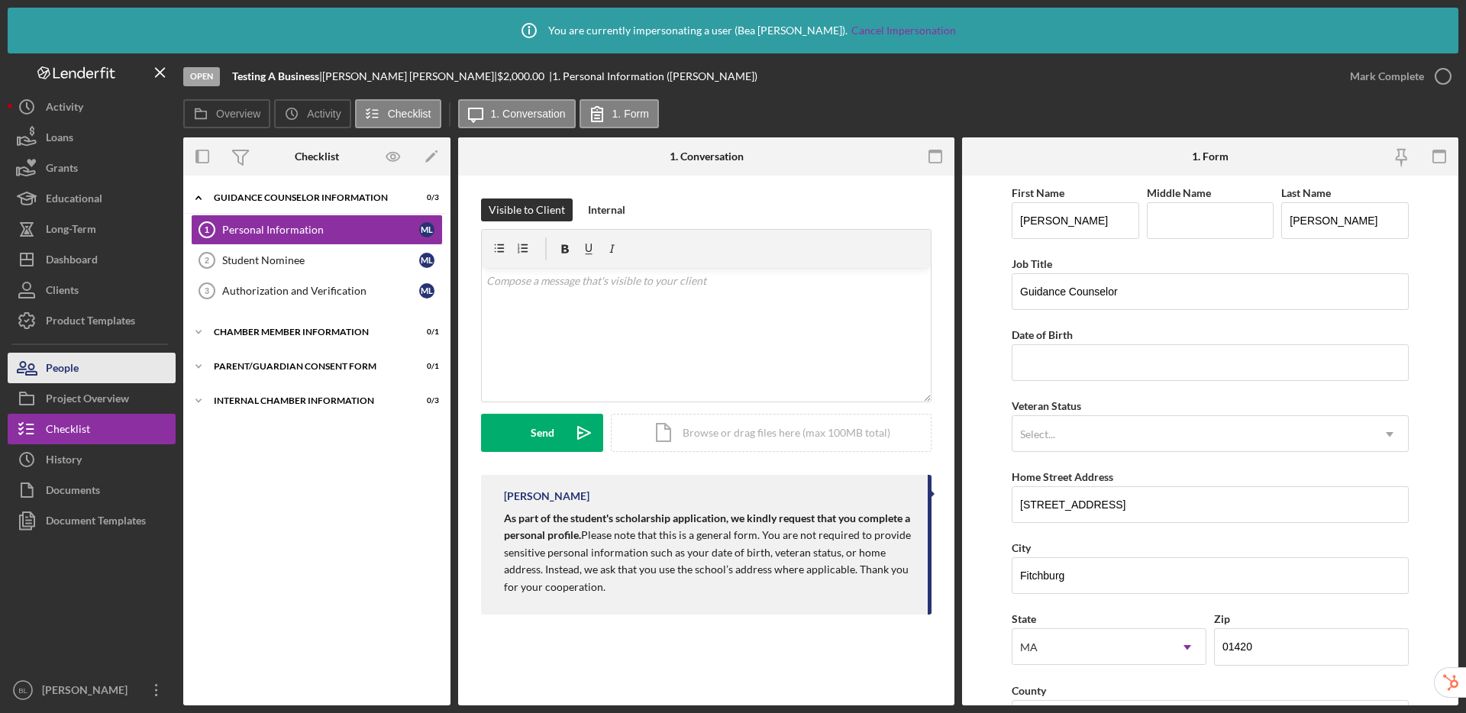
click at [48, 367] on div "People" at bounding box center [62, 370] width 33 height 34
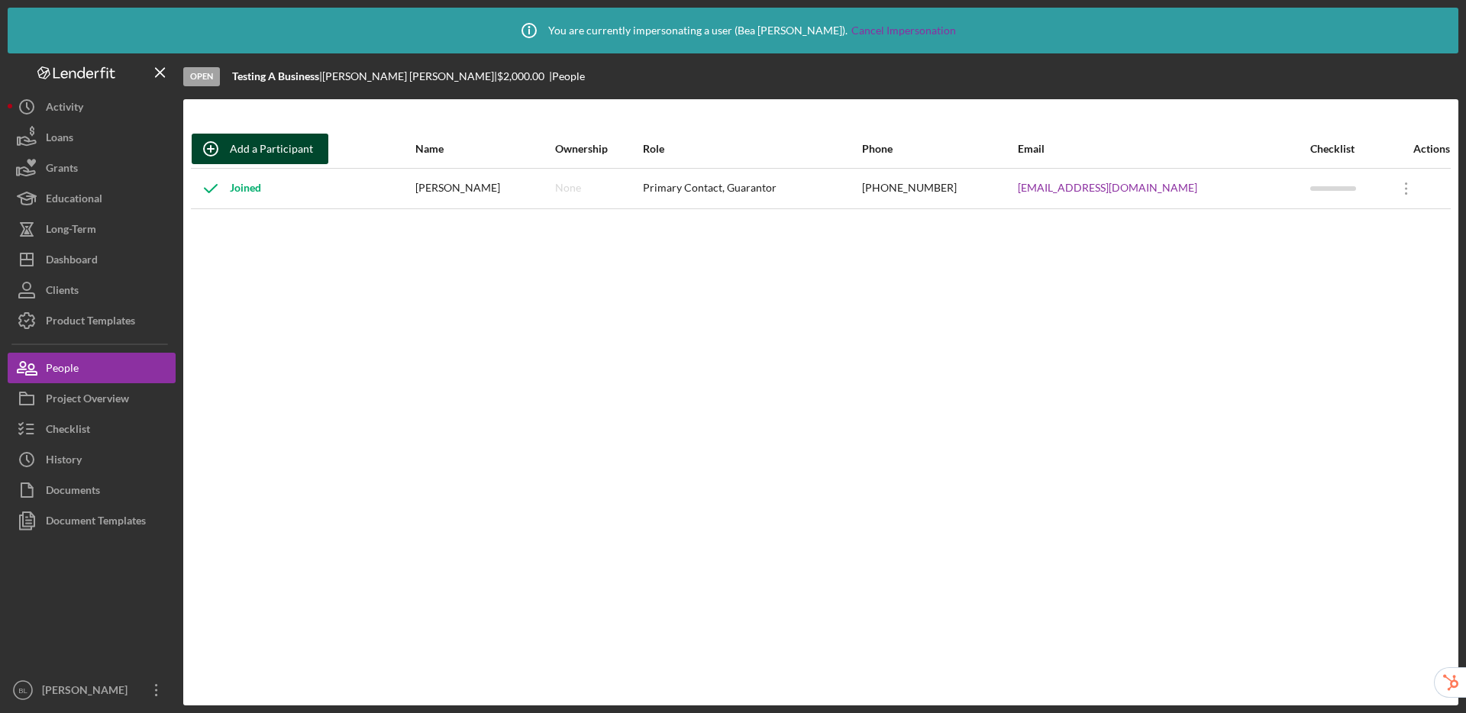
click at [286, 152] on div "Add a Participant" at bounding box center [271, 149] width 83 height 31
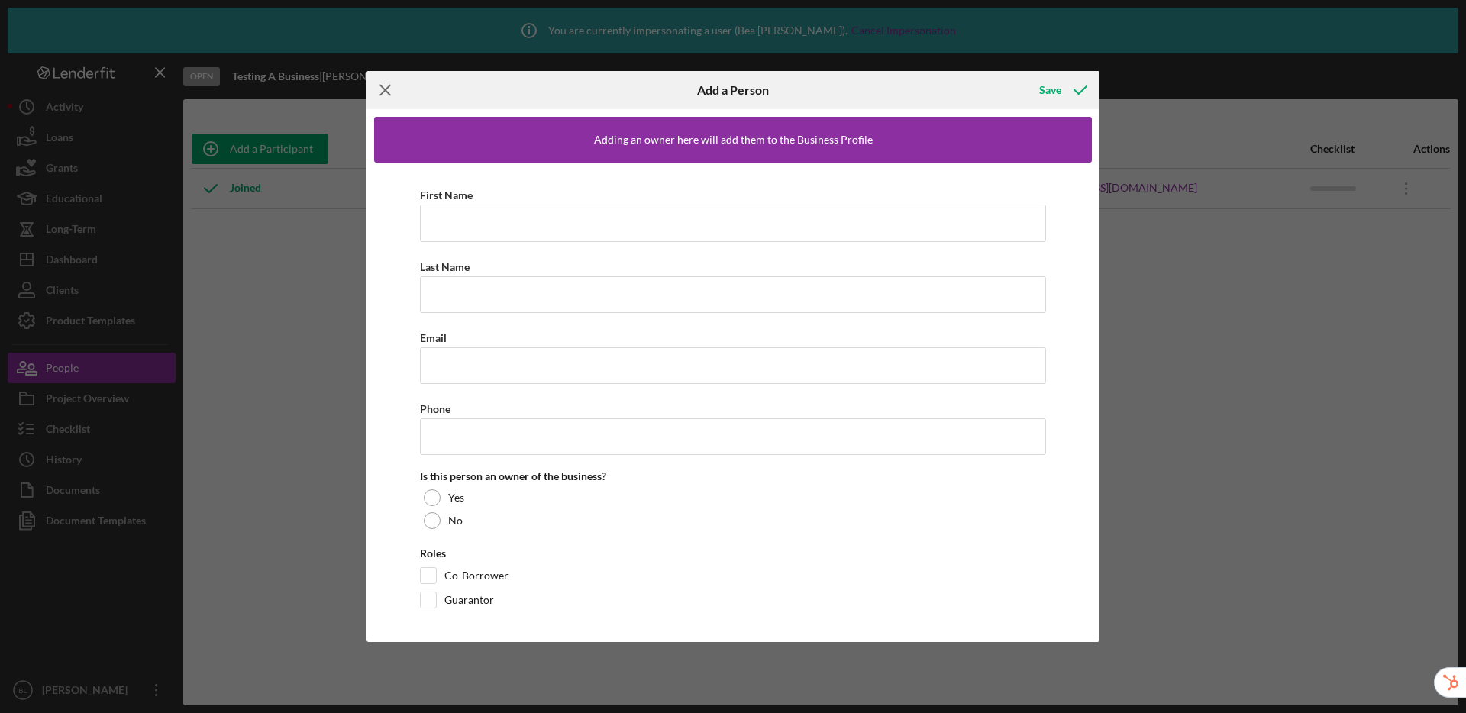
click at [386, 92] on line at bounding box center [385, 91] width 10 height 10
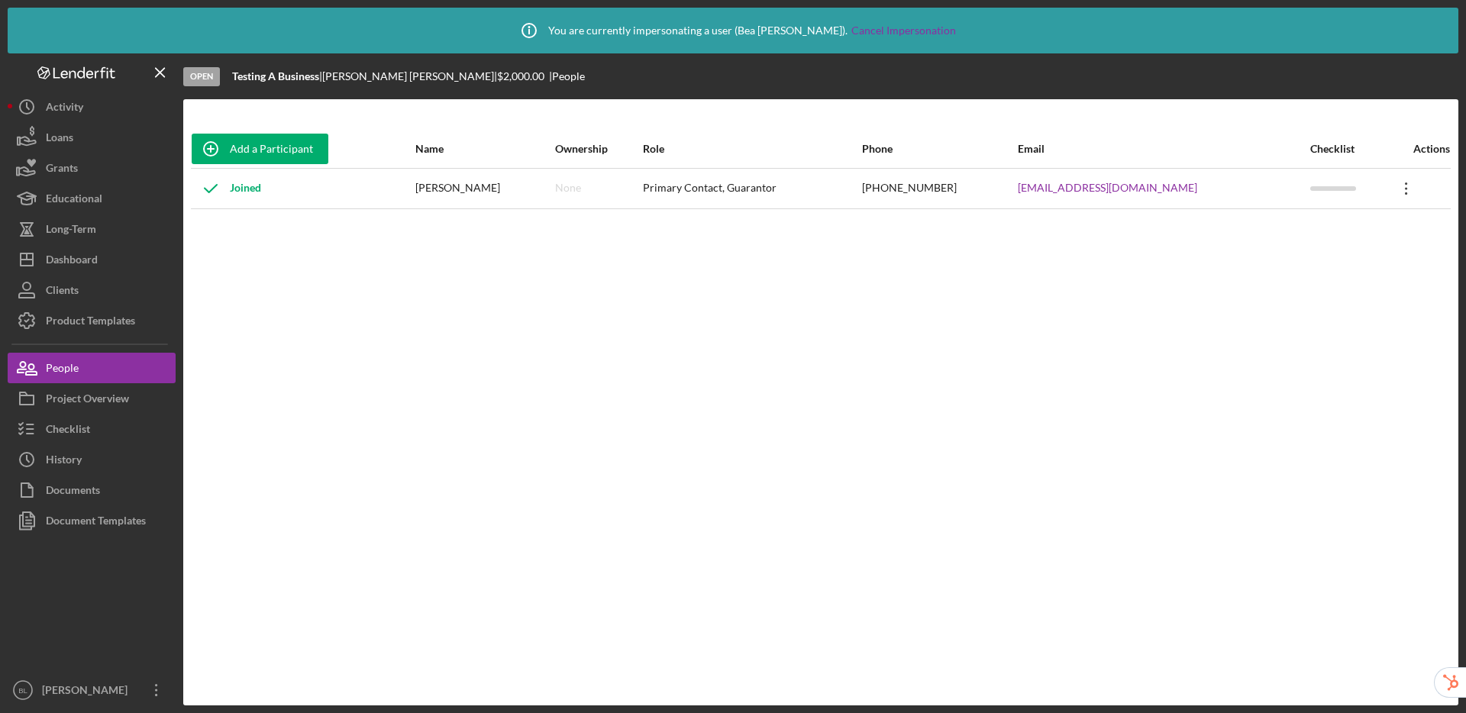
click at [1393, 188] on icon "Icon/Overflow" at bounding box center [1406, 189] width 38 height 38
click at [1293, 228] on div "Icon/Edit Edit" at bounding box center [1325, 228] width 168 height 31
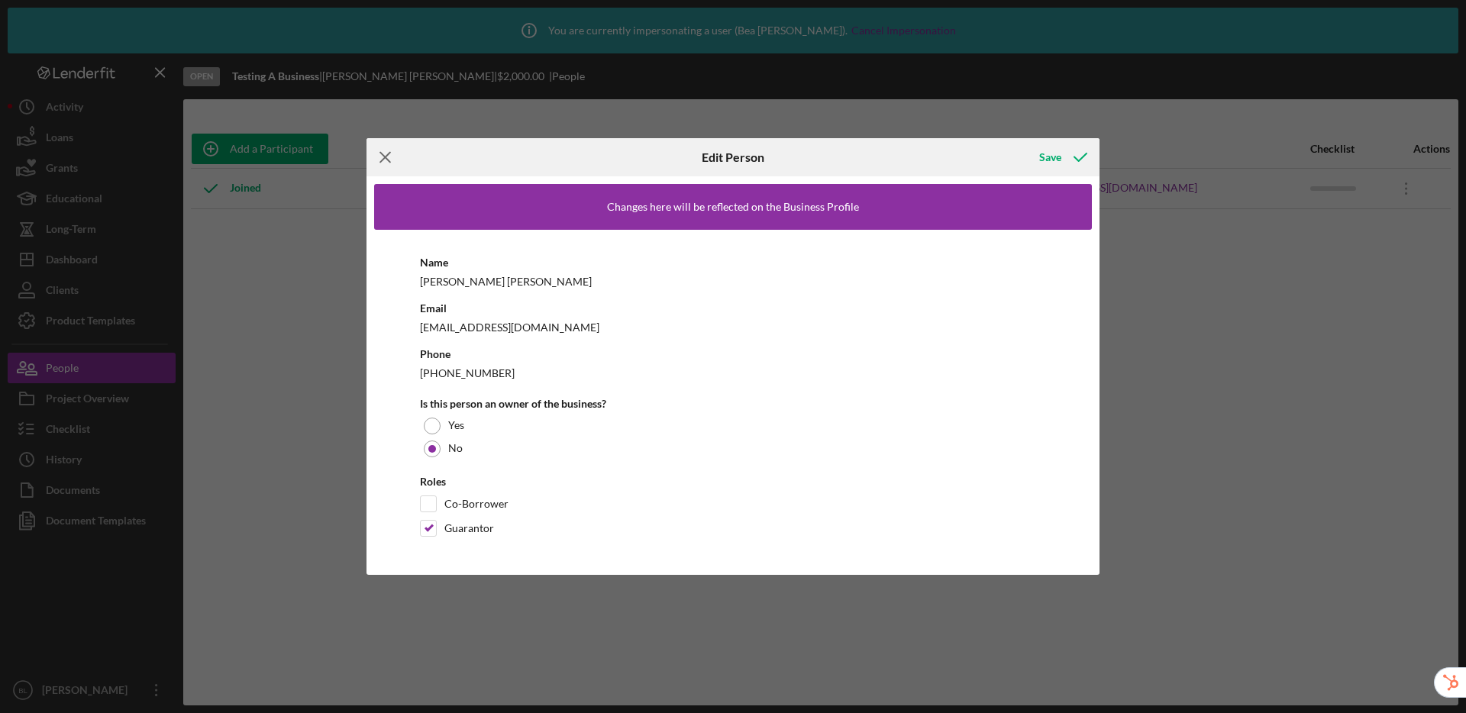
click at [372, 161] on icon "Icon/Menu Close" at bounding box center [386, 157] width 38 height 38
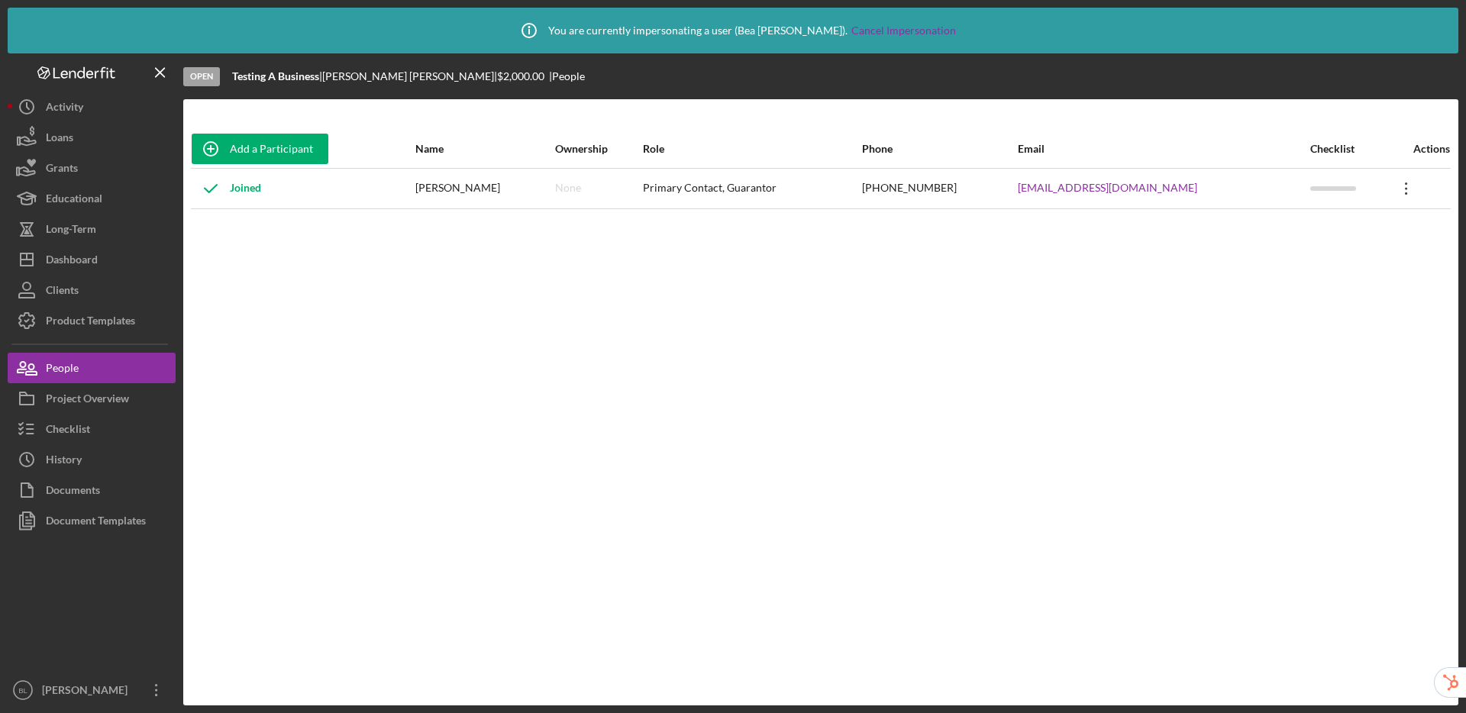
click at [1390, 191] on icon "Icon/Overflow" at bounding box center [1406, 189] width 38 height 38
click at [1293, 226] on div "Icon/Edit Edit" at bounding box center [1325, 228] width 168 height 31
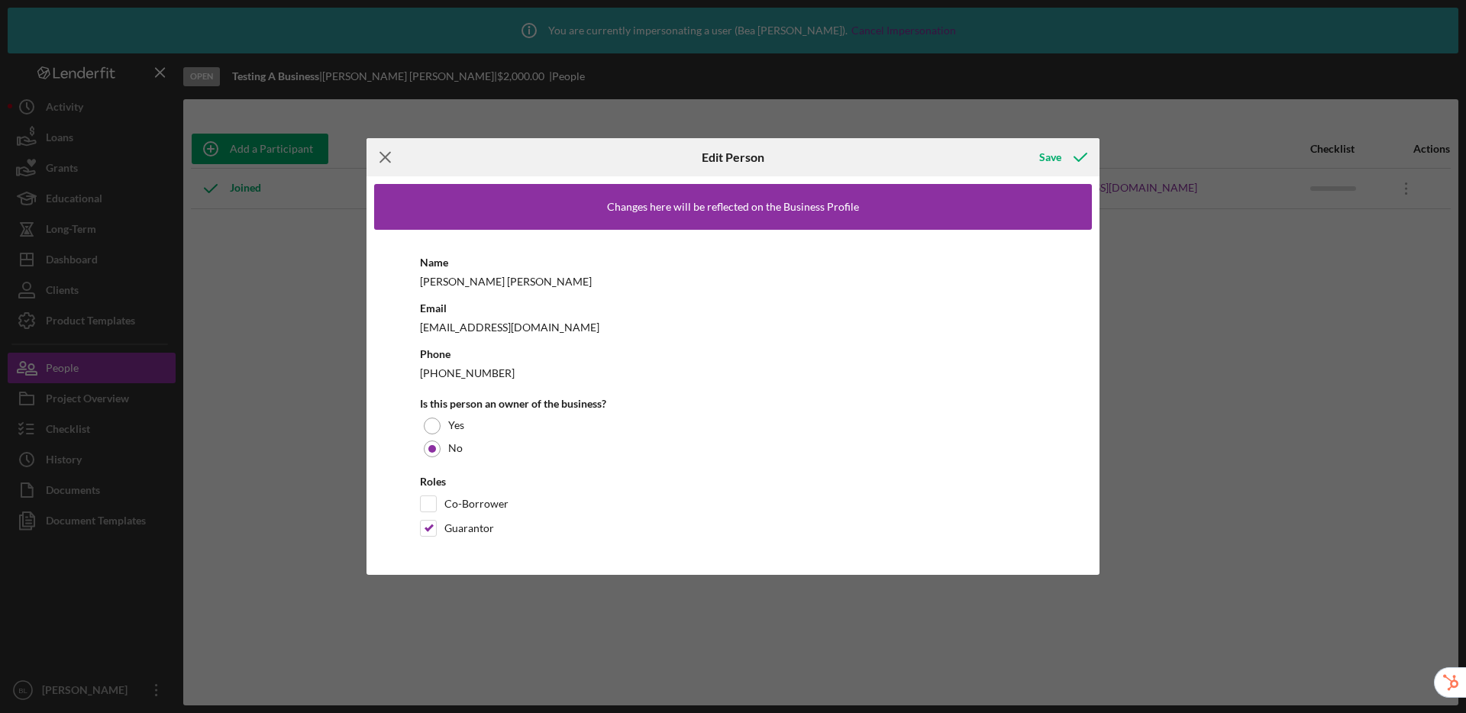
click at [387, 153] on icon "Icon/Menu Close" at bounding box center [386, 157] width 38 height 38
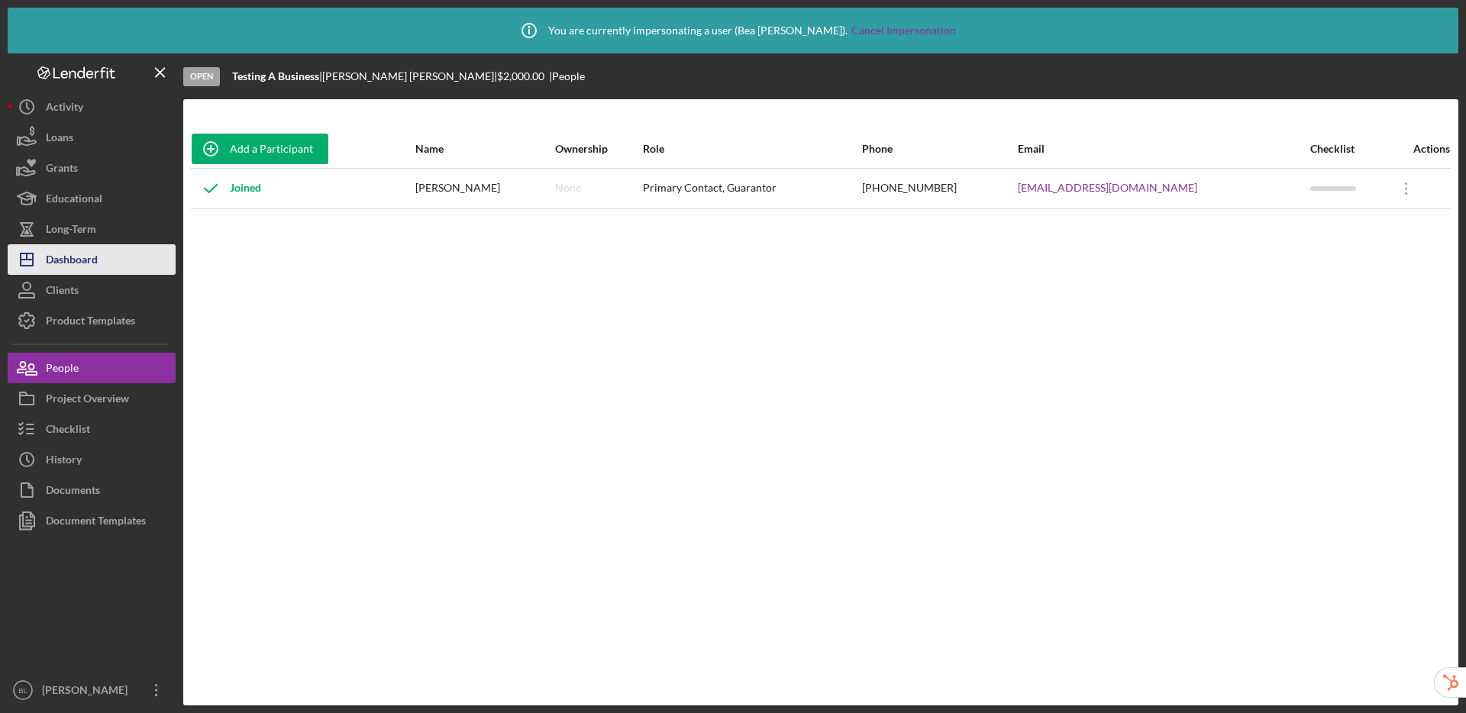
click at [98, 270] on button "Icon/Dashboard Dashboard" at bounding box center [92, 259] width 168 height 31
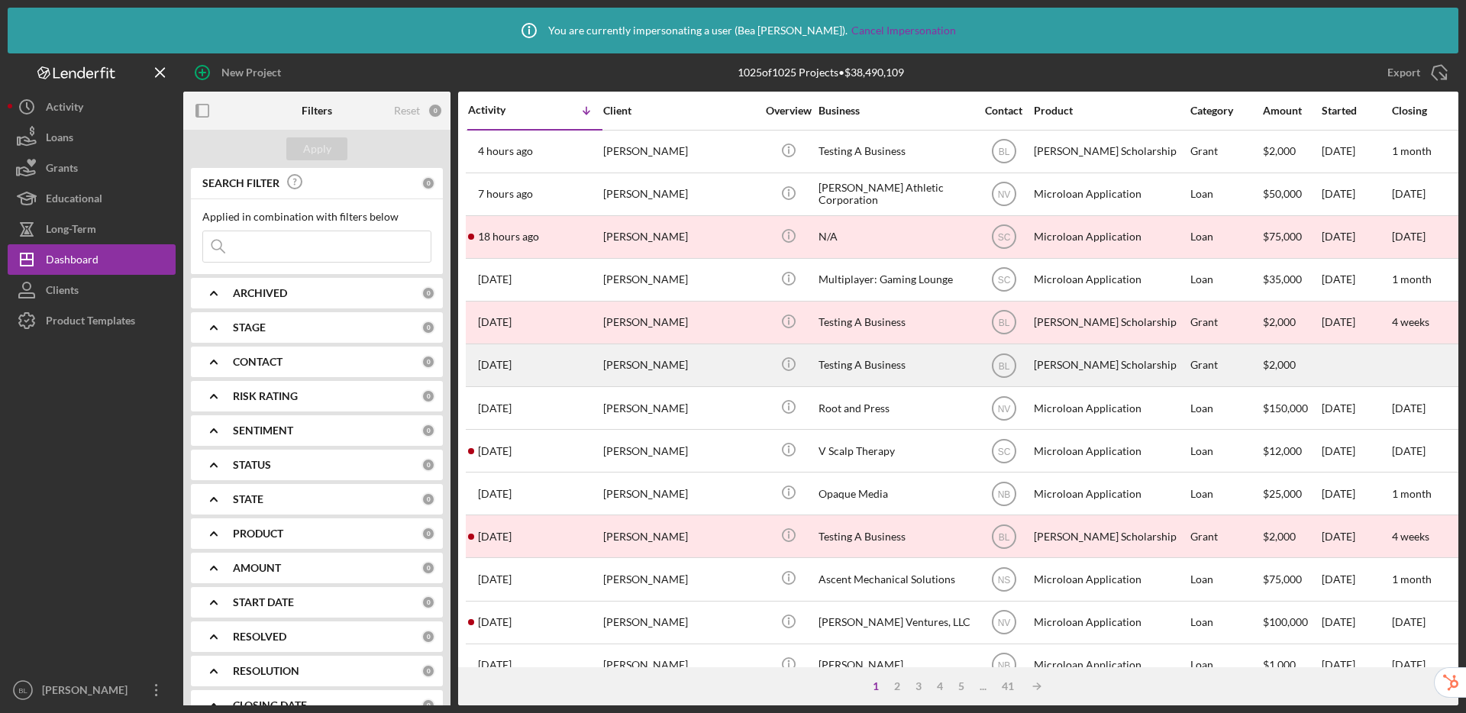
click at [728, 362] on div "Mary Lee" at bounding box center [679, 365] width 153 height 40
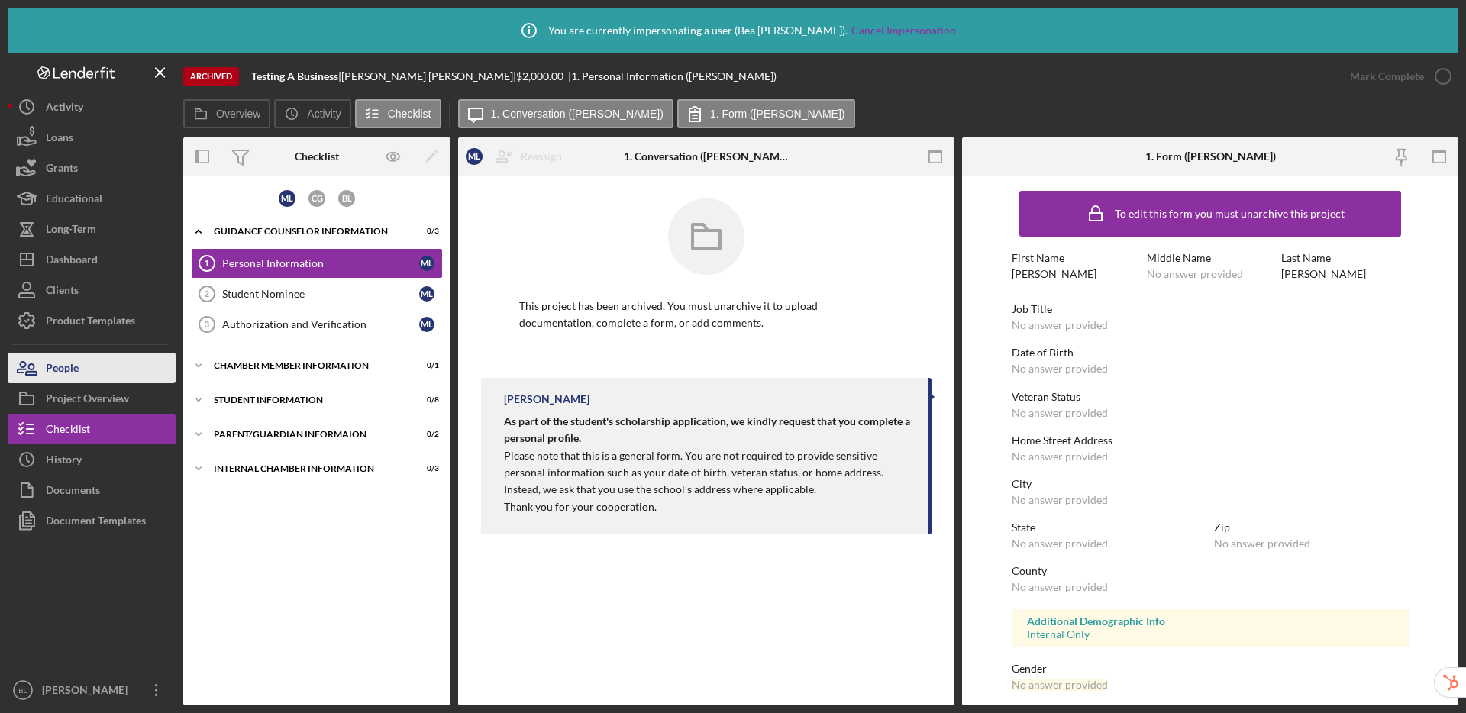
click at [82, 367] on button "People" at bounding box center [92, 368] width 168 height 31
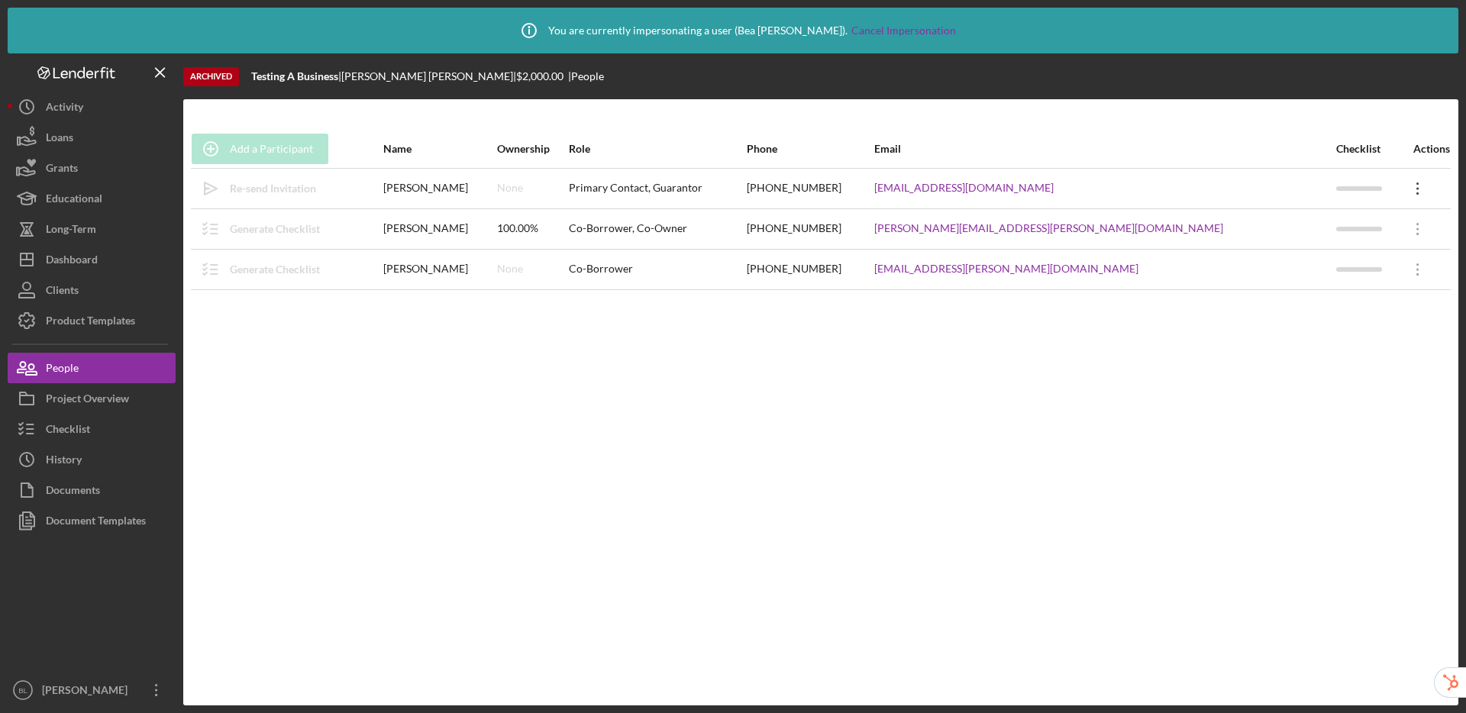
click at [1399, 193] on icon "Icon/Overflow" at bounding box center [1418, 189] width 38 height 38
click at [1340, 106] on div "Add a Participant Name Ownership Role Phone Email Checklist Actions Icon/icon-i…" at bounding box center [820, 402] width 1275 height 606
click at [42, 262] on icon "Icon/Dashboard" at bounding box center [27, 260] width 38 height 38
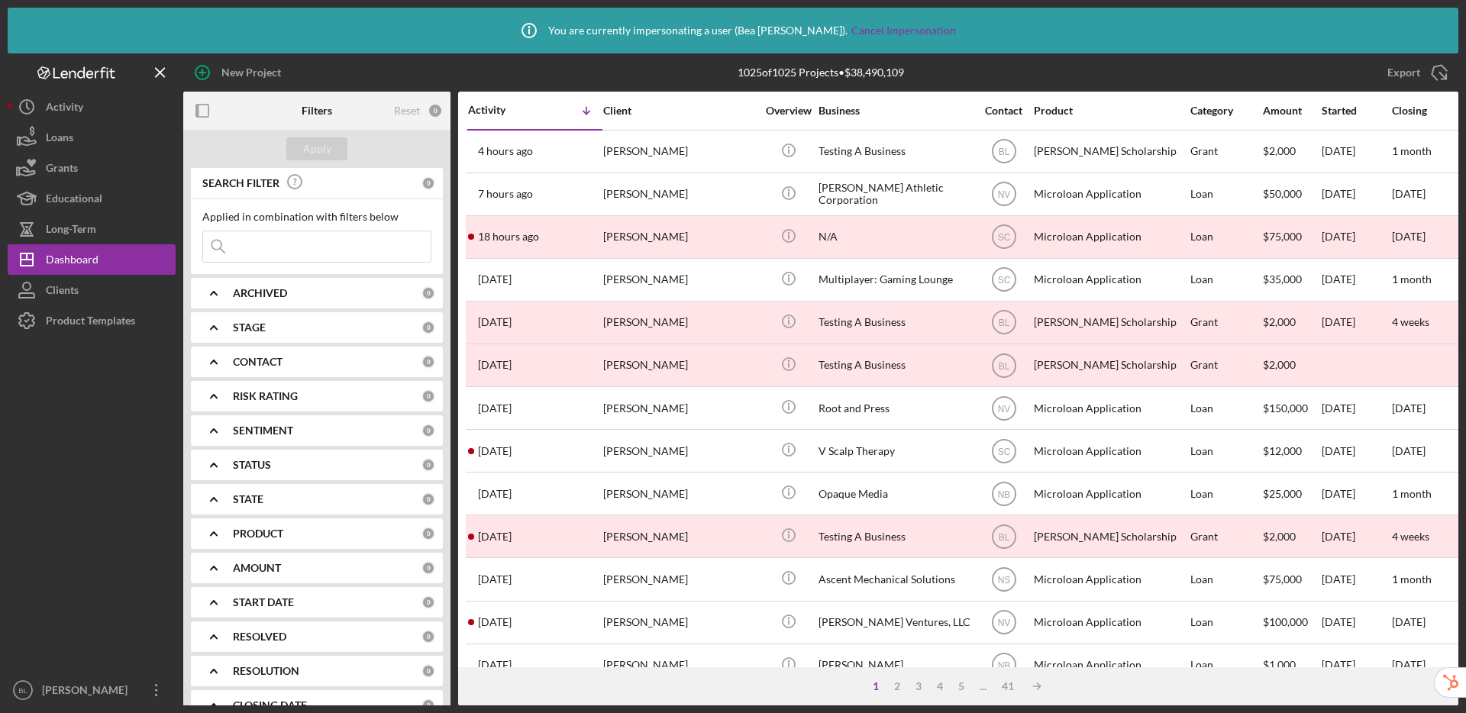
click at [253, 537] on b "PRODUCT" at bounding box center [258, 534] width 50 height 12
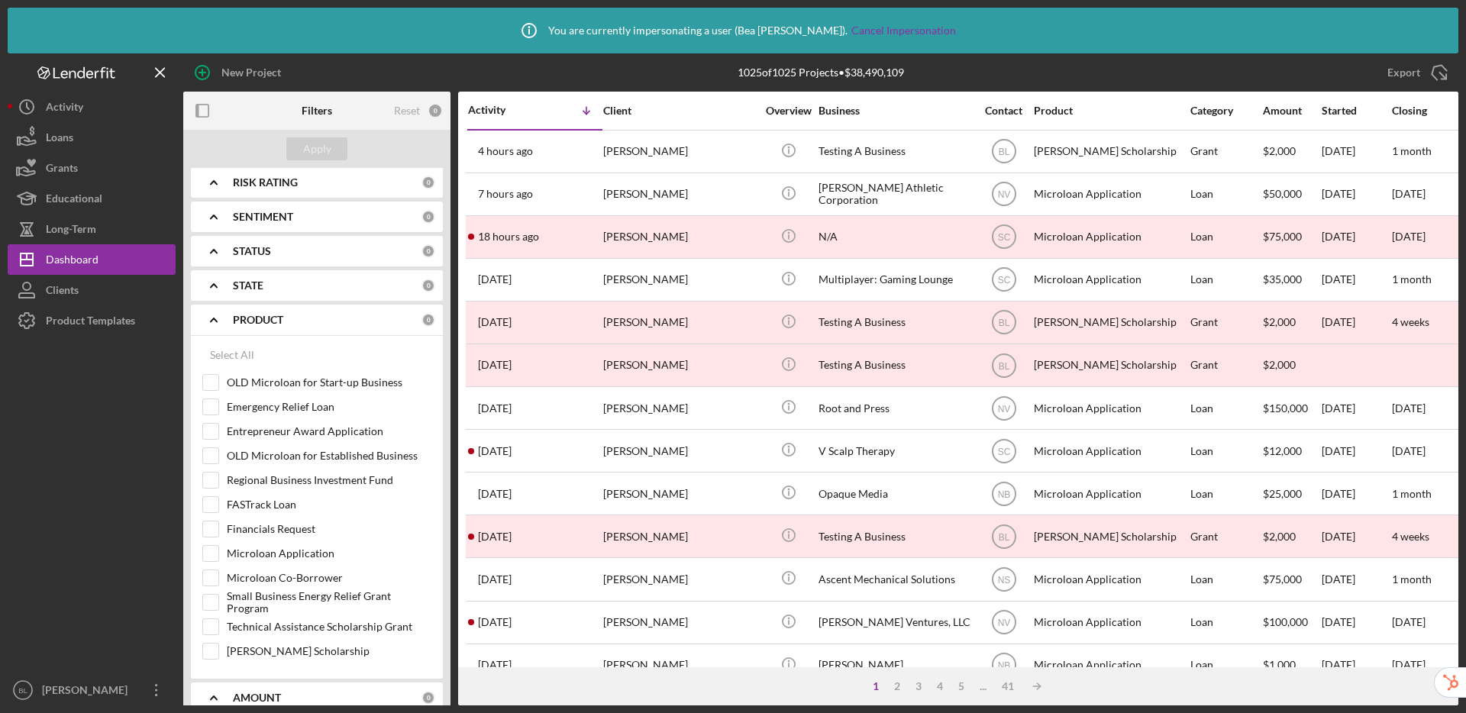
scroll to position [280, 0]
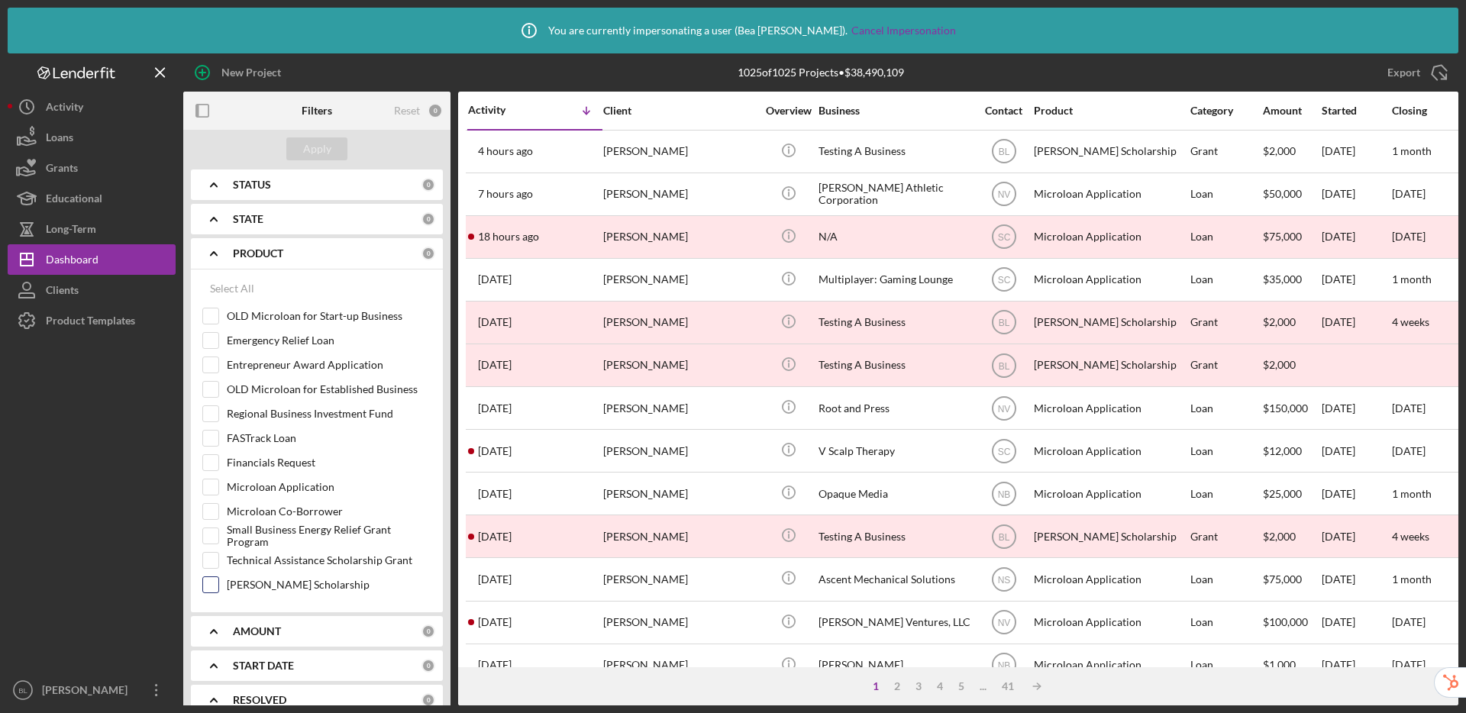
click at [213, 586] on input "David L McKeenhan Scholarship" at bounding box center [210, 584] width 15 height 15
checkbox input "true"
click at [314, 153] on div "Apply" at bounding box center [317, 148] width 28 height 23
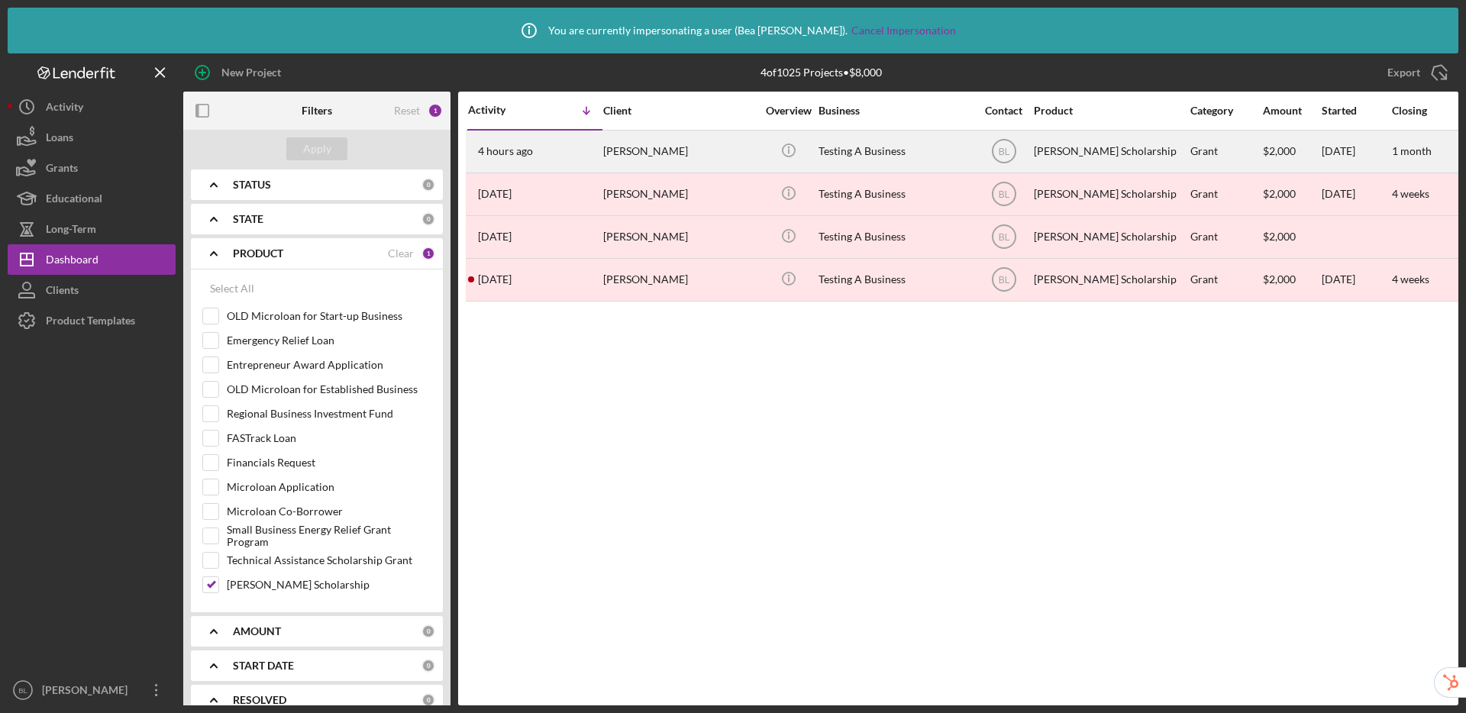
click at [623, 131] on div "Mary Lee" at bounding box center [679, 151] width 153 height 40
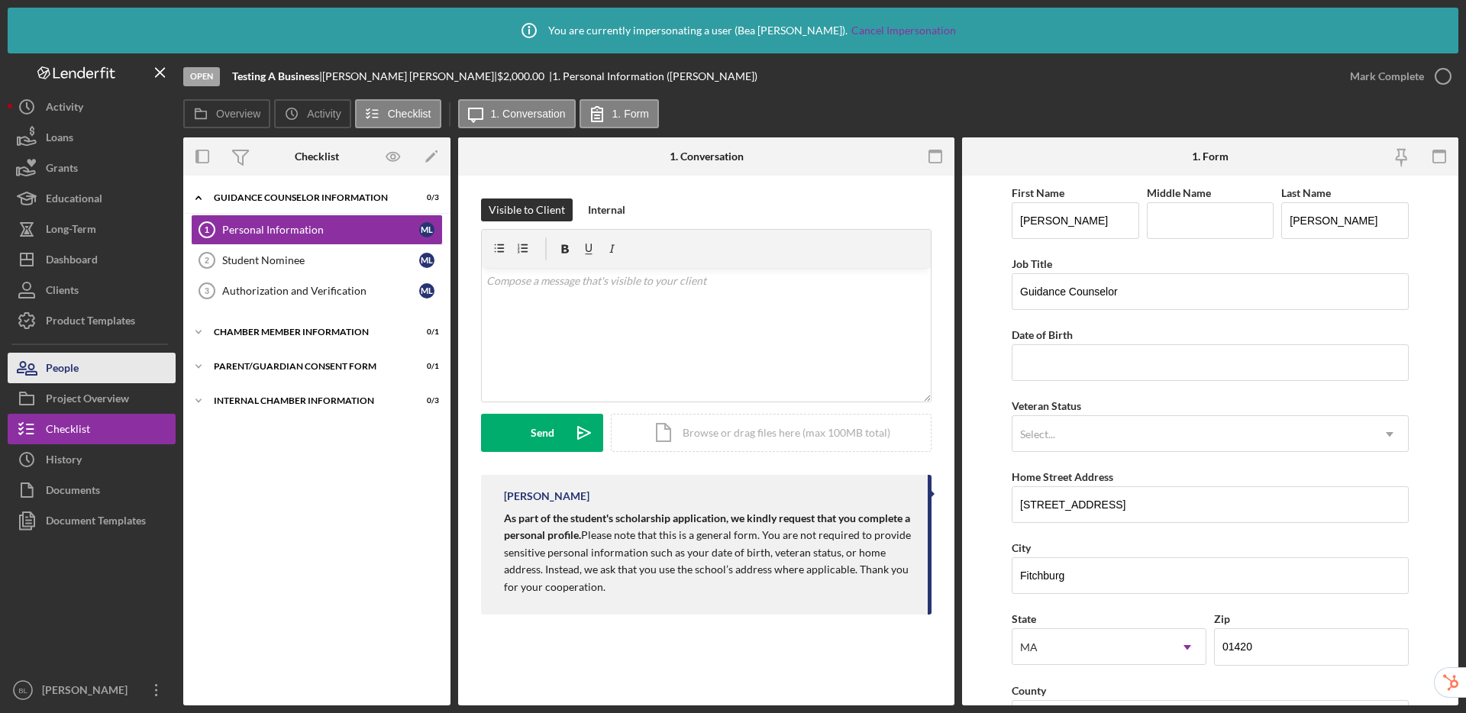
click at [83, 374] on button "People" at bounding box center [92, 368] width 168 height 31
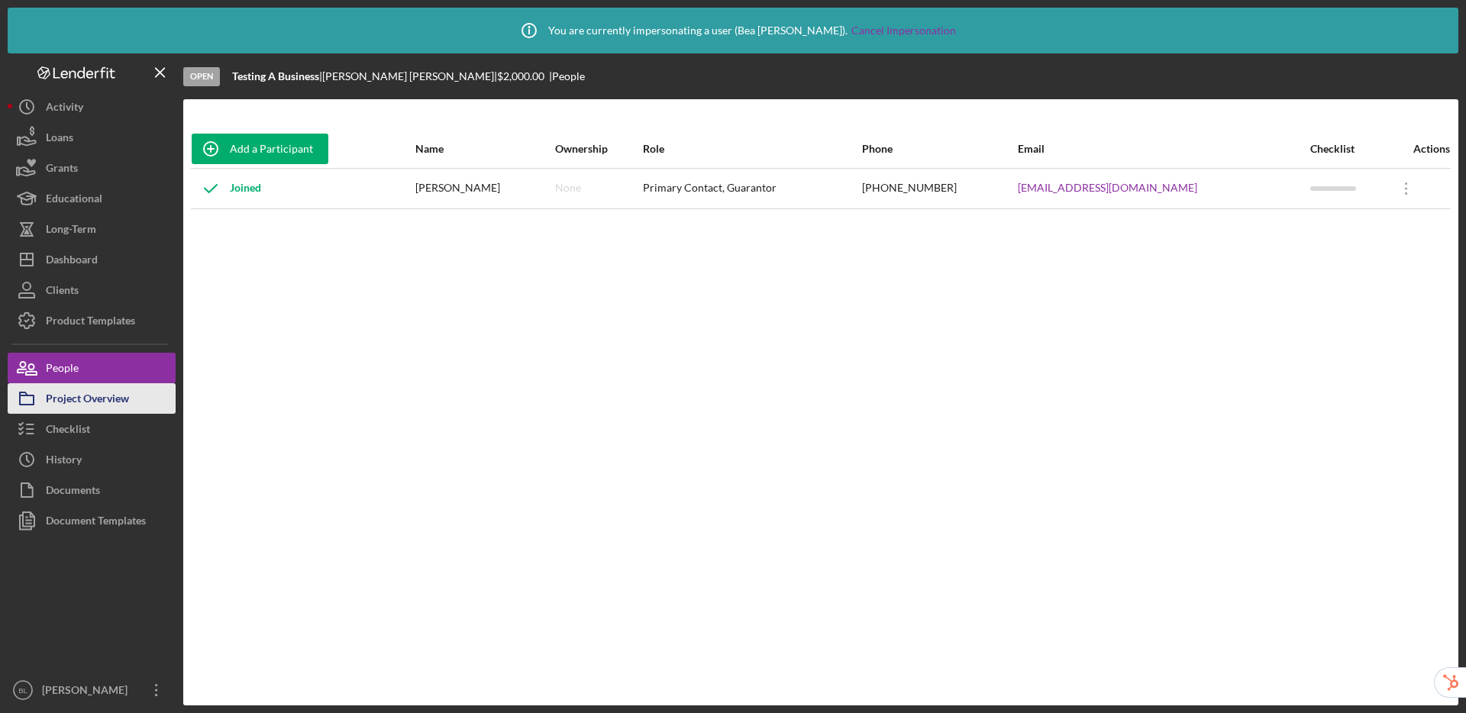
click at [88, 406] on div "Project Overview" at bounding box center [87, 400] width 83 height 34
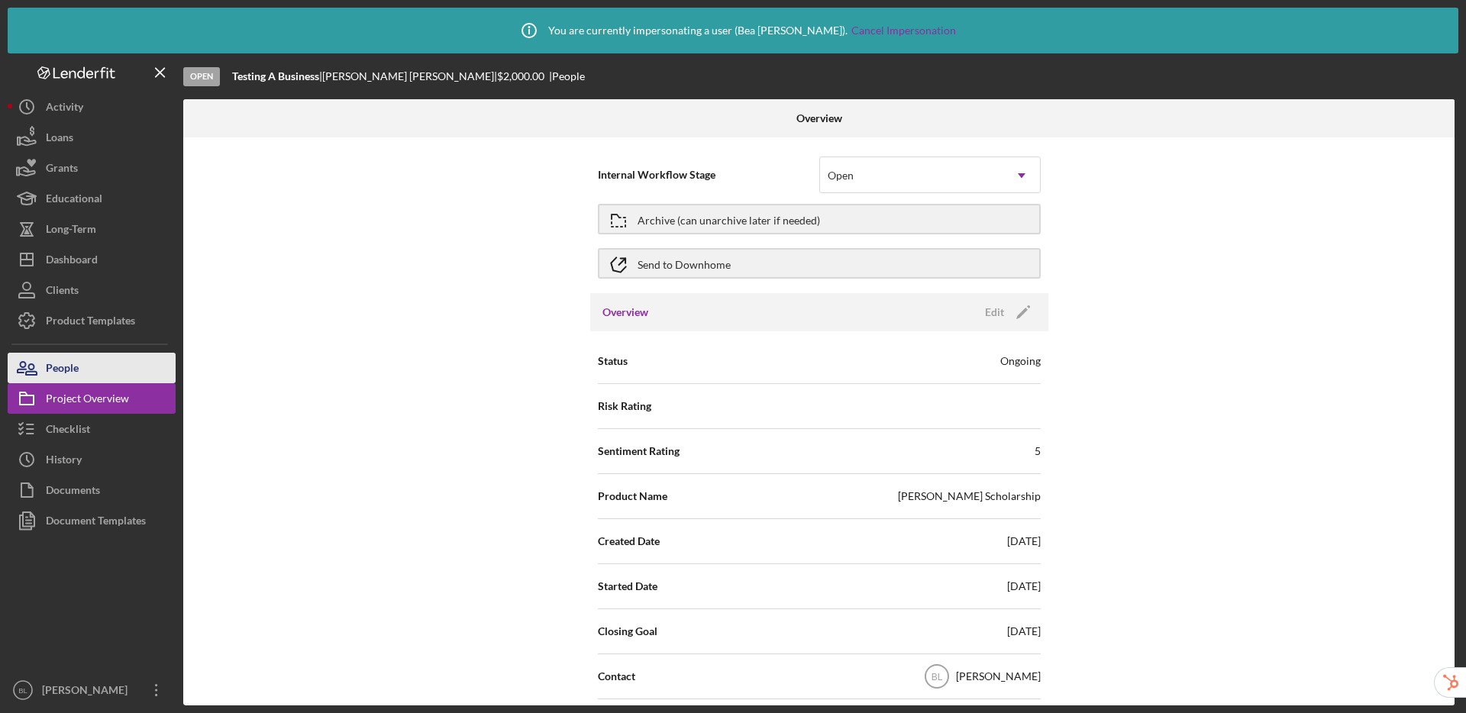
click at [82, 373] on button "People" at bounding box center [92, 368] width 168 height 31
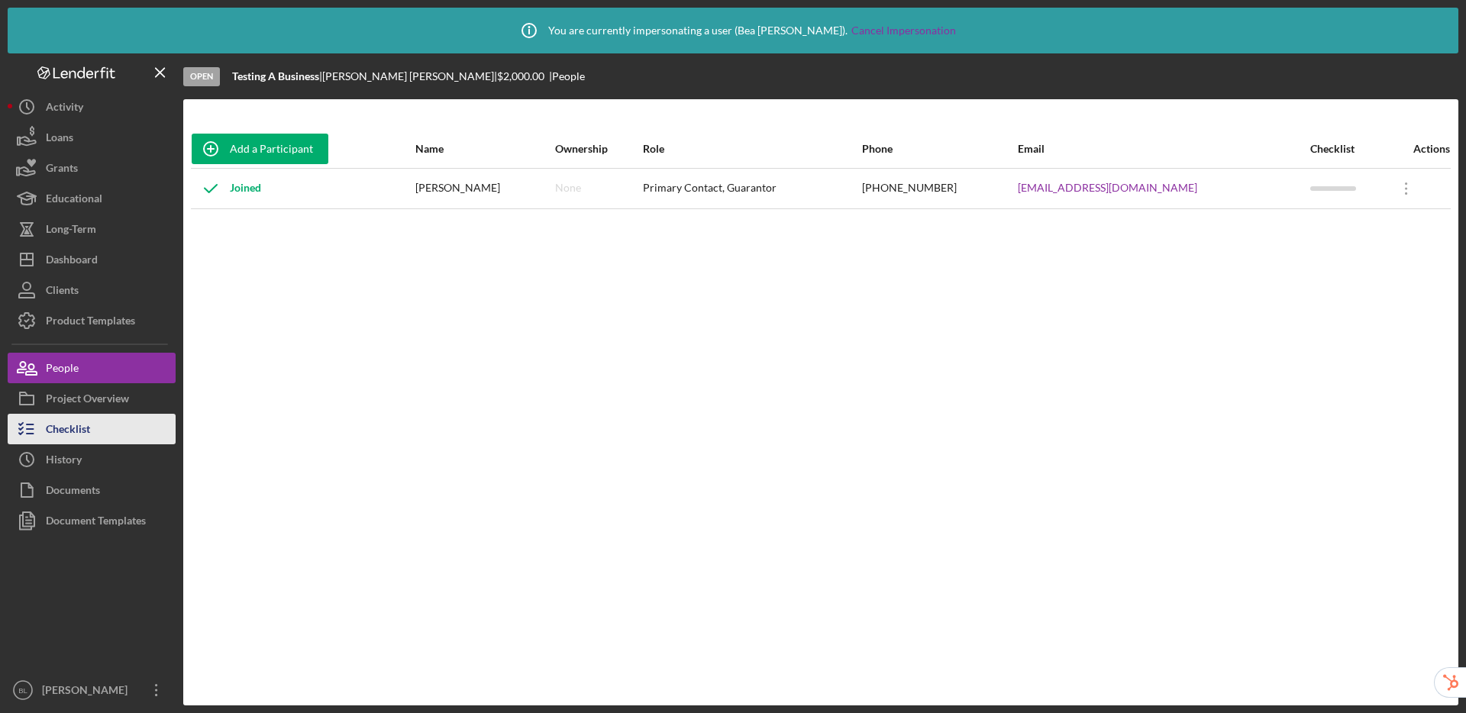
click at [76, 426] on div "Checklist" at bounding box center [68, 431] width 44 height 34
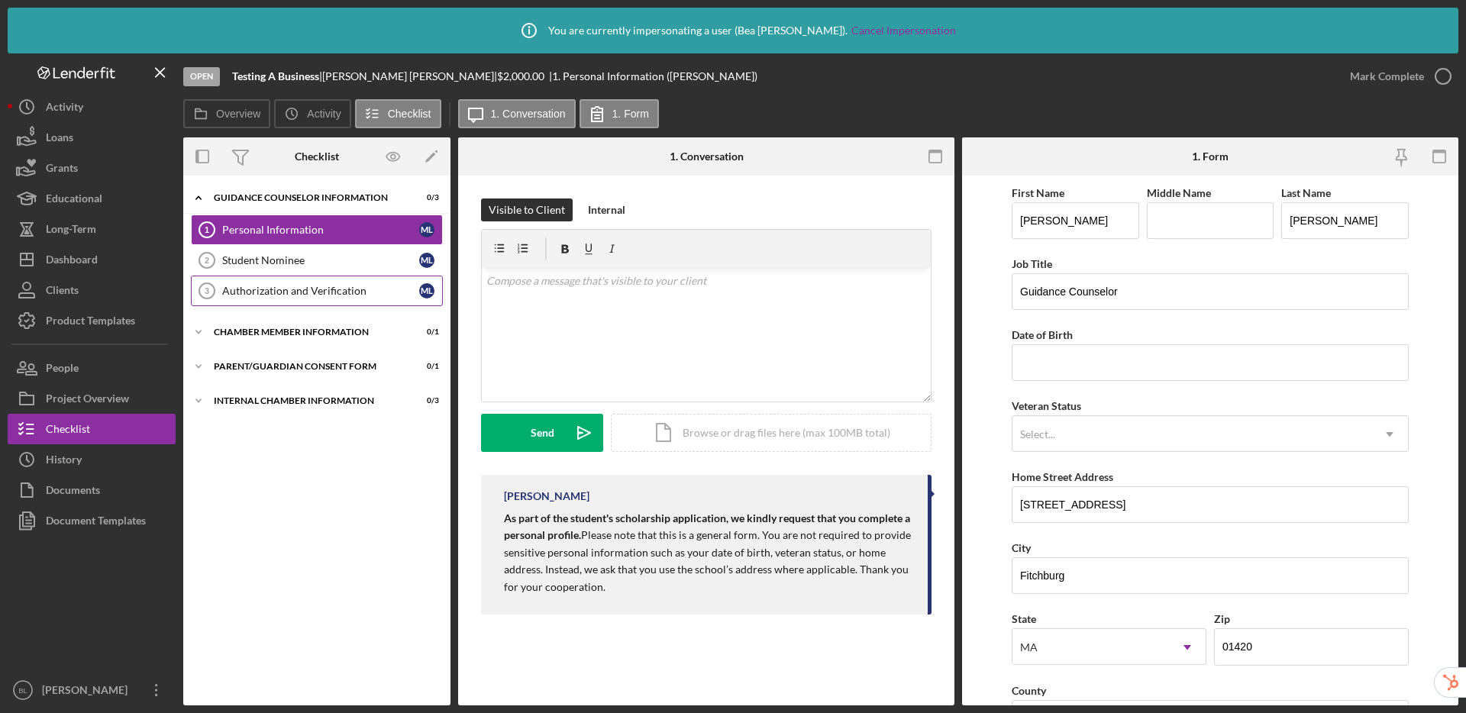
click at [273, 303] on link "Authorization and Verification 3 Authorization and Verification M L" at bounding box center [317, 291] width 252 height 31
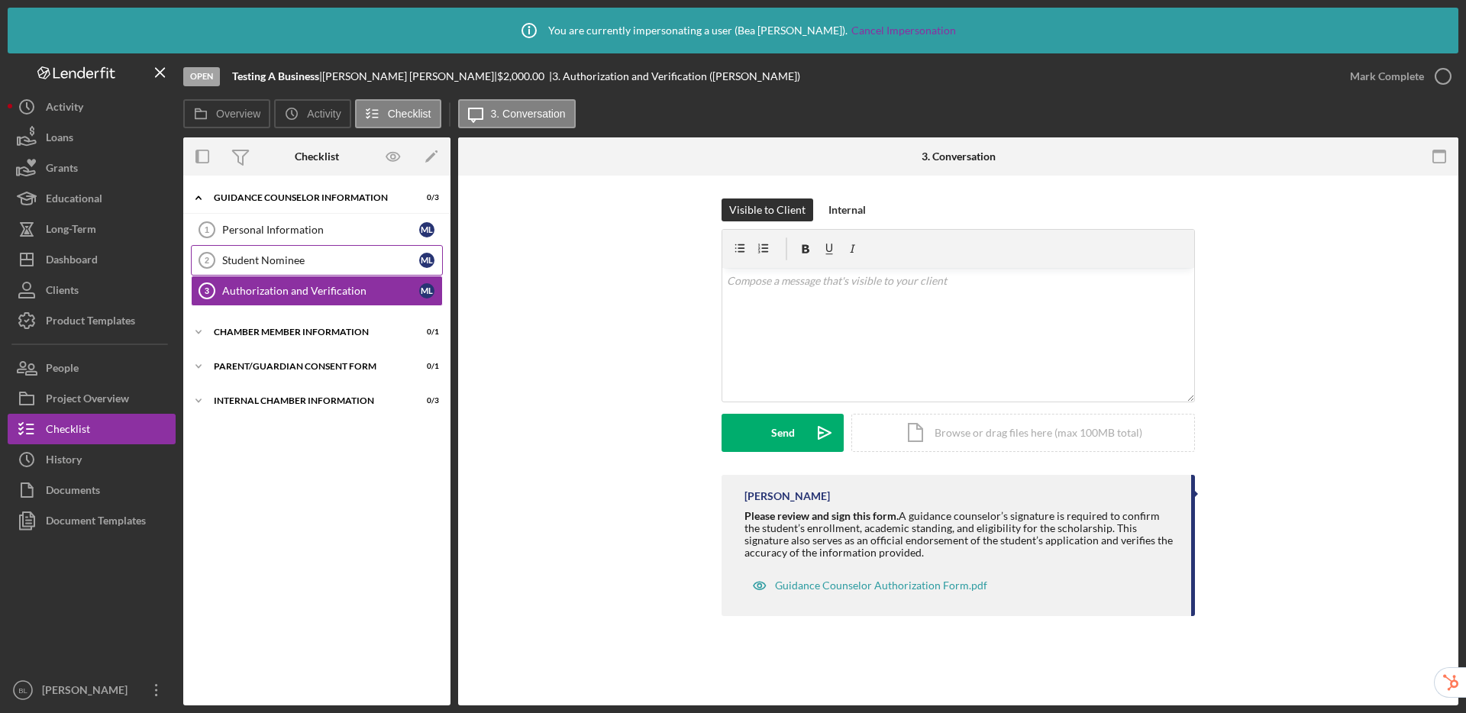
click at [273, 250] on link "Student Nominee 2 Student Nominee M L" at bounding box center [317, 260] width 252 height 31
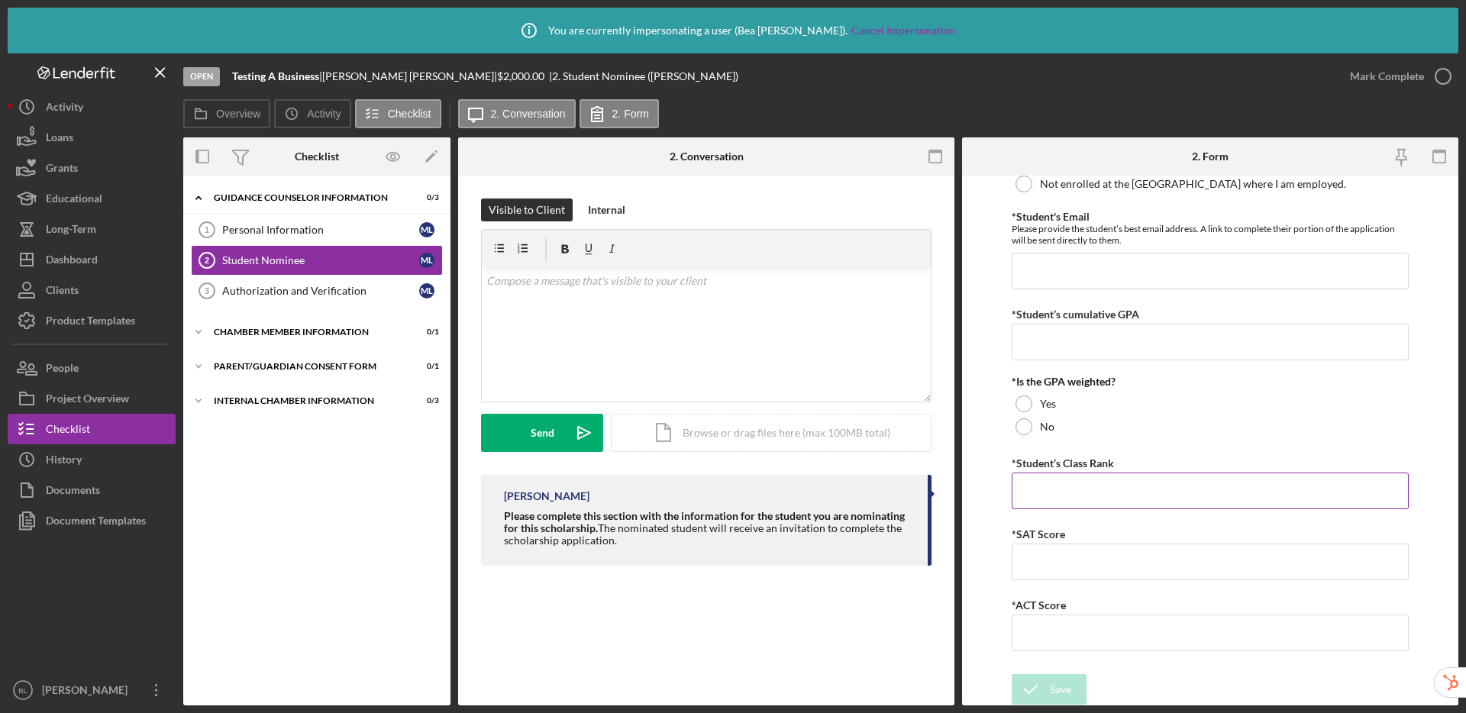
scroll to position [176, 0]
click at [306, 294] on div "Authorization and Verification" at bounding box center [320, 291] width 197 height 12
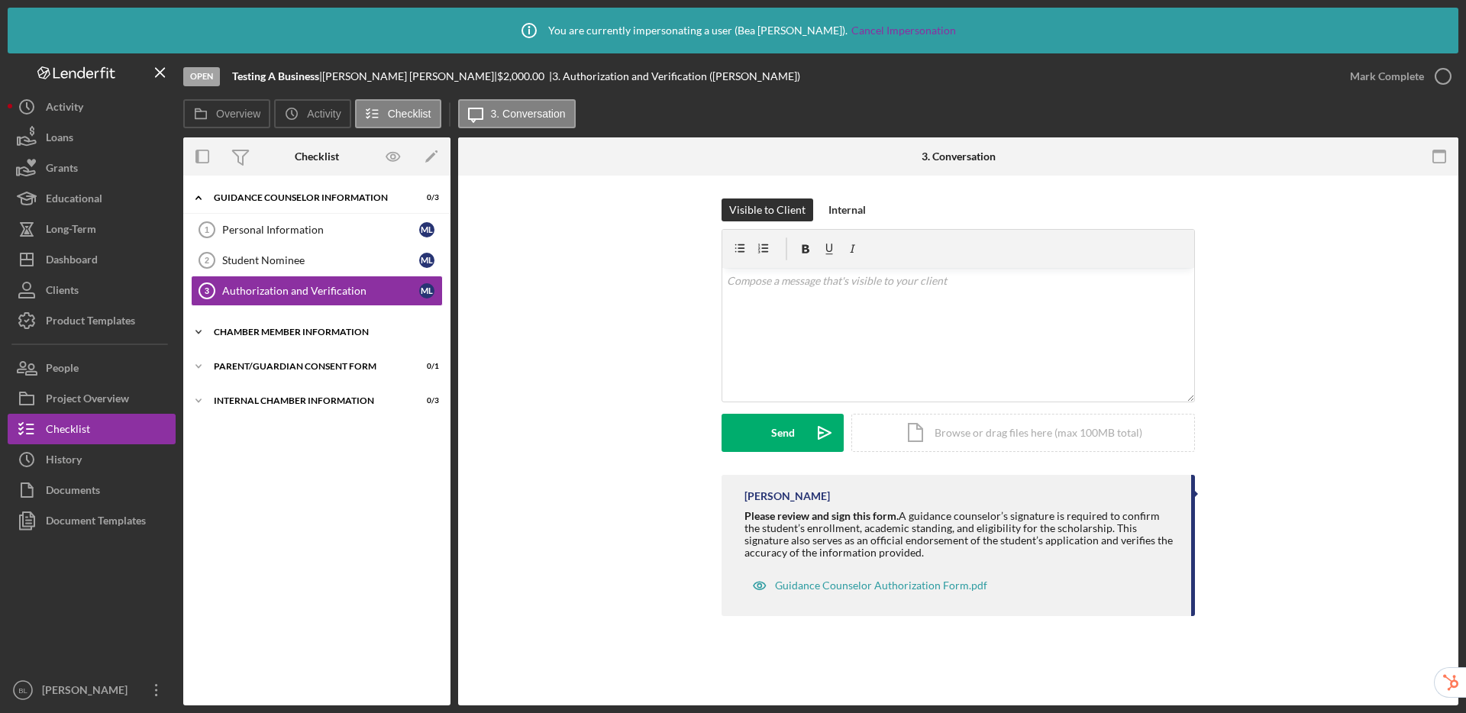
click at [299, 339] on div "Icon/Expander Chamber Member Information 0 / 1" at bounding box center [316, 332] width 267 height 31
click at [305, 369] on div "Chamber Member Information" at bounding box center [320, 364] width 197 height 12
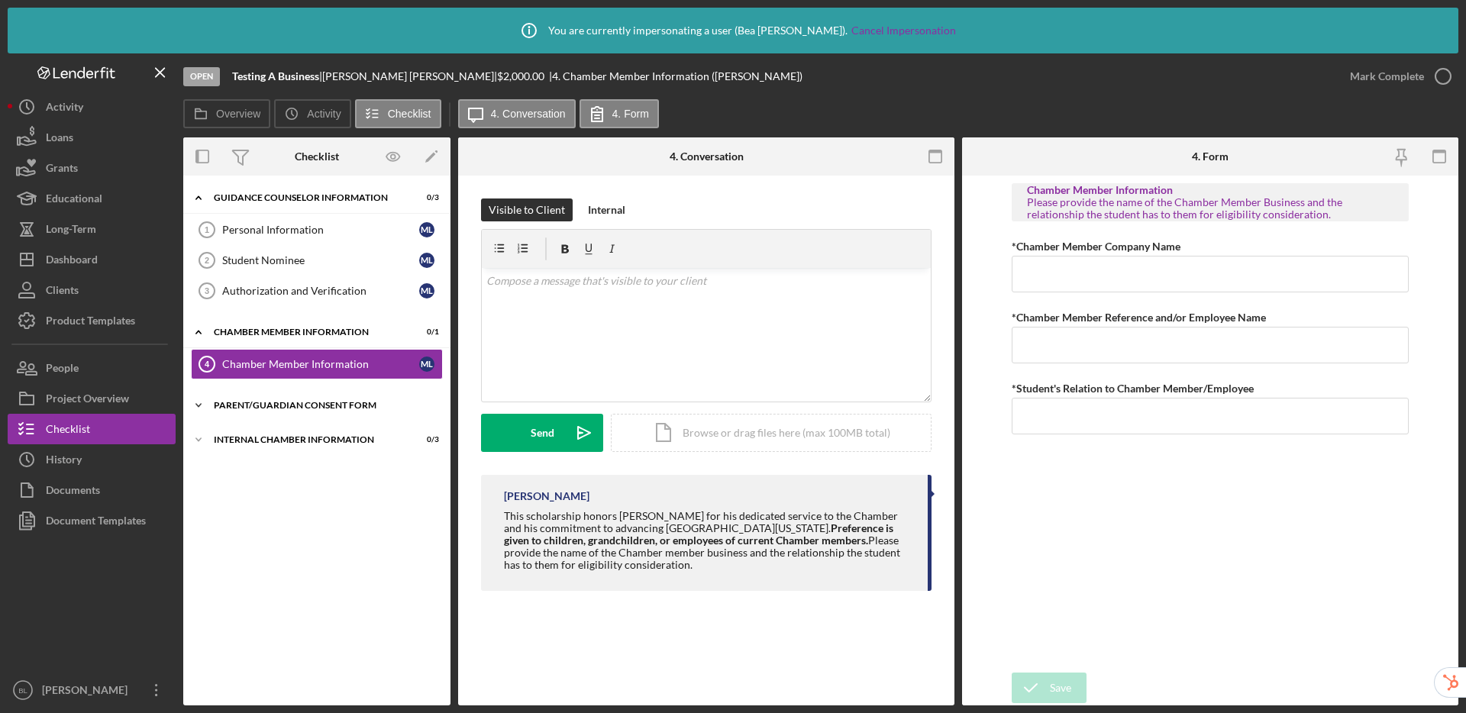
click at [315, 404] on div "Parent/Guardian Consent Form" at bounding box center [323, 405] width 218 height 9
click at [399, 159] on icon "button" at bounding box center [393, 157] width 34 height 34
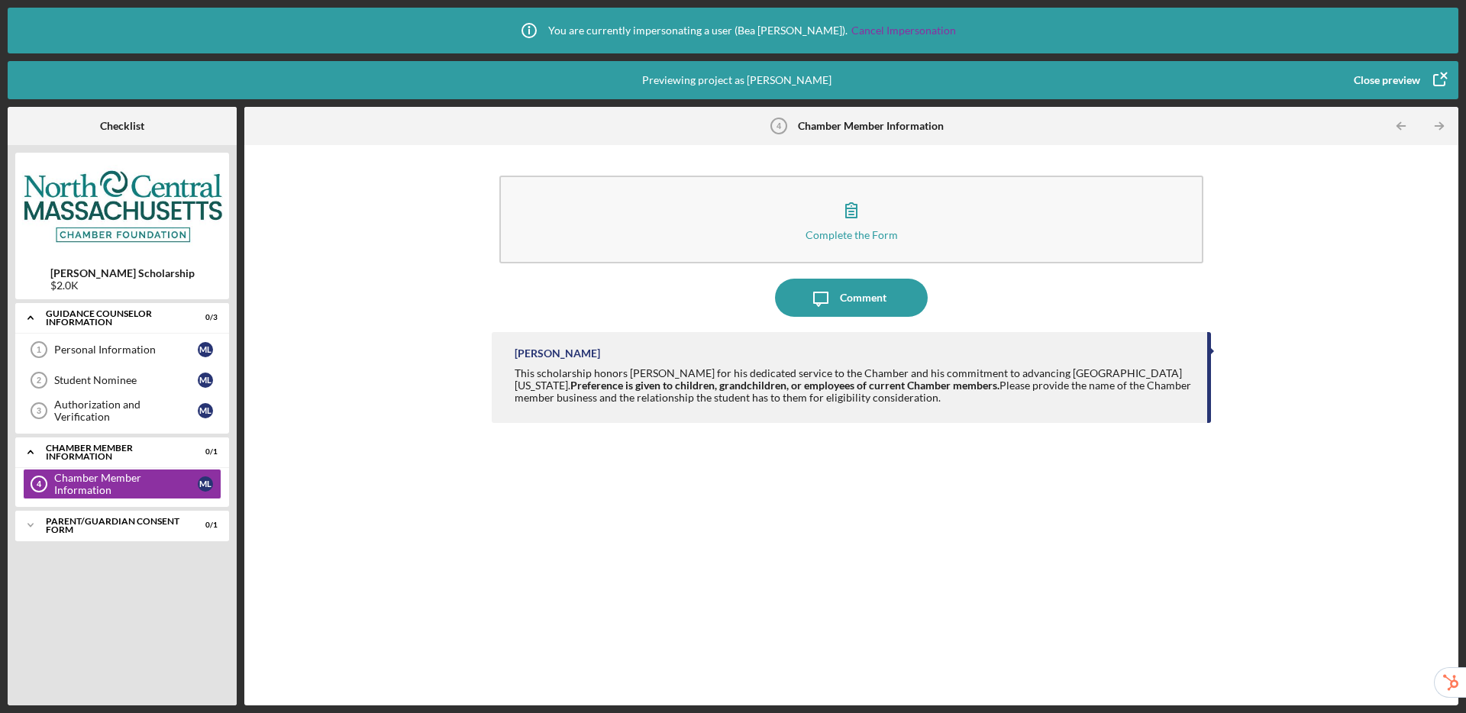
click at [1373, 80] on div "Close preview" at bounding box center [1387, 80] width 66 height 31
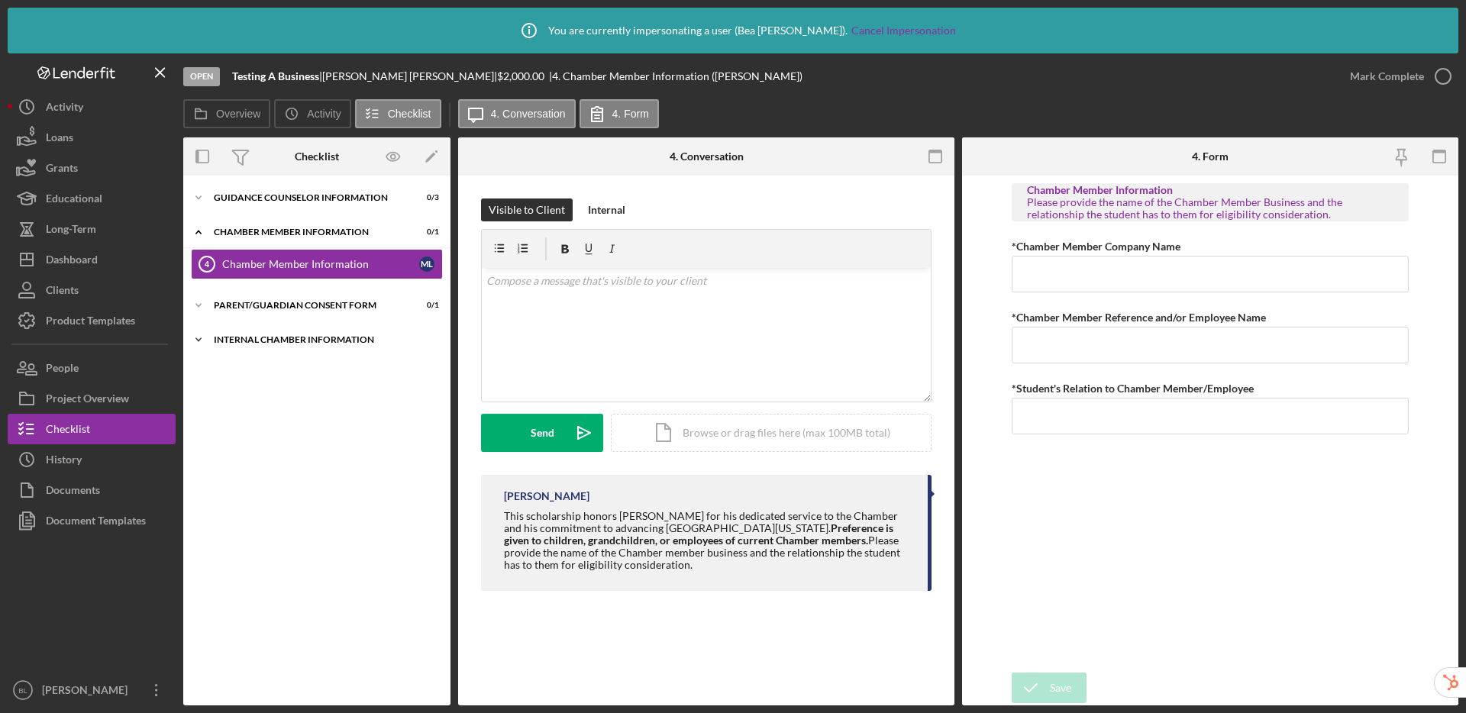
click at [302, 337] on div "Internal Chamber Information" at bounding box center [323, 339] width 218 height 9
click at [310, 298] on div "Icon/Expander Parent/Guardian Consent Form 0 / 1" at bounding box center [316, 305] width 267 height 31
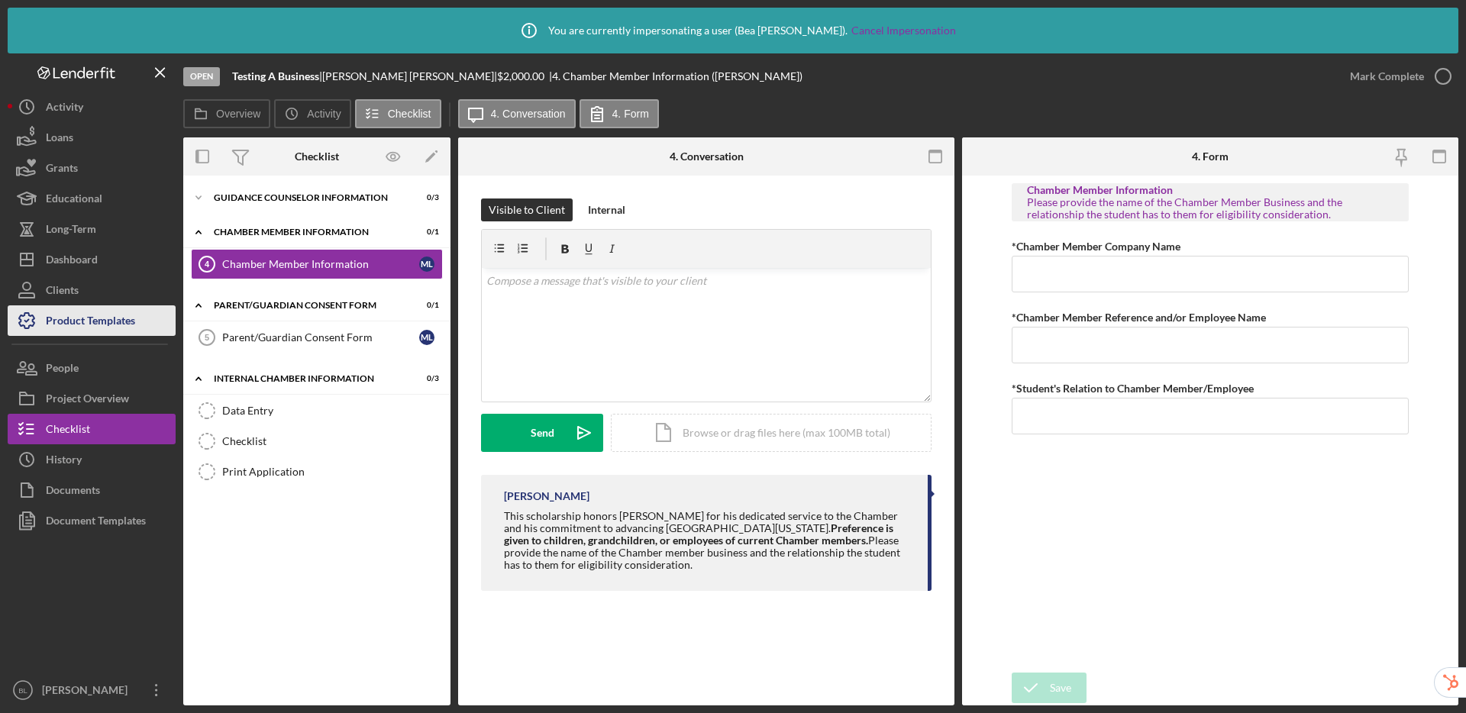
click at [115, 320] on div "Product Templates" at bounding box center [90, 322] width 89 height 34
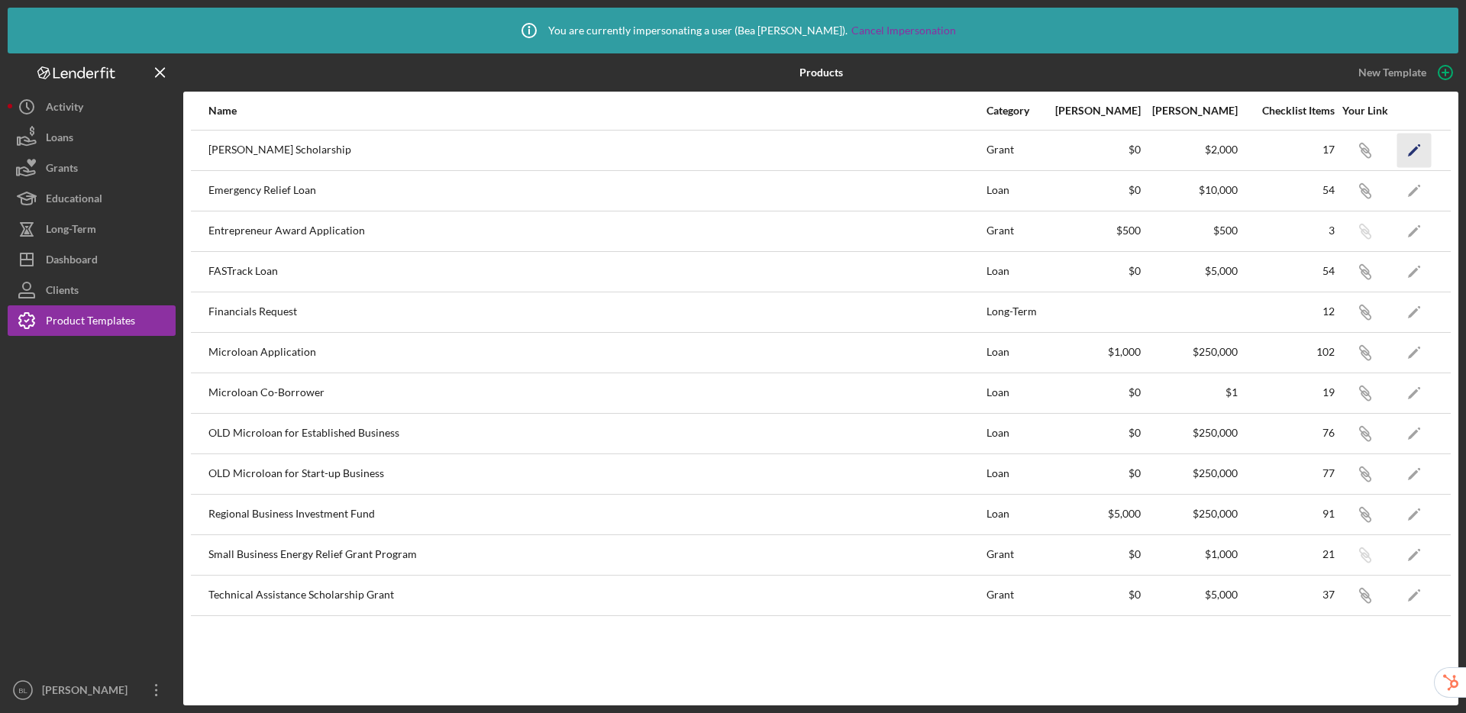
click at [1412, 152] on polygon "button" at bounding box center [1413, 151] width 11 height 11
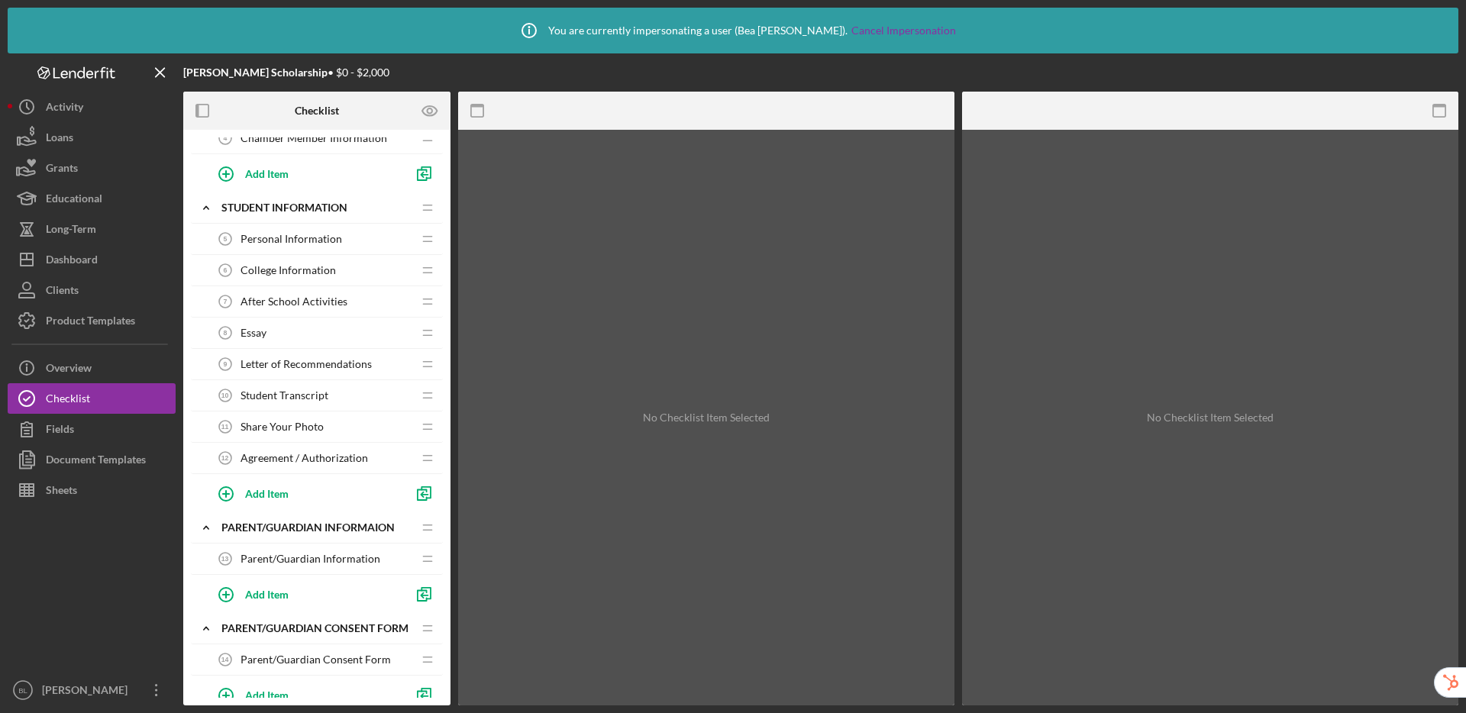
scroll to position [218, 0]
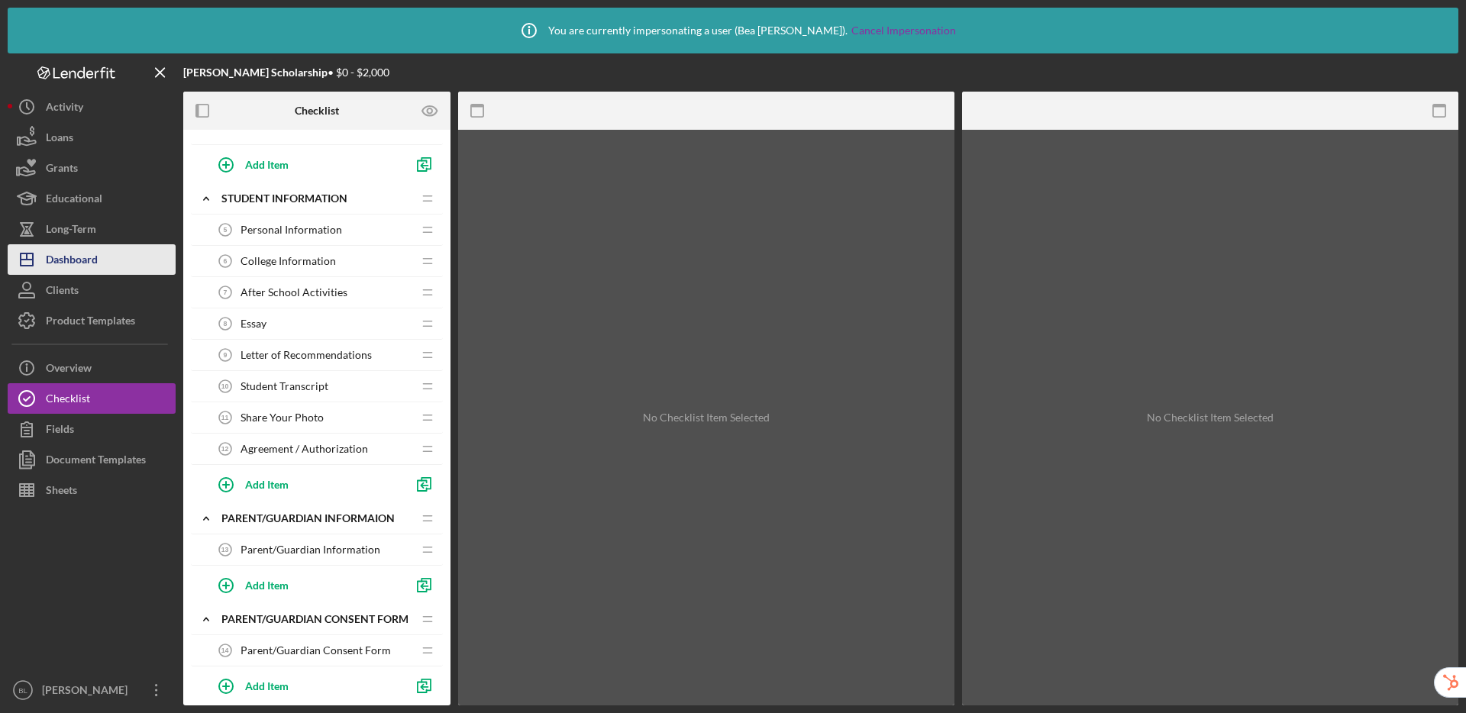
click at [94, 254] on div "Dashboard" at bounding box center [72, 261] width 52 height 34
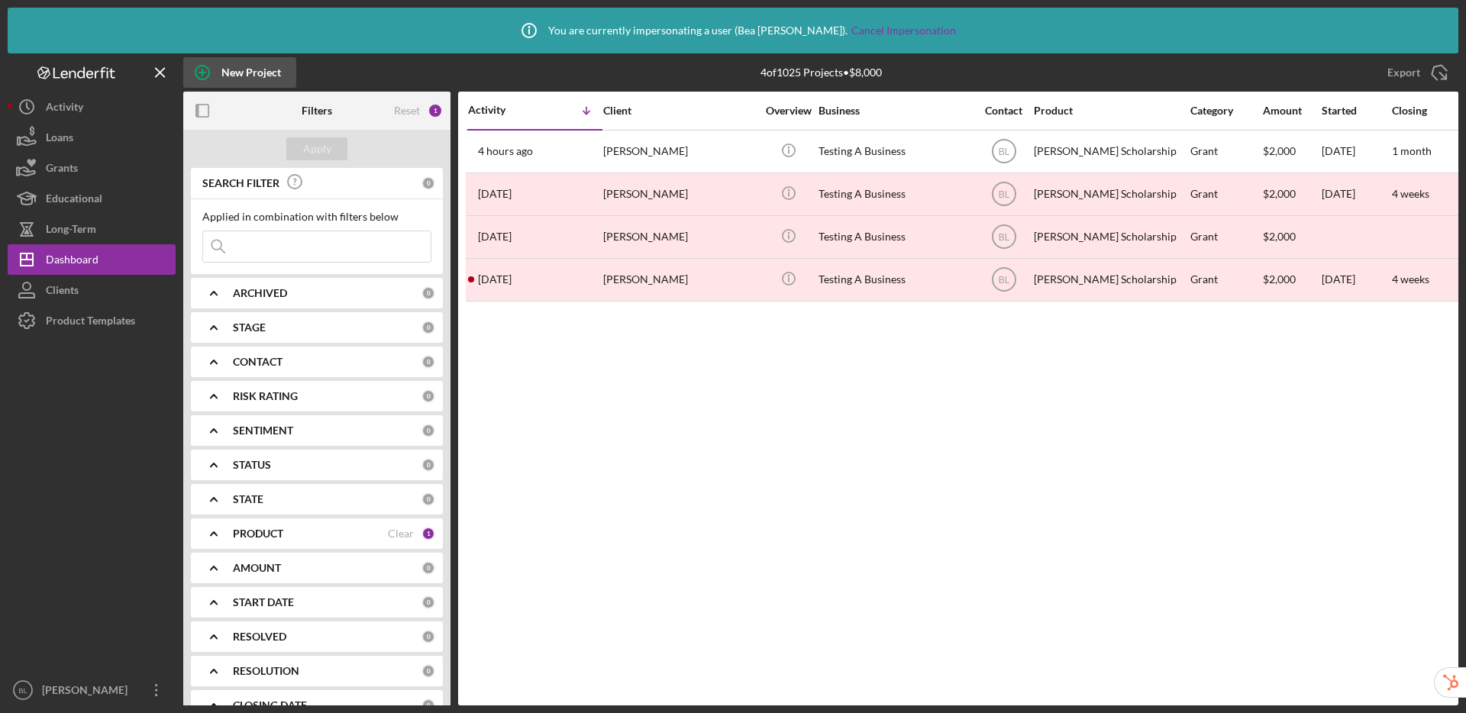
click at [243, 75] on div "New Project" at bounding box center [251, 72] width 60 height 31
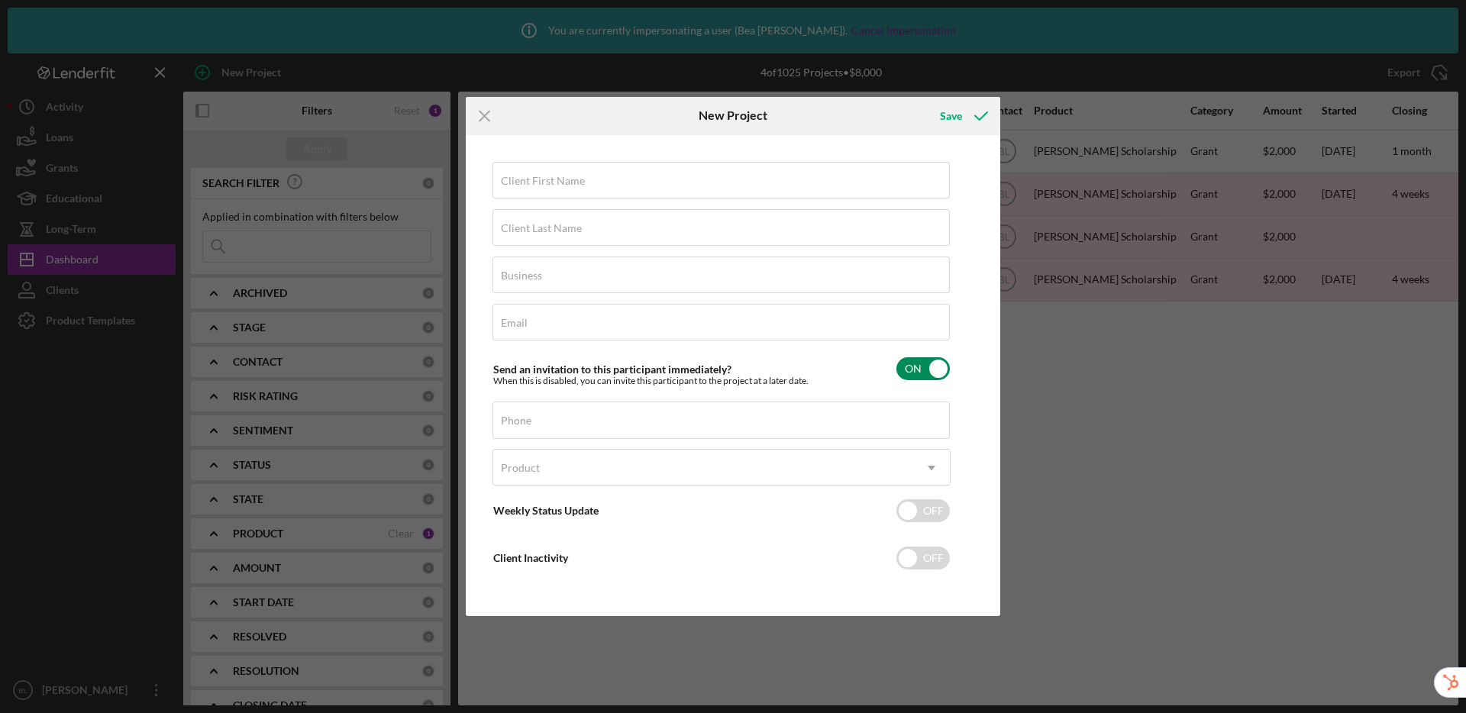
click at [917, 363] on input "checkbox" at bounding box center [922, 368] width 53 height 23
checkbox input "false"
click at [483, 119] on icon "Icon/Menu Close" at bounding box center [485, 116] width 38 height 38
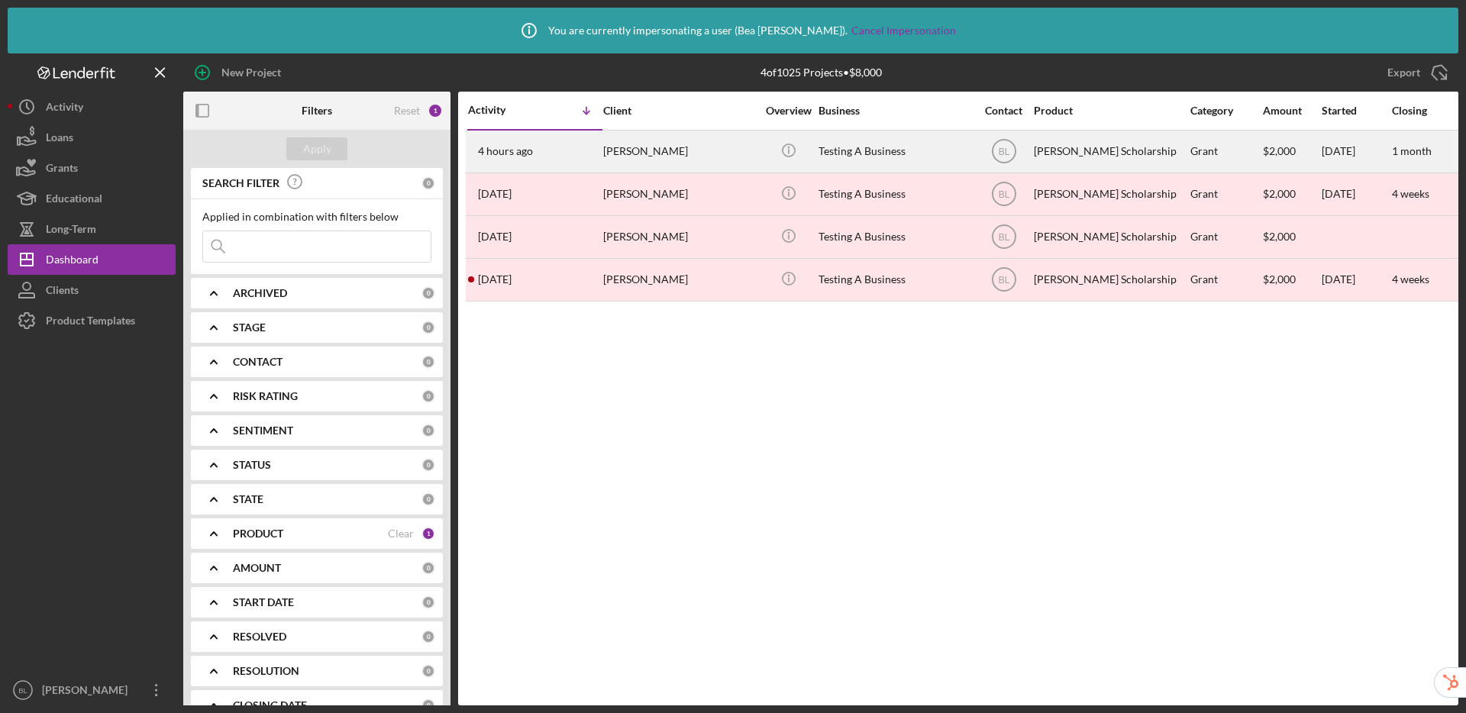
click at [680, 152] on div "Mary Lee" at bounding box center [679, 151] width 153 height 40
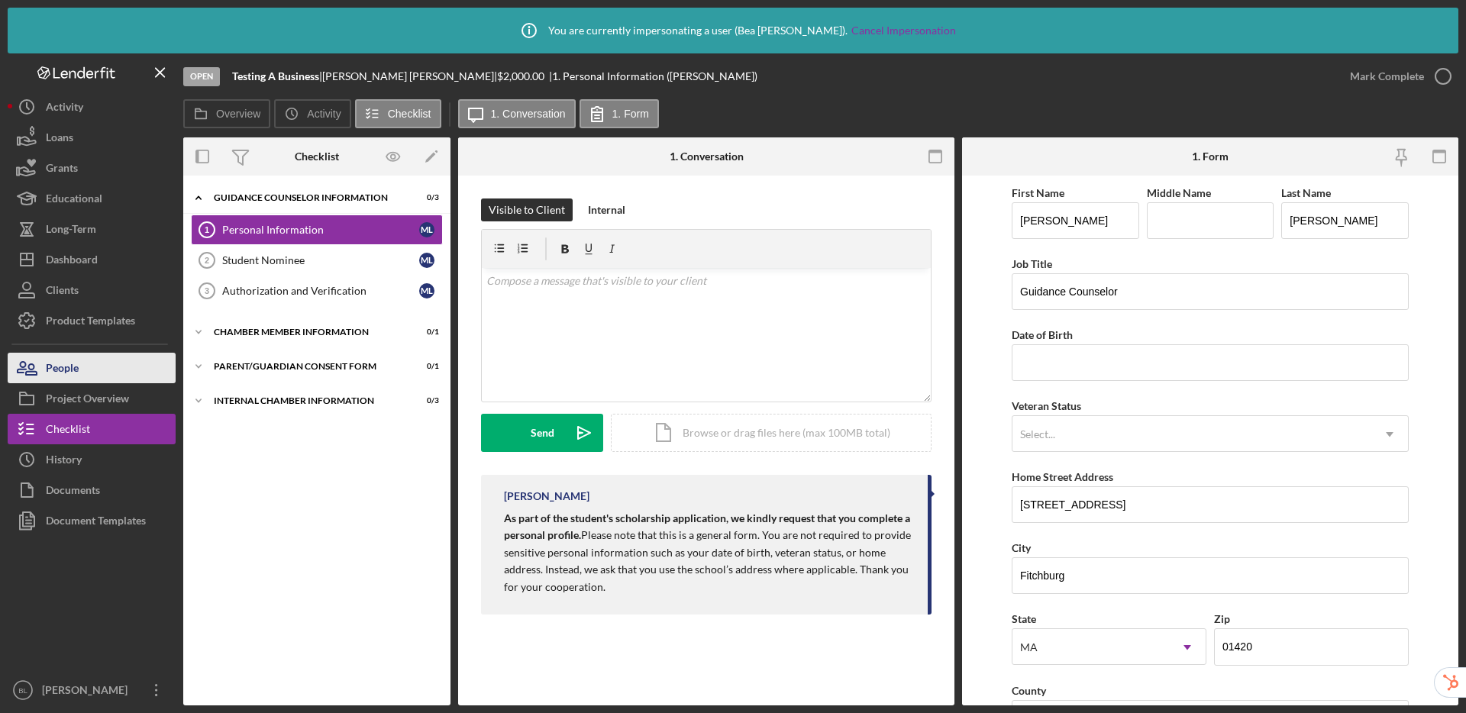
click at [82, 368] on button "People" at bounding box center [92, 368] width 168 height 31
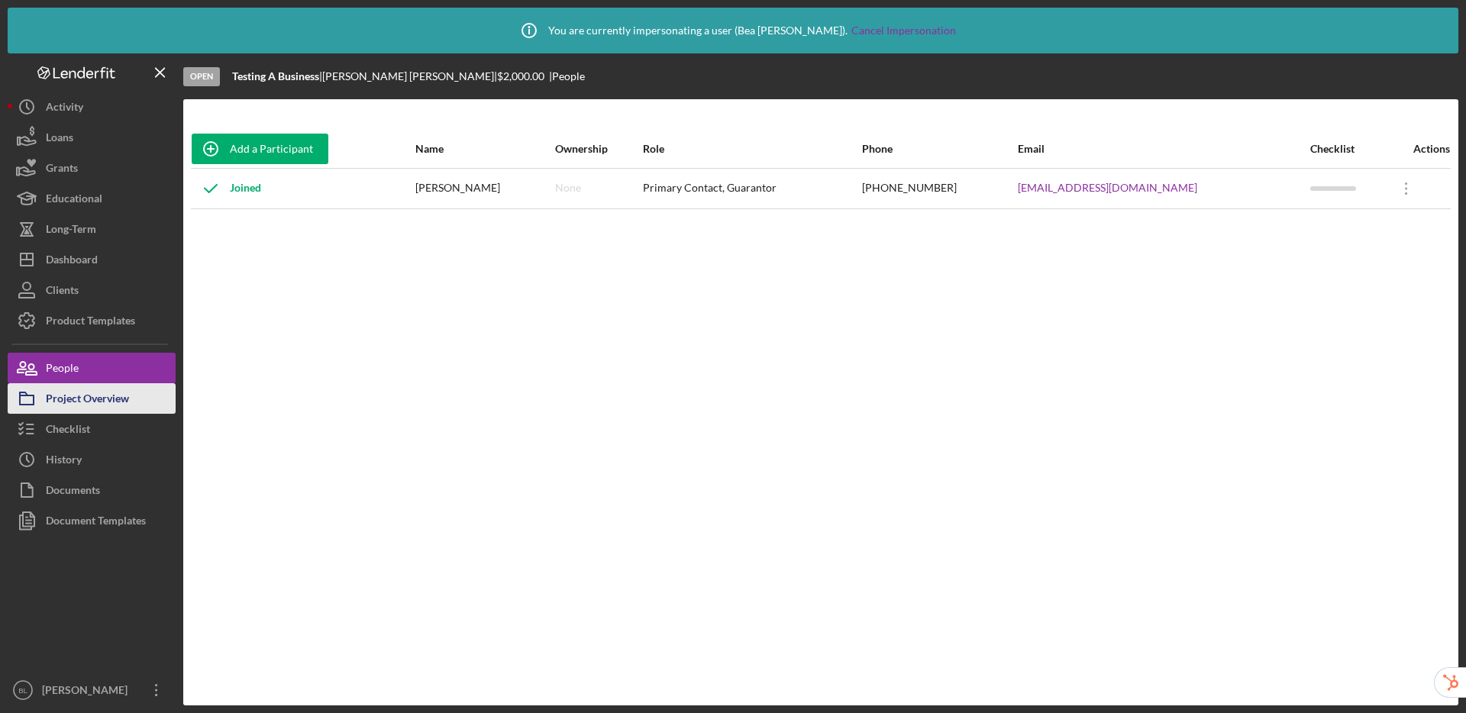
click at [106, 410] on div "Project Overview" at bounding box center [87, 400] width 83 height 34
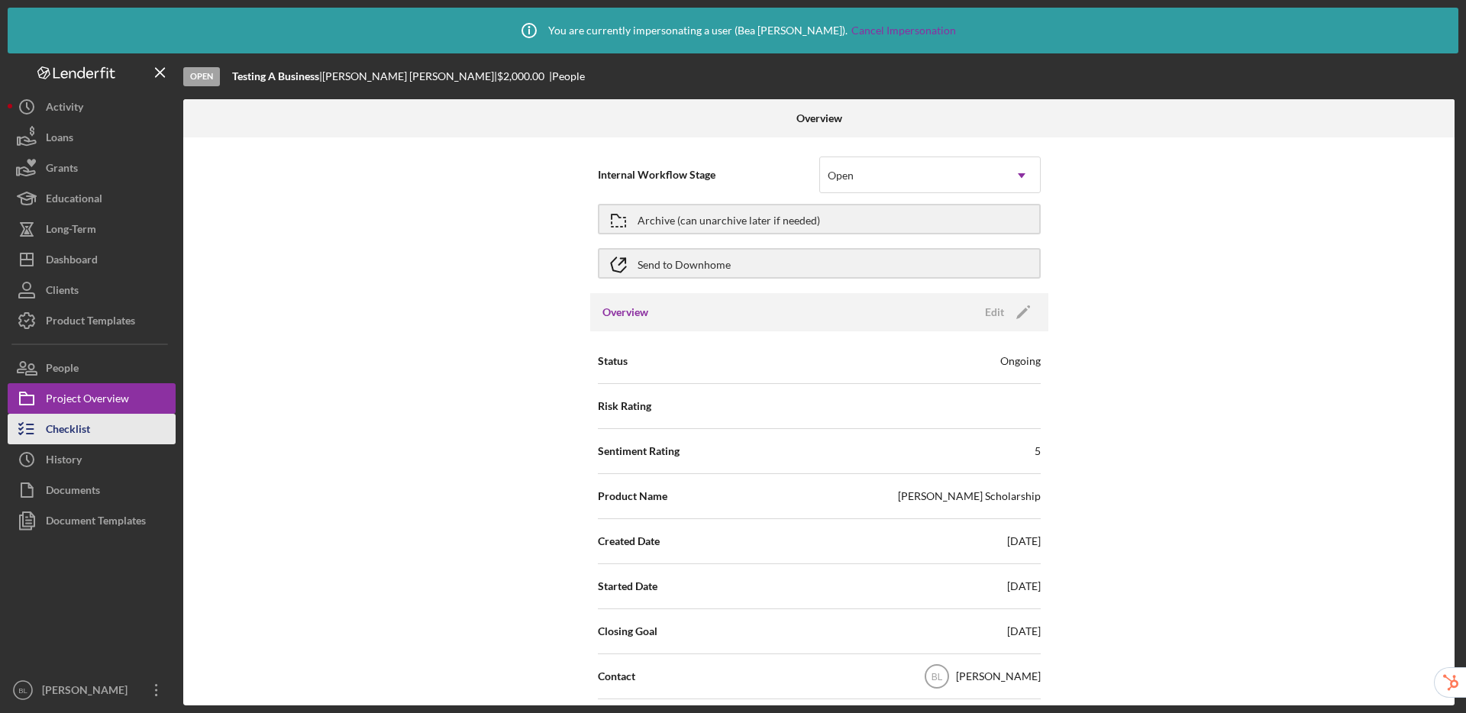
click at [101, 436] on button "Checklist" at bounding box center [92, 429] width 168 height 31
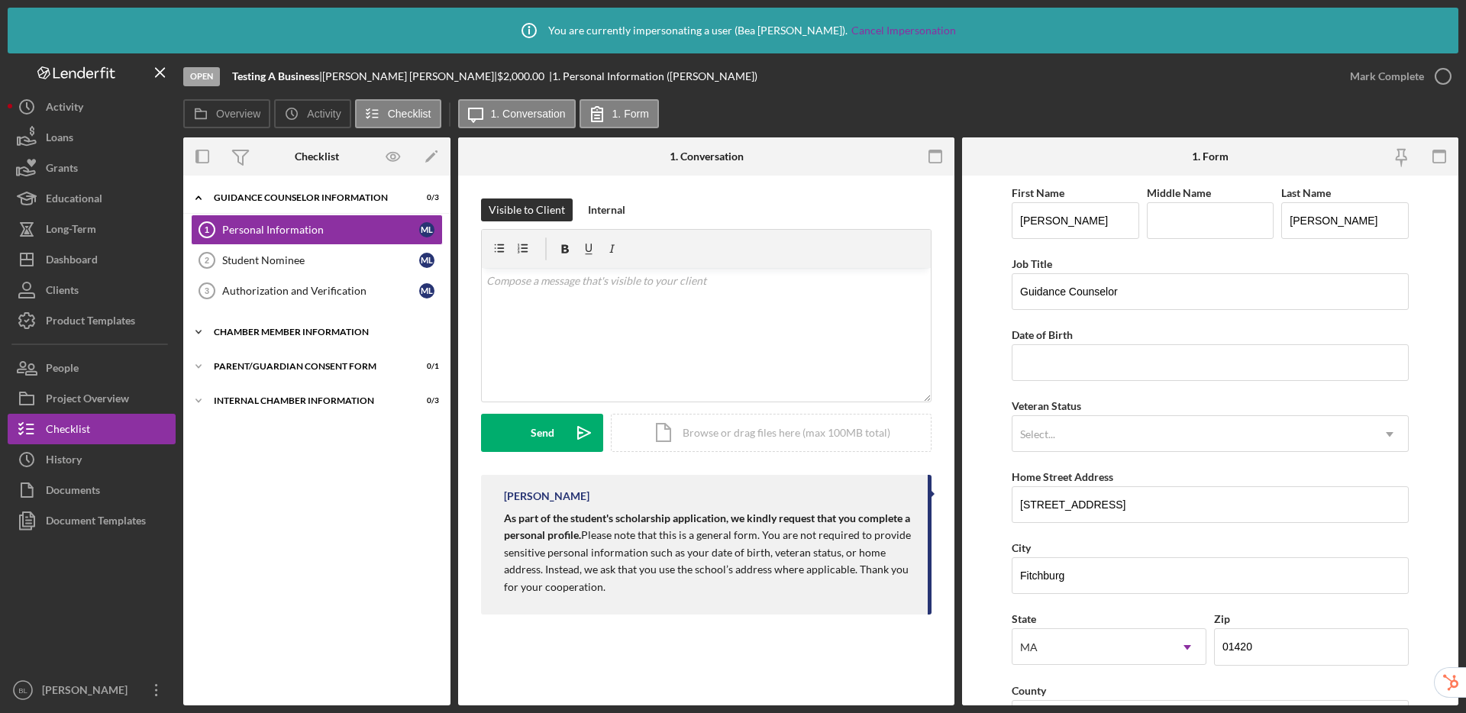
click at [317, 335] on div "Chamber Member Information" at bounding box center [323, 332] width 218 height 9
click at [314, 403] on div "Parent/Guardian Consent Form" at bounding box center [323, 405] width 218 height 9
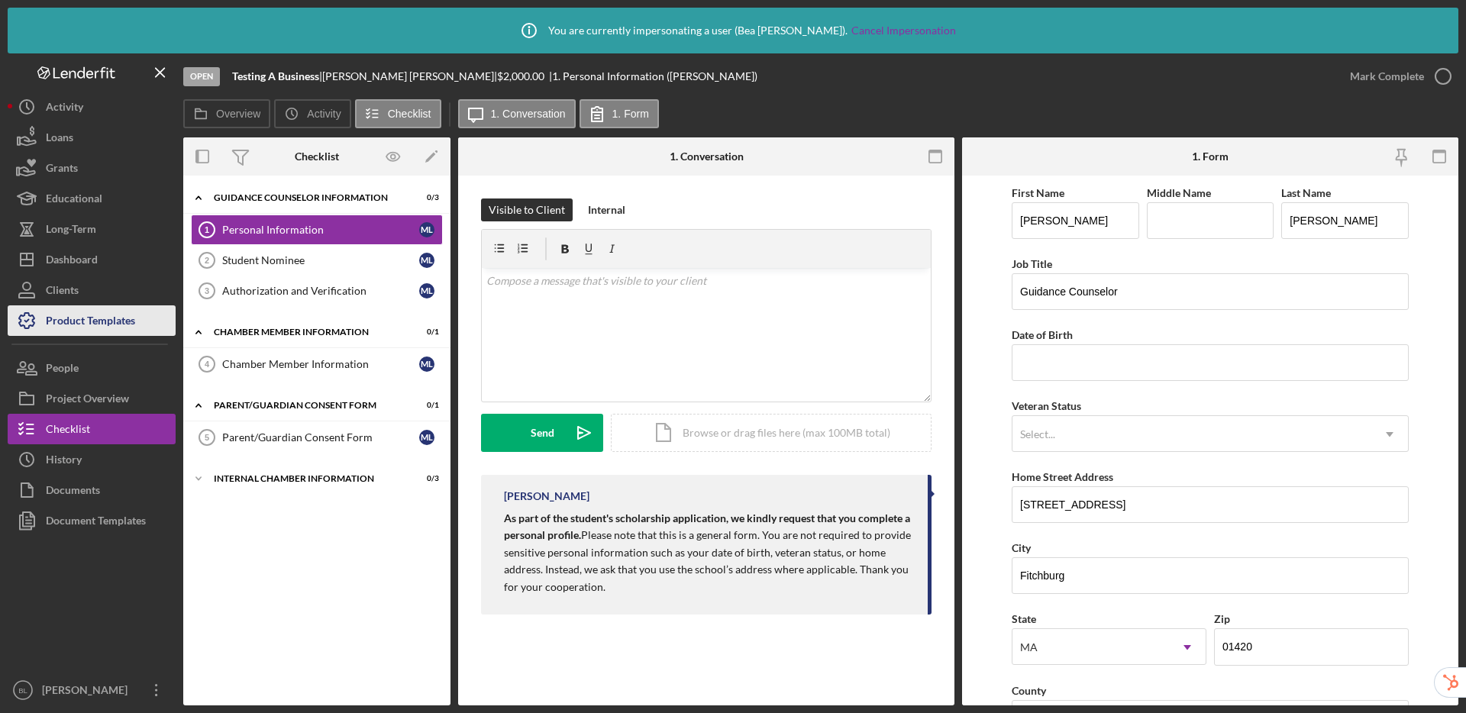
click at [102, 317] on div "Product Templates" at bounding box center [90, 322] width 89 height 34
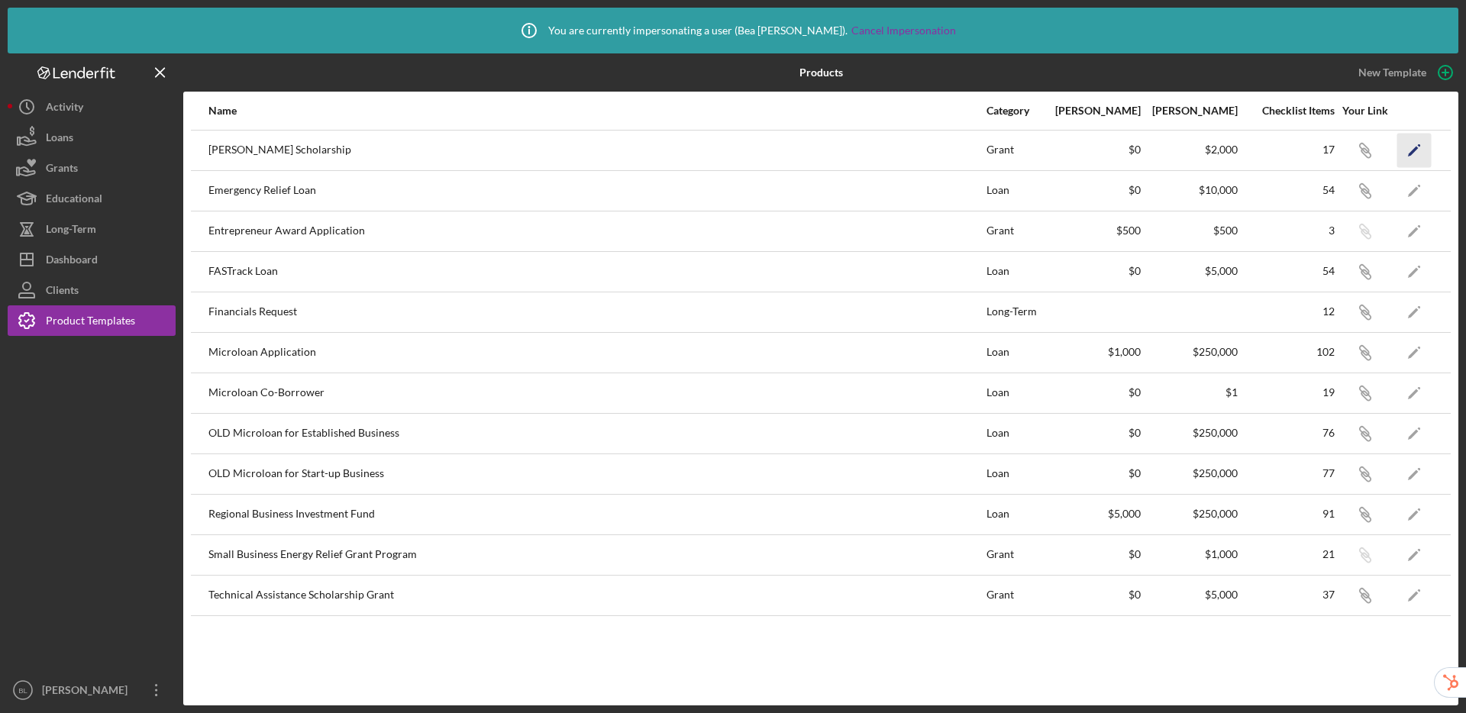
click at [1419, 151] on icon "Icon/Edit" at bounding box center [1414, 150] width 34 height 34
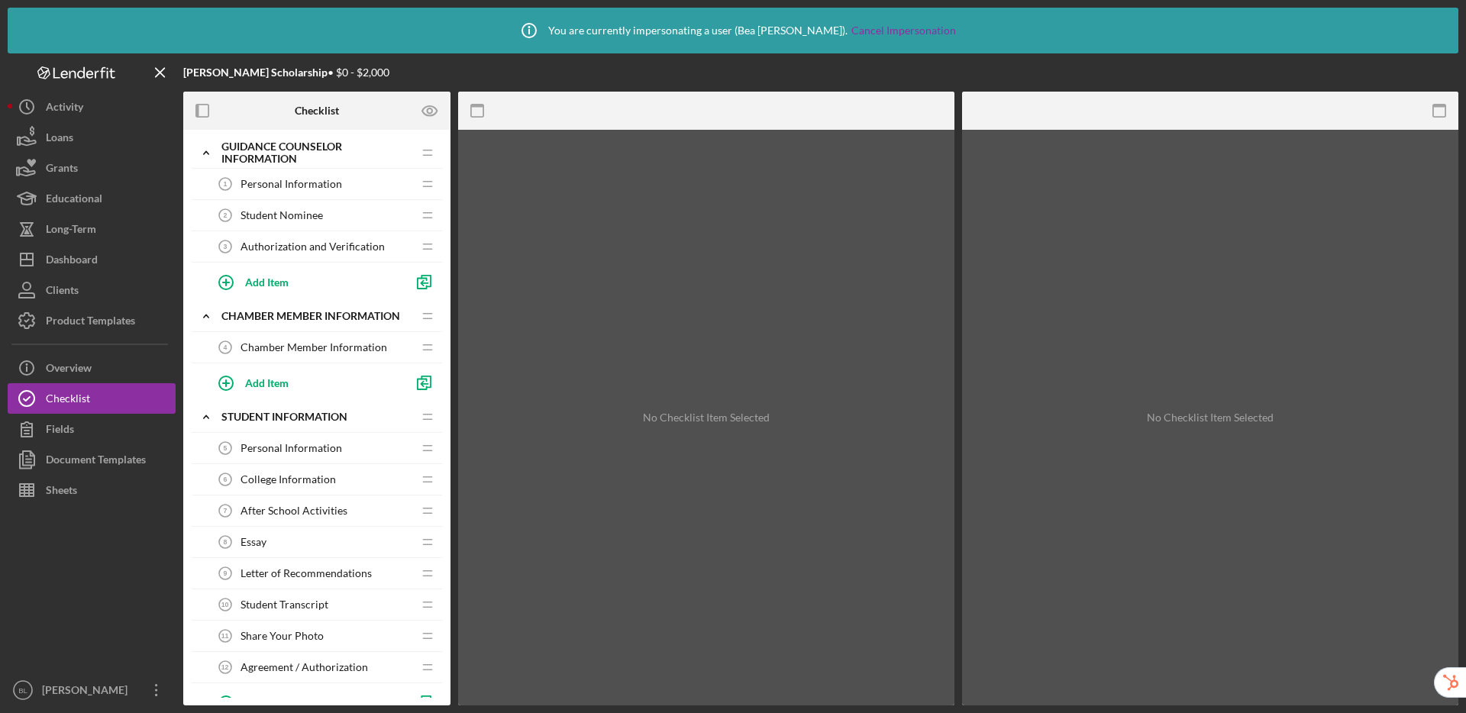
click at [297, 451] on span "Personal Information" at bounding box center [292, 448] width 102 height 12
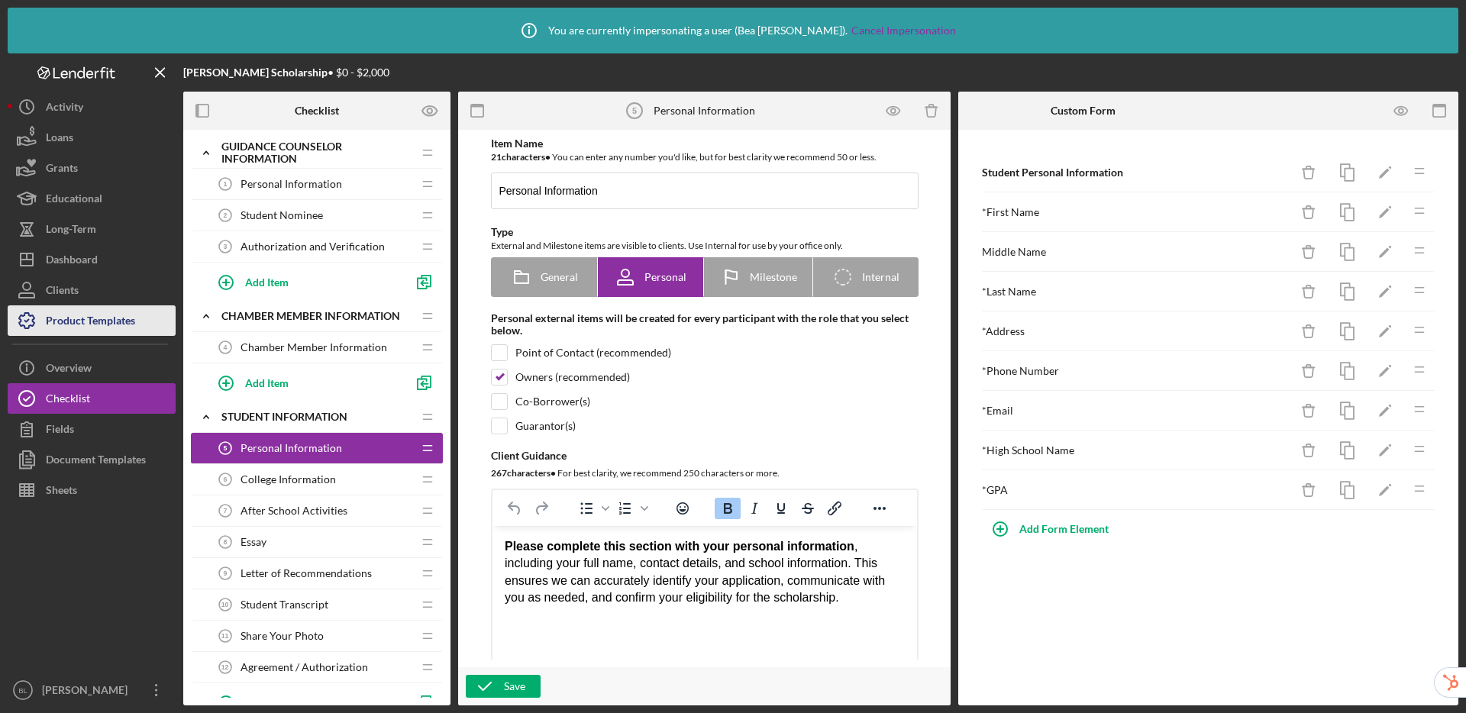
click at [129, 313] on div "Product Templates" at bounding box center [90, 322] width 89 height 34
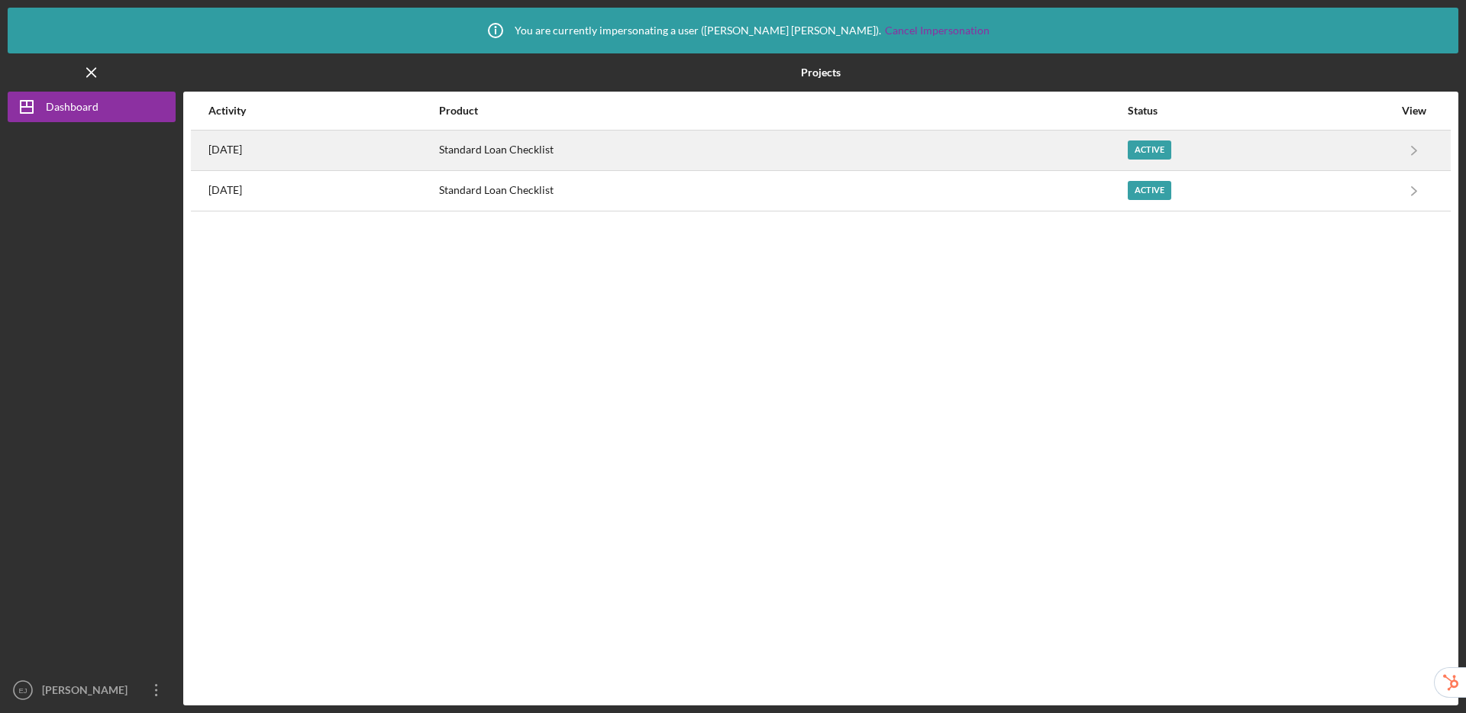
click at [700, 156] on div "Standard Loan Checklist" at bounding box center [782, 150] width 687 height 38
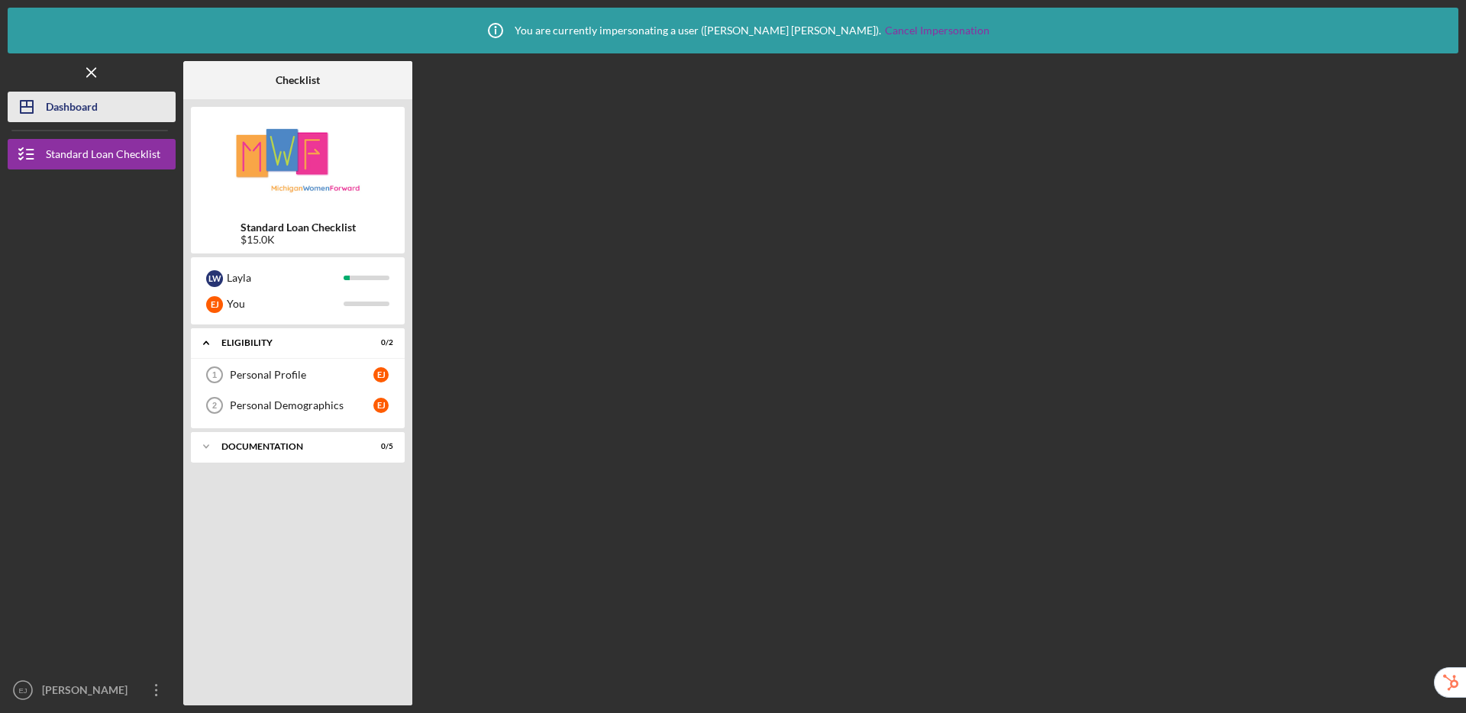
click at [57, 111] on div "Dashboard" at bounding box center [72, 109] width 52 height 34
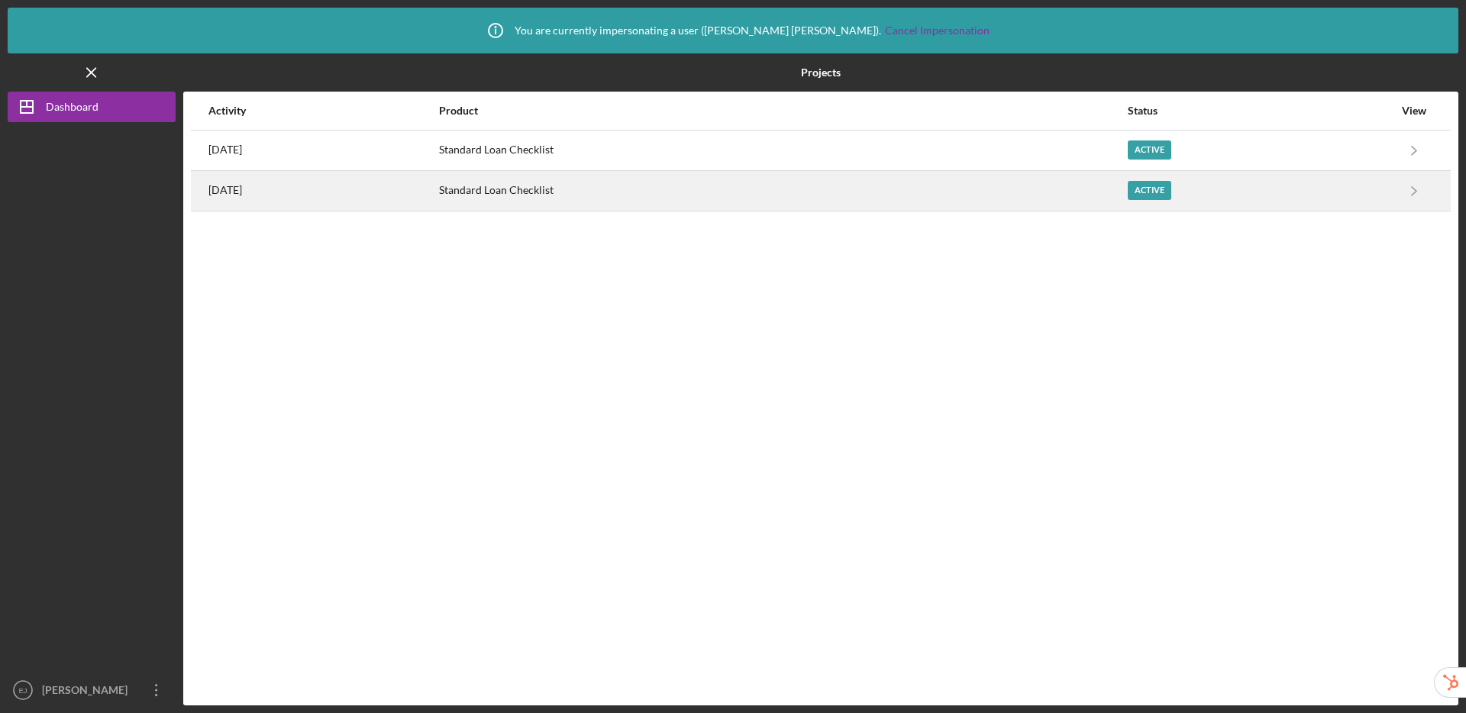
click at [342, 194] on div "[DATE]" at bounding box center [322, 191] width 229 height 38
